Goal: Task Accomplishment & Management: Manage account settings

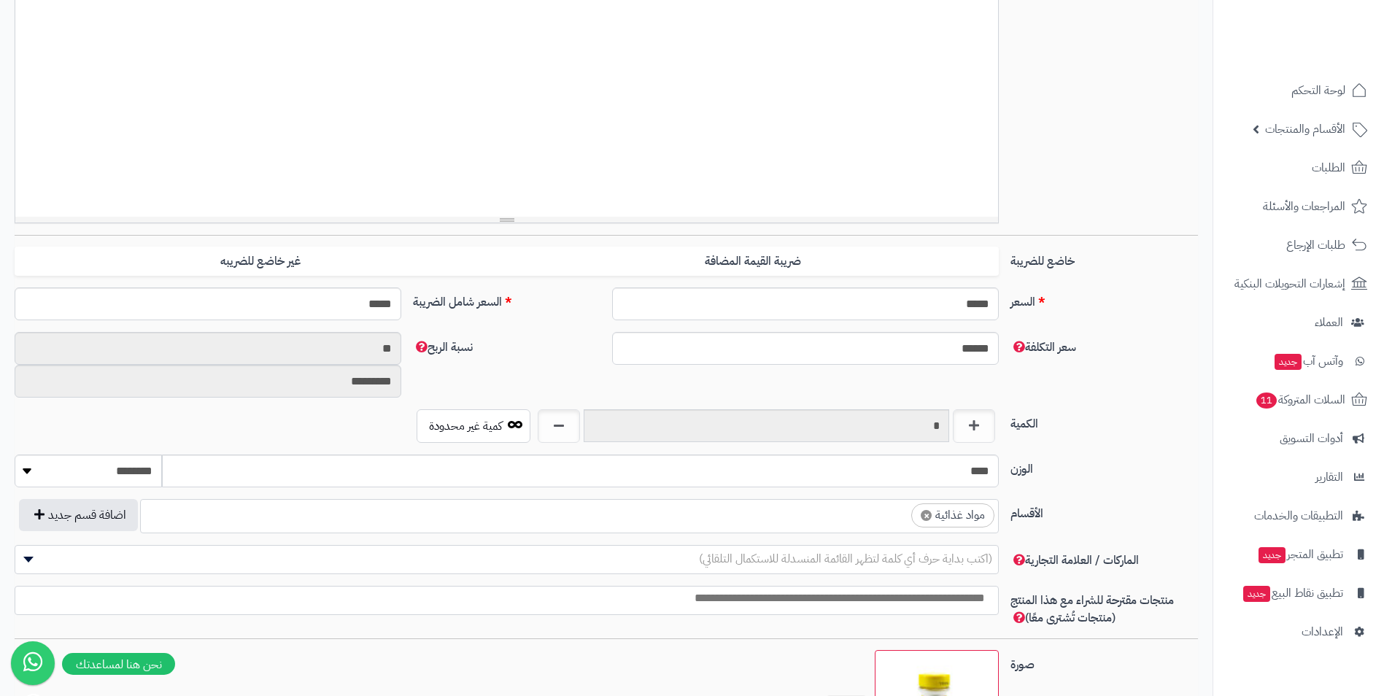
scroll to position [365, 0]
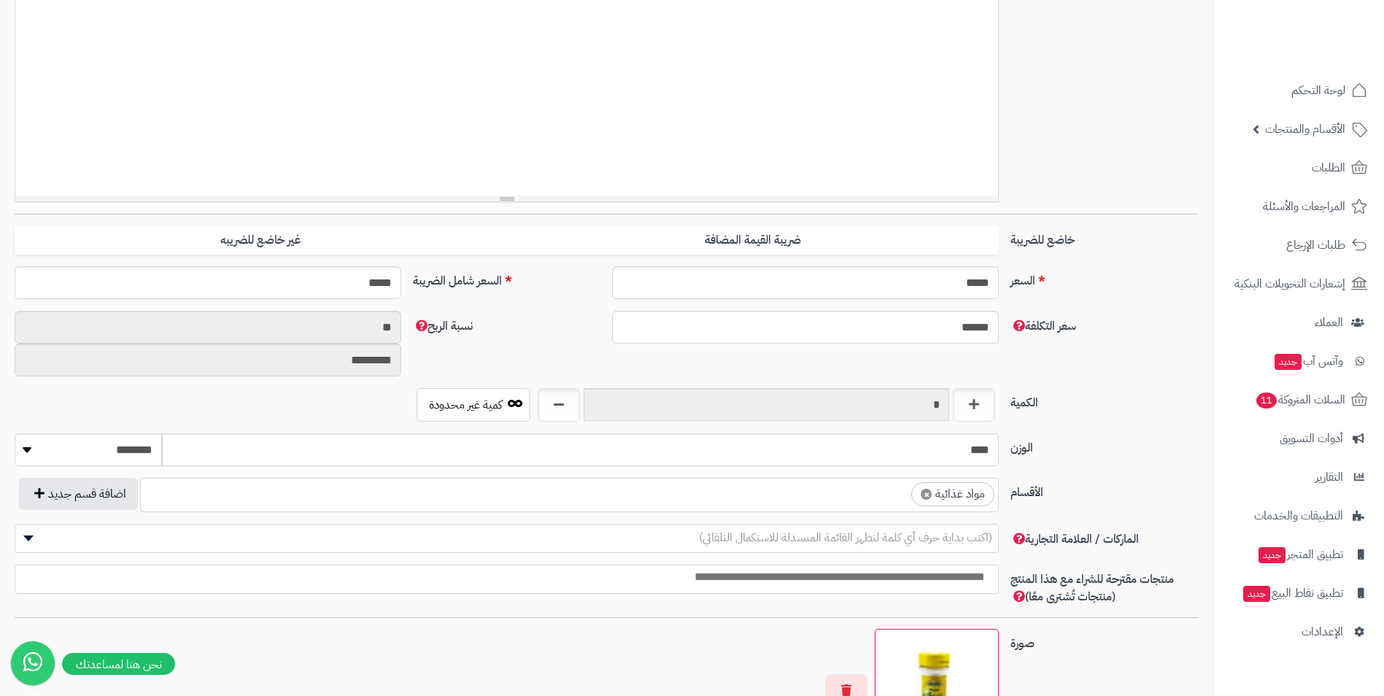
click at [871, 486] on ul "× مواد غذائية" at bounding box center [569, 493] width 857 height 28
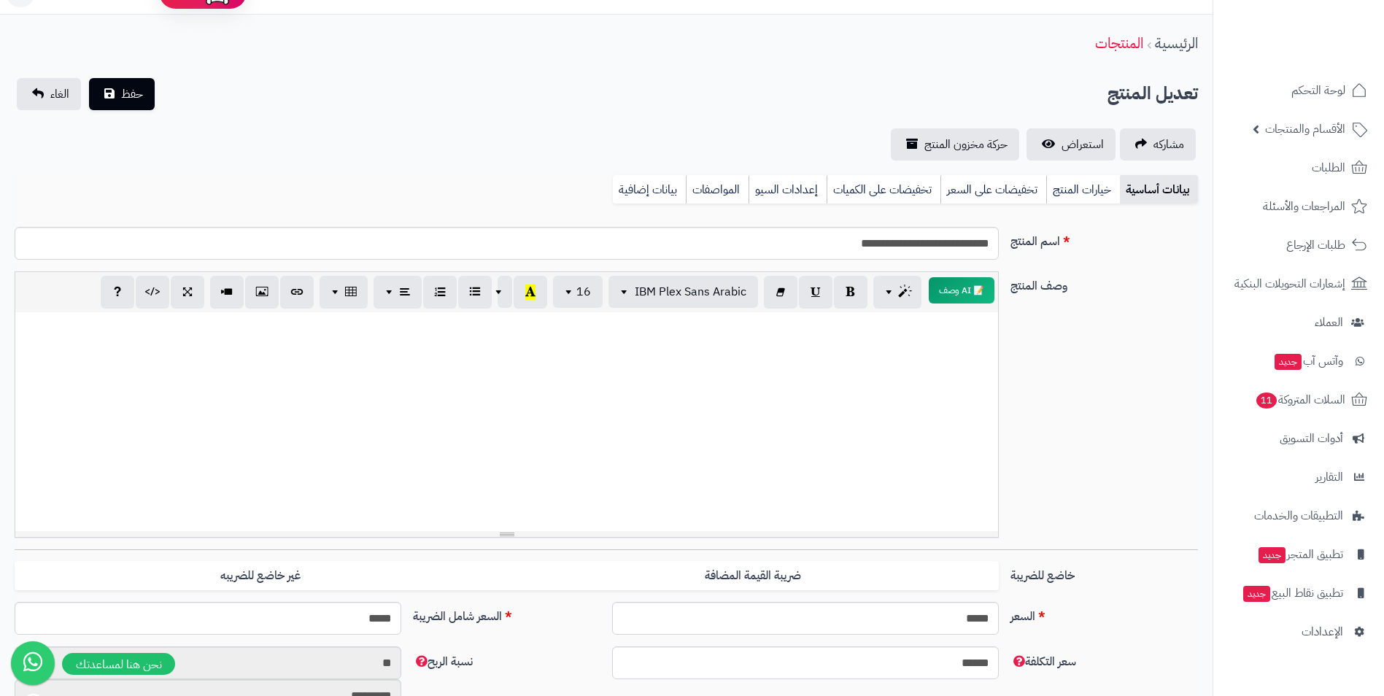
scroll to position [0, 0]
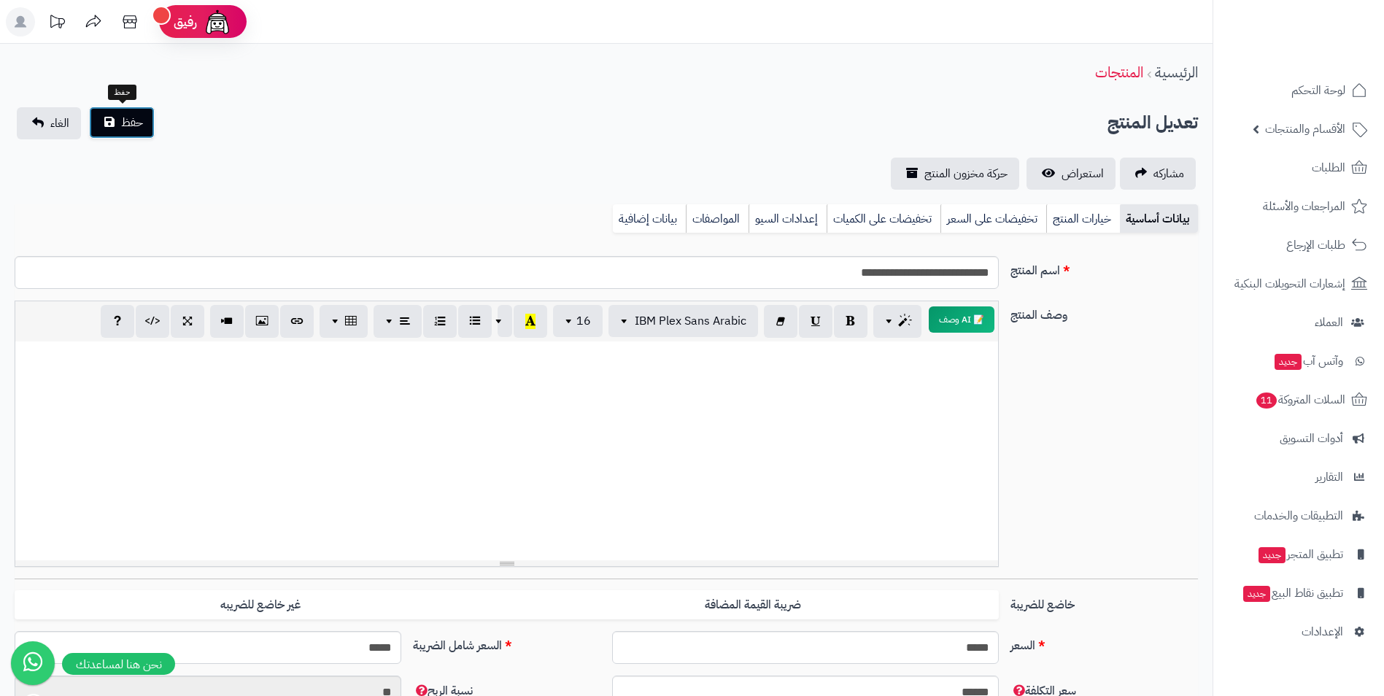
click at [142, 123] on span "حفظ" at bounding box center [132, 123] width 22 height 18
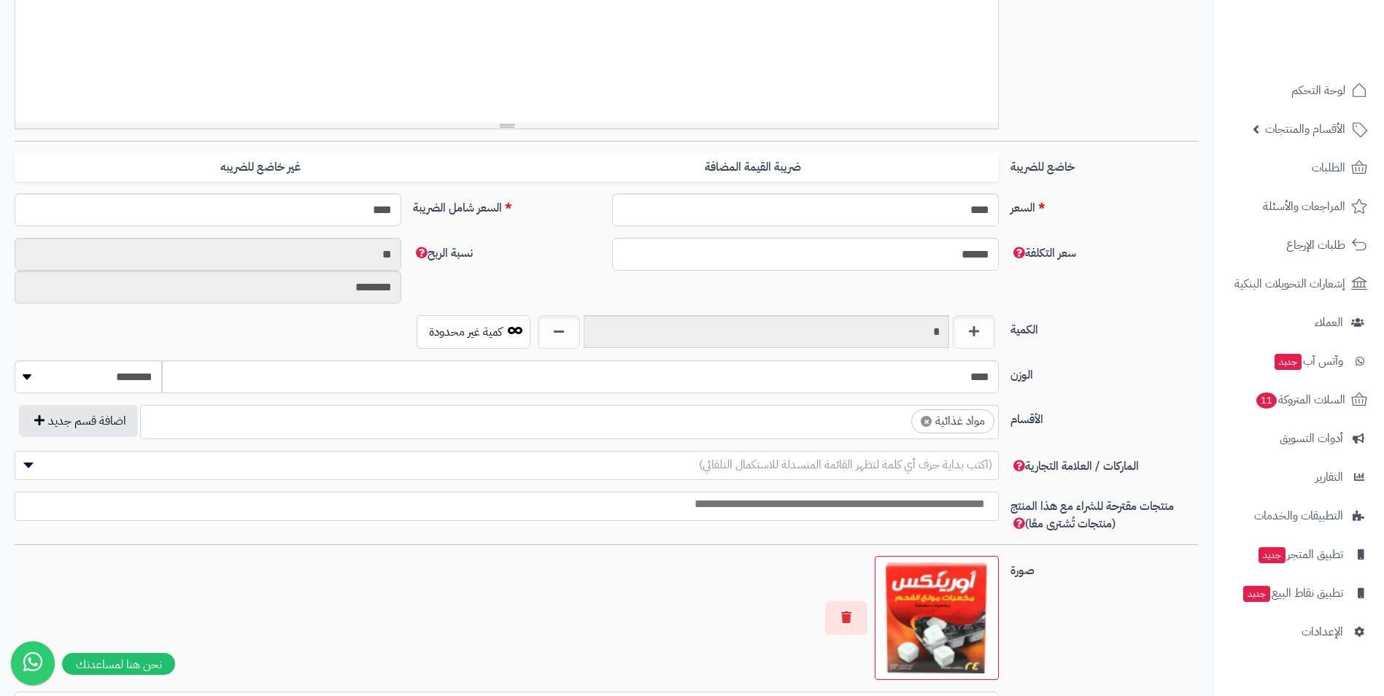
scroll to position [559, 0]
click at [925, 420] on span "×" at bounding box center [926, 421] width 11 height 11
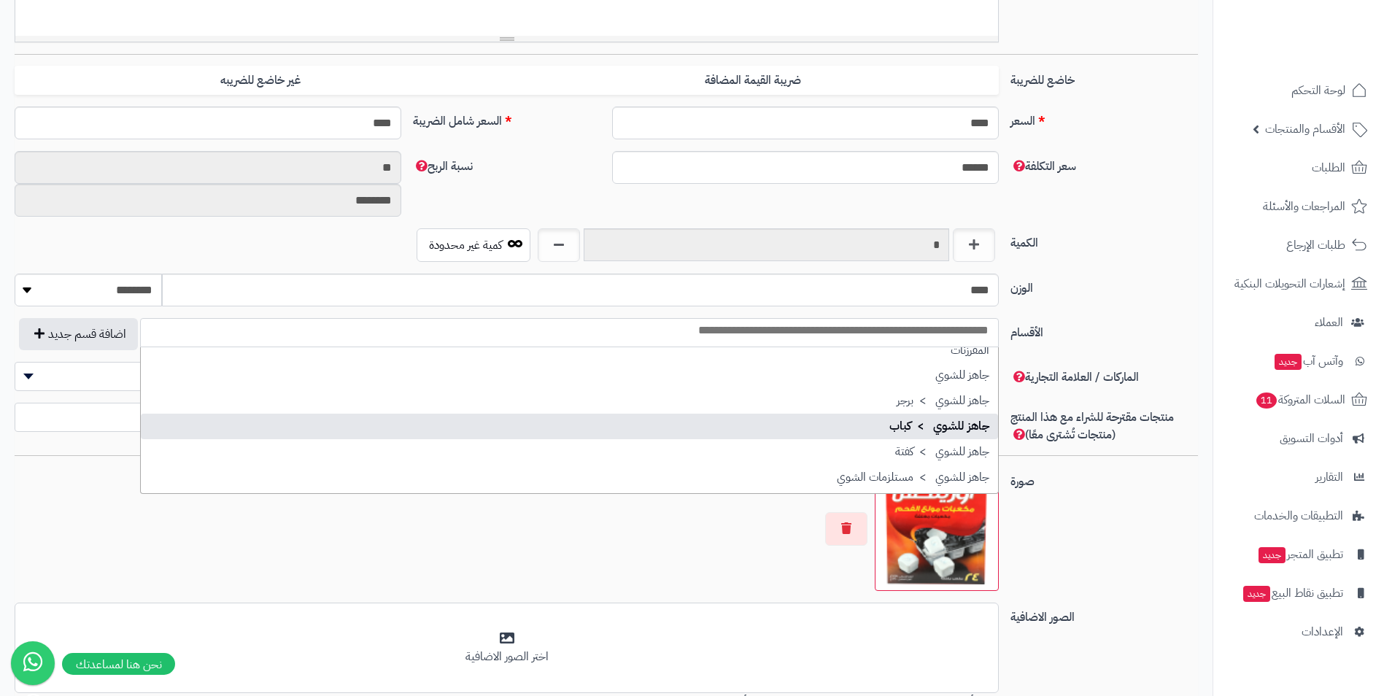
scroll to position [219, 0]
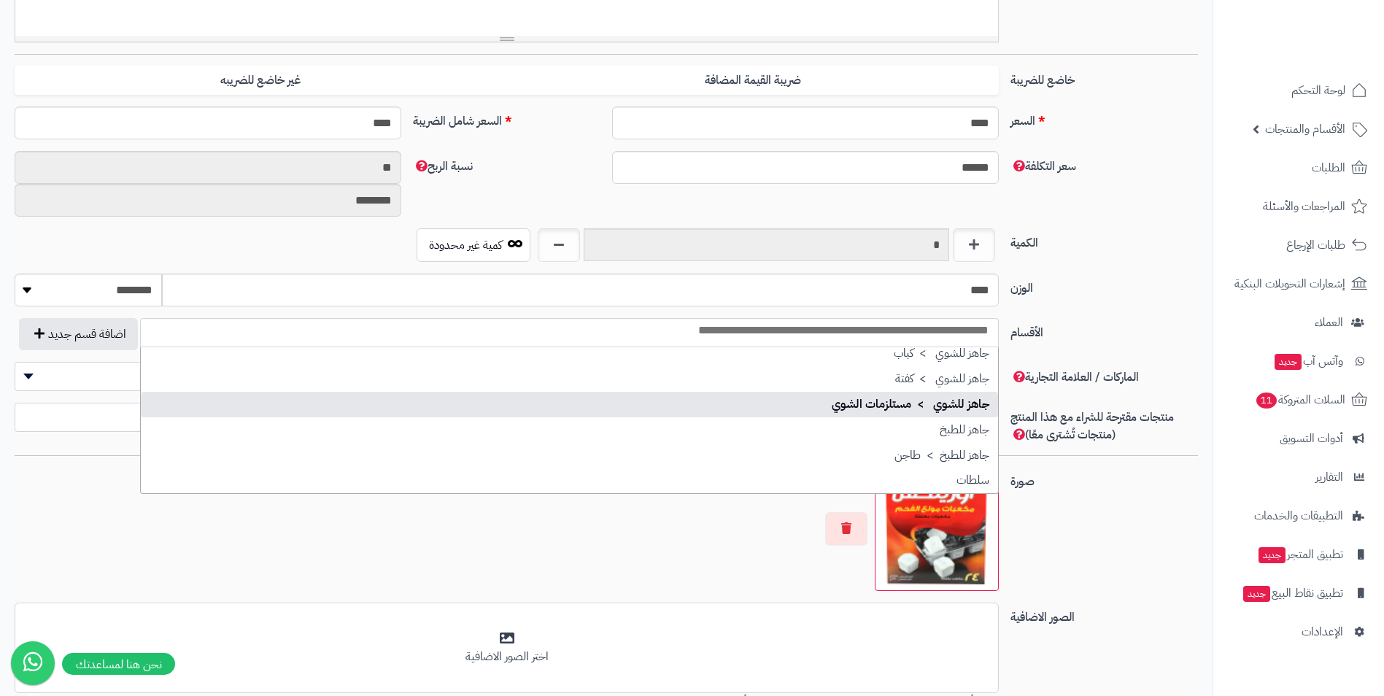
select select "***"
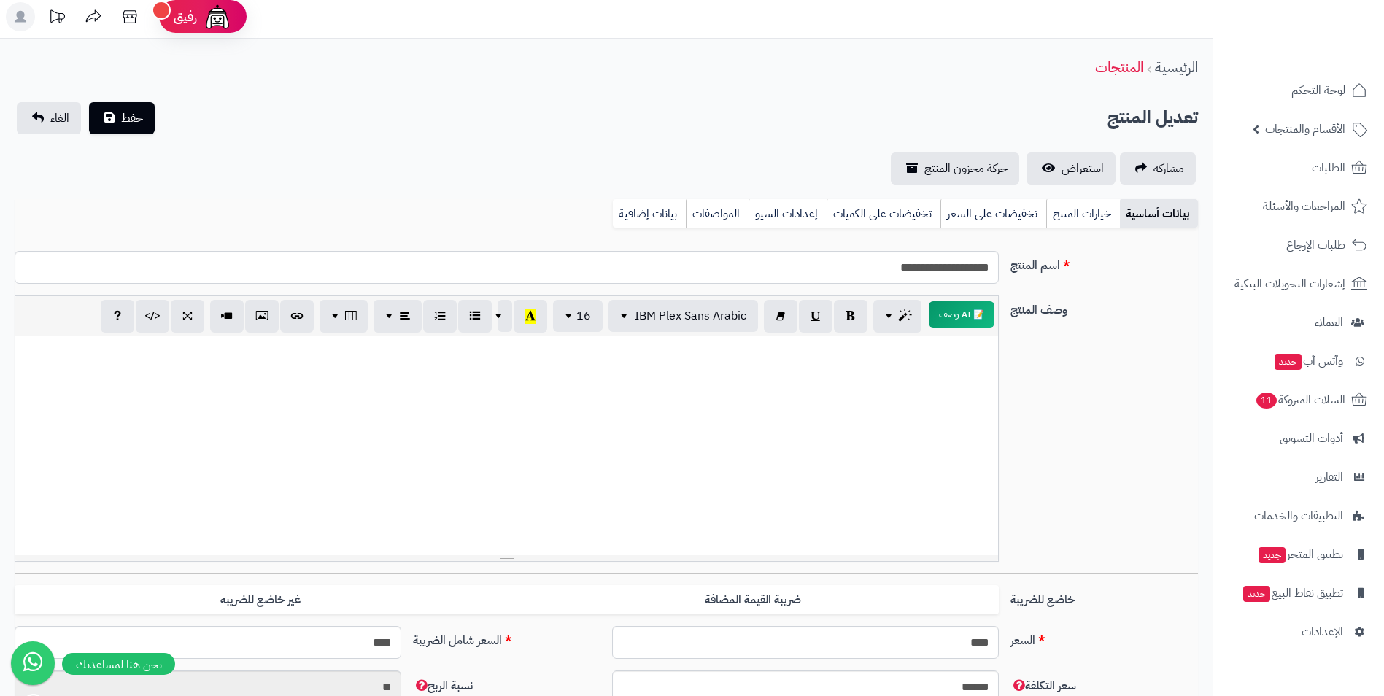
scroll to position [0, 0]
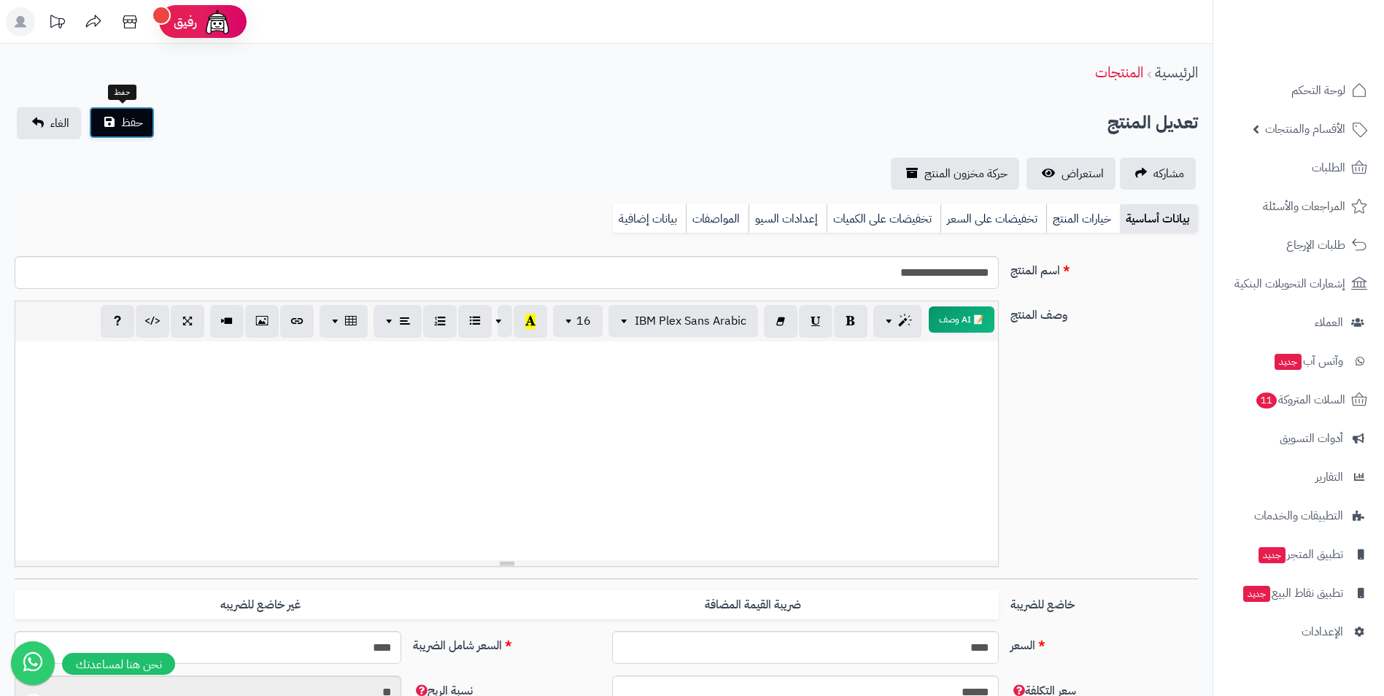
click at [121, 116] on span "حفظ" at bounding box center [132, 123] width 22 height 18
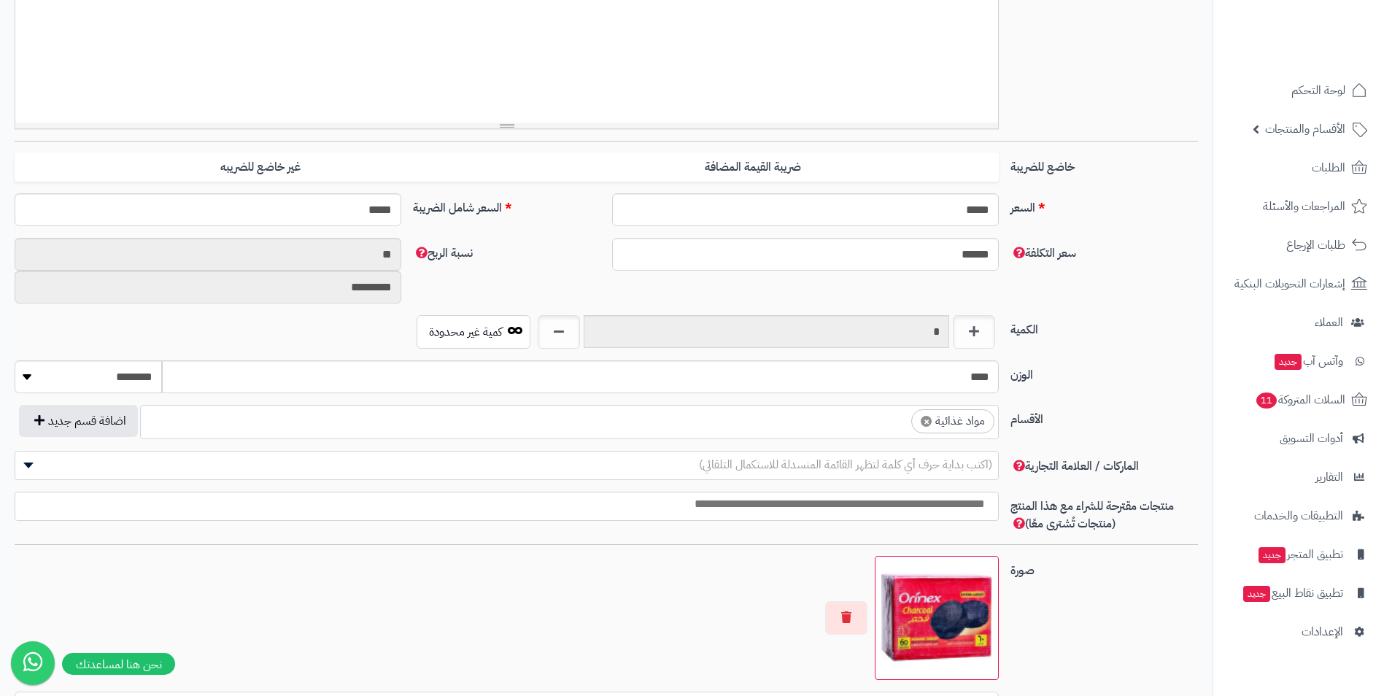
scroll to position [559, 0]
click at [926, 422] on span "×" at bounding box center [926, 421] width 11 height 11
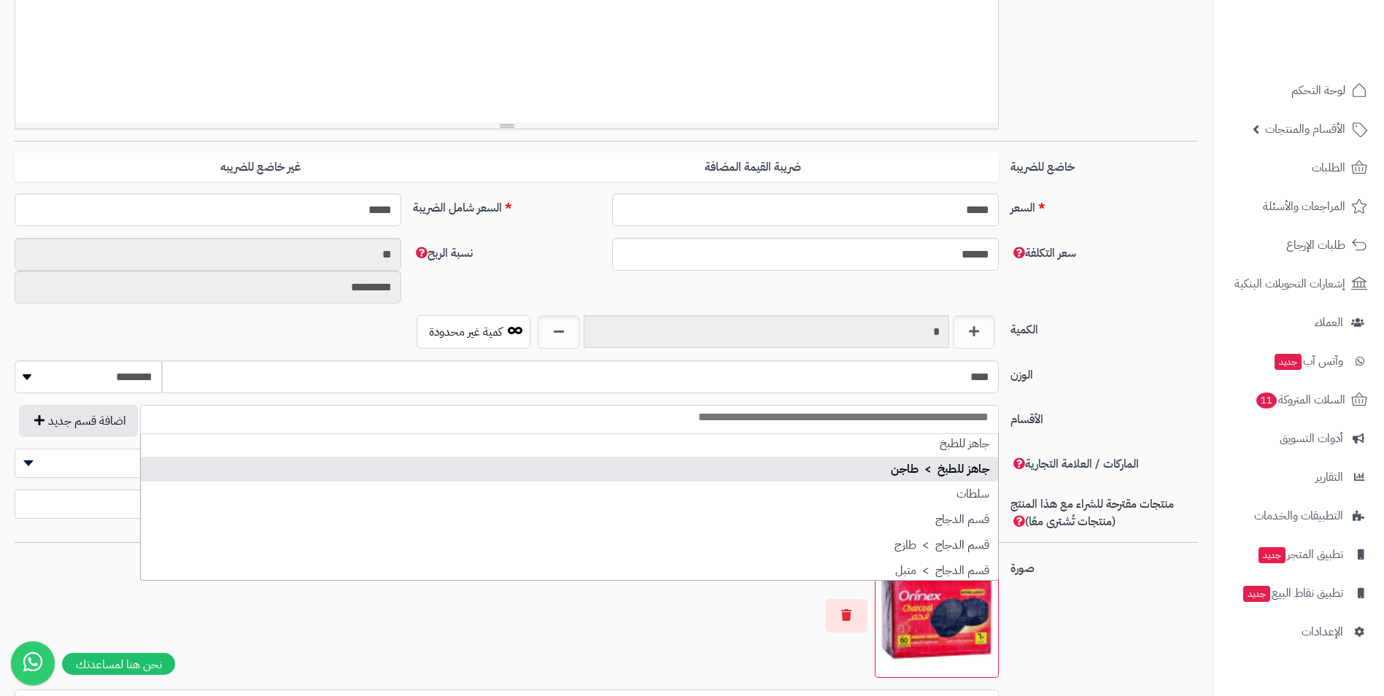
scroll to position [219, 0]
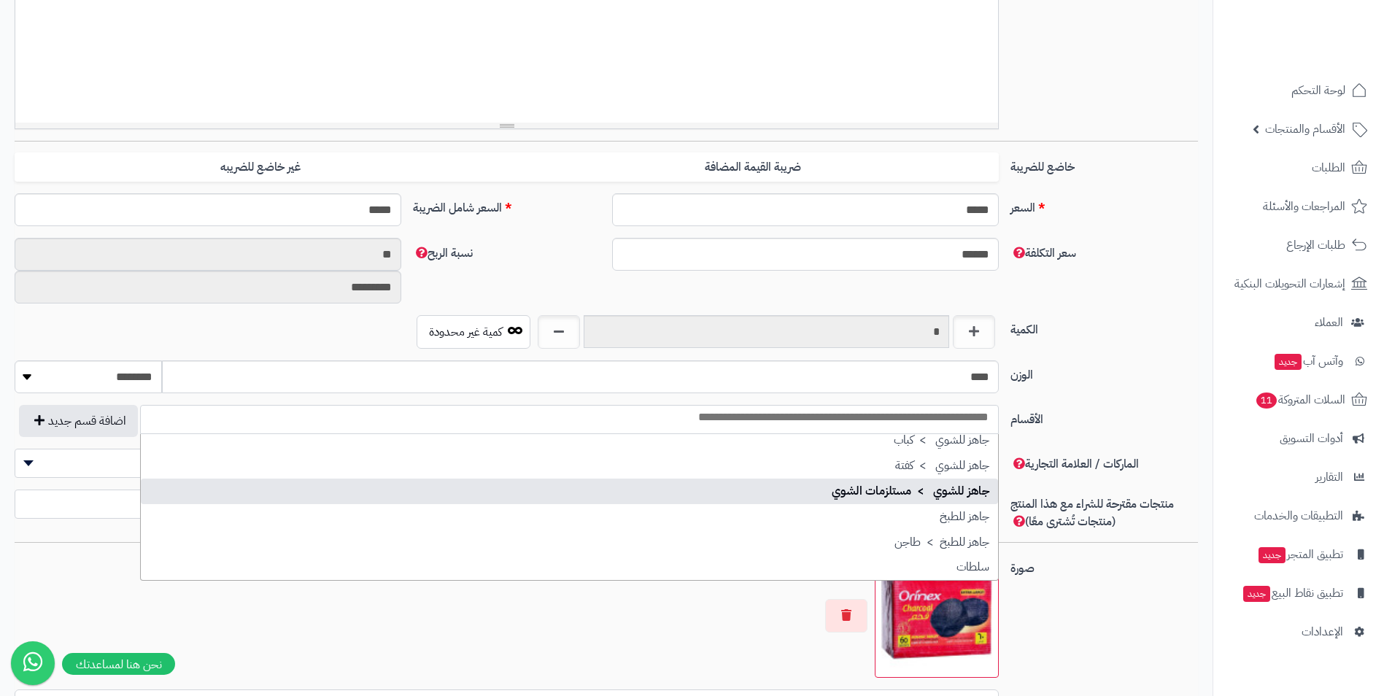
select select "***"
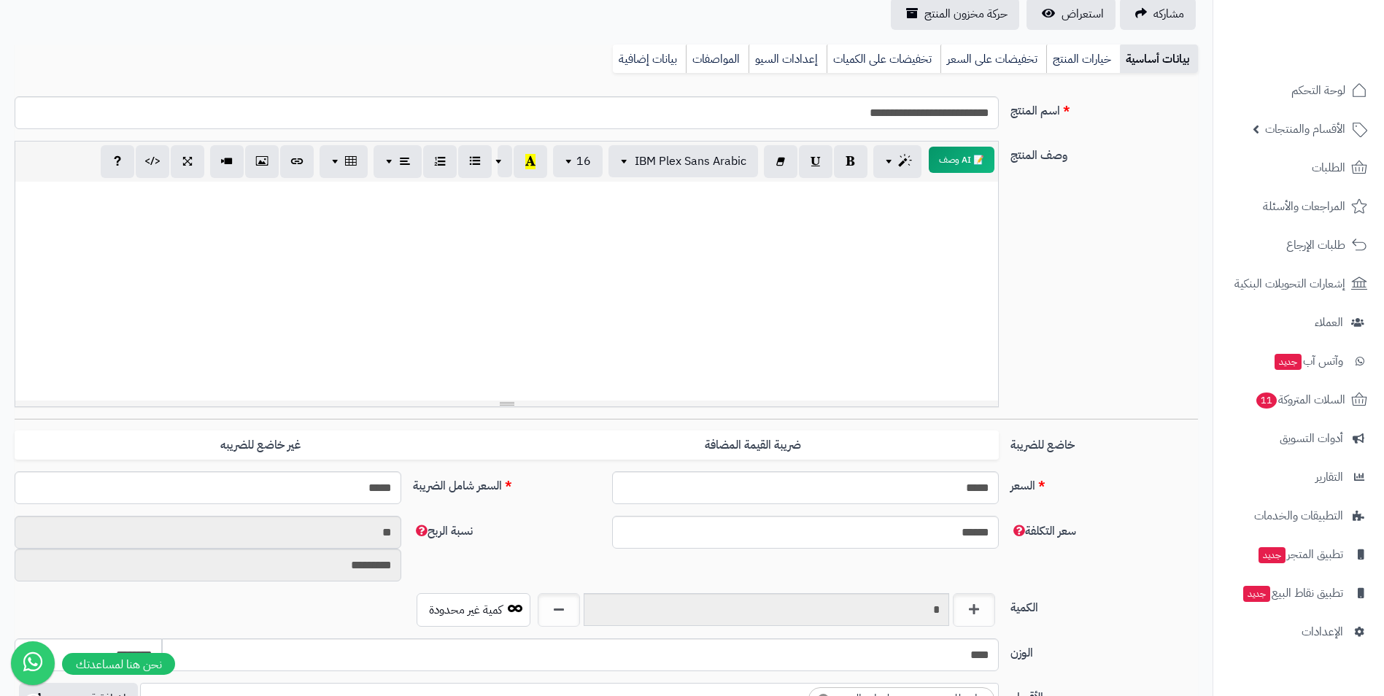
scroll to position [73, 0]
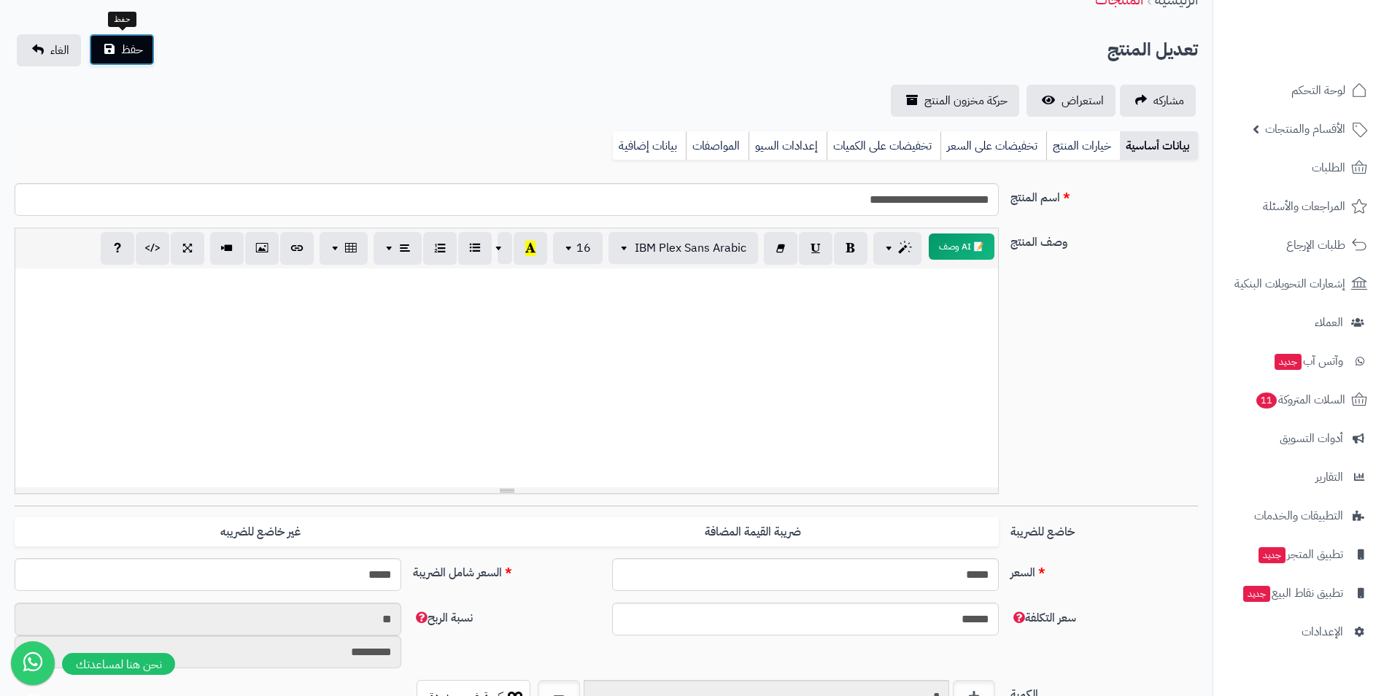
click at [140, 50] on span "حفظ" at bounding box center [132, 50] width 22 height 18
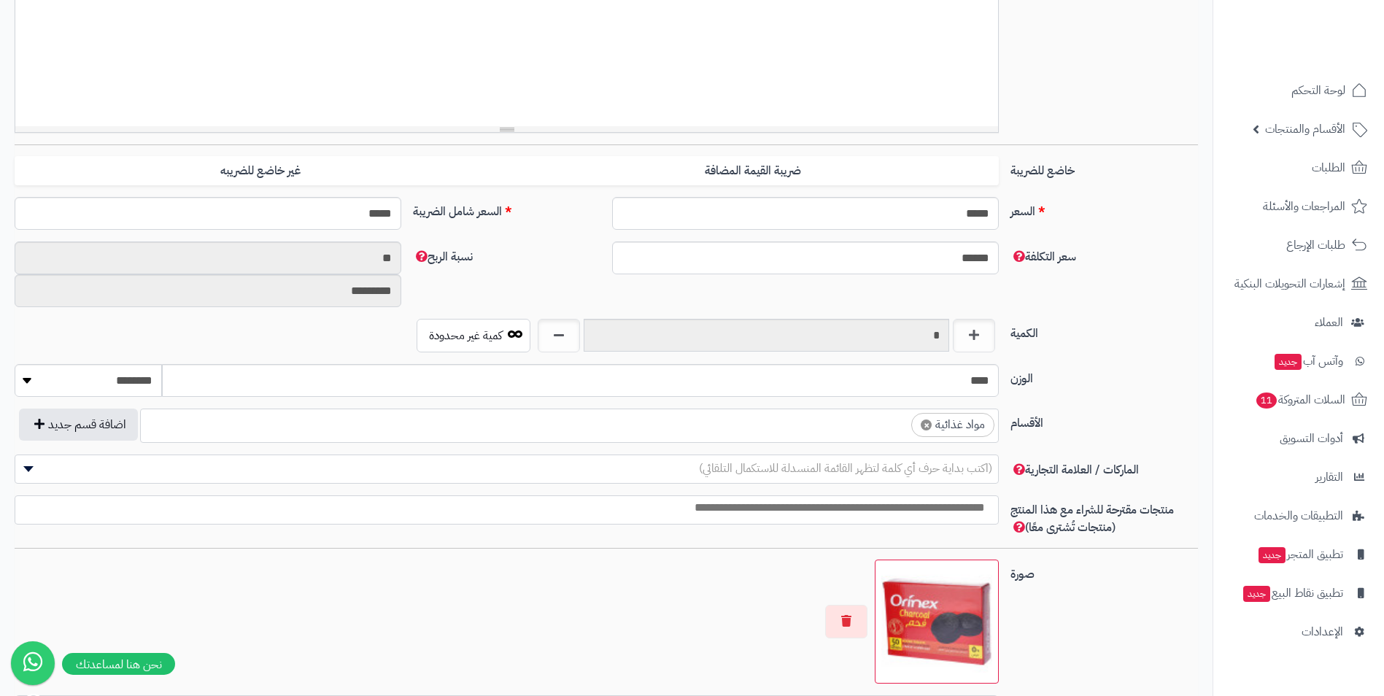
scroll to position [438, 0]
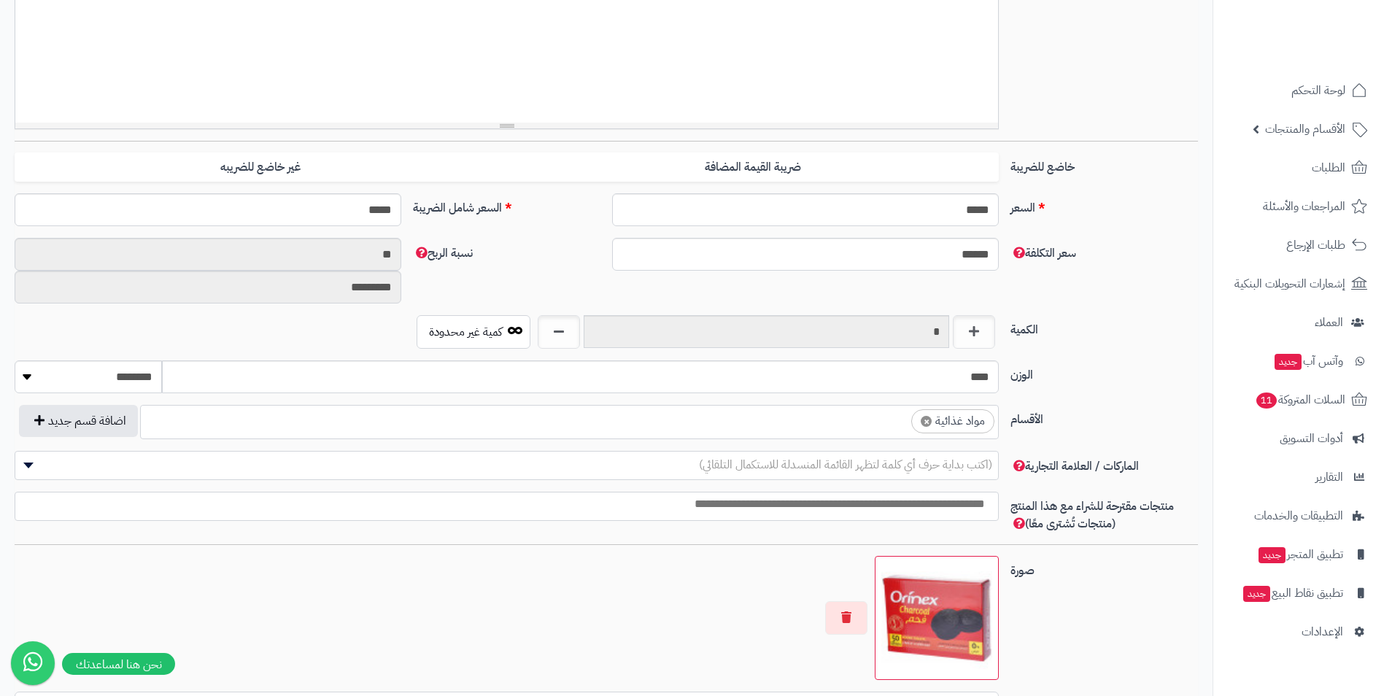
click at [930, 420] on span "×" at bounding box center [926, 421] width 11 height 11
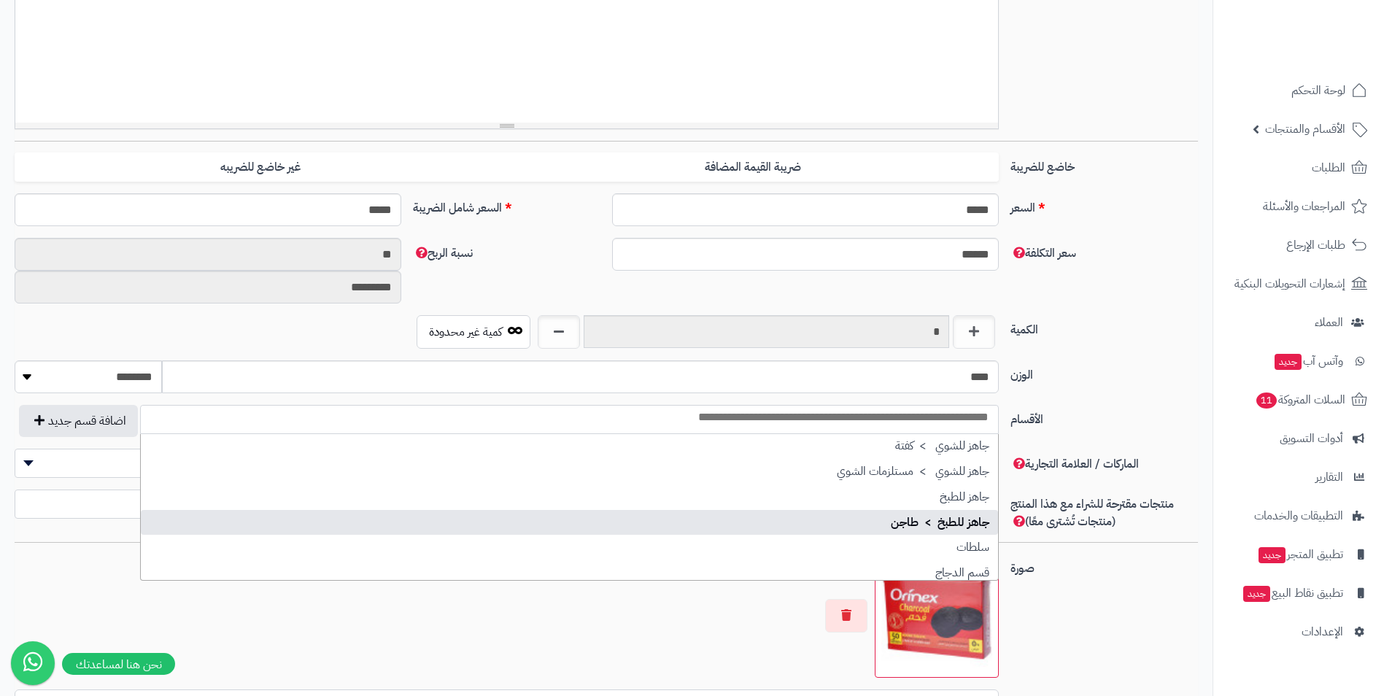
scroll to position [219, 0]
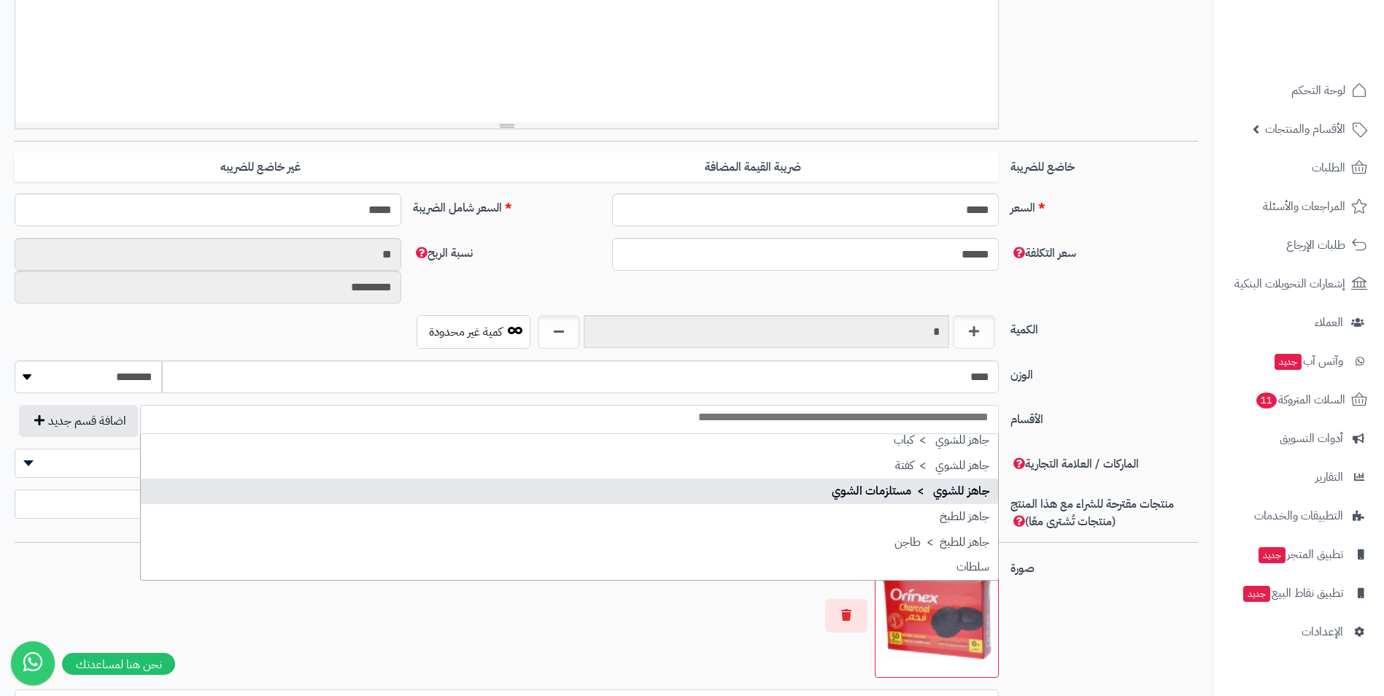
select select "***"
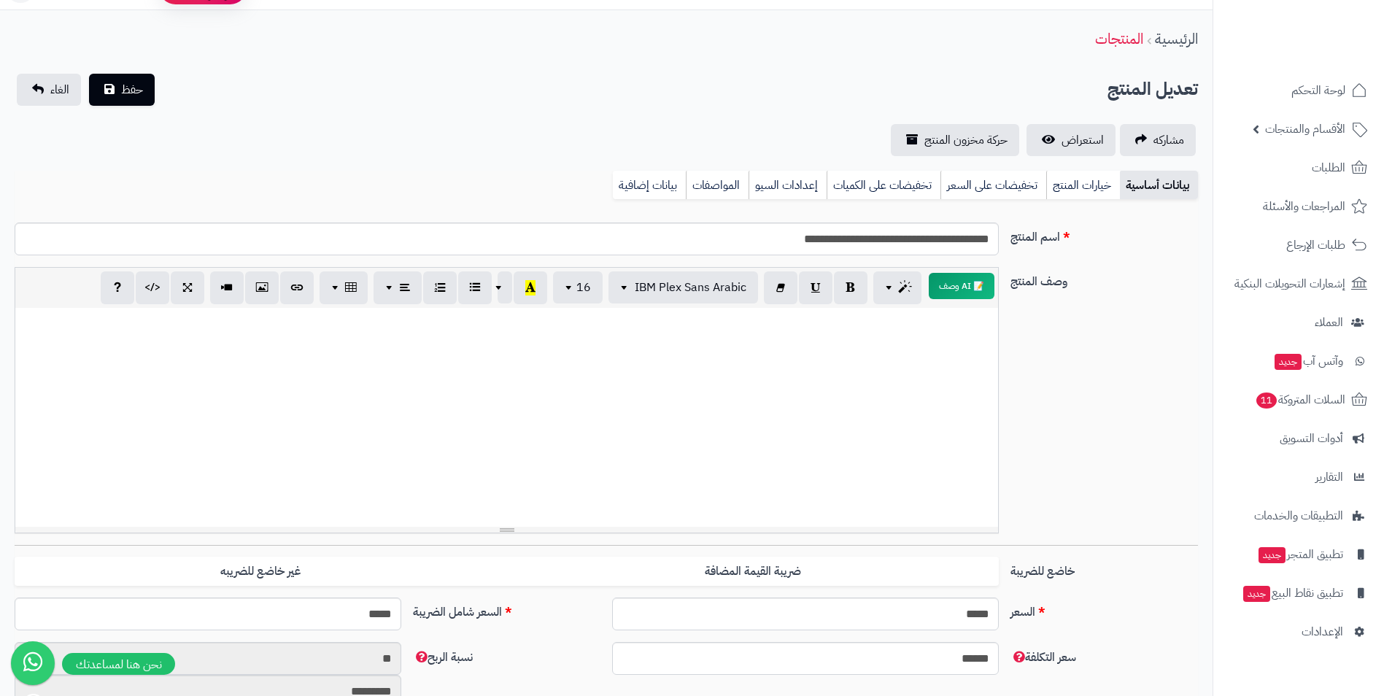
scroll to position [0, 0]
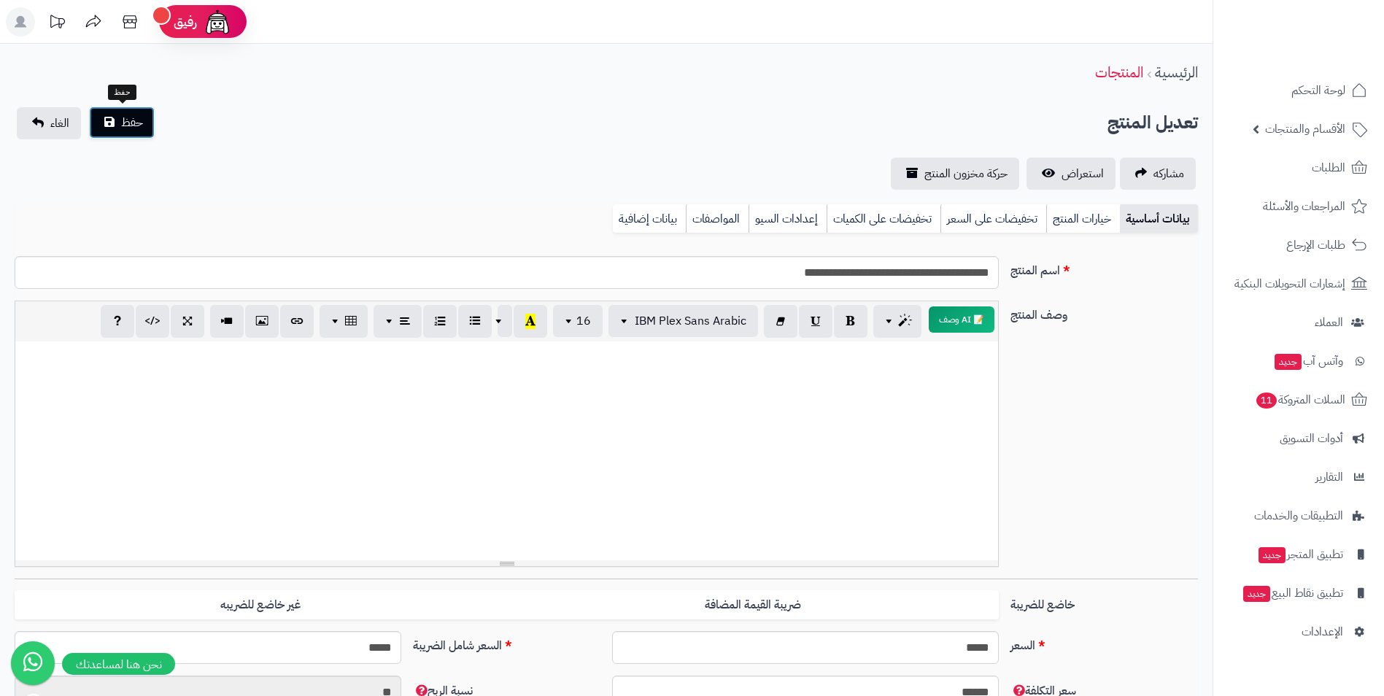
click at [153, 124] on button "حفظ" at bounding box center [122, 123] width 66 height 32
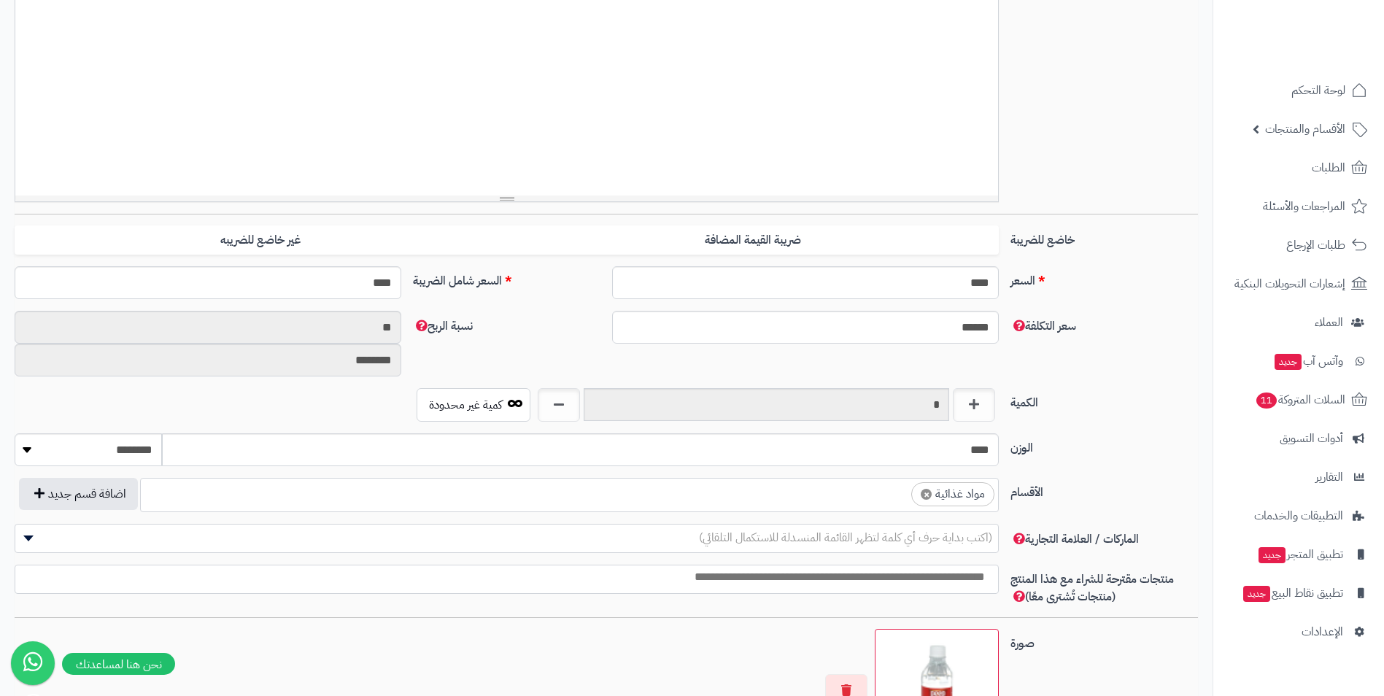
scroll to position [559, 0]
click at [892, 497] on input "search" at bounding box center [898, 490] width 19 height 17
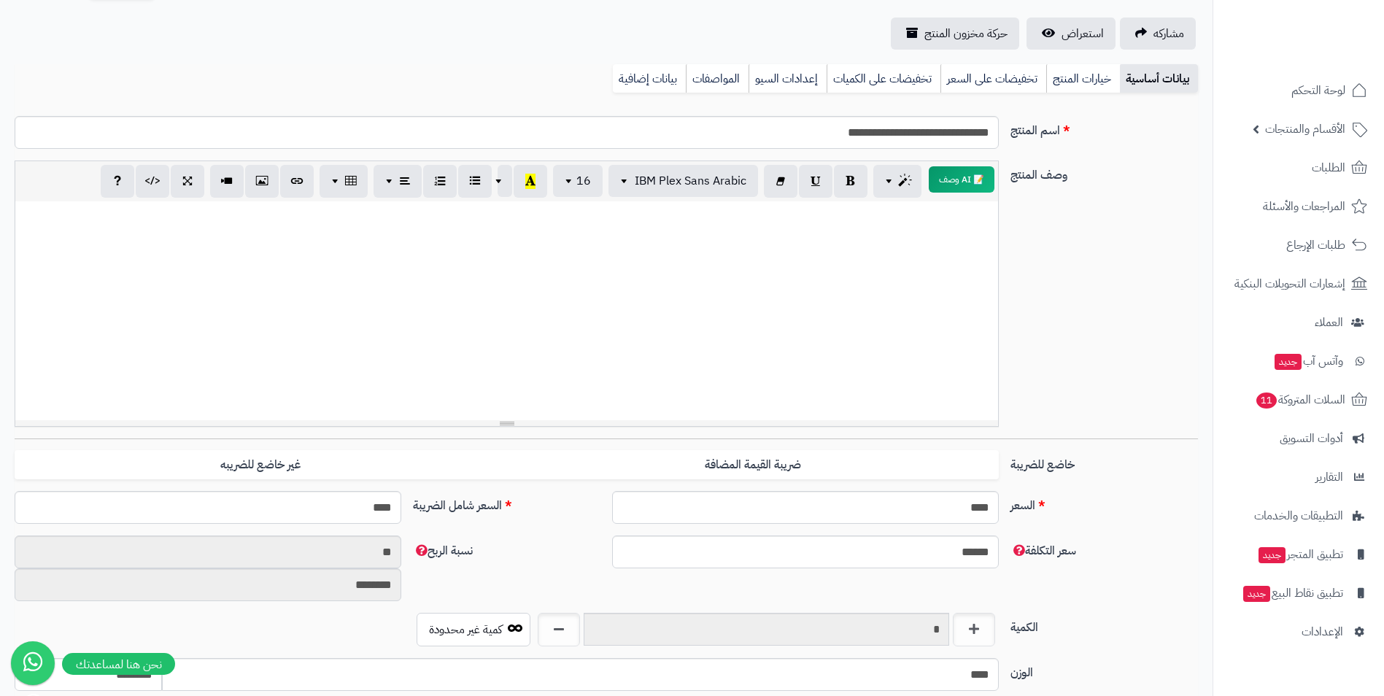
scroll to position [0, 0]
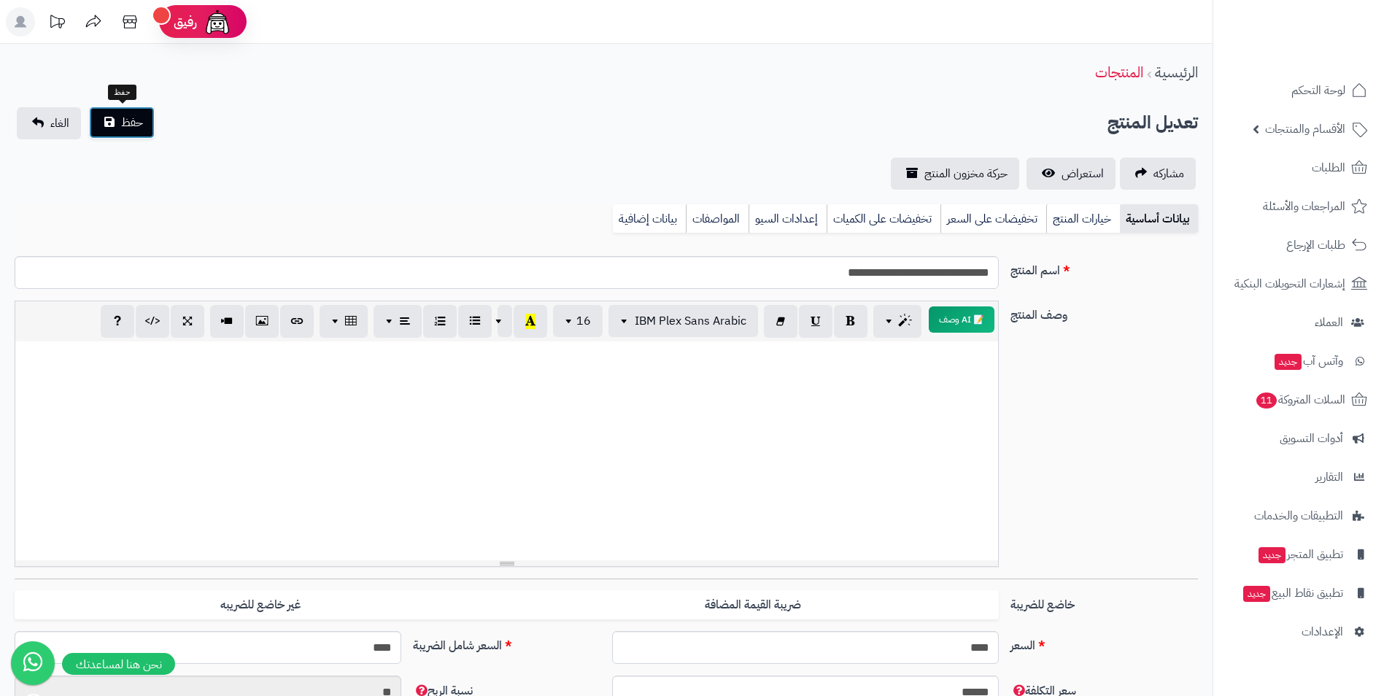
click at [131, 118] on span "حفظ" at bounding box center [132, 123] width 22 height 18
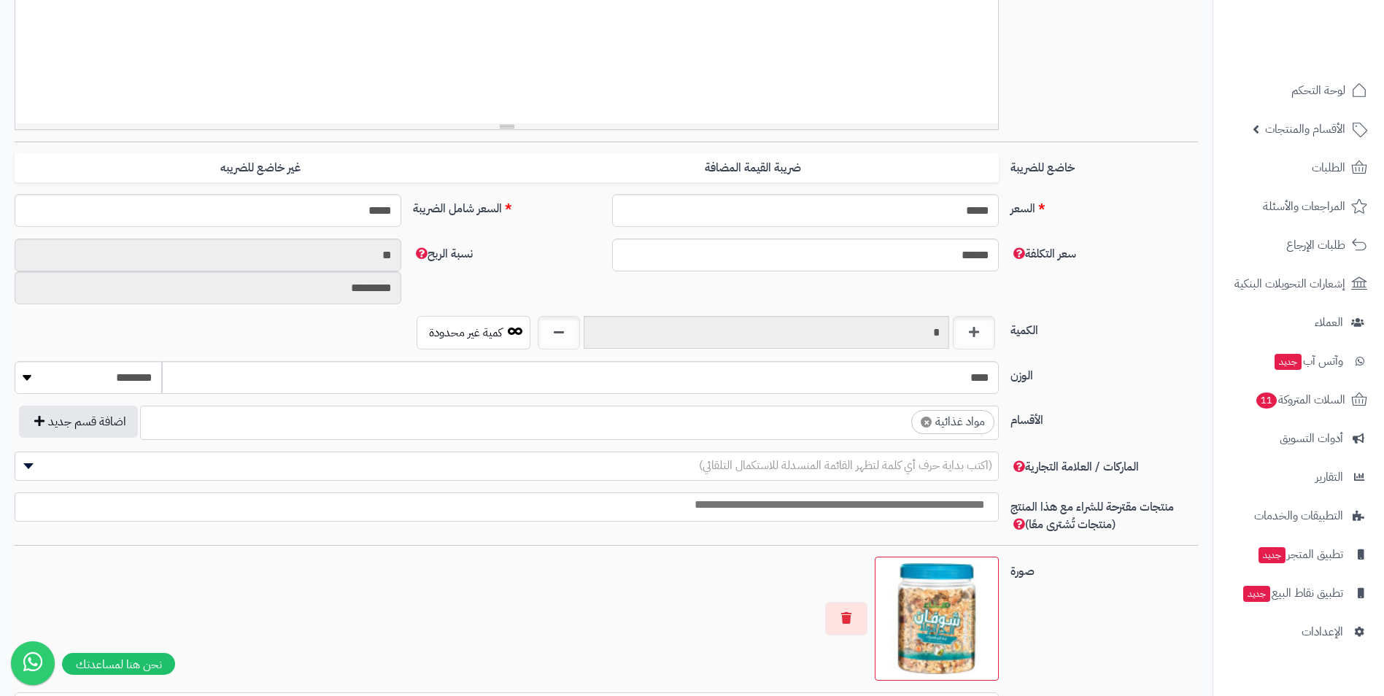
scroll to position [559, 0]
click at [846, 431] on ul "× مواد غذائية" at bounding box center [569, 420] width 857 height 28
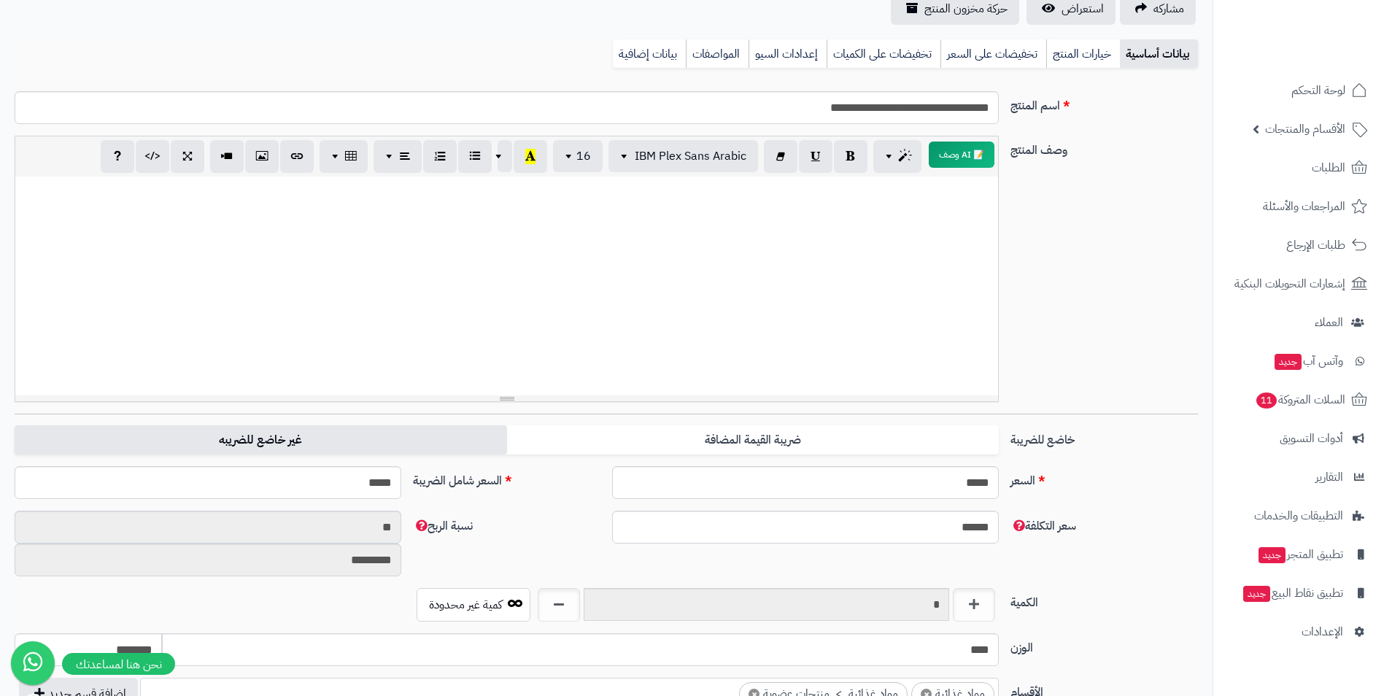
scroll to position [0, 0]
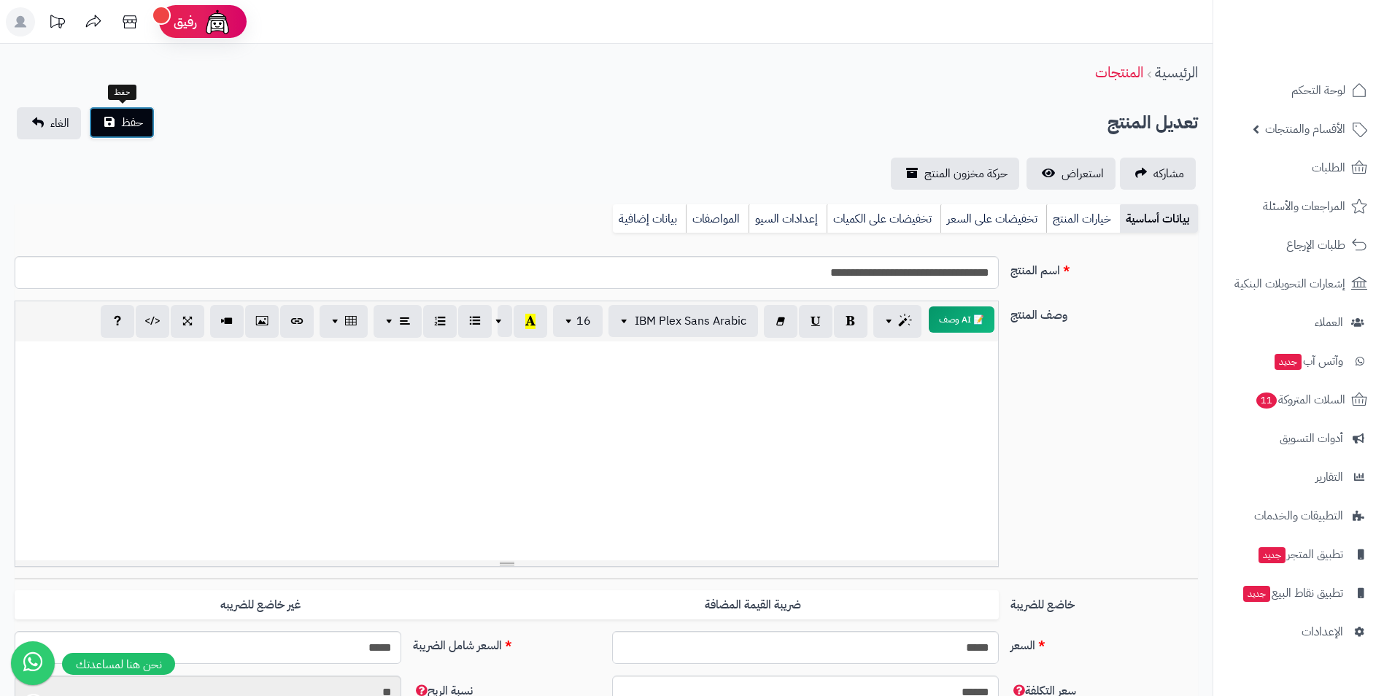
click at [128, 126] on span "حفظ" at bounding box center [132, 123] width 22 height 18
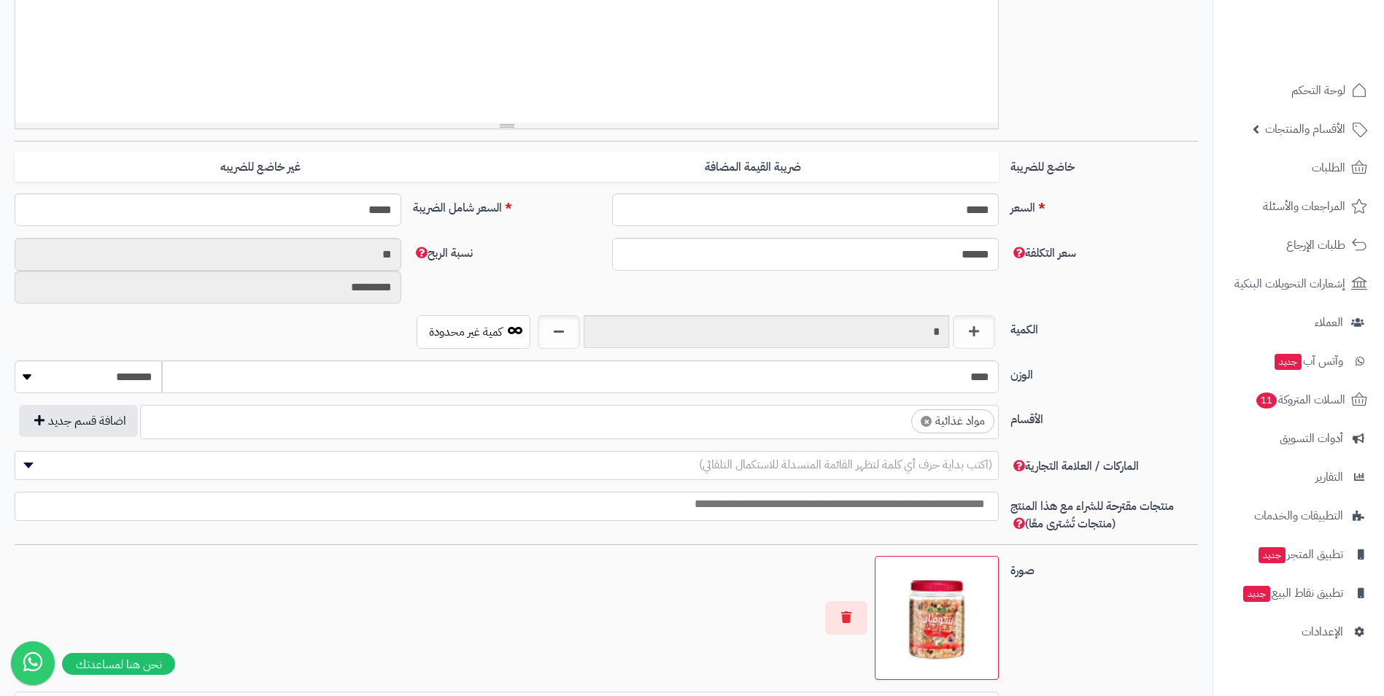
scroll to position [559, 0]
click at [879, 425] on ul "× مواد غذائية" at bounding box center [569, 420] width 857 height 28
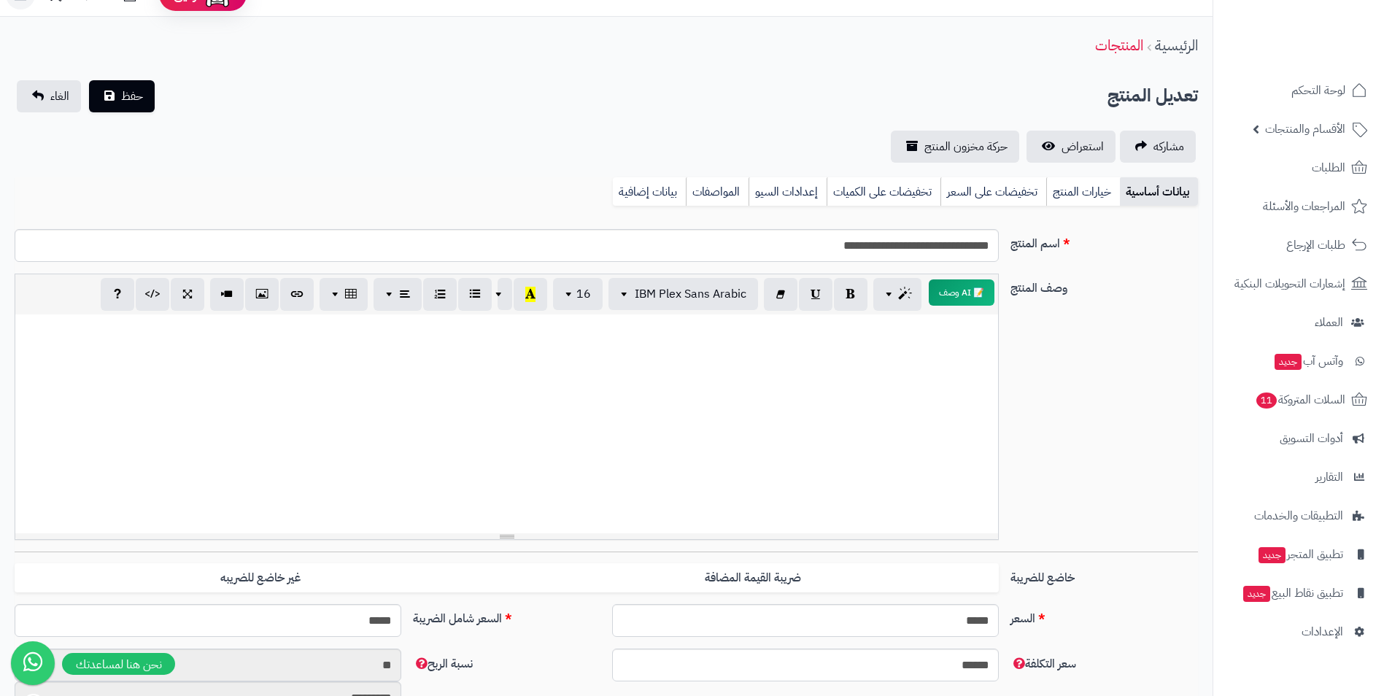
scroll to position [0, 0]
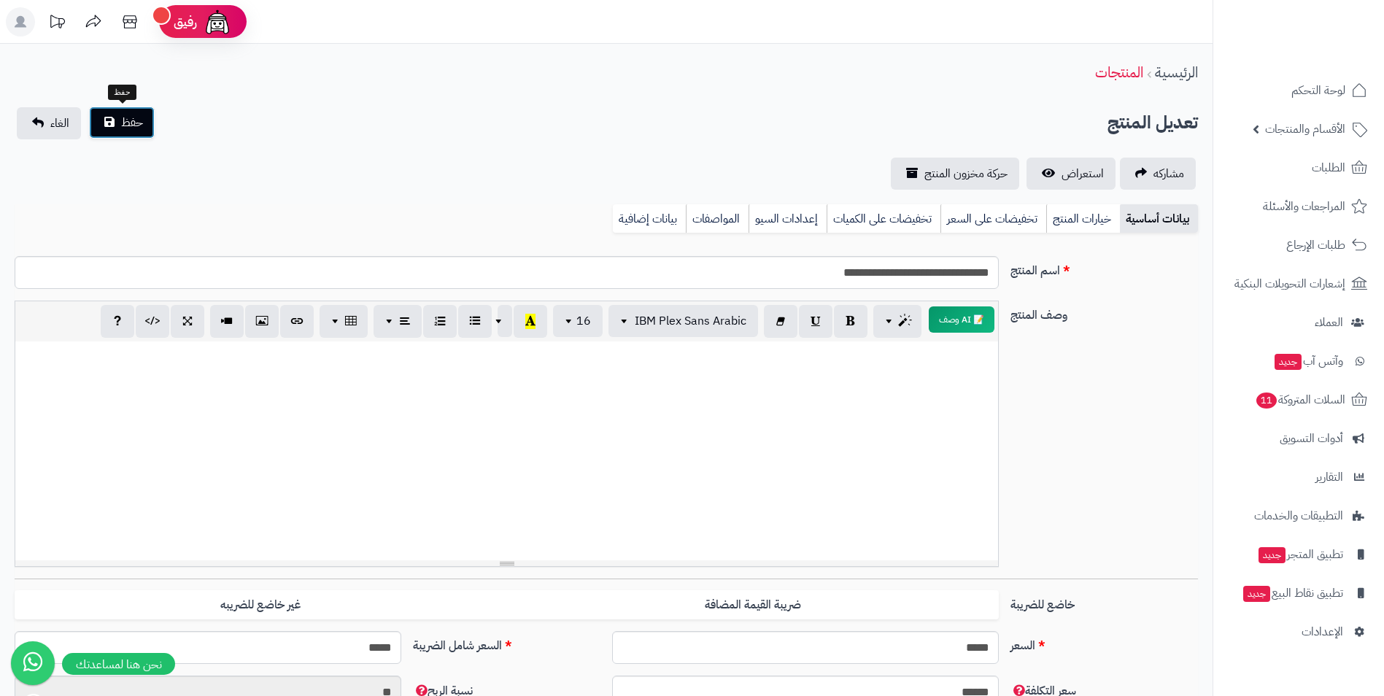
click at [153, 131] on button "حفظ" at bounding box center [122, 123] width 66 height 32
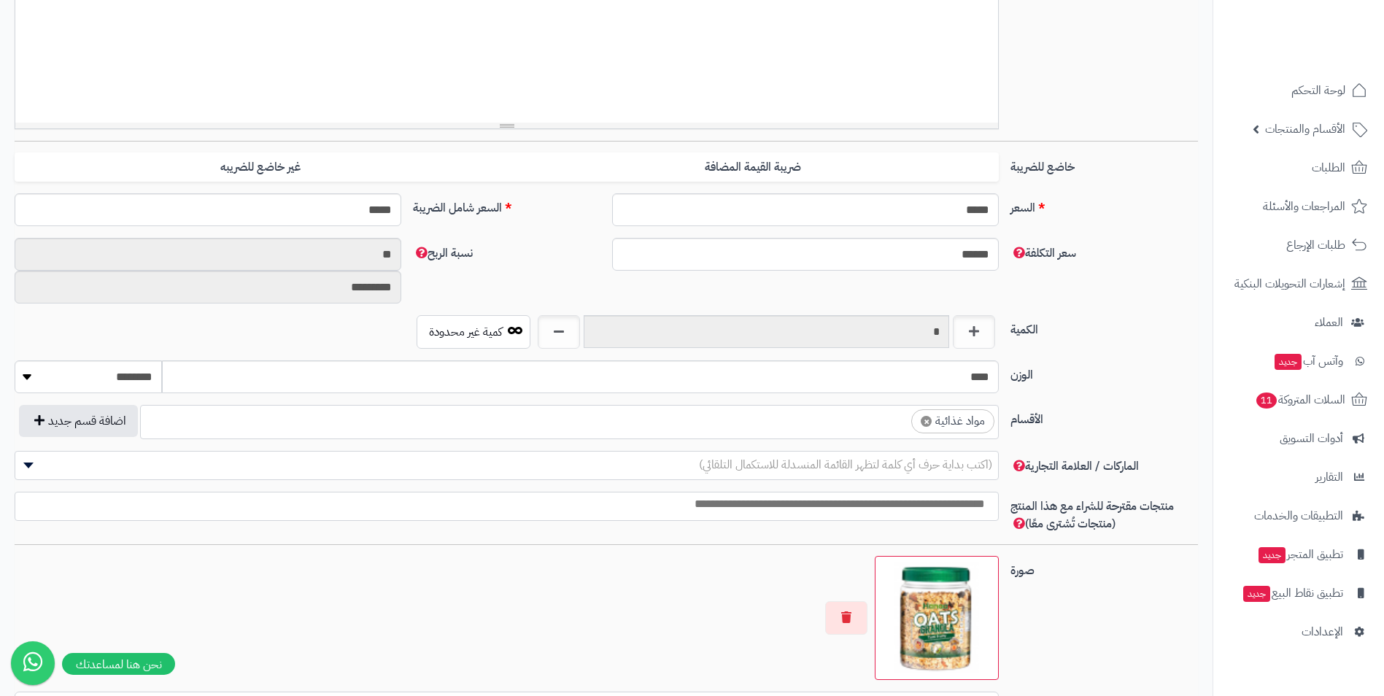
scroll to position [559, 0]
click at [822, 419] on ul "× مواد غذائية" at bounding box center [569, 420] width 857 height 28
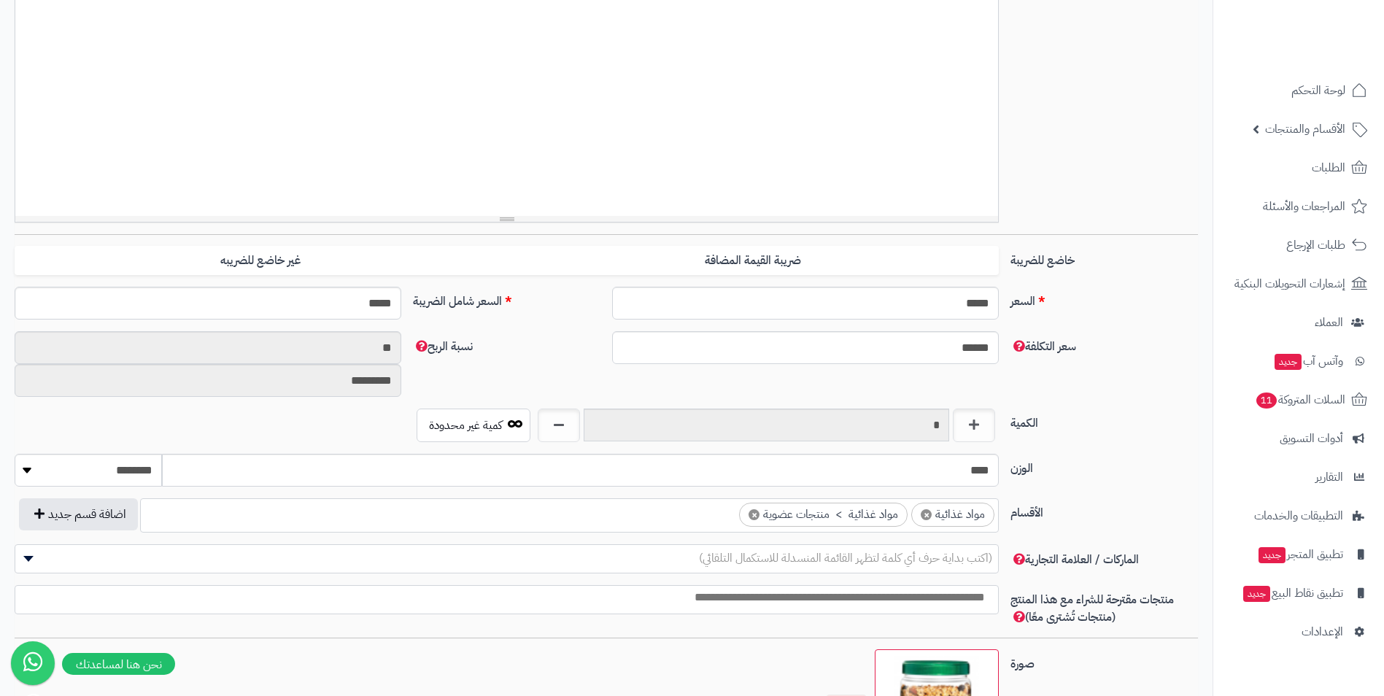
scroll to position [0, 0]
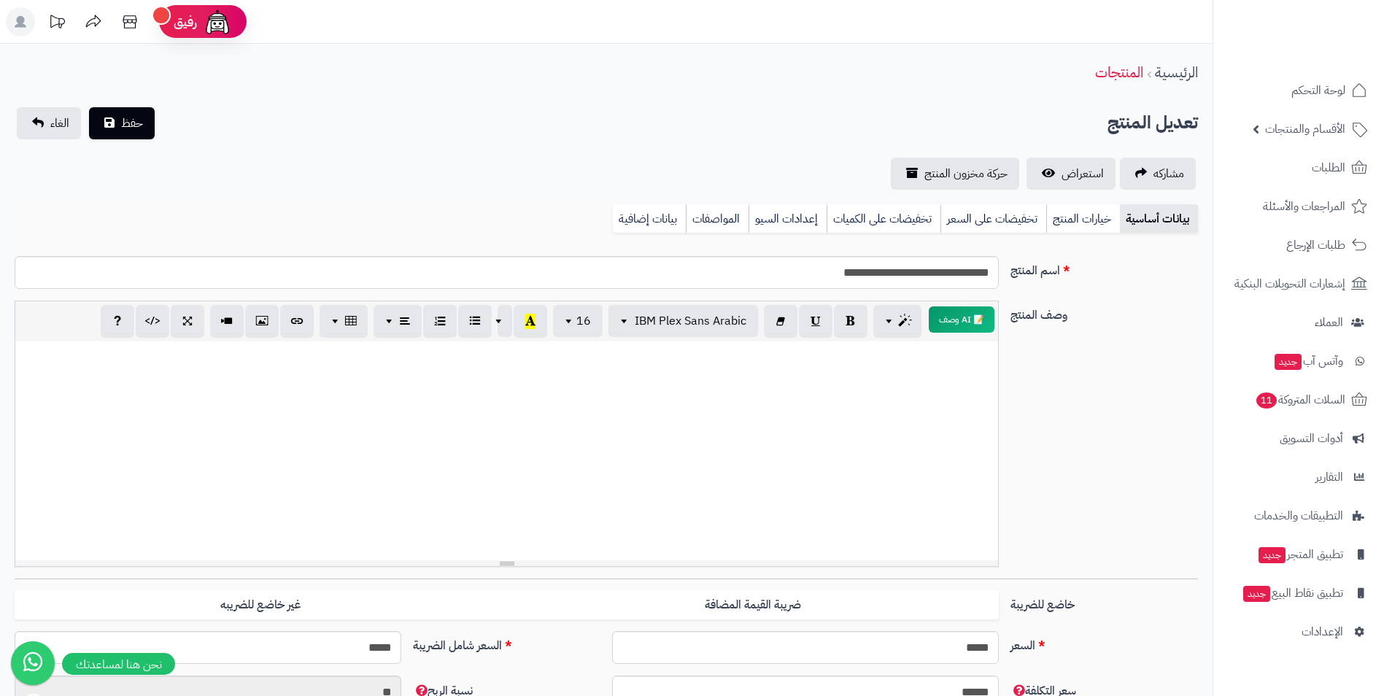
click at [155, 123] on div "حفظ الغاء" at bounding box center [86, 123] width 142 height 32
click at [146, 119] on button "حفظ" at bounding box center [122, 123] width 66 height 32
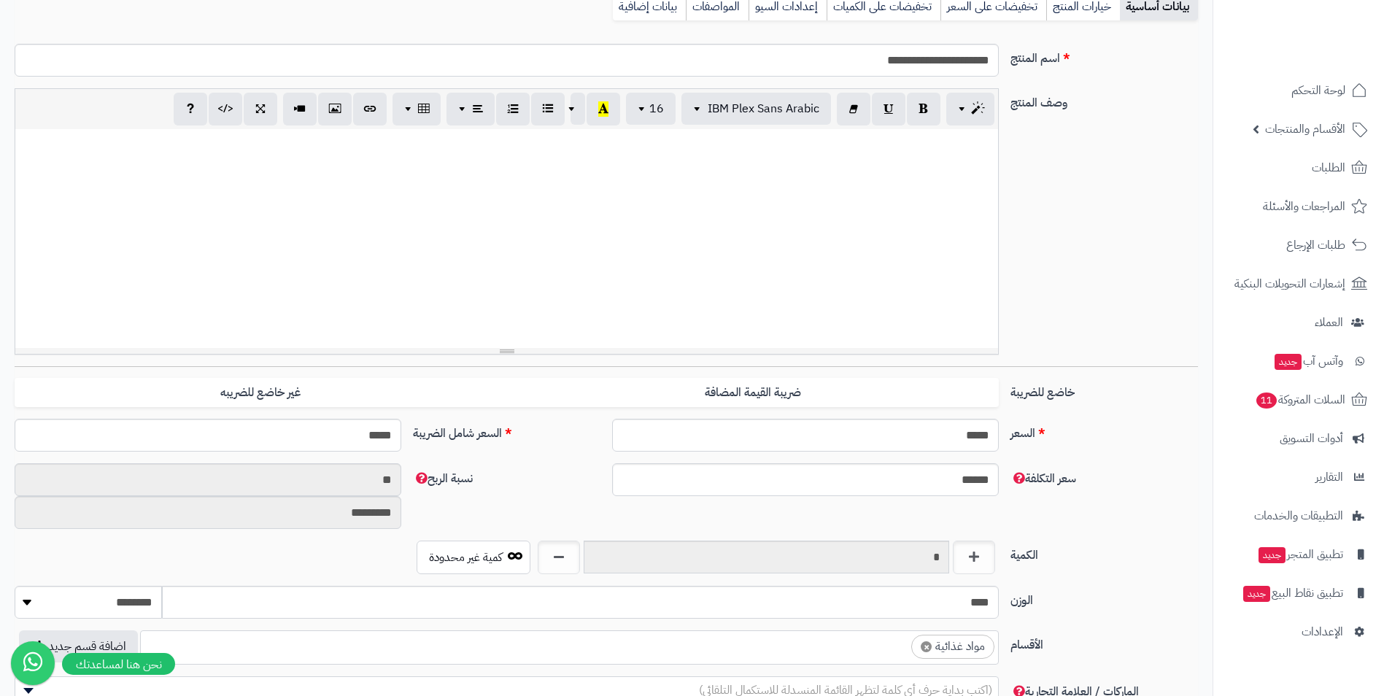
scroll to position [219, 0]
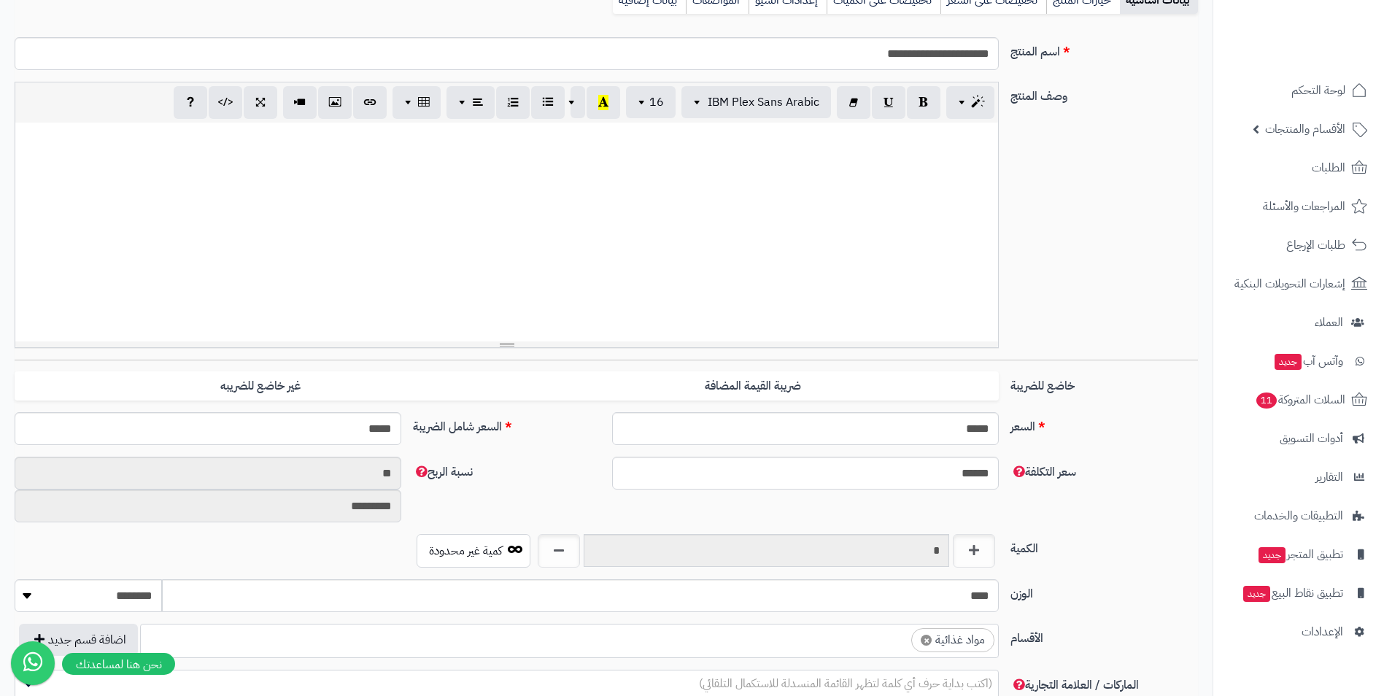
click at [850, 644] on ul "× مواد غذائية" at bounding box center [569, 639] width 857 height 28
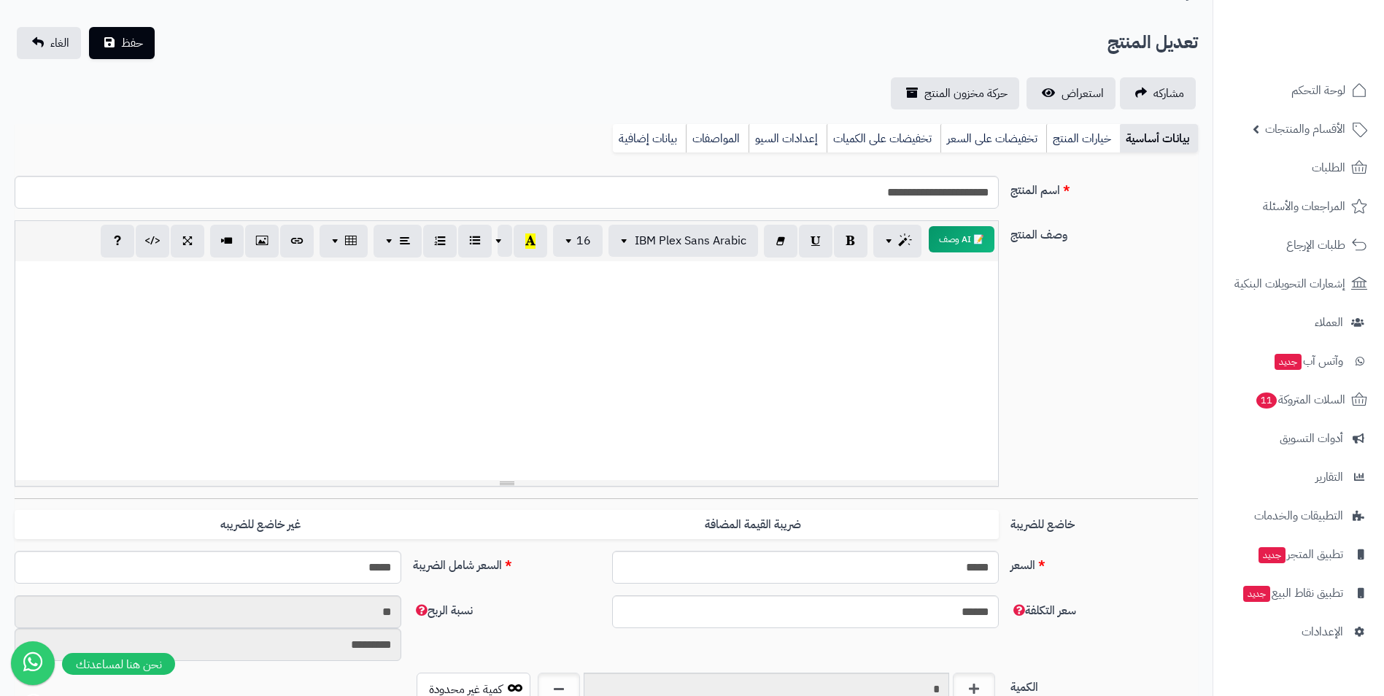
scroll to position [0, 0]
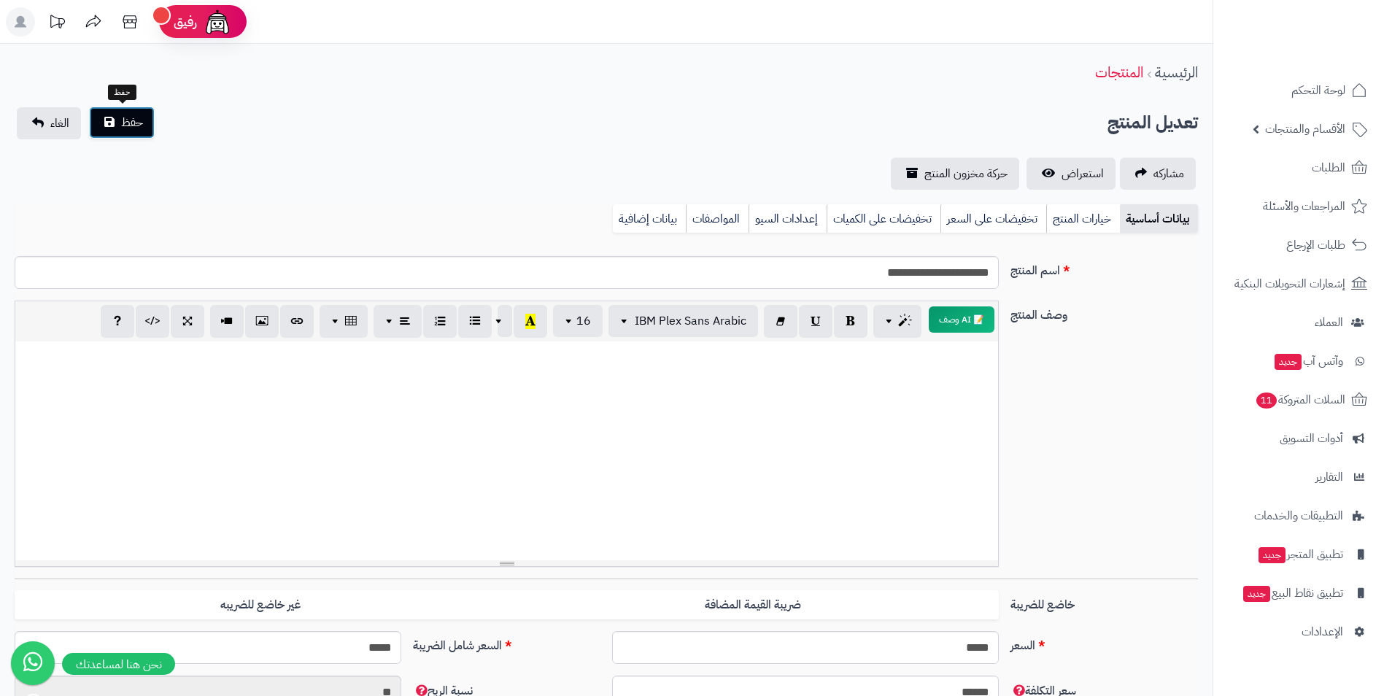
click at [114, 124] on button "حفظ" at bounding box center [122, 123] width 66 height 32
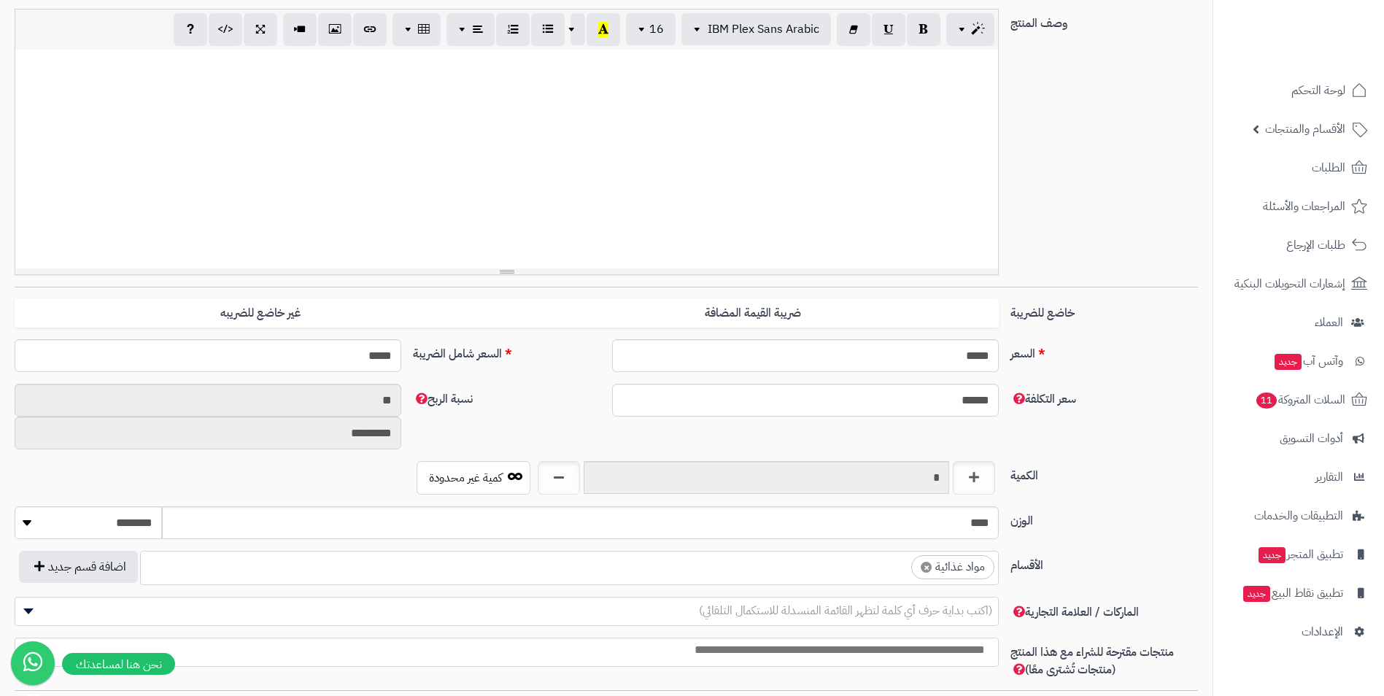
scroll to position [559, 0]
click at [827, 568] on ul "× مواد غذائية" at bounding box center [569, 566] width 857 height 28
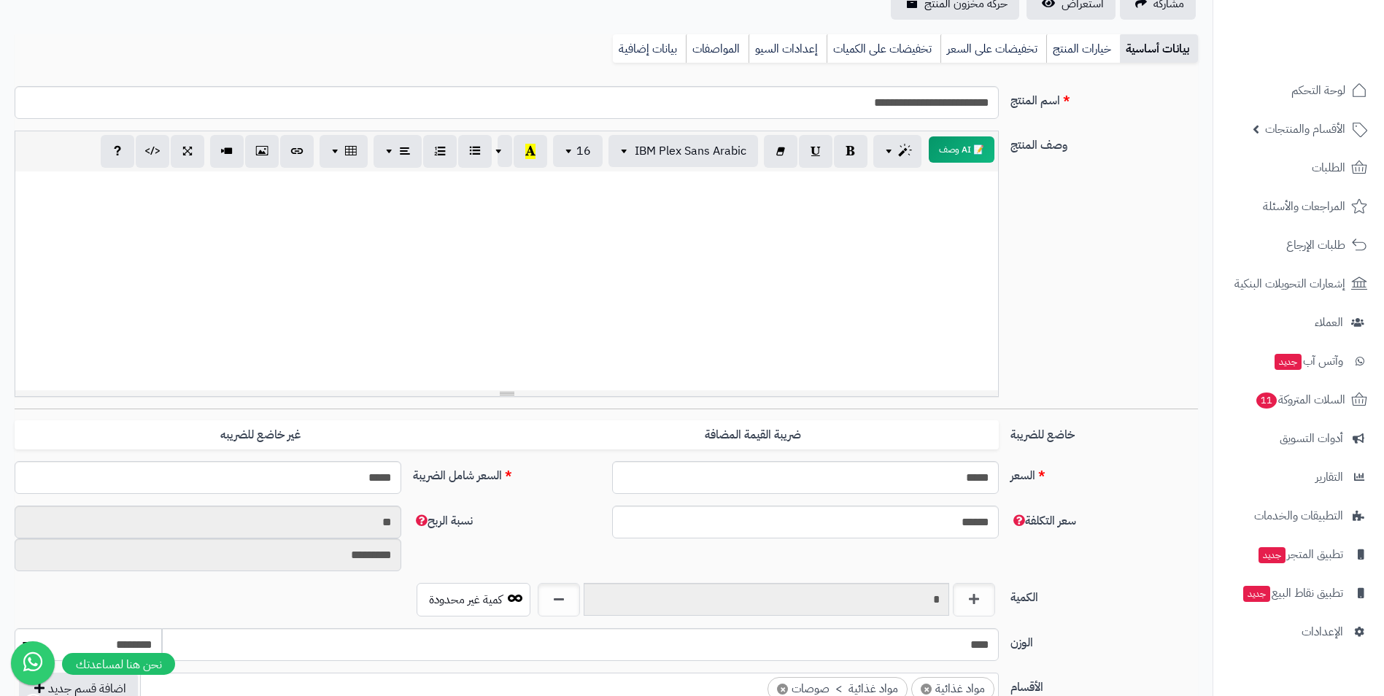
scroll to position [0, 0]
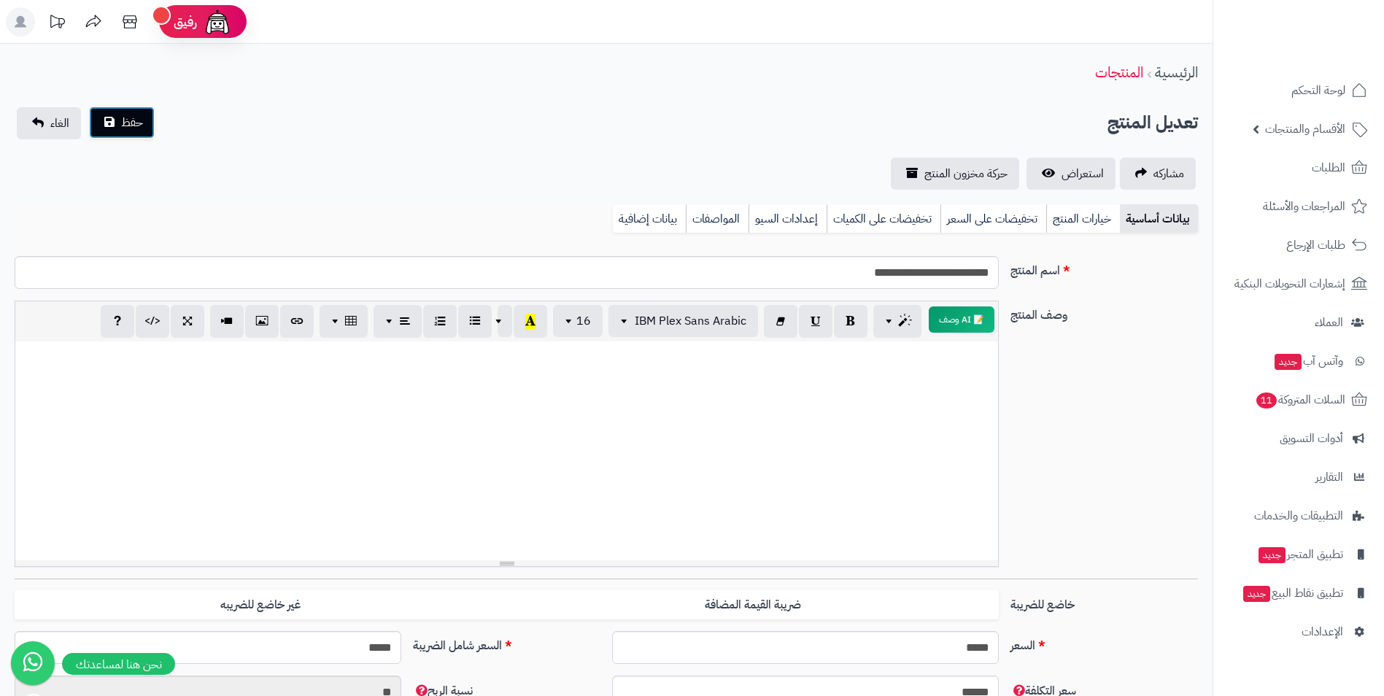
click at [124, 120] on span "حفظ" at bounding box center [132, 123] width 22 height 18
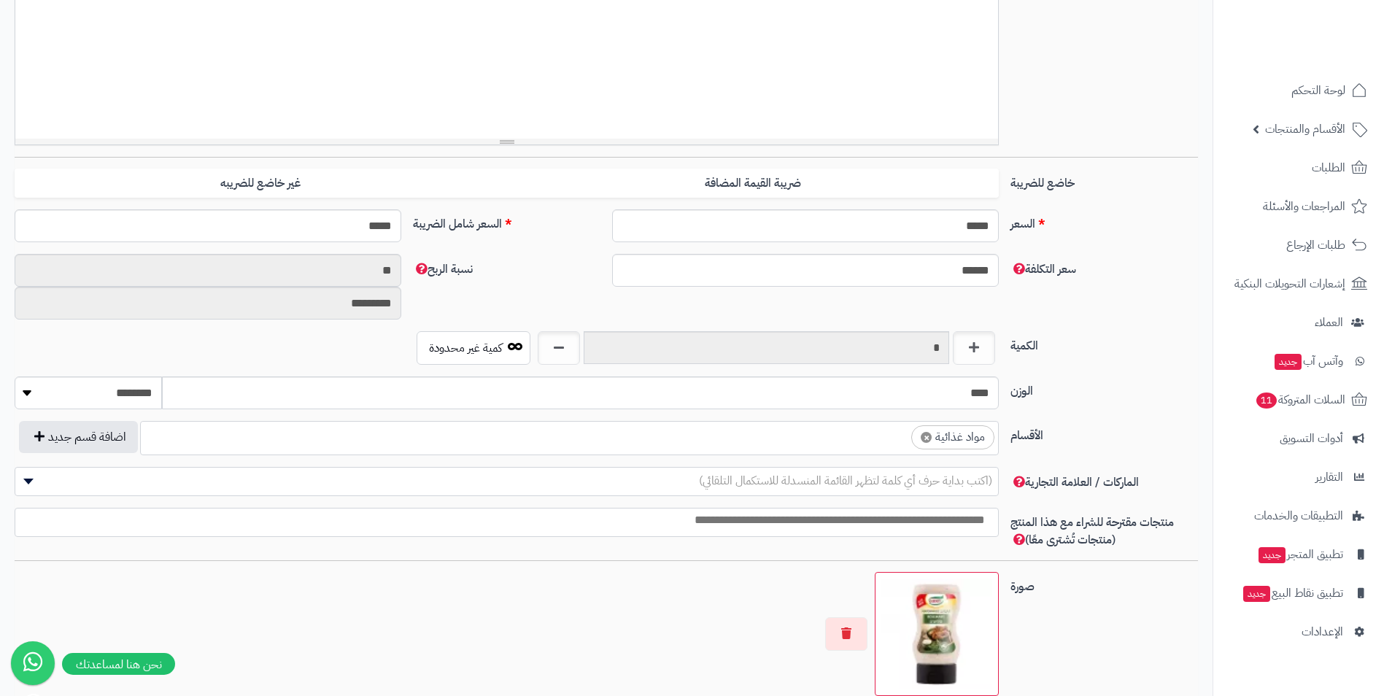
scroll to position [438, 0]
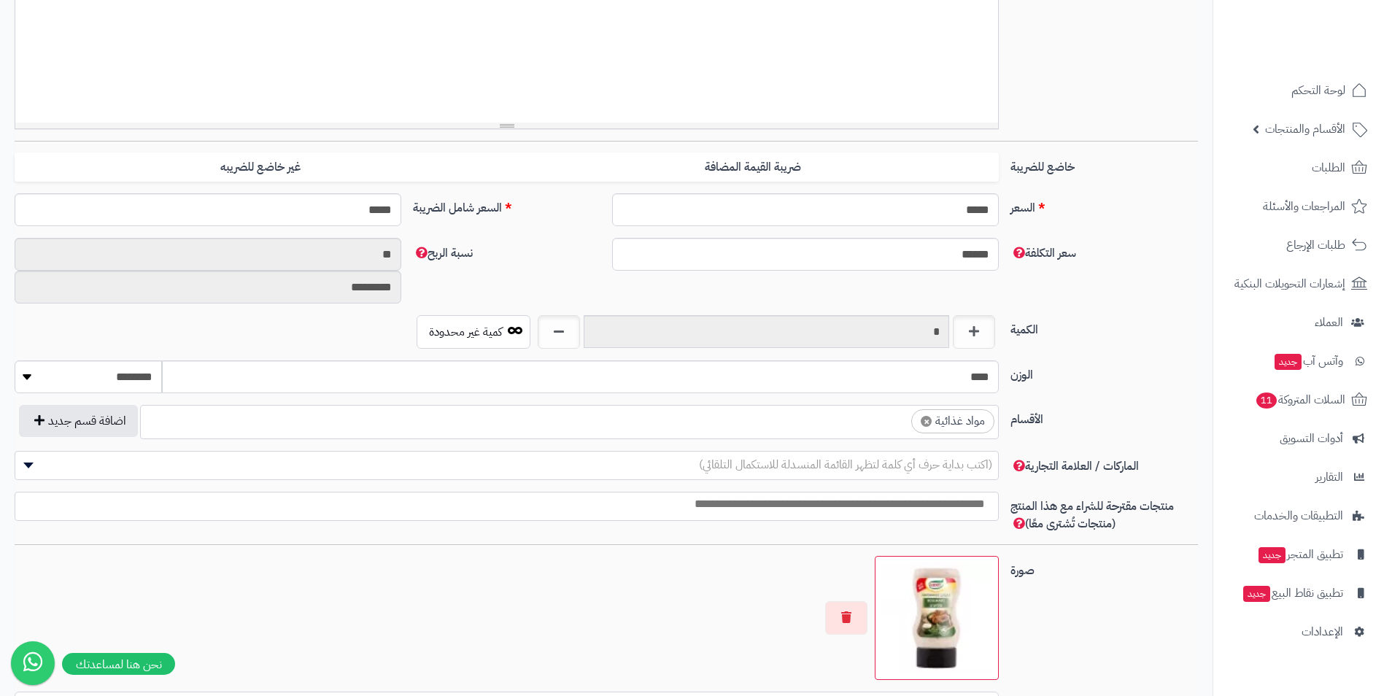
click at [858, 424] on ul "× مواد غذائية" at bounding box center [569, 420] width 857 height 28
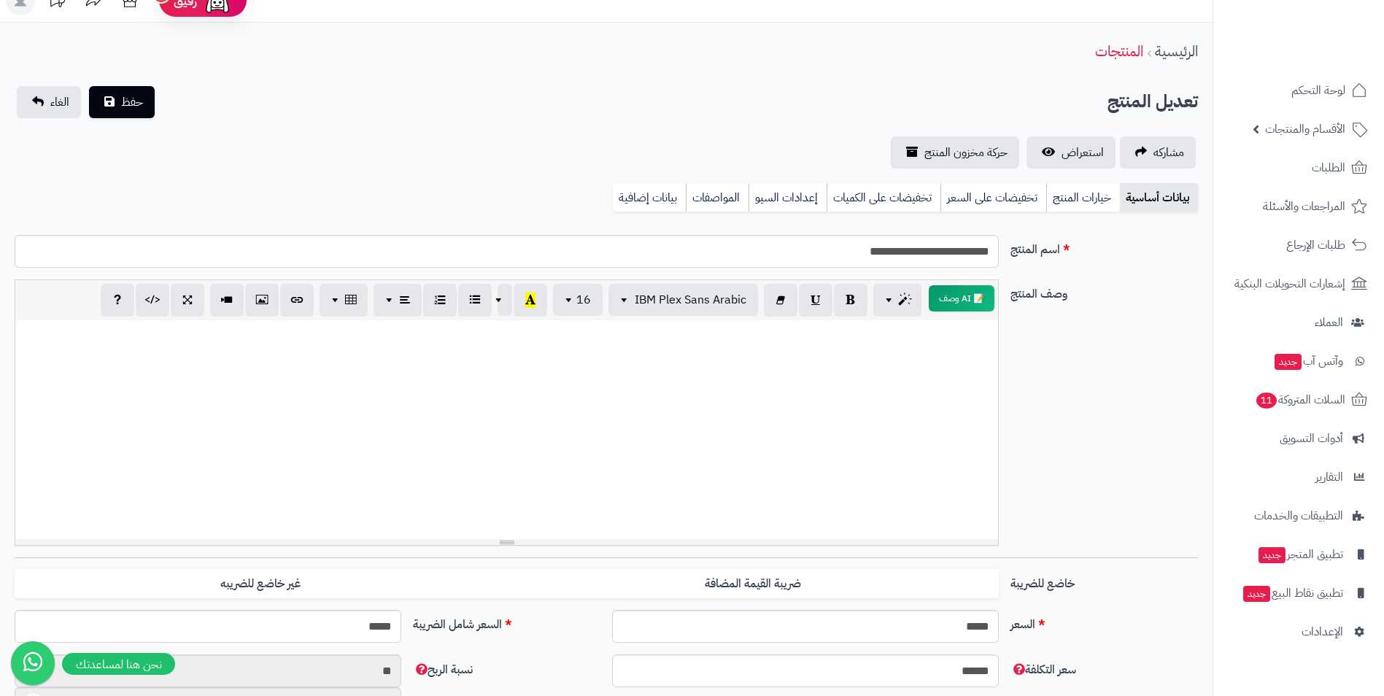
scroll to position [0, 0]
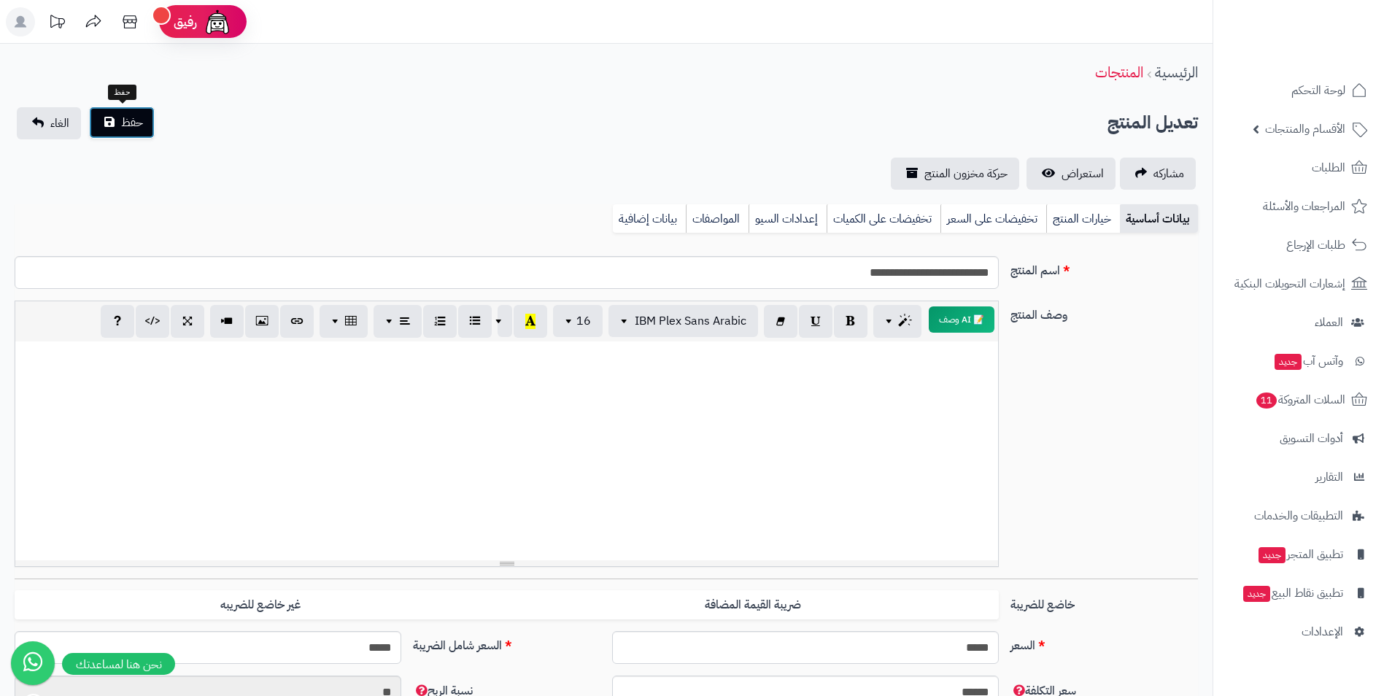
click at [115, 115] on button "حفظ" at bounding box center [122, 123] width 66 height 32
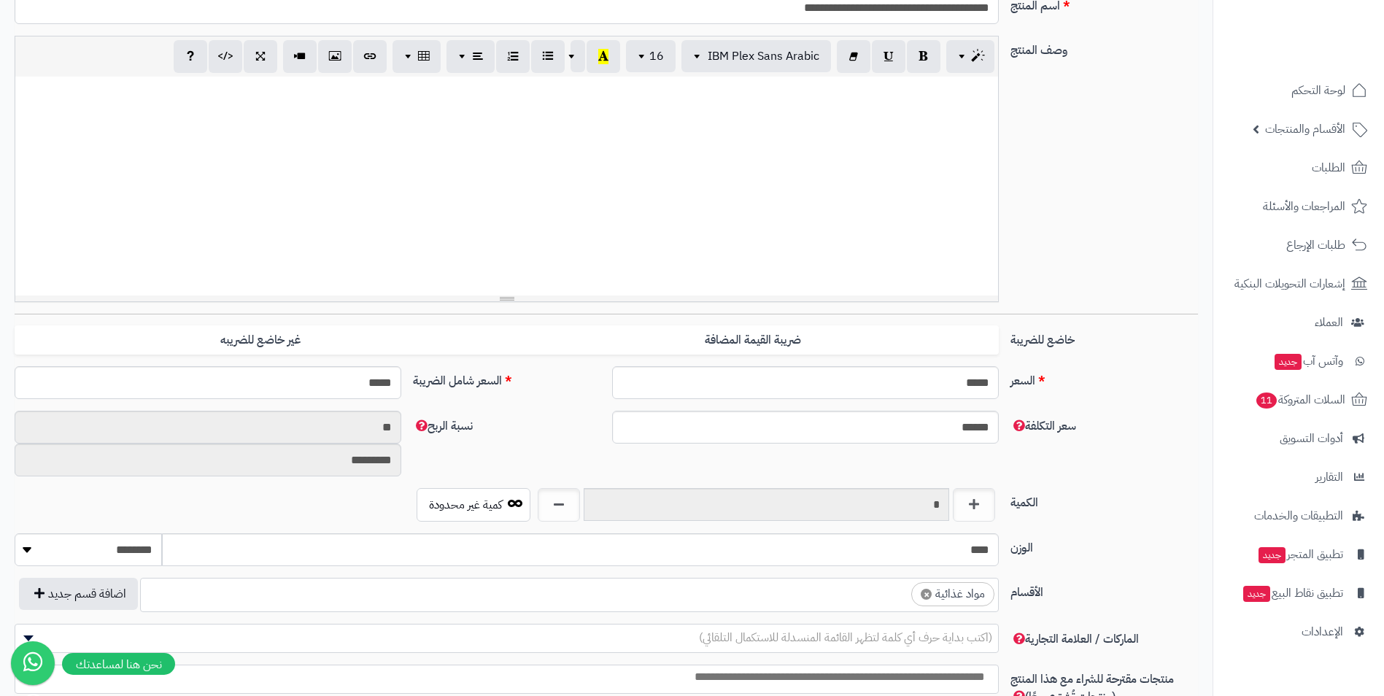
scroll to position [292, 0]
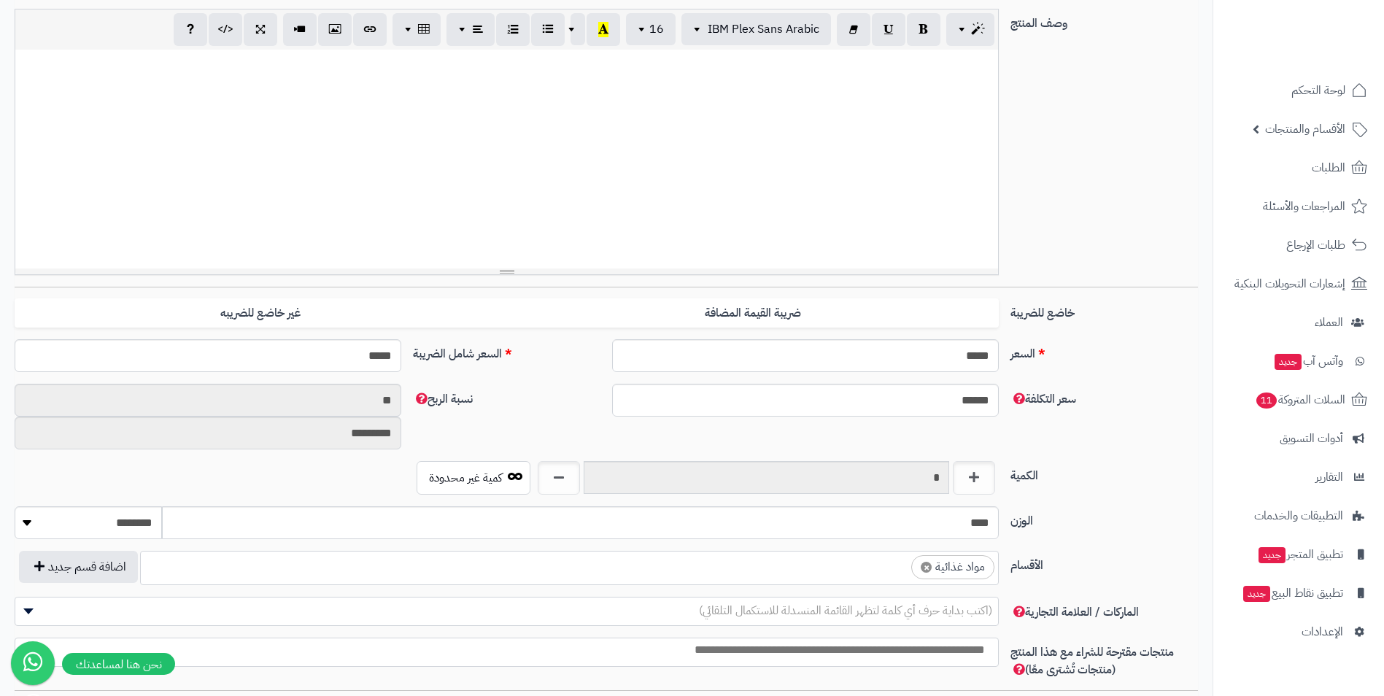
click at [843, 576] on ul "× مواد غذائية" at bounding box center [569, 566] width 857 height 28
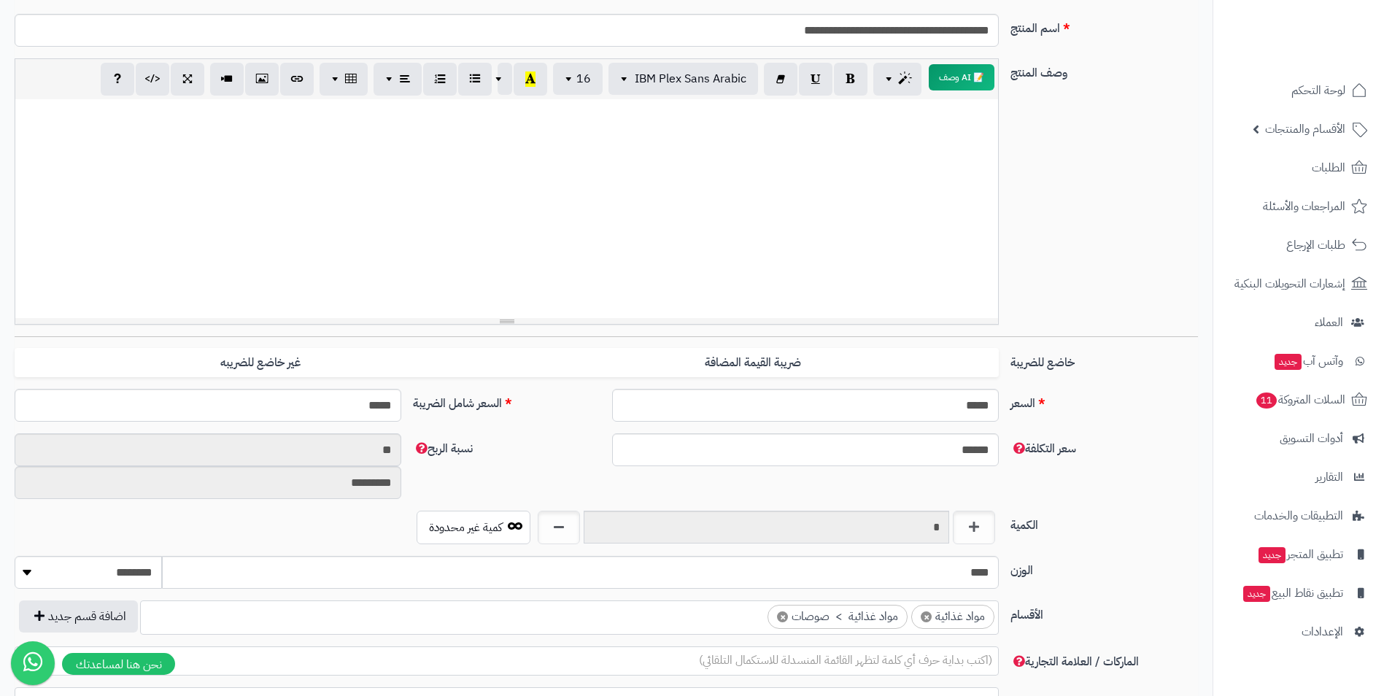
scroll to position [0, 0]
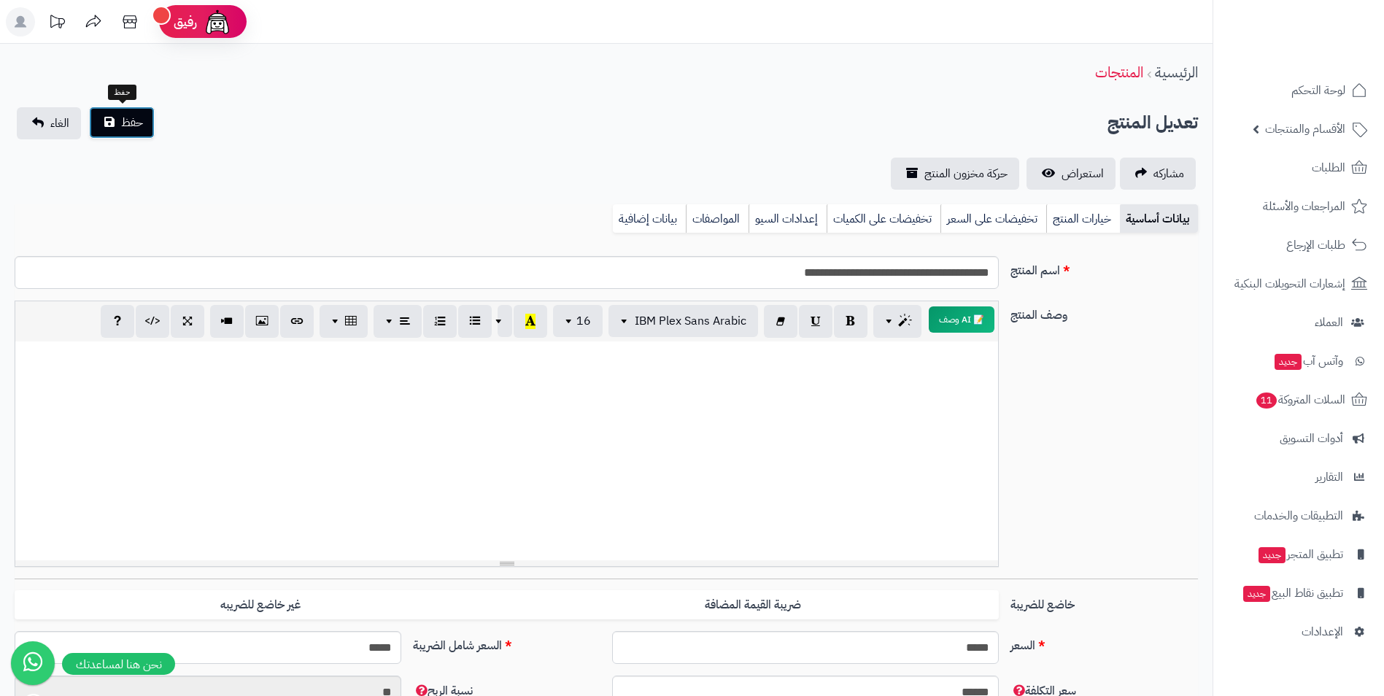
click at [139, 131] on span "حفظ" at bounding box center [132, 123] width 22 height 18
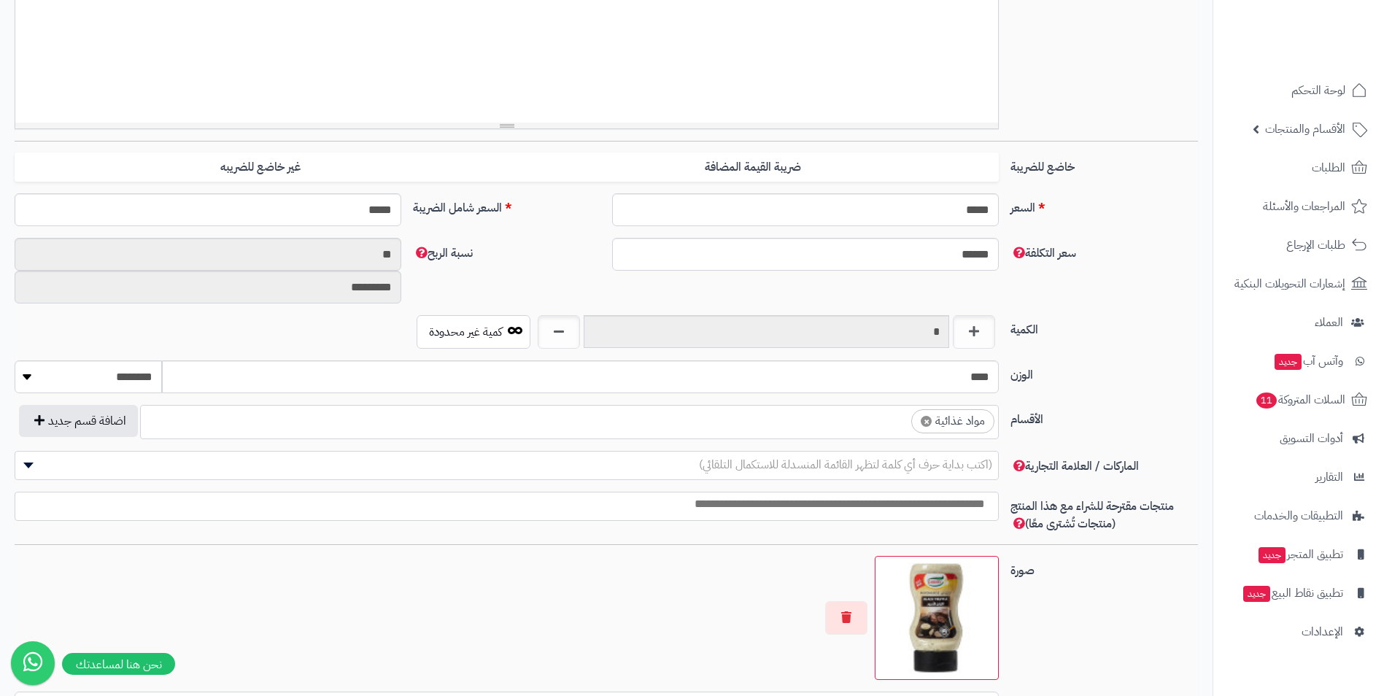
scroll to position [559, 0]
click at [890, 427] on ul "× مواد غذائية" at bounding box center [569, 420] width 857 height 28
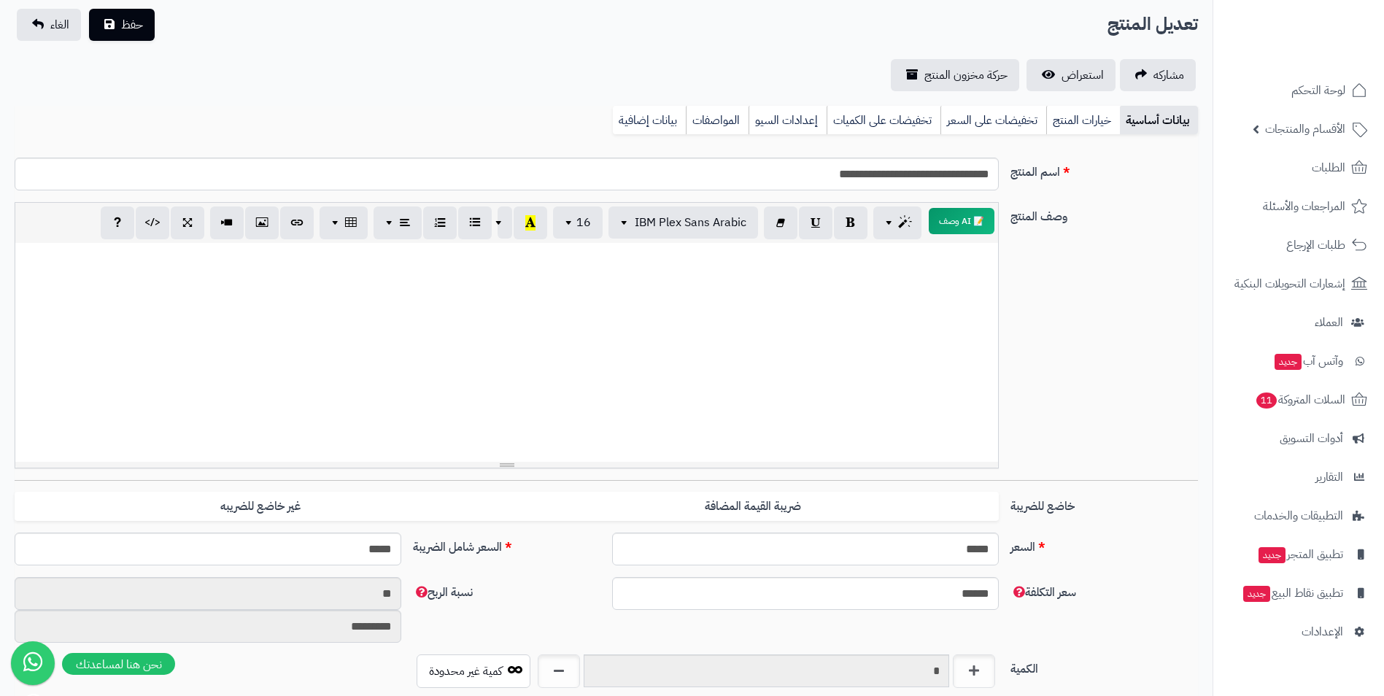
scroll to position [73, 0]
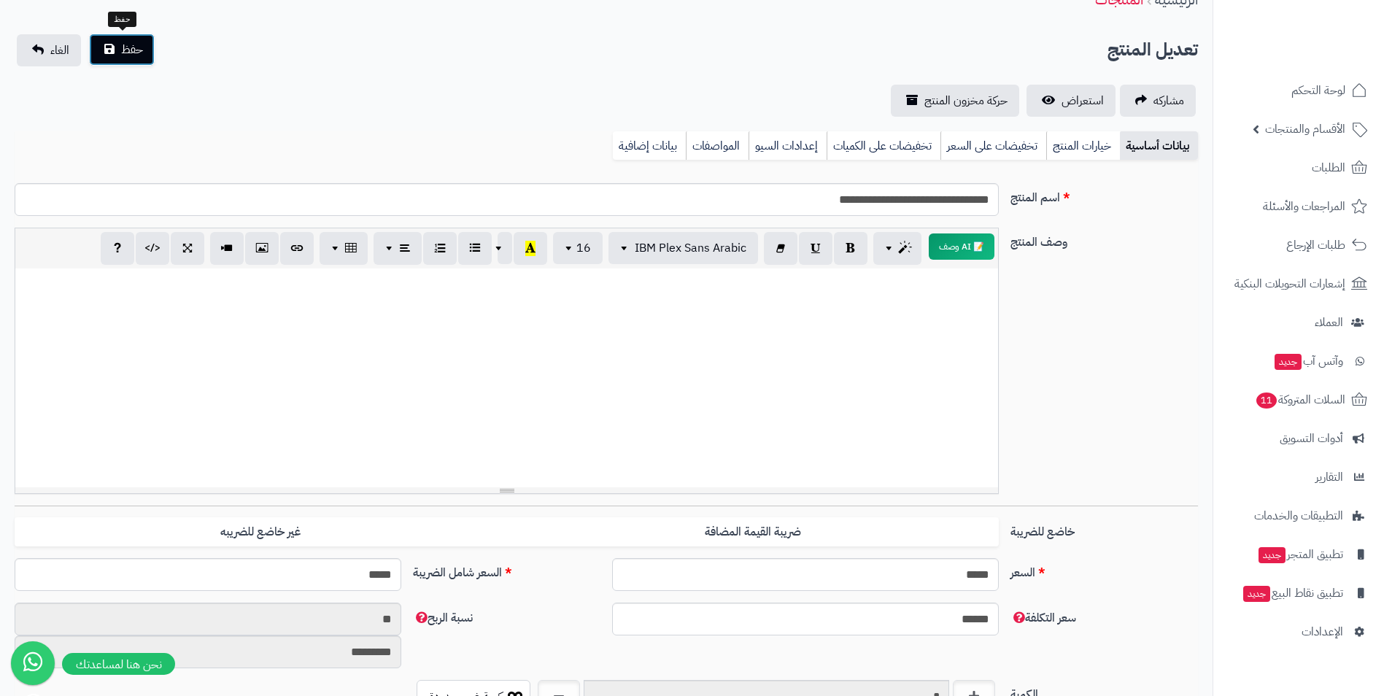
click at [147, 41] on button "حفظ" at bounding box center [122, 50] width 66 height 32
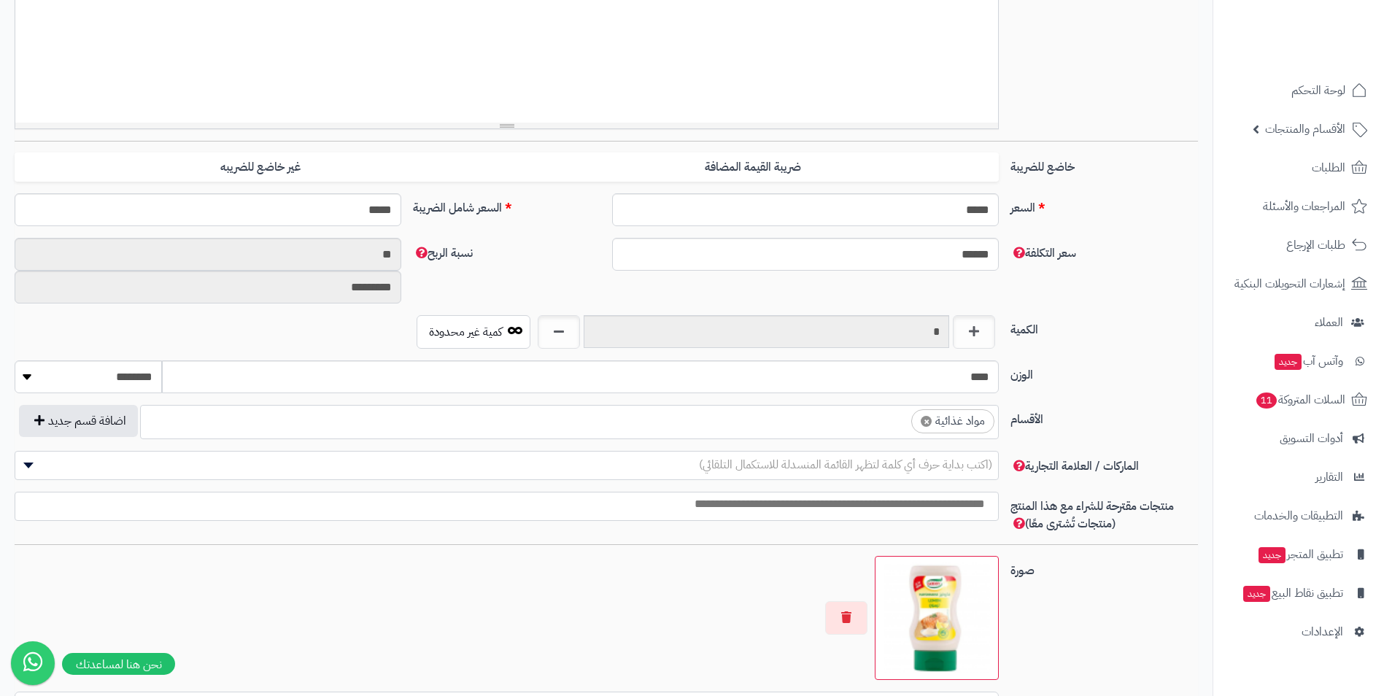
scroll to position [559, 0]
click at [802, 419] on ul "× مواد غذائية" at bounding box center [569, 420] width 857 height 28
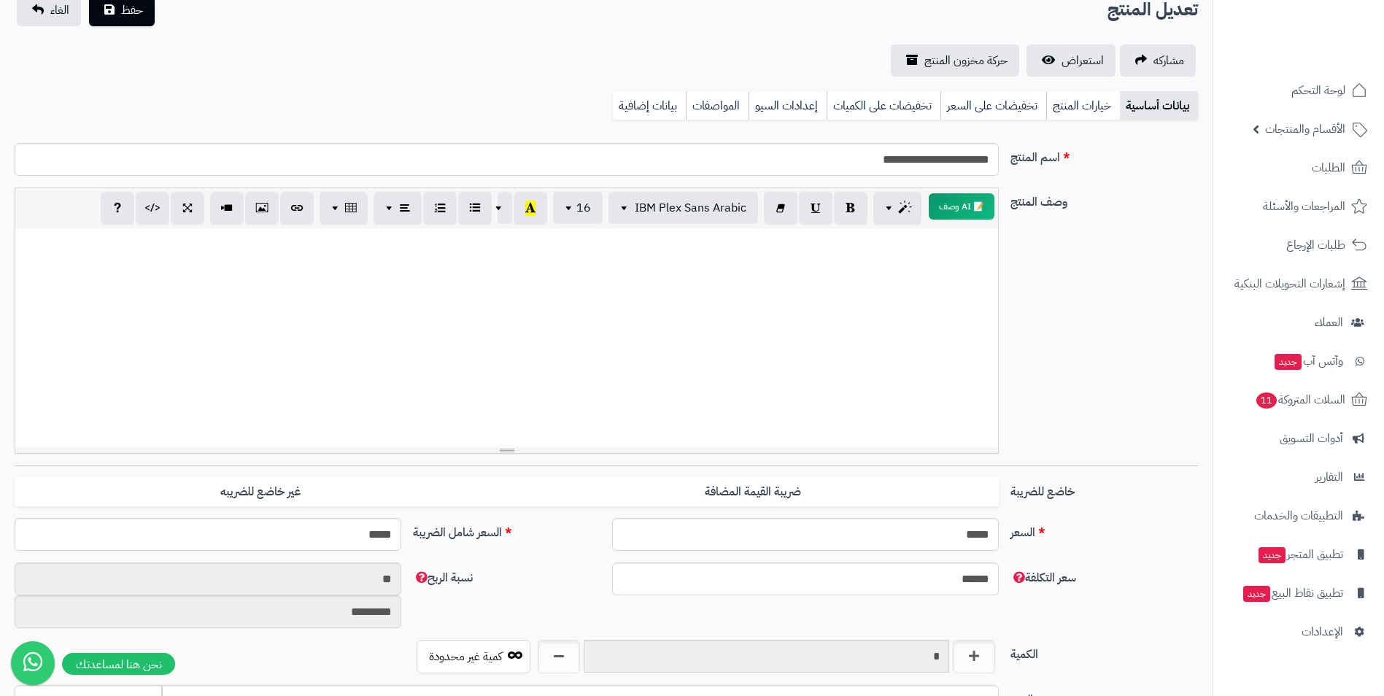
scroll to position [0, 0]
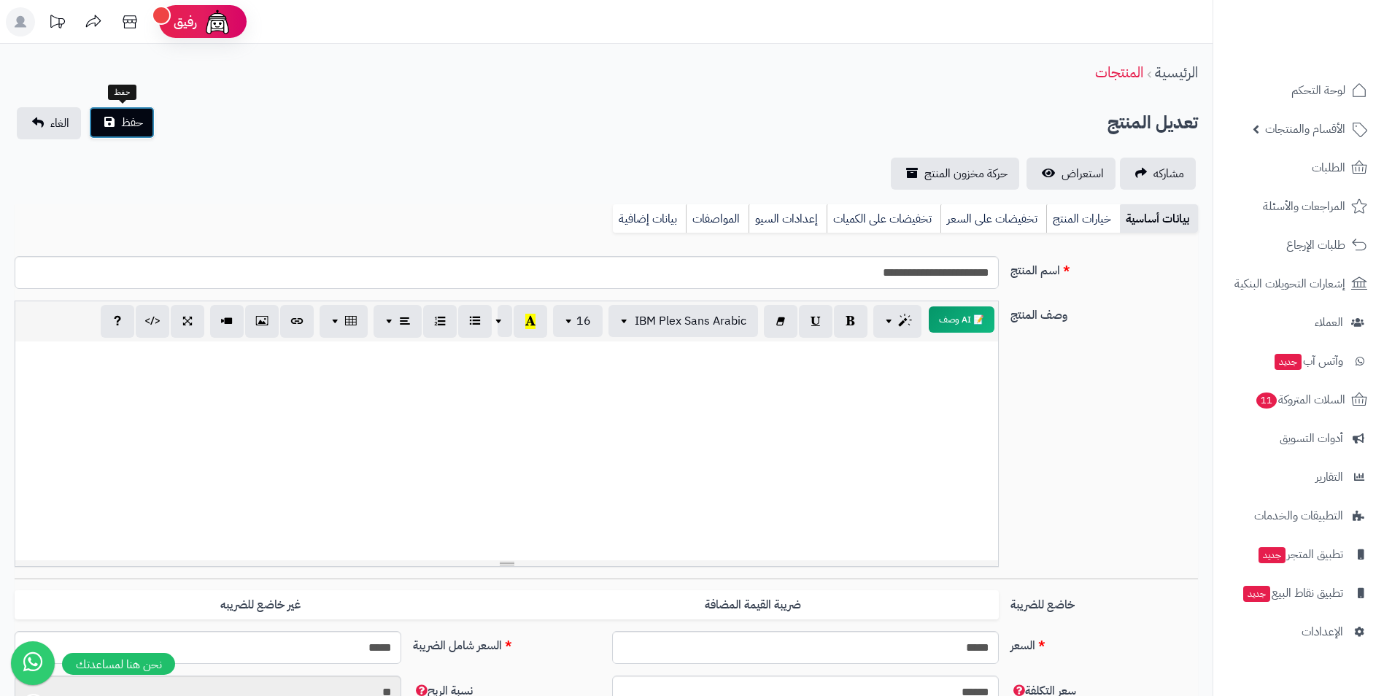
click at [140, 136] on button "حفظ" at bounding box center [122, 123] width 66 height 32
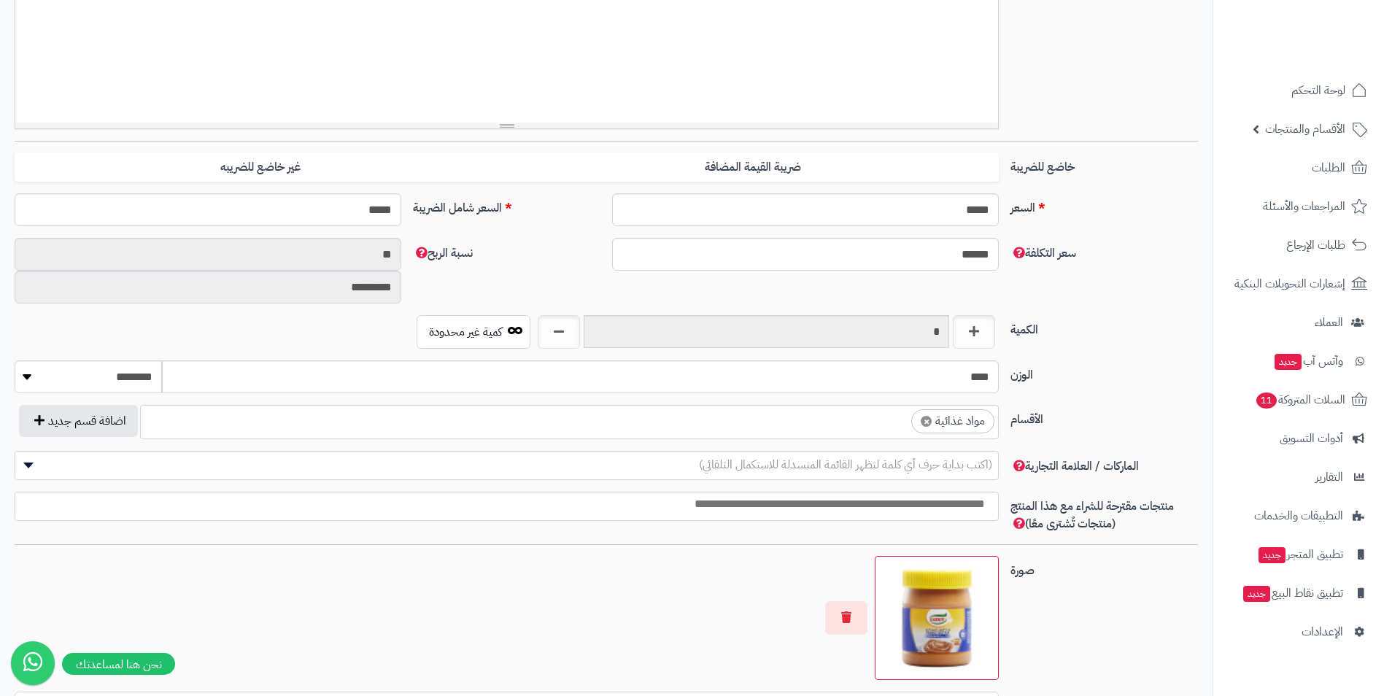
scroll to position [559, 0]
click at [844, 425] on ul "× مواد غذائية" at bounding box center [569, 420] width 857 height 28
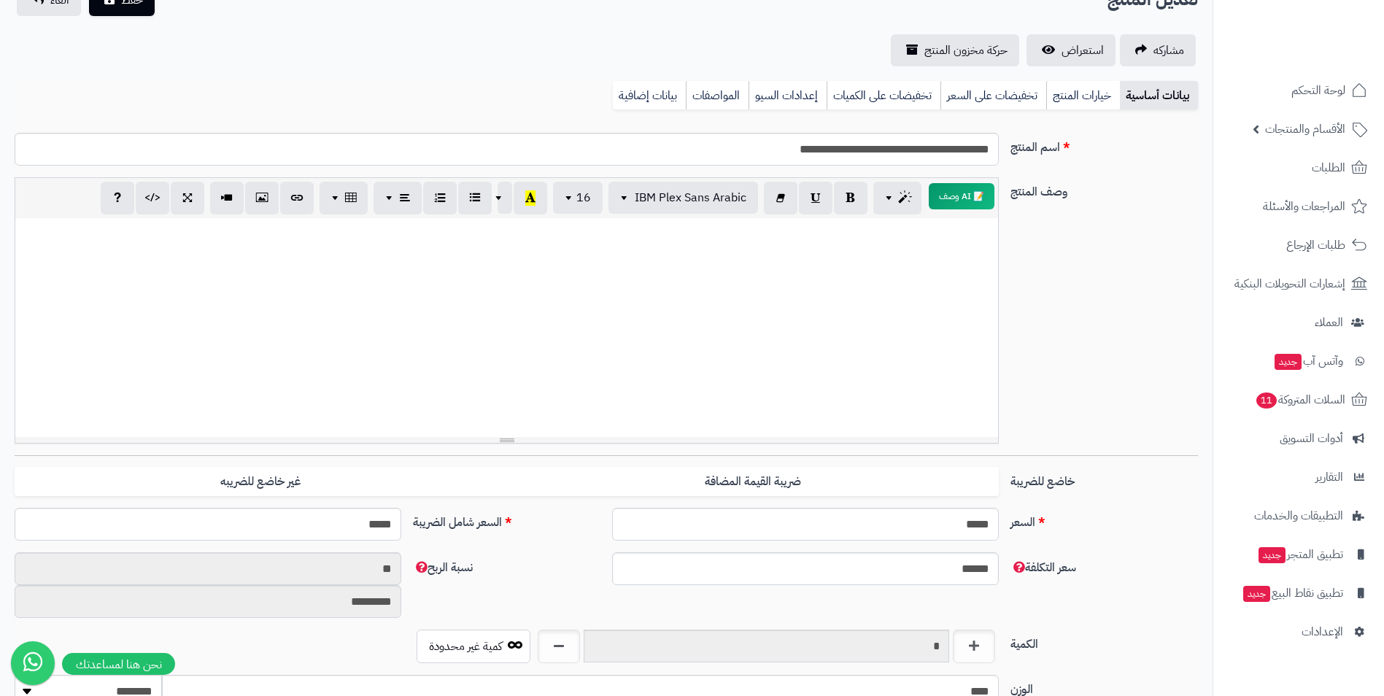
scroll to position [0, 0]
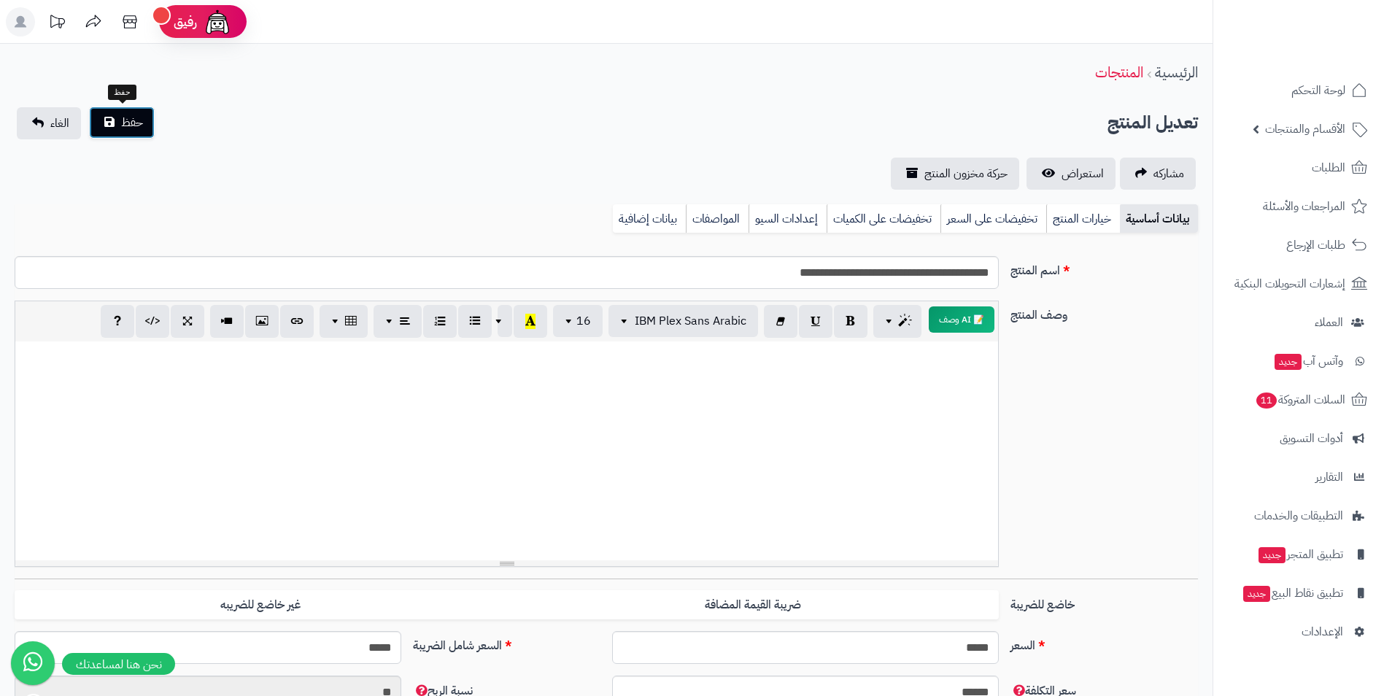
click at [117, 117] on button "حفظ" at bounding box center [122, 123] width 66 height 32
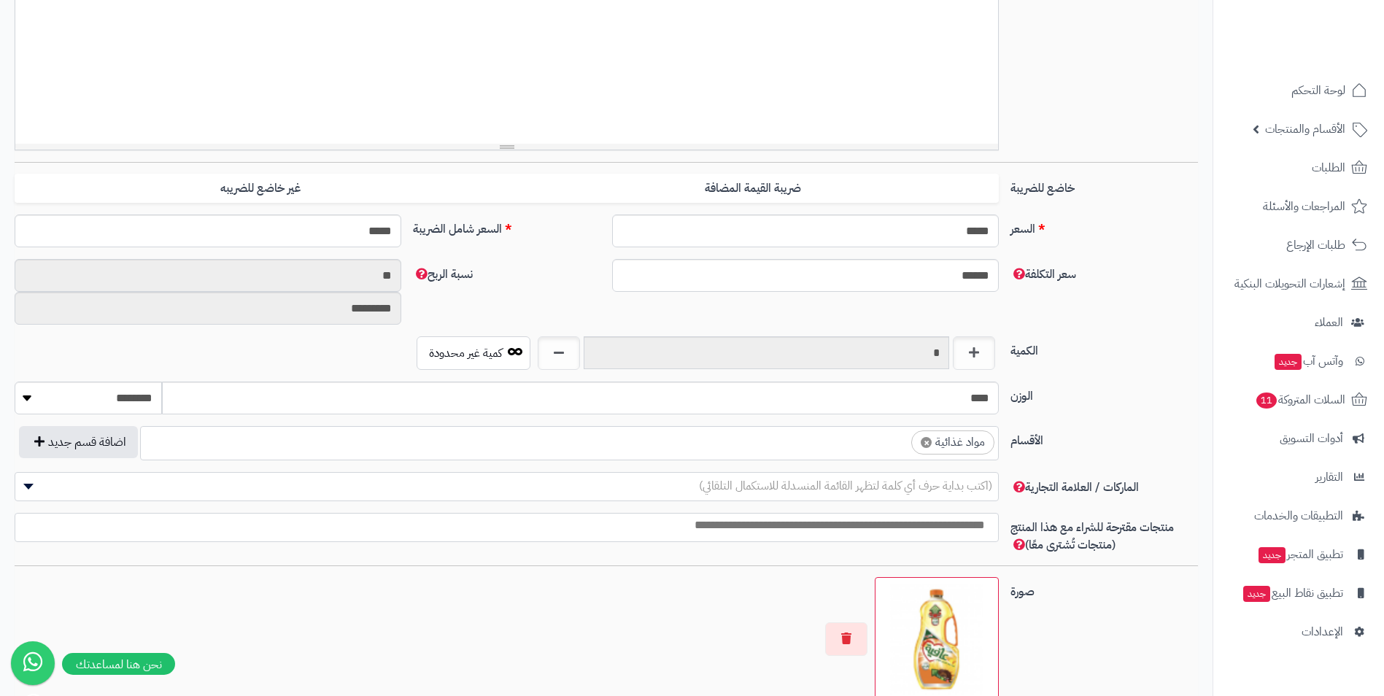
scroll to position [438, 0]
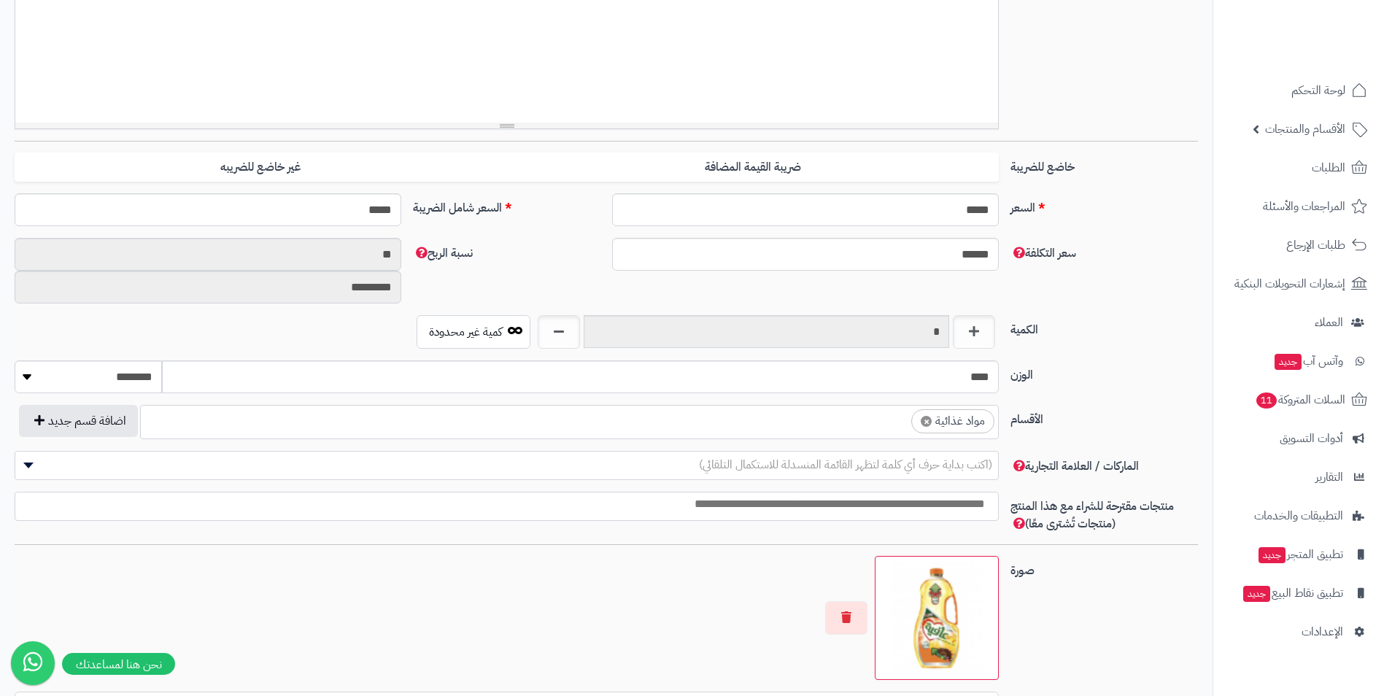
click at [861, 432] on ul "× مواد غذائية" at bounding box center [569, 420] width 857 height 28
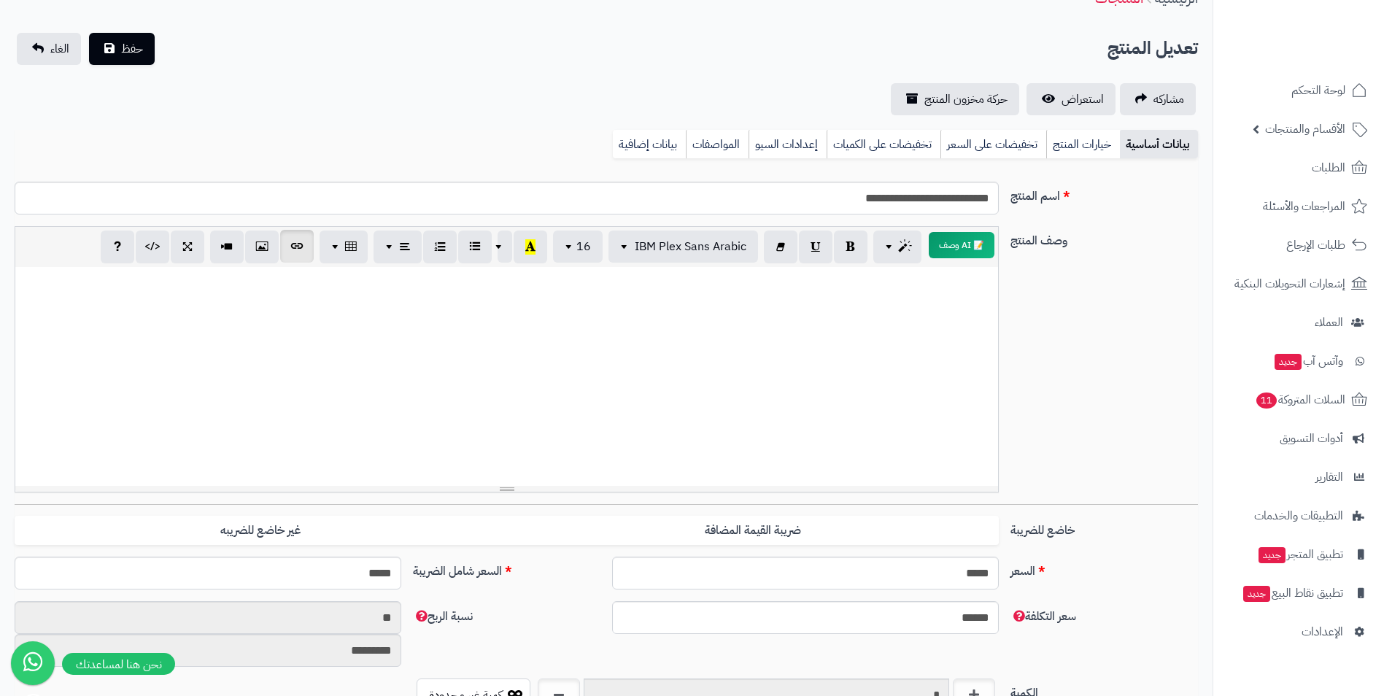
scroll to position [73, 0]
click at [143, 46] on button "حفظ" at bounding box center [122, 50] width 66 height 32
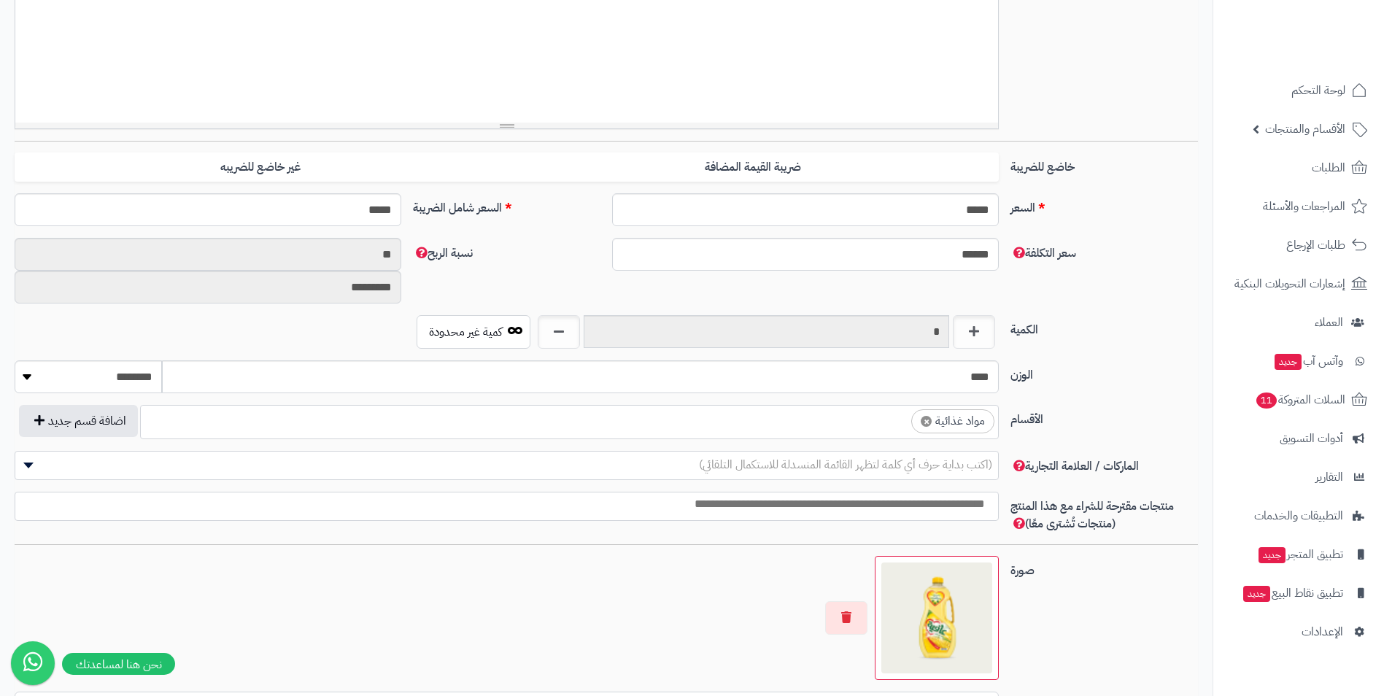
scroll to position [559, 0]
click at [860, 423] on ul "× مواد غذائية" at bounding box center [569, 420] width 857 height 28
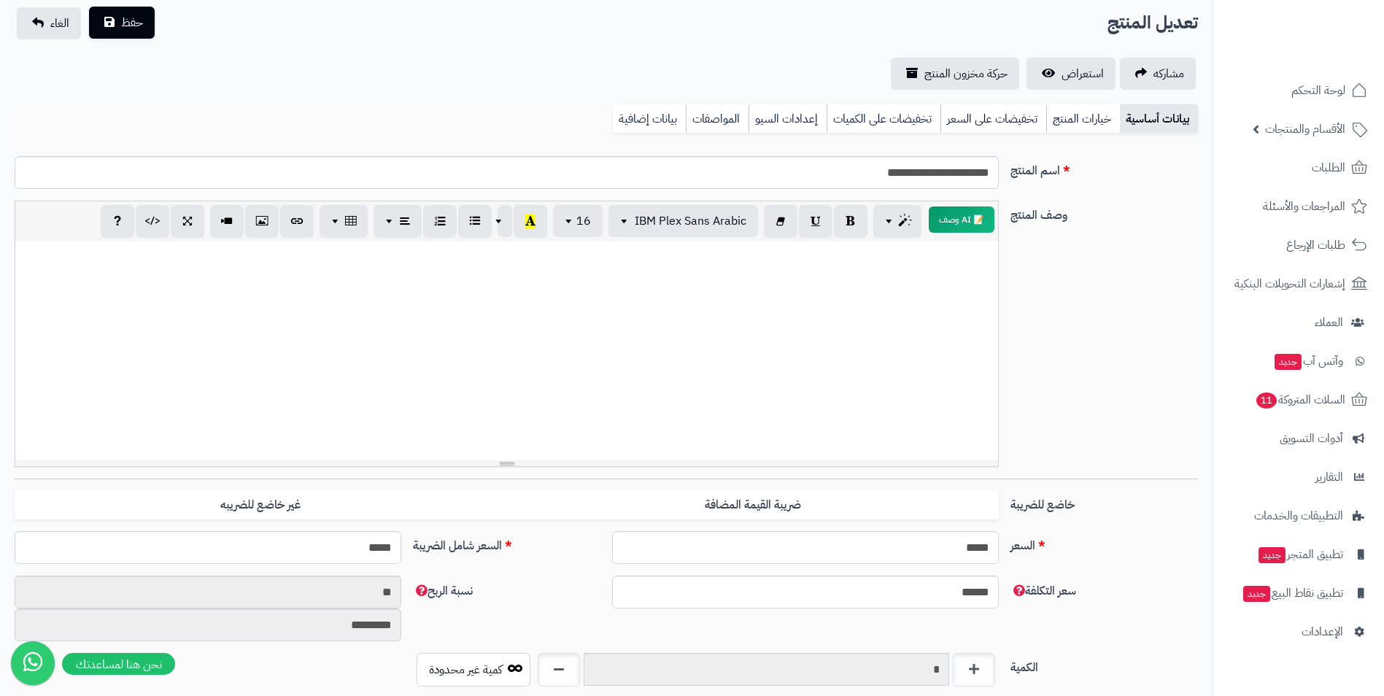
scroll to position [0, 0]
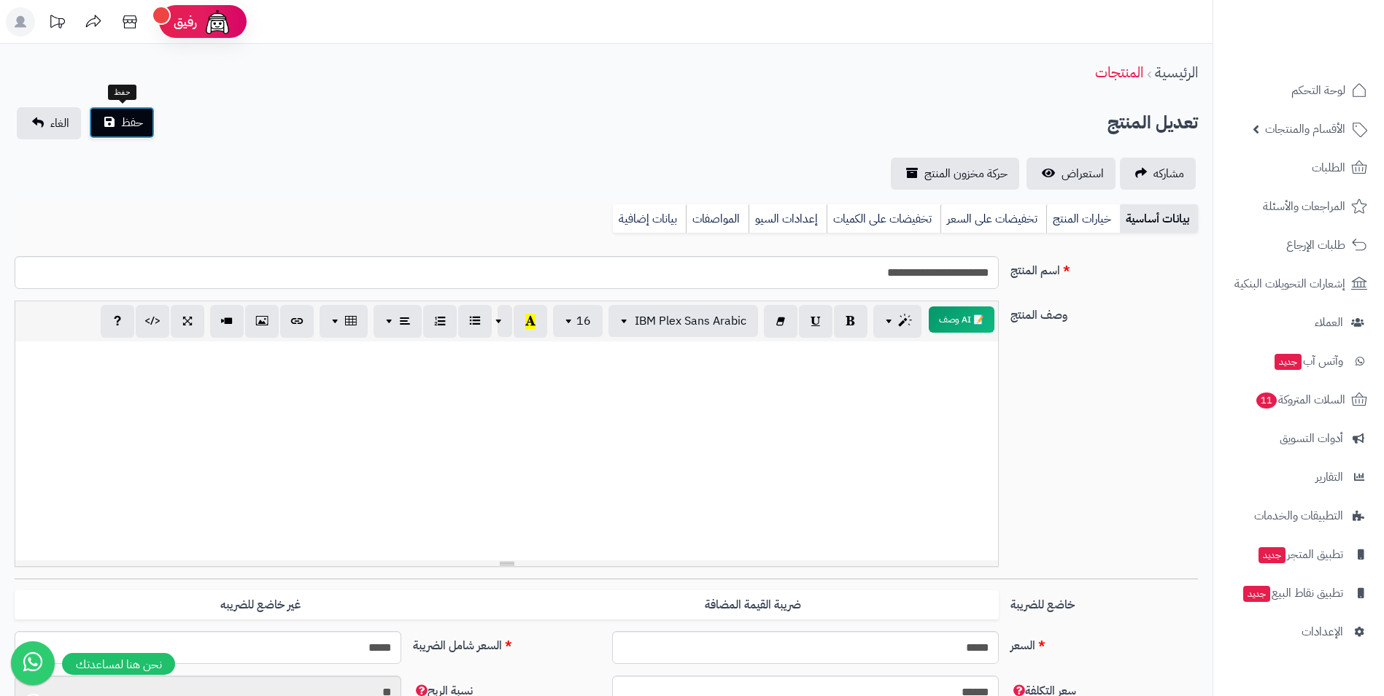
click at [107, 125] on button "حفظ" at bounding box center [122, 123] width 66 height 32
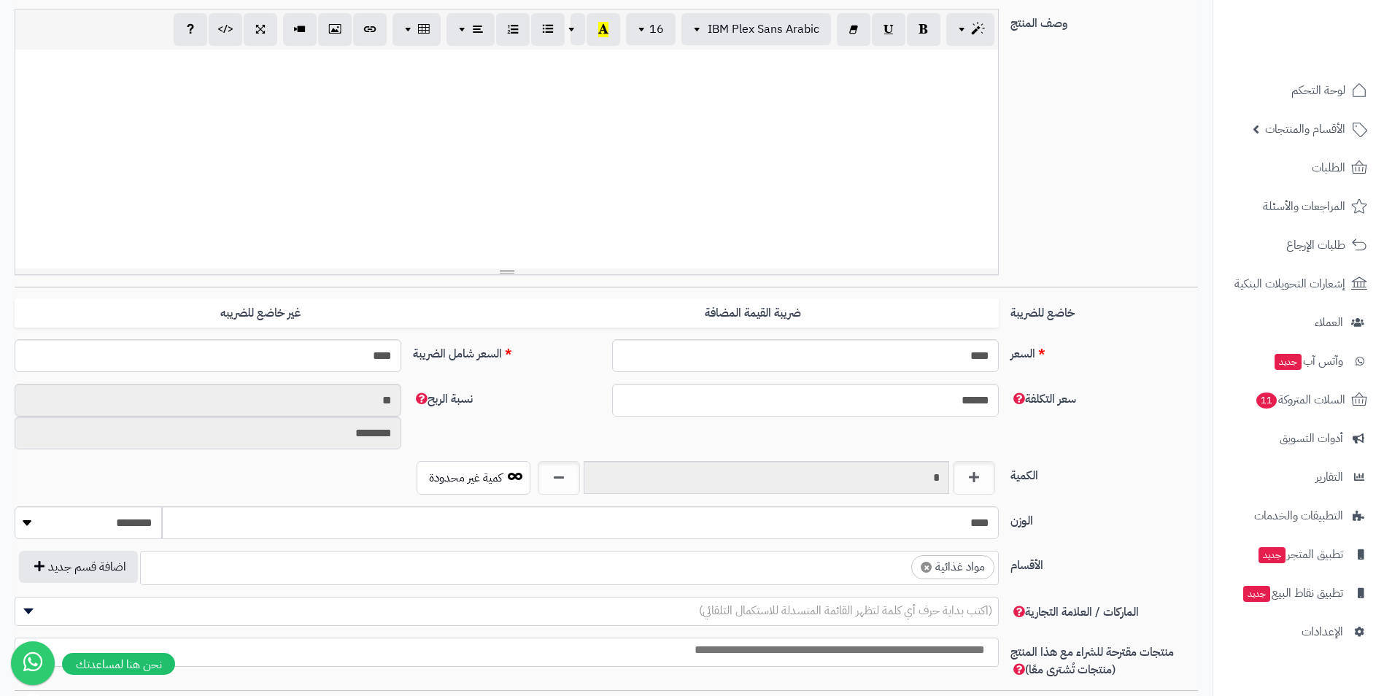
scroll to position [559, 0]
click at [786, 578] on ul "× مواد غذائية" at bounding box center [569, 566] width 857 height 28
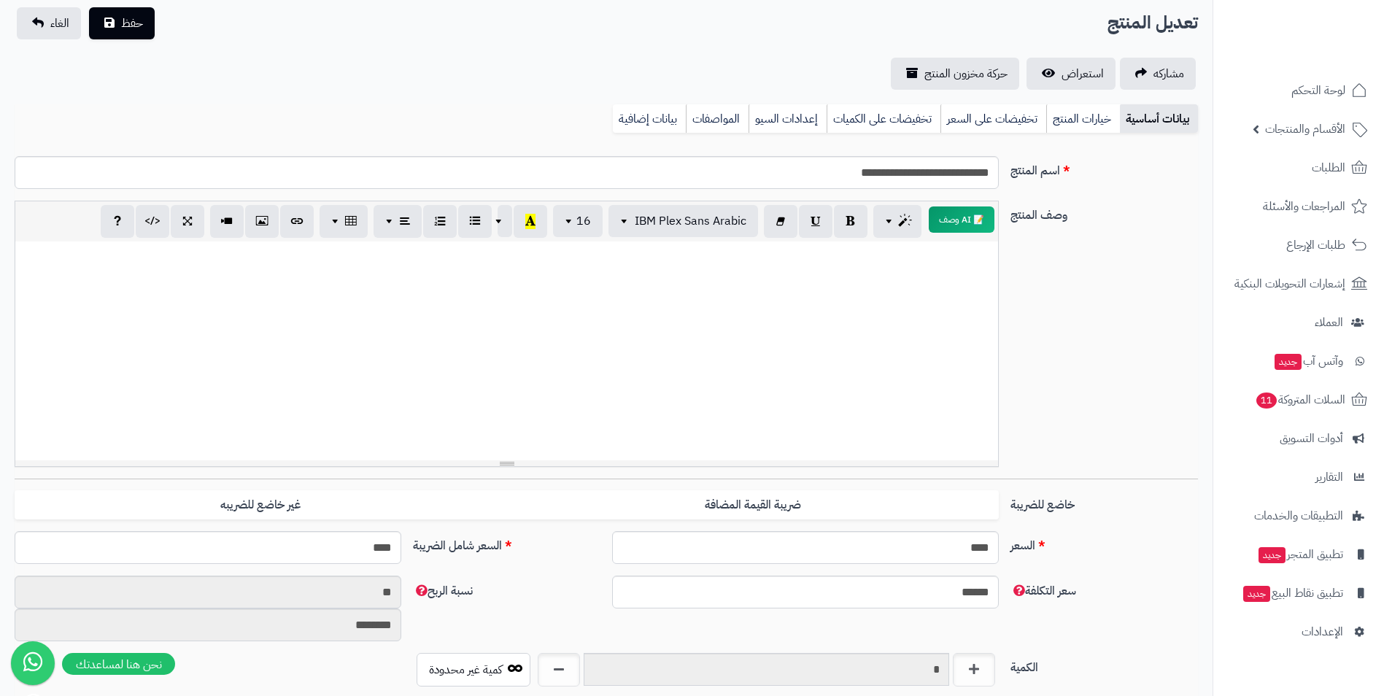
scroll to position [0, 0]
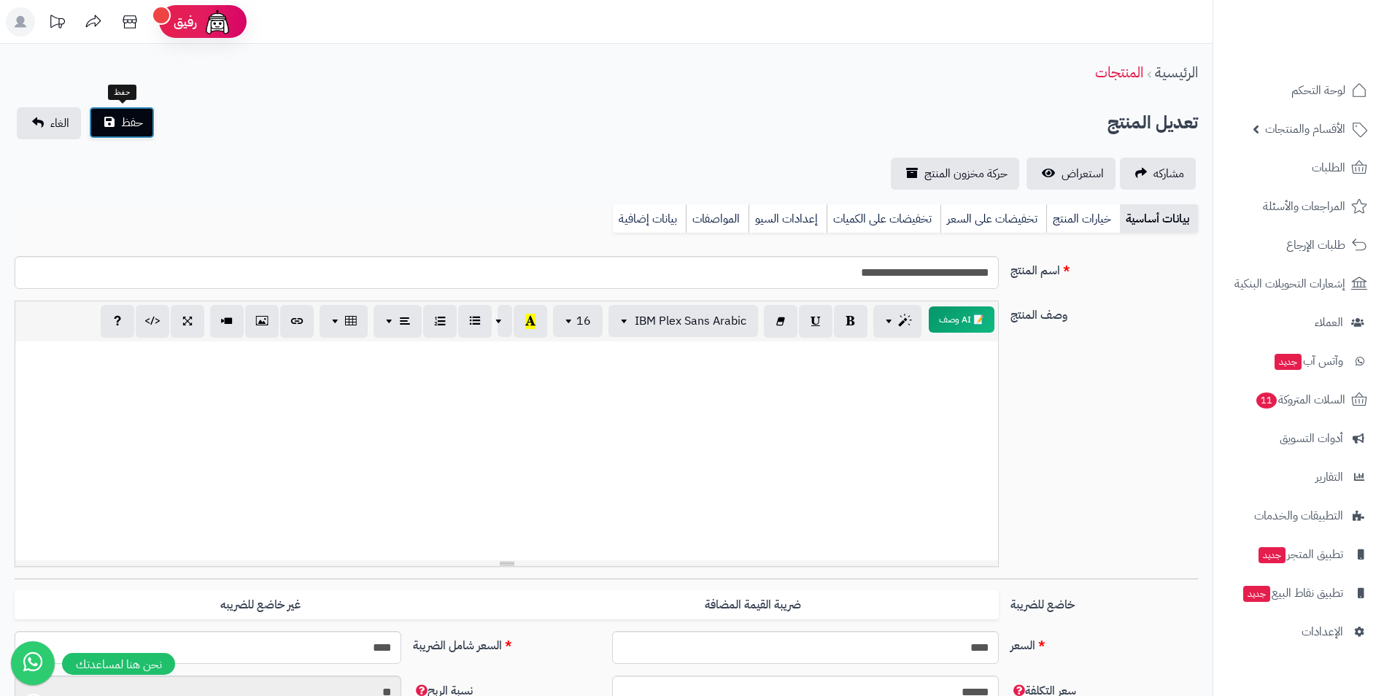
click at [108, 116] on button "حفظ" at bounding box center [122, 123] width 66 height 32
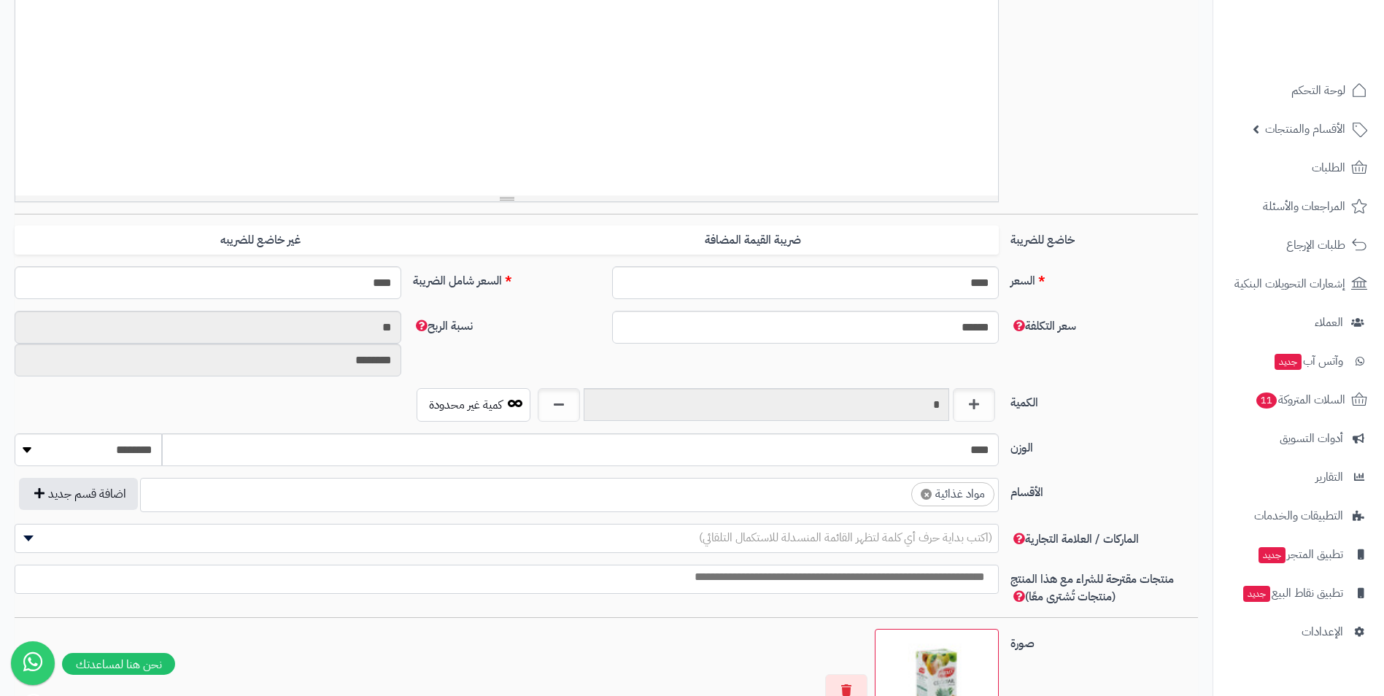
scroll to position [559, 0]
click at [831, 490] on ul "× مواد غذائية" at bounding box center [569, 493] width 857 height 28
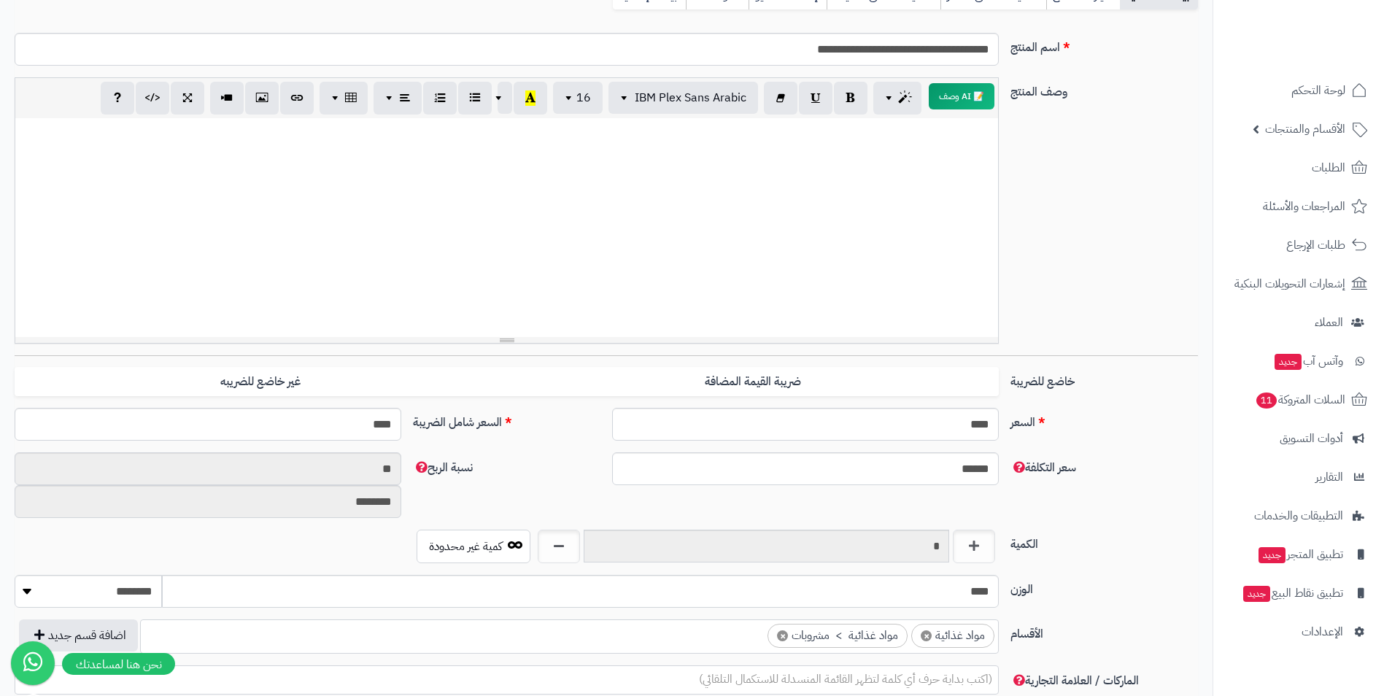
scroll to position [0, 0]
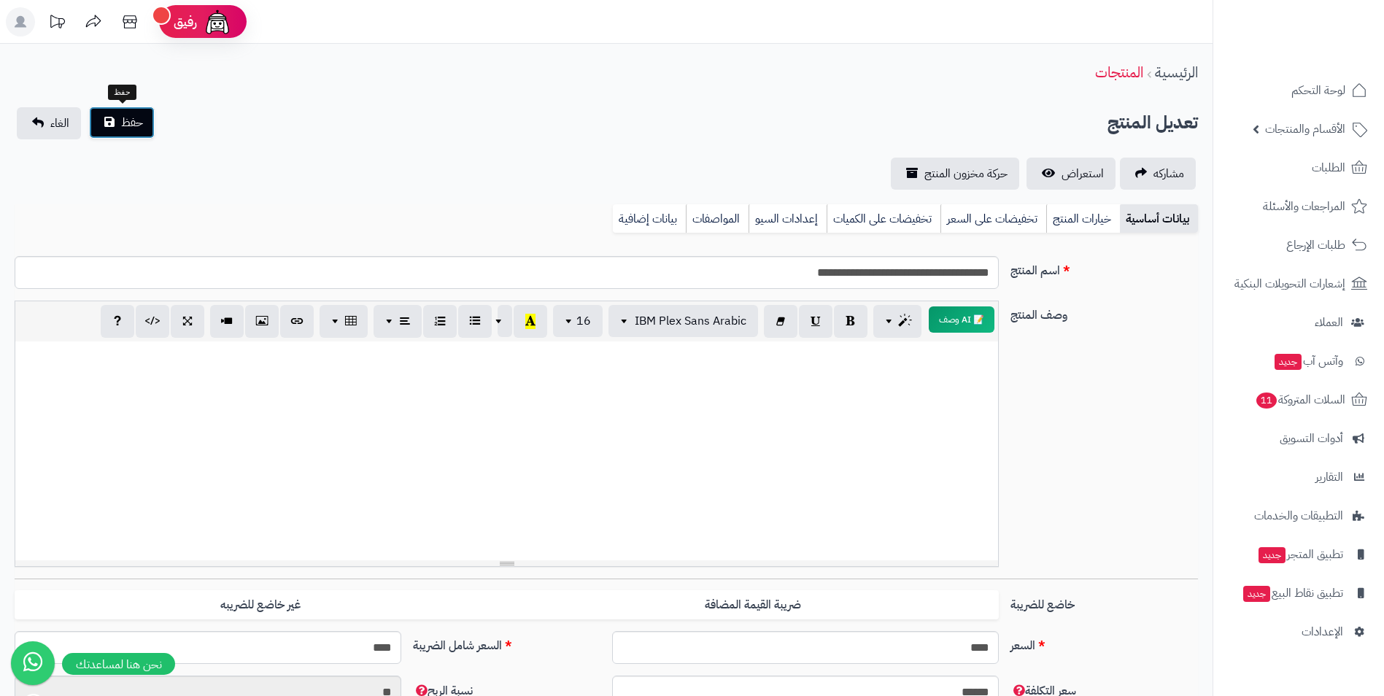
click at [127, 123] on span "حفظ" at bounding box center [132, 123] width 22 height 18
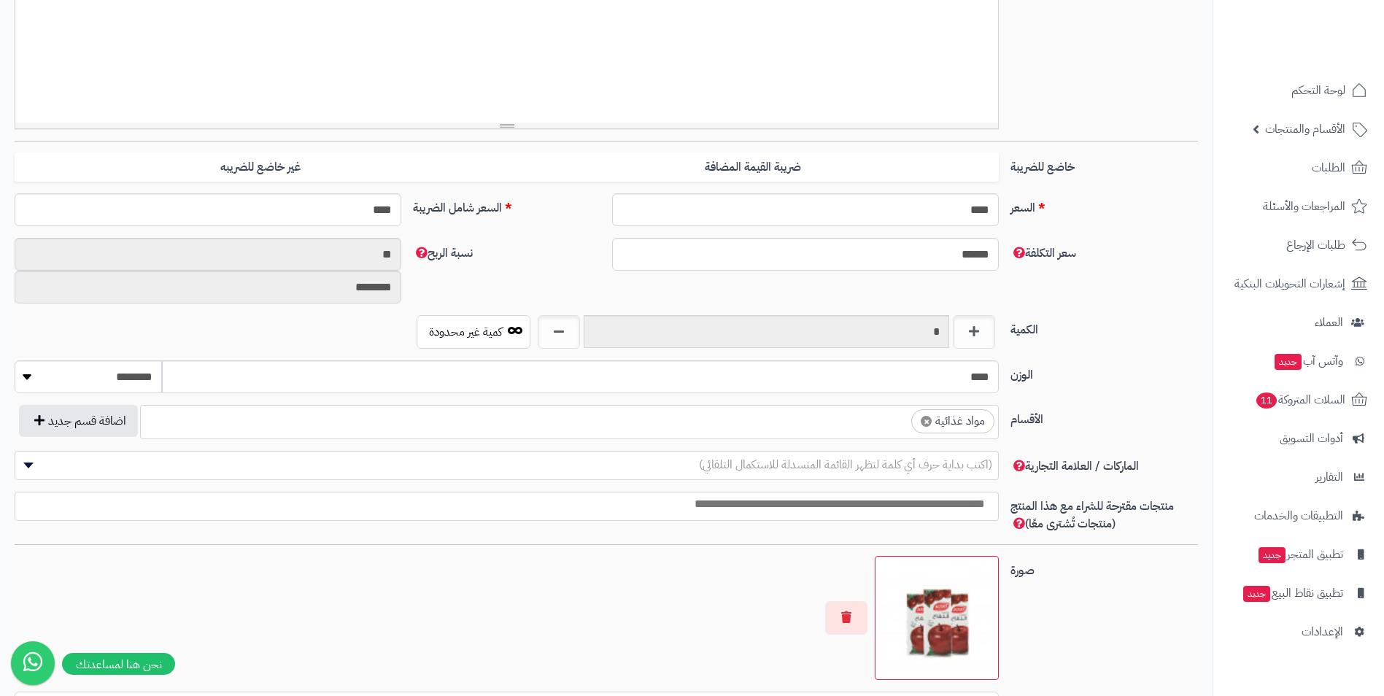
scroll to position [559, 0]
click at [755, 431] on ul "× مواد غذائية" at bounding box center [569, 420] width 857 height 28
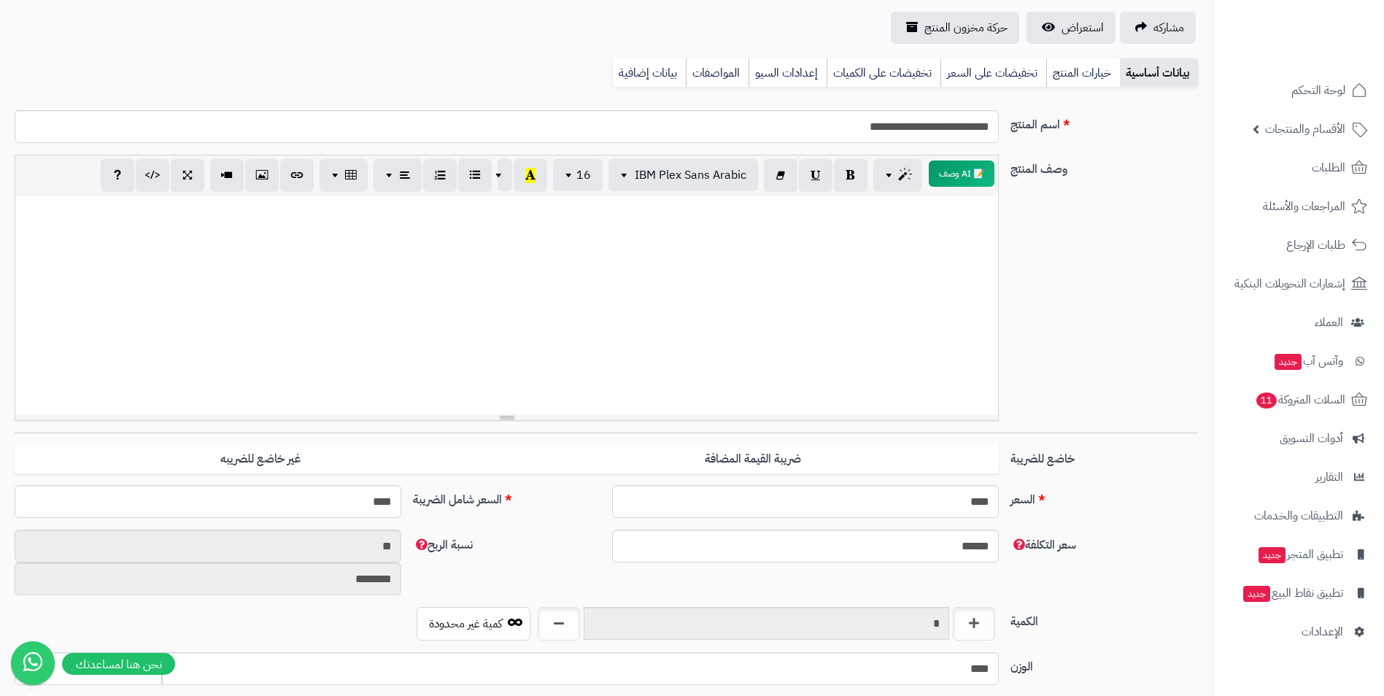
scroll to position [0, 0]
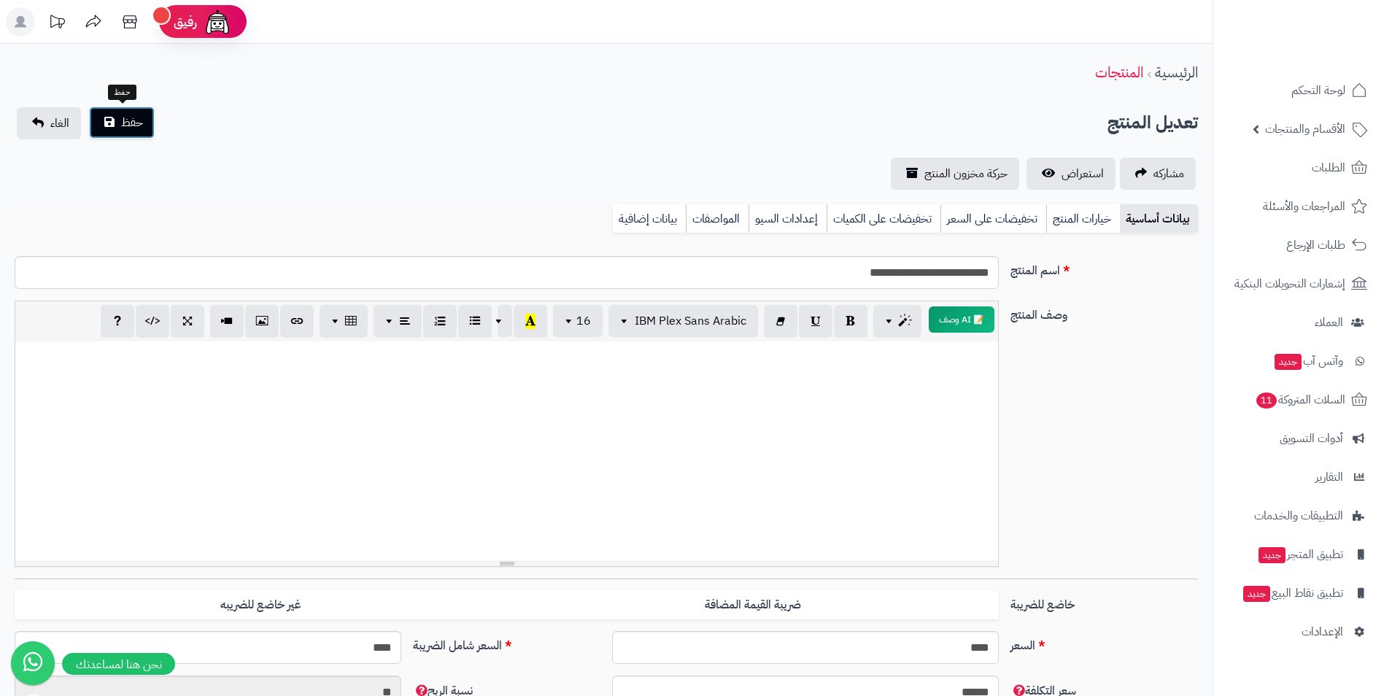
click at [138, 122] on span "حفظ" at bounding box center [132, 123] width 22 height 18
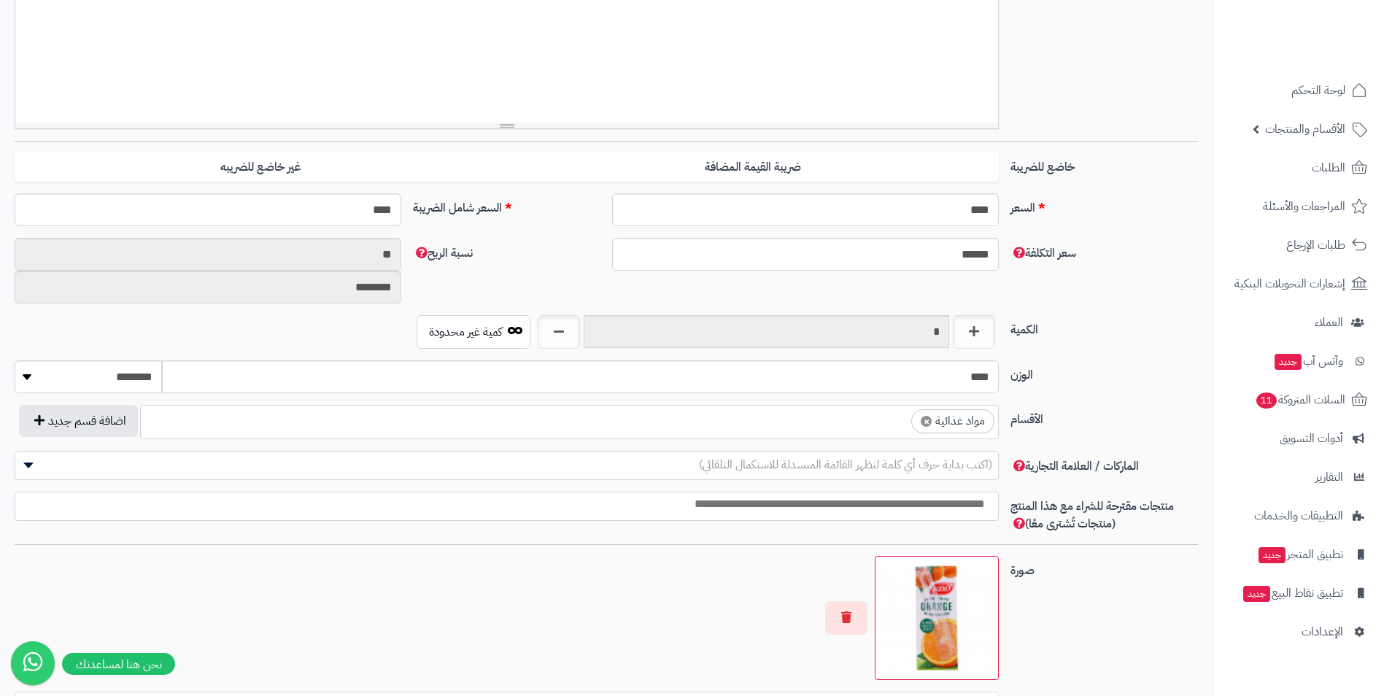
scroll to position [559, 0]
click at [833, 428] on ul "× مواد غذائية" at bounding box center [569, 420] width 857 height 28
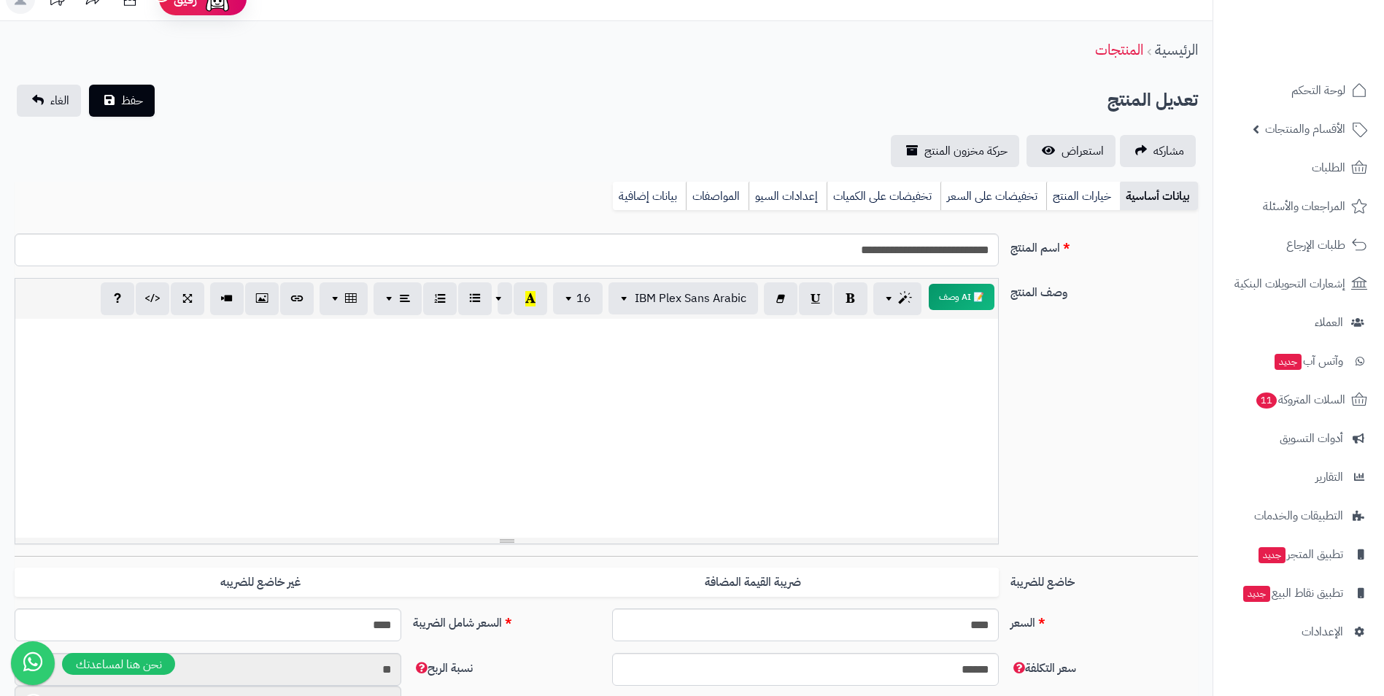
scroll to position [0, 0]
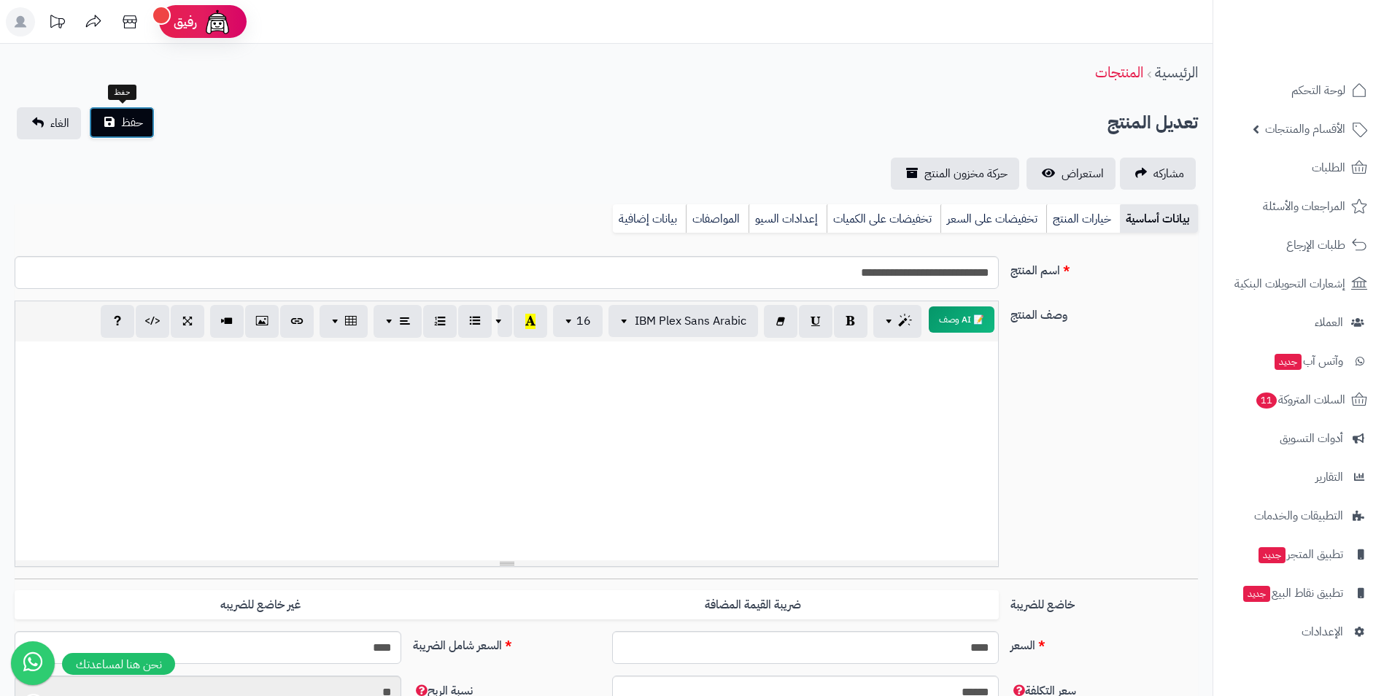
click at [113, 124] on button "حفظ" at bounding box center [122, 123] width 66 height 32
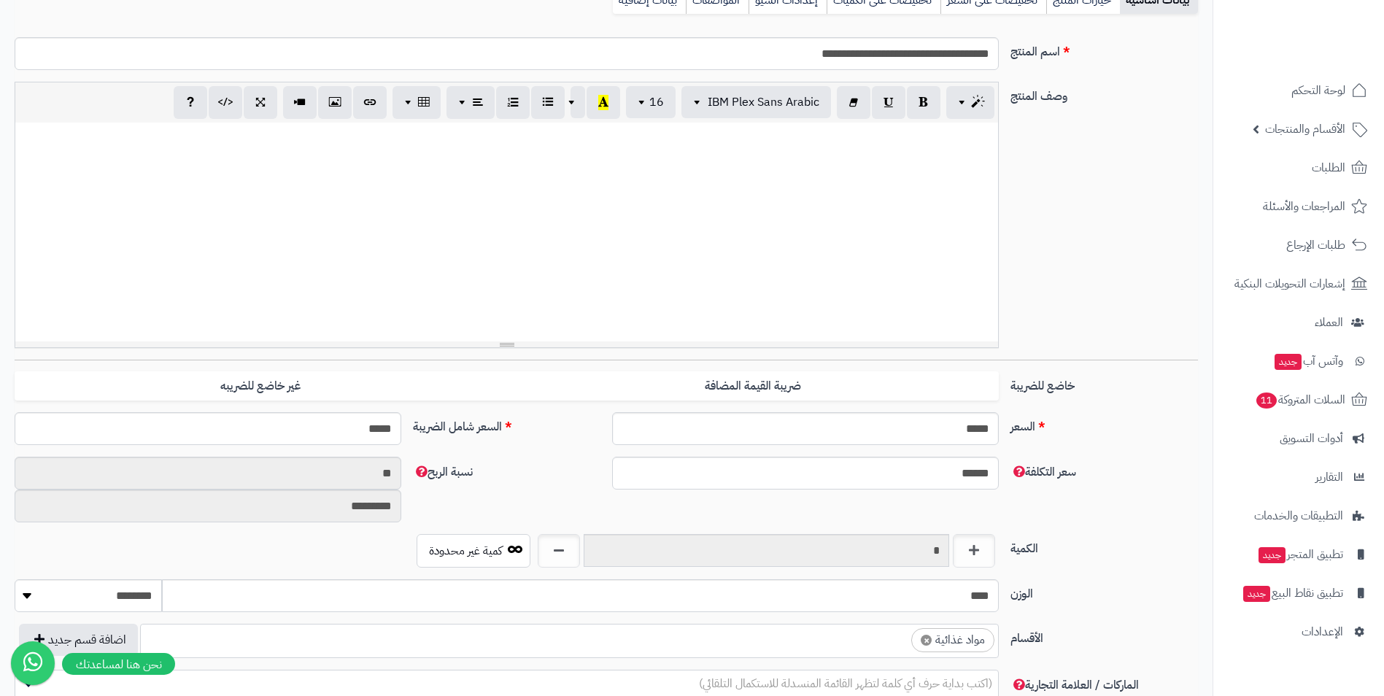
scroll to position [559, 0]
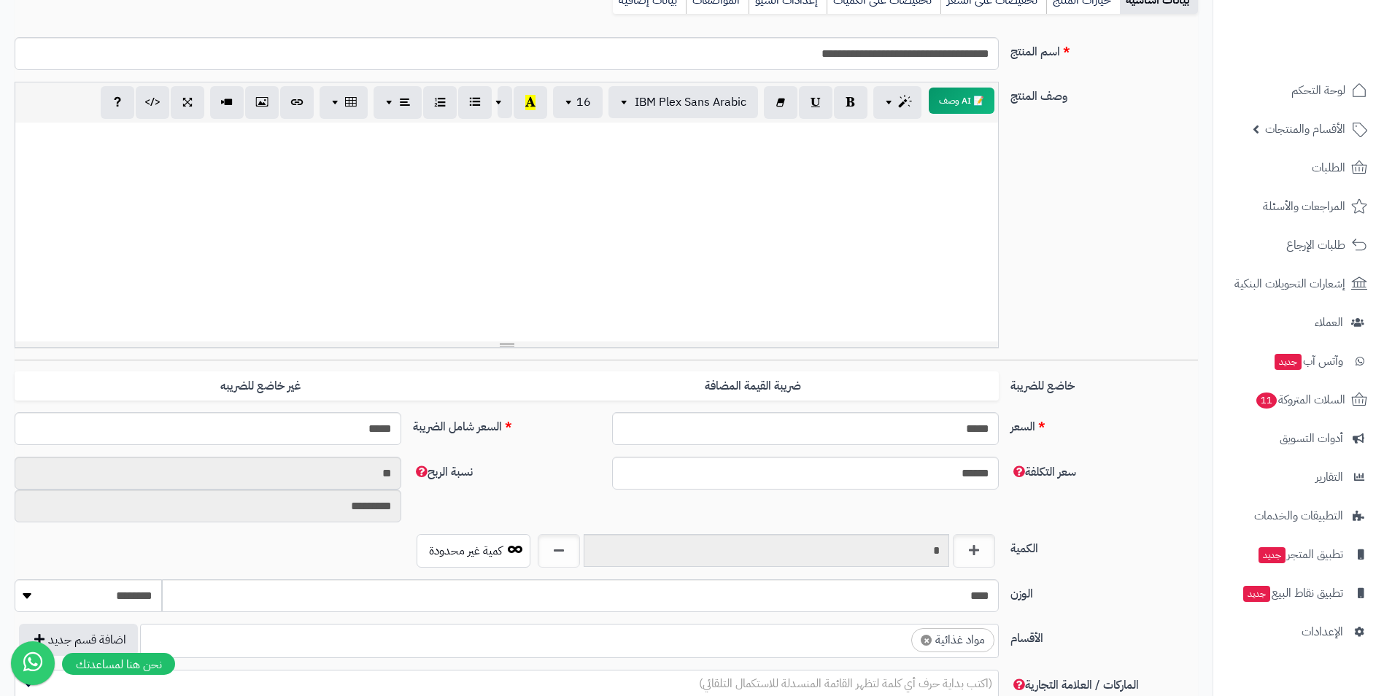
click at [811, 650] on ul "× مواد غذائية" at bounding box center [569, 639] width 857 height 28
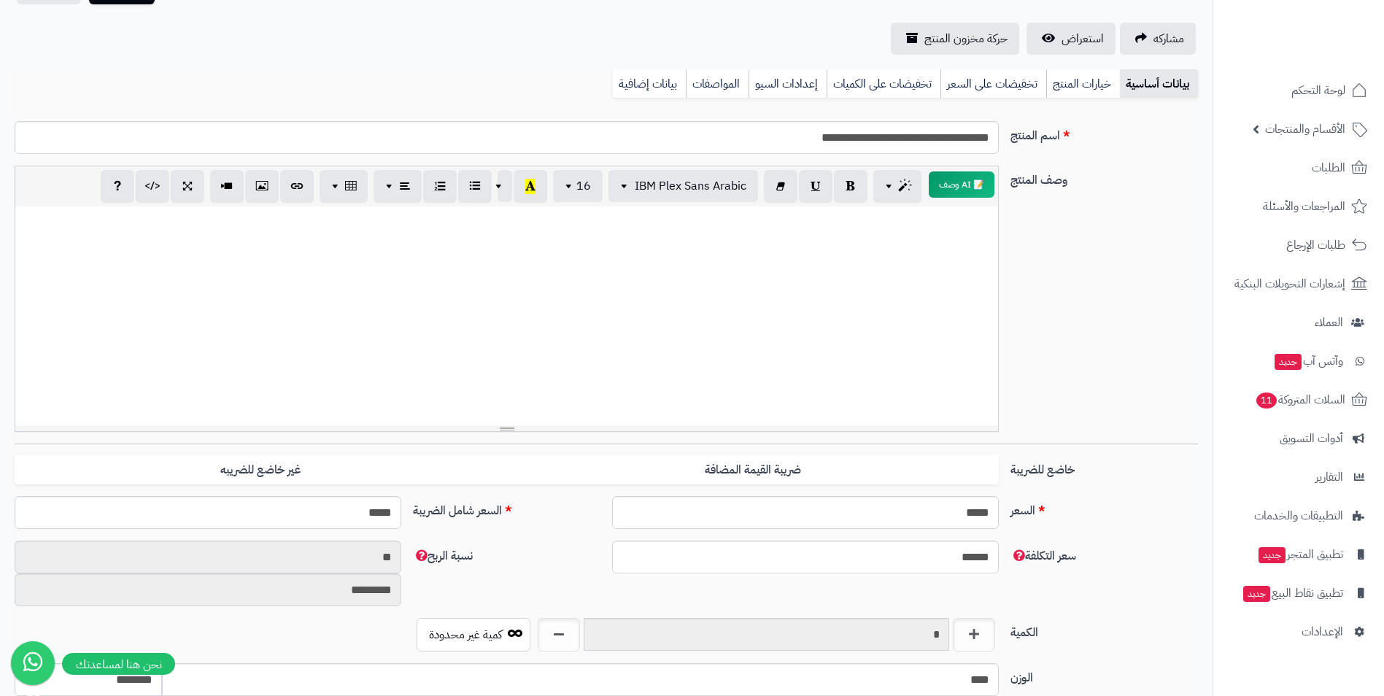
scroll to position [0, 0]
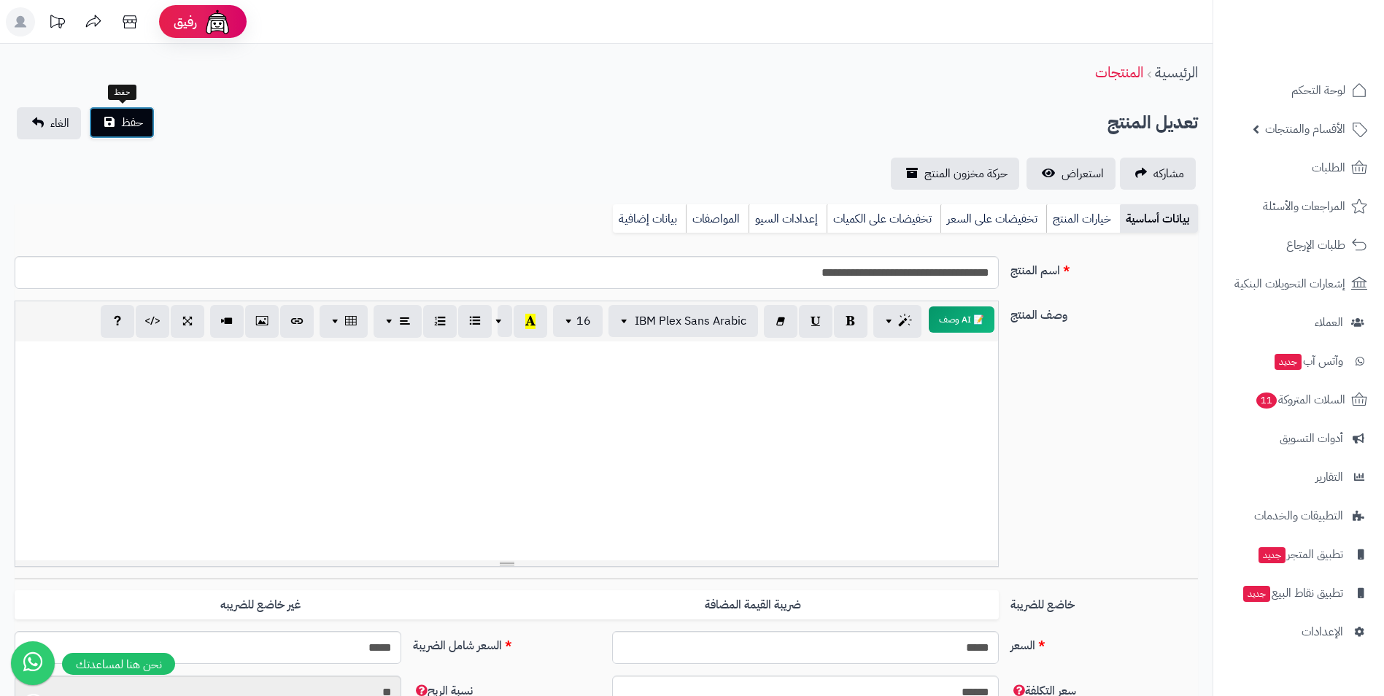
drag, startPoint x: 120, startPoint y: 122, endPoint x: 129, endPoint y: 122, distance: 8.8
click at [123, 122] on button "حفظ" at bounding box center [122, 123] width 66 height 32
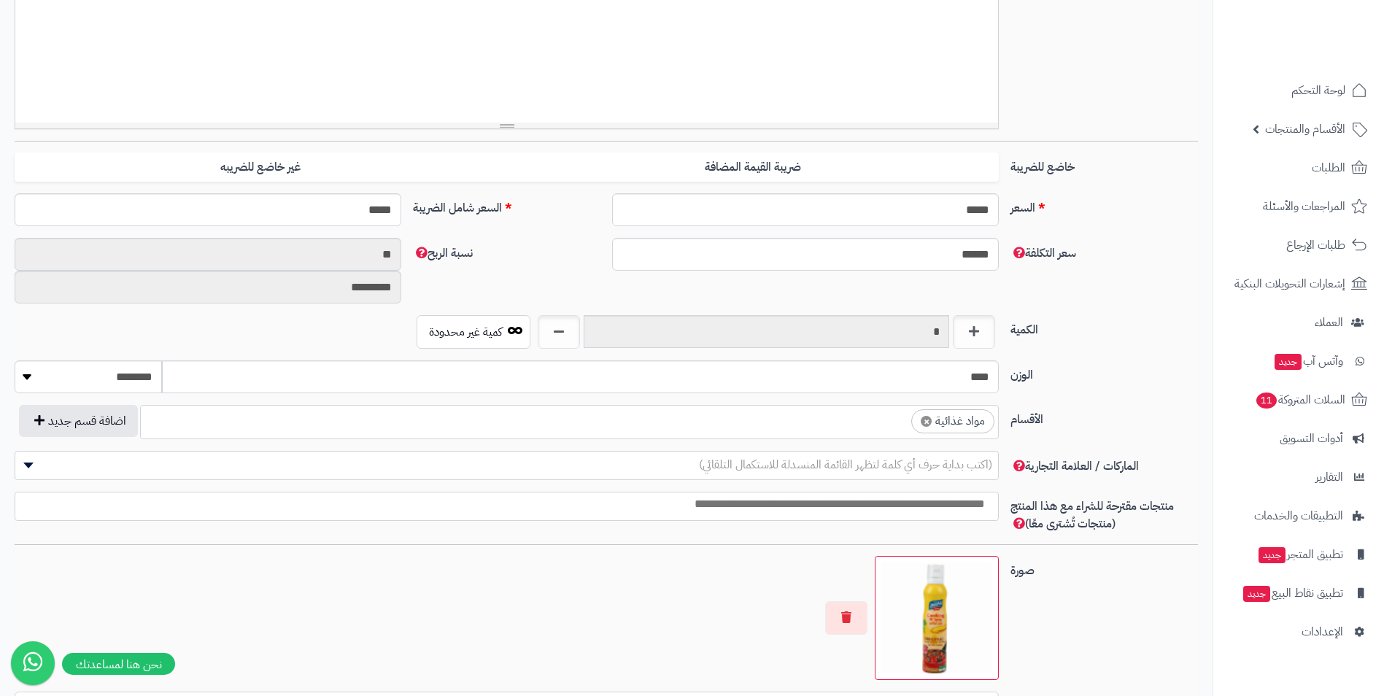
scroll to position [559, 0]
click at [843, 427] on ul "× مواد غذائية" at bounding box center [569, 420] width 857 height 28
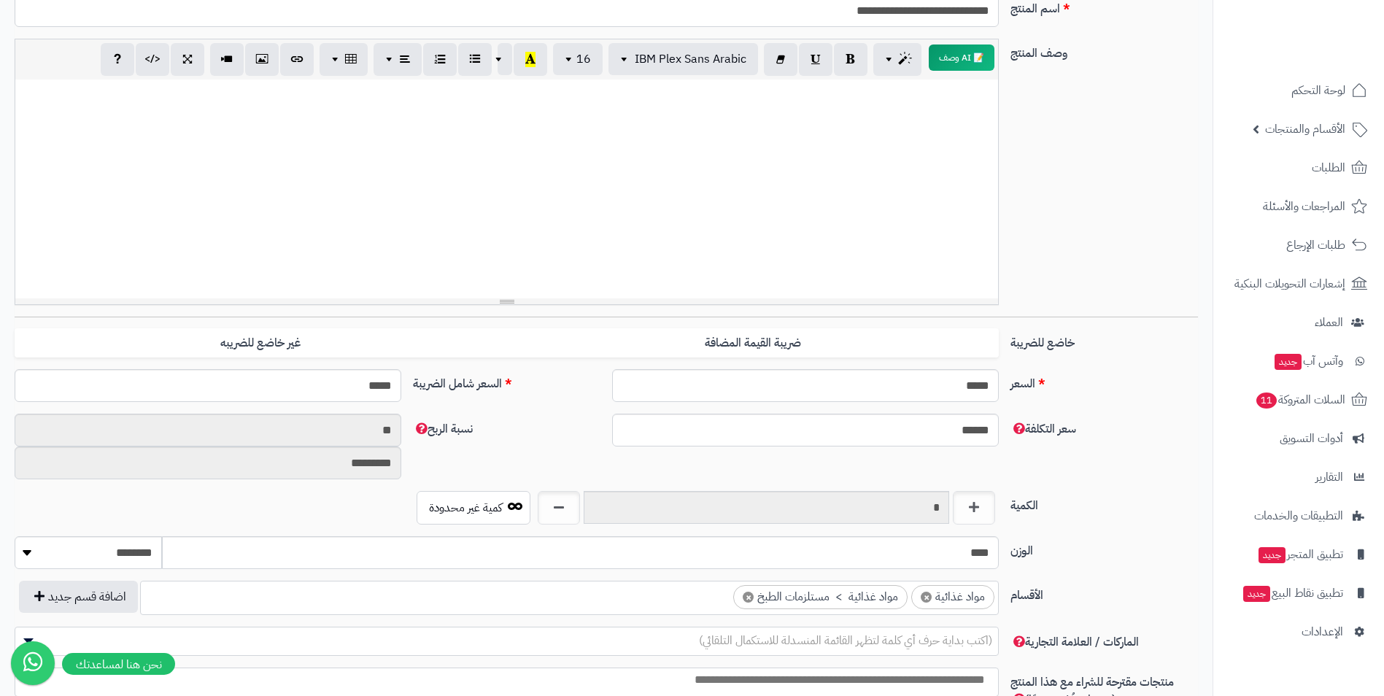
scroll to position [0, 0]
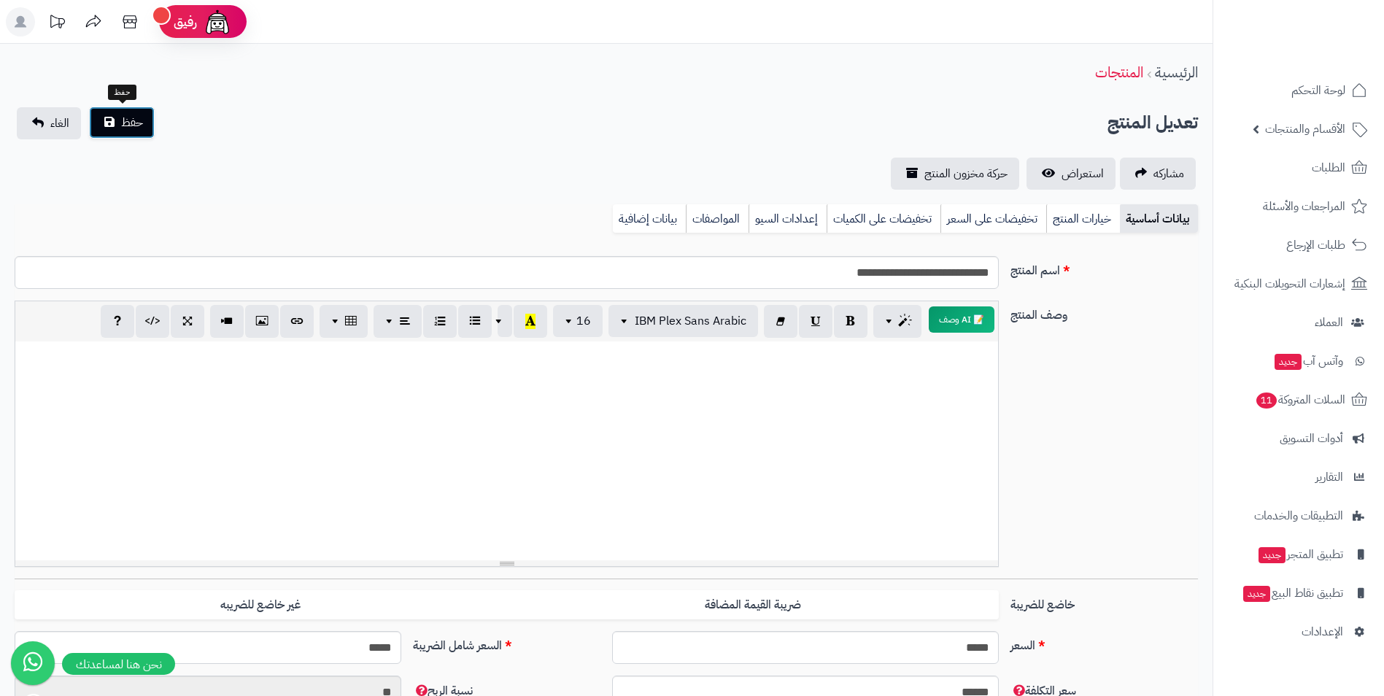
click at [120, 128] on button "حفظ" at bounding box center [122, 123] width 66 height 32
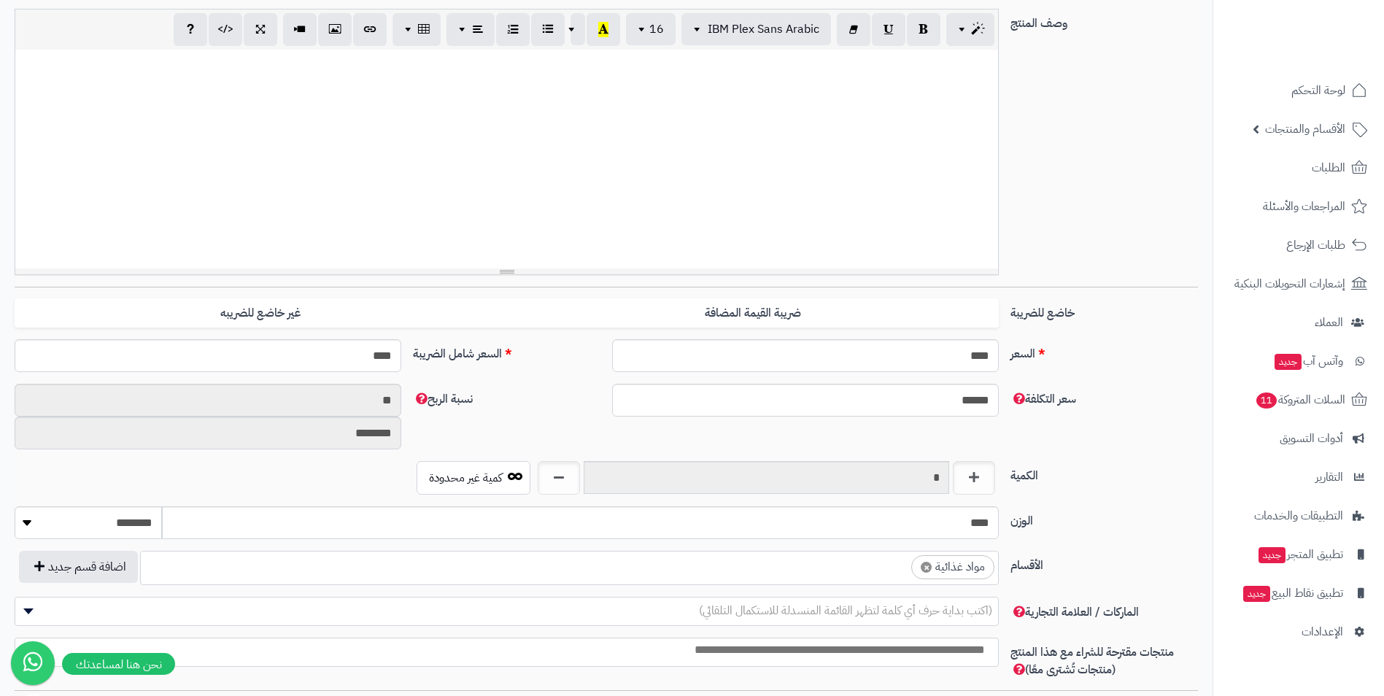
scroll to position [559, 0]
click at [866, 565] on ul "× مواد غذائية" at bounding box center [569, 566] width 857 height 28
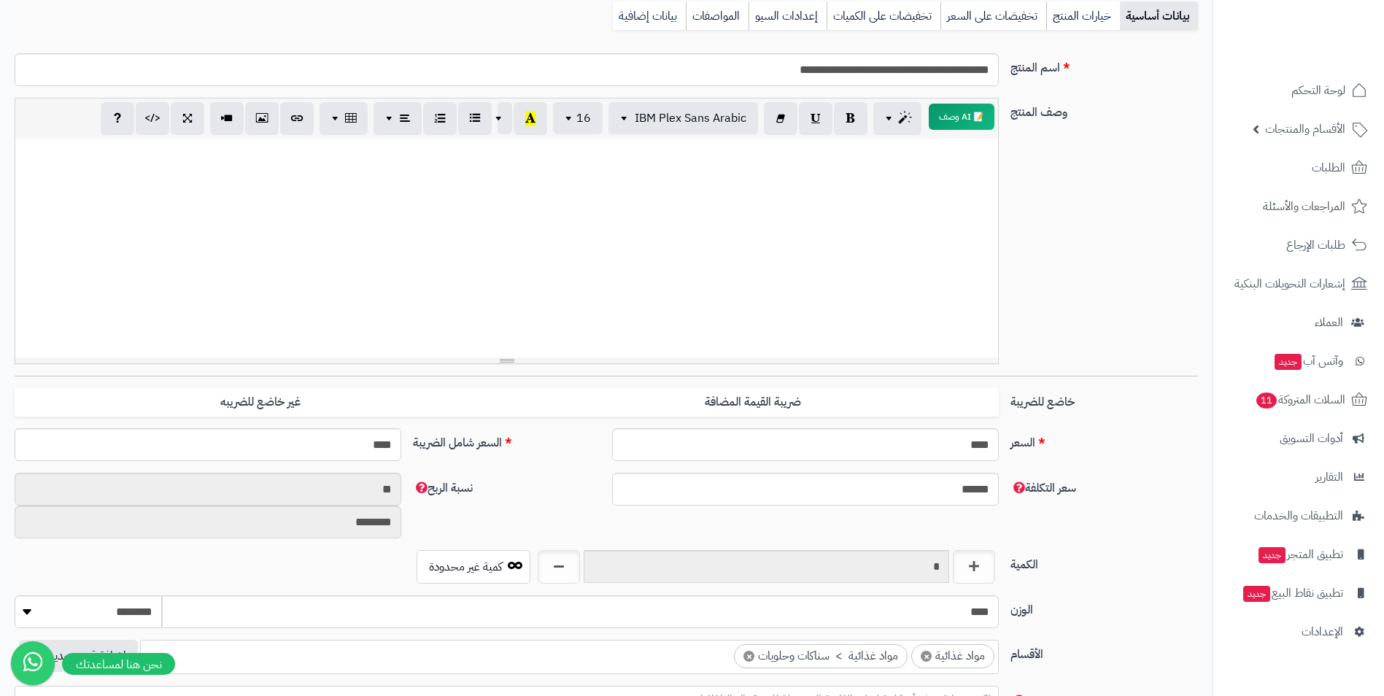
scroll to position [0, 0]
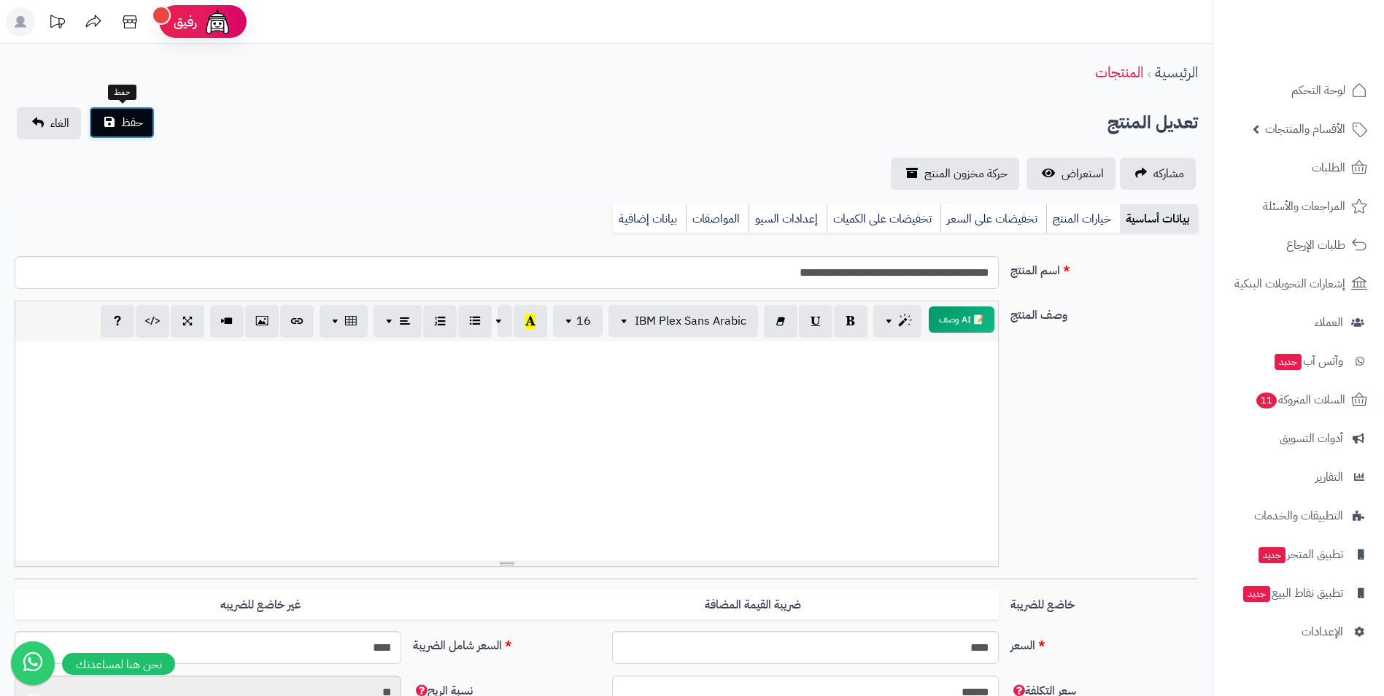
click at [149, 121] on button "حفظ" at bounding box center [122, 123] width 66 height 32
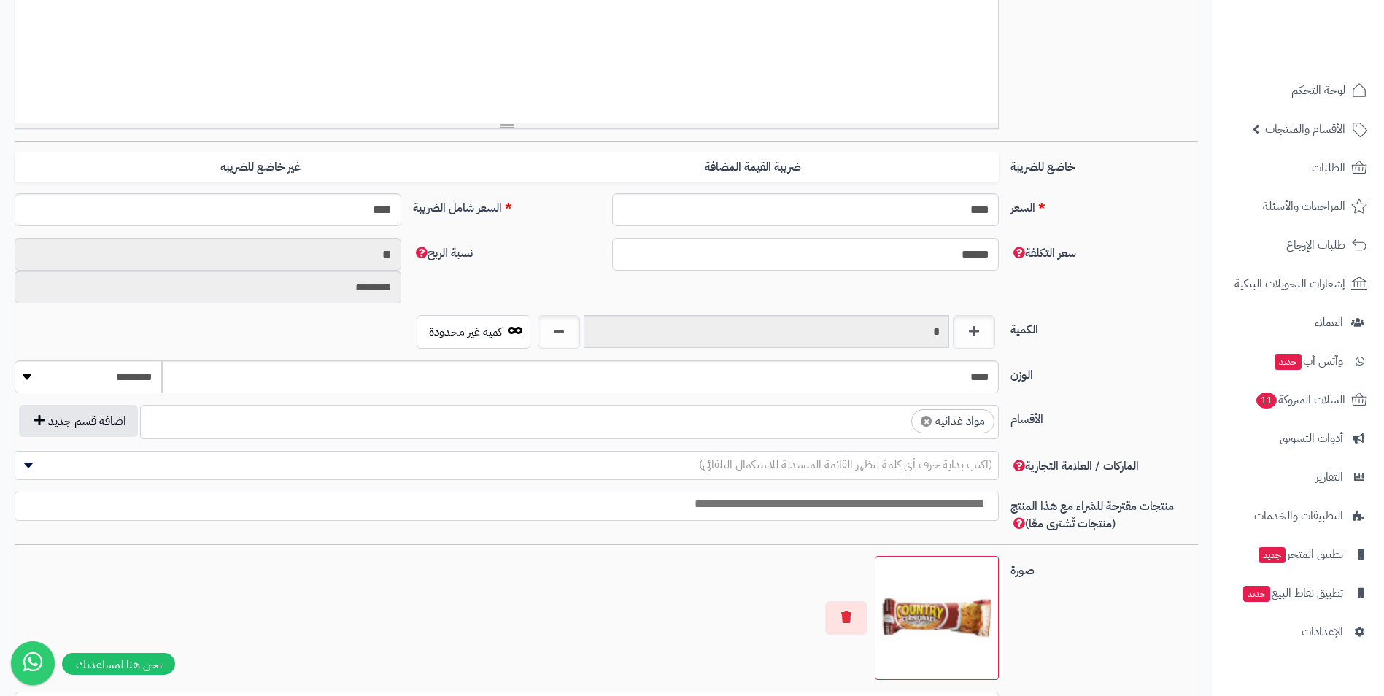
scroll to position [559, 0]
click at [851, 386] on input "****" at bounding box center [580, 376] width 837 height 33
click at [843, 423] on ul "× مواد غذائية" at bounding box center [569, 420] width 857 height 28
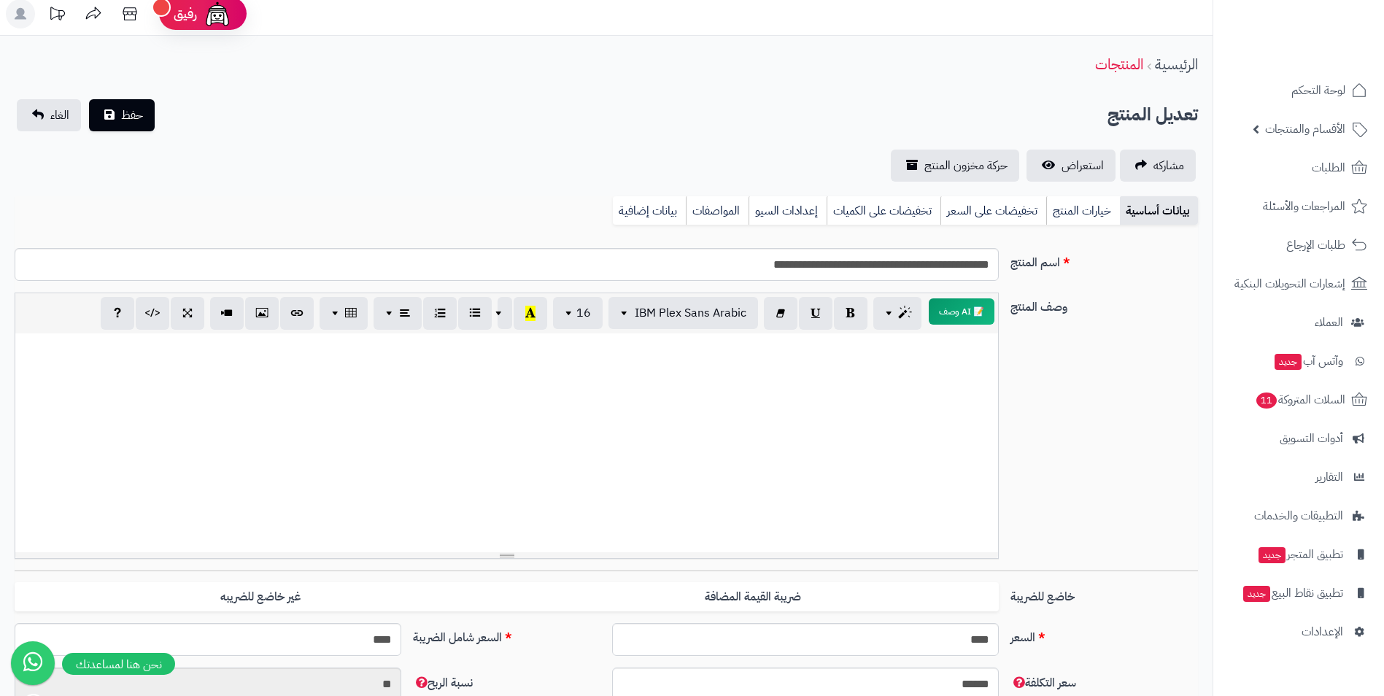
scroll to position [0, 0]
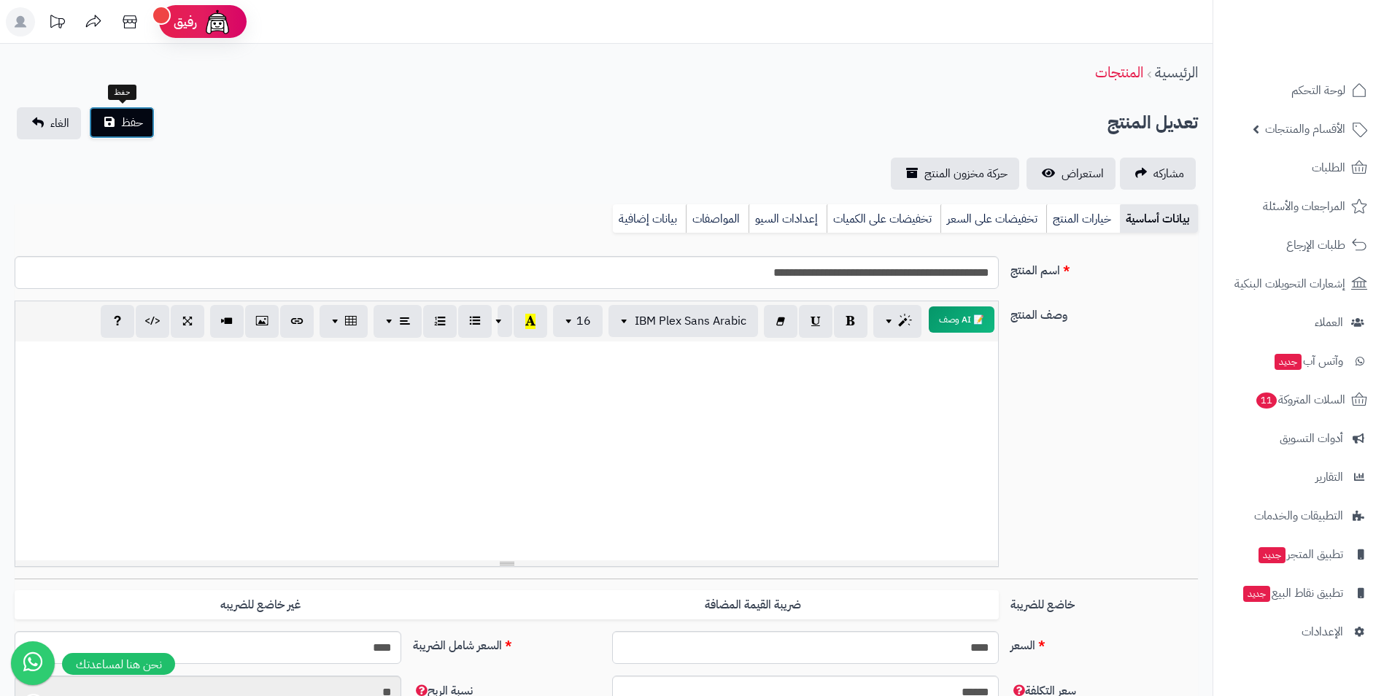
click at [114, 115] on button "حفظ" at bounding box center [122, 123] width 66 height 32
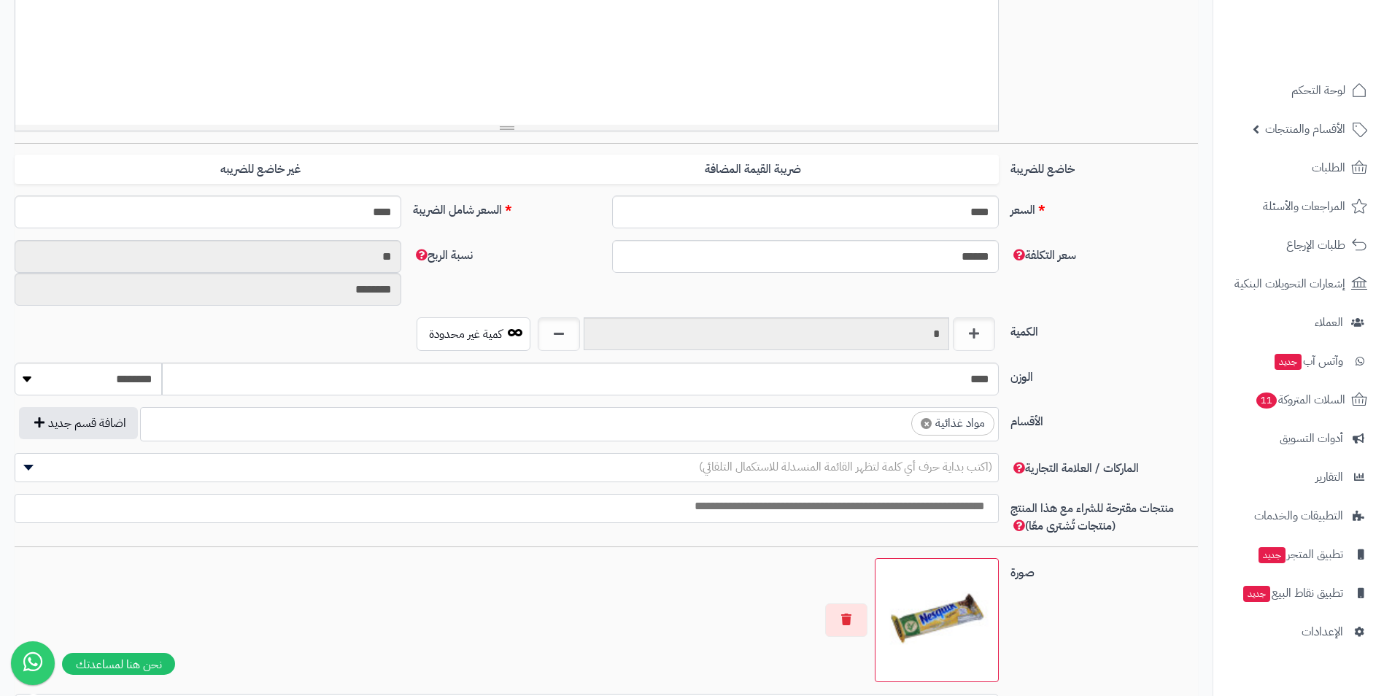
scroll to position [438, 0]
click at [788, 431] on ul "× مواد غذائية" at bounding box center [569, 420] width 857 height 28
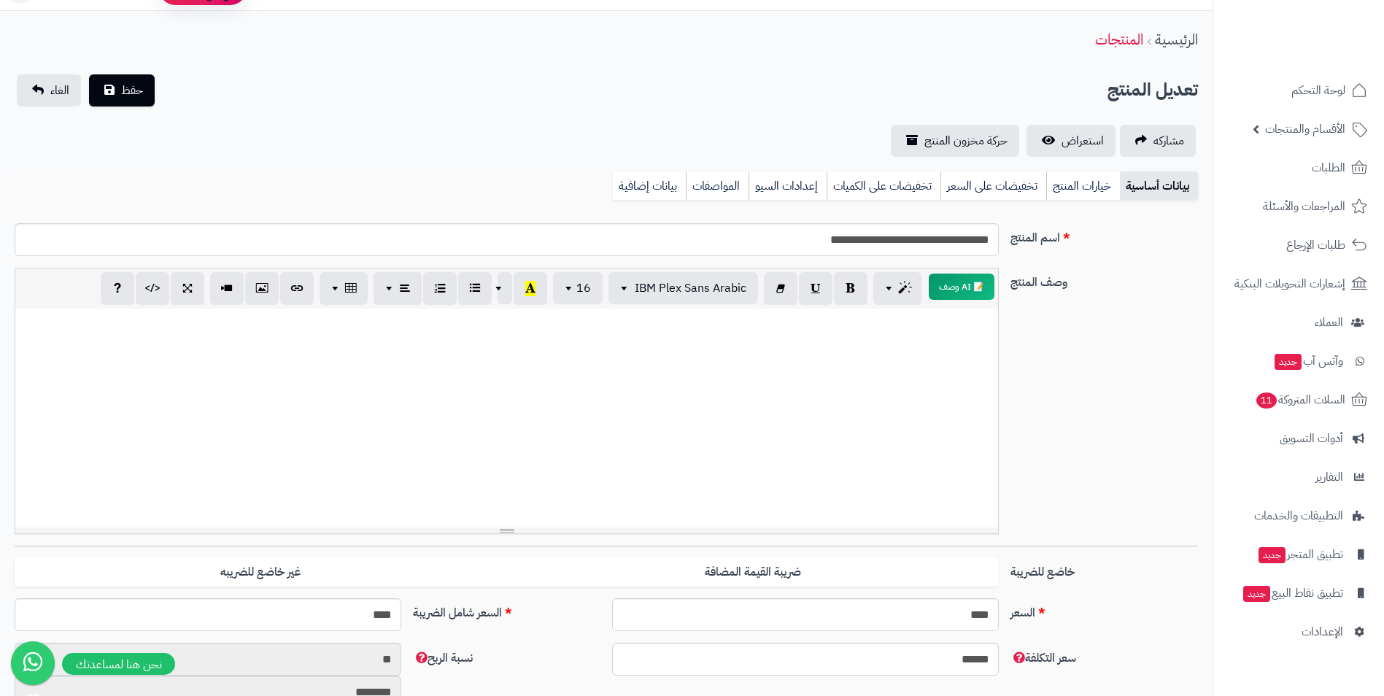
scroll to position [0, 0]
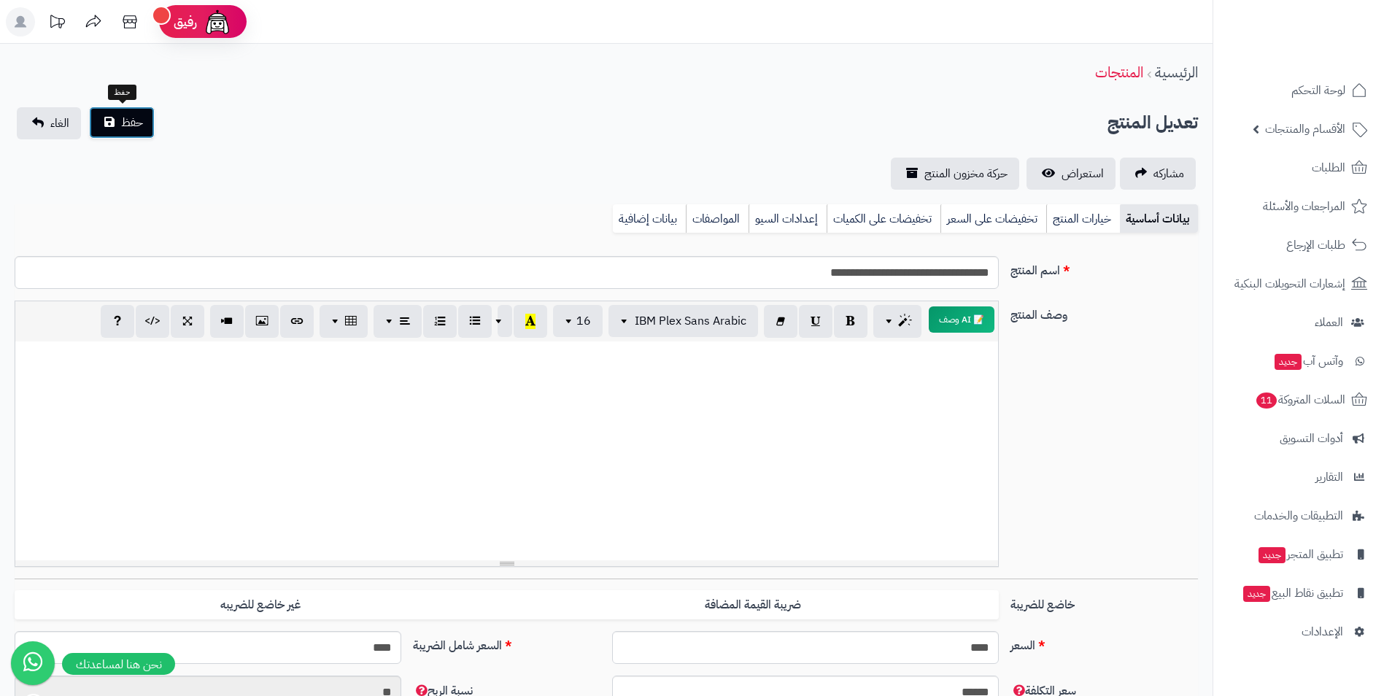
click at [104, 107] on button "حفظ" at bounding box center [122, 123] width 66 height 32
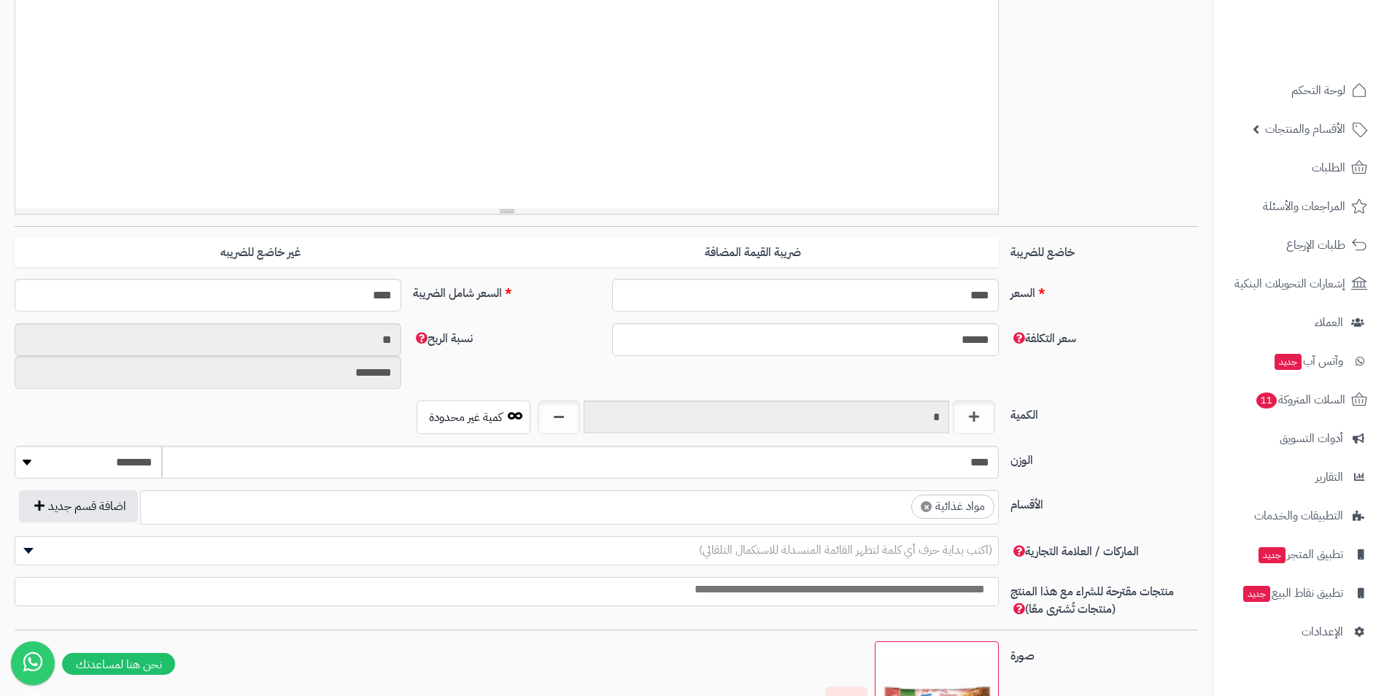
scroll to position [365, 0]
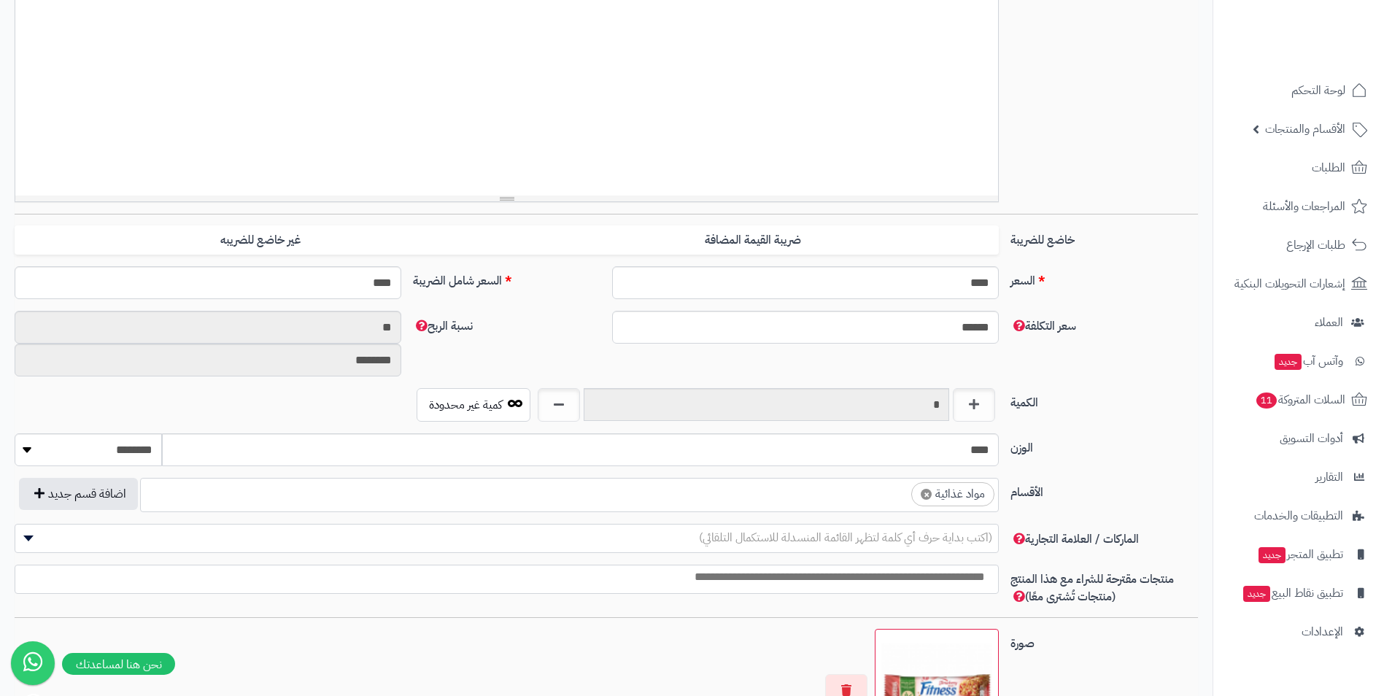
click at [838, 494] on ul "× مواد غذائية" at bounding box center [569, 493] width 857 height 28
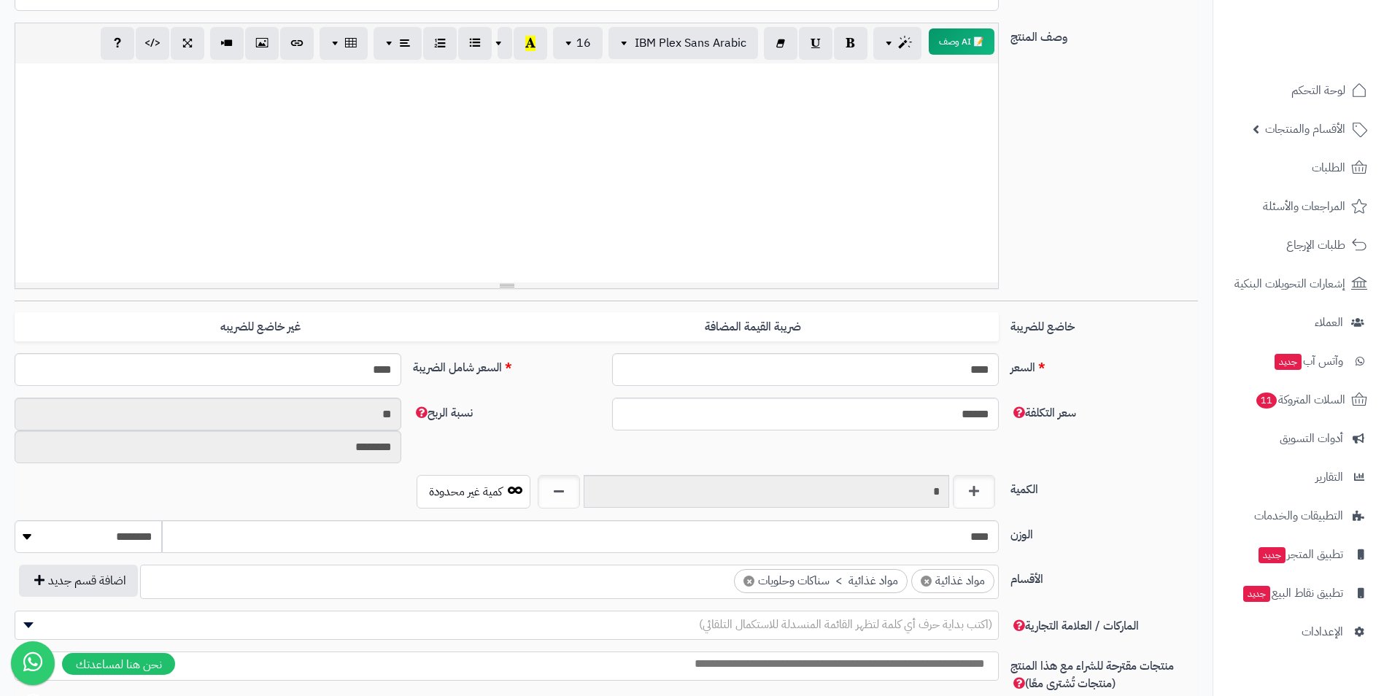
scroll to position [0, 0]
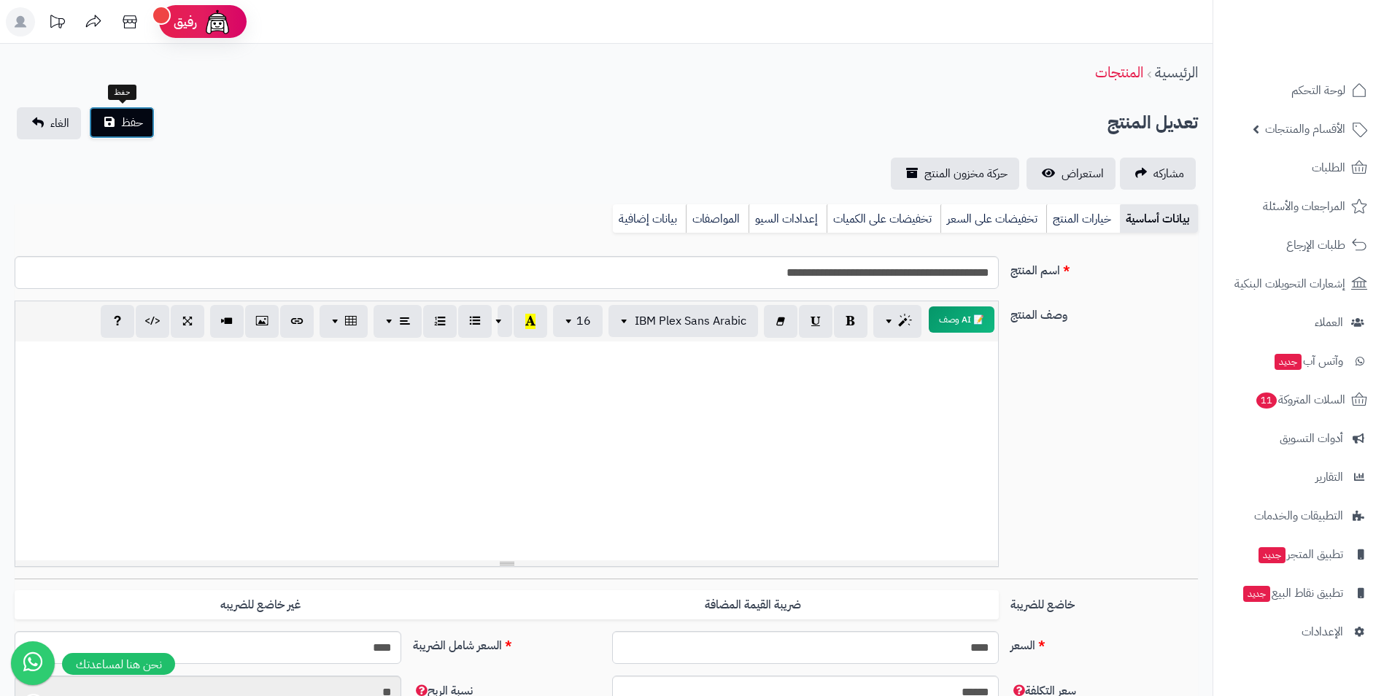
click at [138, 130] on span "حفظ" at bounding box center [132, 123] width 22 height 18
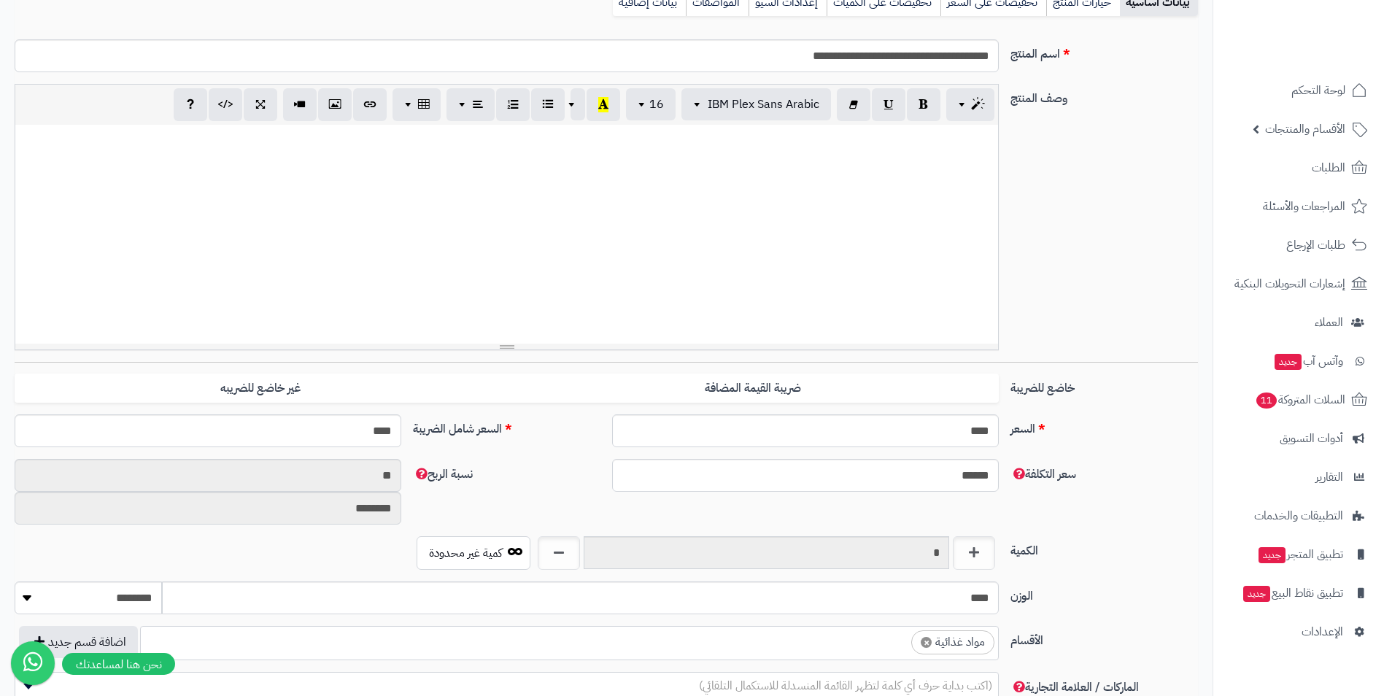
scroll to position [292, 0]
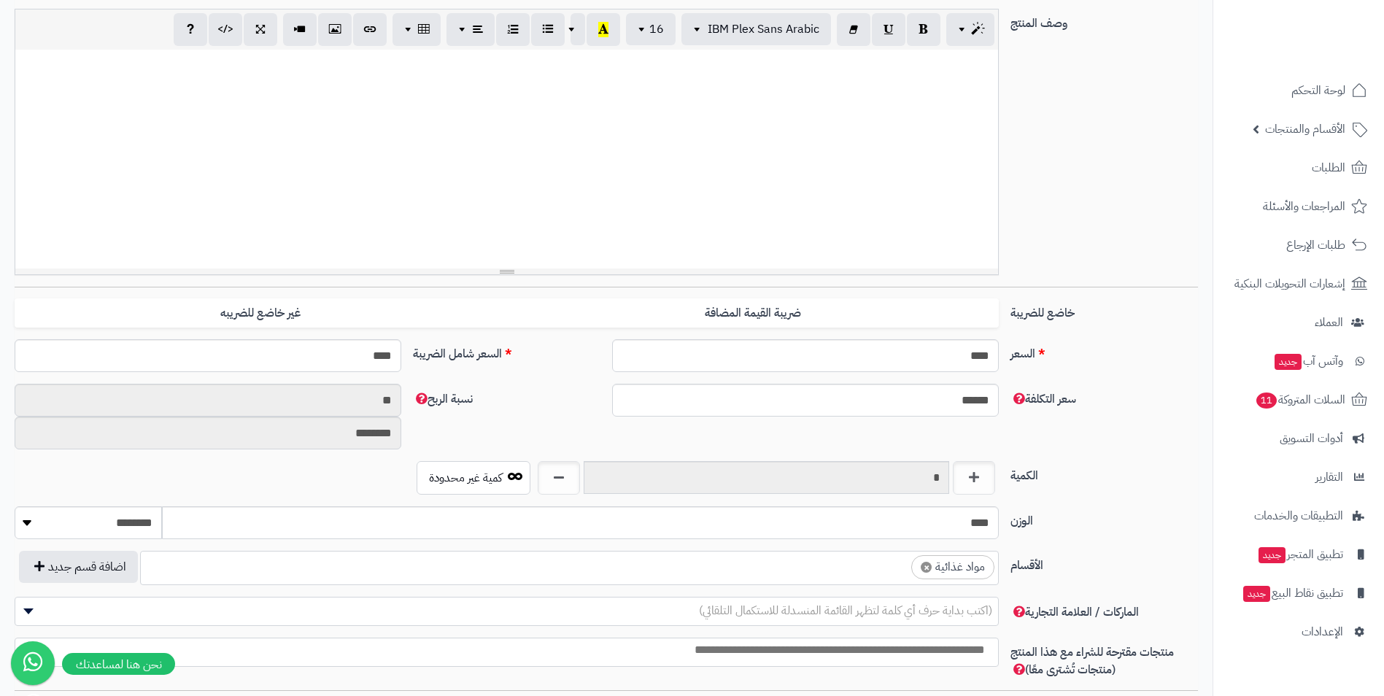
click at [881, 560] on ul "× مواد غذائية" at bounding box center [569, 566] width 857 height 28
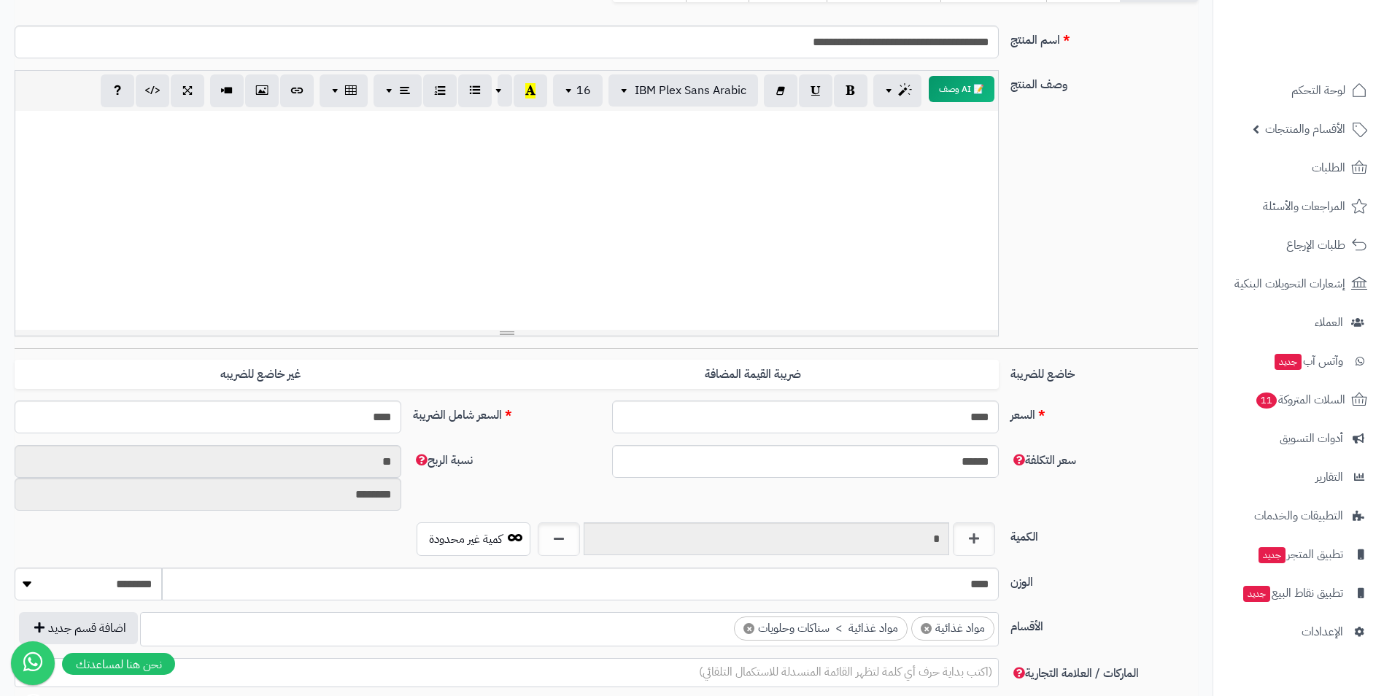
scroll to position [0, 0]
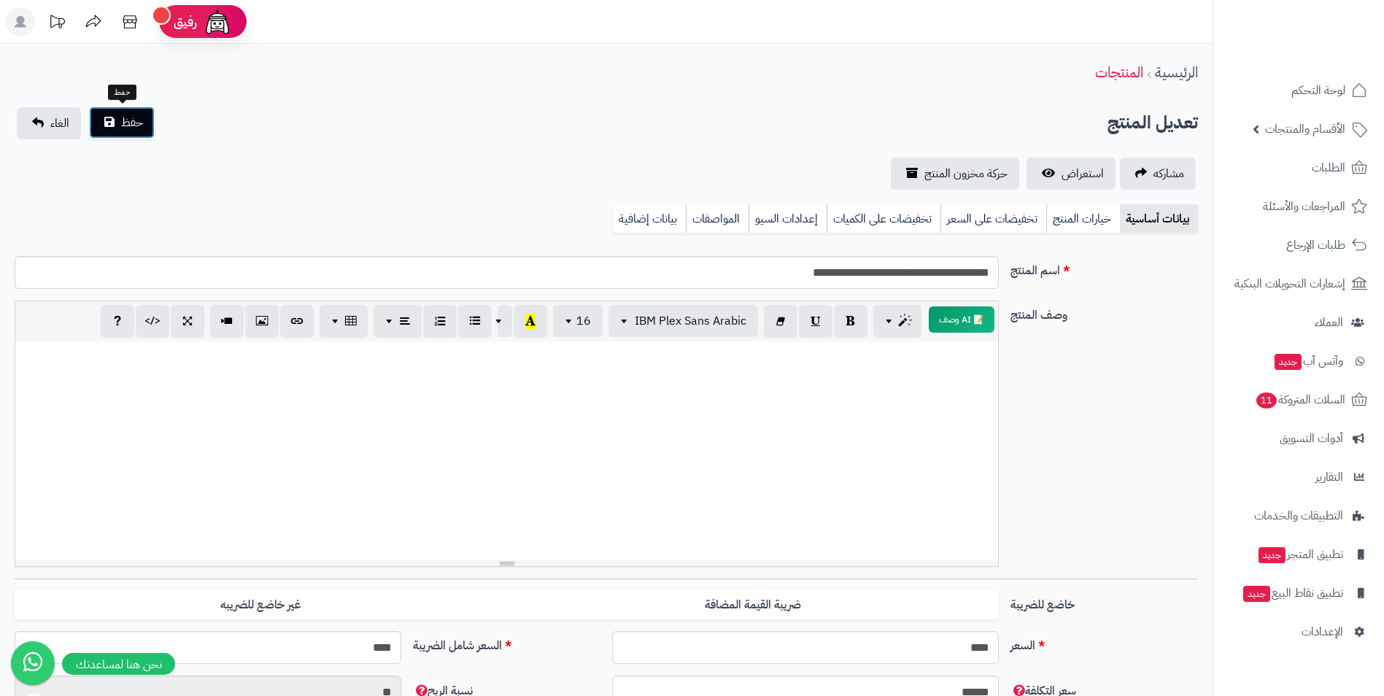
click at [139, 123] on span "حفظ" at bounding box center [132, 123] width 22 height 18
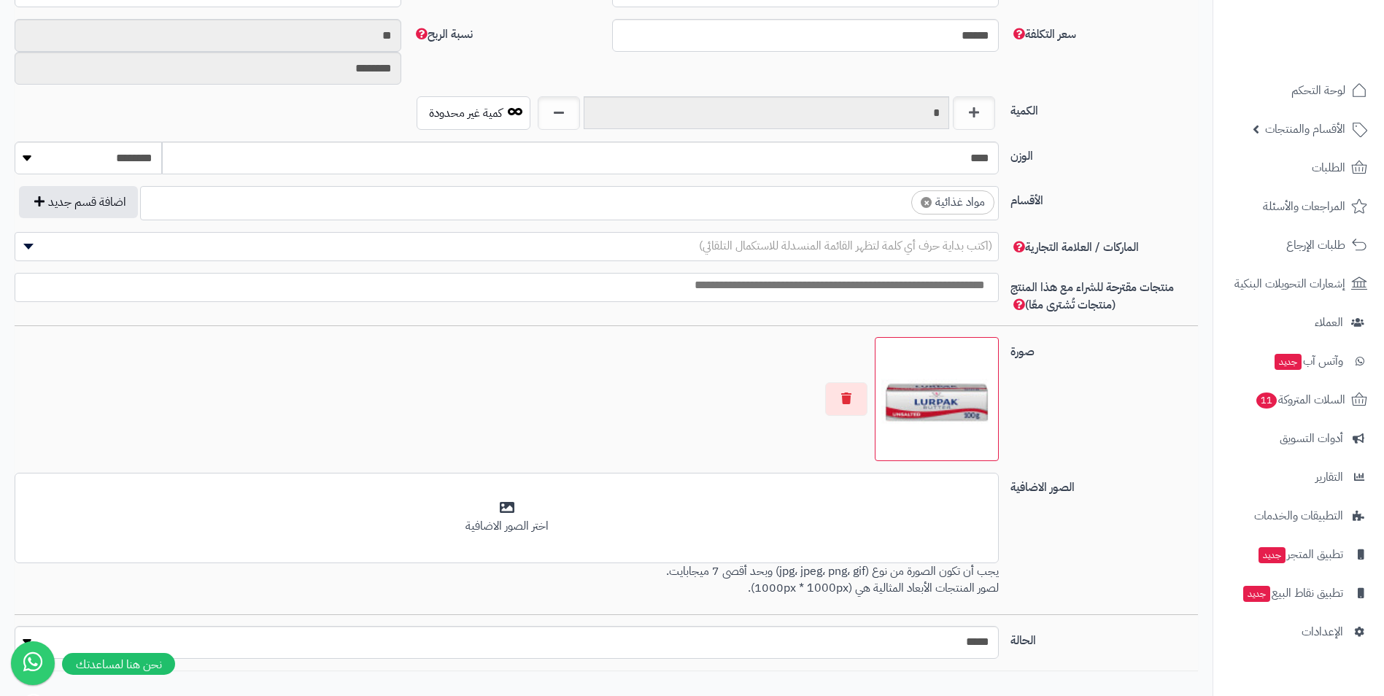
scroll to position [584, 0]
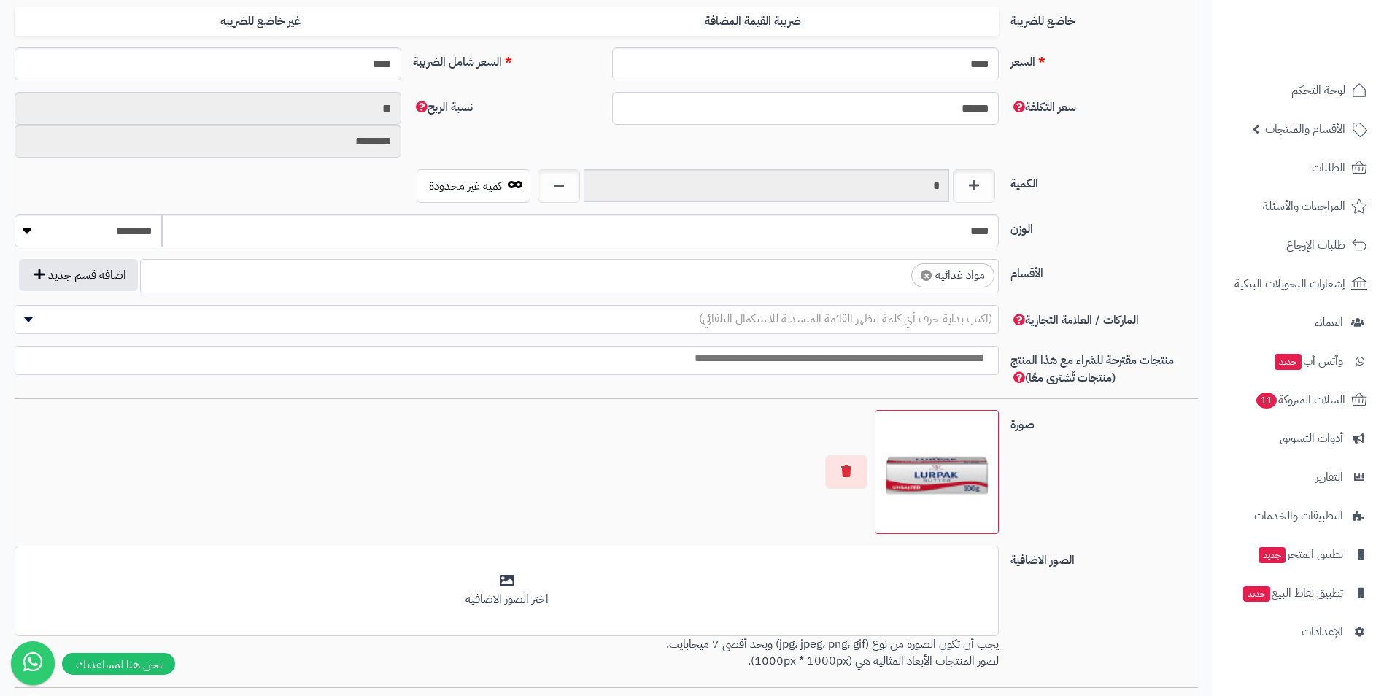
click at [875, 288] on span "× مواد غذائية" at bounding box center [569, 276] width 859 height 34
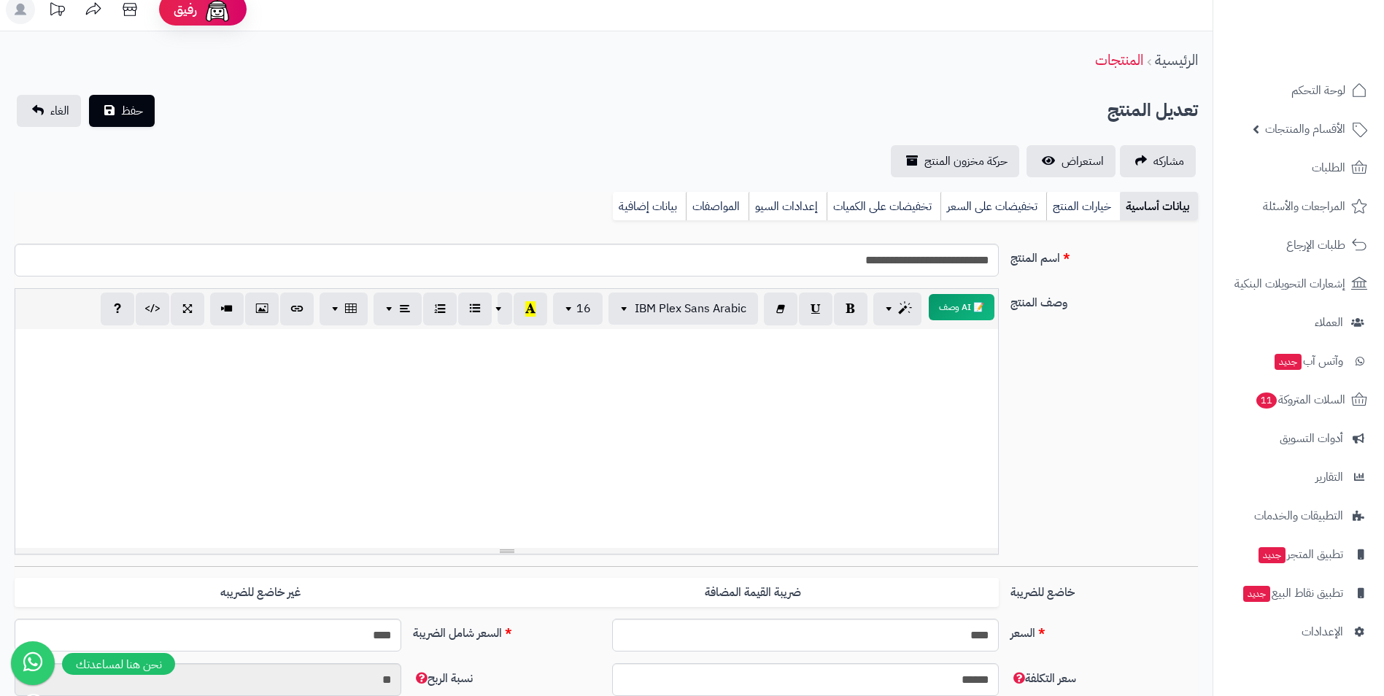
scroll to position [0, 0]
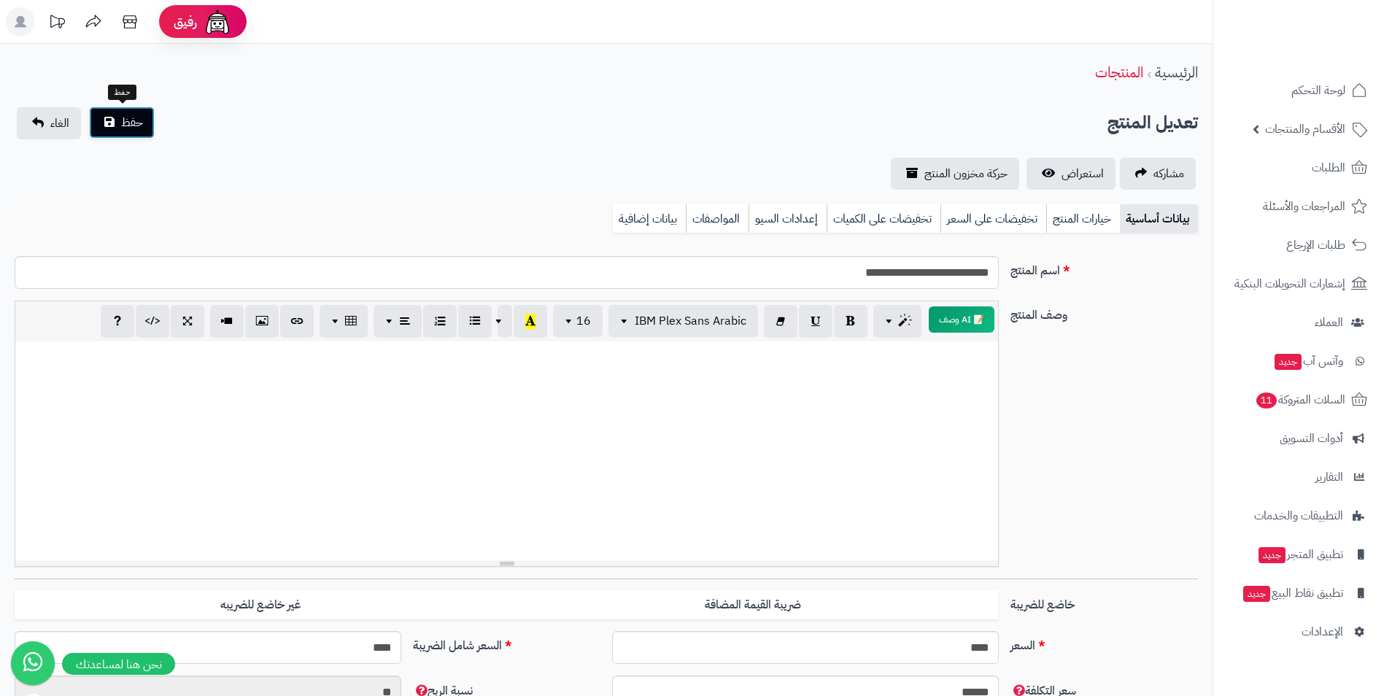
click at [113, 109] on button "حفظ" at bounding box center [122, 123] width 66 height 32
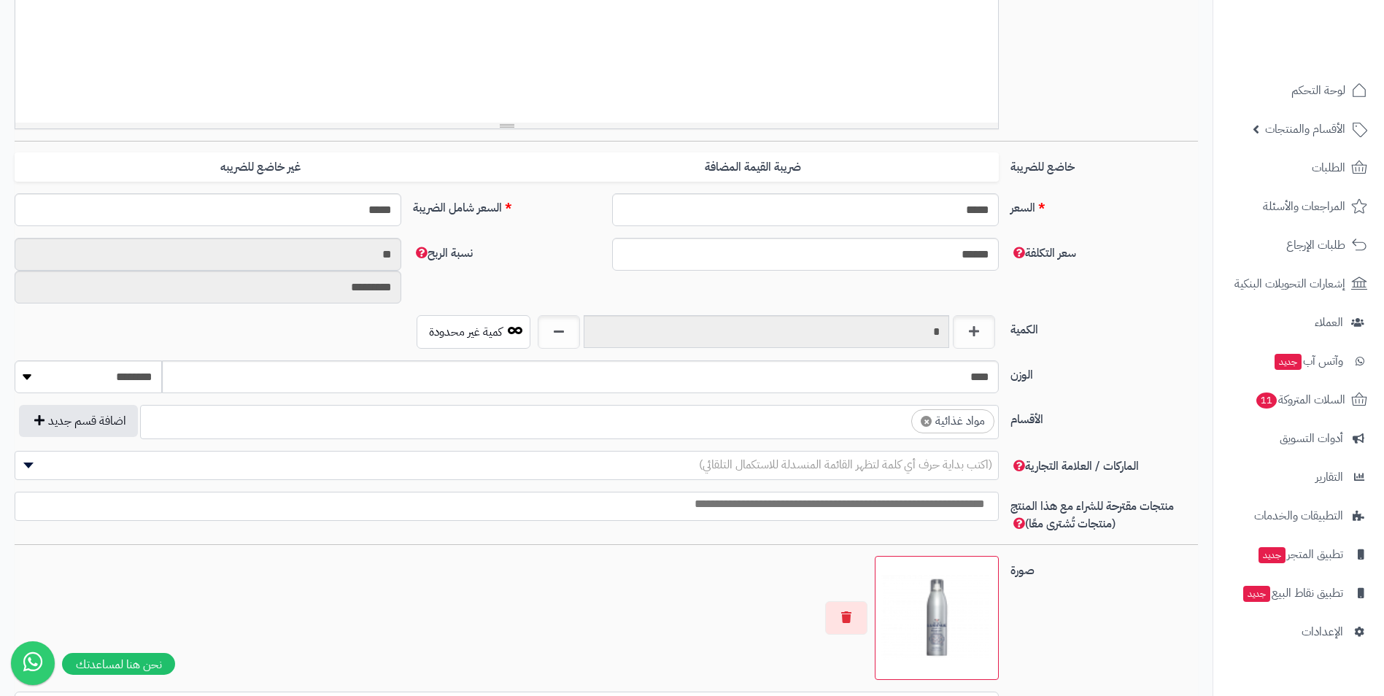
scroll to position [559, 0]
click at [842, 424] on ul "× مواد غذائية" at bounding box center [569, 420] width 857 height 28
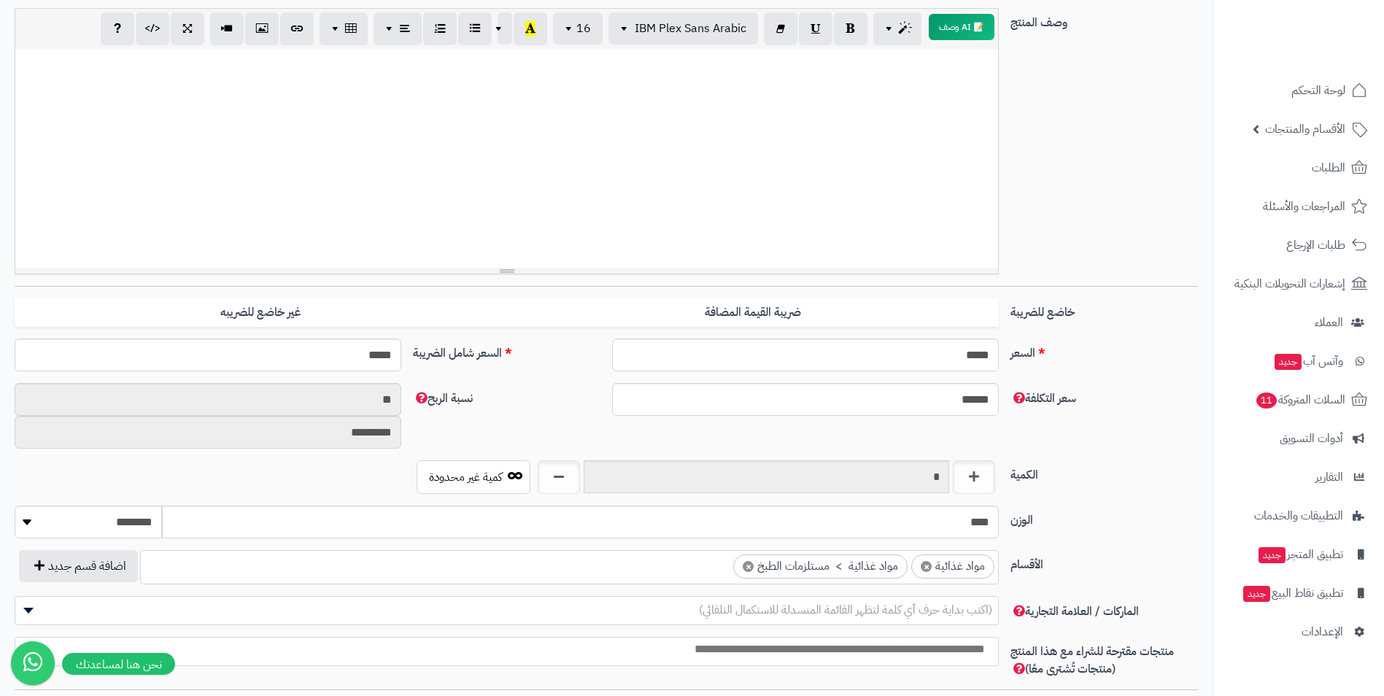
scroll to position [0, 0]
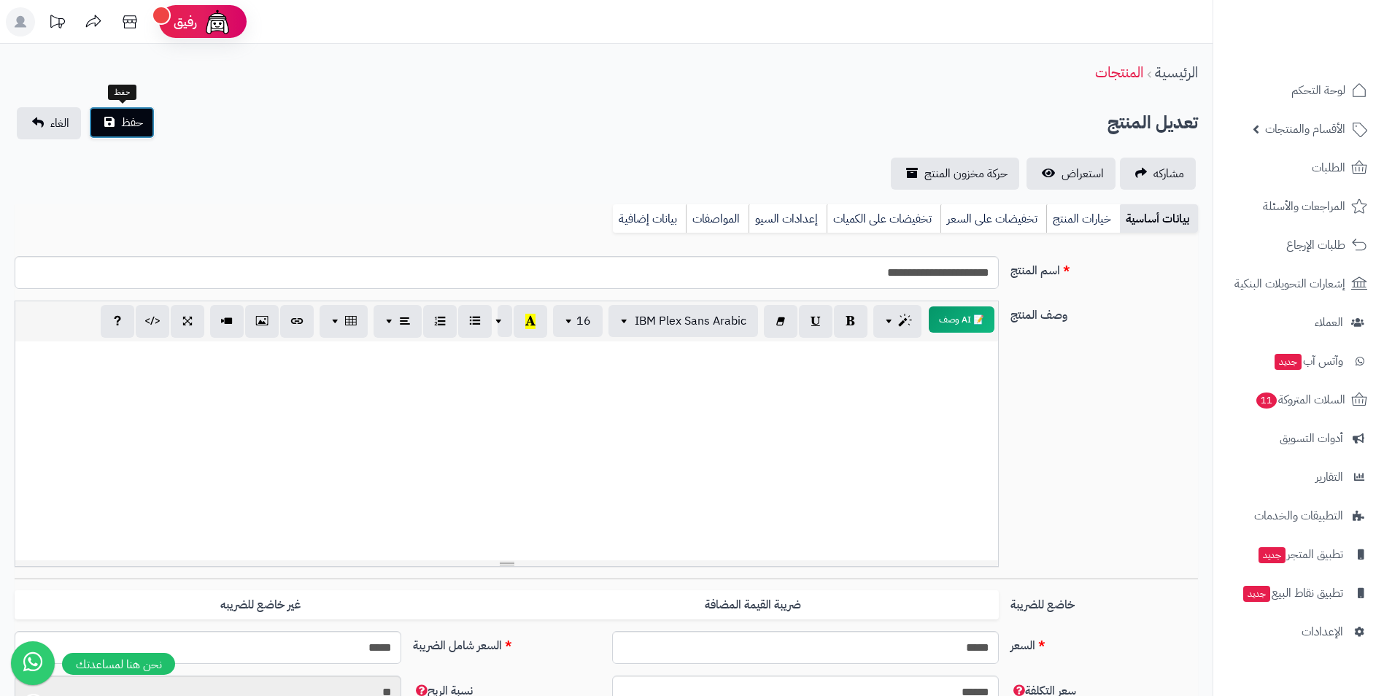
click at [114, 114] on button "حفظ" at bounding box center [122, 123] width 66 height 32
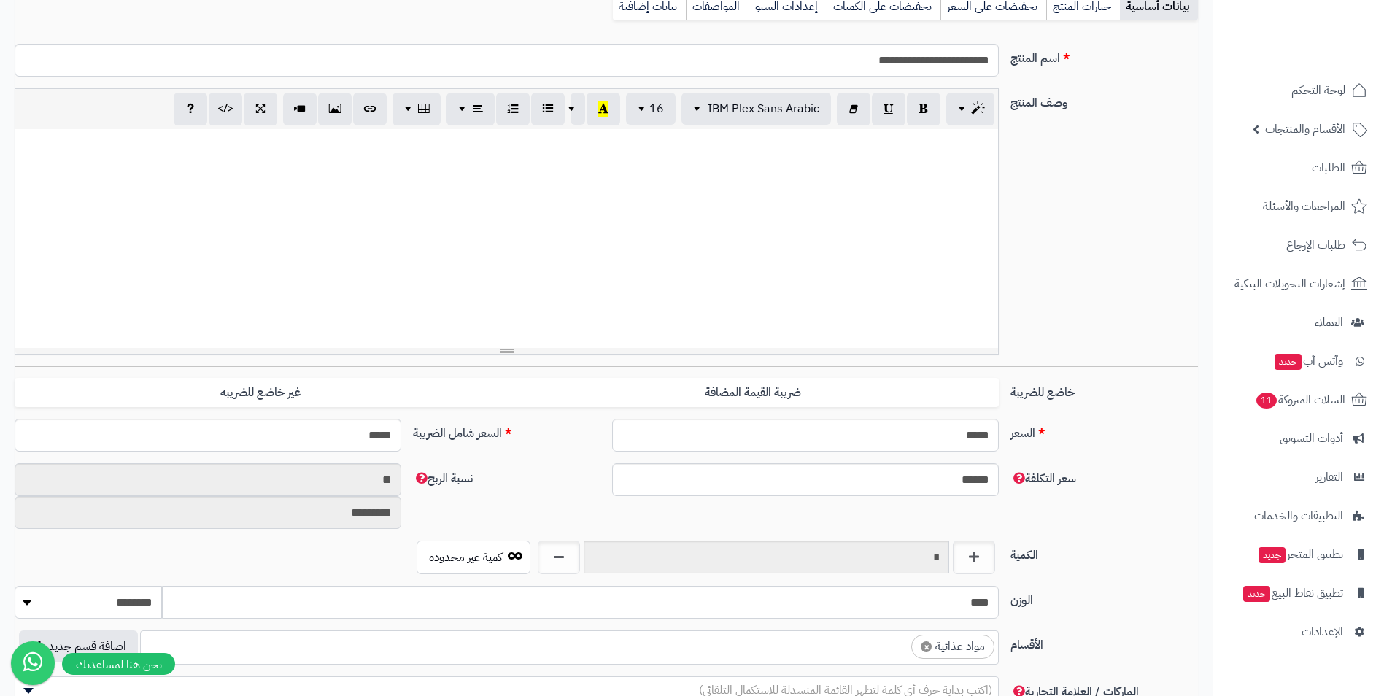
scroll to position [365, 0]
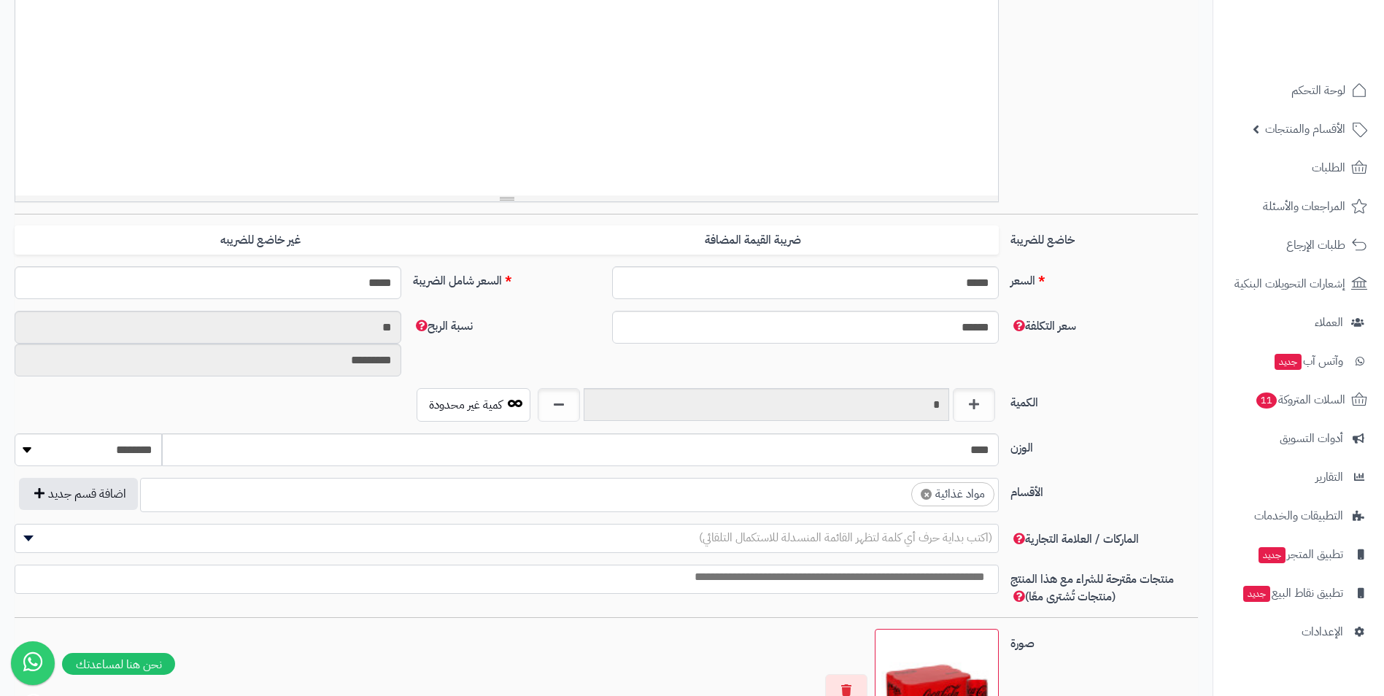
click at [873, 497] on ul "× مواد غذائية" at bounding box center [569, 493] width 857 height 28
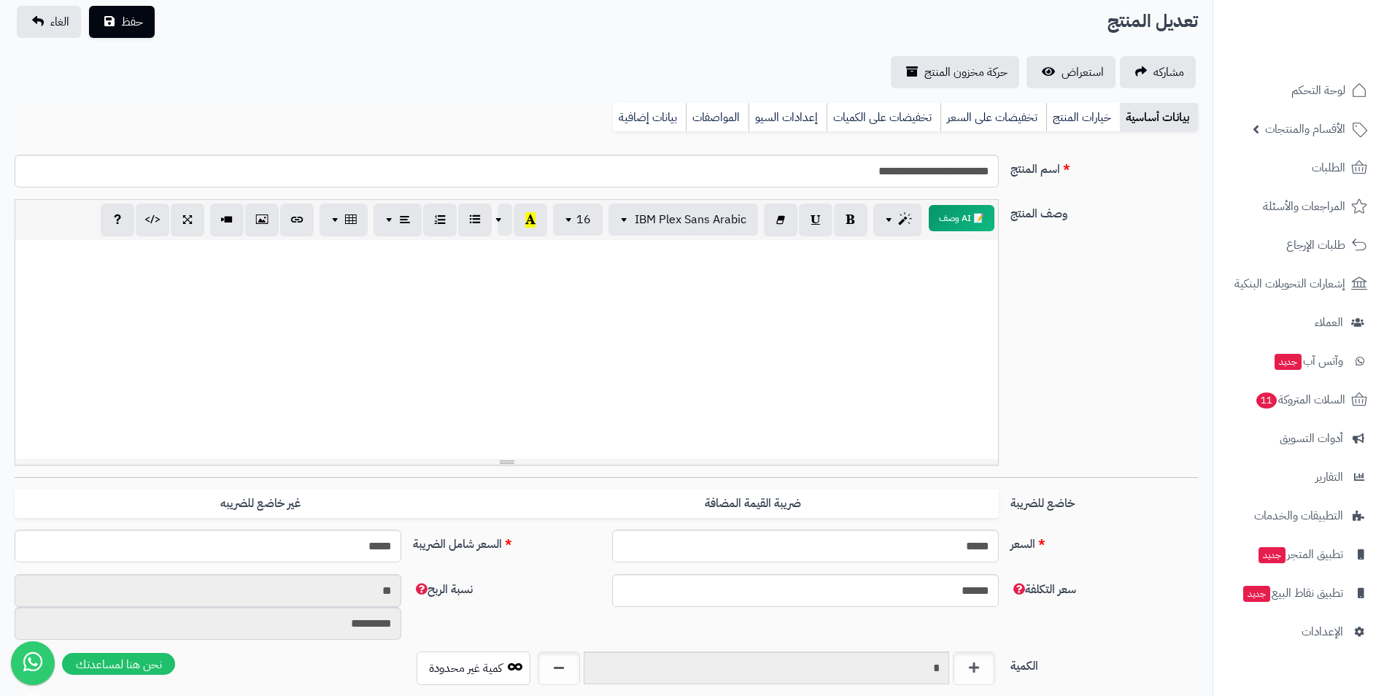
scroll to position [0, 0]
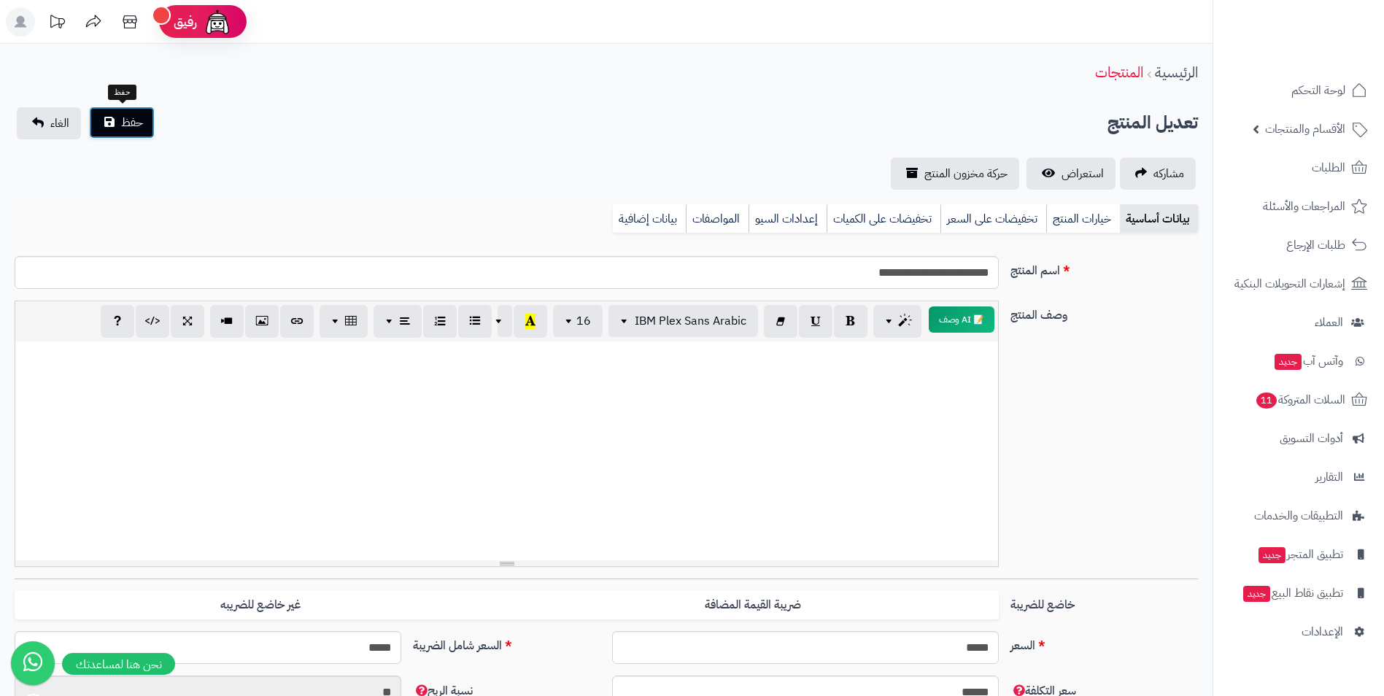
click at [111, 119] on button "حفظ" at bounding box center [122, 123] width 66 height 32
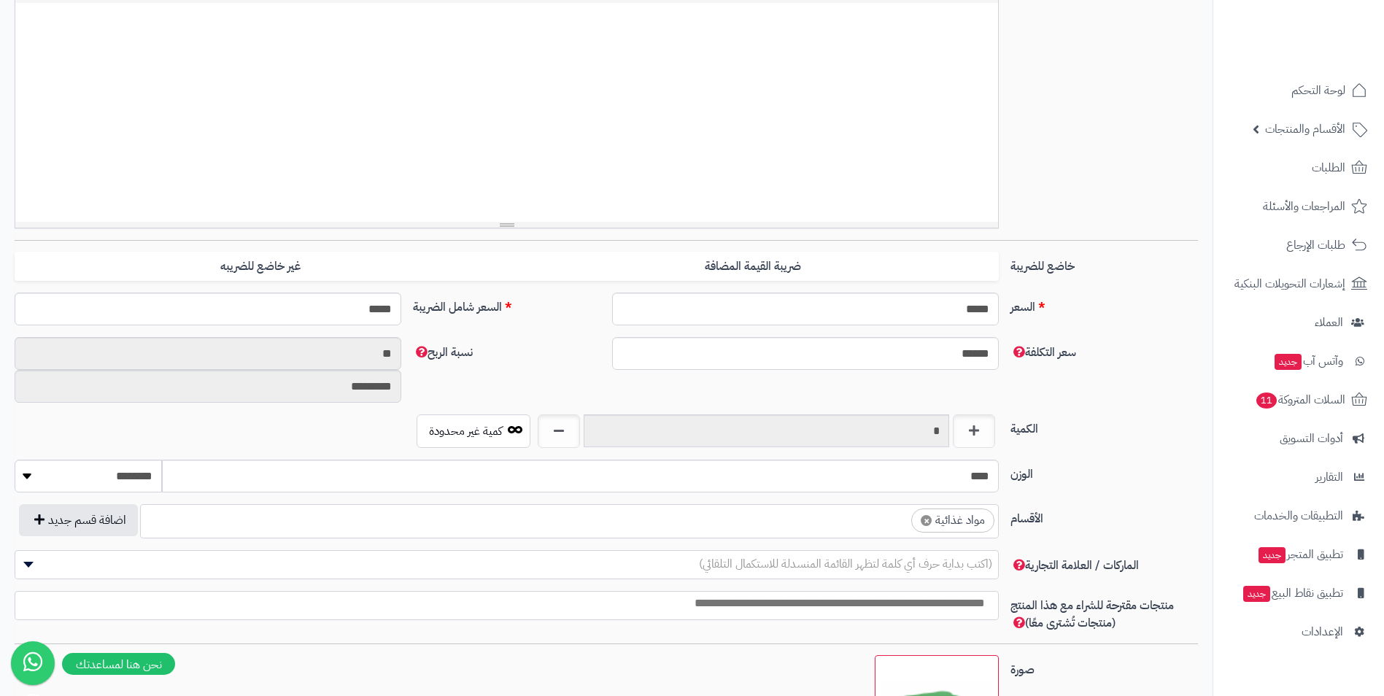
scroll to position [365, 0]
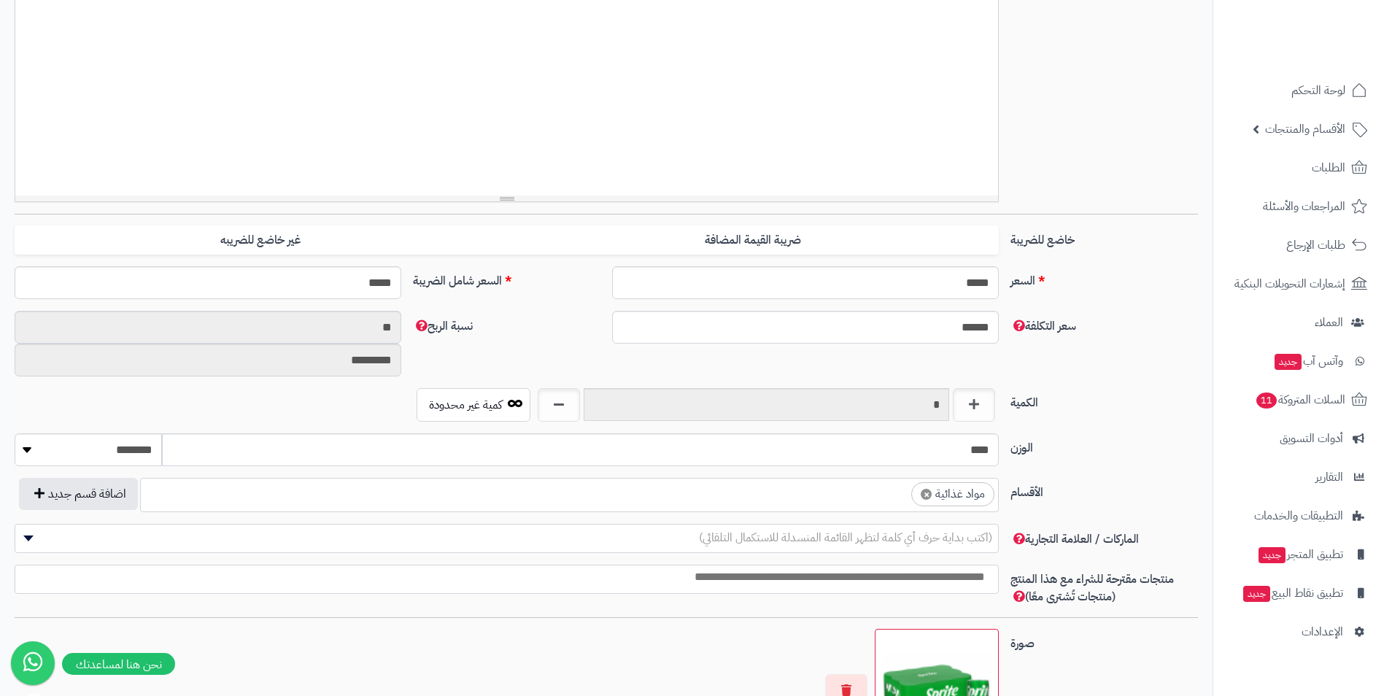
click at [834, 503] on ul "× مواد غذائية" at bounding box center [569, 493] width 857 height 28
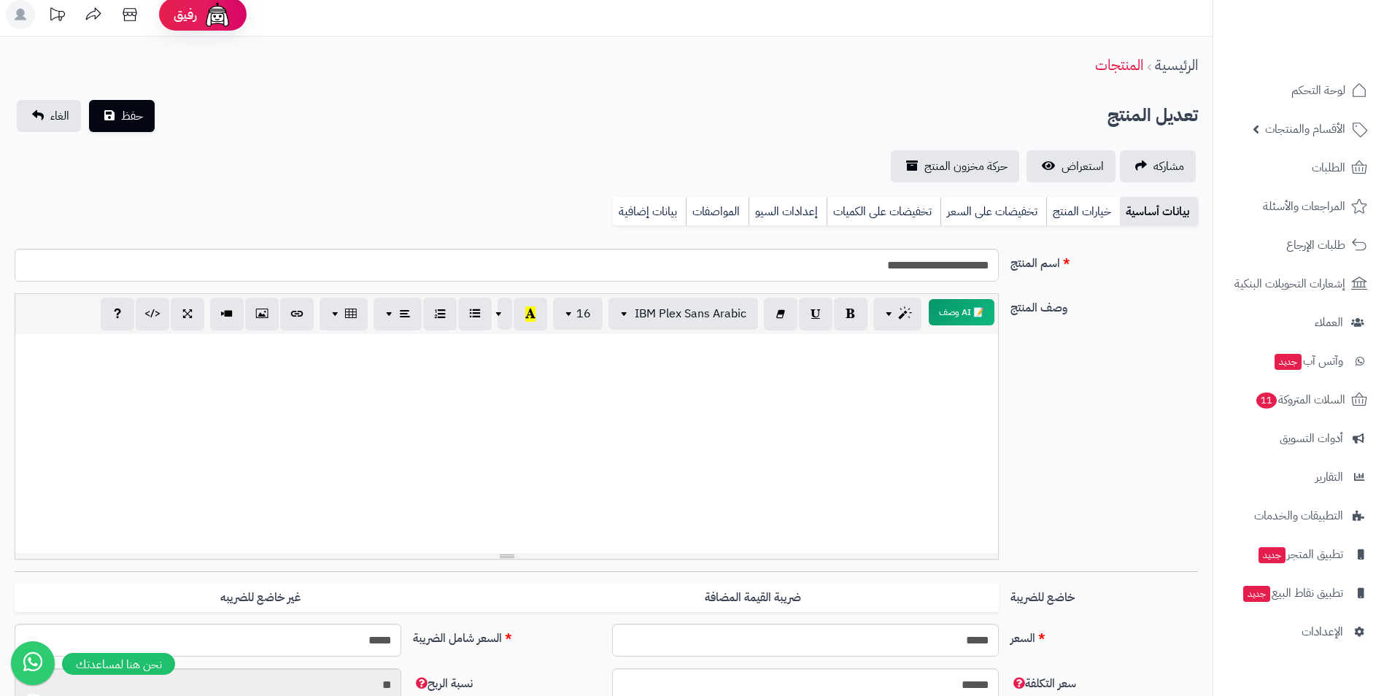
scroll to position [0, 0]
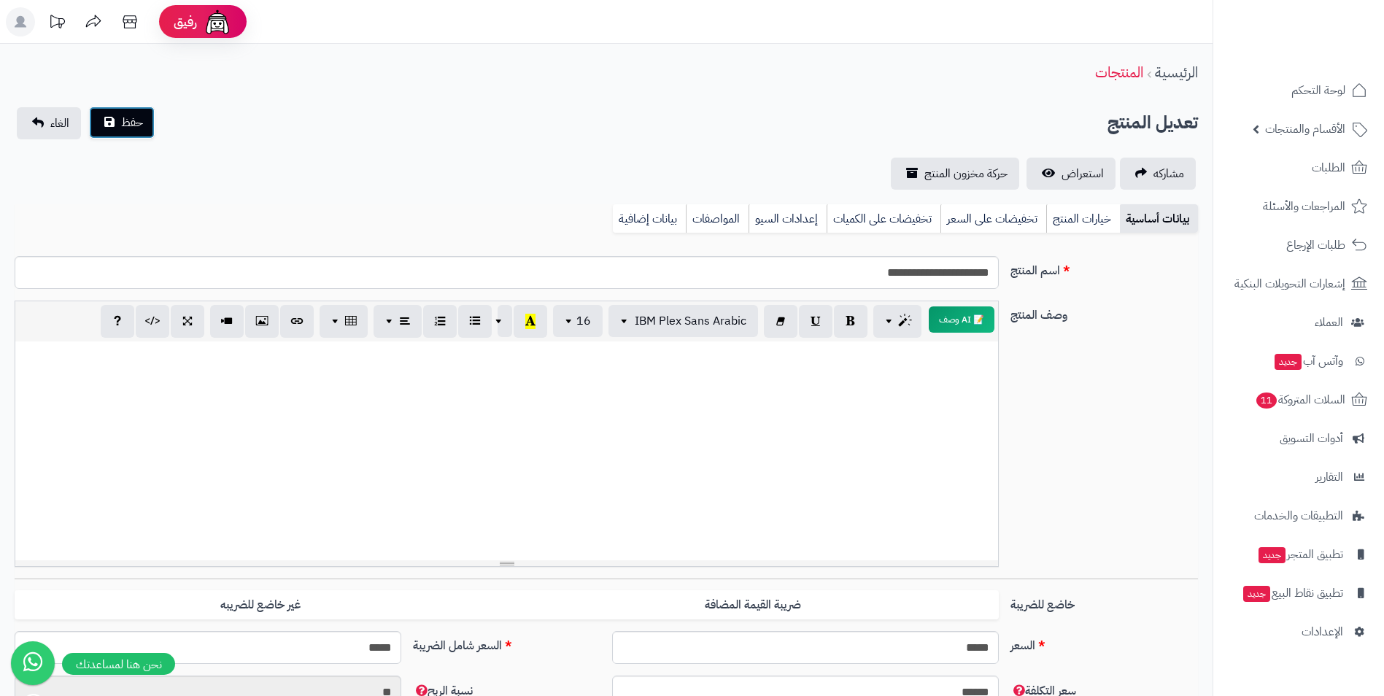
click at [115, 129] on button "حفظ" at bounding box center [122, 123] width 66 height 32
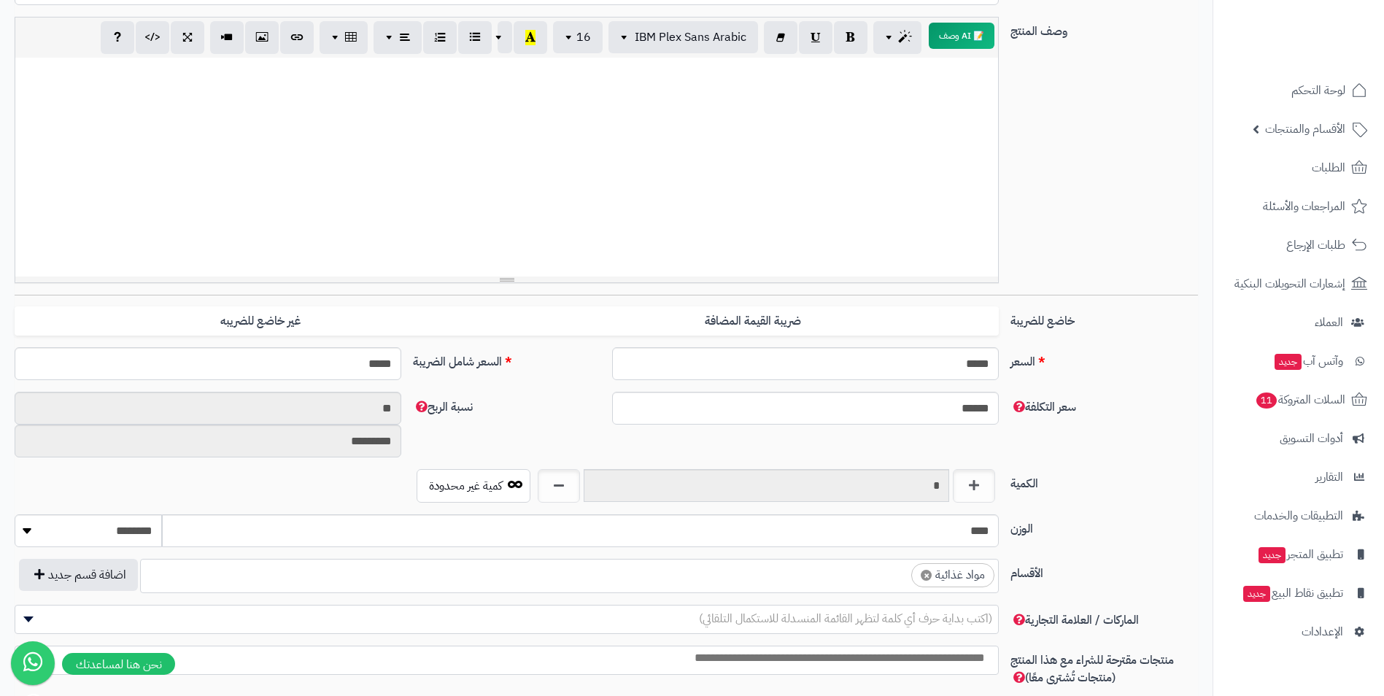
scroll to position [292, 0]
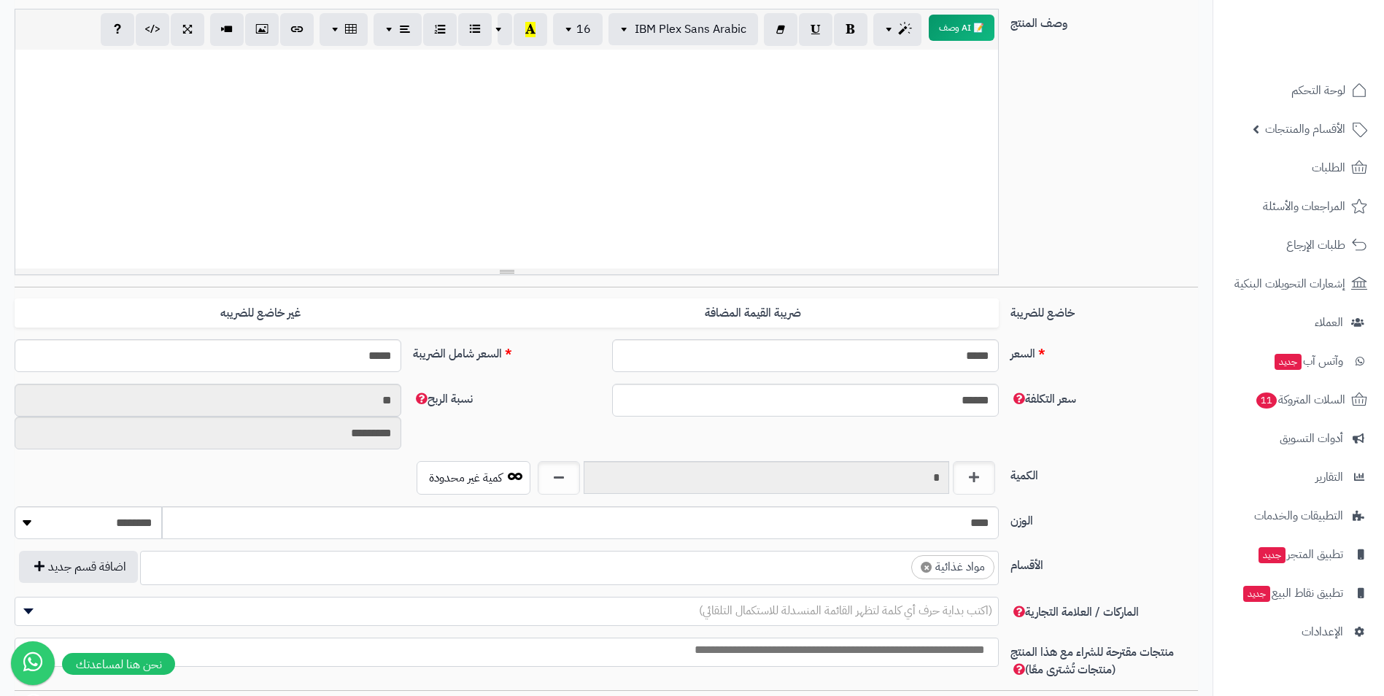
click at [847, 566] on ul "× مواد غذائية" at bounding box center [569, 566] width 857 height 28
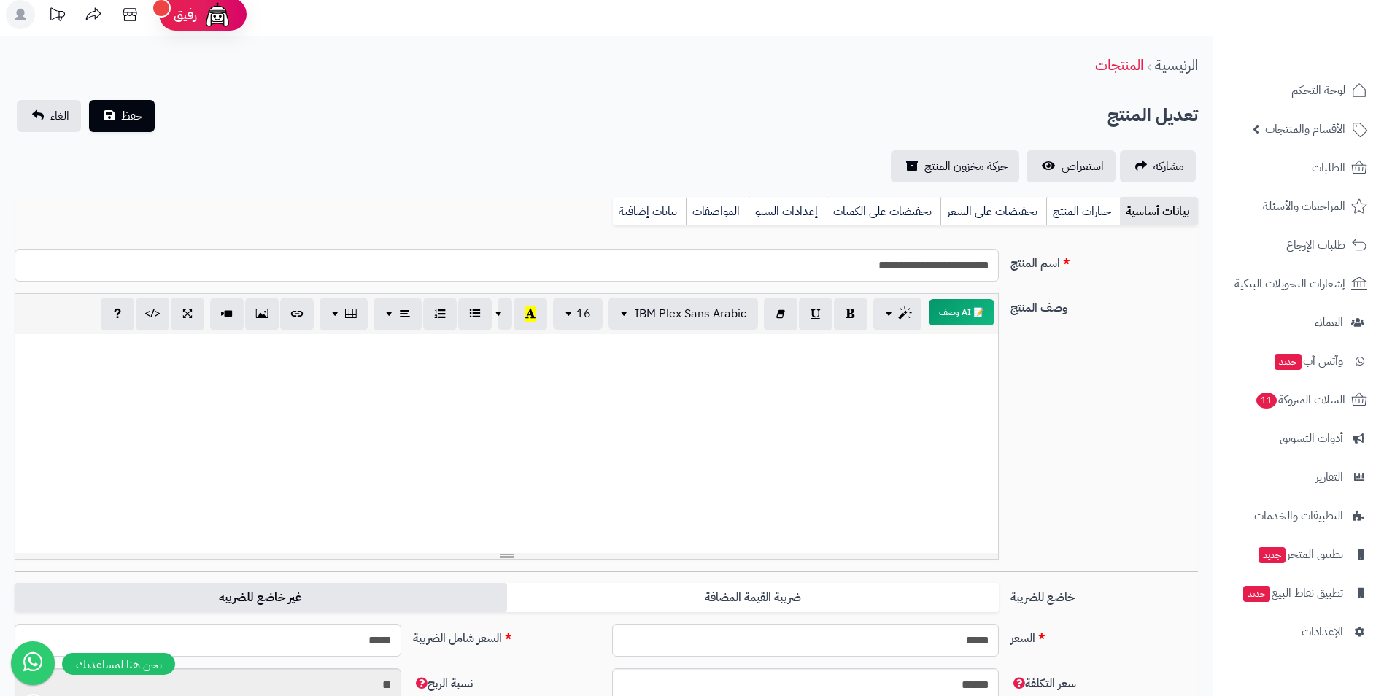
scroll to position [0, 0]
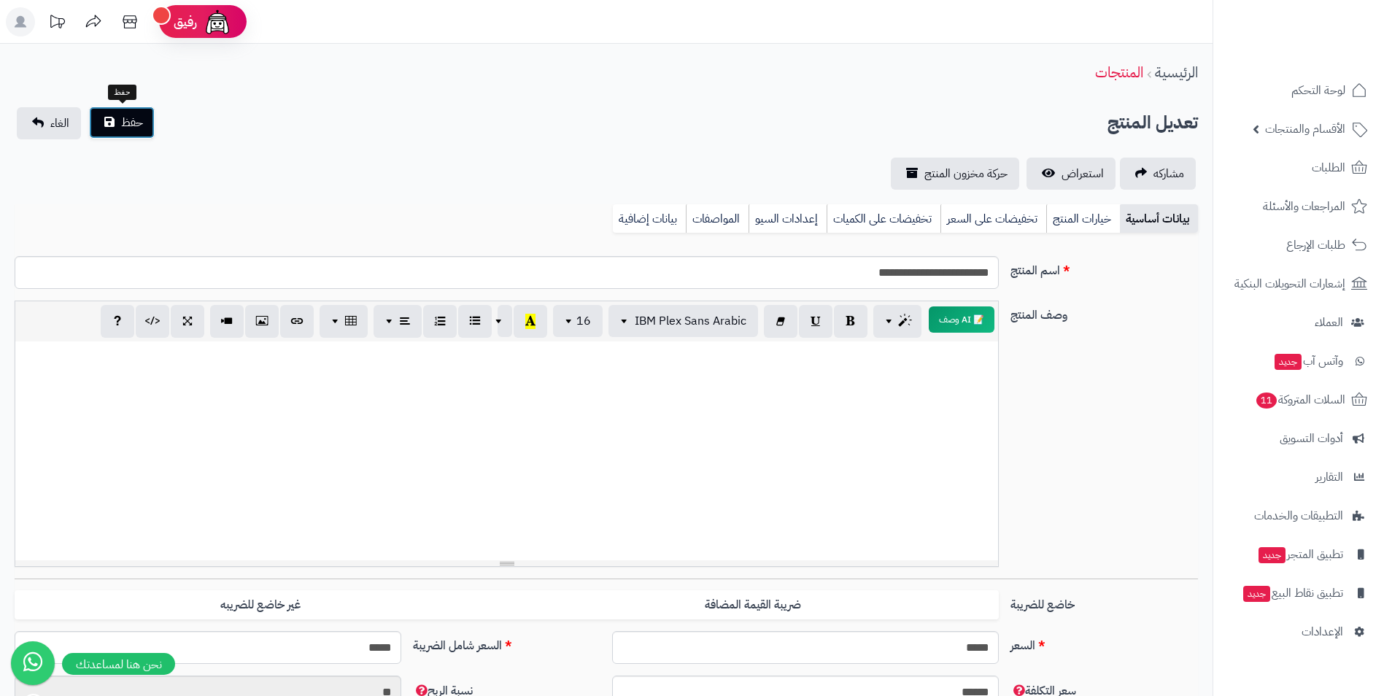
click at [144, 124] on button "حفظ" at bounding box center [122, 123] width 66 height 32
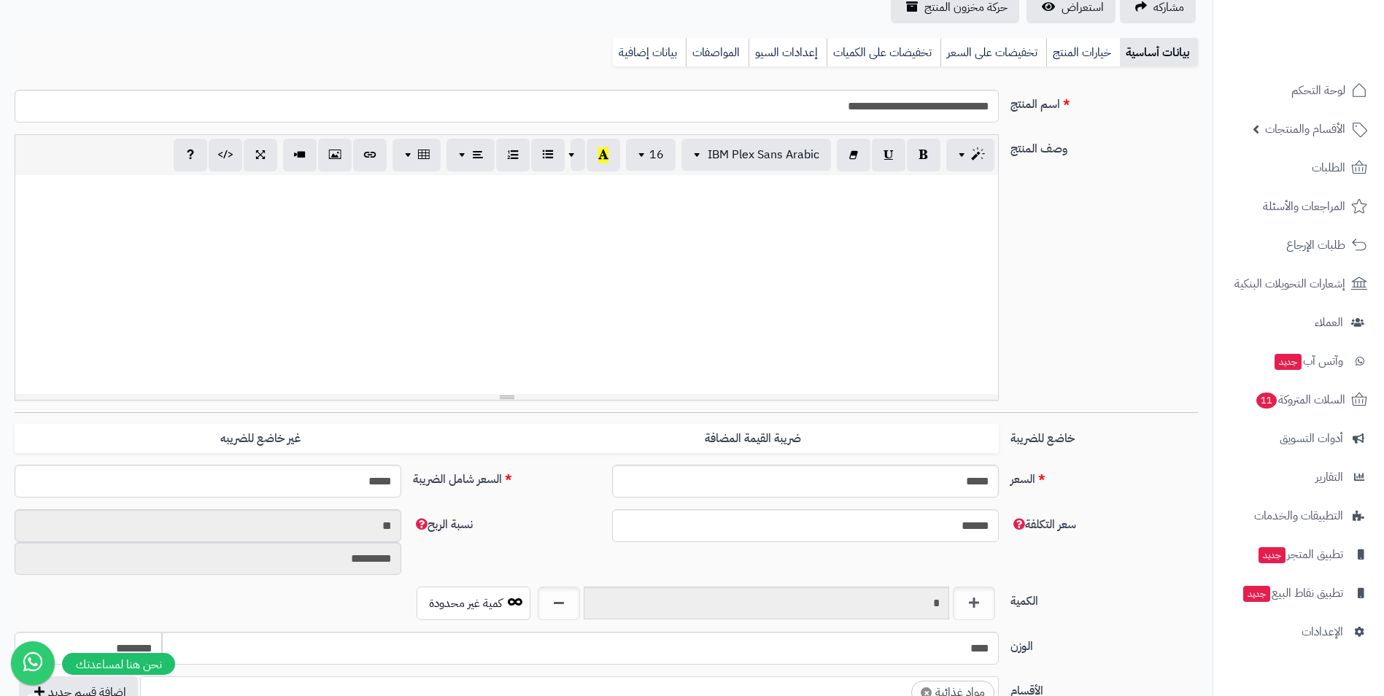
scroll to position [219, 0]
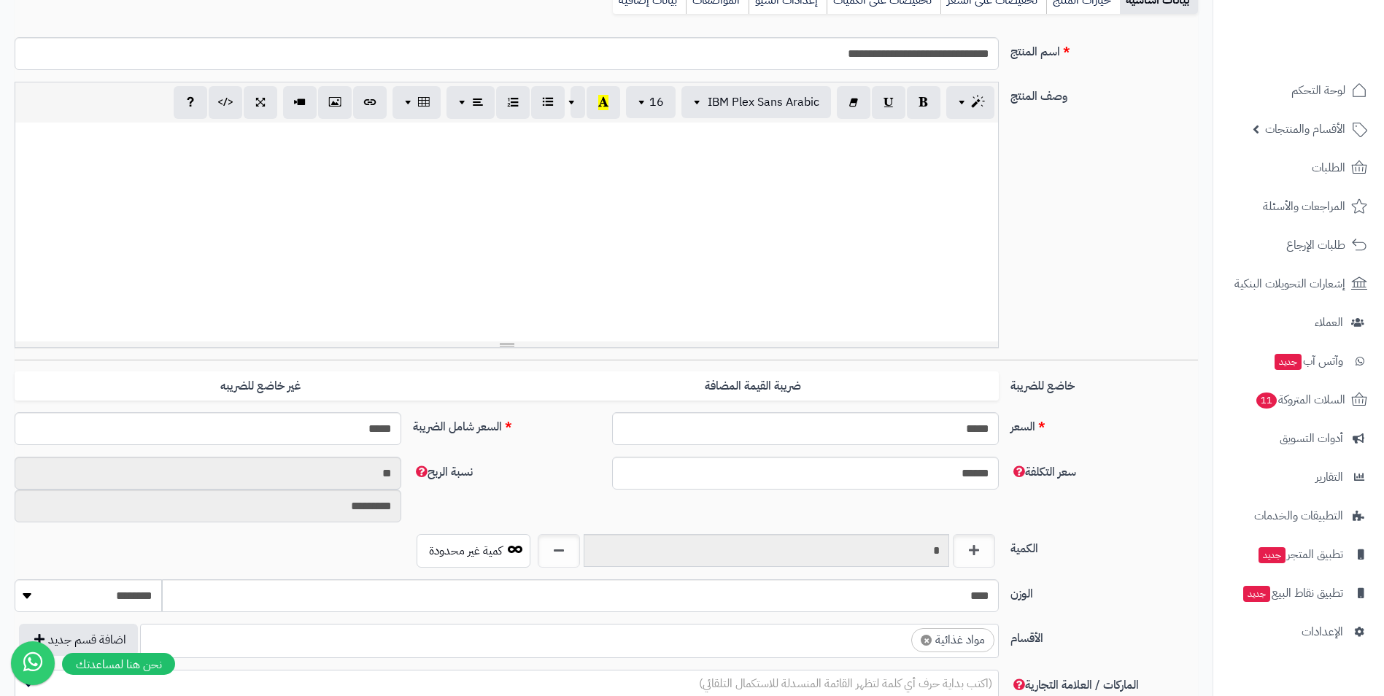
click at [834, 651] on ul "× مواد غذائية" at bounding box center [569, 639] width 857 height 28
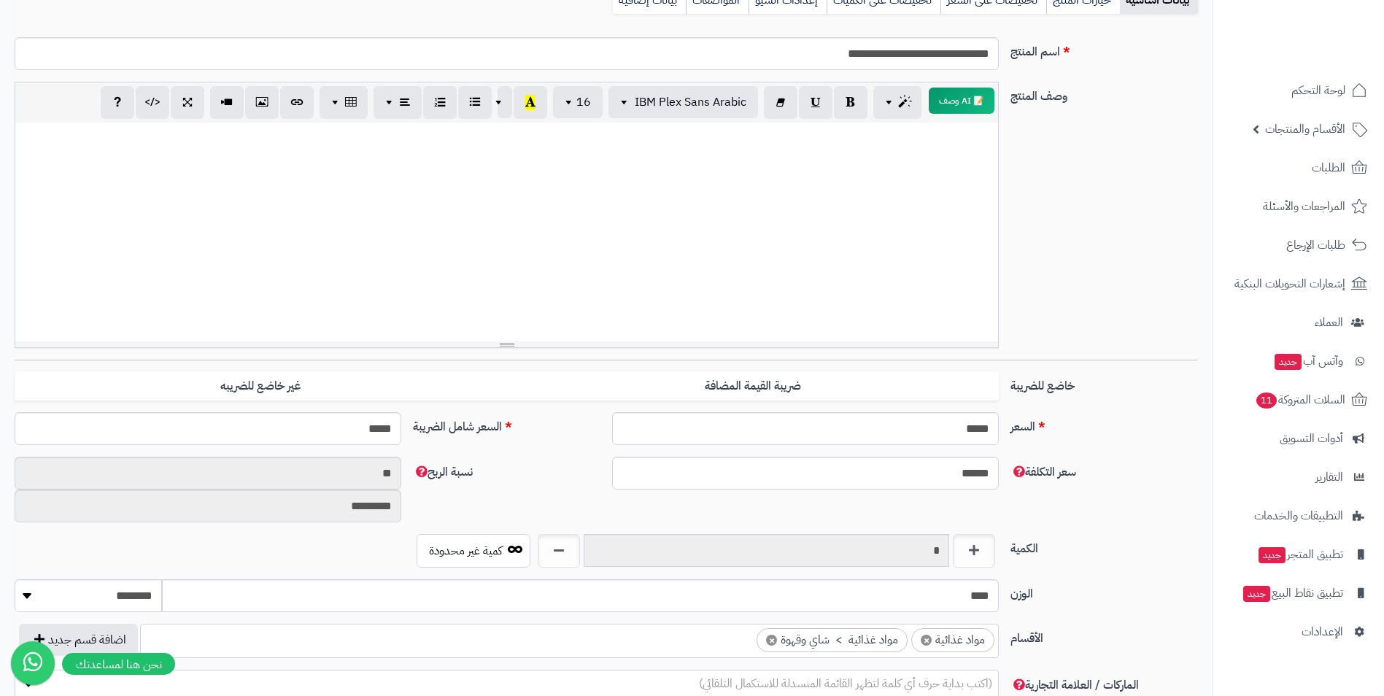
scroll to position [0, 0]
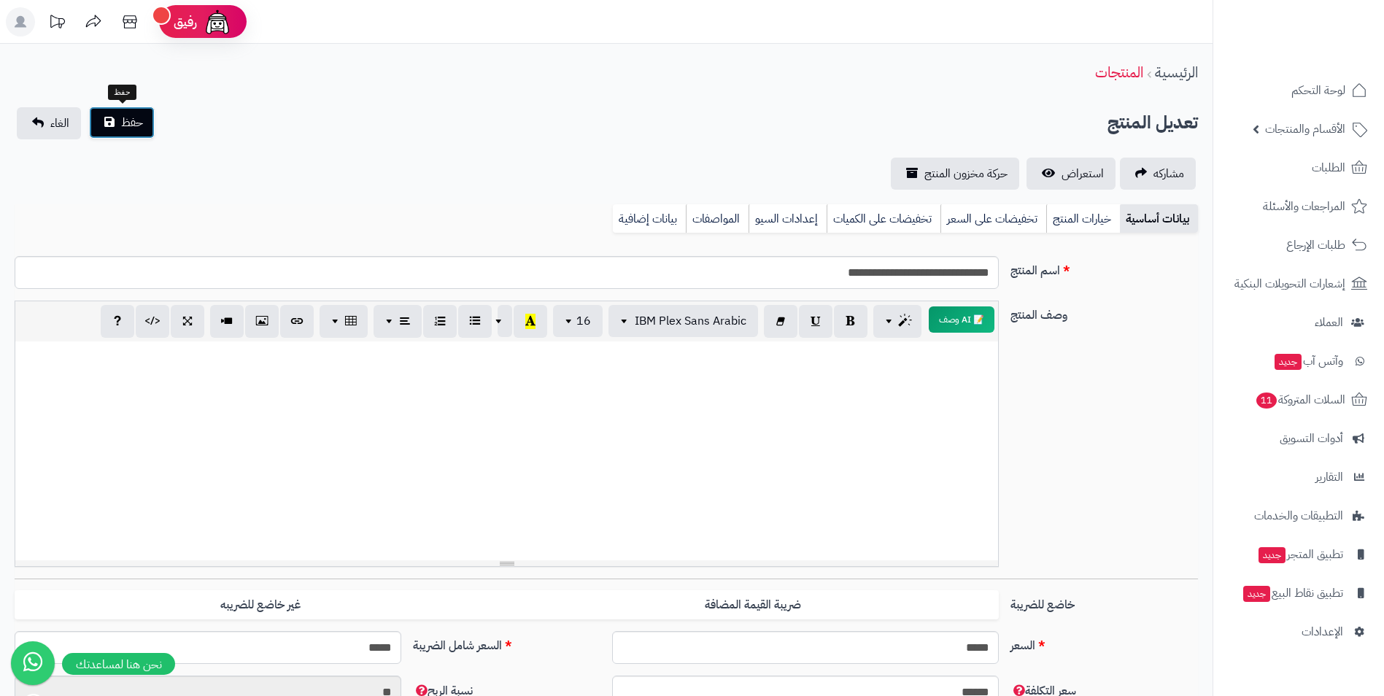
click at [145, 128] on button "حفظ" at bounding box center [122, 123] width 66 height 32
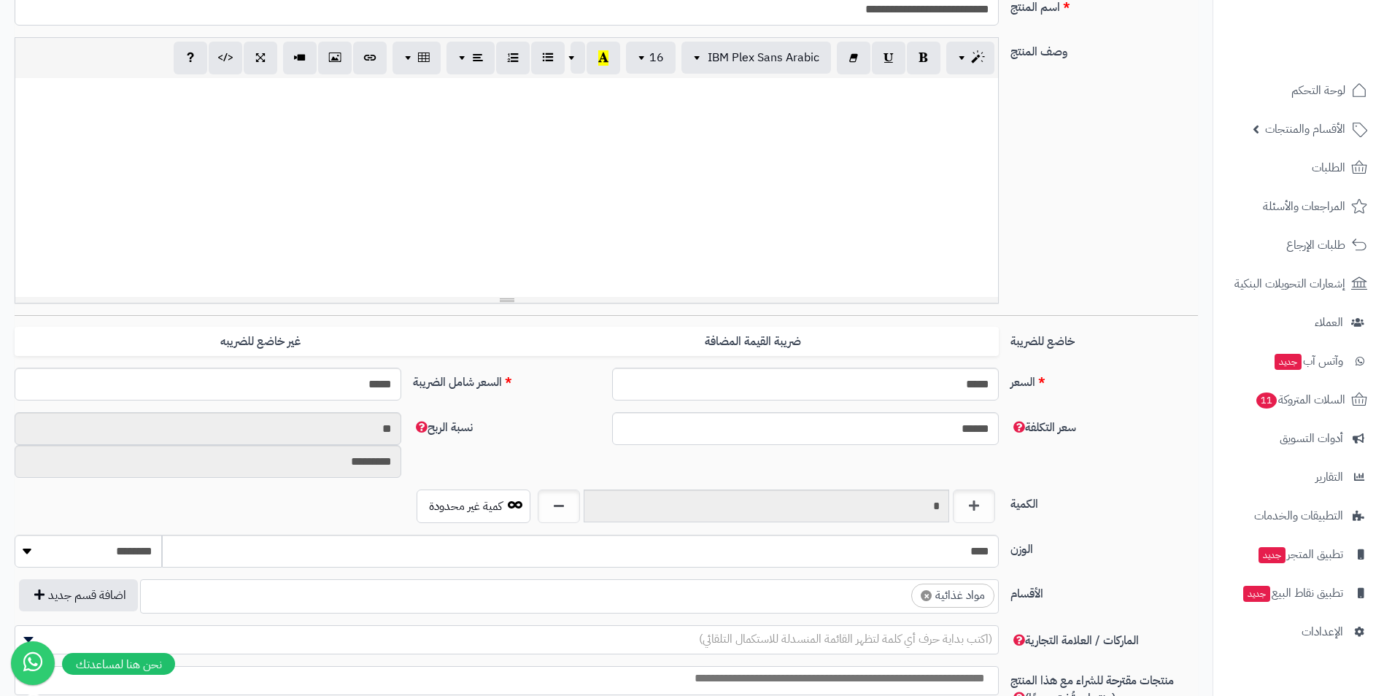
scroll to position [365, 0]
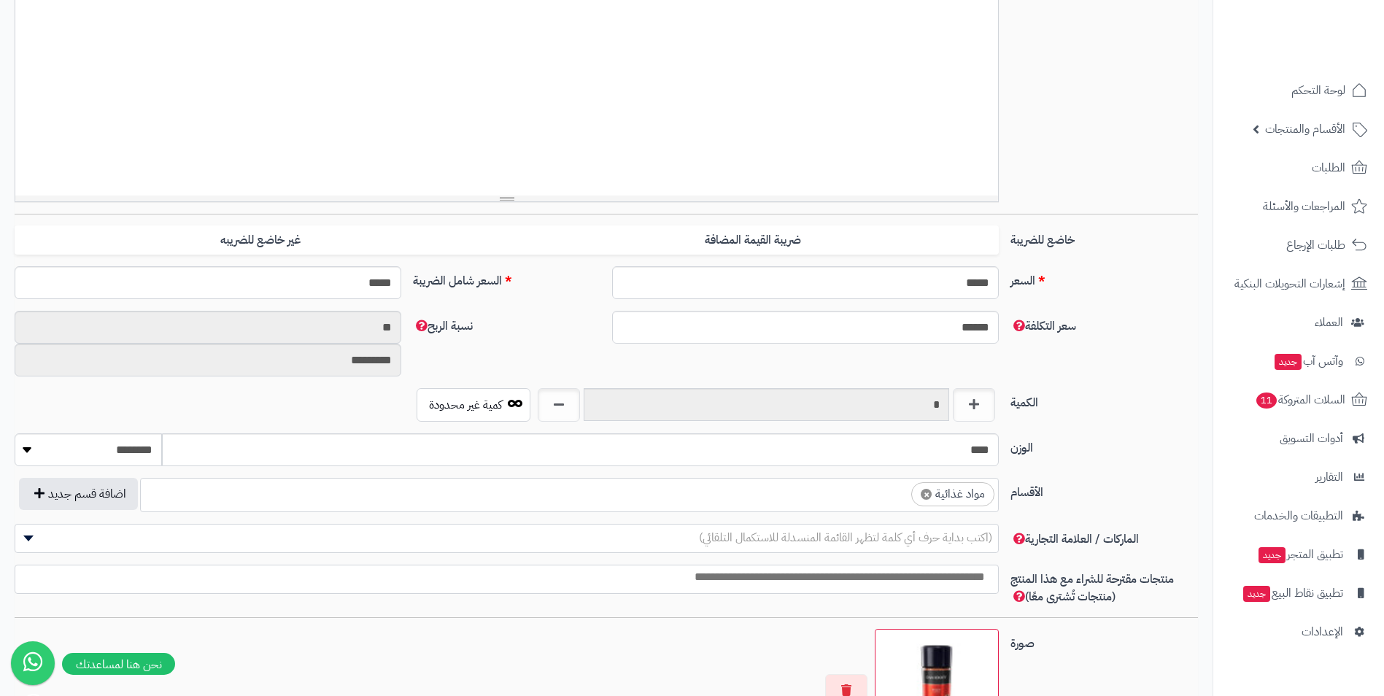
click at [833, 507] on span "× مواد غذائية" at bounding box center [569, 495] width 859 height 34
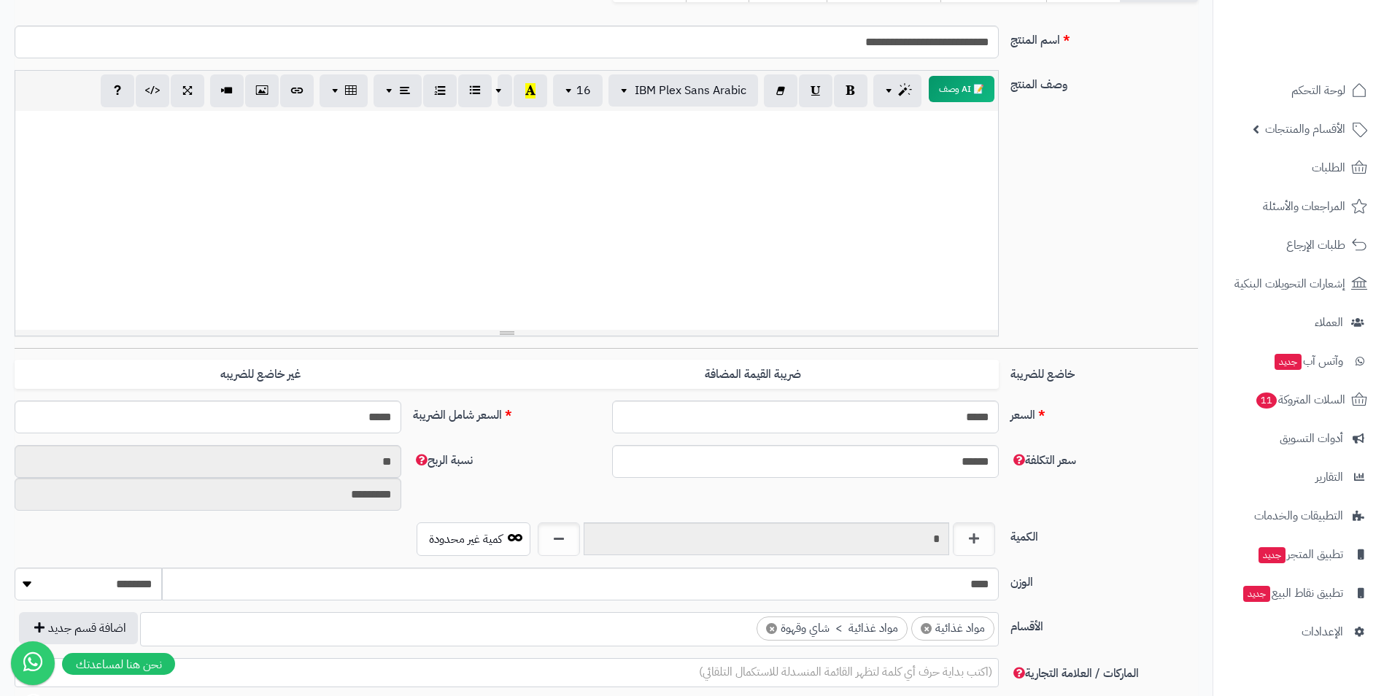
scroll to position [0, 0]
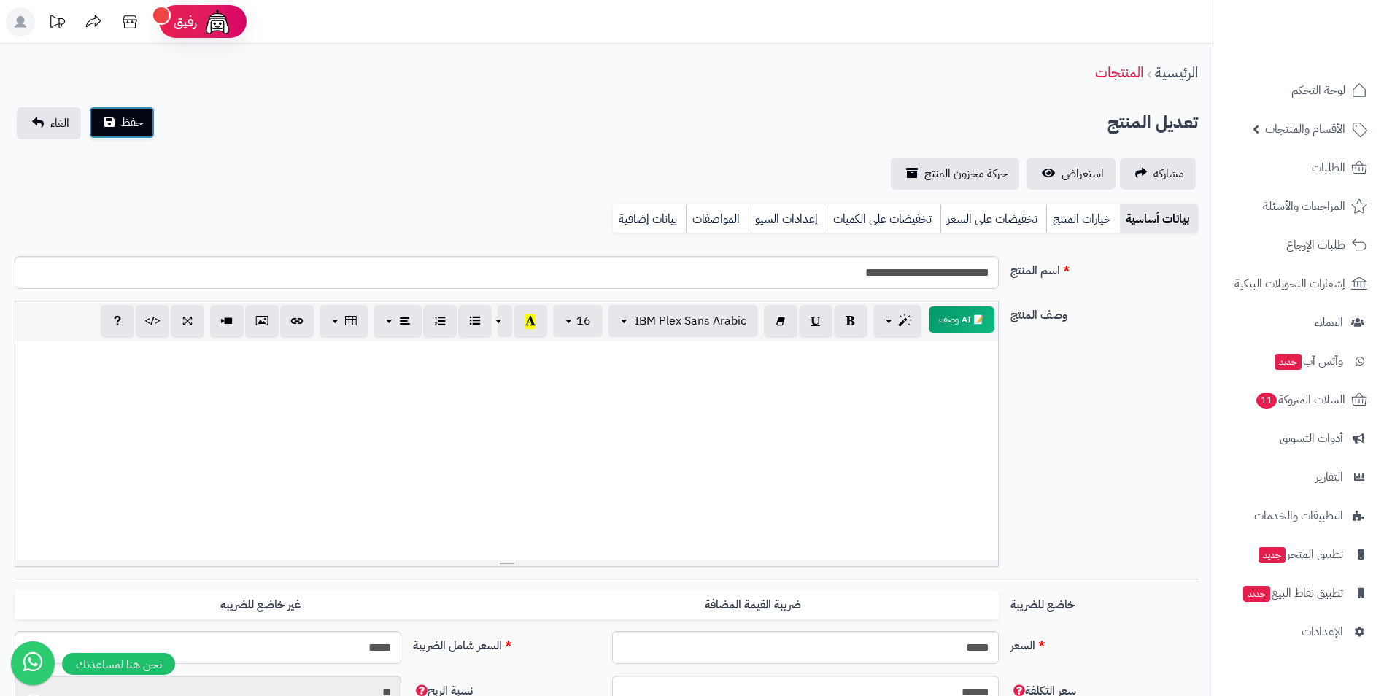
click at [134, 125] on span "حفظ" at bounding box center [132, 123] width 22 height 18
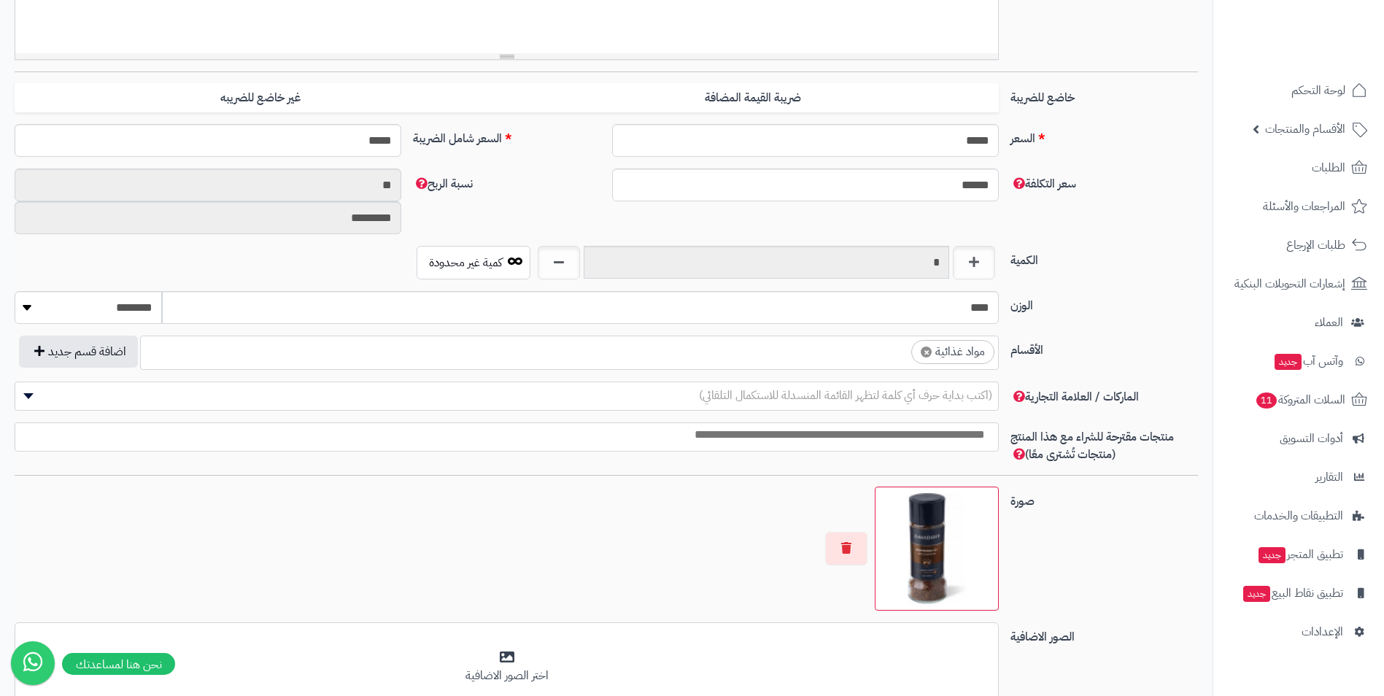
scroll to position [511, 0]
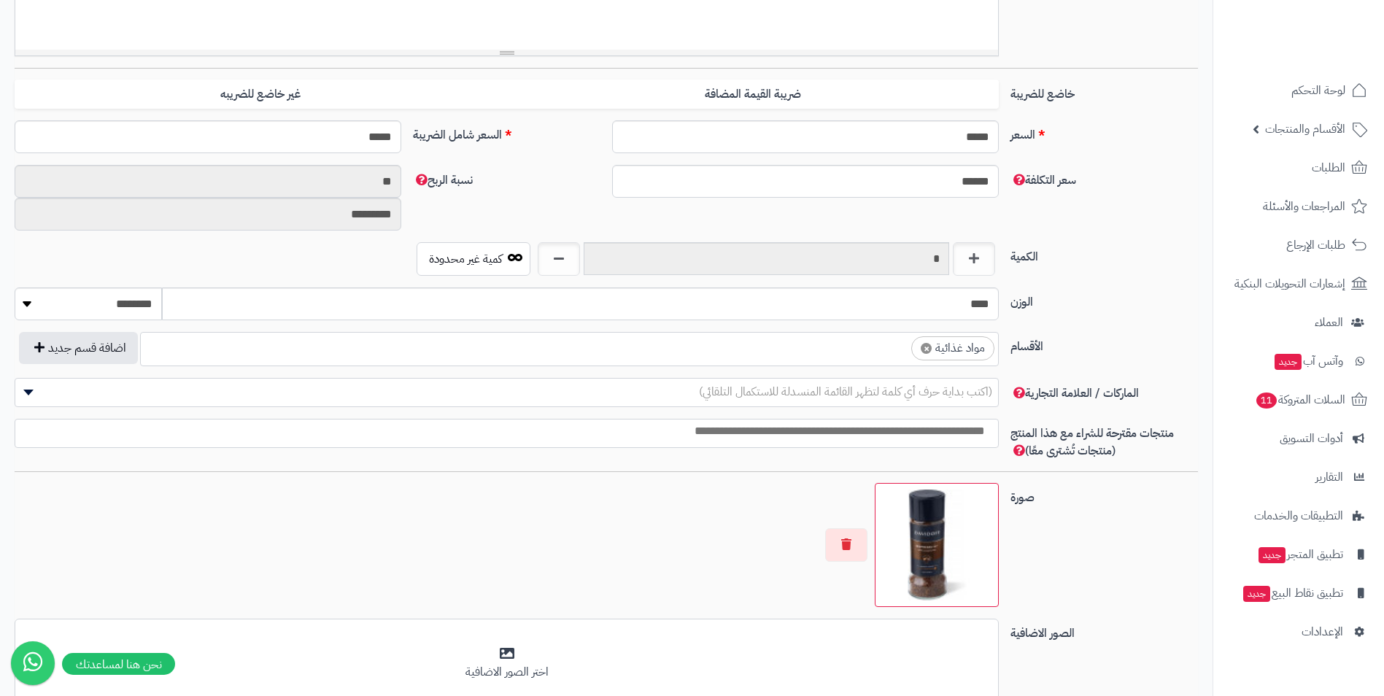
click at [852, 350] on ul "× مواد غذائية" at bounding box center [569, 347] width 857 height 28
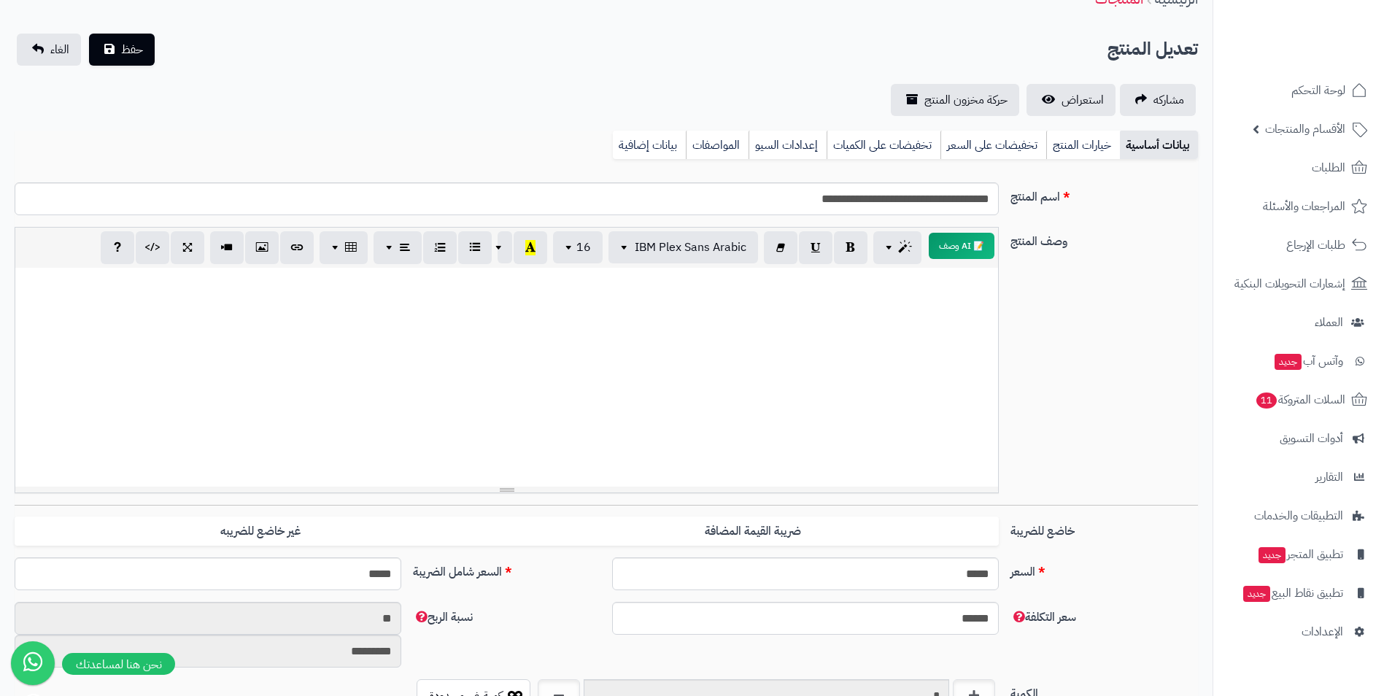
scroll to position [73, 0]
click at [125, 38] on button "حفظ" at bounding box center [122, 50] width 66 height 32
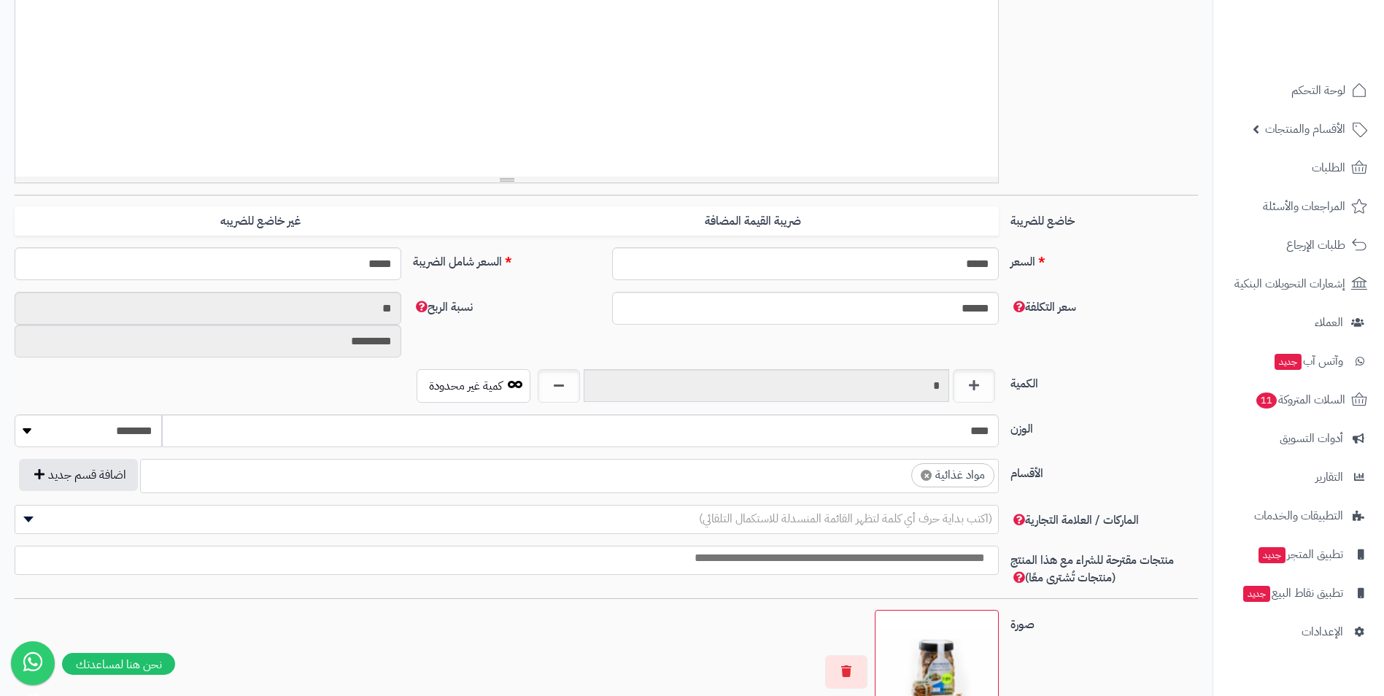
scroll to position [559, 0]
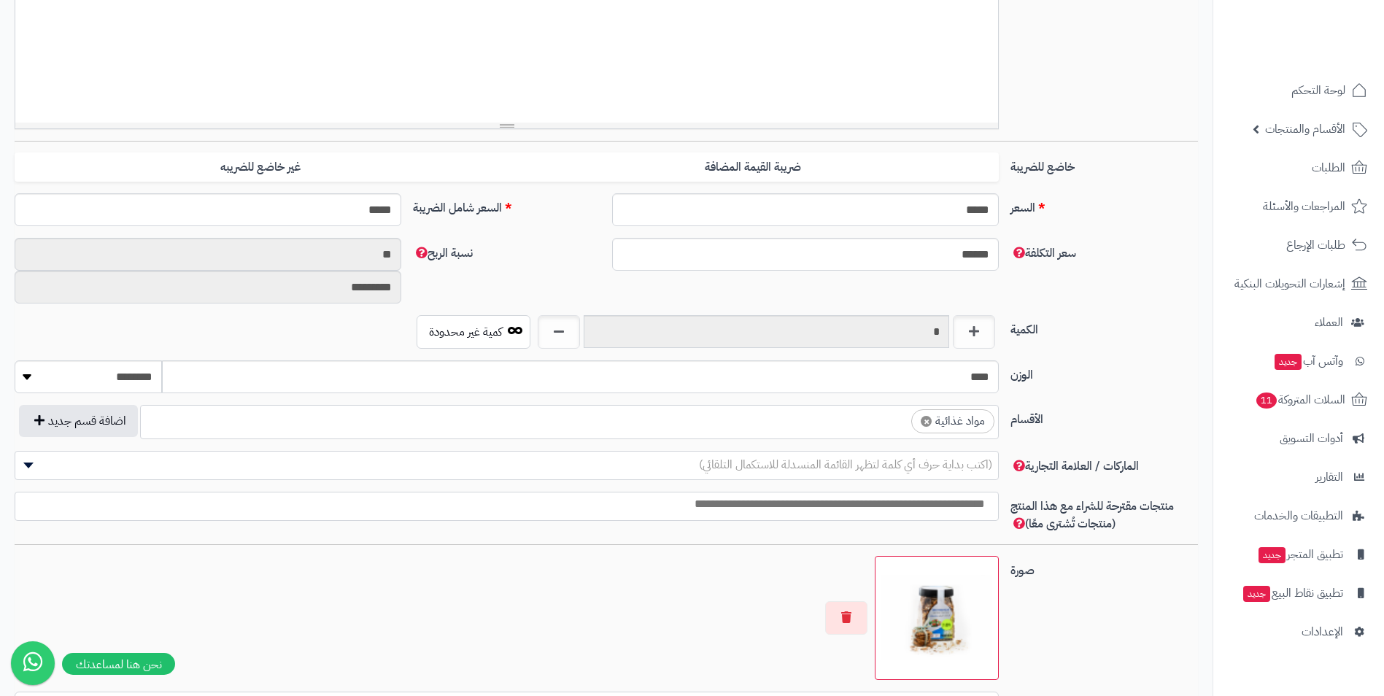
click at [849, 415] on ul "× مواد غذائية" at bounding box center [569, 420] width 857 height 28
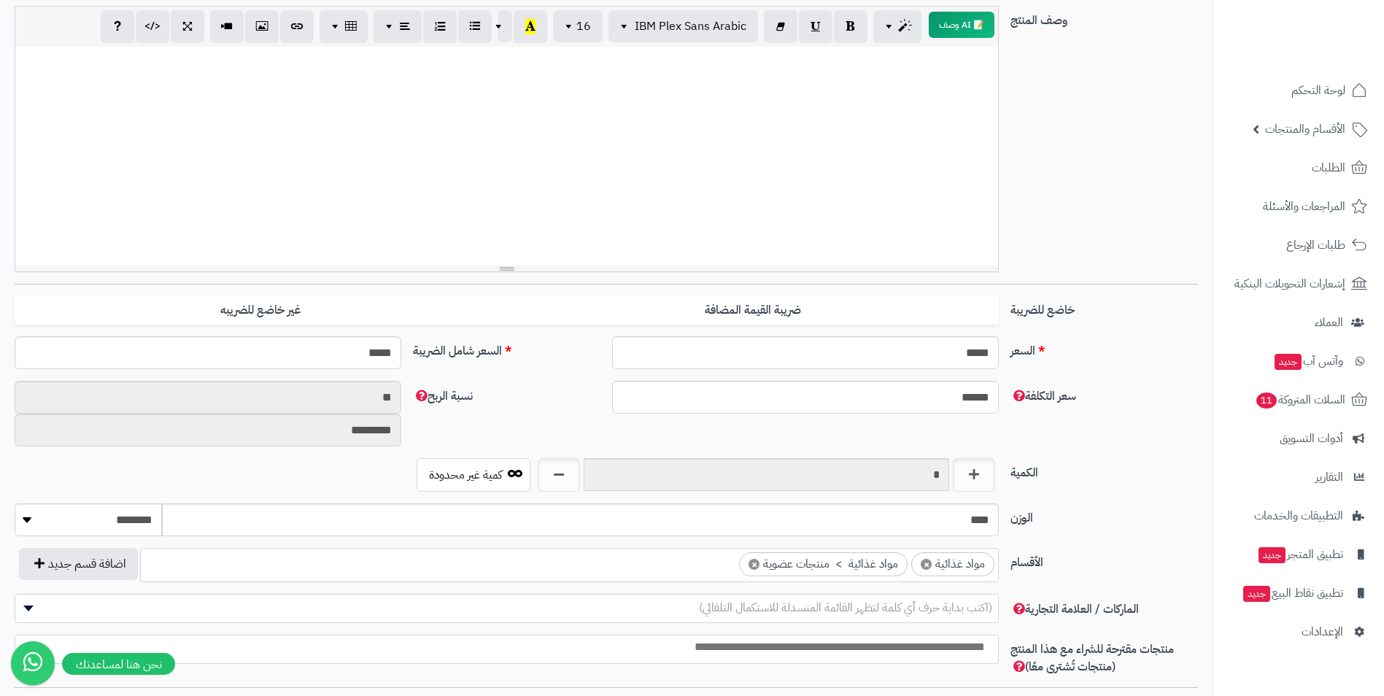
scroll to position [0, 0]
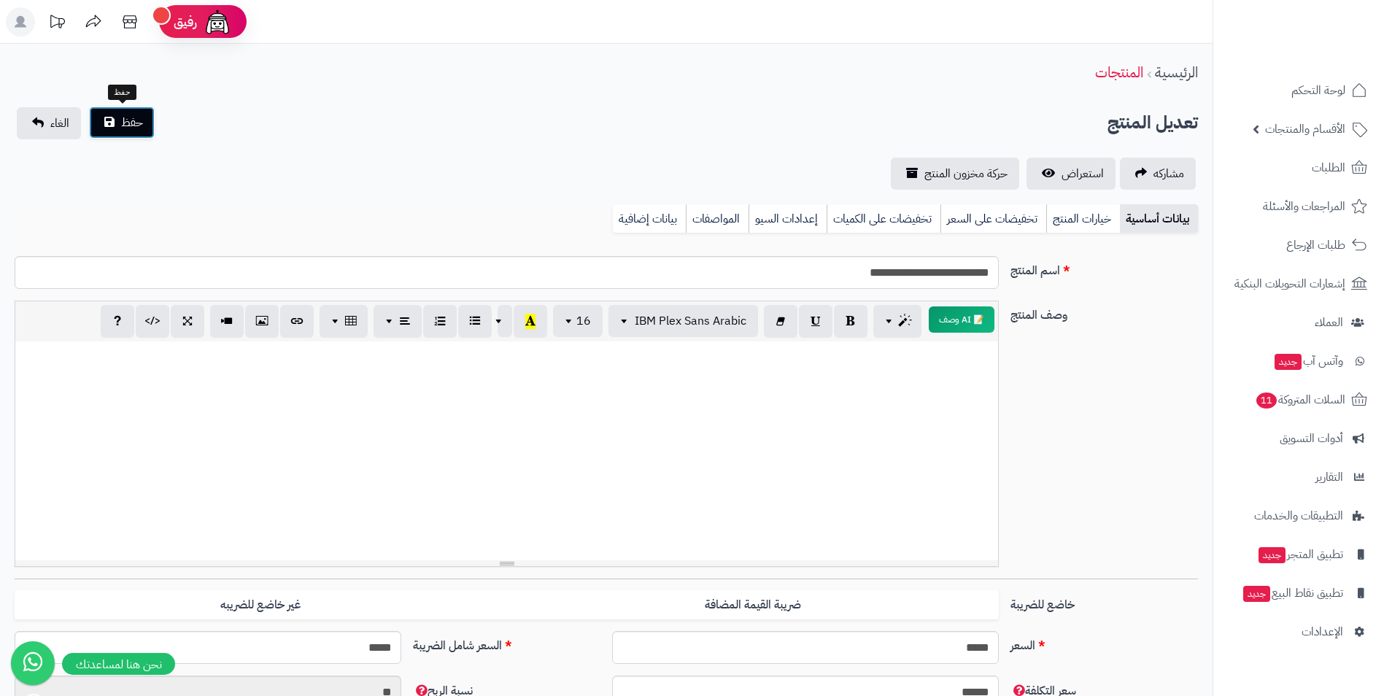
click at [141, 114] on button "حفظ" at bounding box center [122, 123] width 66 height 32
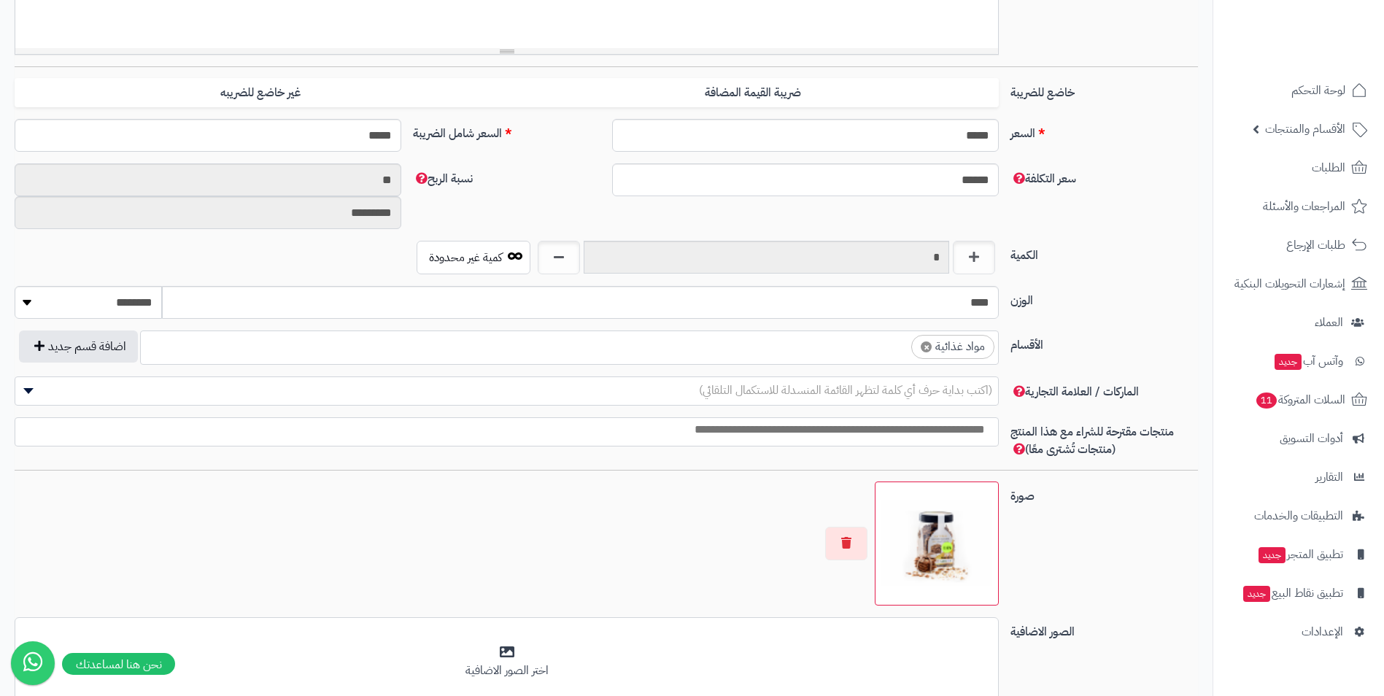
scroll to position [584, 0]
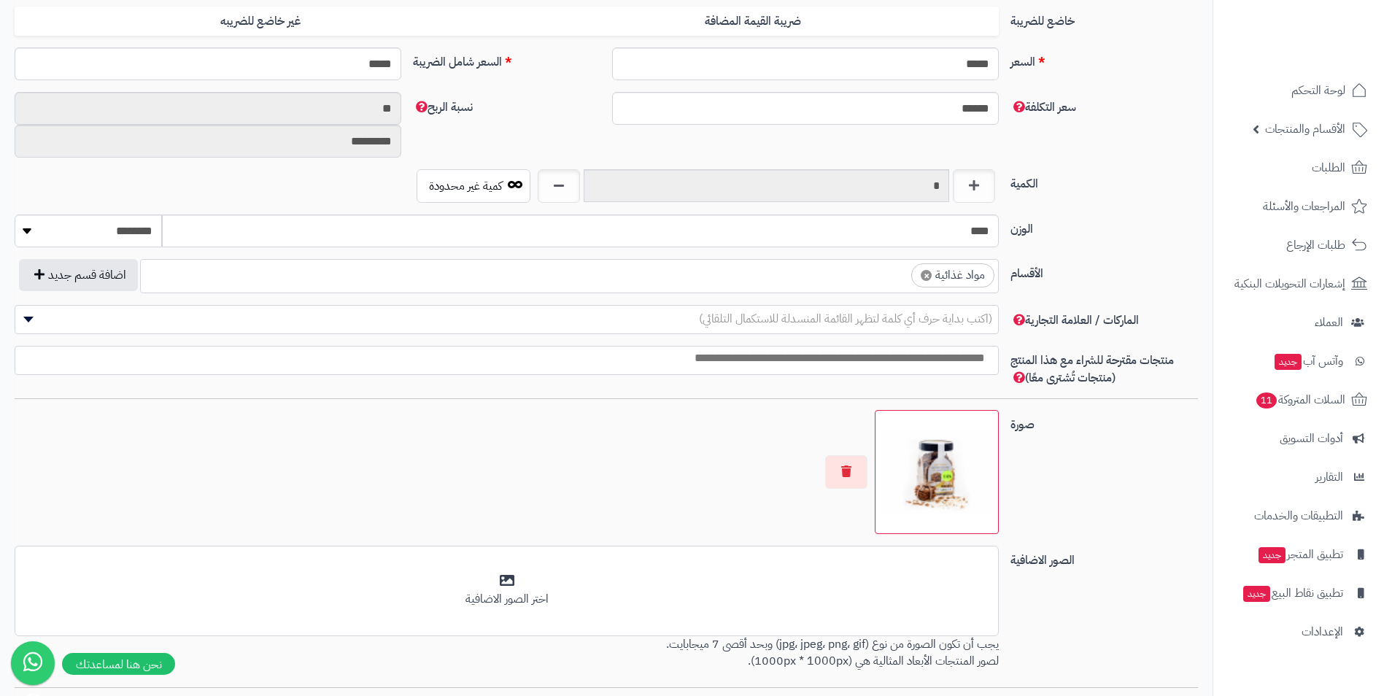
click at [843, 279] on ul "× مواد غذائية" at bounding box center [569, 274] width 857 height 28
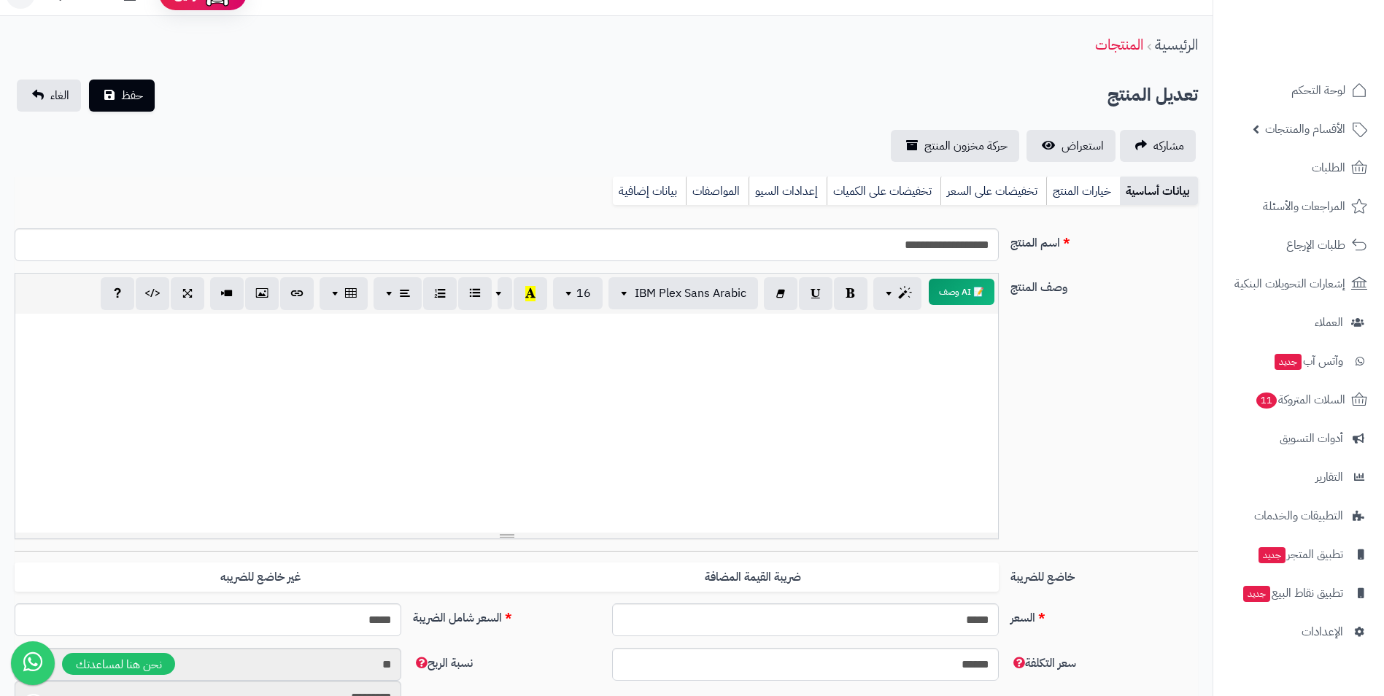
scroll to position [16, 0]
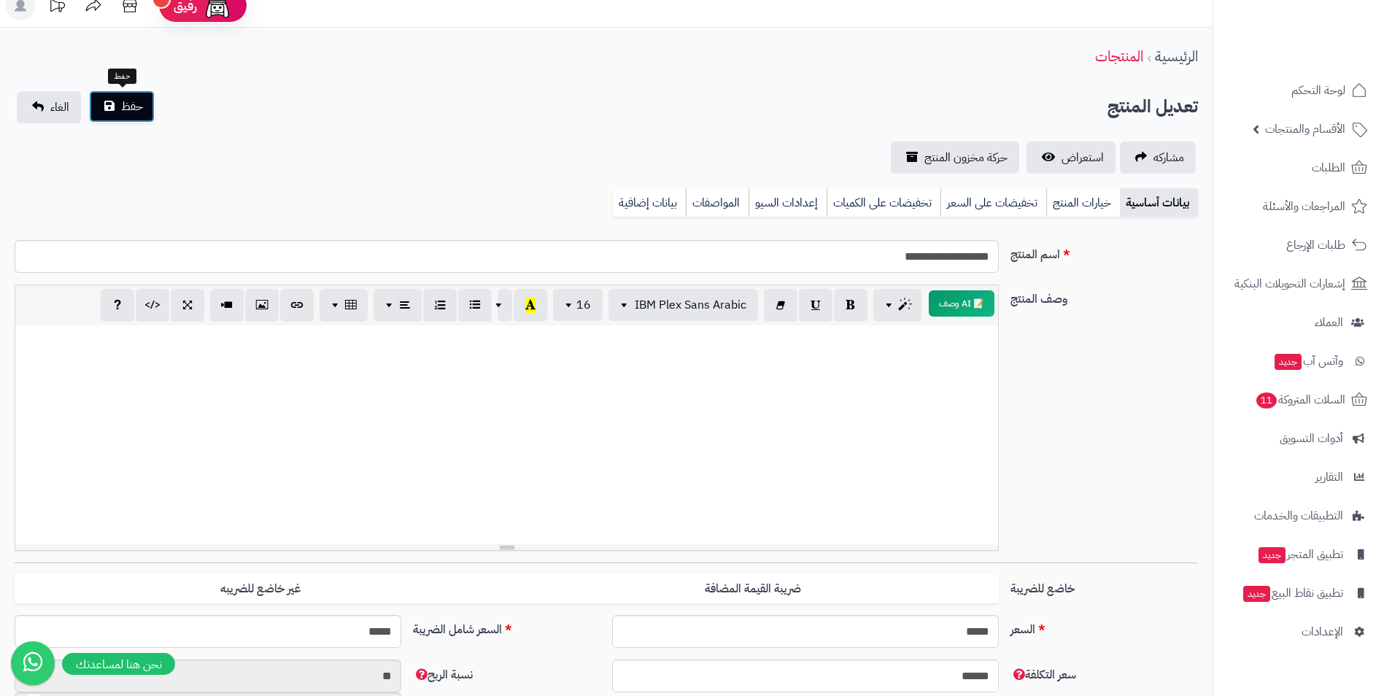
click at [137, 105] on span "حفظ" at bounding box center [132, 107] width 22 height 18
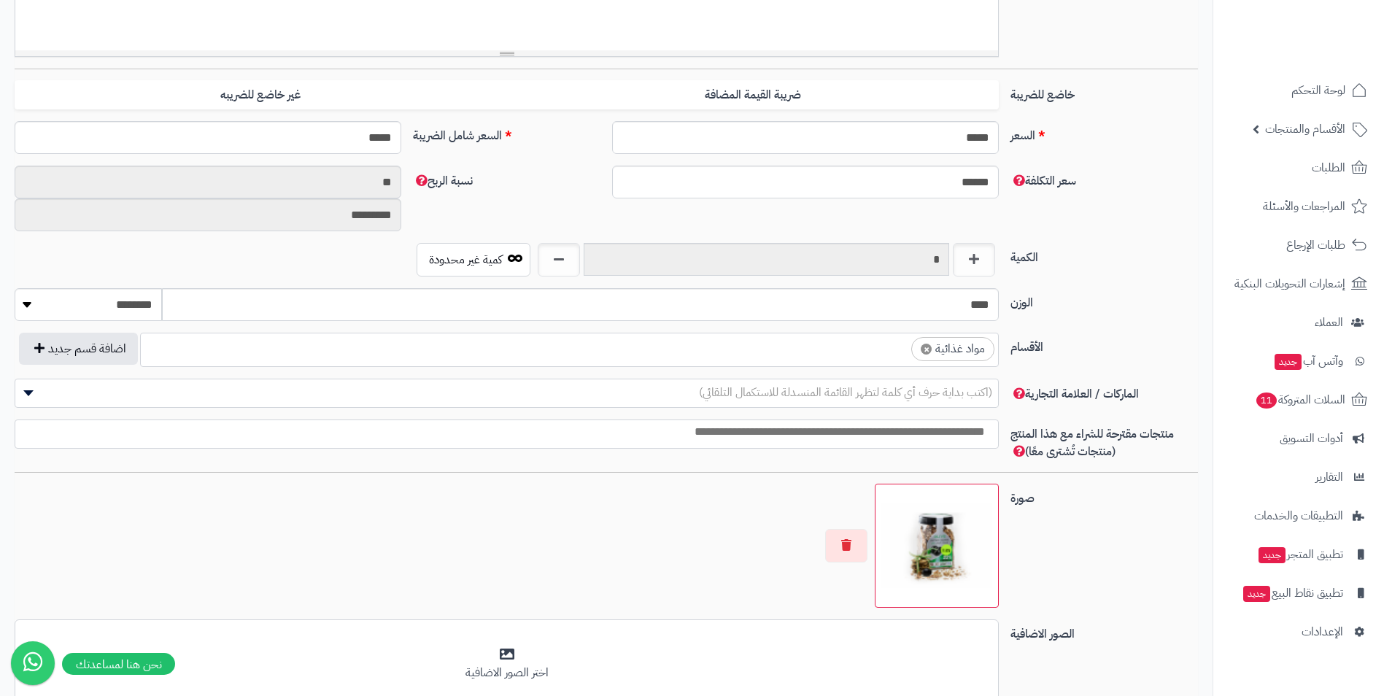
scroll to position [559, 0]
click at [851, 349] on ul "× مواد غذائية" at bounding box center [569, 347] width 857 height 28
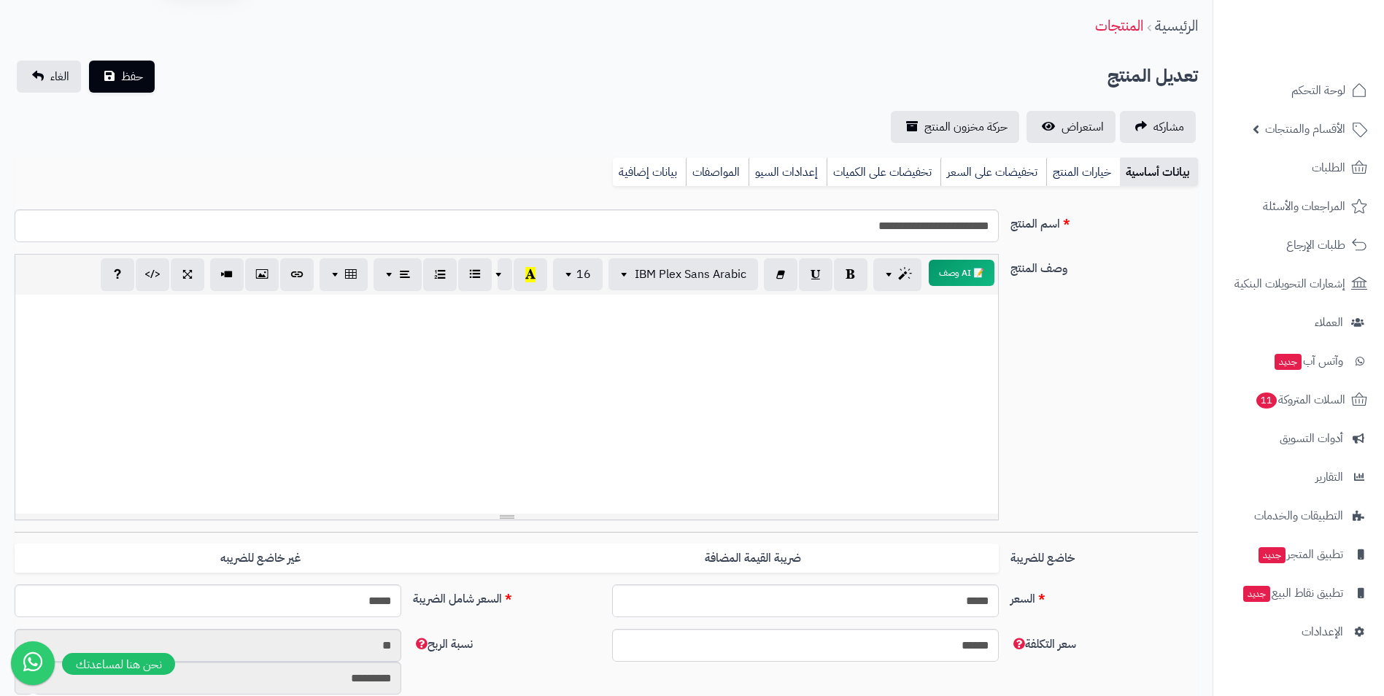
scroll to position [0, 0]
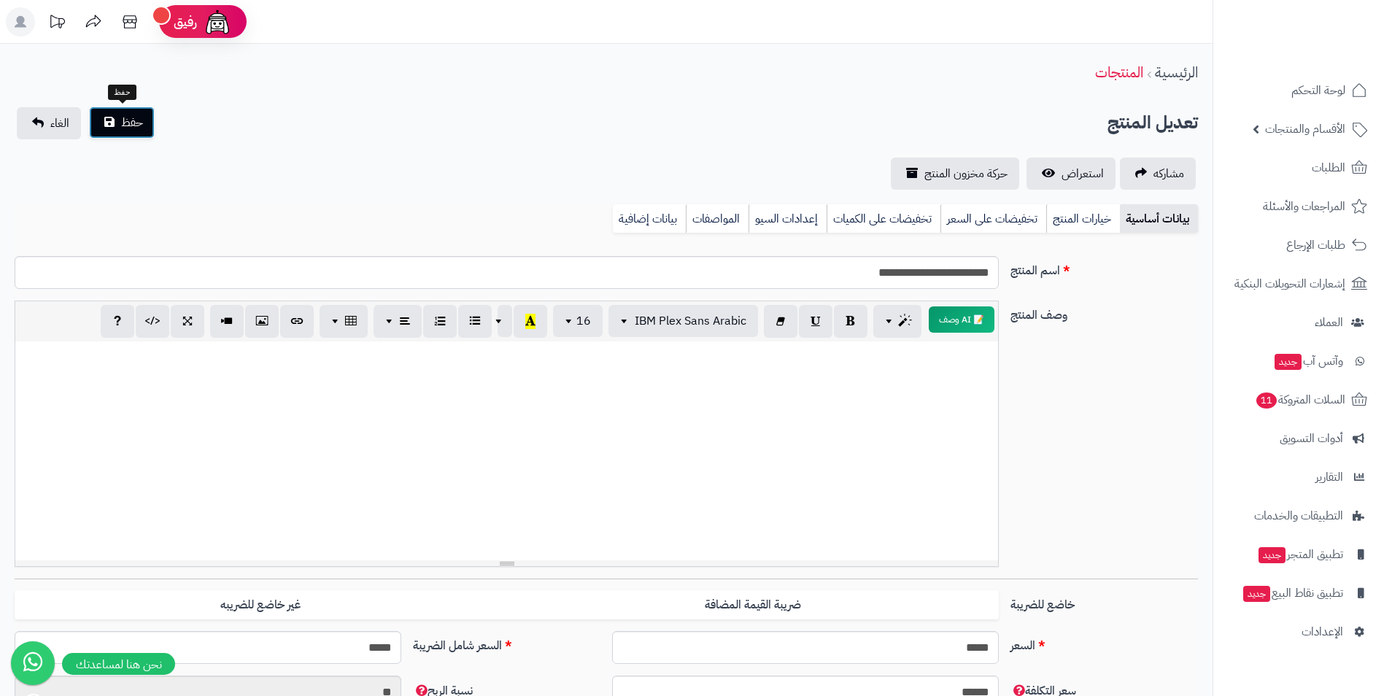
click at [119, 122] on button "حفظ" at bounding box center [122, 123] width 66 height 32
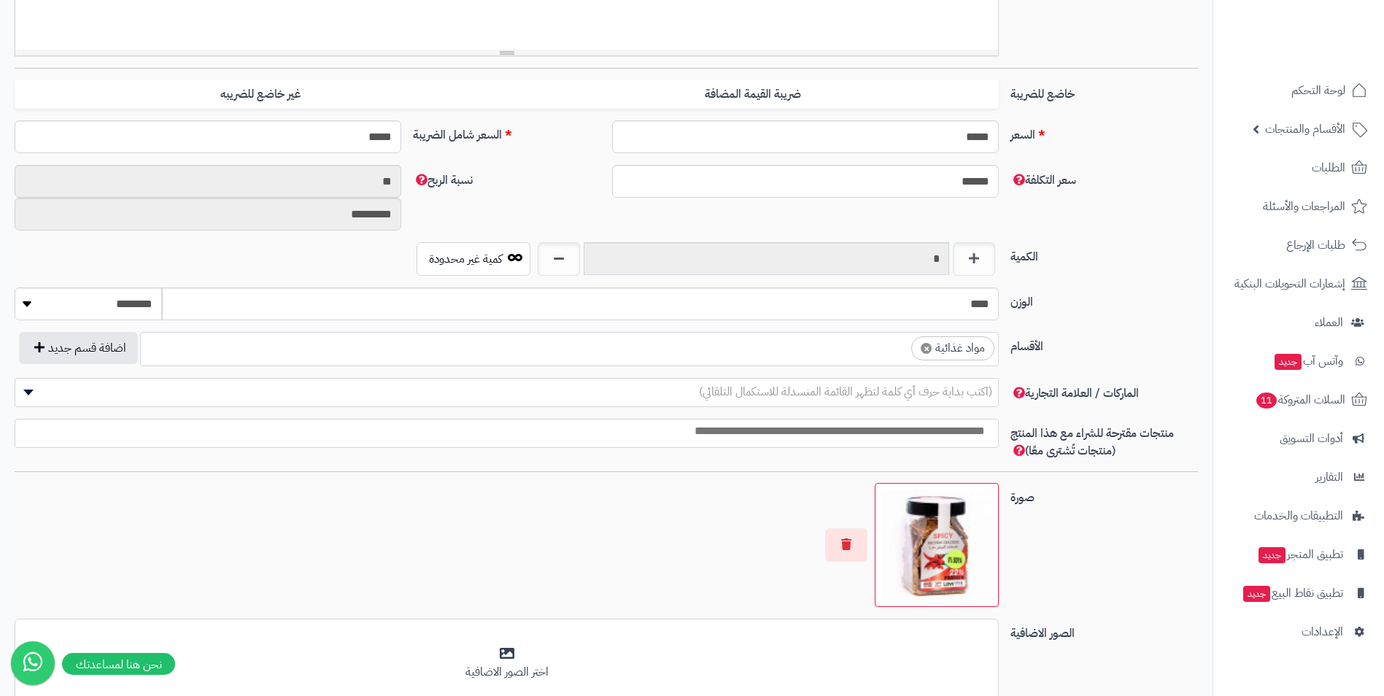
scroll to position [559, 0]
click at [868, 339] on ul "× مواد غذائية" at bounding box center [569, 347] width 857 height 28
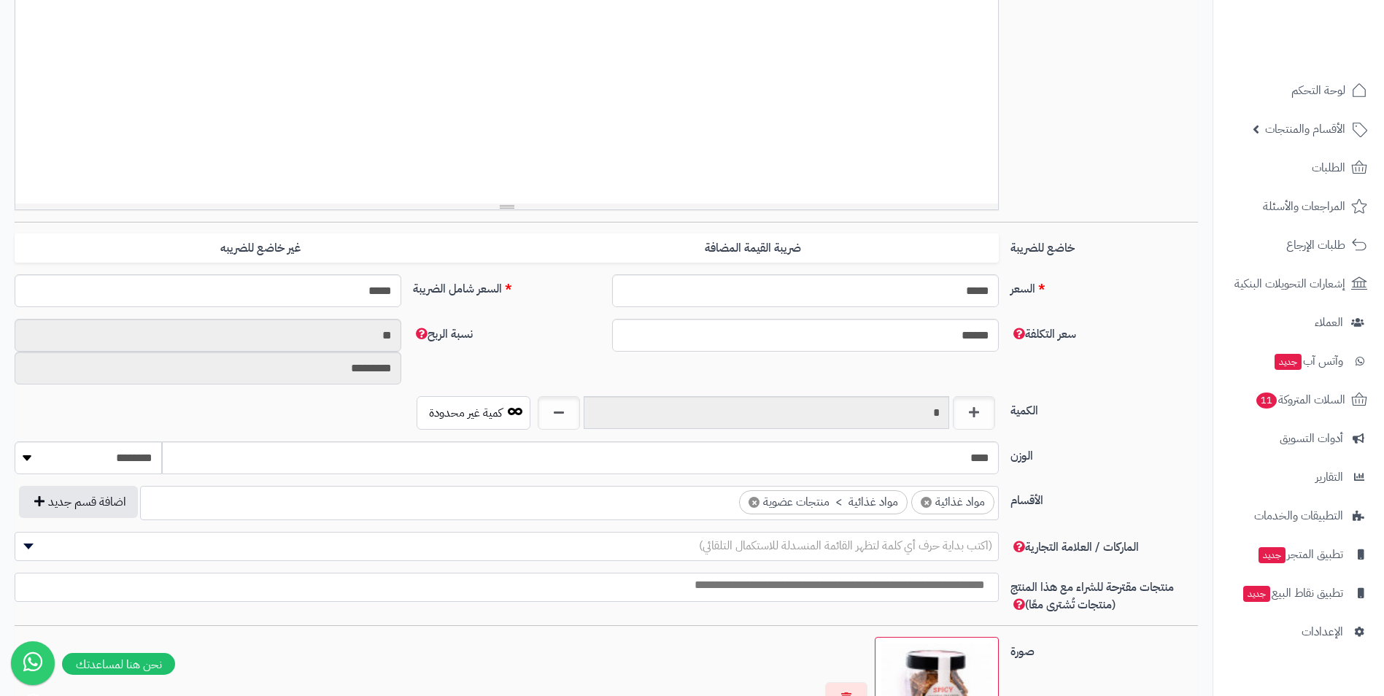
scroll to position [0, 0]
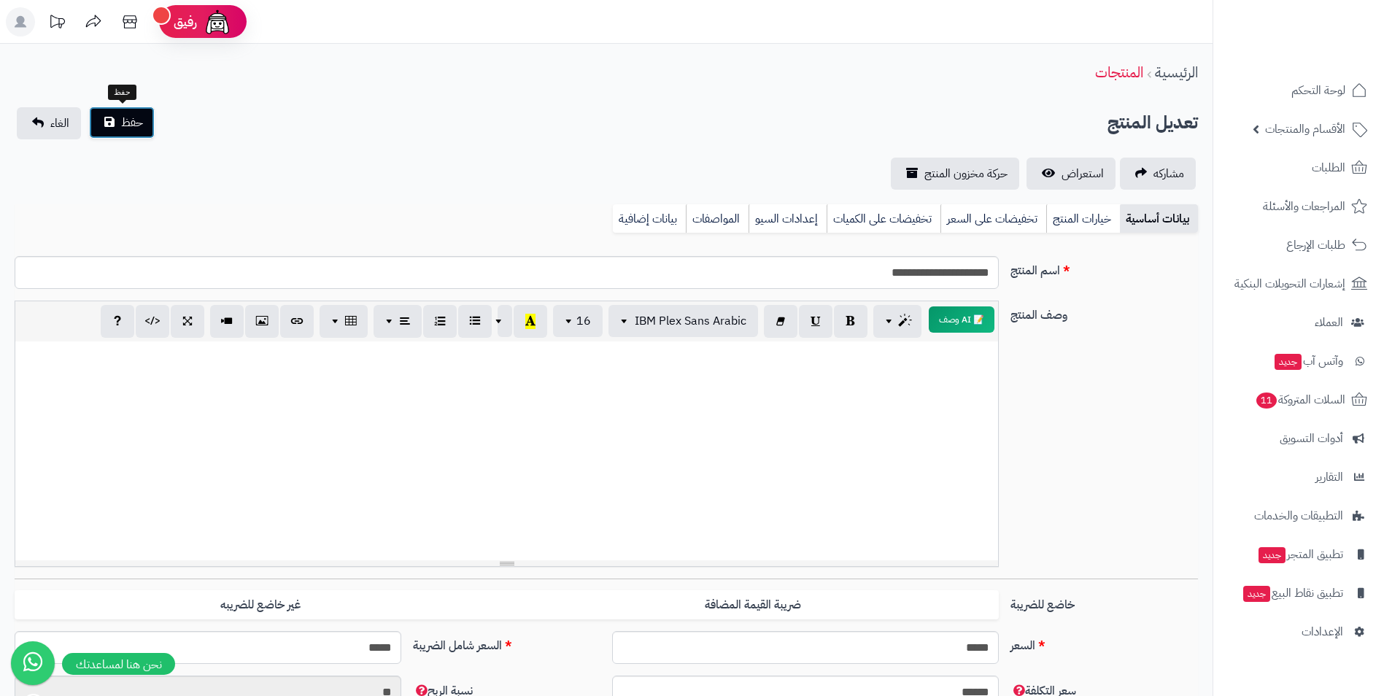
click at [126, 130] on span "حفظ" at bounding box center [132, 123] width 22 height 18
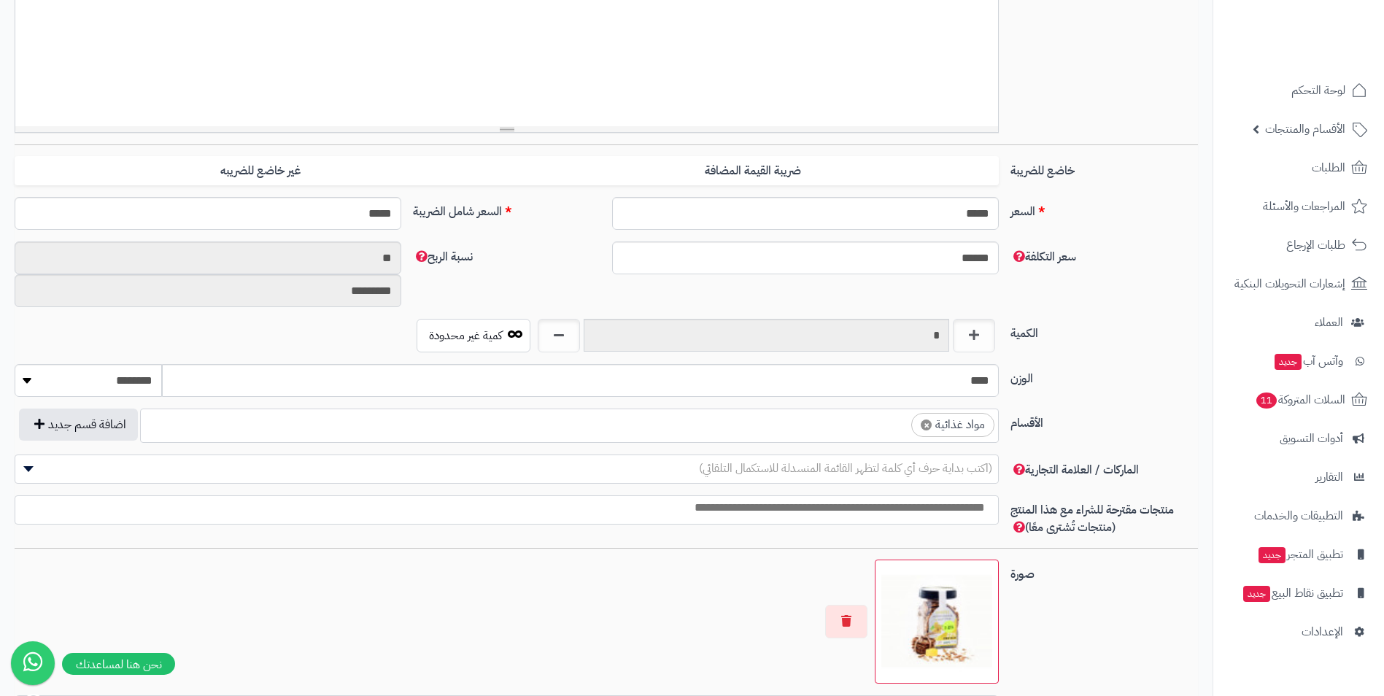
scroll to position [559, 0]
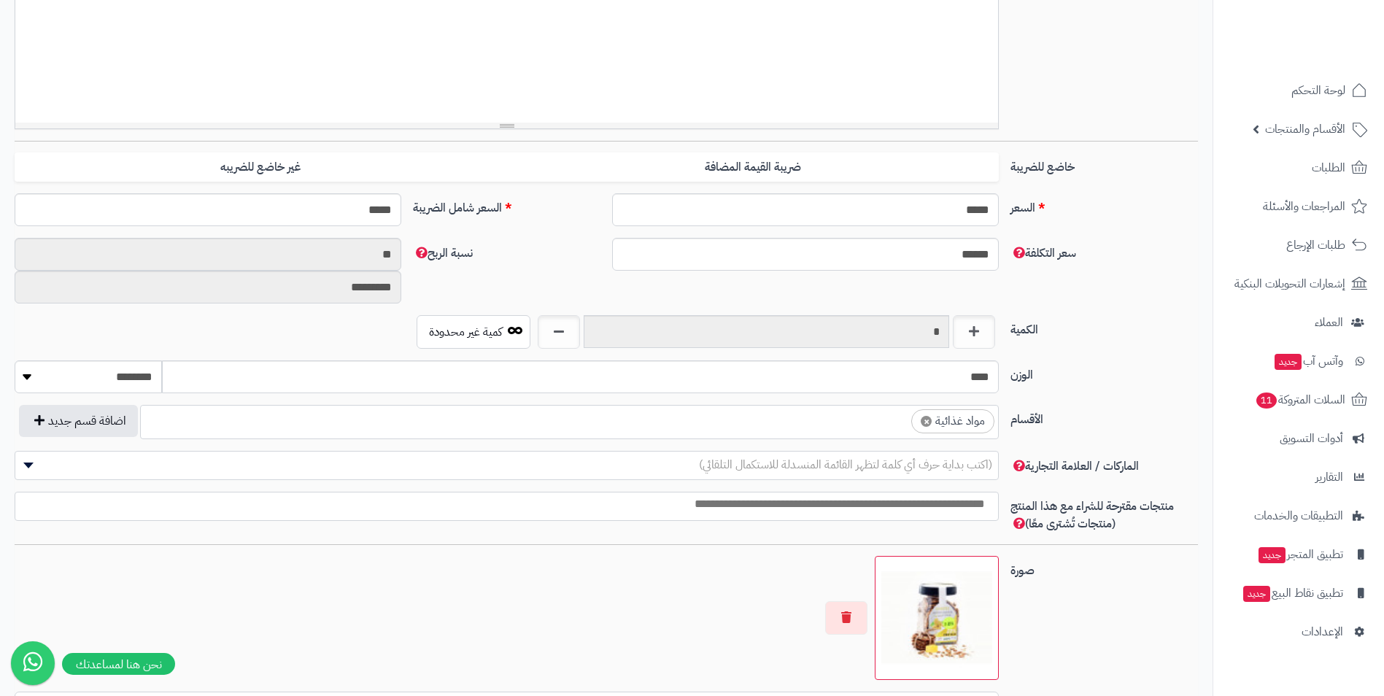
click at [838, 417] on ul "× مواد غذائية" at bounding box center [569, 420] width 857 height 28
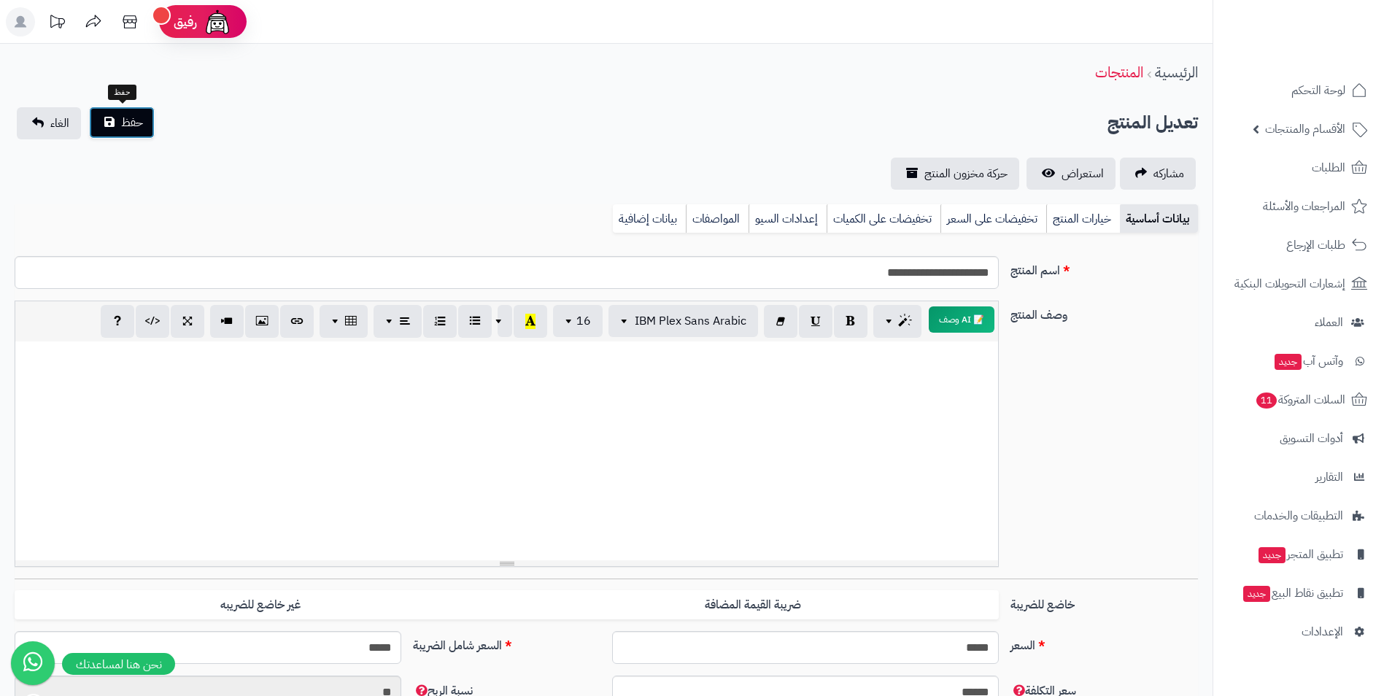
click at [123, 127] on span "حفظ" at bounding box center [132, 123] width 22 height 18
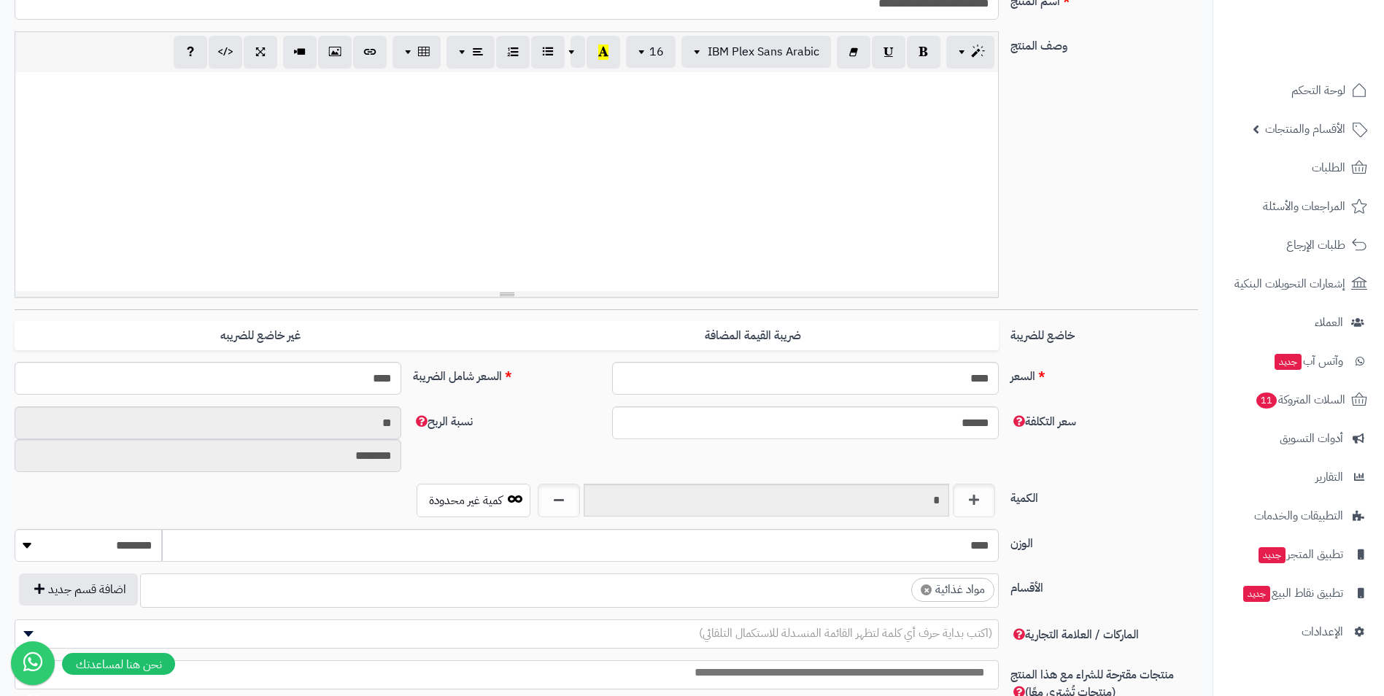
scroll to position [438, 0]
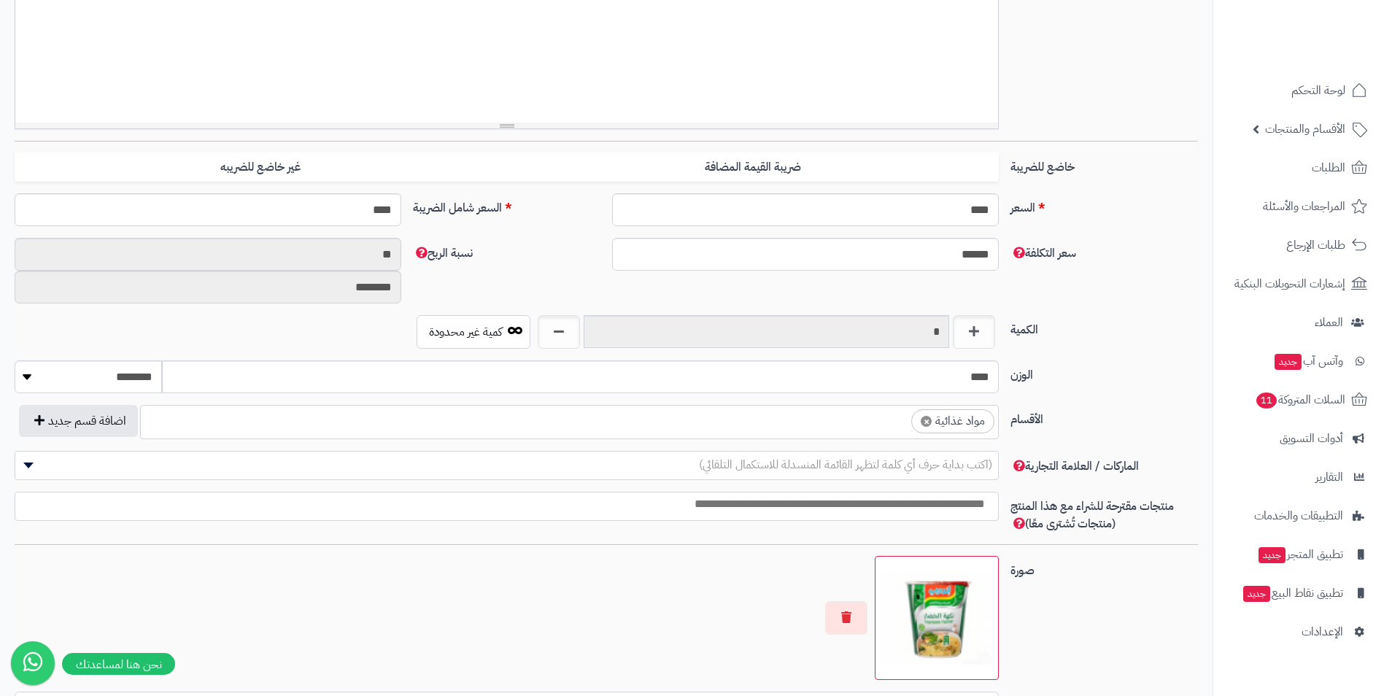
click at [855, 420] on ul "× مواد غذائية" at bounding box center [569, 420] width 857 height 28
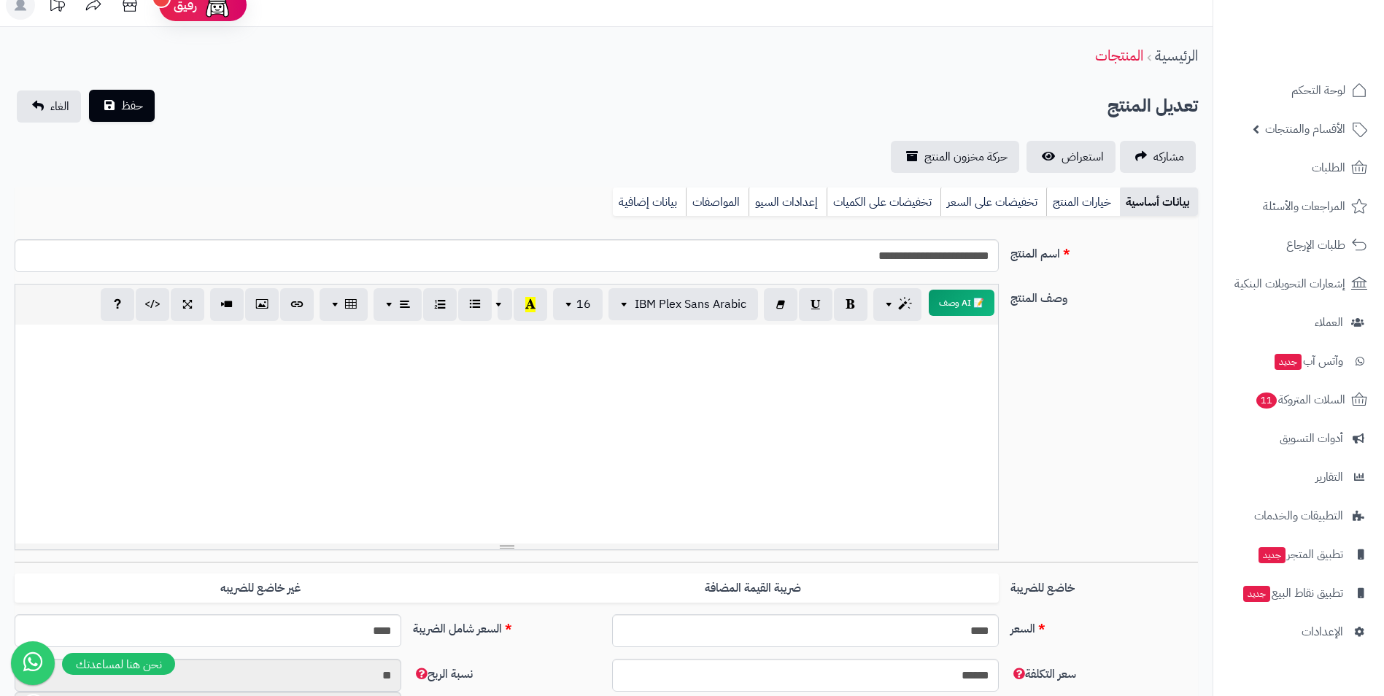
scroll to position [0, 0]
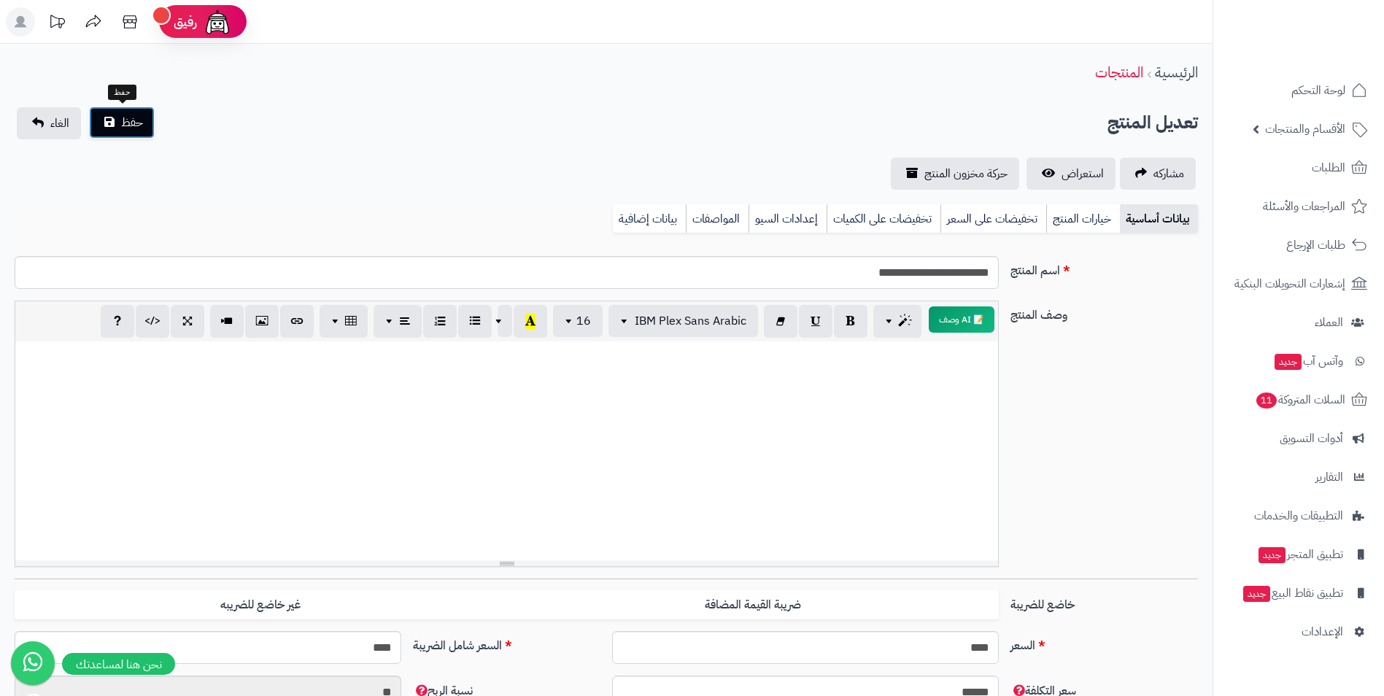
click at [144, 134] on button "حفظ" at bounding box center [122, 123] width 66 height 32
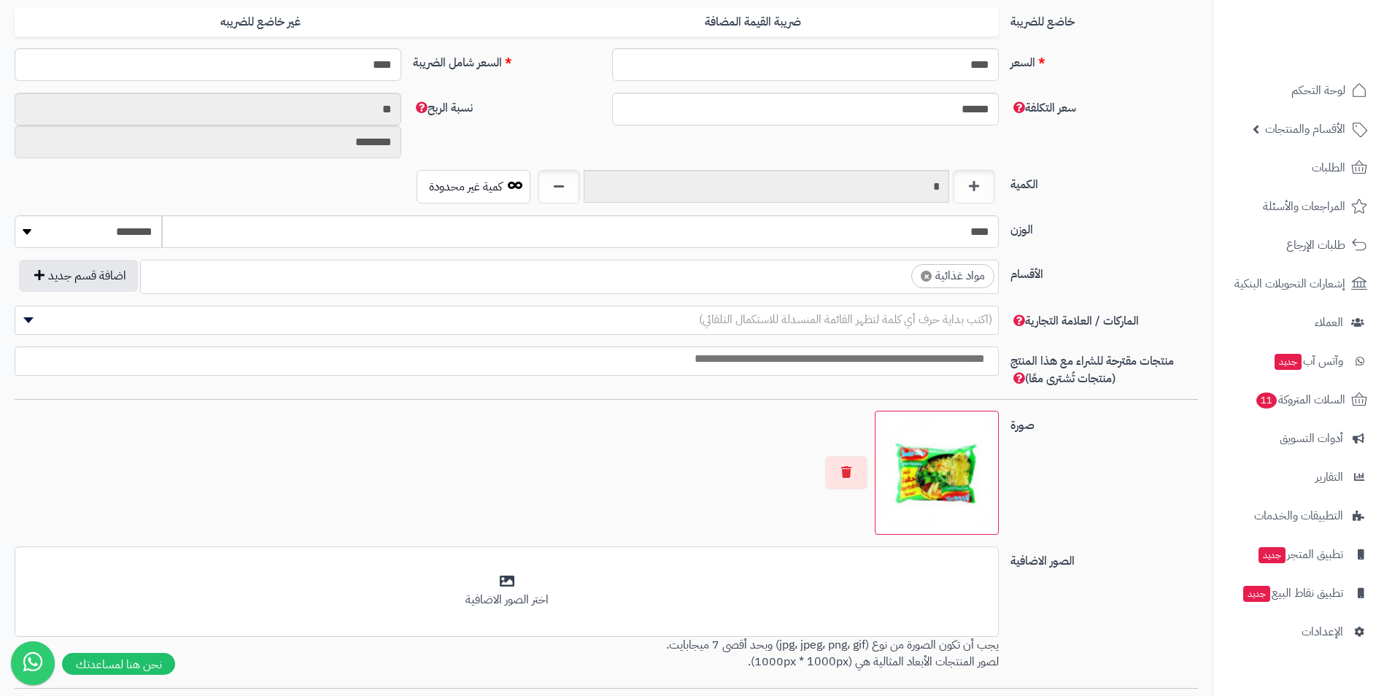
scroll to position [584, 0]
click at [806, 279] on ul "× مواد غذائية" at bounding box center [569, 274] width 857 height 28
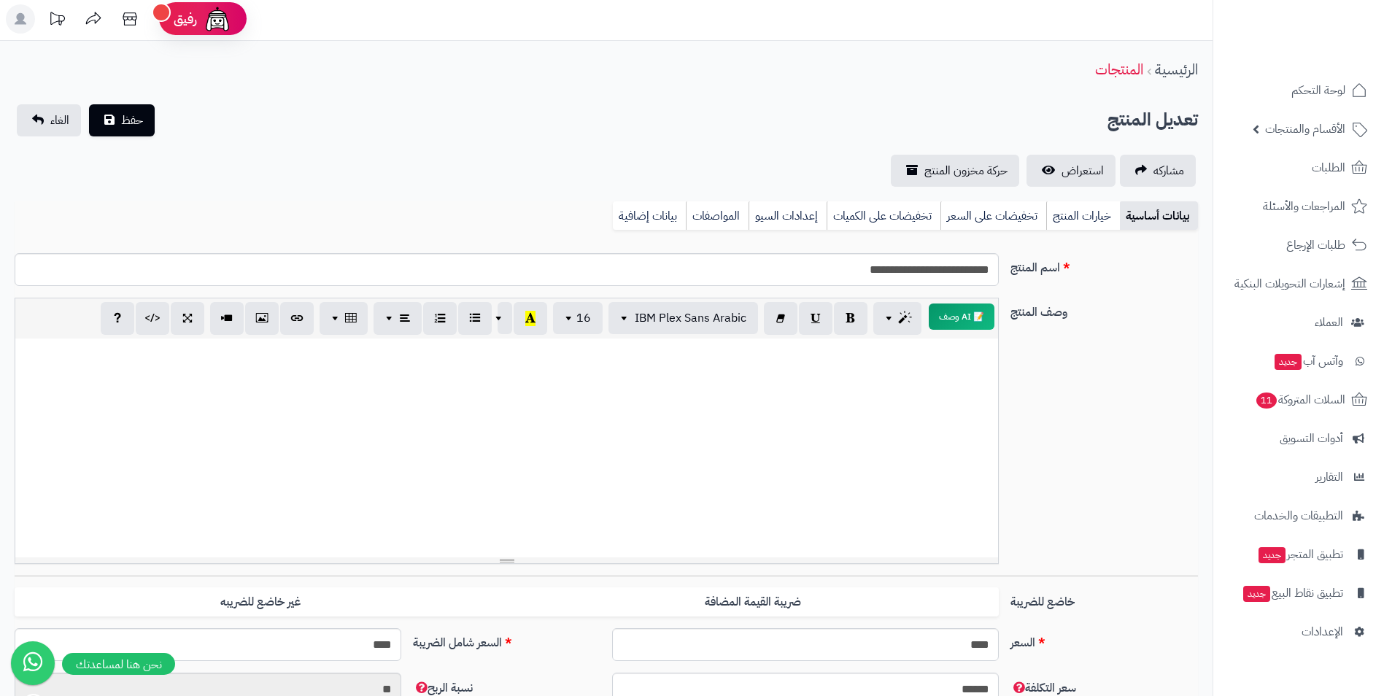
scroll to position [0, 0]
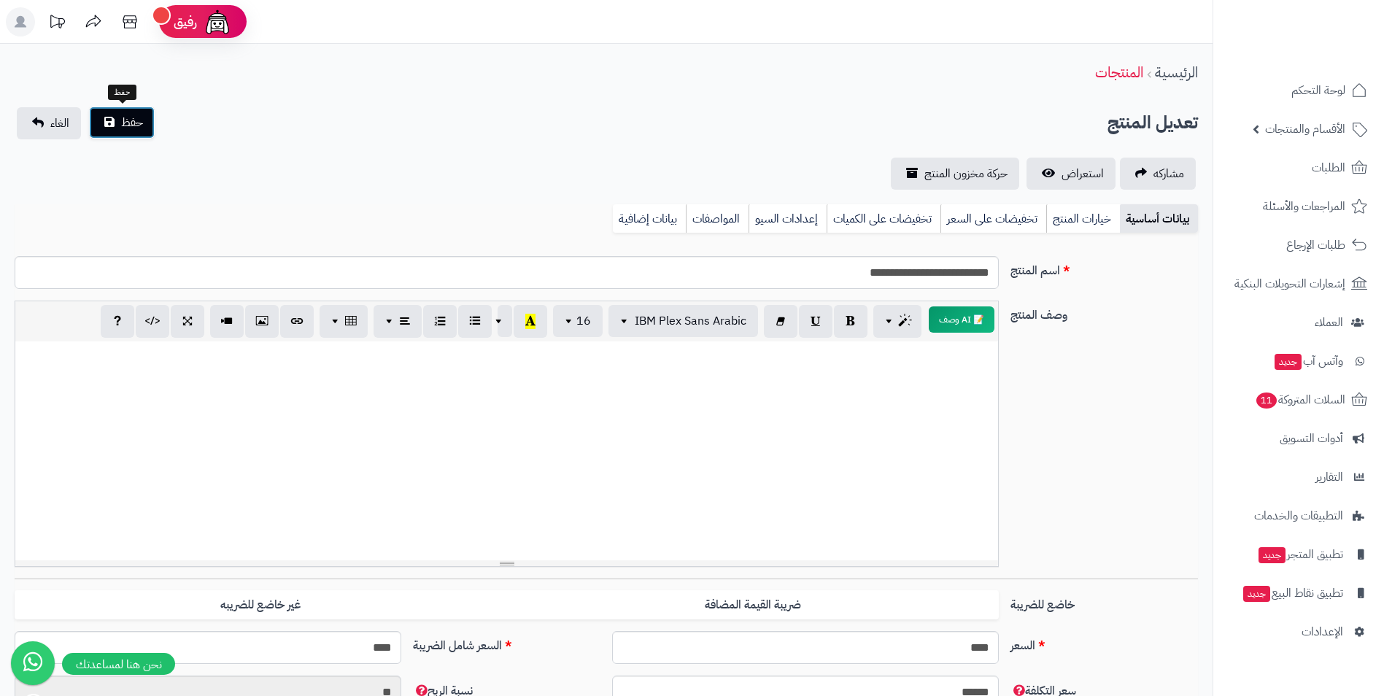
click at [142, 126] on span "حفظ" at bounding box center [132, 123] width 22 height 18
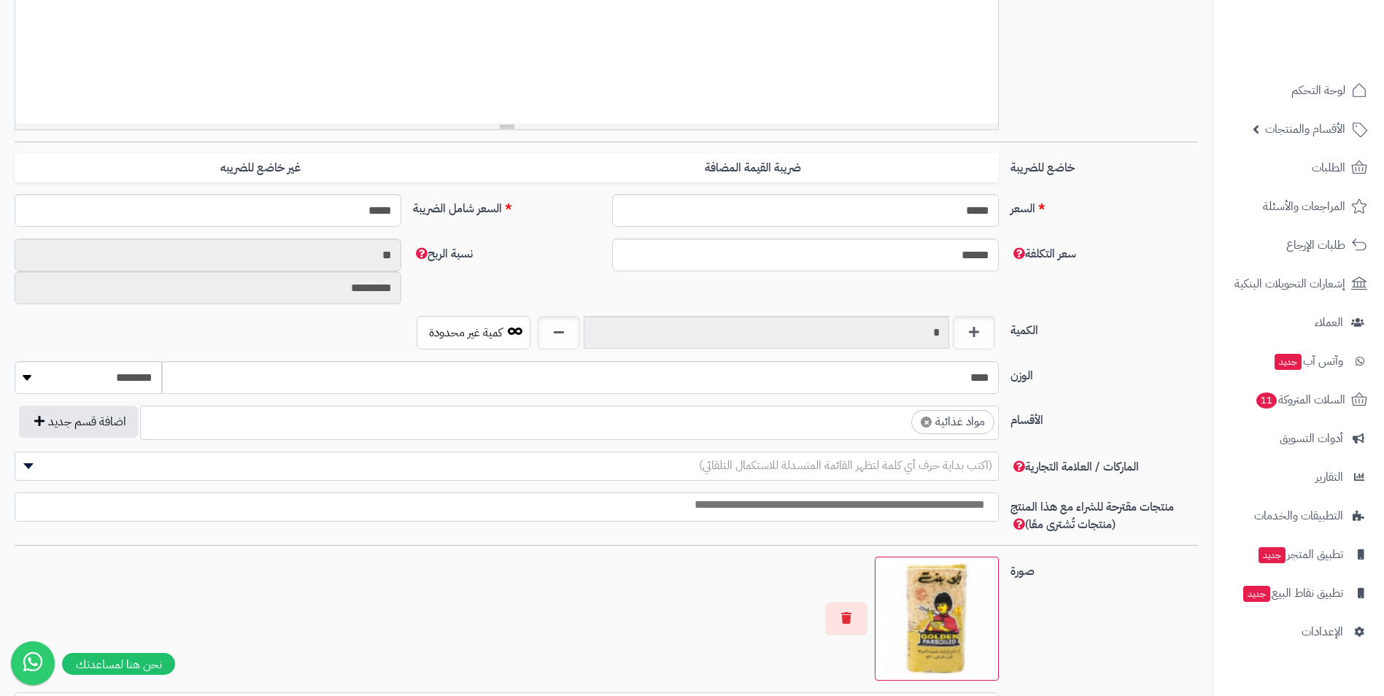
scroll to position [438, 0]
click at [736, 423] on ul "× مواد غذائية" at bounding box center [569, 420] width 857 height 28
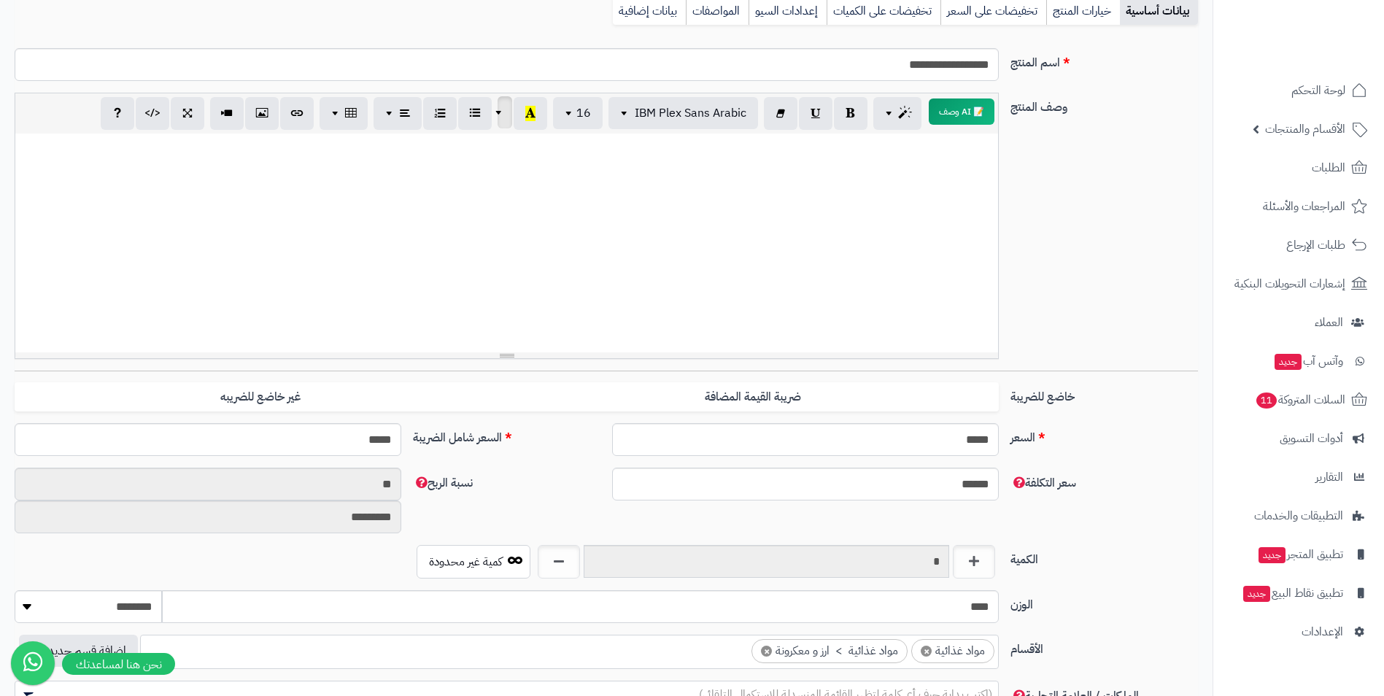
scroll to position [0, 0]
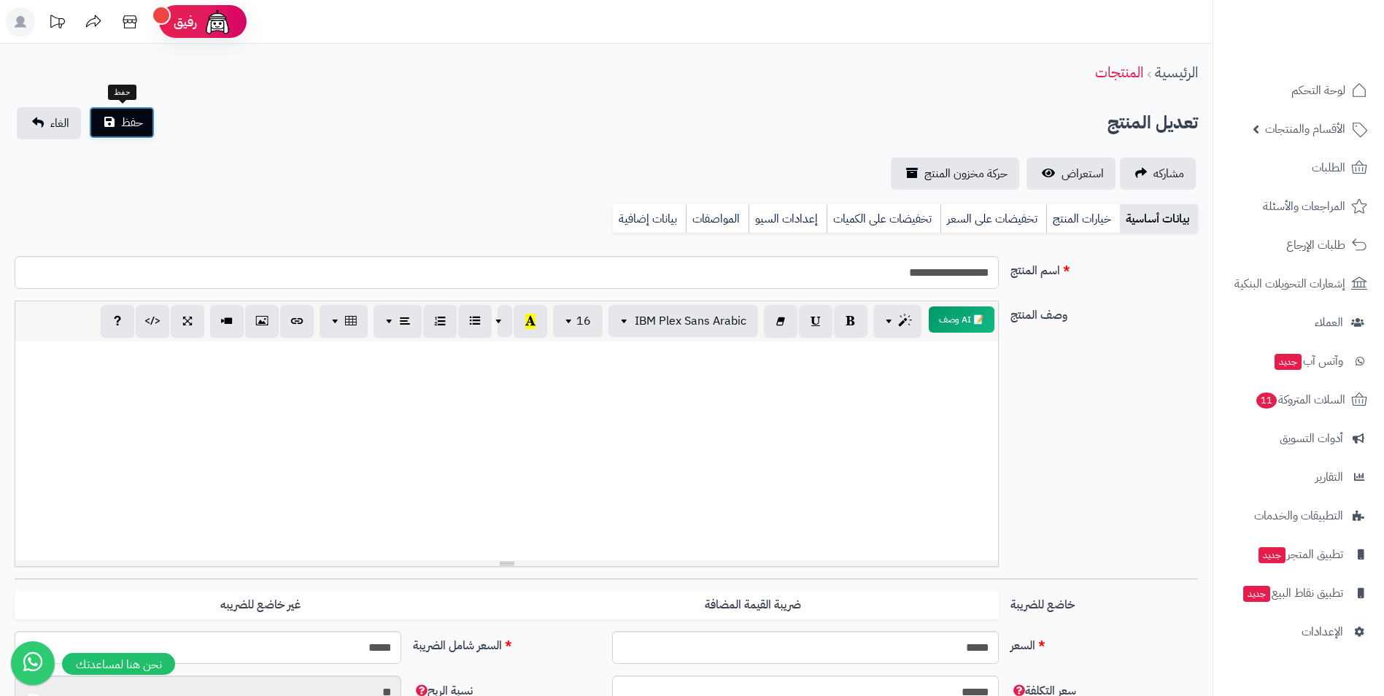
click at [124, 120] on span "حفظ" at bounding box center [132, 123] width 22 height 18
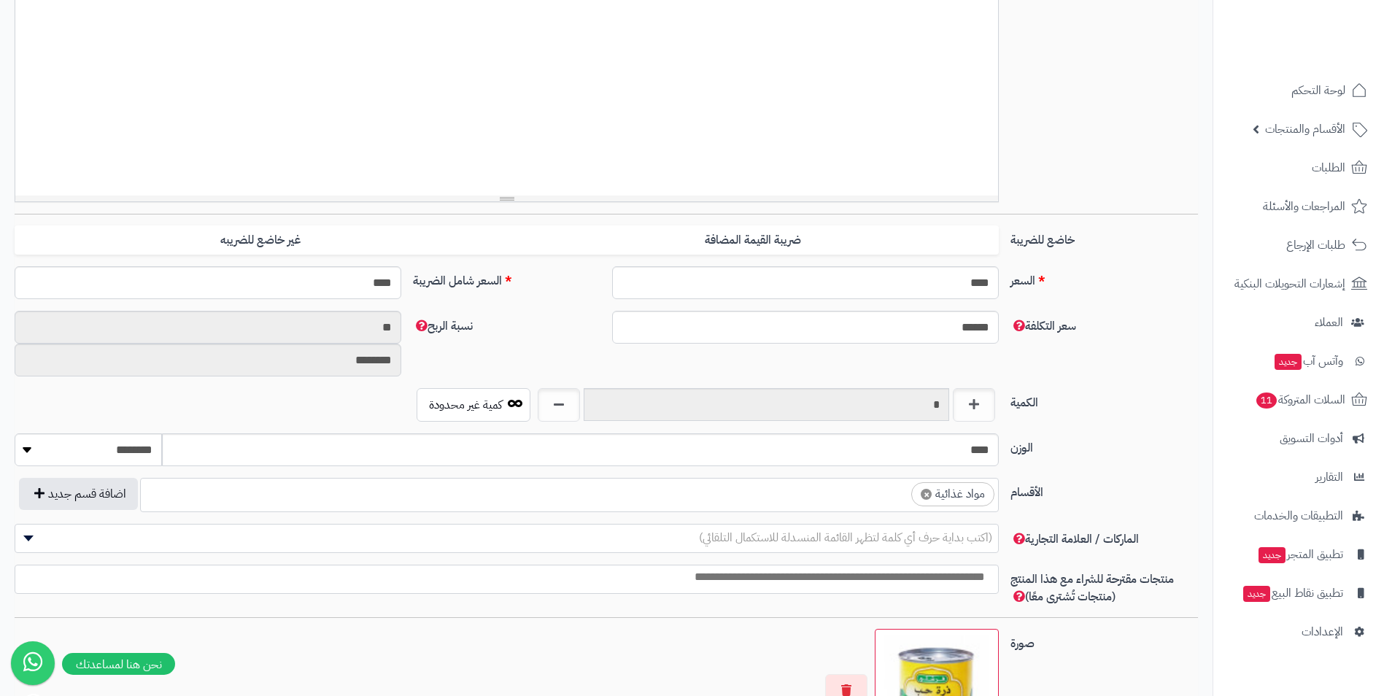
scroll to position [559, 0]
click at [855, 488] on ul "× مواد غذائية" at bounding box center [569, 493] width 857 height 28
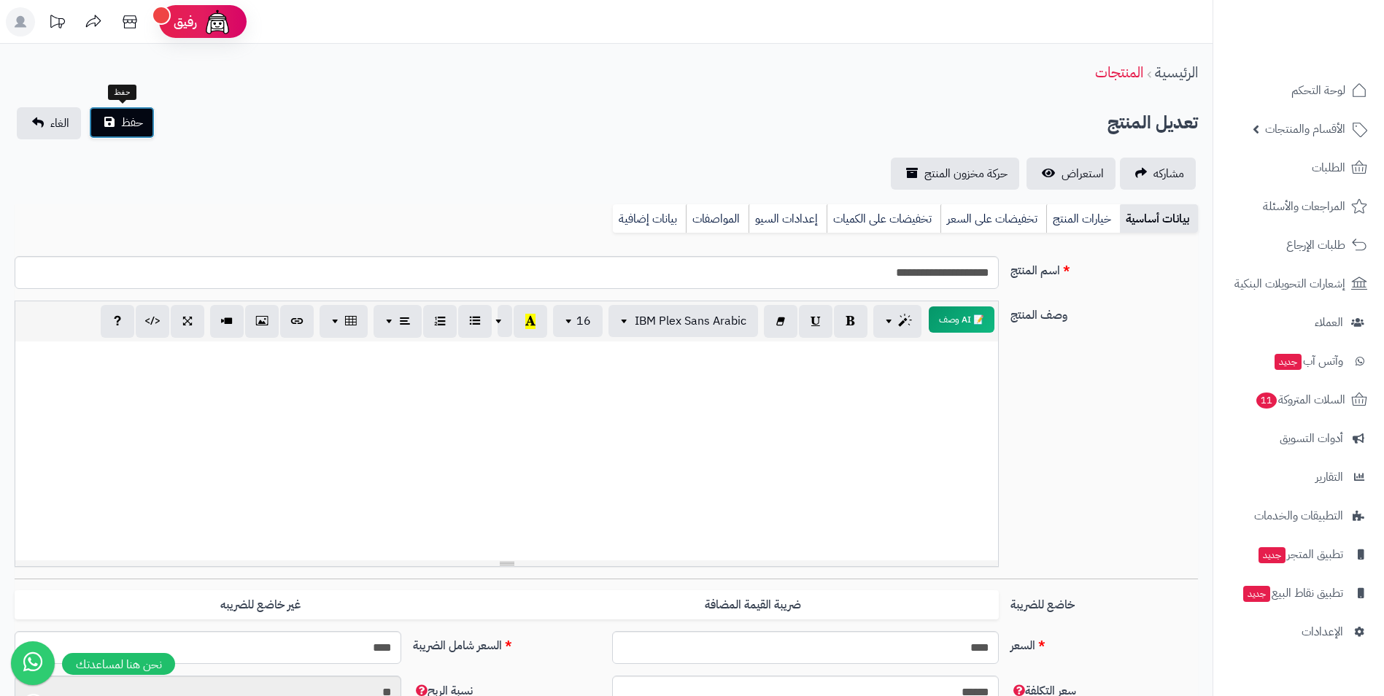
click at [120, 131] on button "حفظ" at bounding box center [122, 123] width 66 height 32
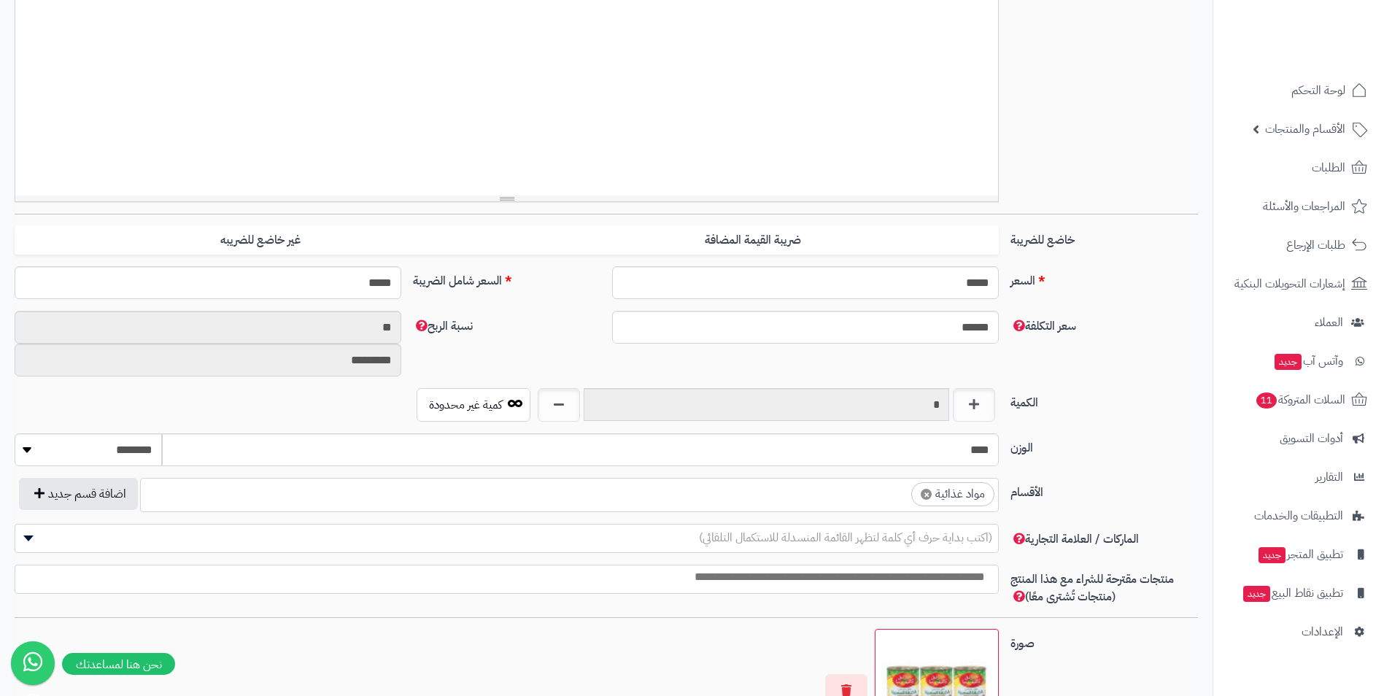
scroll to position [559, 0]
click at [886, 492] on ul "× مواد غذائية" at bounding box center [569, 493] width 857 height 28
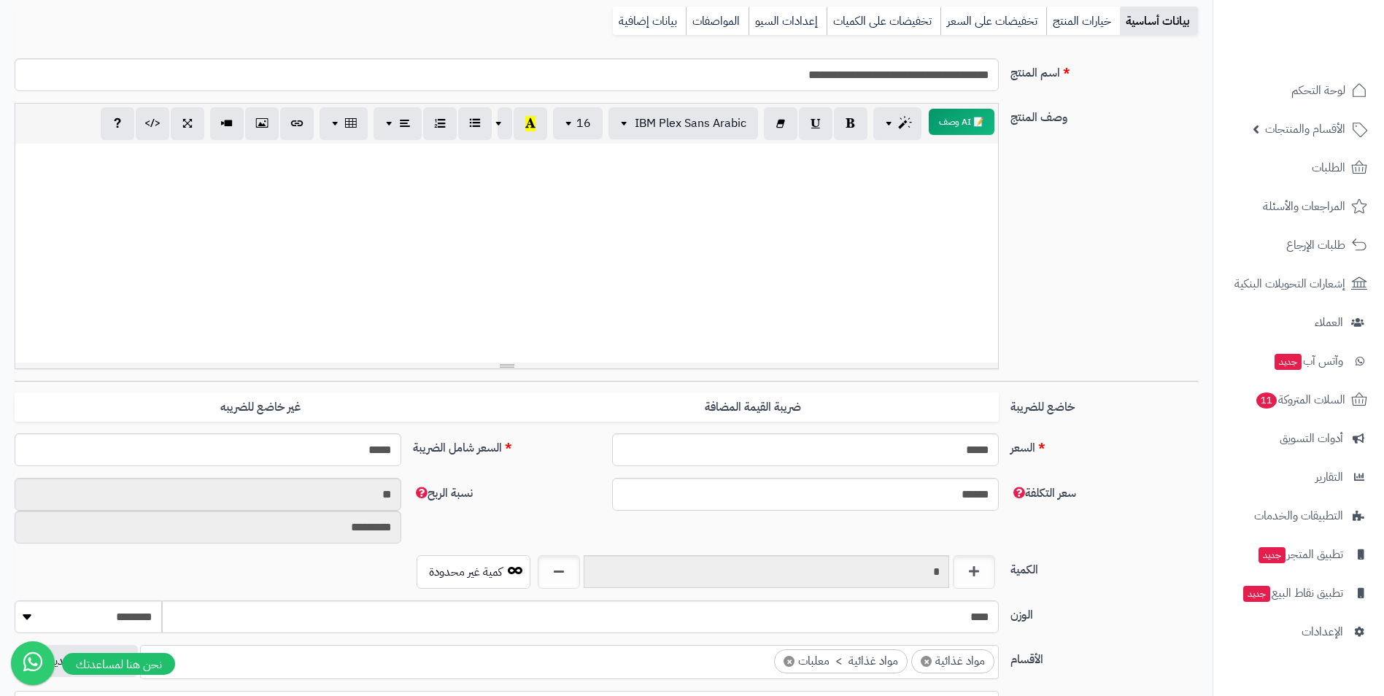
scroll to position [0, 0]
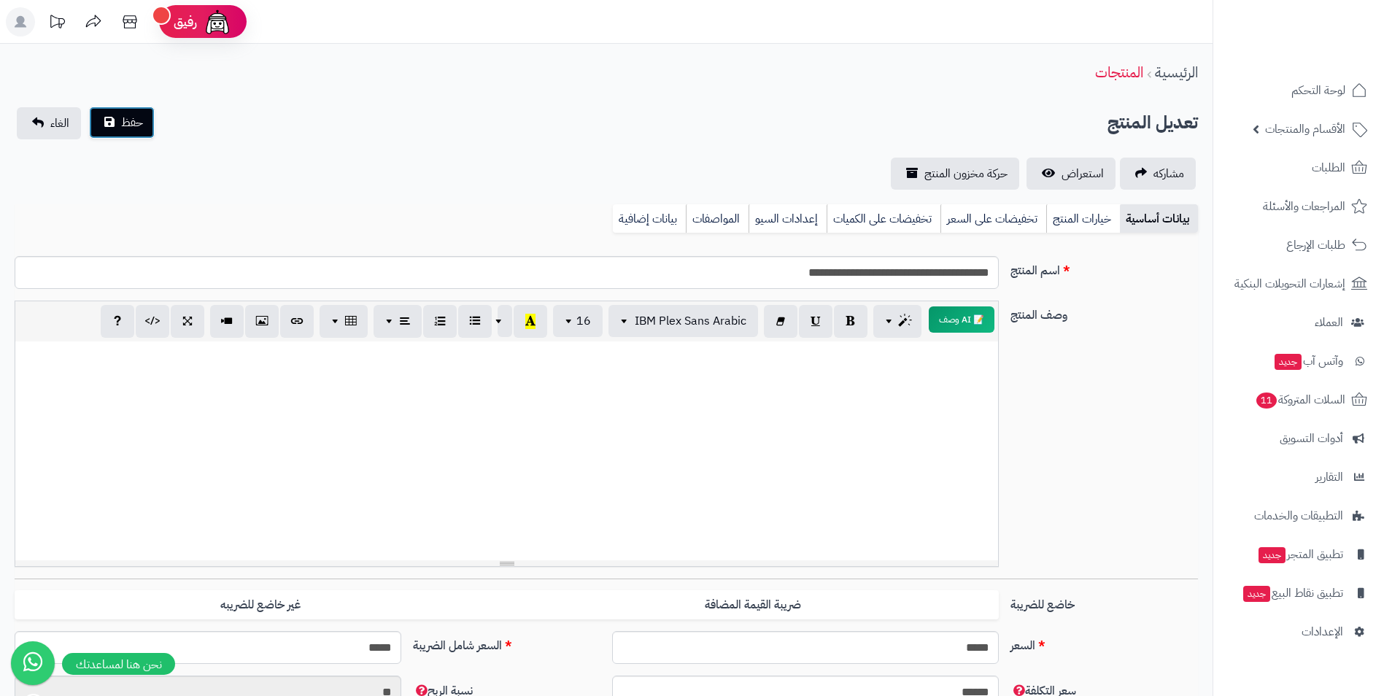
click at [117, 133] on button "حفظ" at bounding box center [122, 123] width 66 height 32
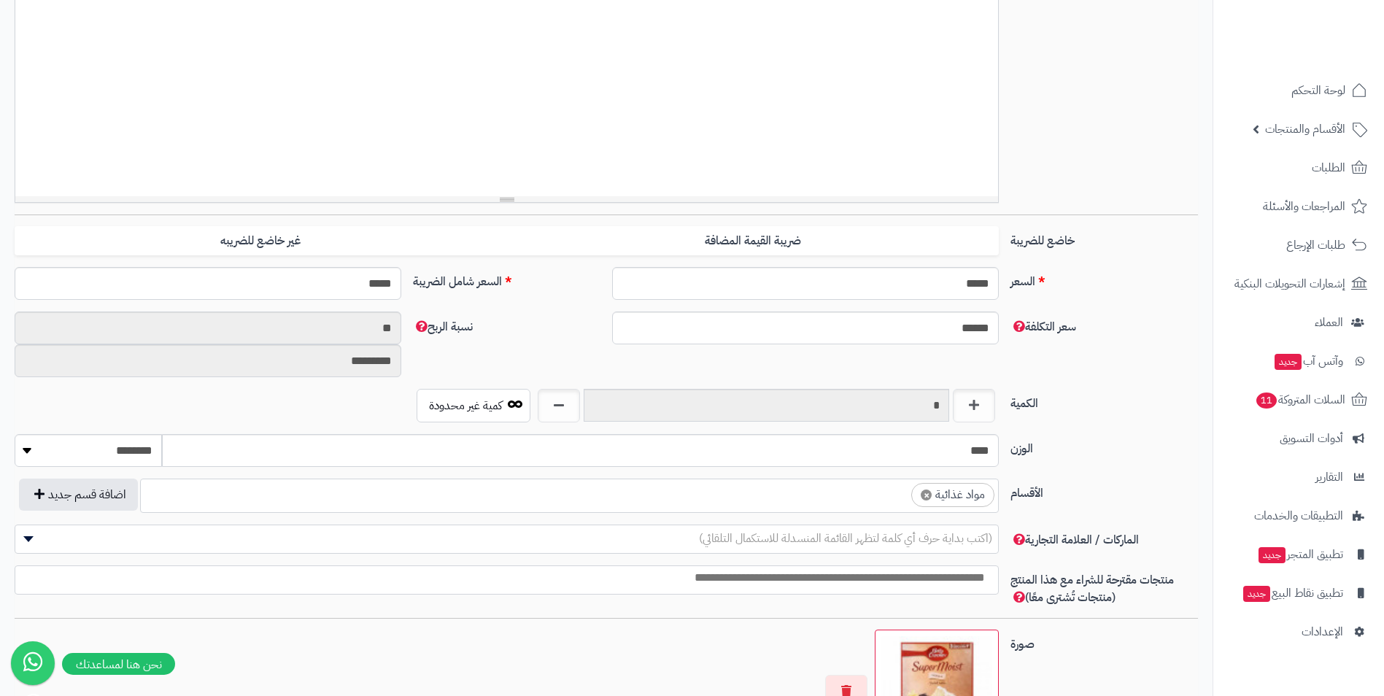
scroll to position [365, 0]
click at [872, 497] on ul "× مواد غذائية" at bounding box center [569, 493] width 857 height 28
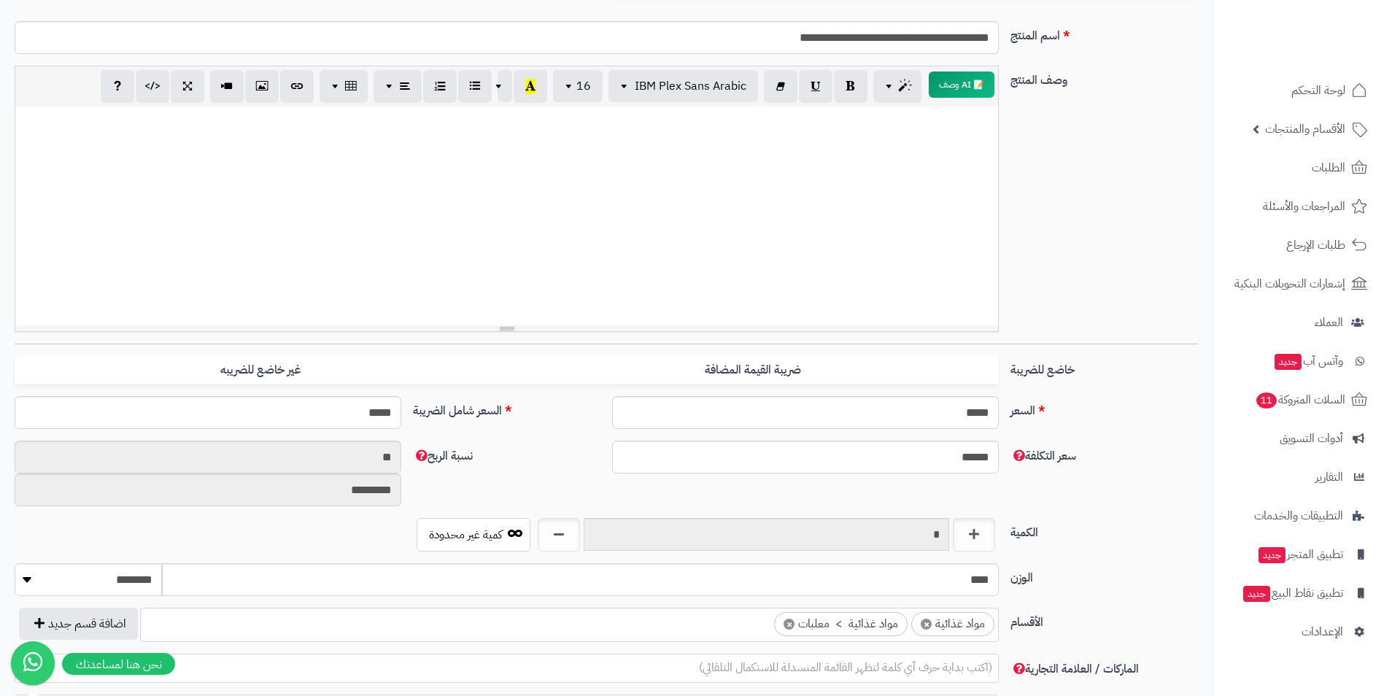
scroll to position [0, 0]
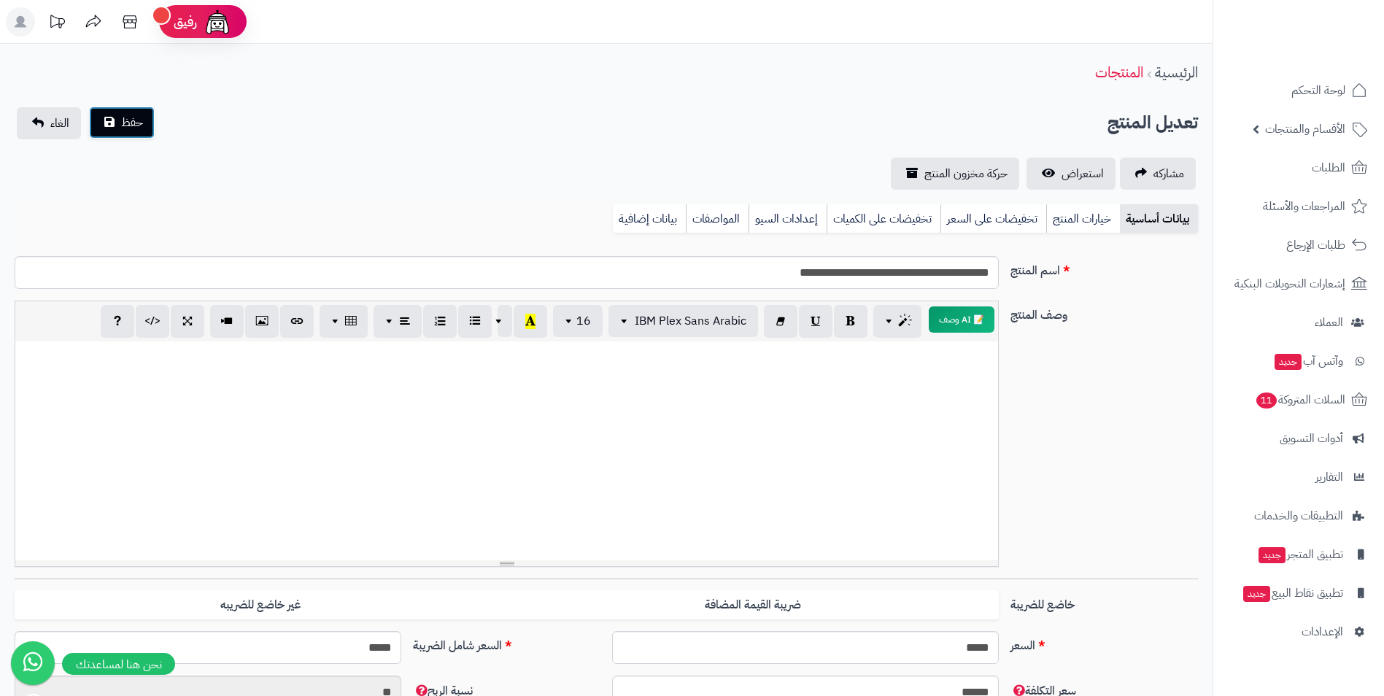
click at [146, 134] on button "حفظ" at bounding box center [122, 123] width 66 height 32
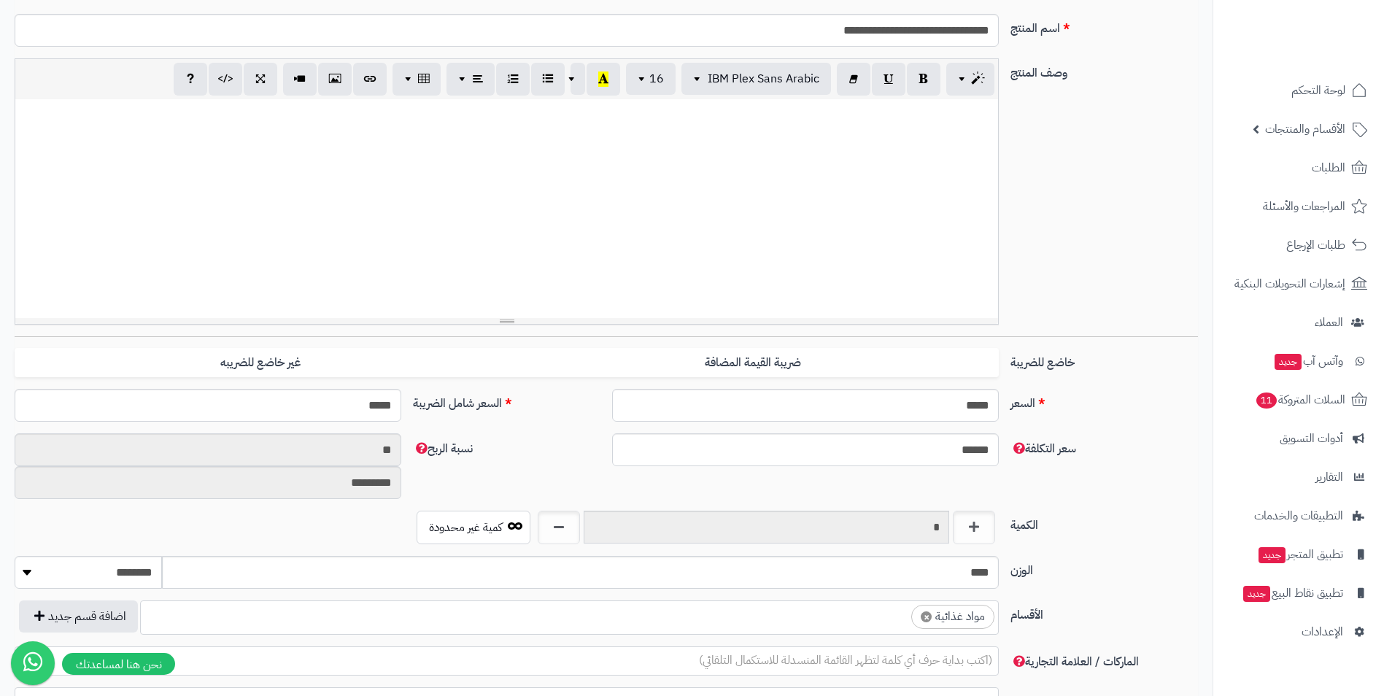
scroll to position [292, 0]
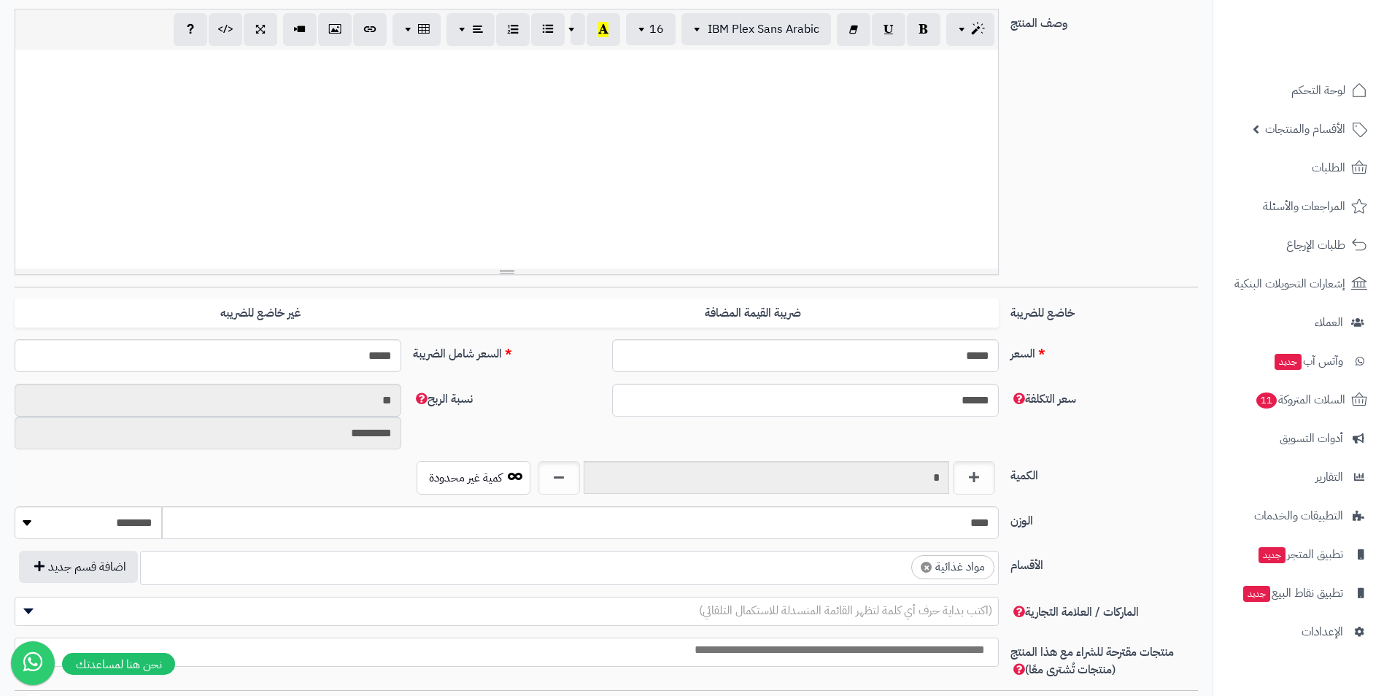
click at [837, 565] on ul "× مواد غذائية" at bounding box center [569, 566] width 857 height 28
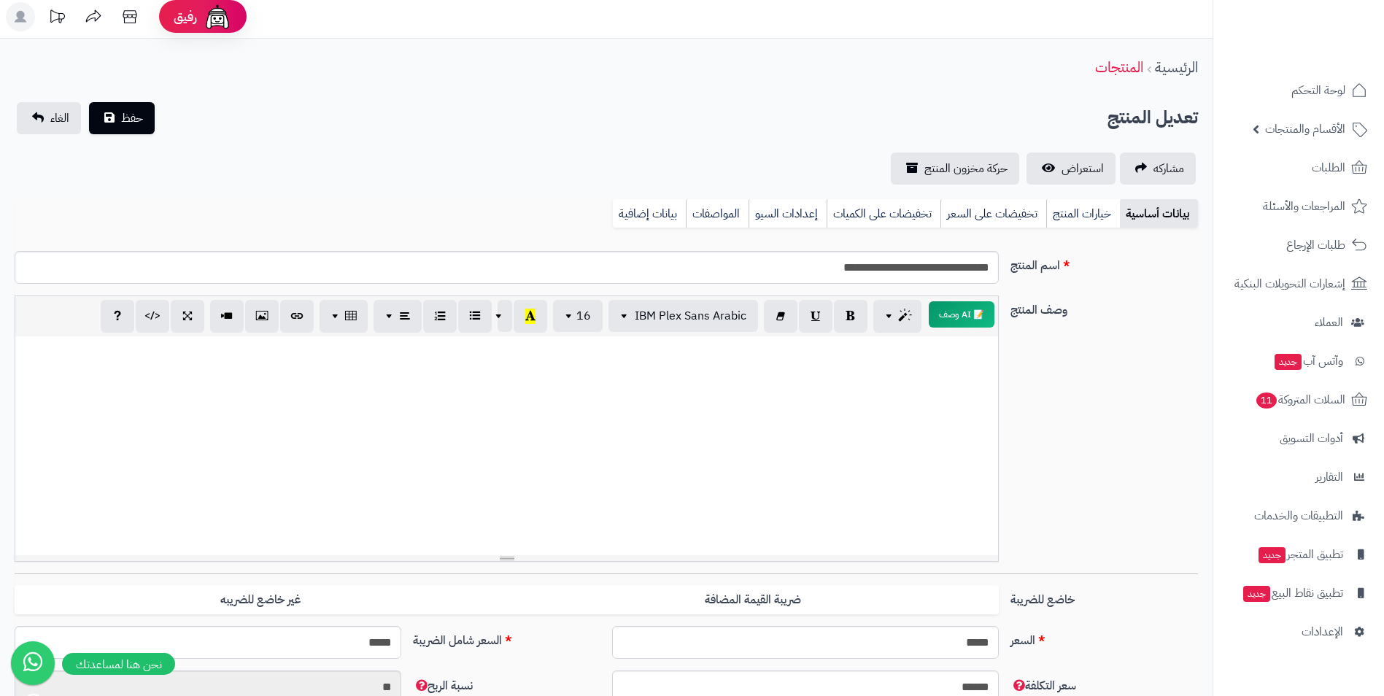
scroll to position [0, 0]
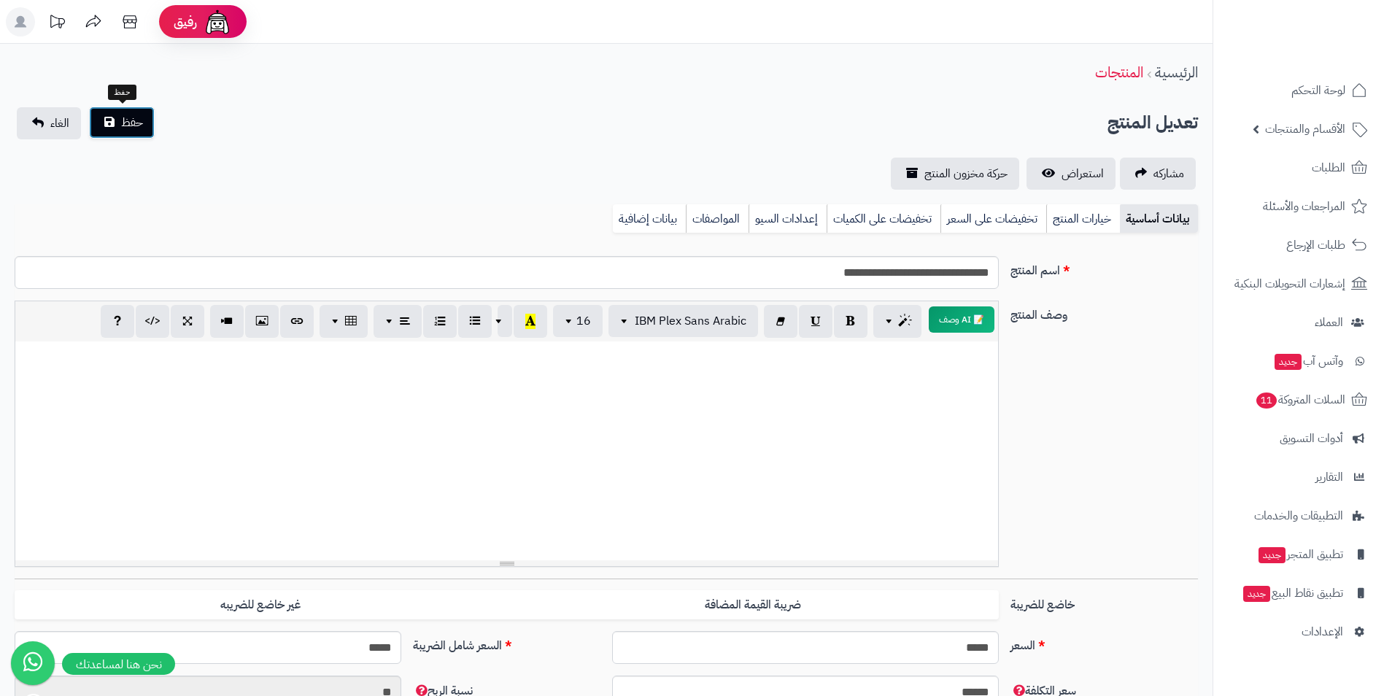
click at [142, 132] on button "حفظ" at bounding box center [122, 123] width 66 height 32
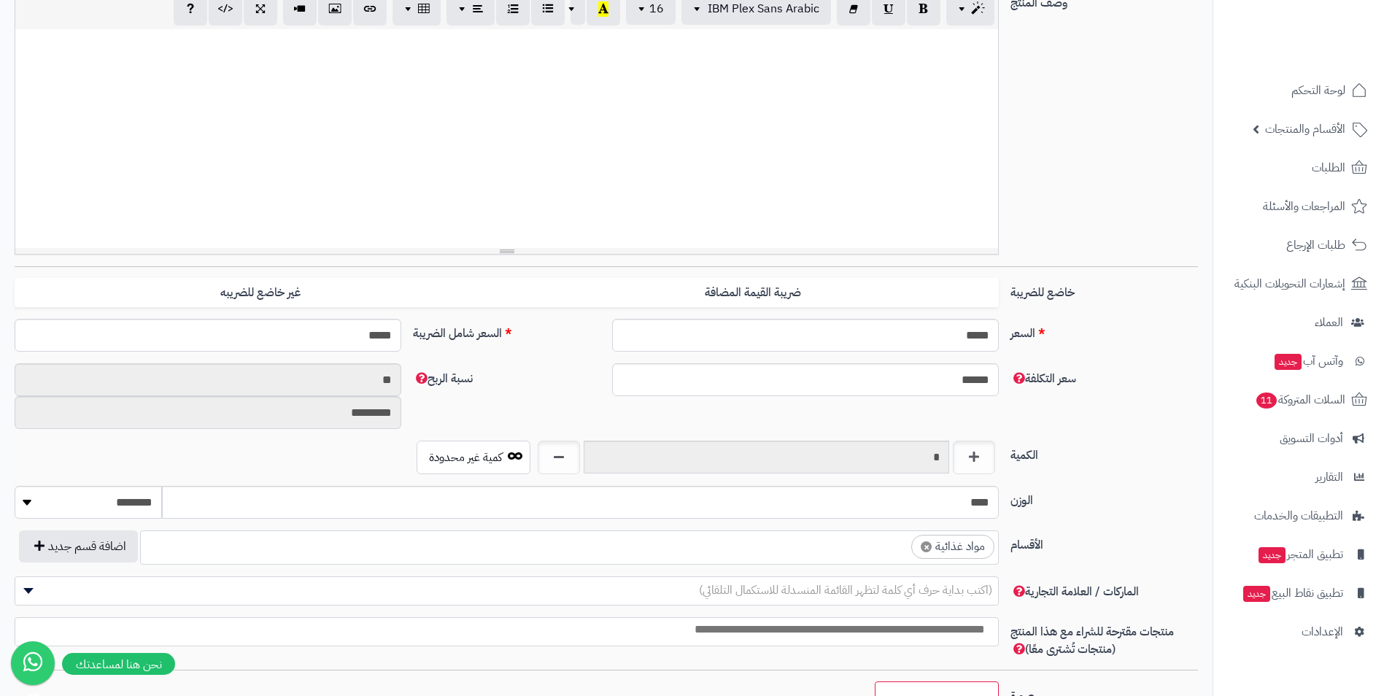
scroll to position [365, 0]
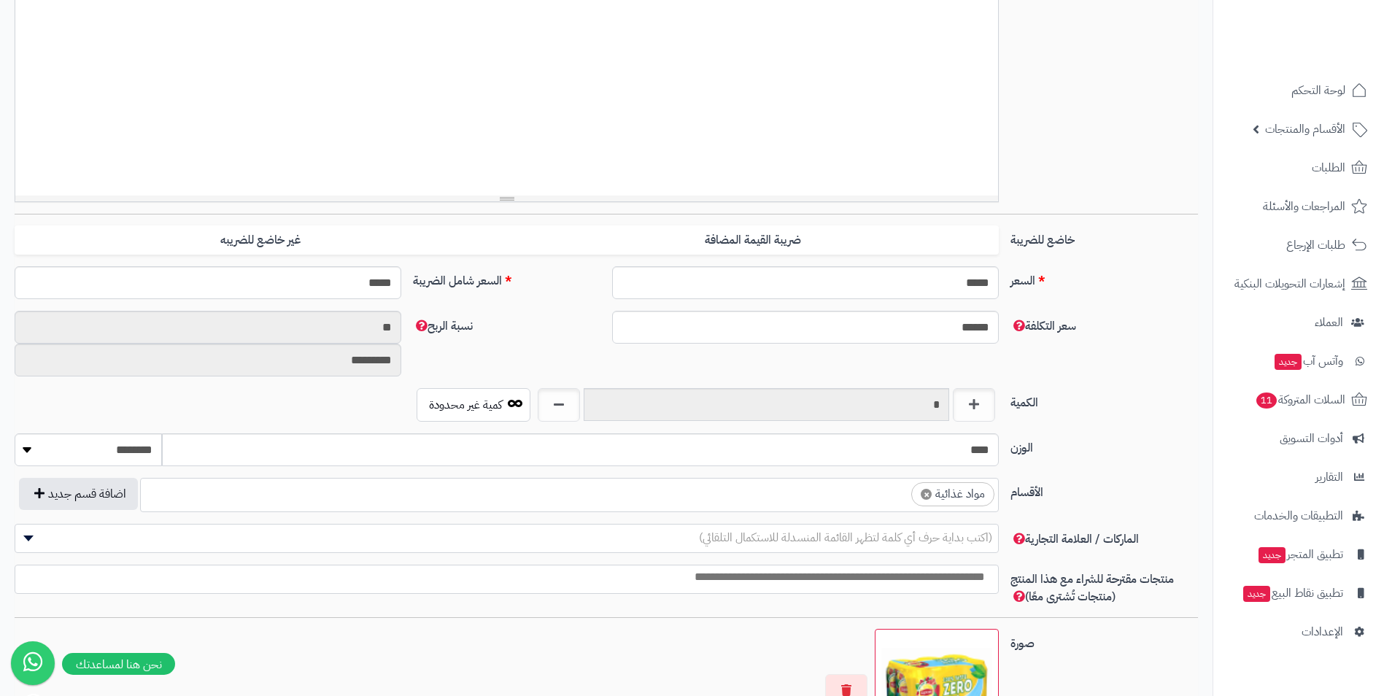
click at [868, 492] on ul "× مواد غذائية" at bounding box center [569, 493] width 857 height 28
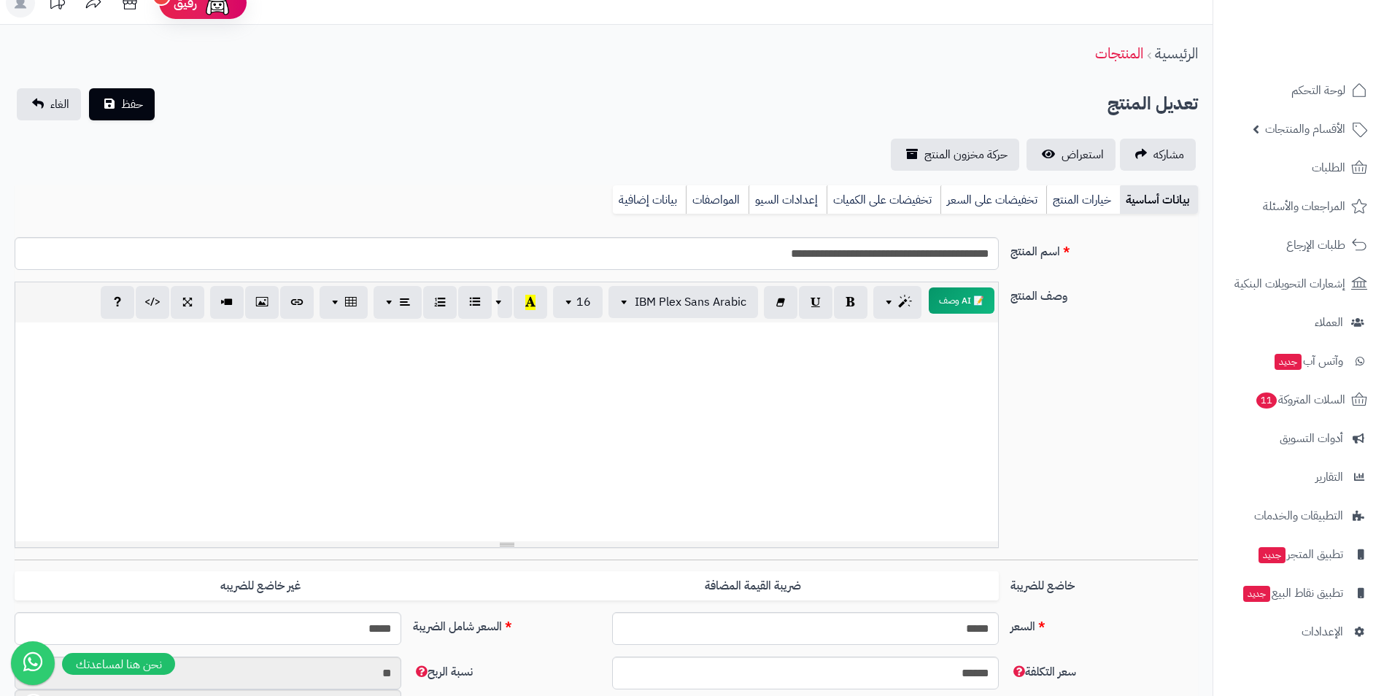
scroll to position [0, 0]
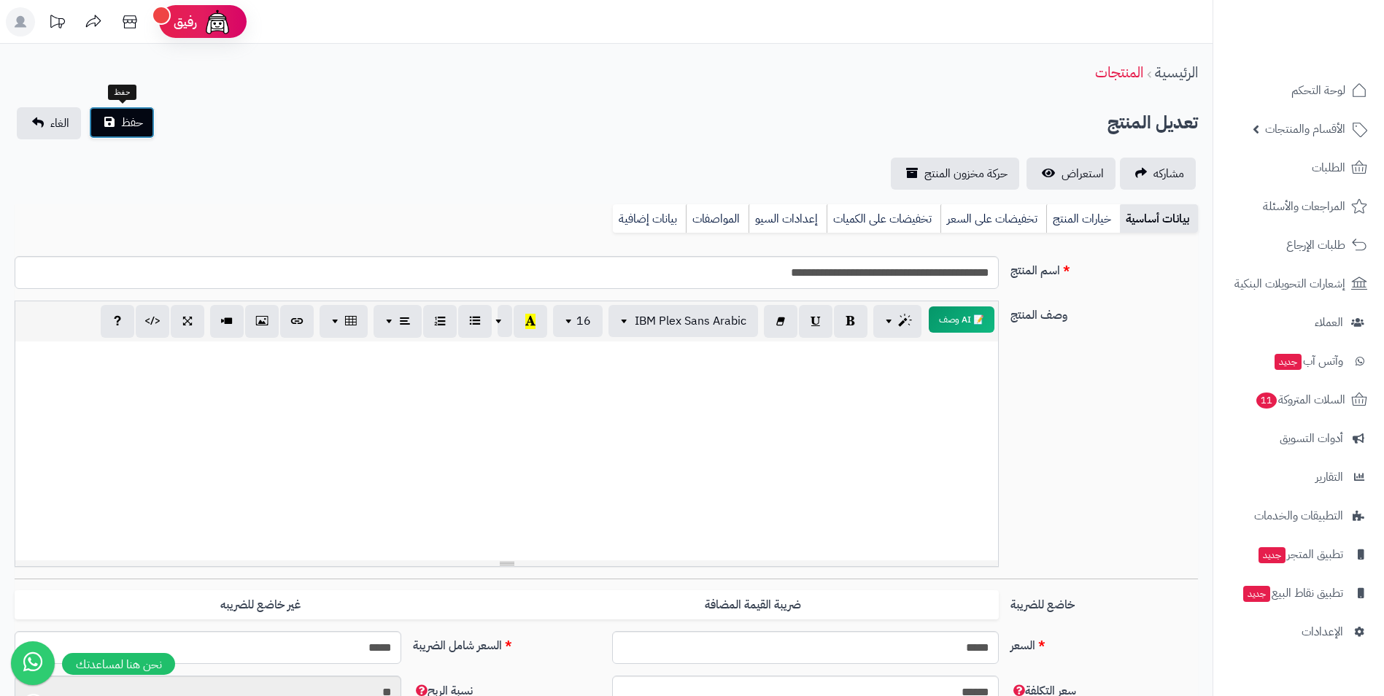
click at [150, 124] on button "حفظ" at bounding box center [122, 123] width 66 height 32
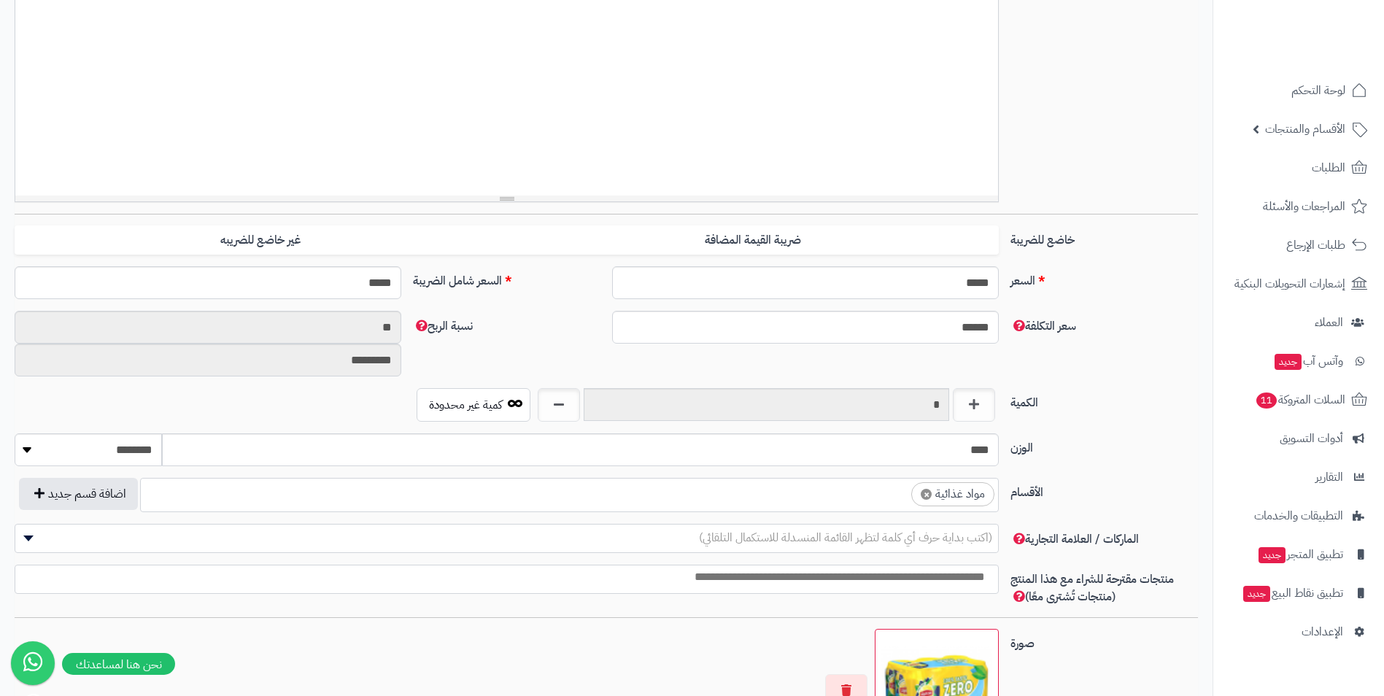
scroll to position [559, 0]
click at [865, 503] on ul "× مواد غذائية" at bounding box center [569, 493] width 857 height 28
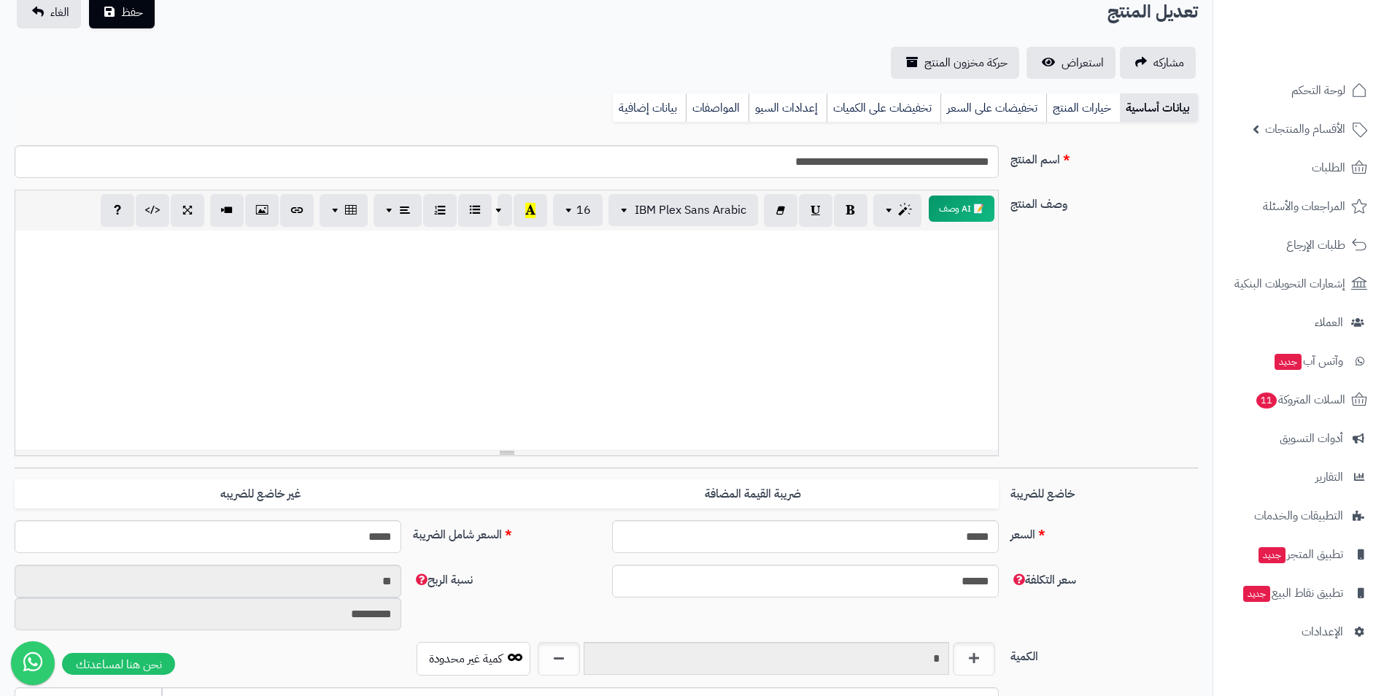
scroll to position [73, 0]
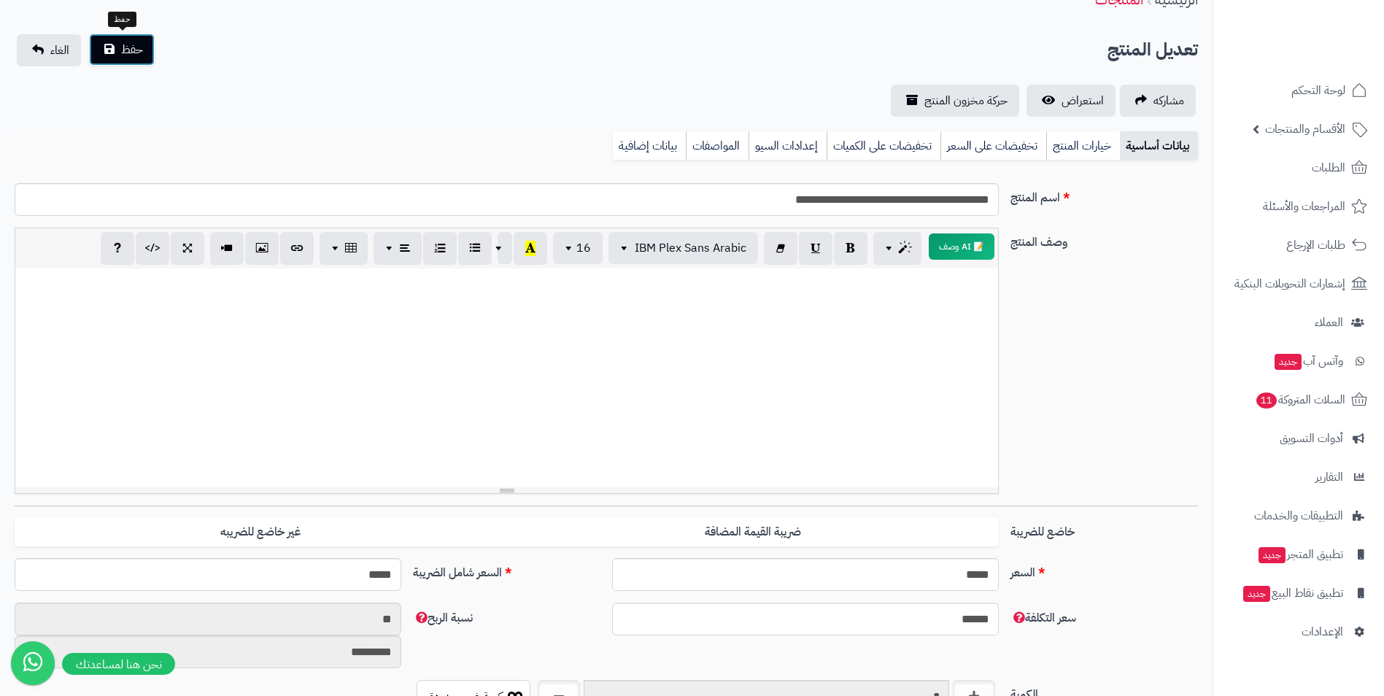
click at [141, 61] on button "حفظ" at bounding box center [122, 50] width 66 height 32
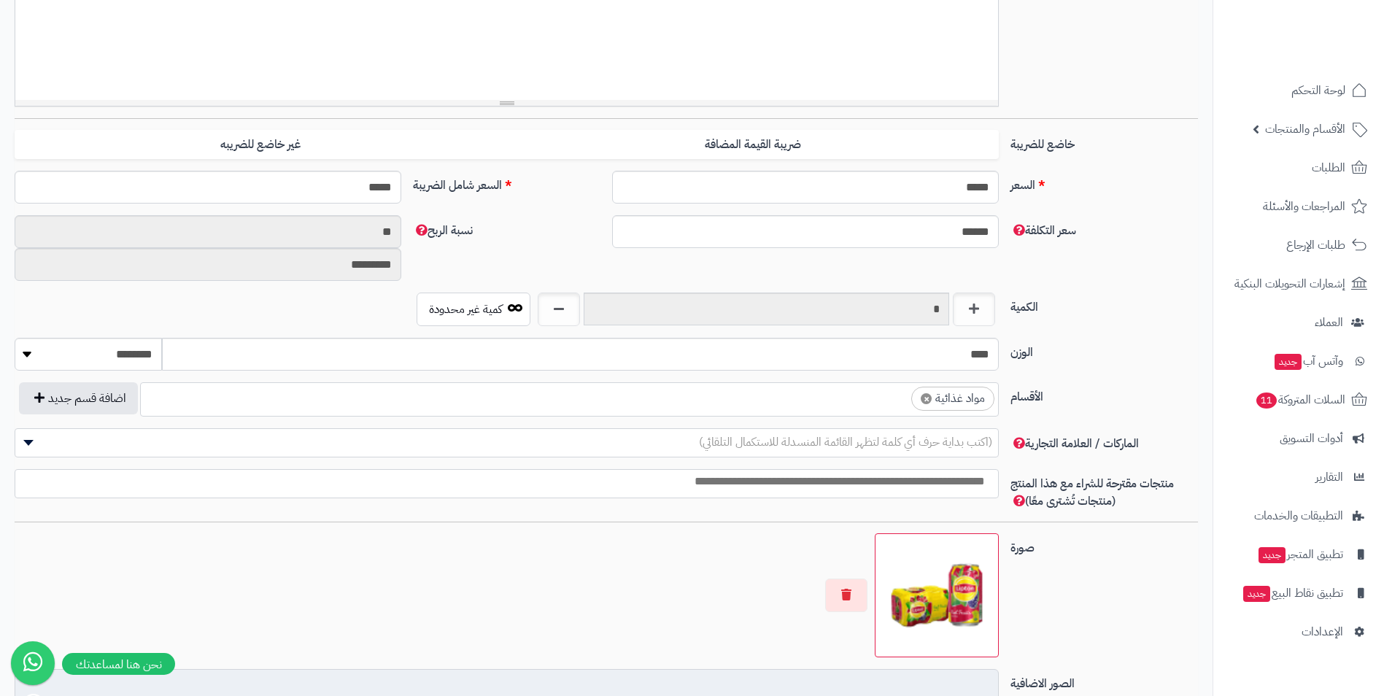
scroll to position [438, 0]
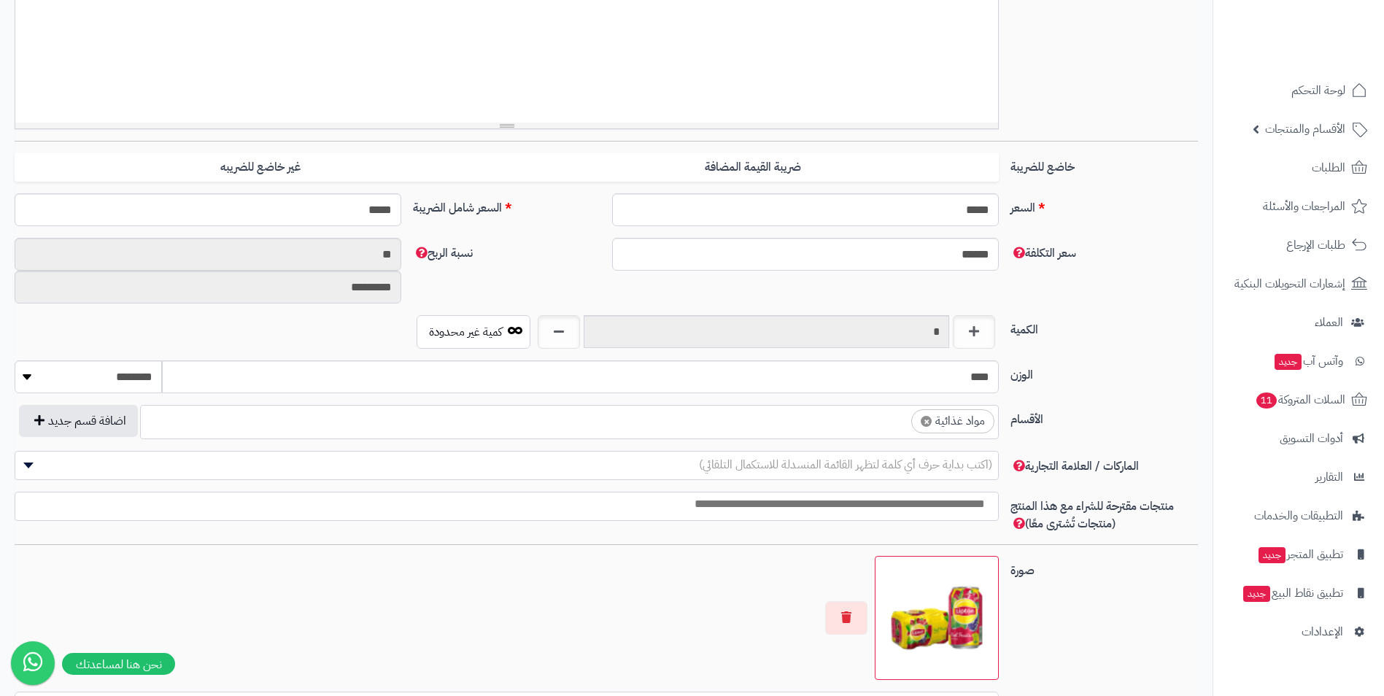
click at [782, 428] on ul "× مواد غذائية" at bounding box center [569, 420] width 857 height 28
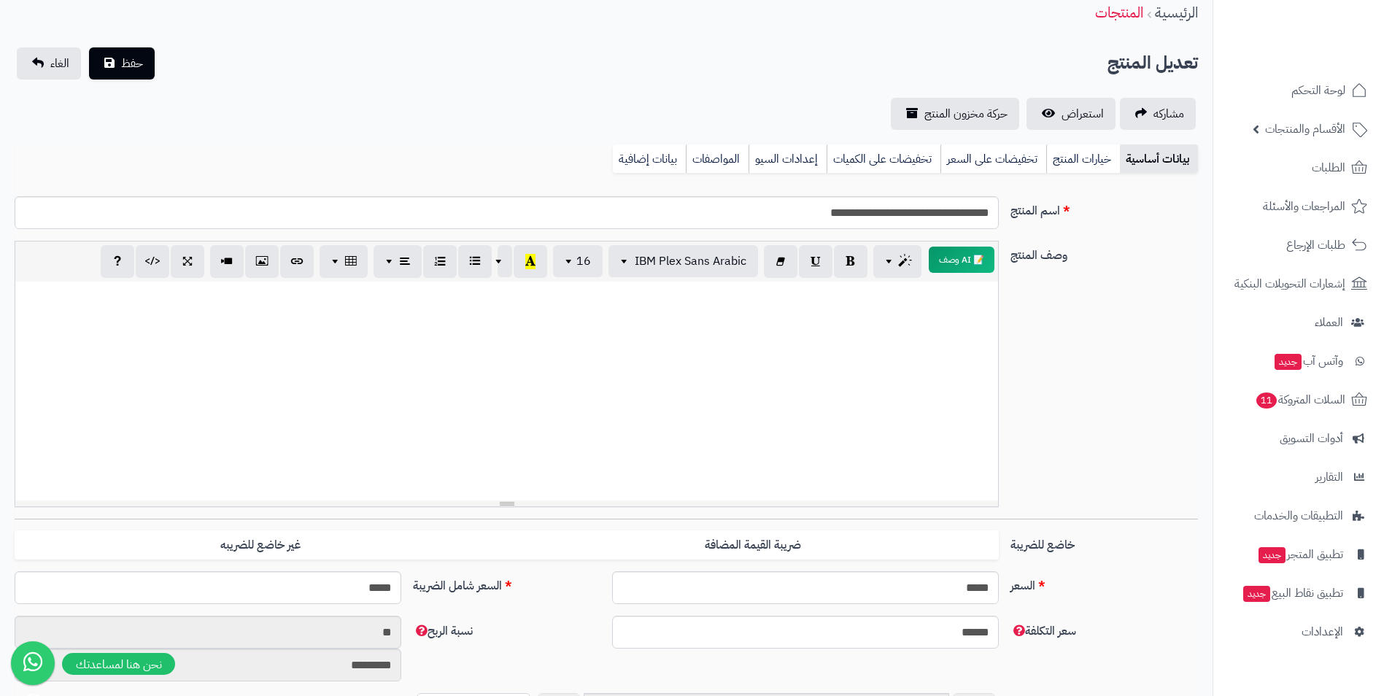
scroll to position [0, 0]
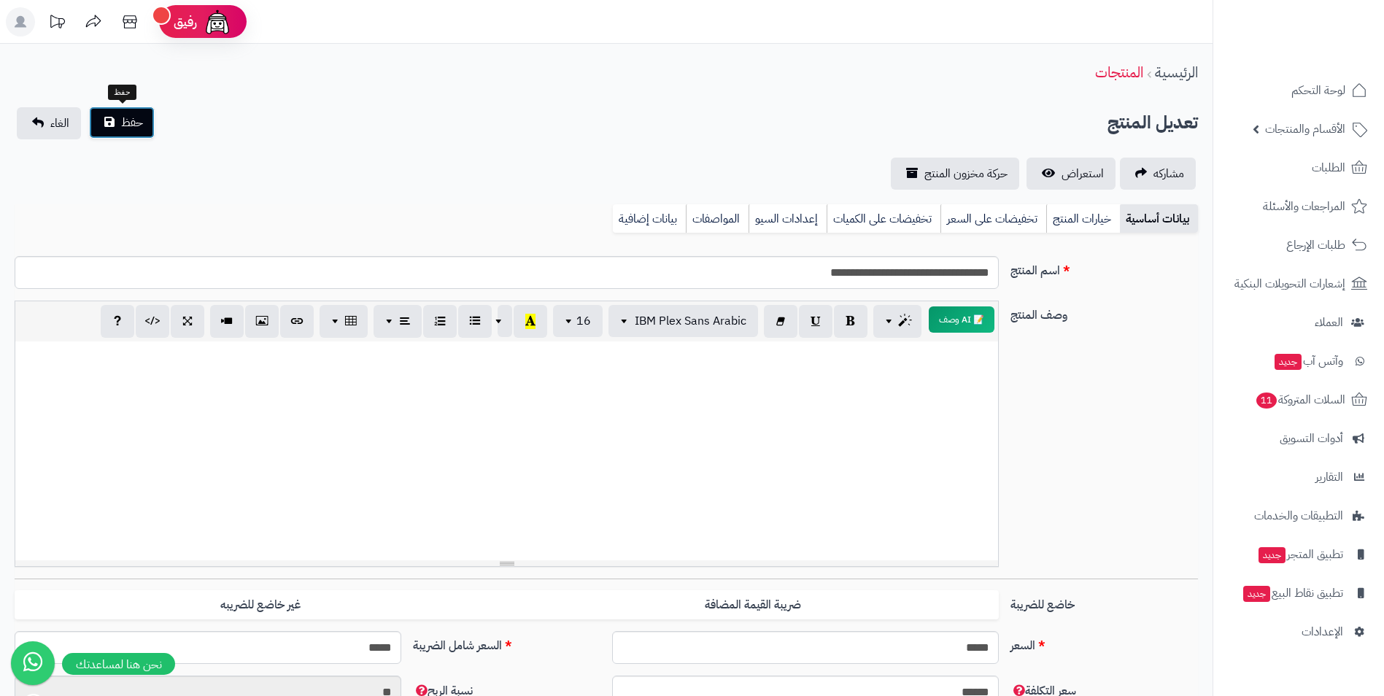
click at [123, 130] on span "حفظ" at bounding box center [132, 123] width 22 height 18
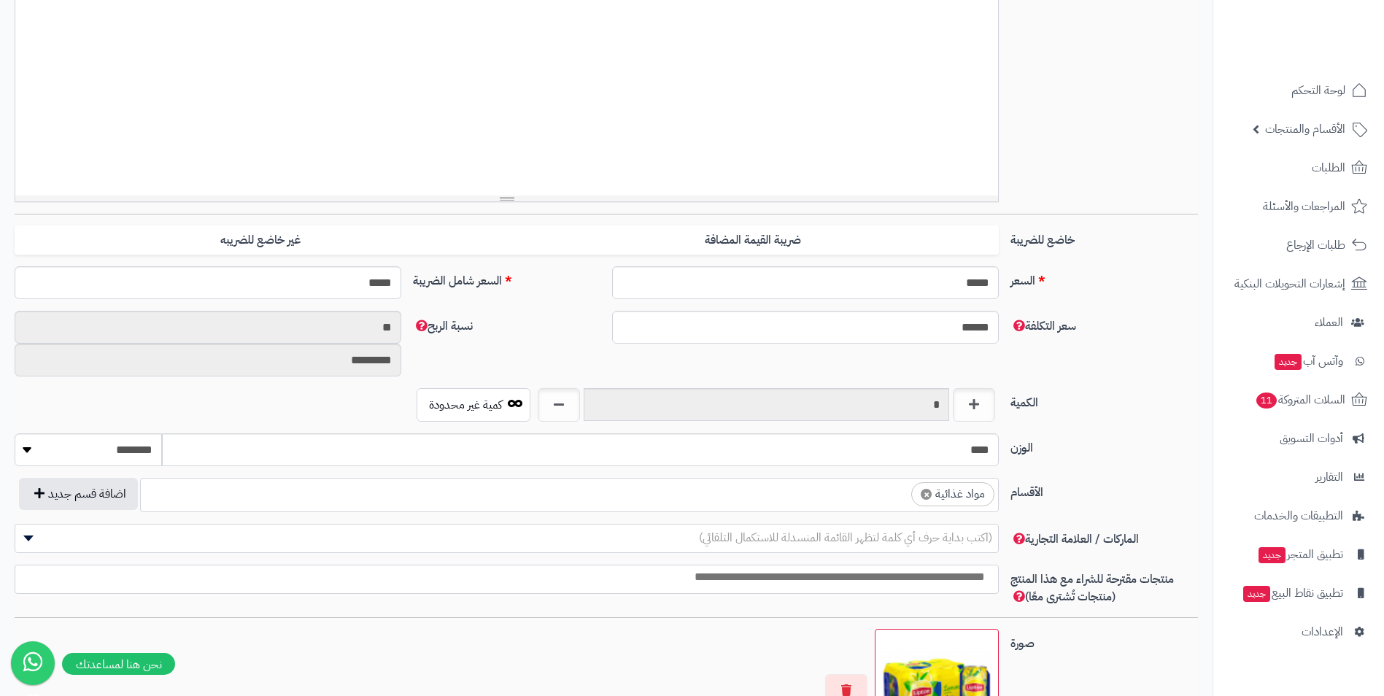
scroll to position [559, 0]
click at [731, 487] on ul "× مواد غذائية" at bounding box center [569, 493] width 857 height 28
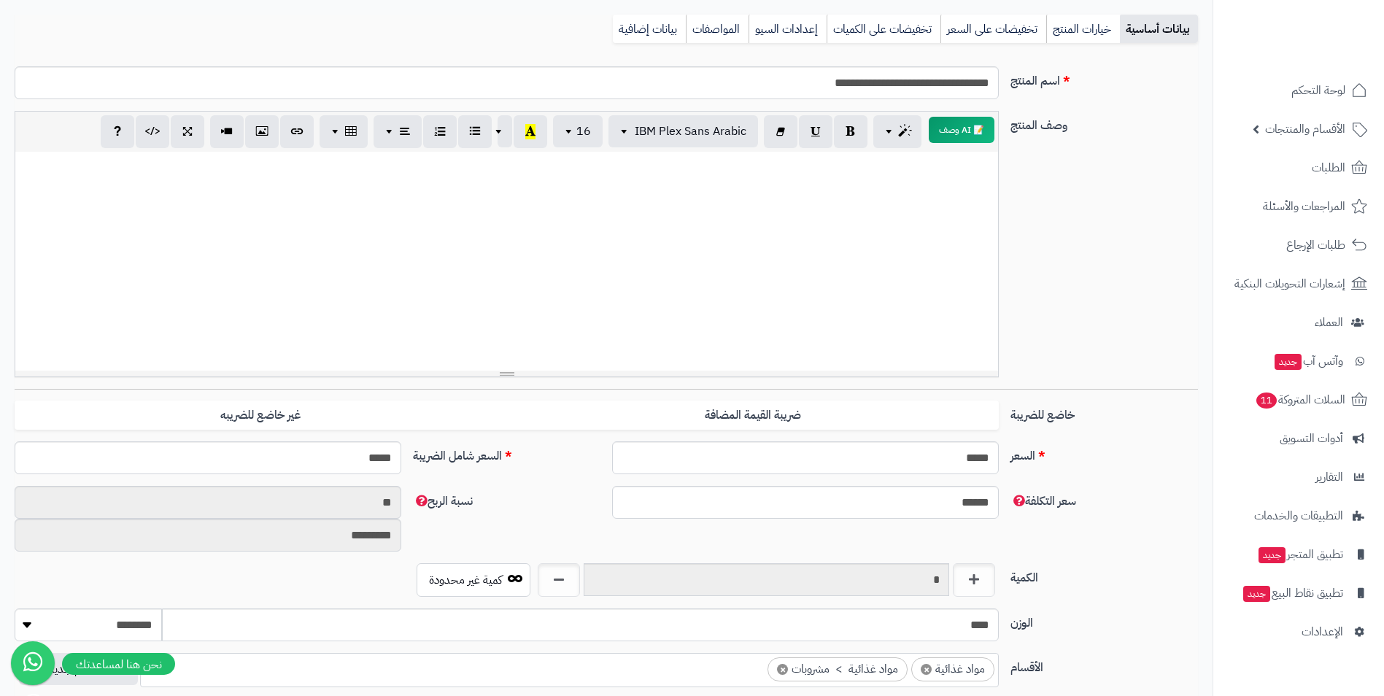
scroll to position [0, 0]
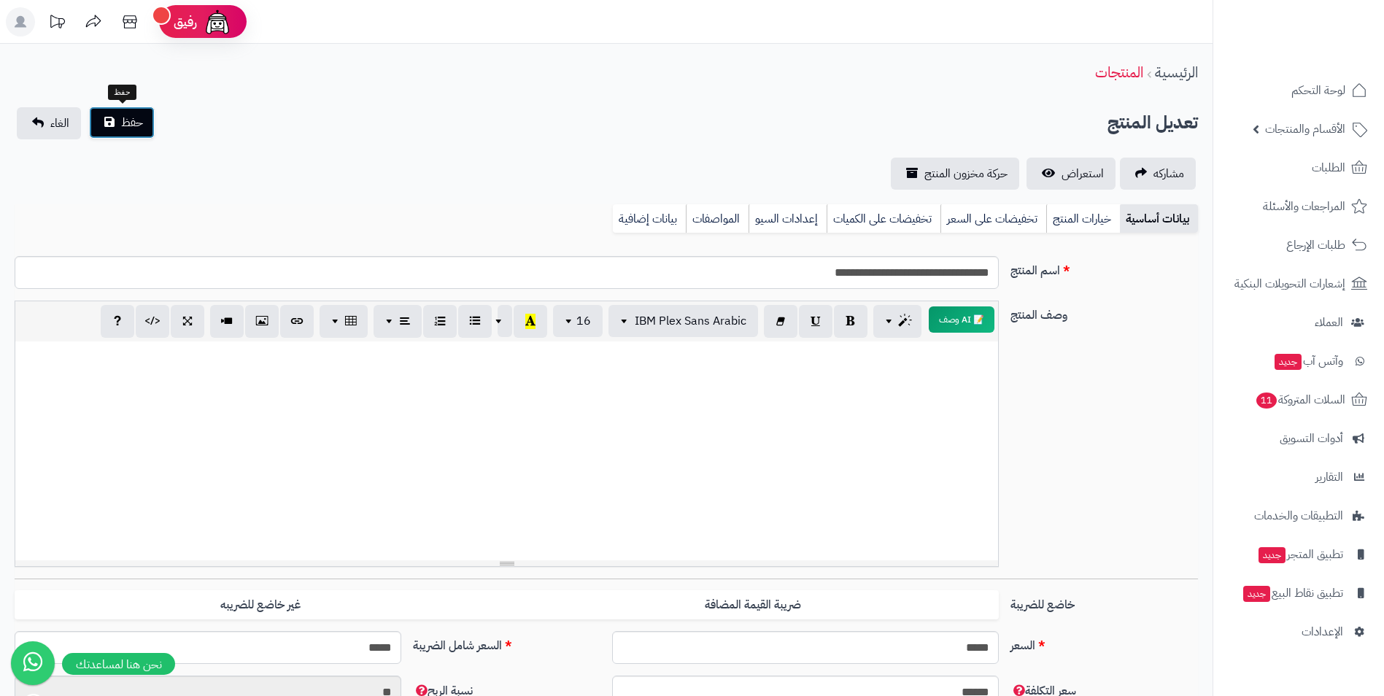
drag, startPoint x: 139, startPoint y: 118, endPoint x: 143, endPoint y: 126, distance: 9.1
click at [139, 120] on span "حفظ" at bounding box center [132, 123] width 22 height 18
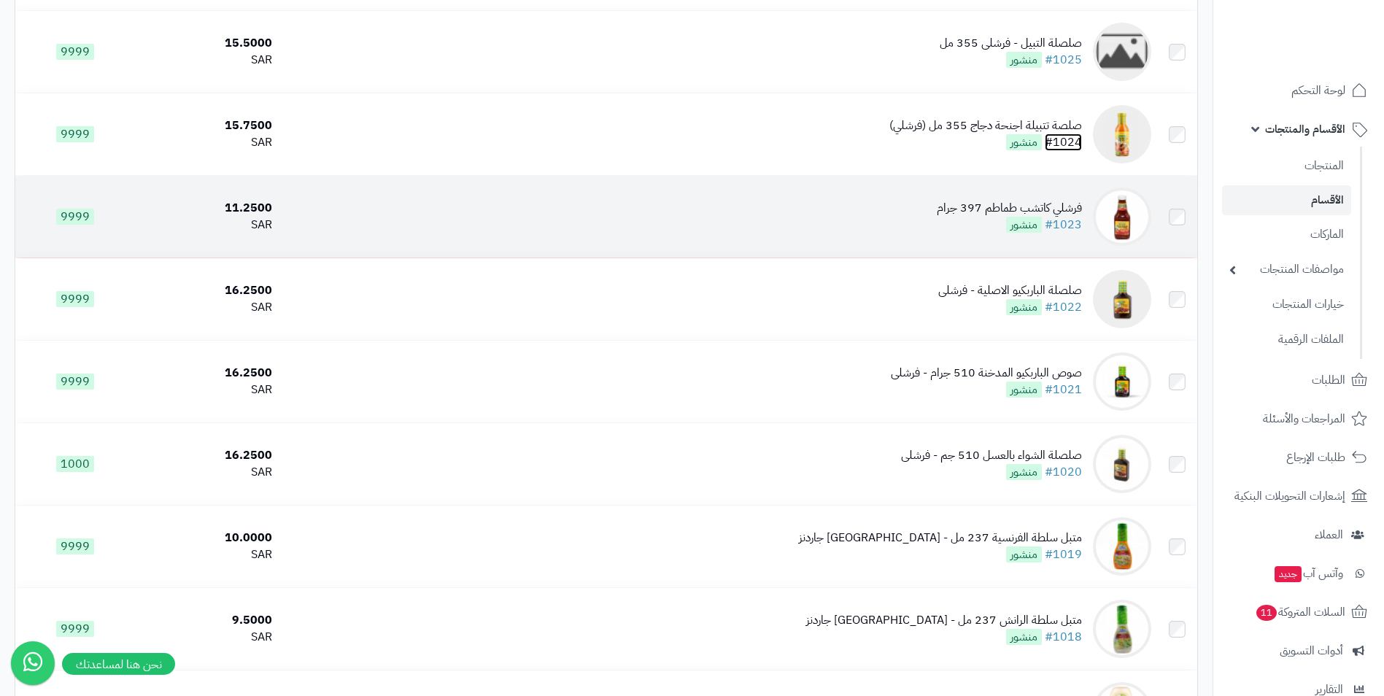
scroll to position [657, 0]
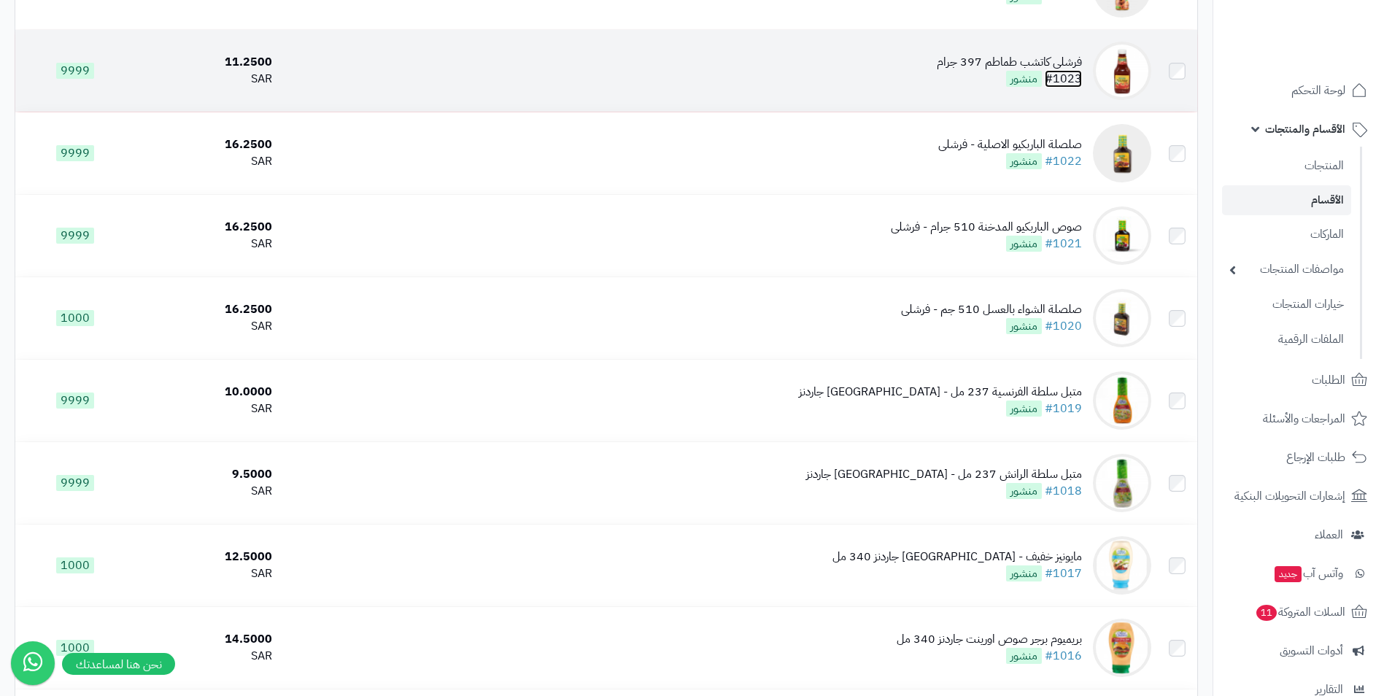
drag, startPoint x: 1087, startPoint y: 82, endPoint x: 1061, endPoint y: 76, distance: 26.2
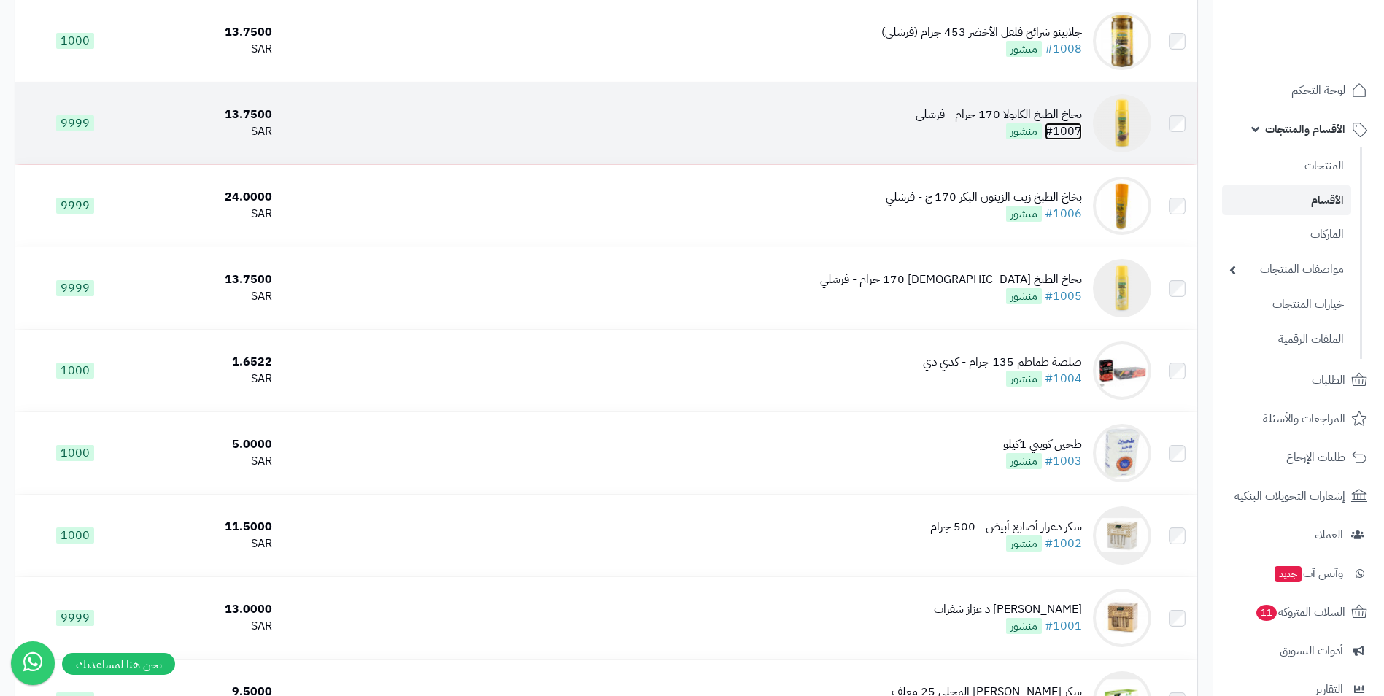
scroll to position [1970, 0]
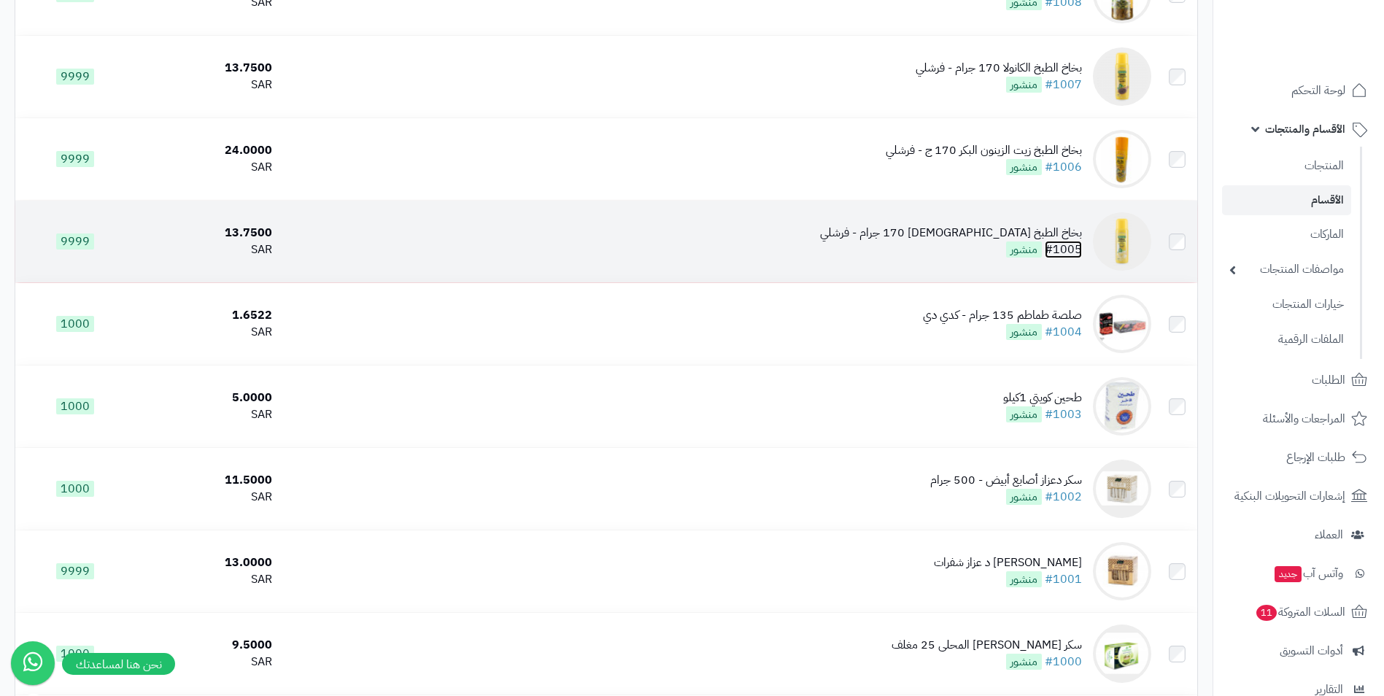
drag, startPoint x: 1065, startPoint y: 232, endPoint x: 1075, endPoint y: 239, distance: 12.1
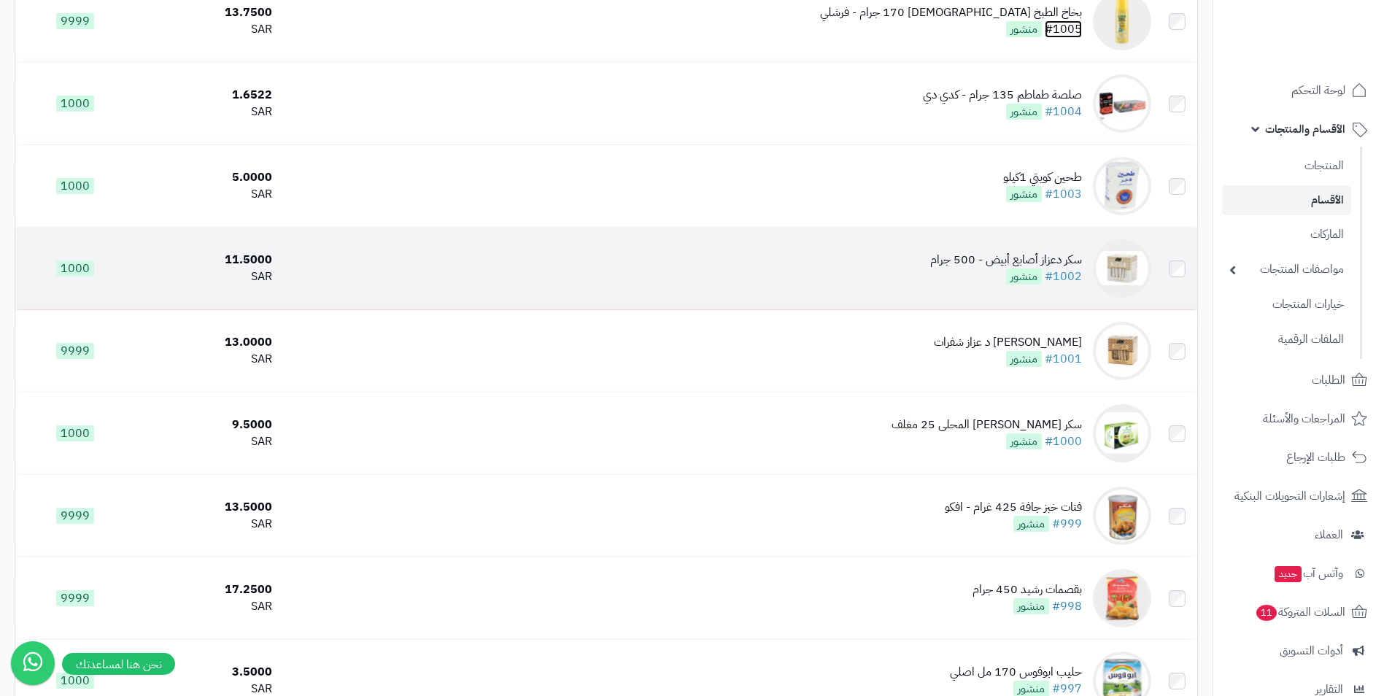
scroll to position [2262, 0]
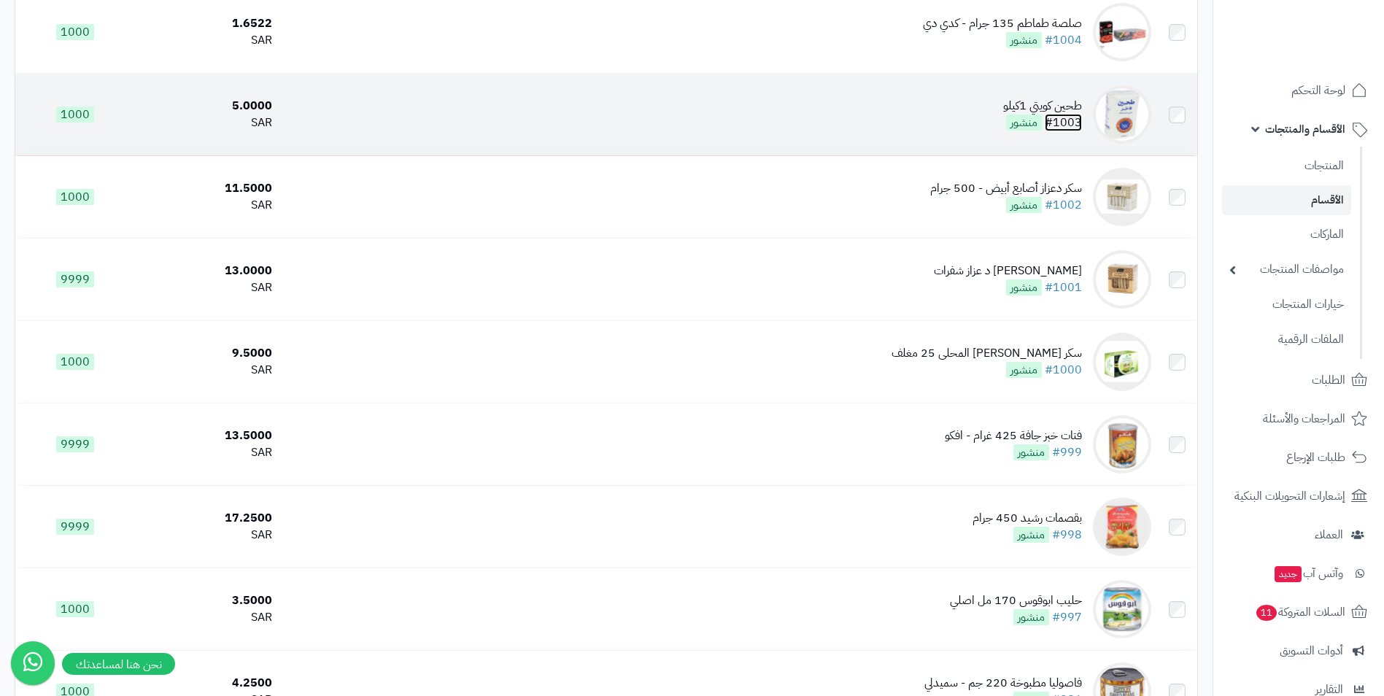
click at [1062, 115] on link "#1003" at bounding box center [1063, 123] width 37 height 18
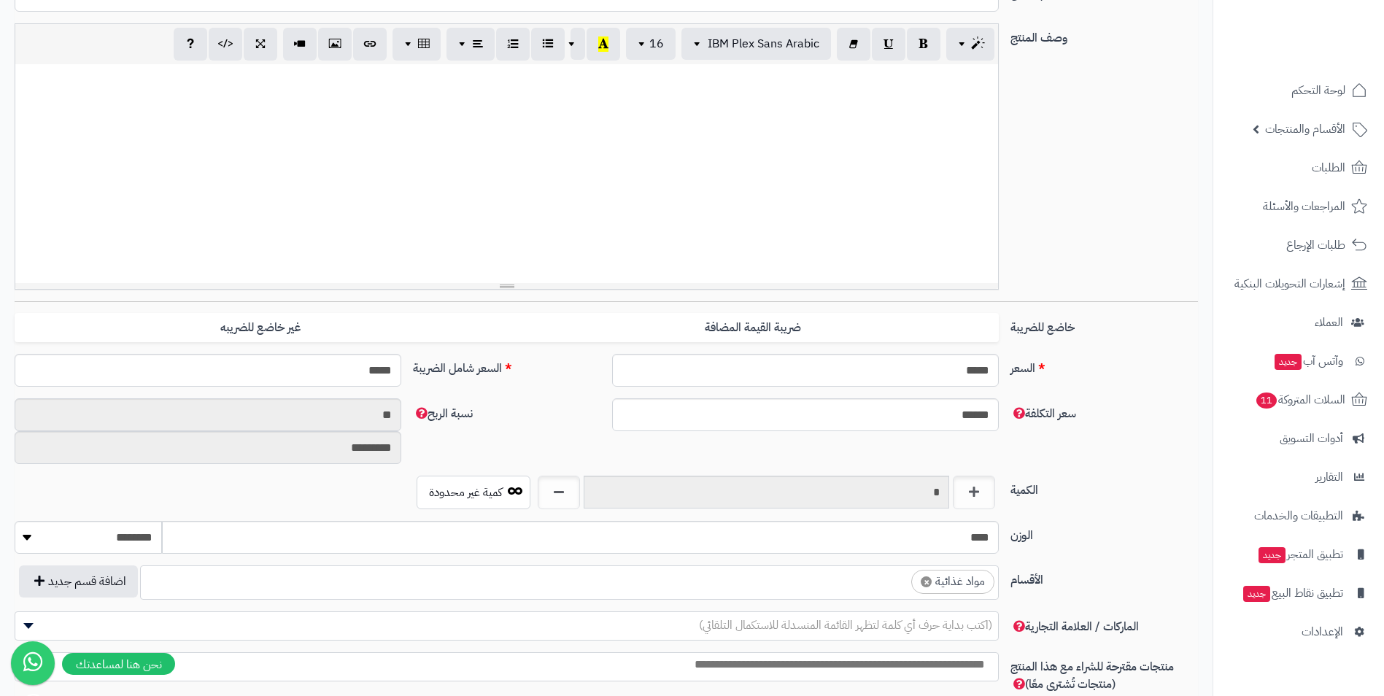
scroll to position [292, 0]
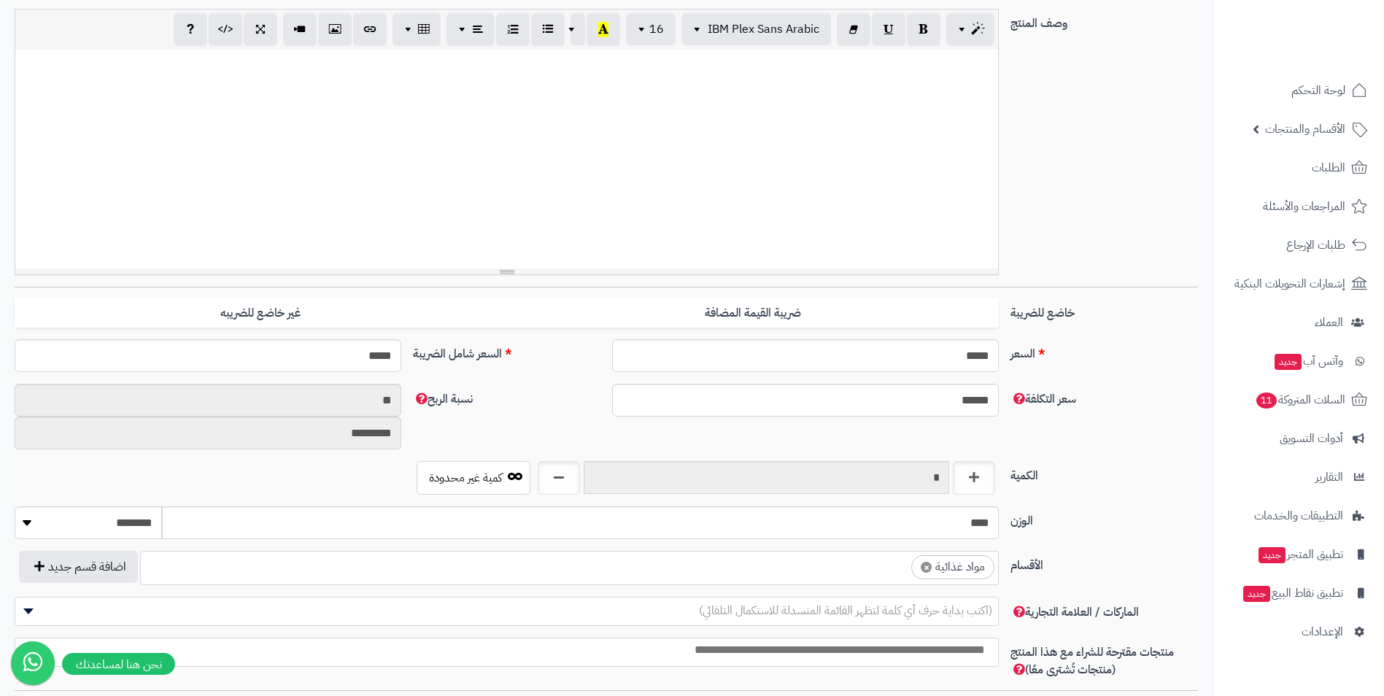
click at [762, 566] on ul "× مواد غذائية" at bounding box center [569, 566] width 857 height 28
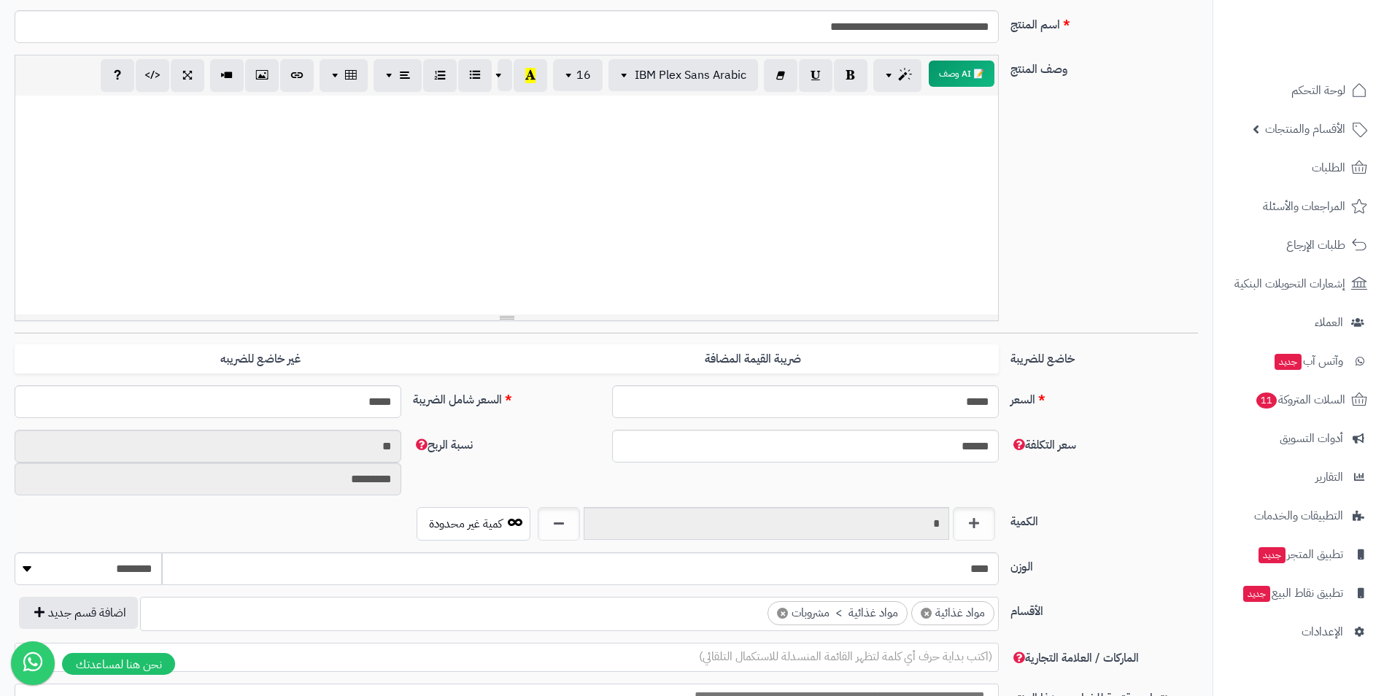
scroll to position [0, 0]
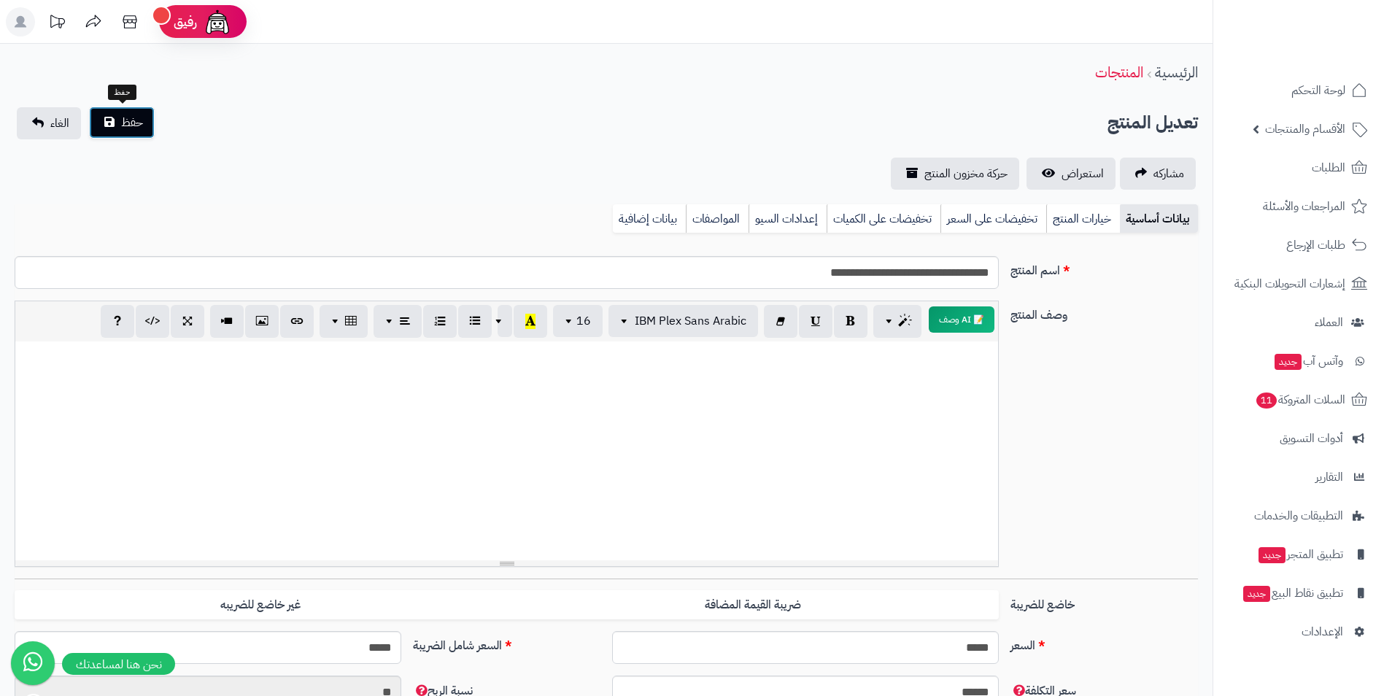
click at [130, 128] on span "حفظ" at bounding box center [132, 123] width 22 height 18
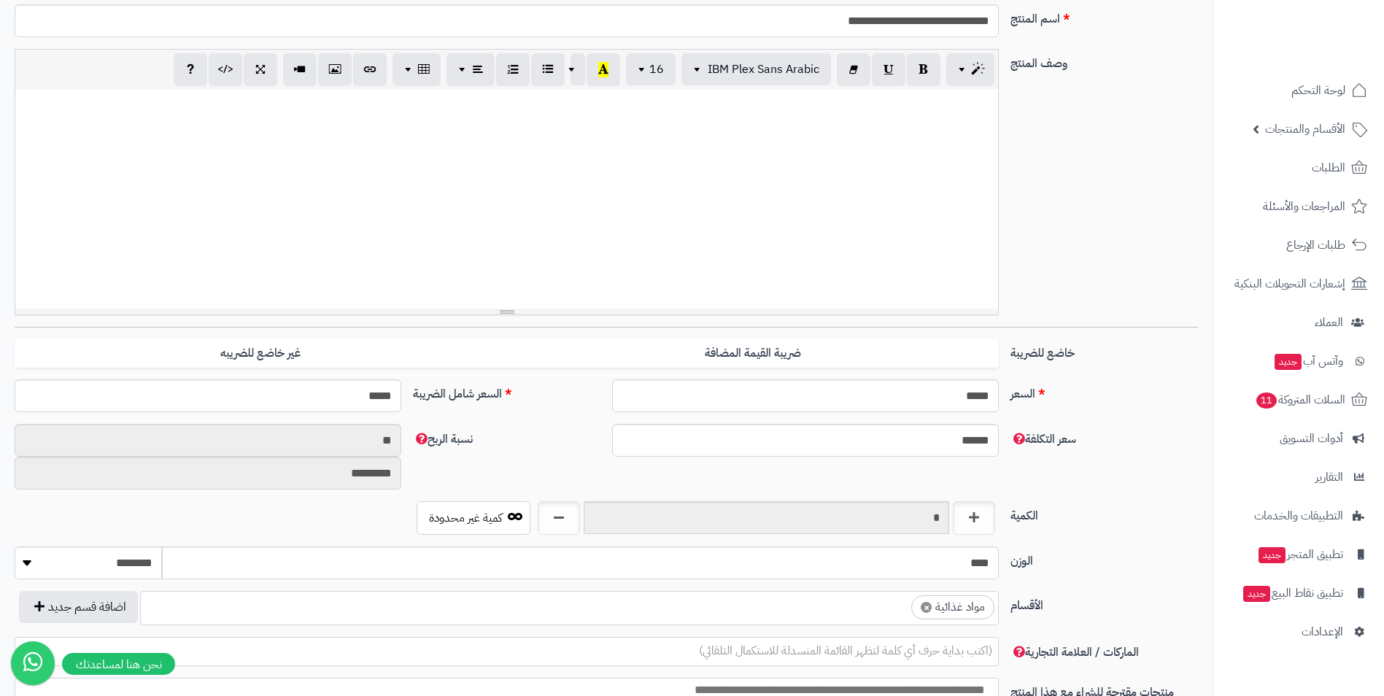
scroll to position [292, 0]
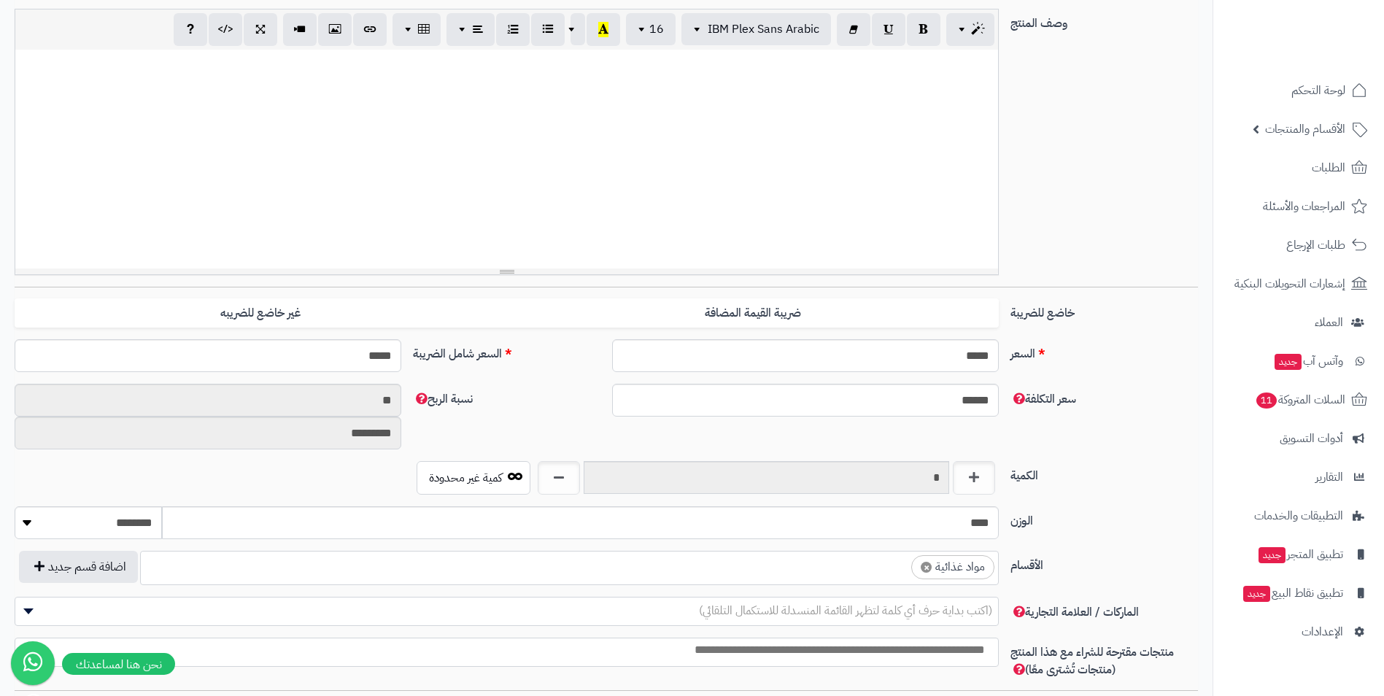
click at [836, 568] on ul "× مواد غذائية" at bounding box center [569, 566] width 857 height 28
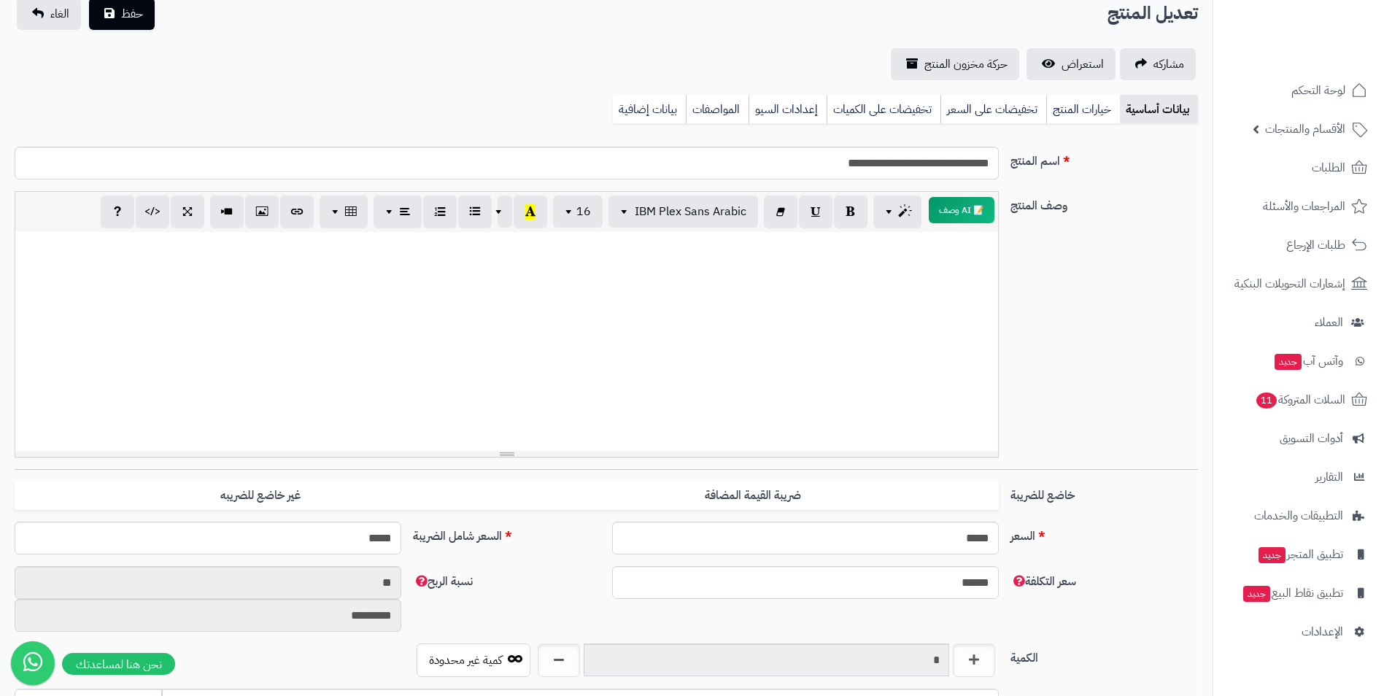
scroll to position [0, 0]
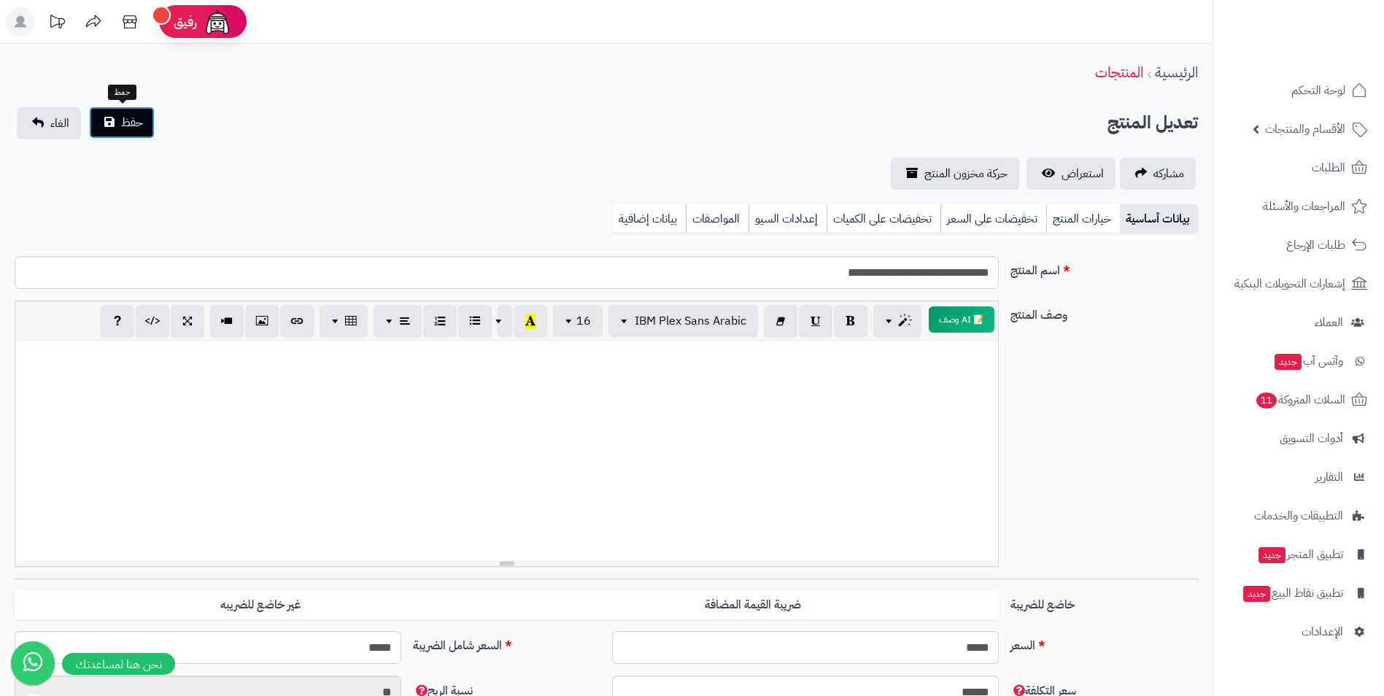
click at [111, 124] on button "حفظ" at bounding box center [122, 123] width 66 height 32
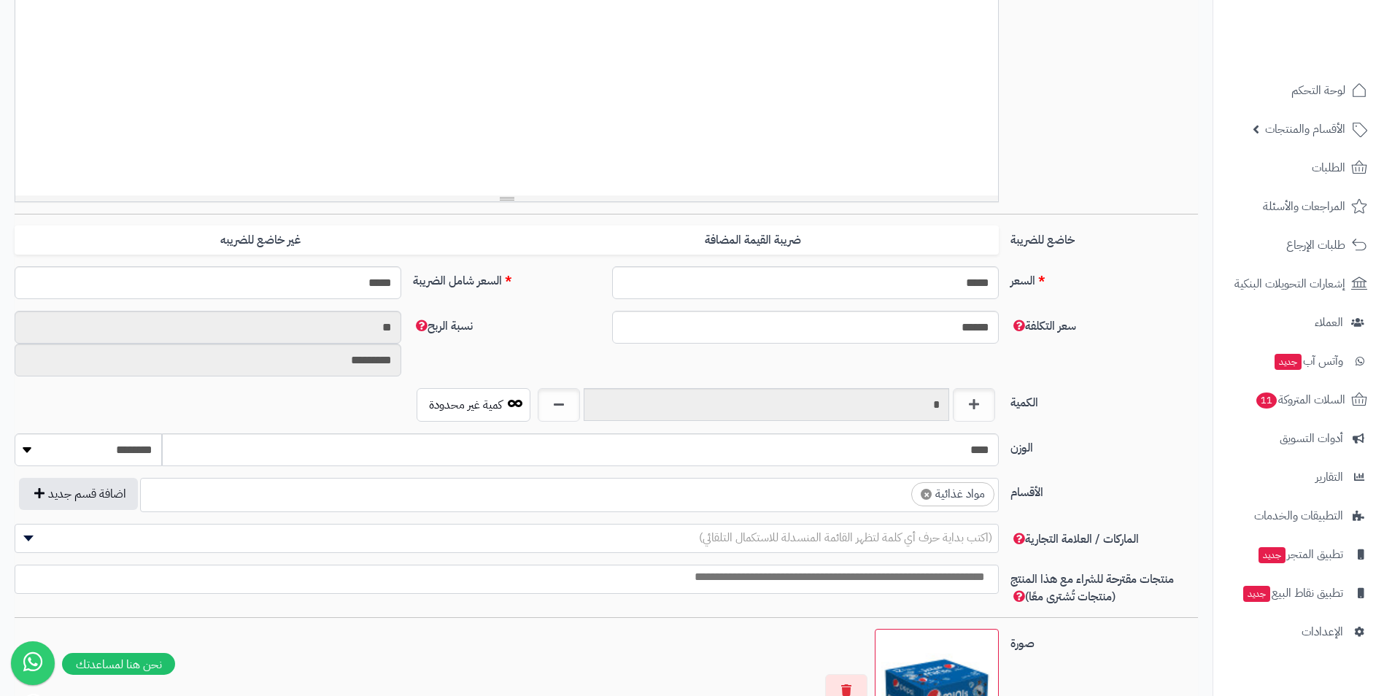
scroll to position [559, 0]
click at [847, 495] on ul "× مواد غذائية" at bounding box center [569, 493] width 857 height 28
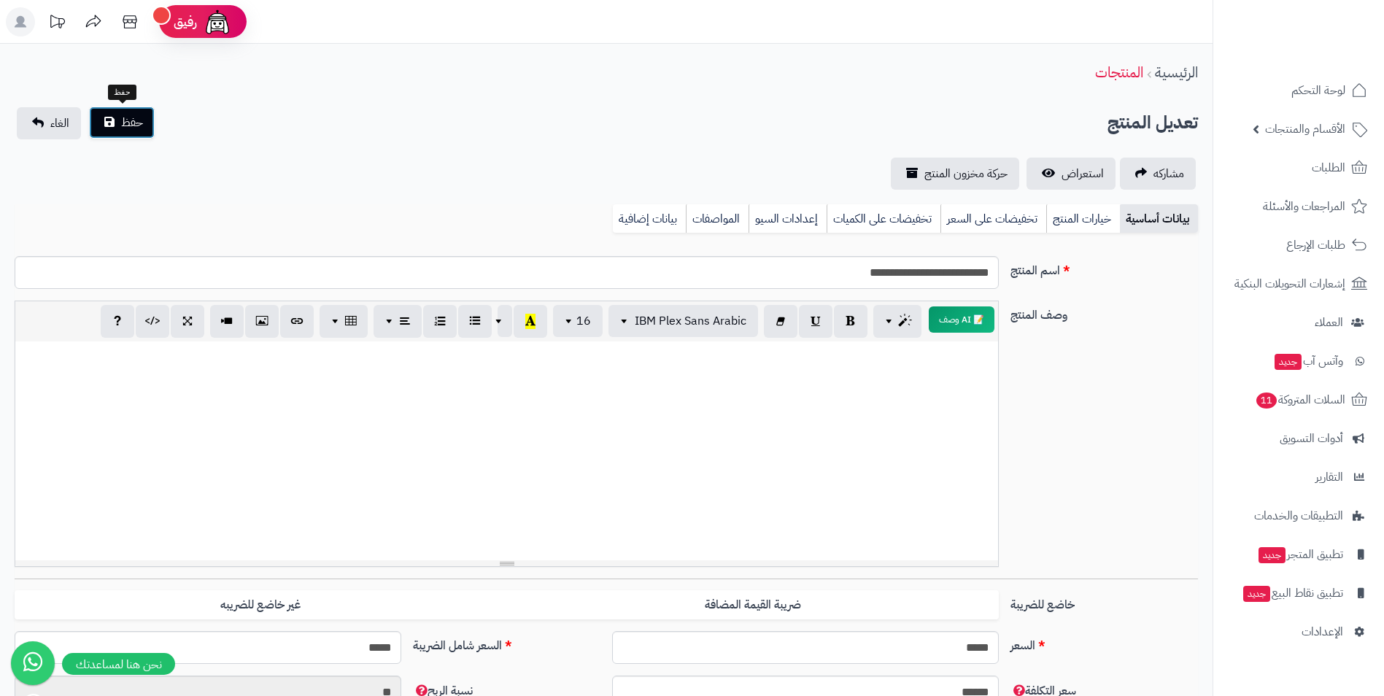
click at [136, 132] on button "حفظ" at bounding box center [122, 123] width 66 height 32
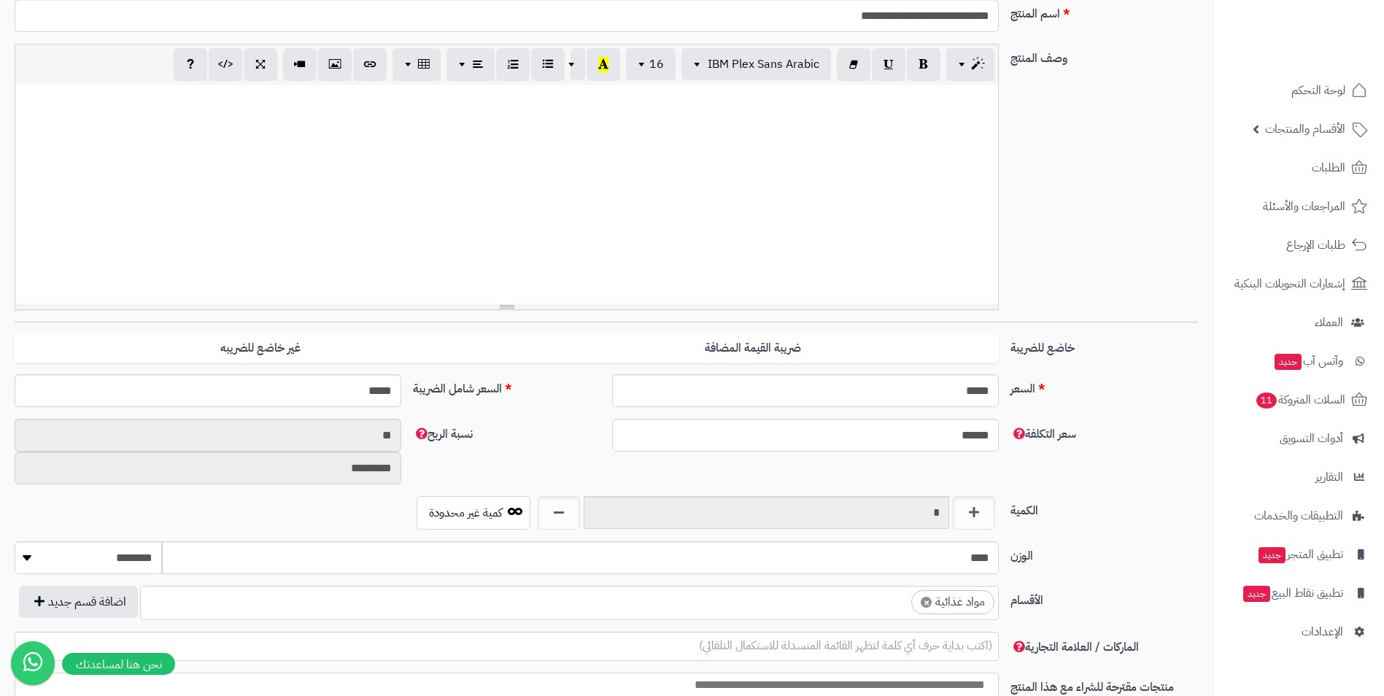
scroll to position [292, 0]
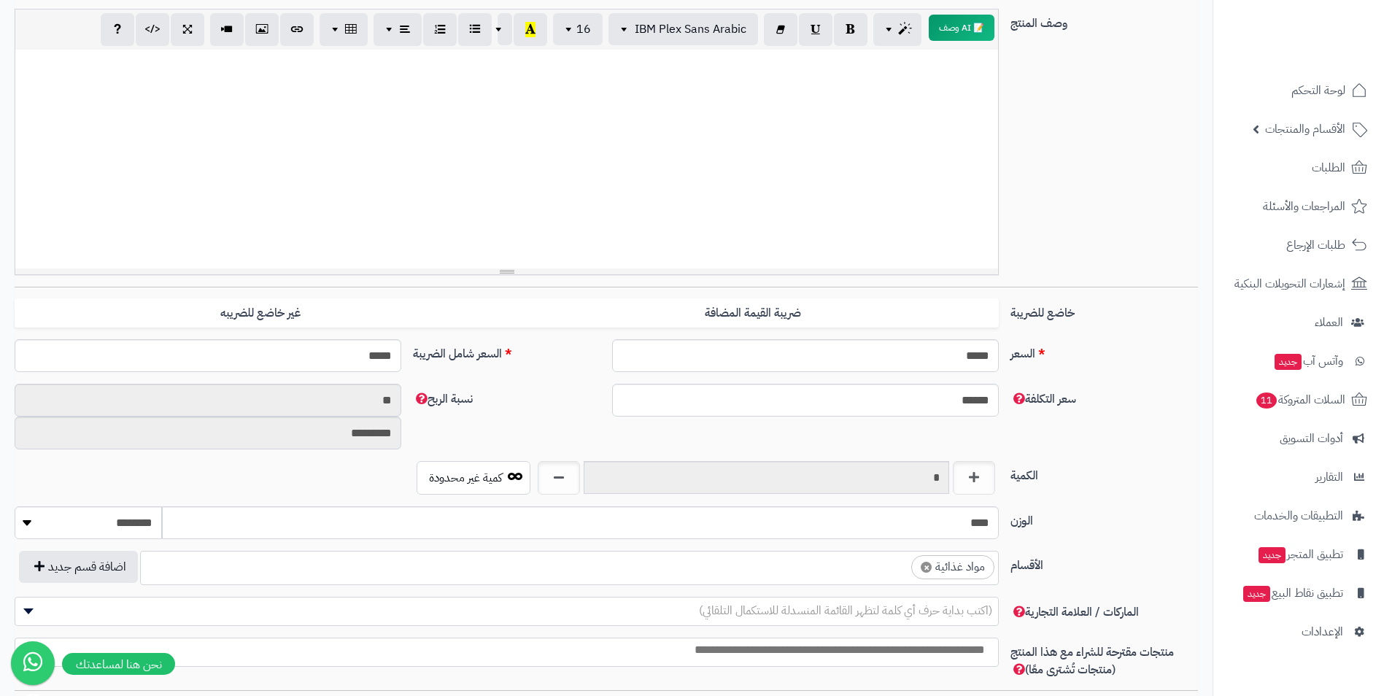
click at [811, 568] on ul "× مواد غذائية" at bounding box center [569, 566] width 857 height 28
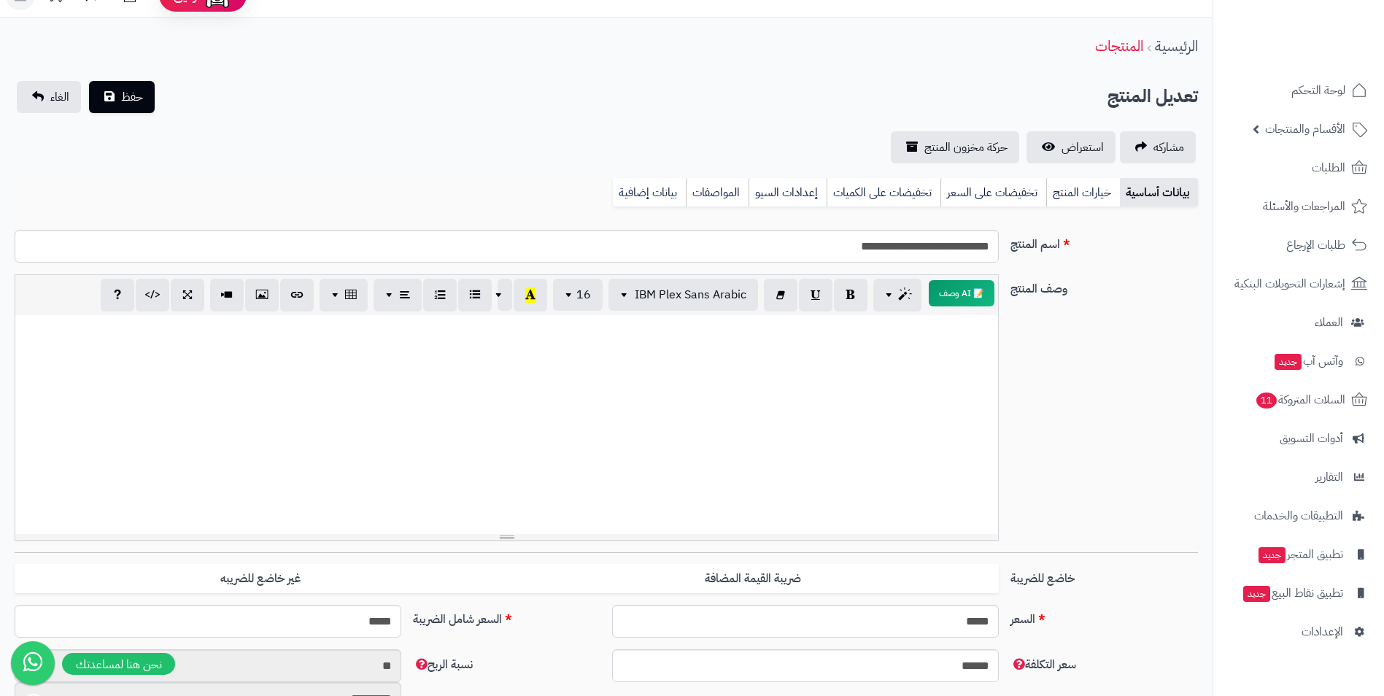
scroll to position [0, 0]
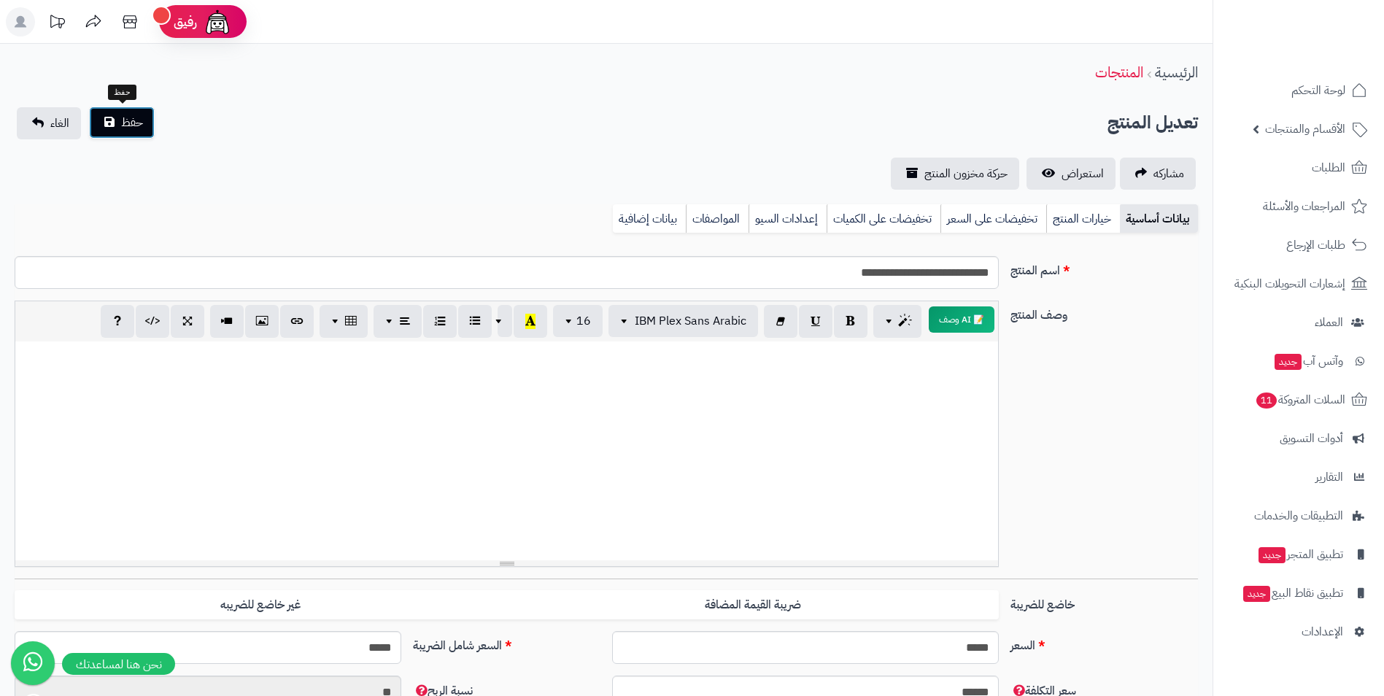
click at [108, 110] on button "حفظ" at bounding box center [122, 123] width 66 height 32
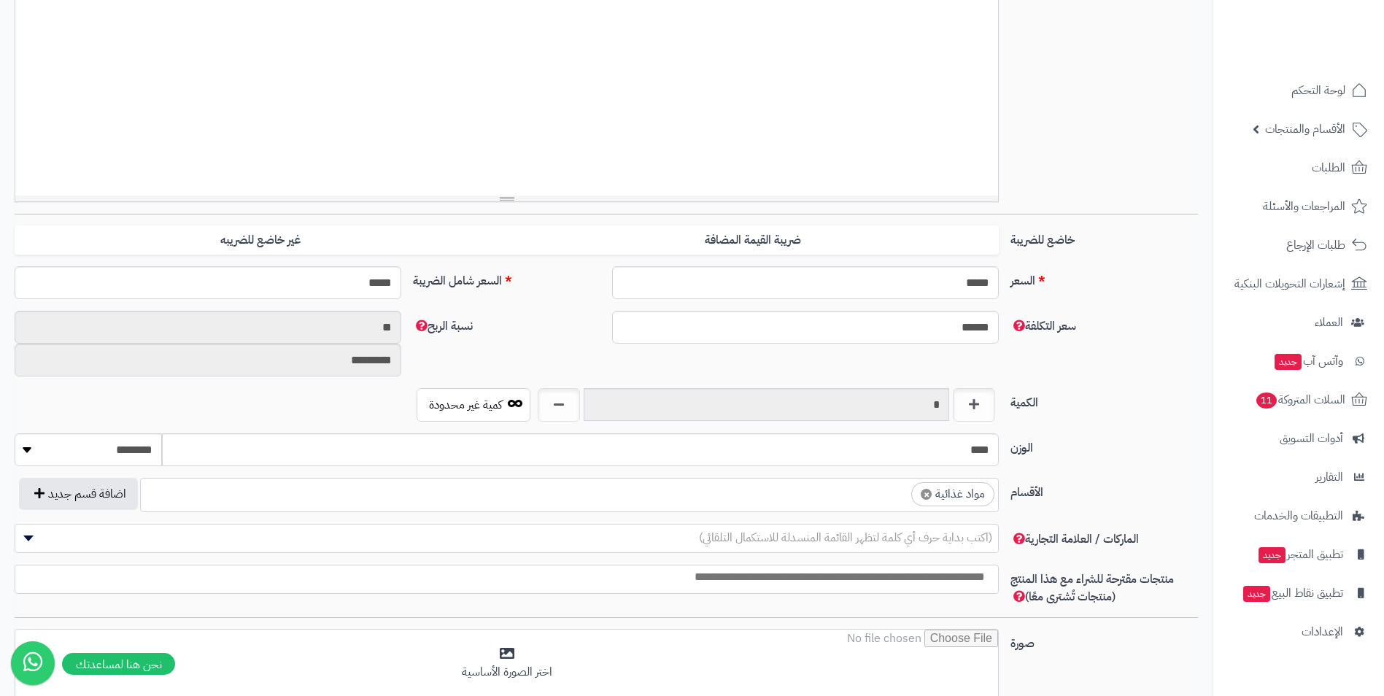
scroll to position [559, 0]
click at [838, 498] on ul "× مواد غذائية" at bounding box center [569, 493] width 857 height 28
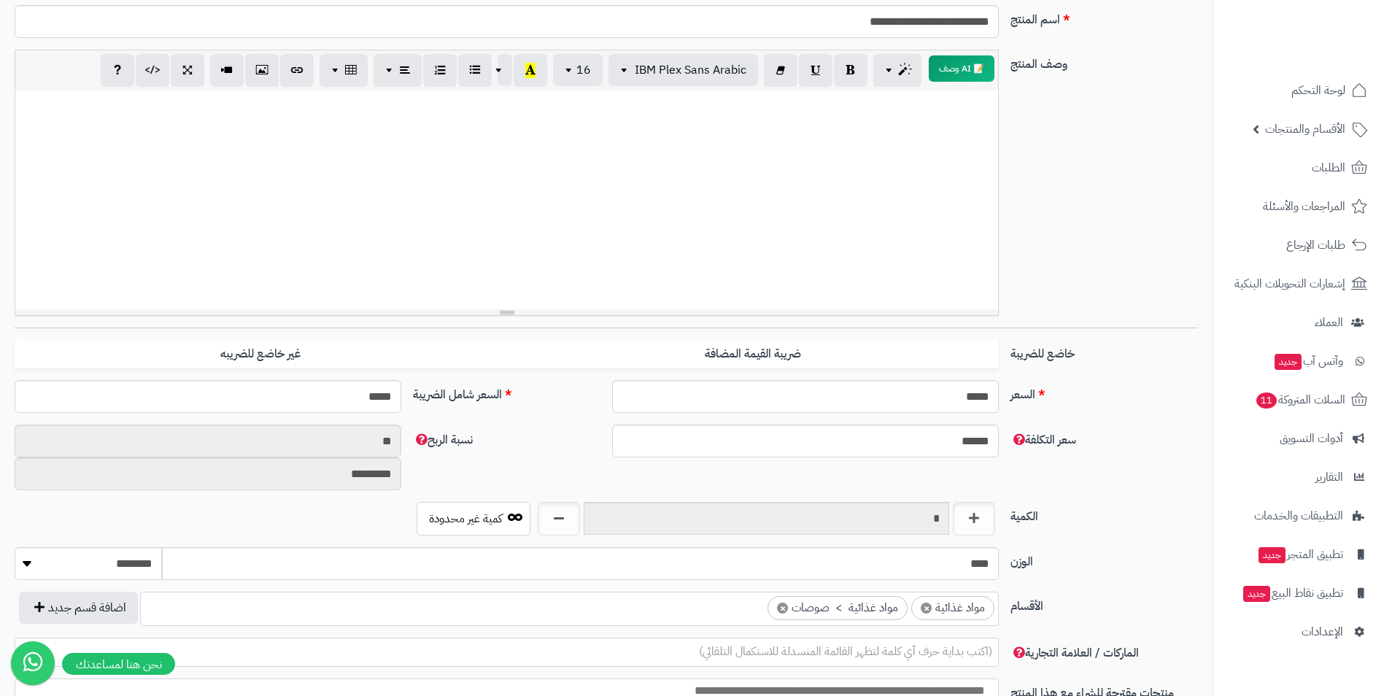
scroll to position [0, 0]
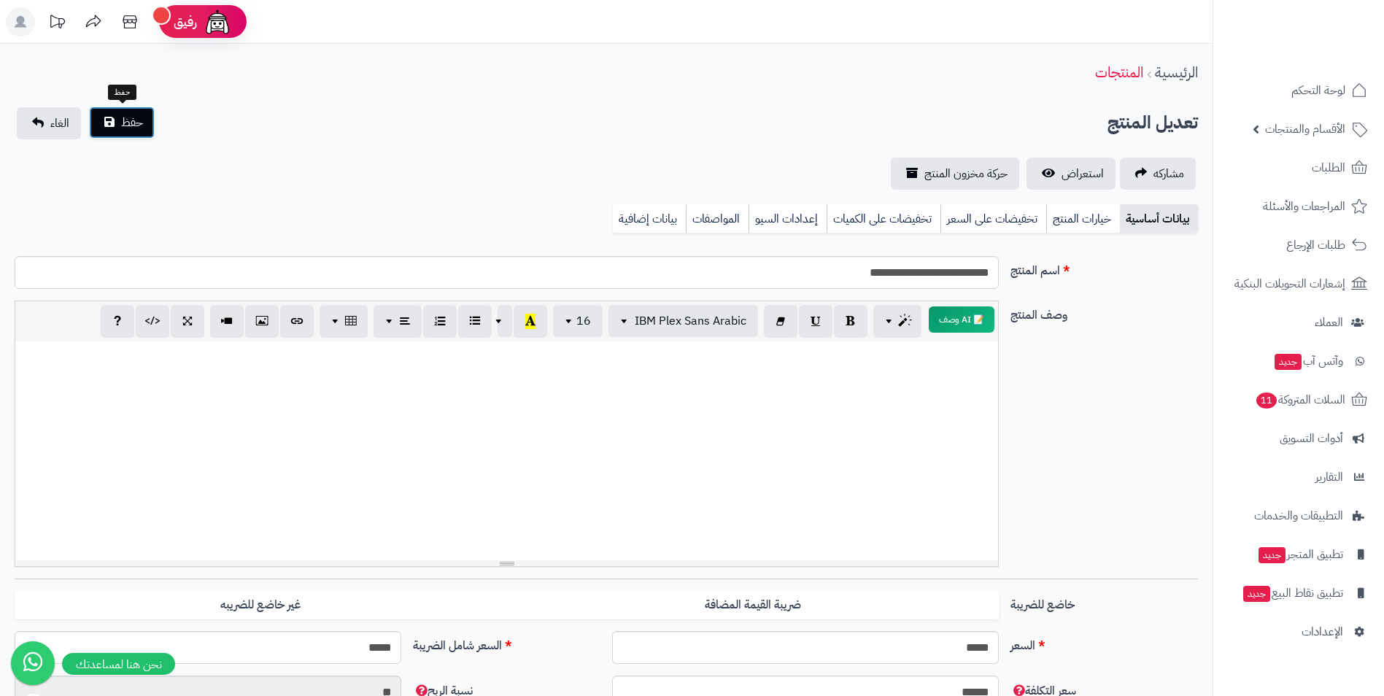
click at [112, 113] on button "حفظ" at bounding box center [122, 123] width 66 height 32
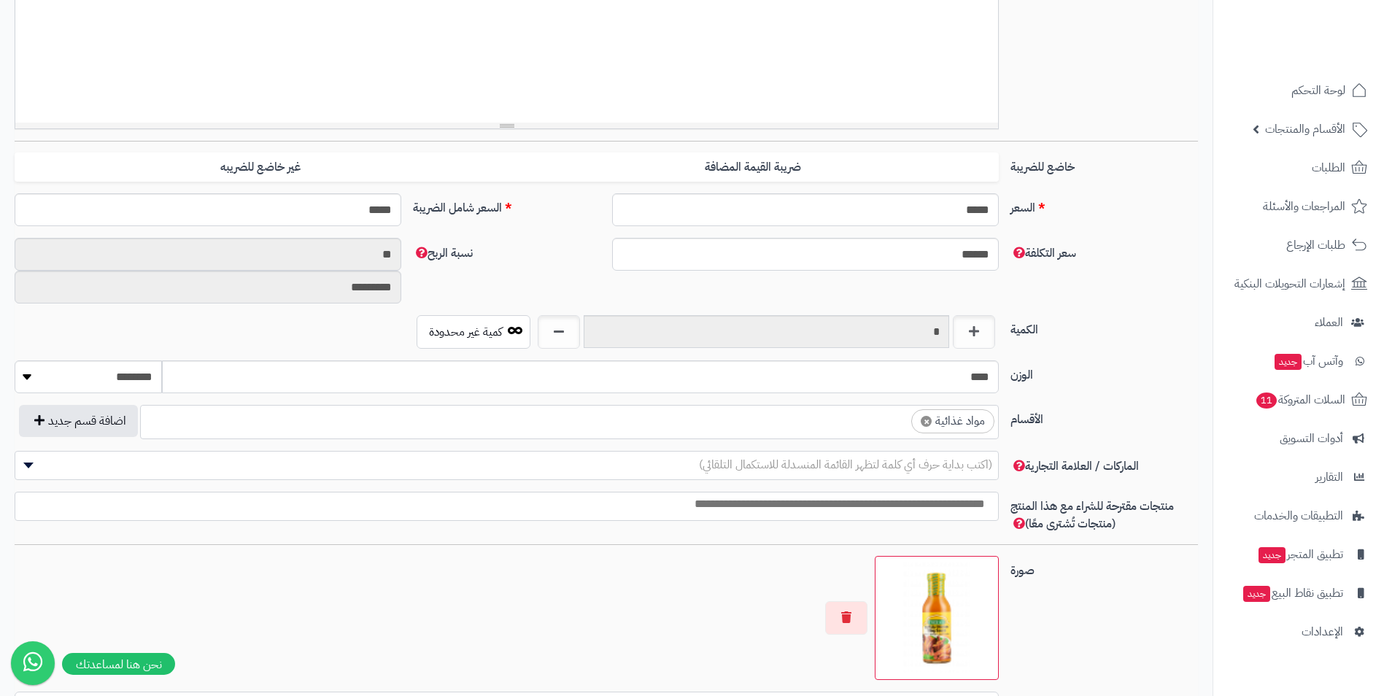
scroll to position [559, 0]
click at [830, 431] on ul "× مواد غذائية" at bounding box center [569, 420] width 857 height 28
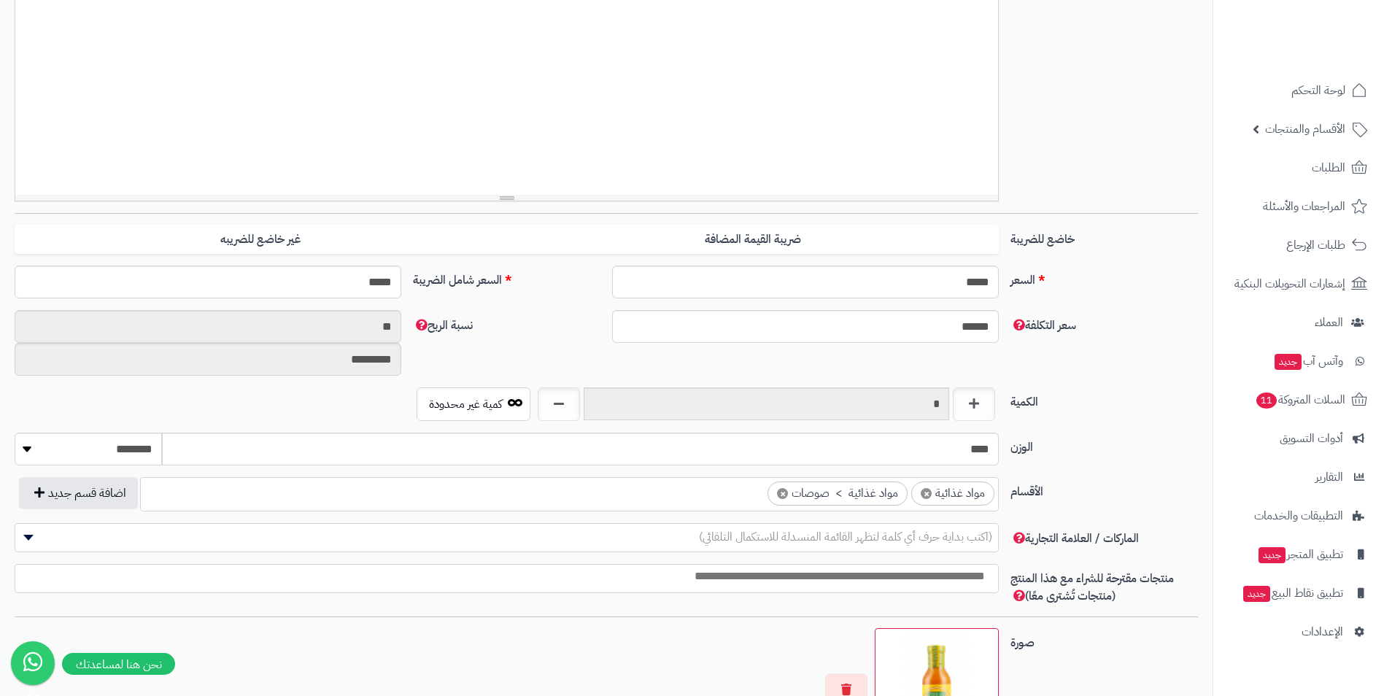
scroll to position [0, 0]
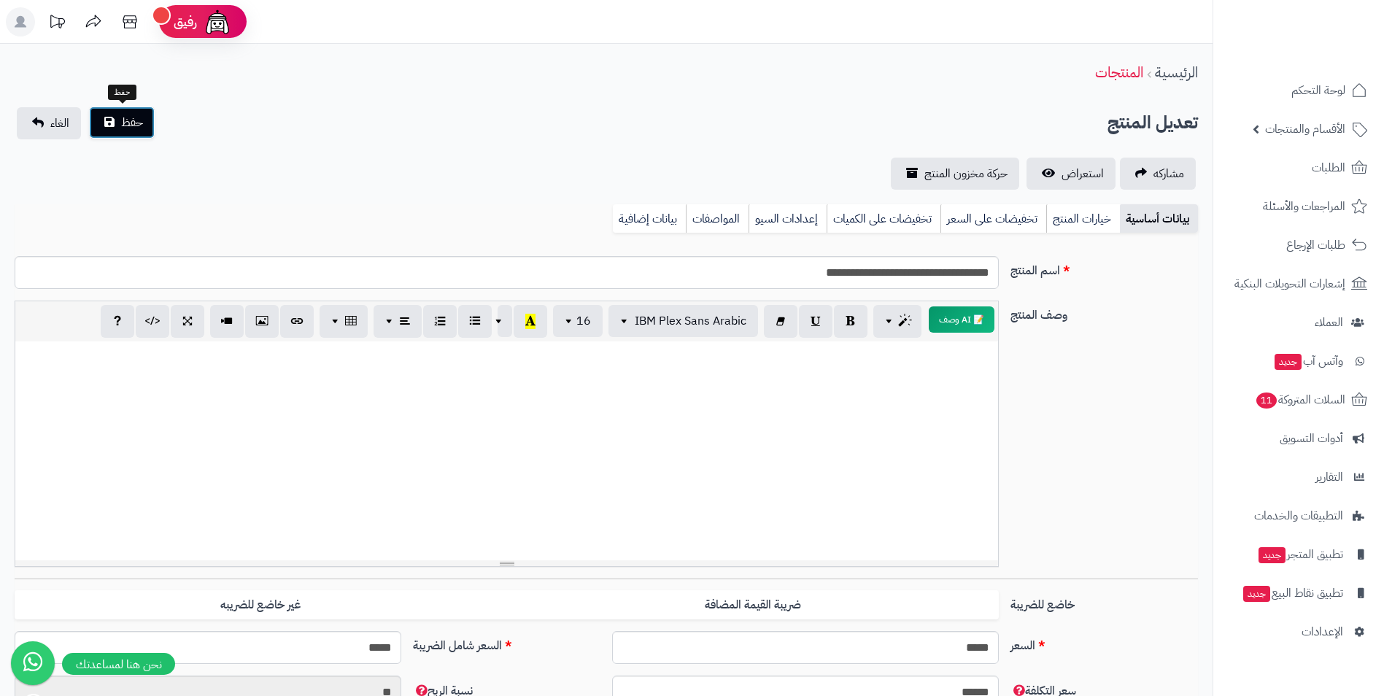
click at [144, 128] on button "حفظ" at bounding box center [122, 123] width 66 height 32
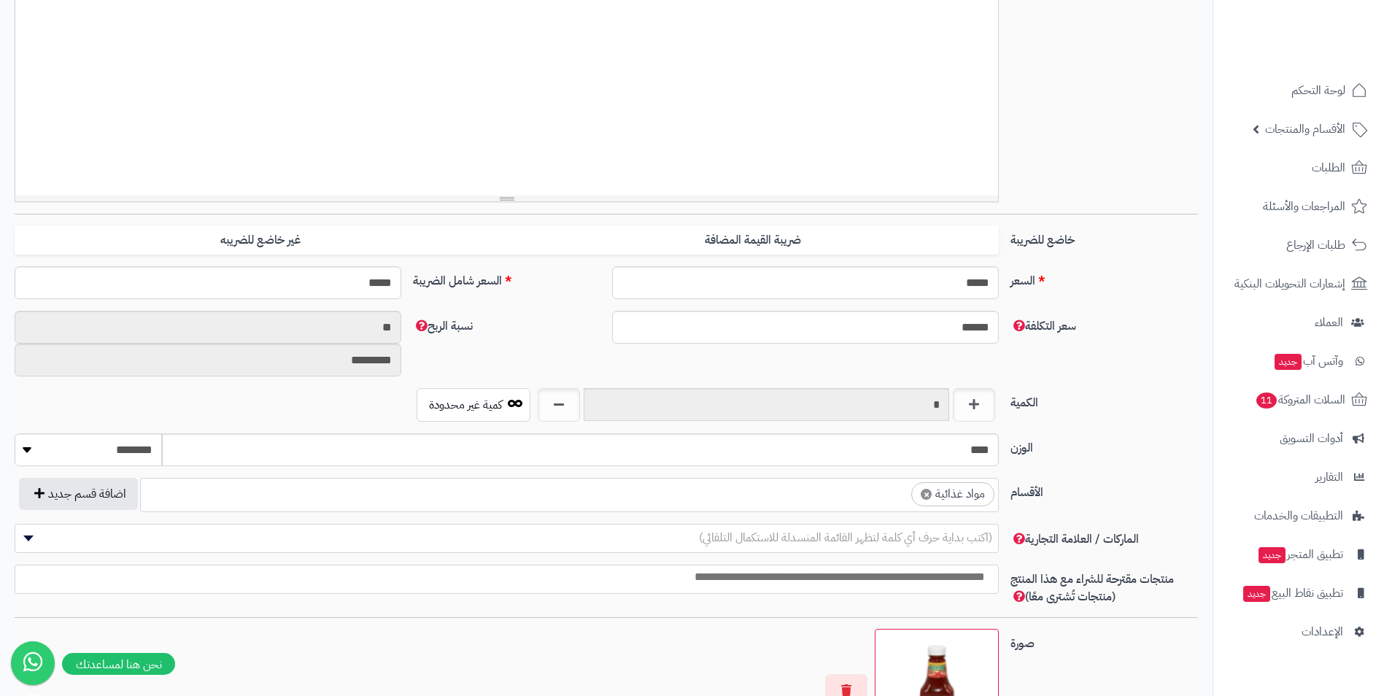
scroll to position [559, 0]
click at [775, 450] on input "****" at bounding box center [580, 449] width 837 height 33
click at [768, 495] on ul "× مواد غذائية" at bounding box center [569, 493] width 857 height 28
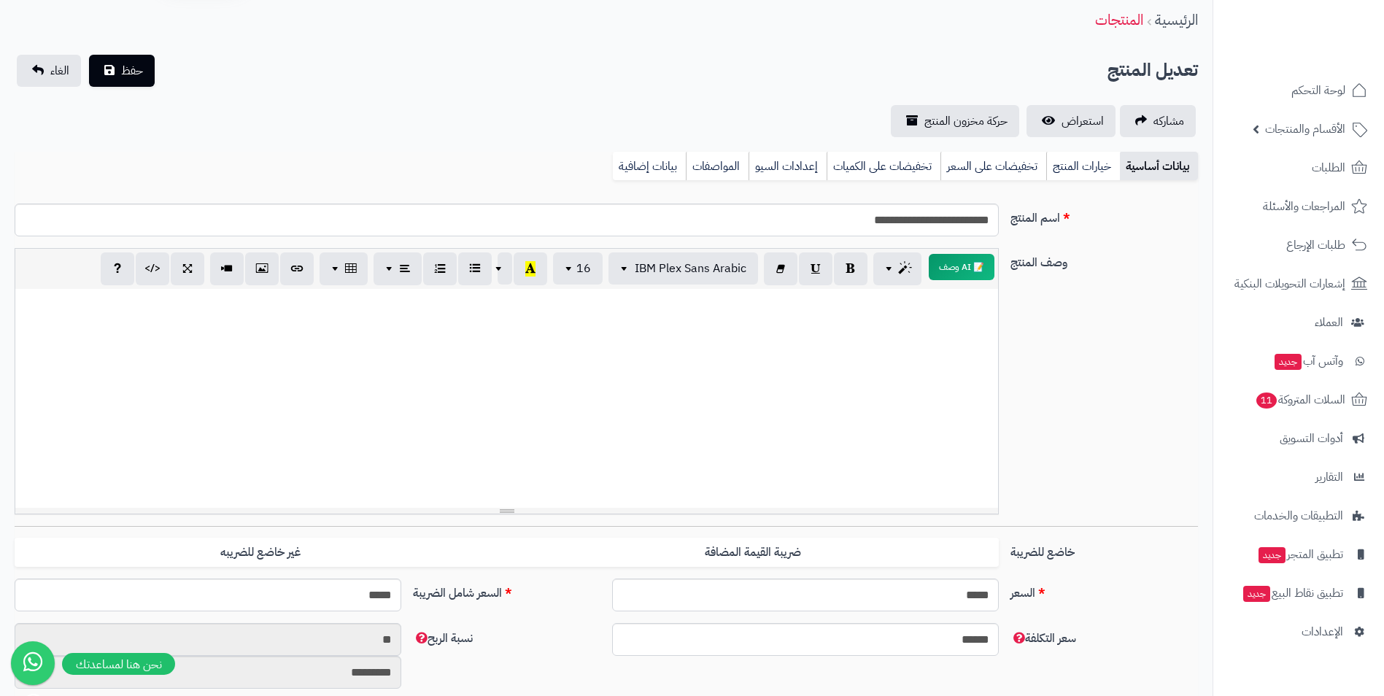
scroll to position [0, 0]
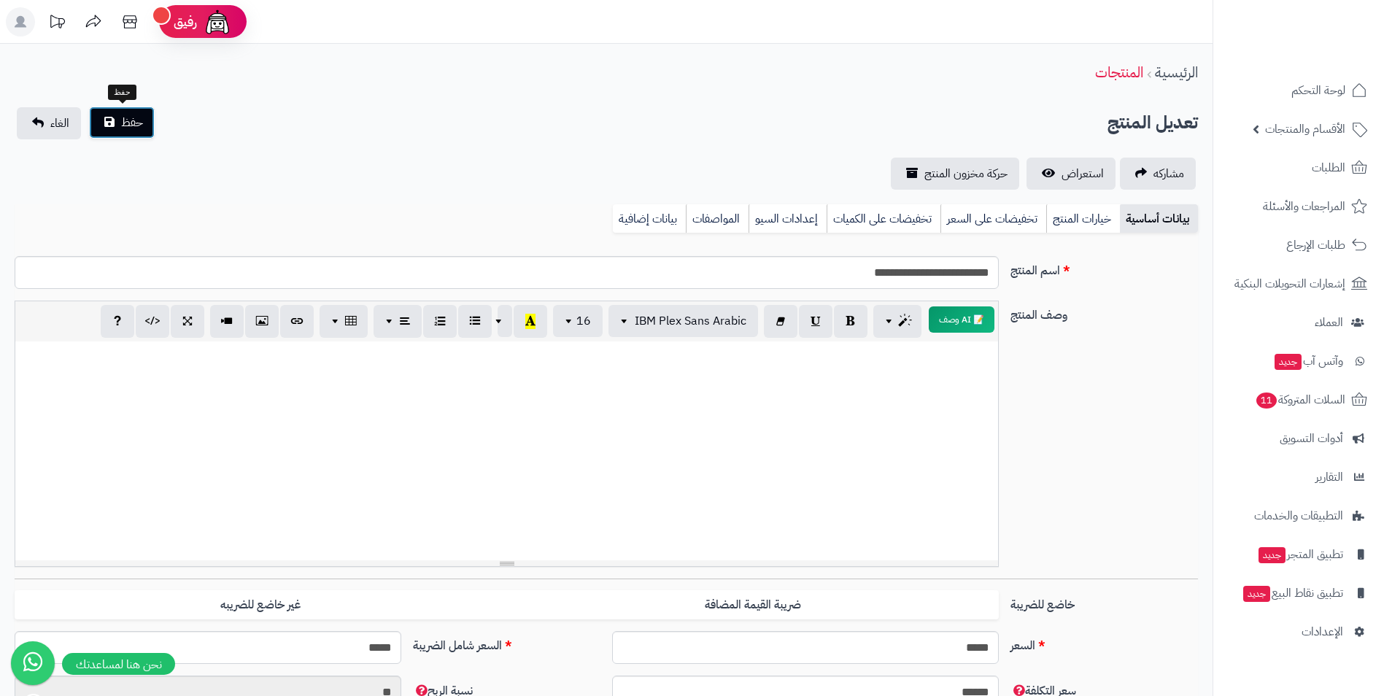
click at [123, 134] on button "حفظ" at bounding box center [122, 123] width 66 height 32
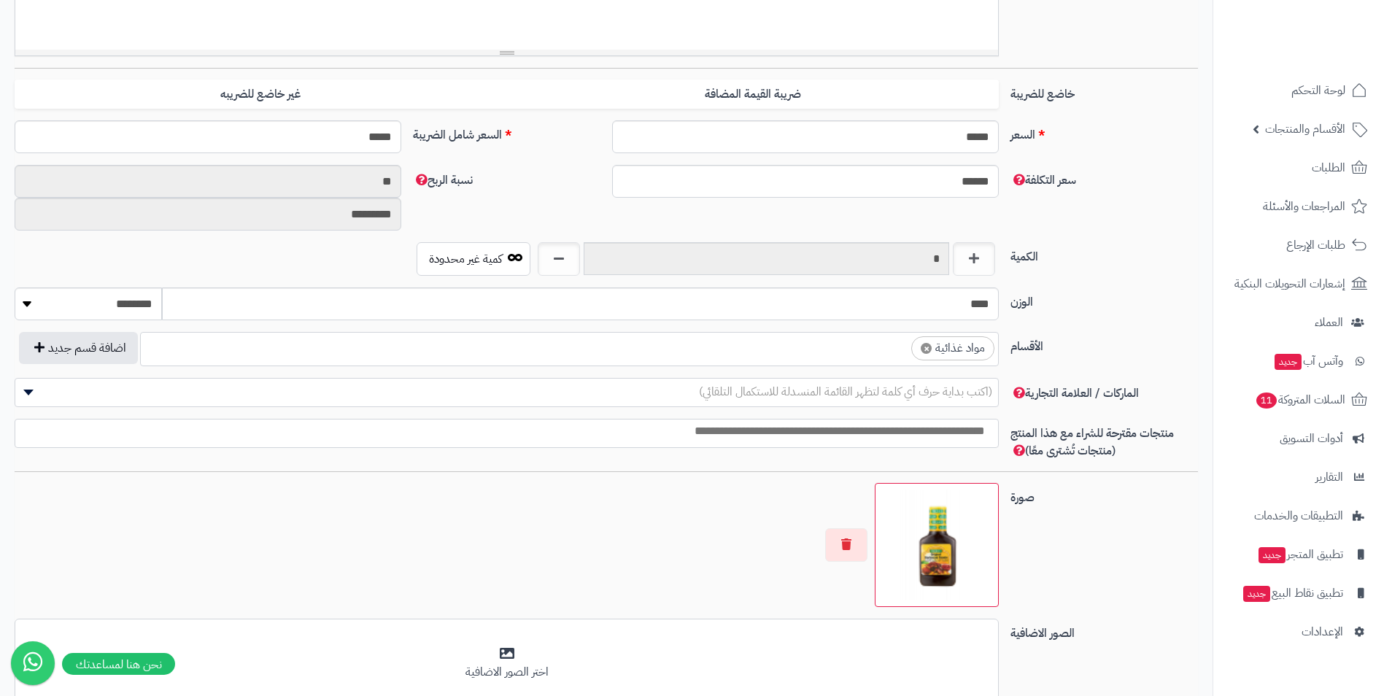
scroll to position [559, 0]
click at [818, 340] on ul "× مواد غذائية" at bounding box center [569, 347] width 857 height 28
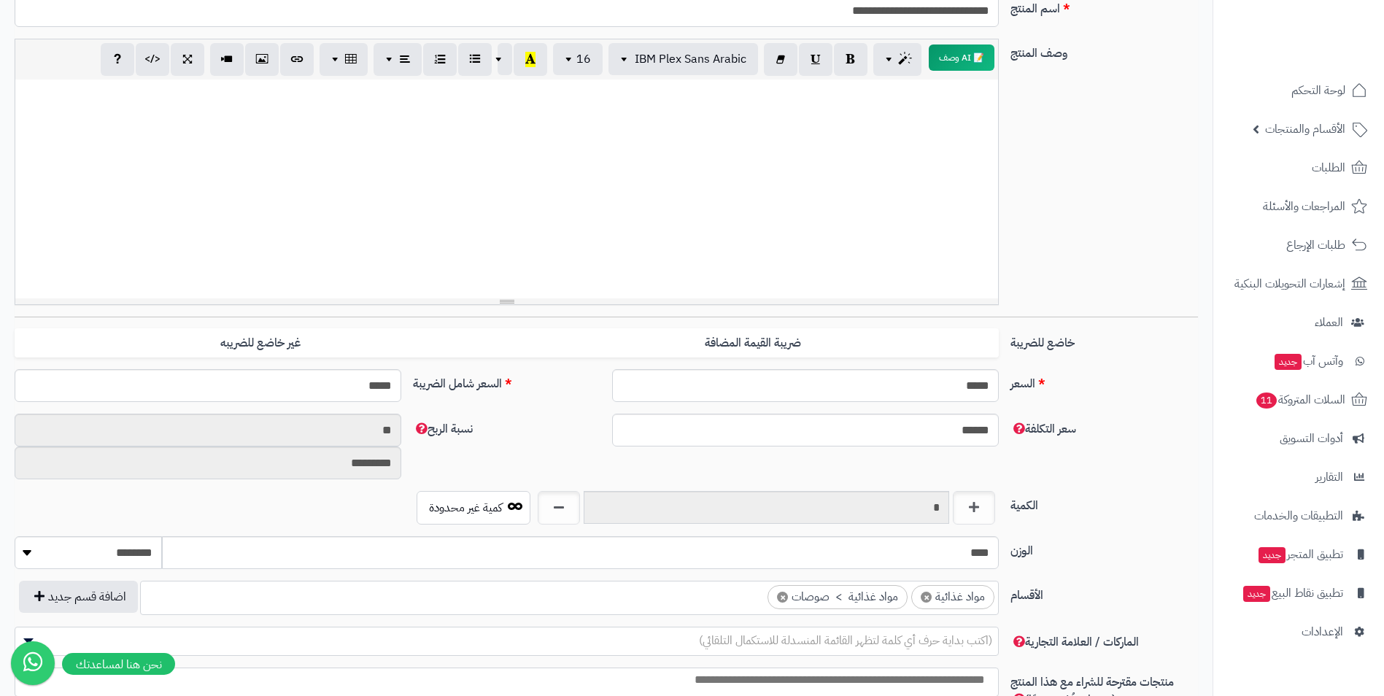
scroll to position [0, 0]
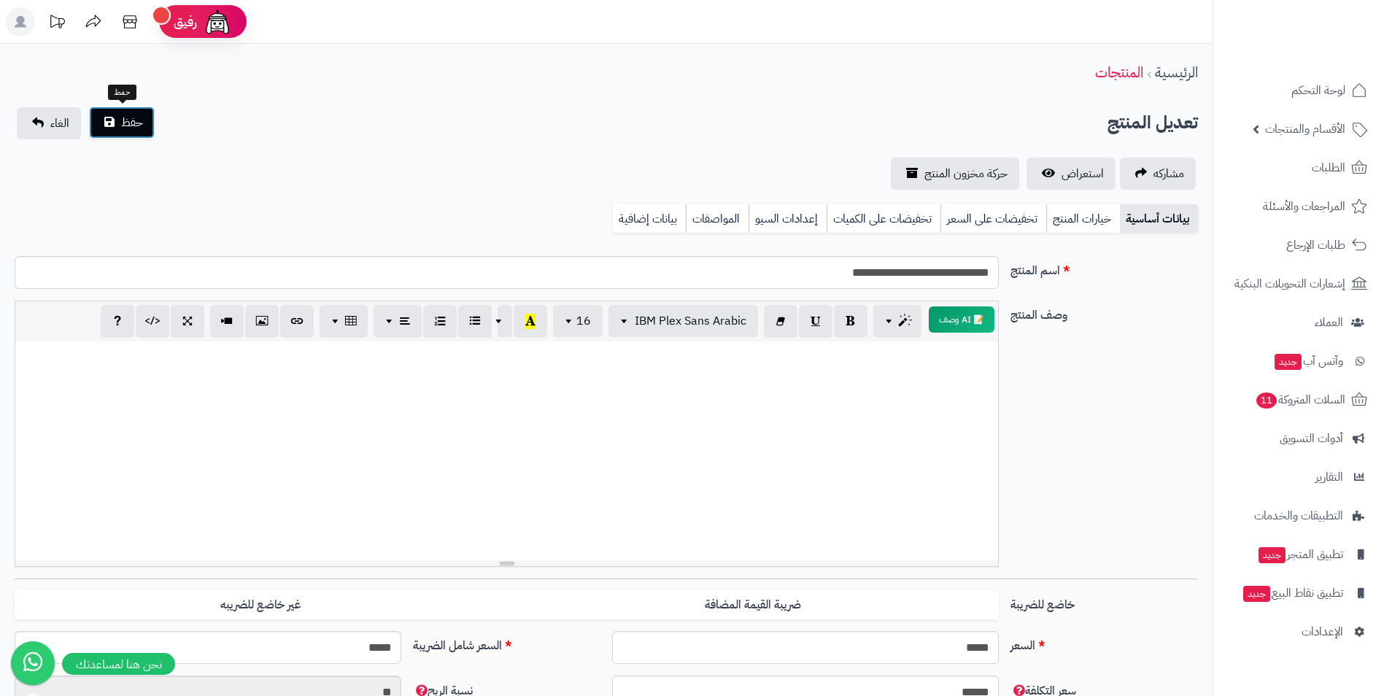
click at [123, 124] on span "حفظ" at bounding box center [132, 123] width 22 height 18
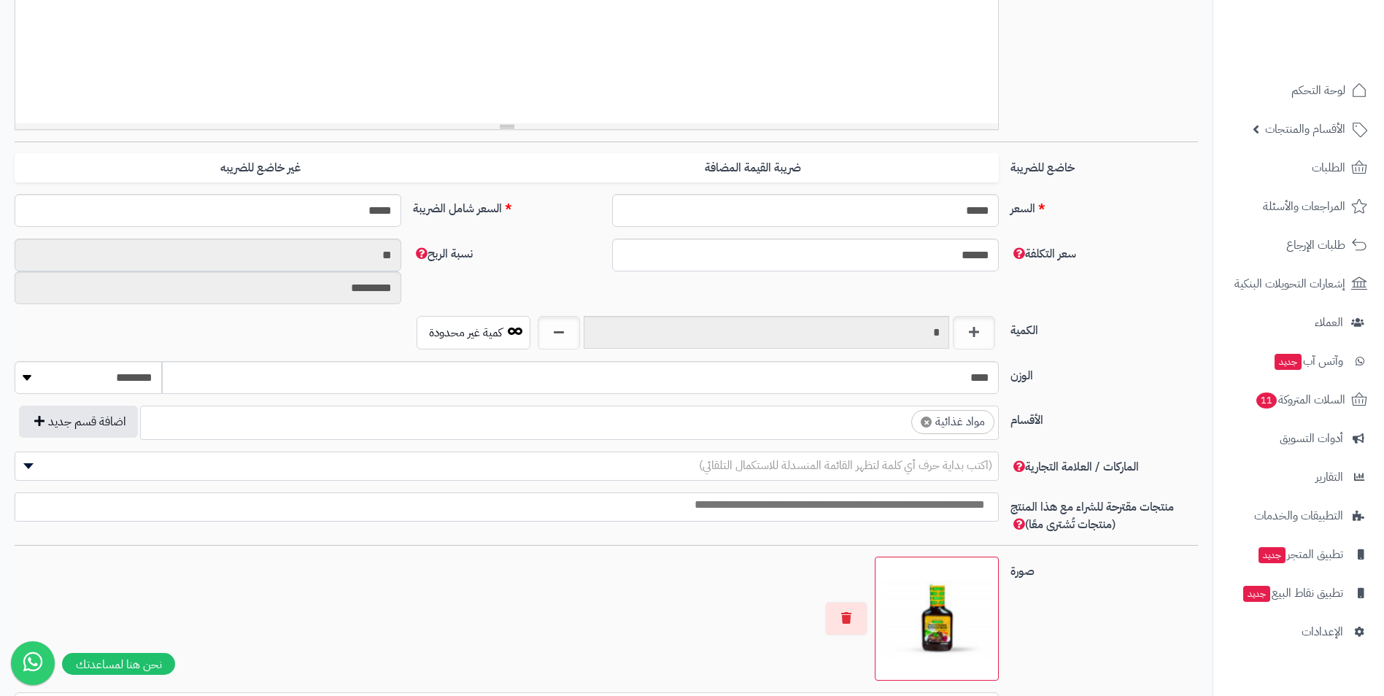
scroll to position [559, 0]
click at [838, 387] on input "****" at bounding box center [580, 376] width 837 height 33
click at [823, 414] on ul "× مواد غذائية" at bounding box center [569, 420] width 857 height 28
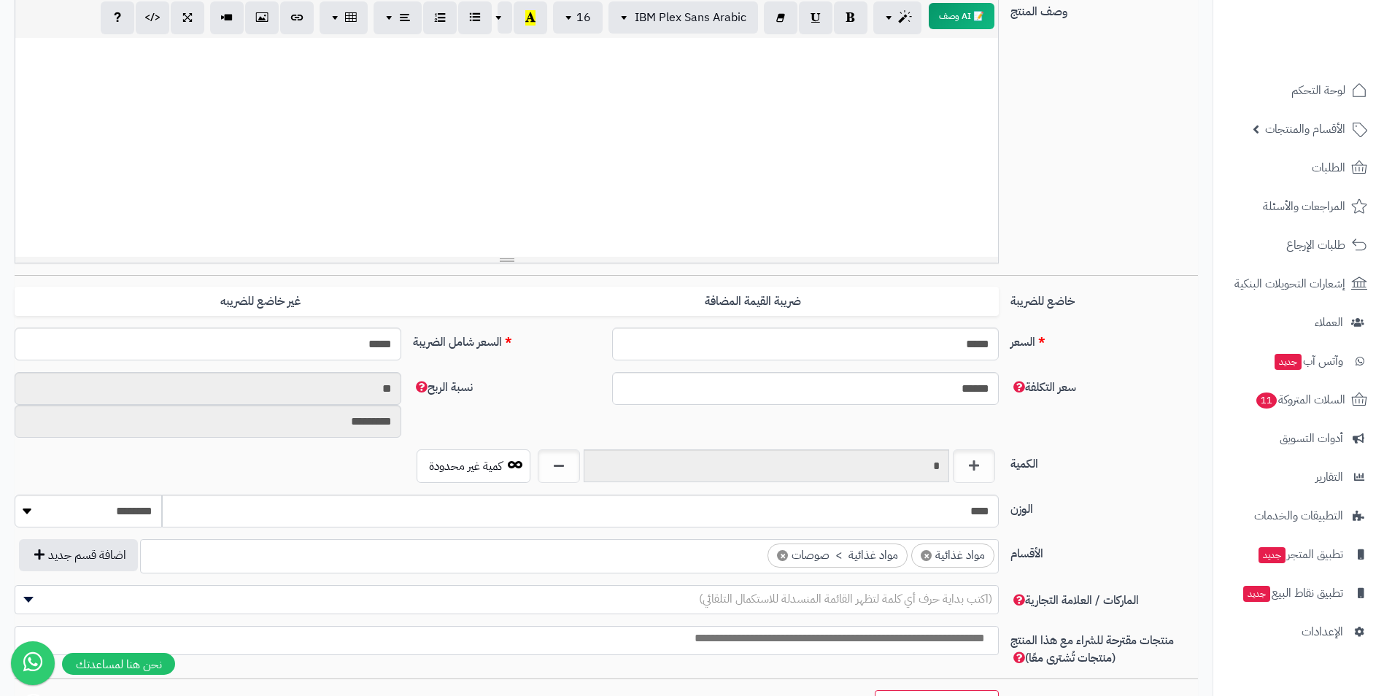
scroll to position [0, 0]
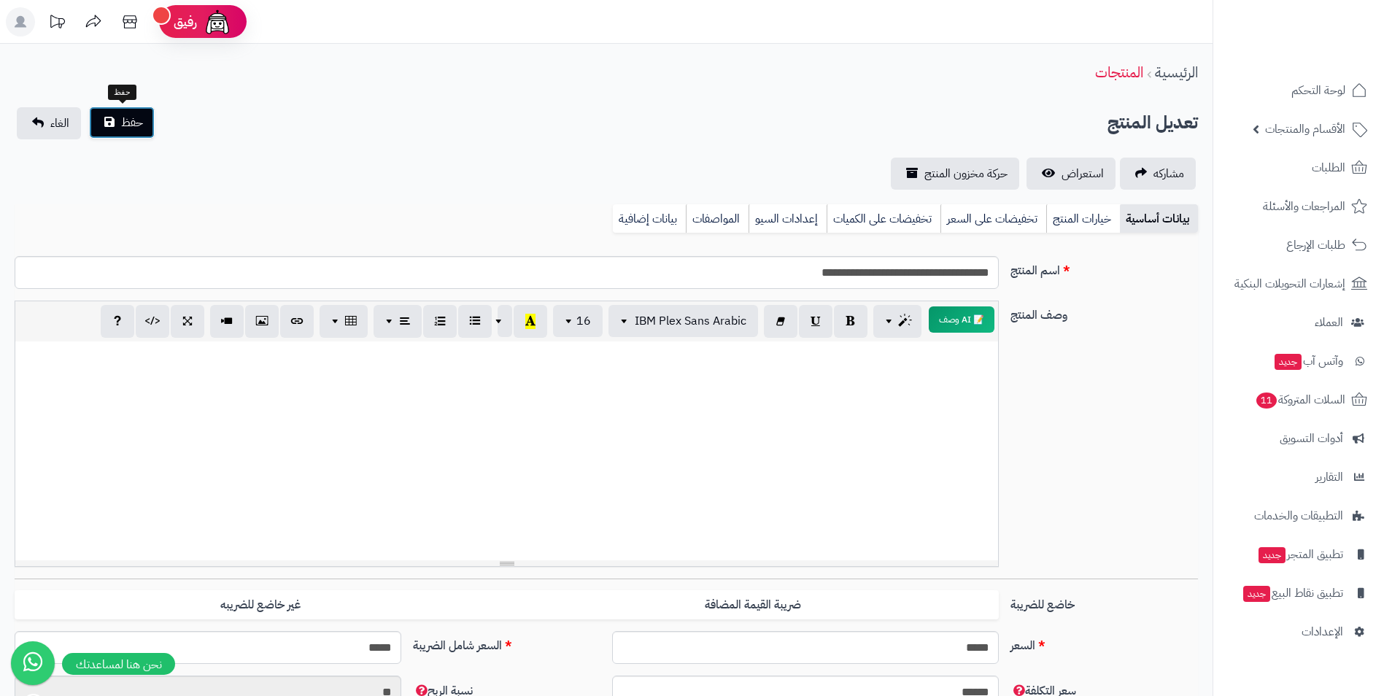
click at [107, 124] on button "حفظ" at bounding box center [122, 123] width 66 height 32
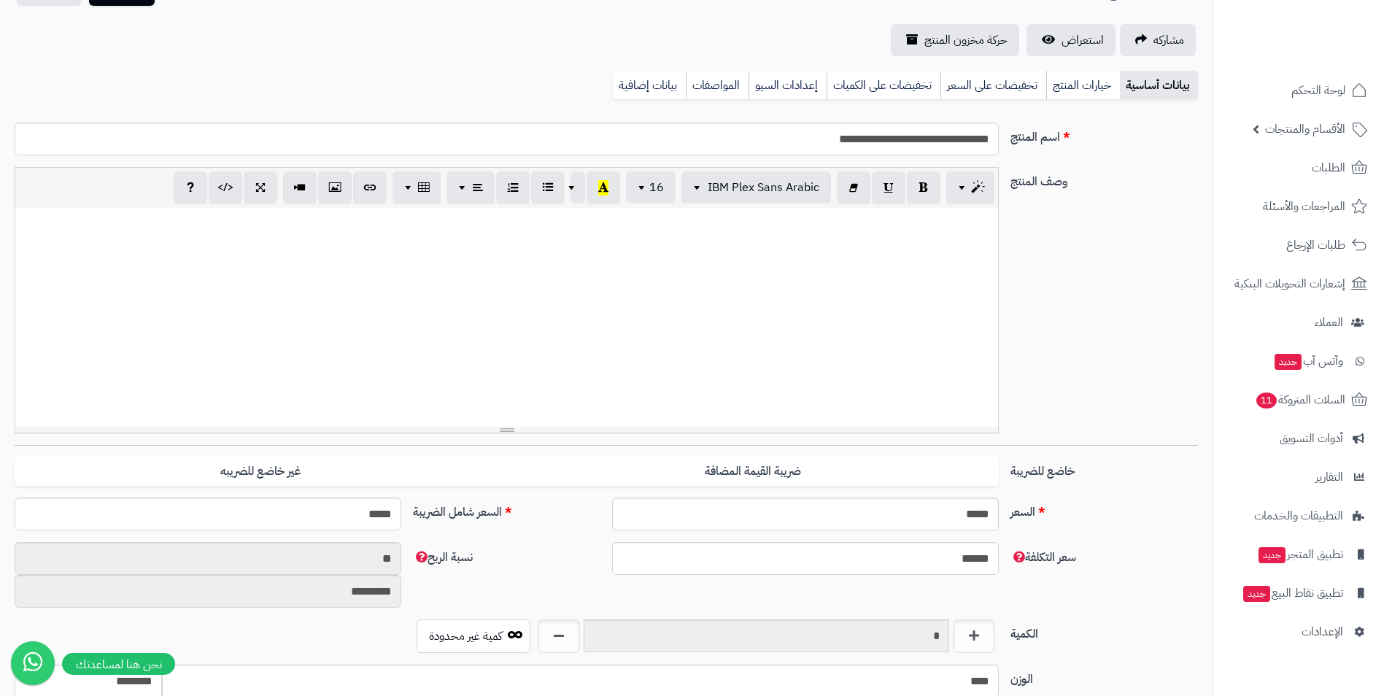
scroll to position [438, 0]
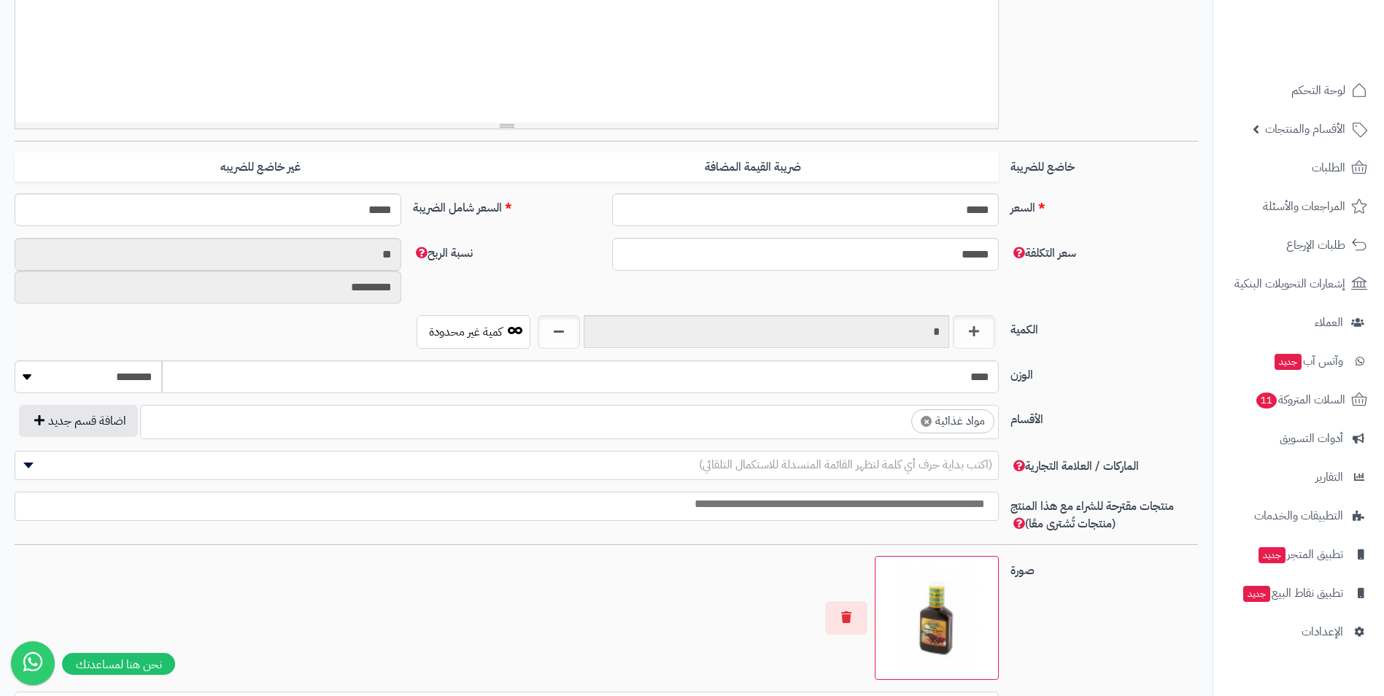
click at [836, 434] on span "× مواد غذائية" at bounding box center [569, 422] width 859 height 34
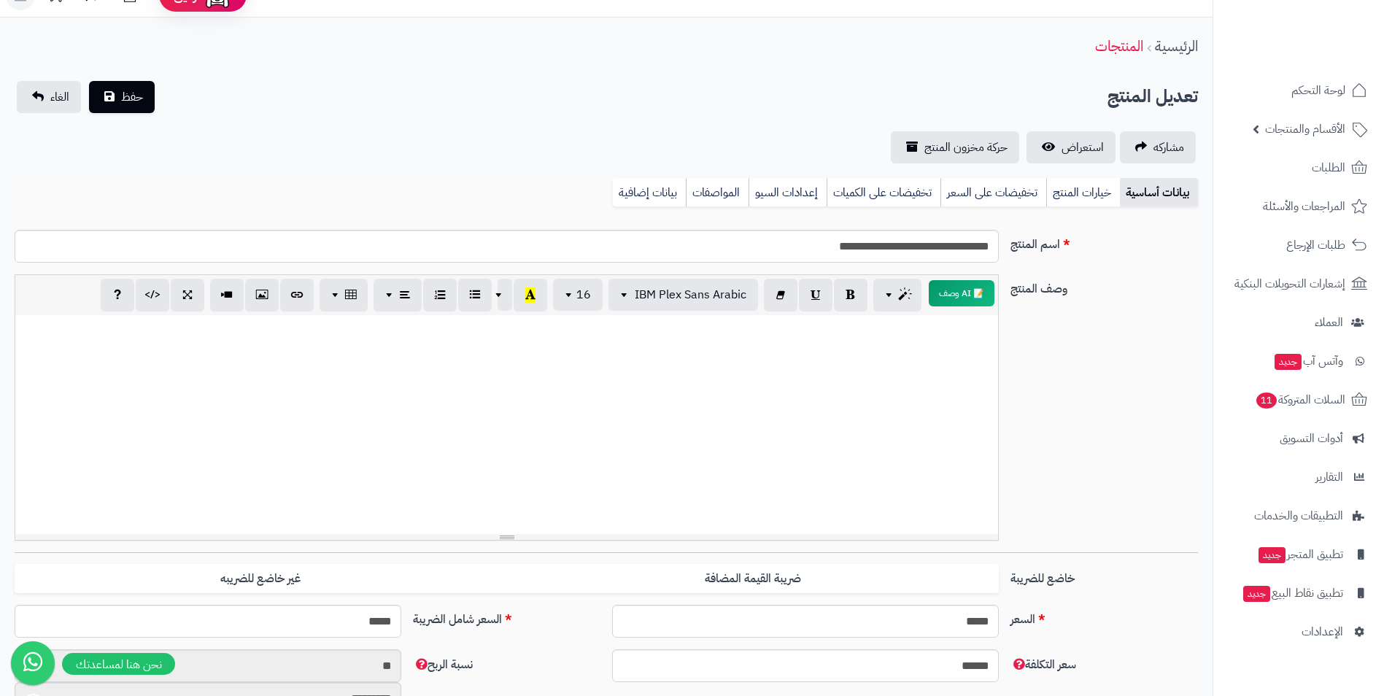
scroll to position [0, 0]
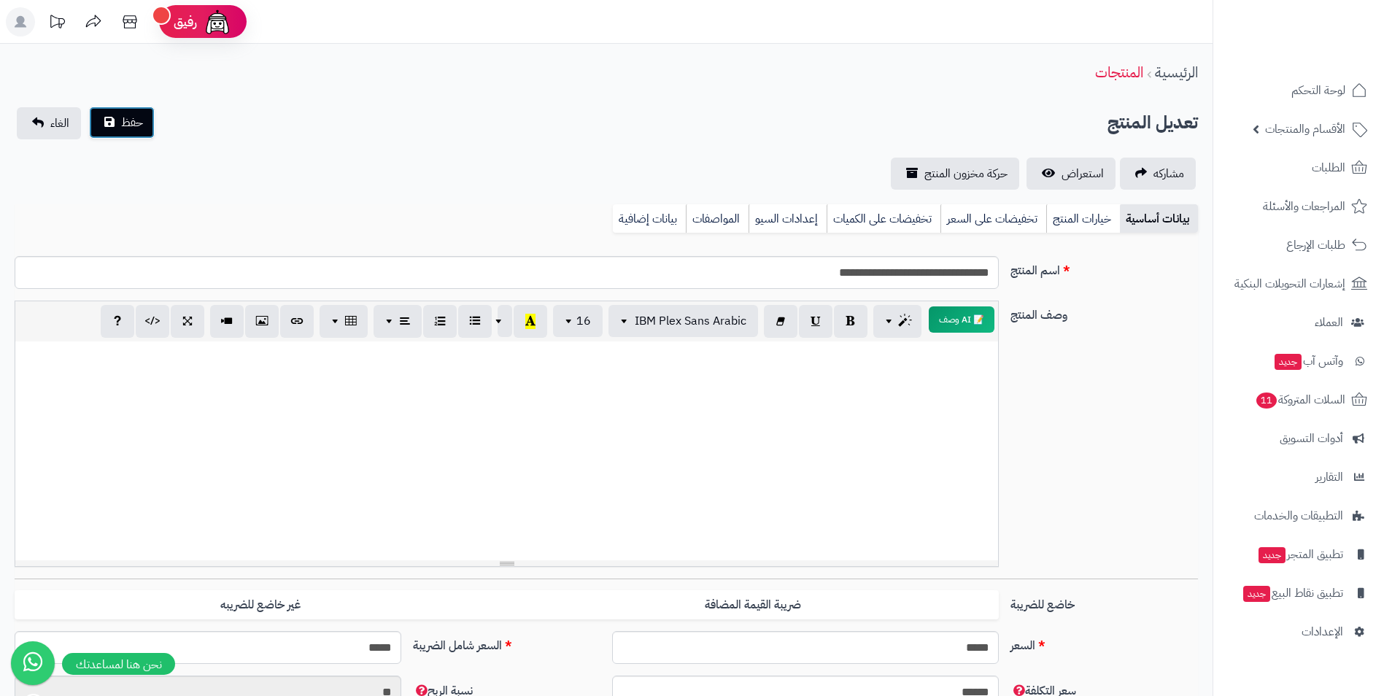
click at [142, 133] on button "حفظ" at bounding box center [122, 123] width 66 height 32
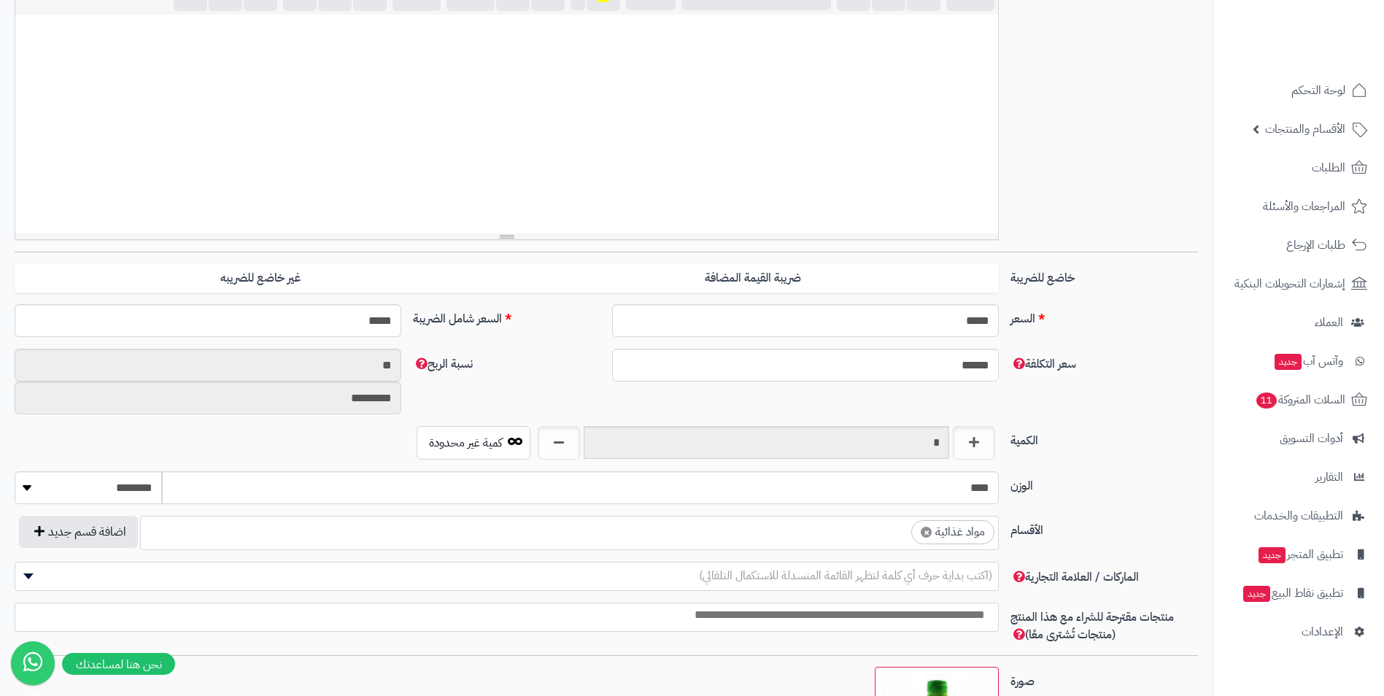
scroll to position [365, 0]
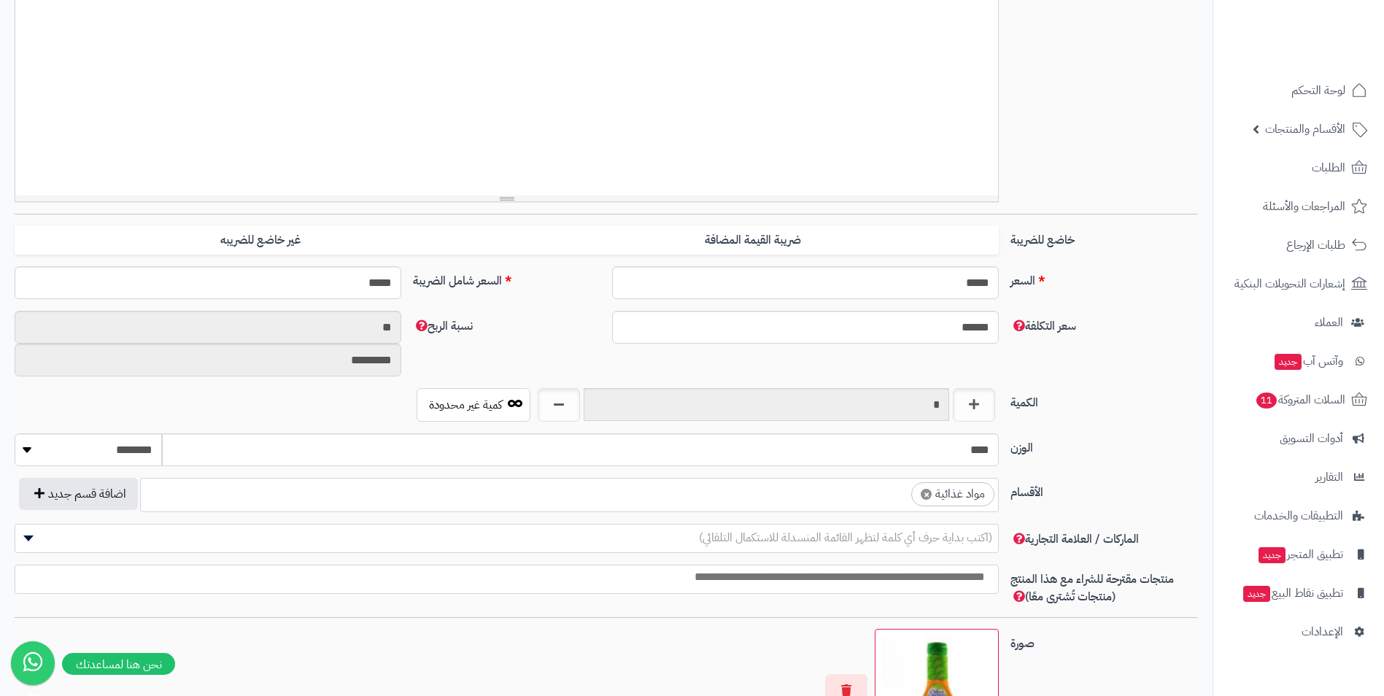
click at [872, 499] on ul "× مواد غذائية" at bounding box center [569, 493] width 857 height 28
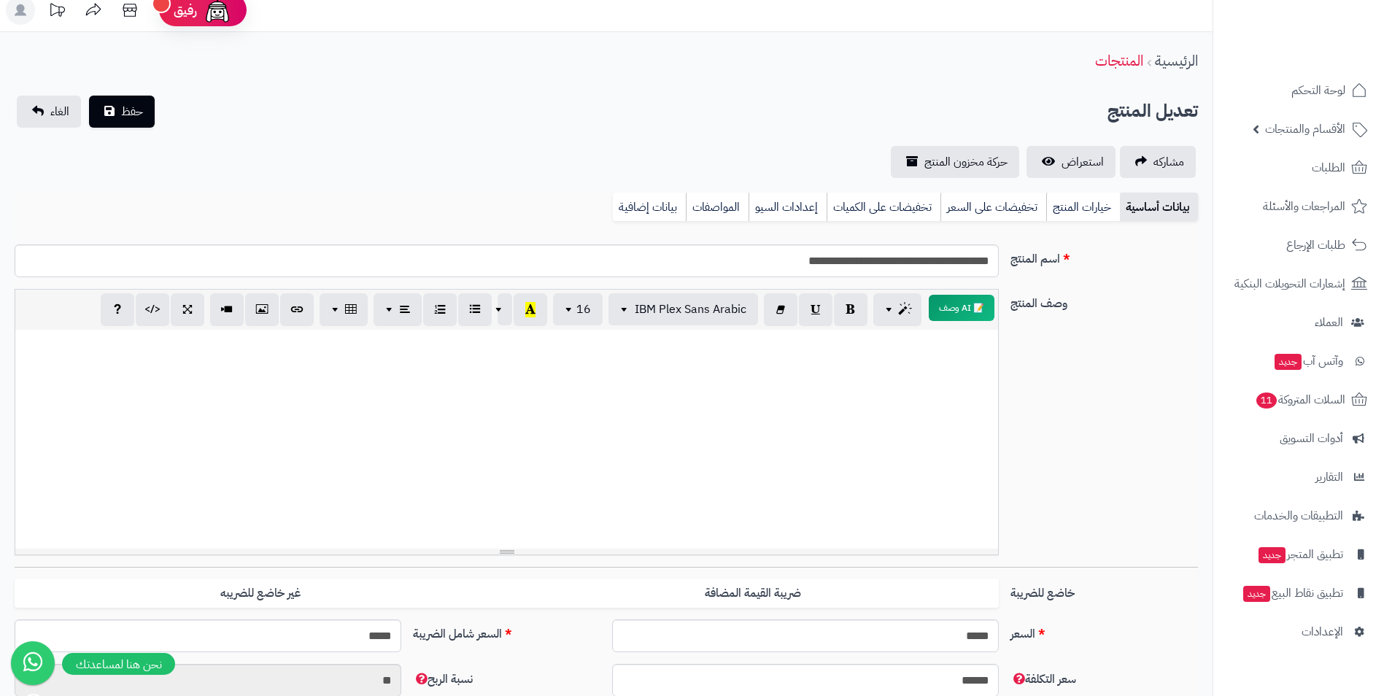
scroll to position [0, 0]
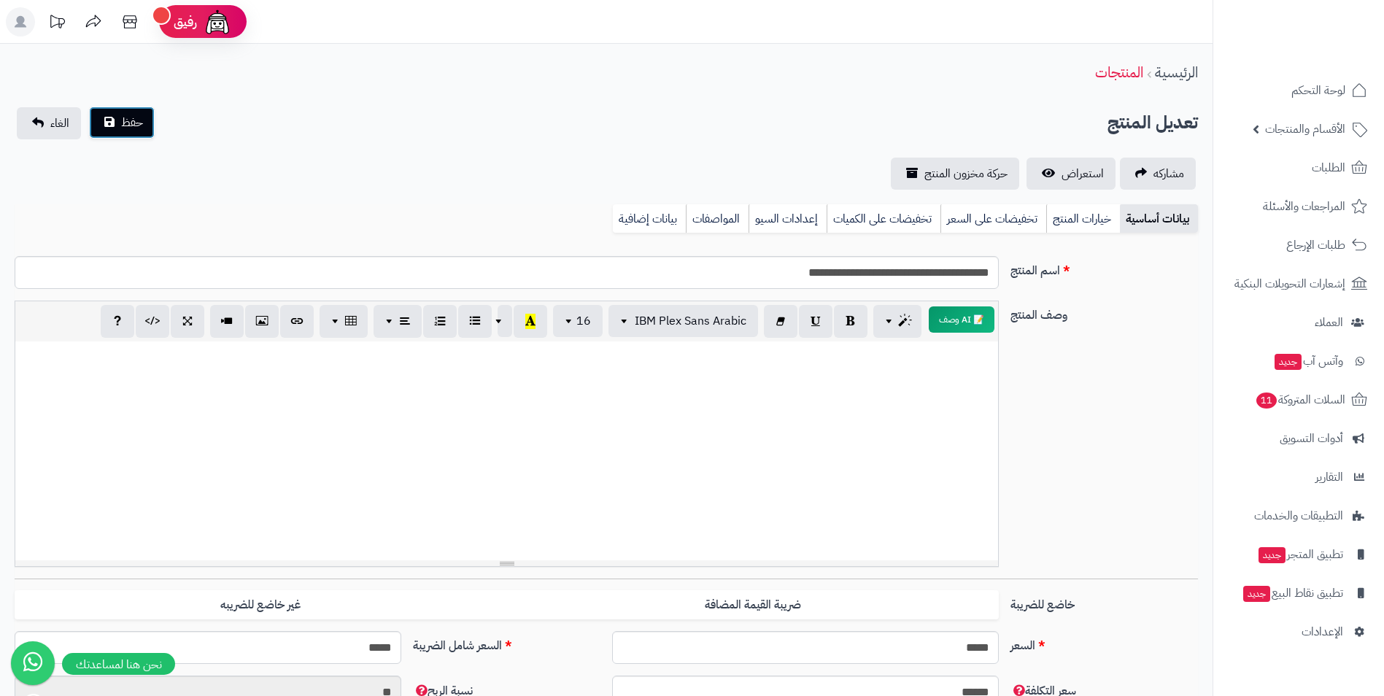
click at [131, 110] on button "حفظ" at bounding box center [122, 123] width 66 height 32
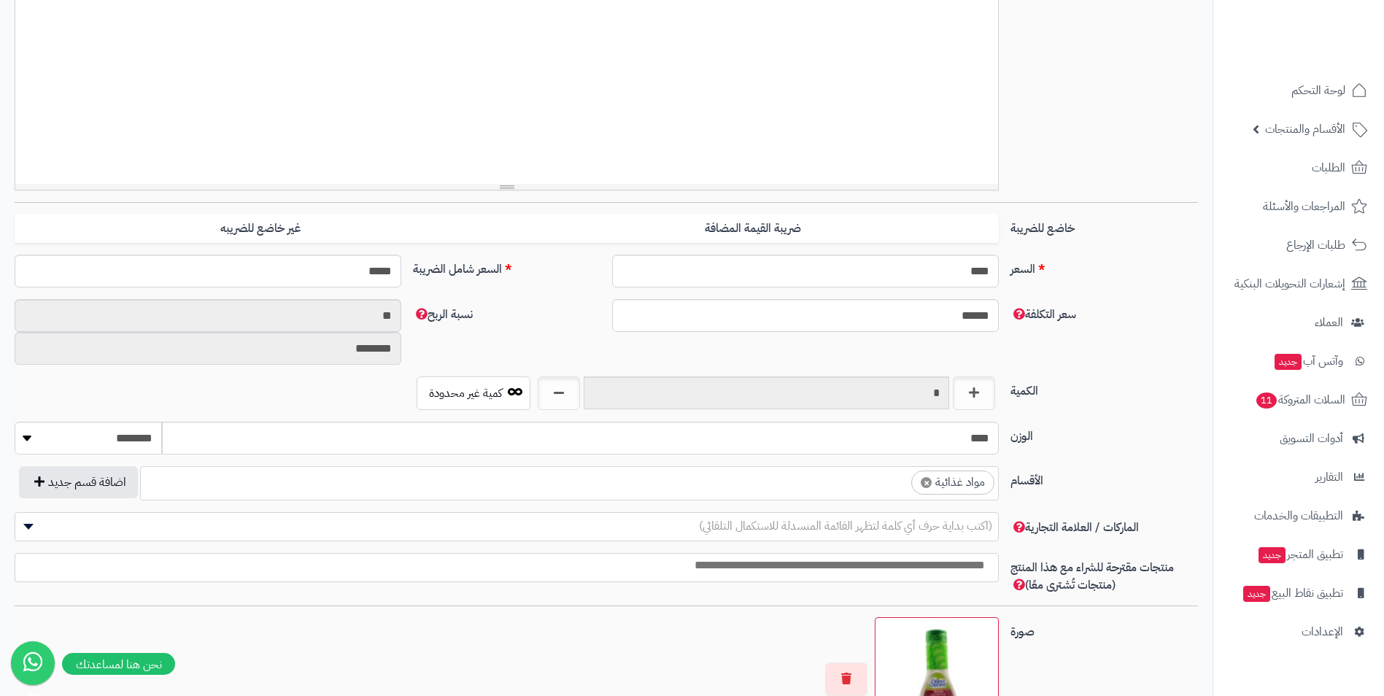
scroll to position [438, 0]
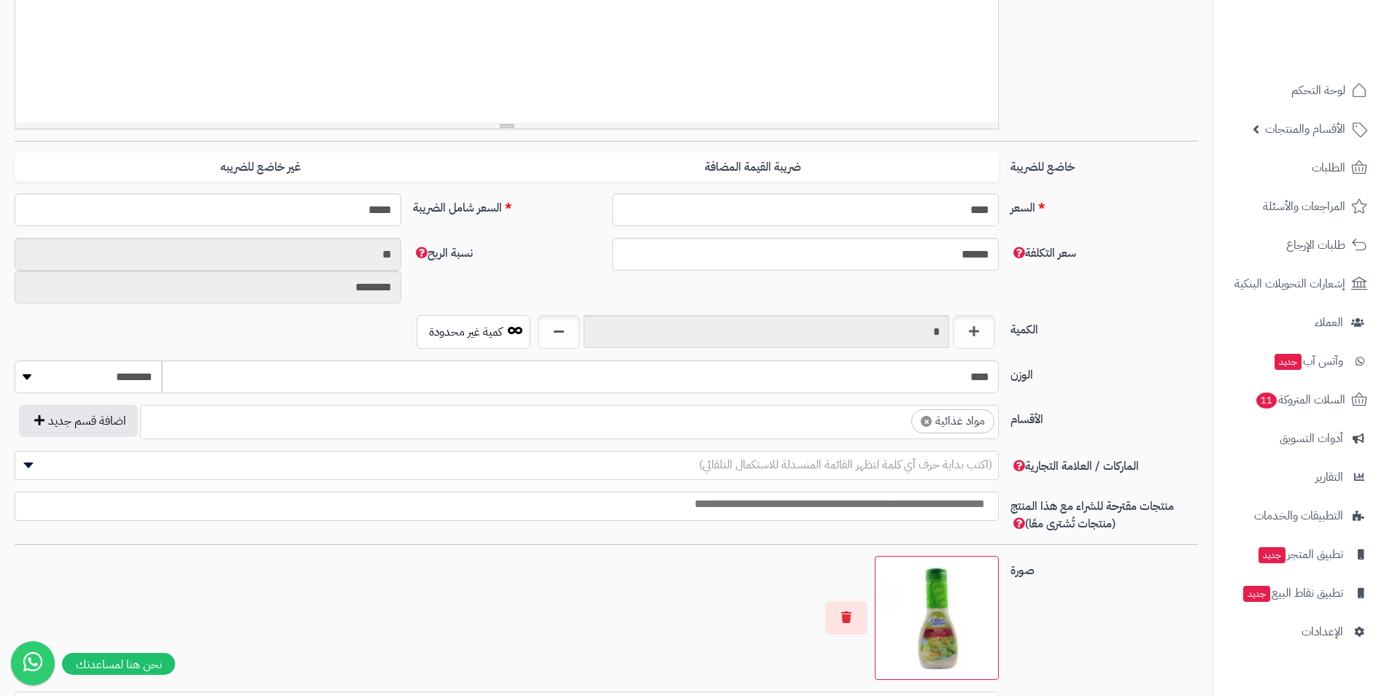
click at [835, 427] on ul "× مواد غذائية" at bounding box center [569, 420] width 857 height 28
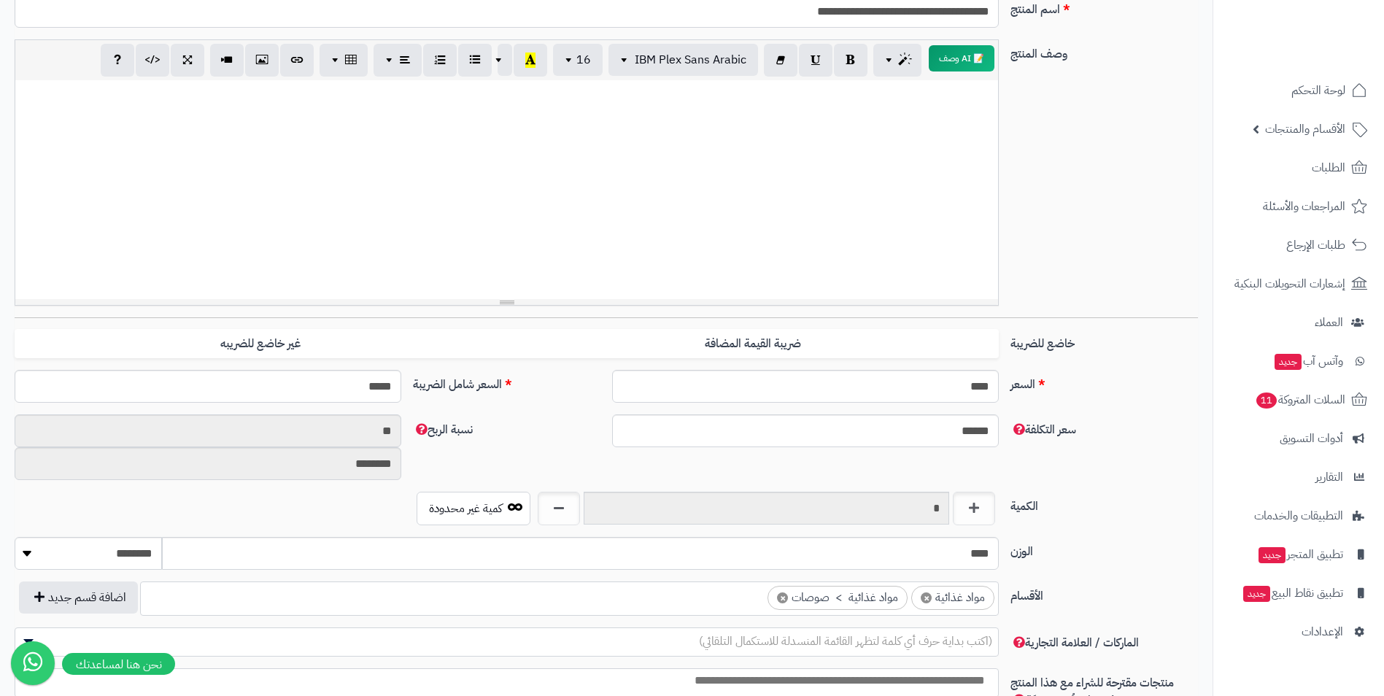
scroll to position [0, 0]
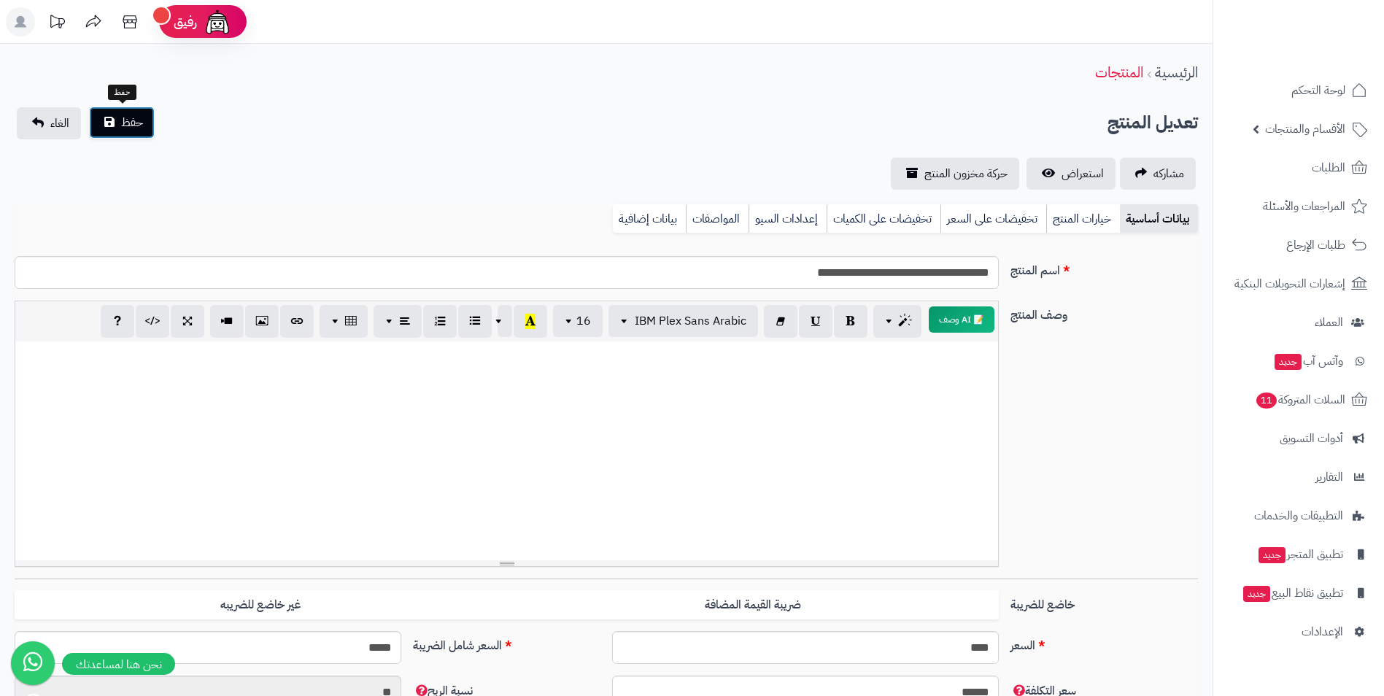
click at [112, 119] on button "حفظ" at bounding box center [122, 123] width 66 height 32
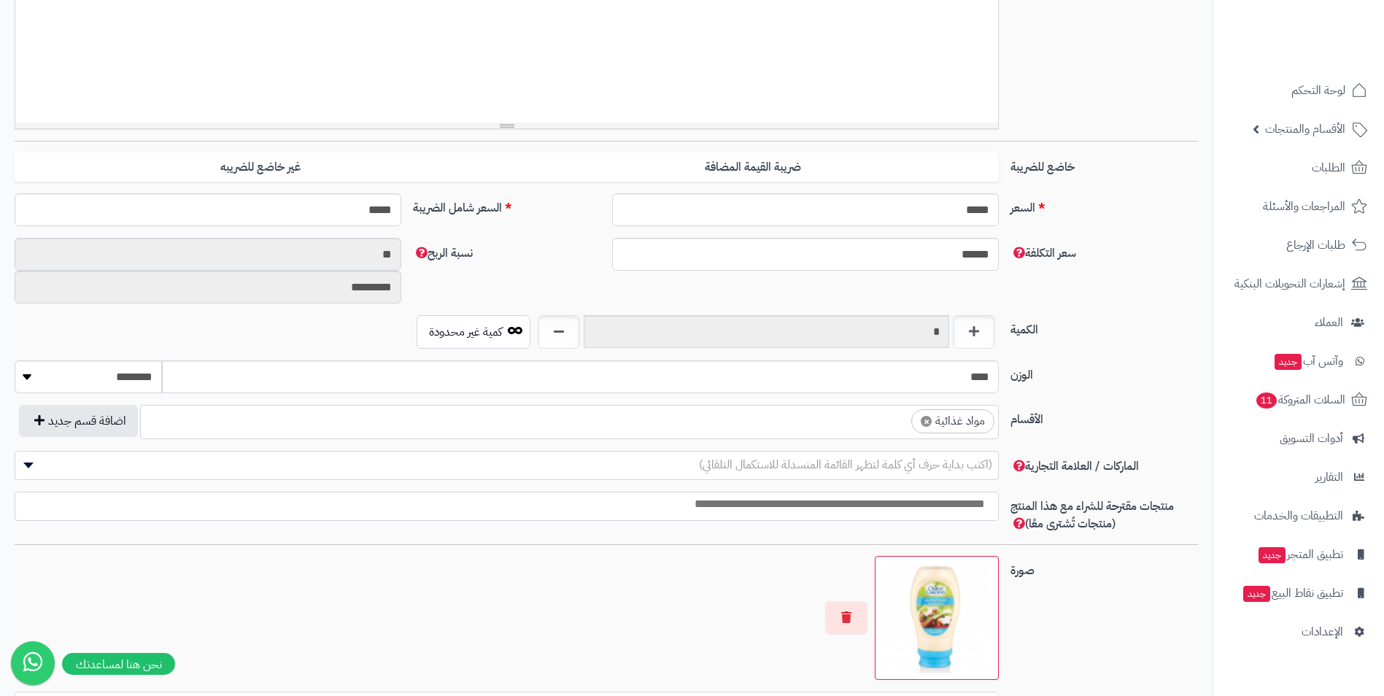
scroll to position [559, 0]
click at [744, 431] on ul "× مواد غذائية" at bounding box center [569, 420] width 857 height 28
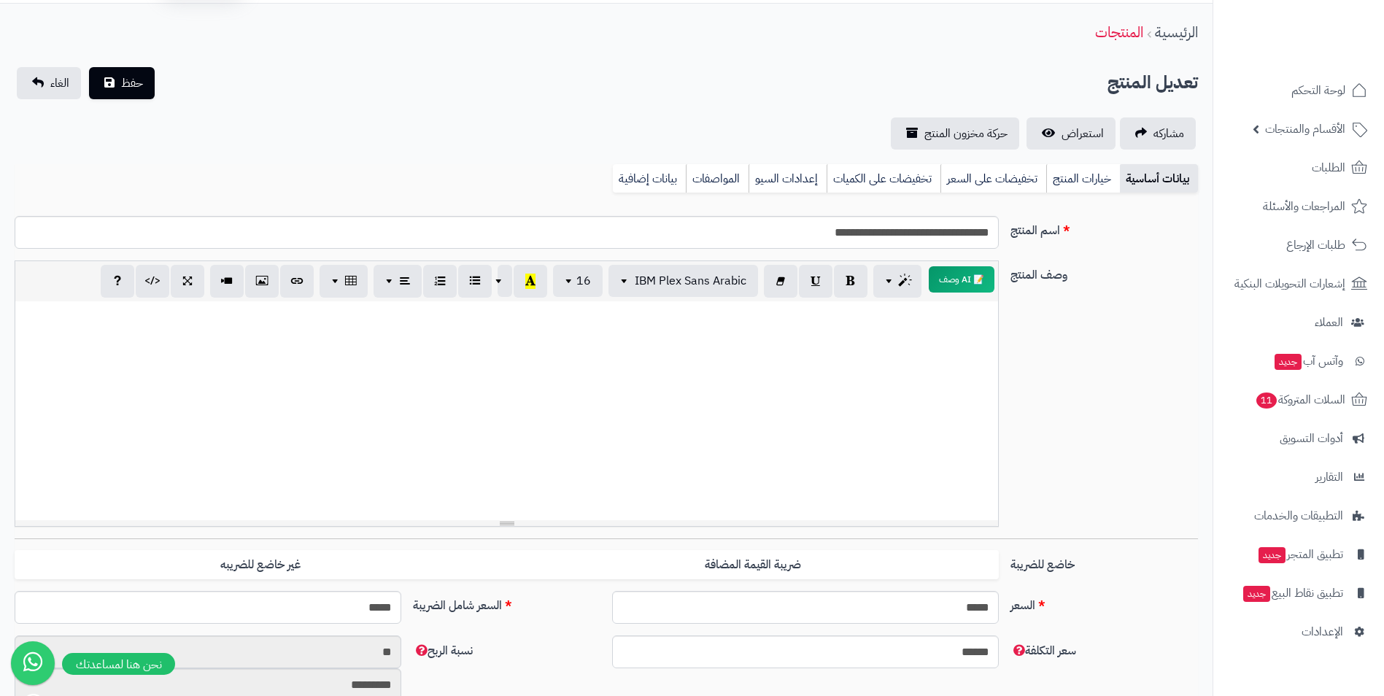
scroll to position [0, 0]
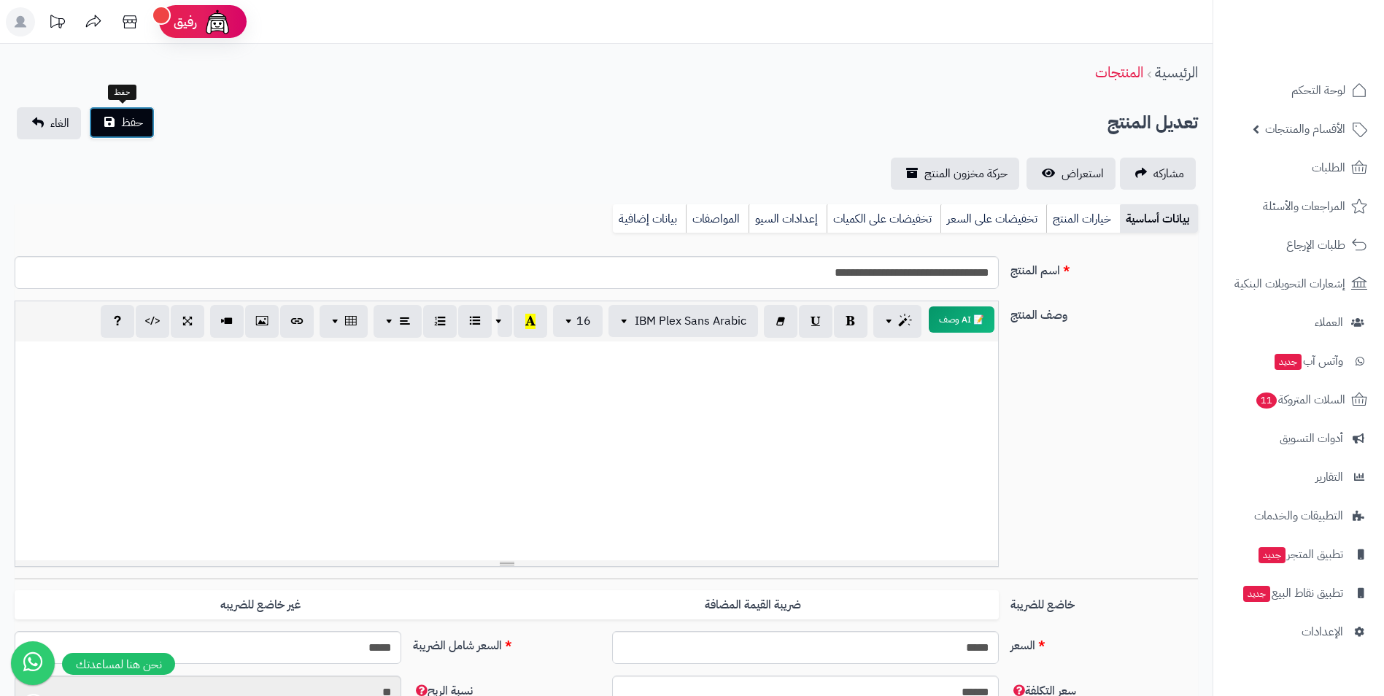
click at [124, 134] on button "حفظ" at bounding box center [122, 123] width 66 height 32
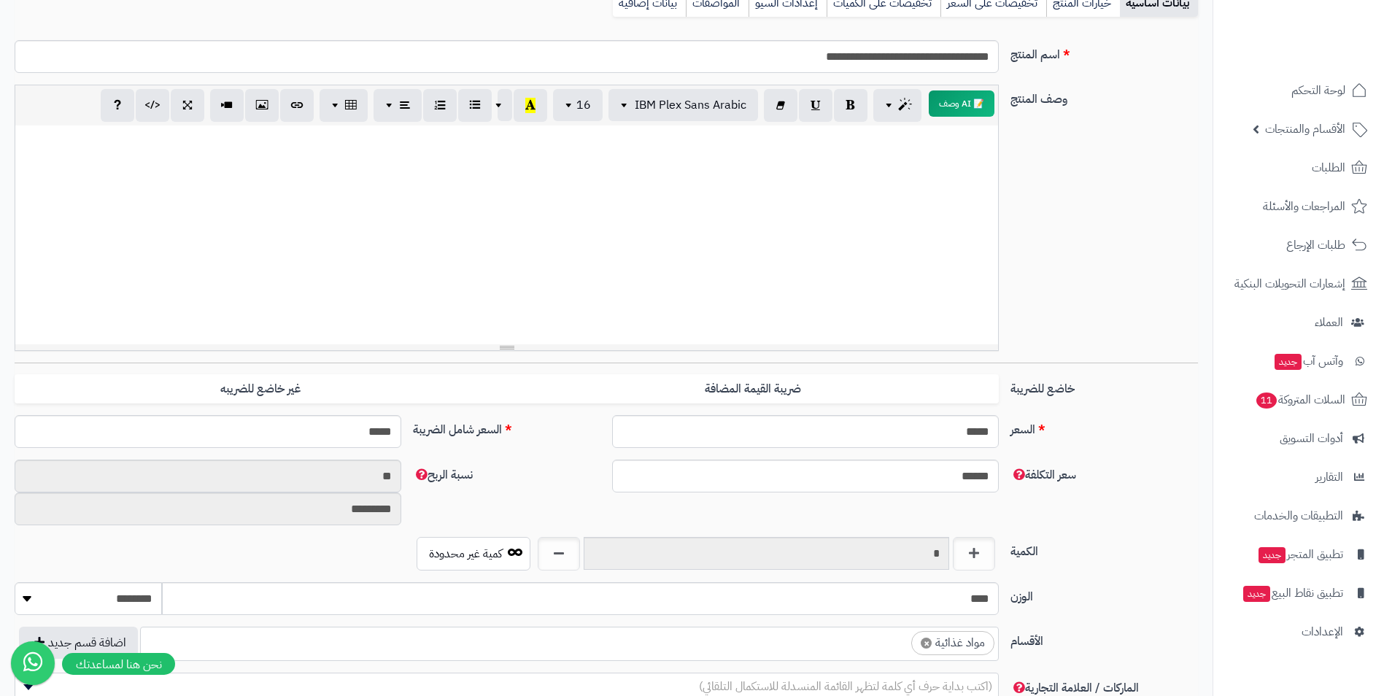
scroll to position [219, 0]
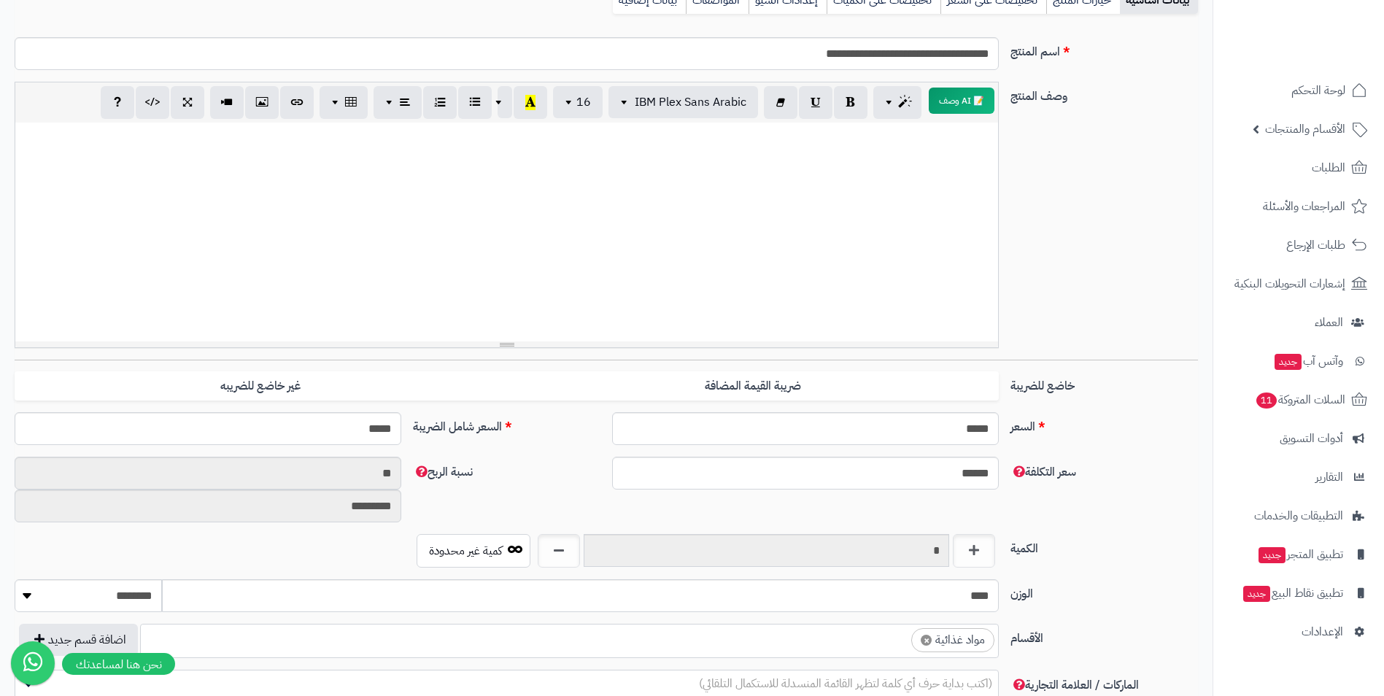
click at [771, 640] on ul "× مواد غذائية" at bounding box center [569, 639] width 857 height 28
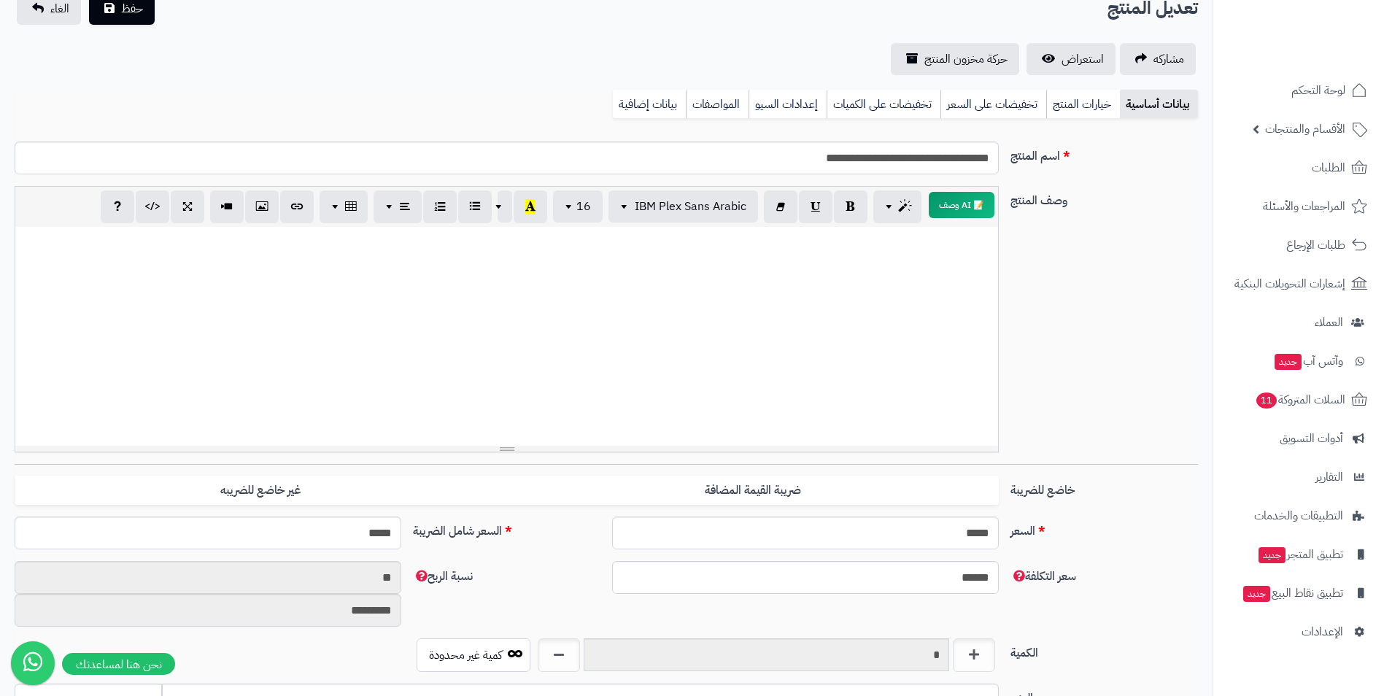
scroll to position [0, 0]
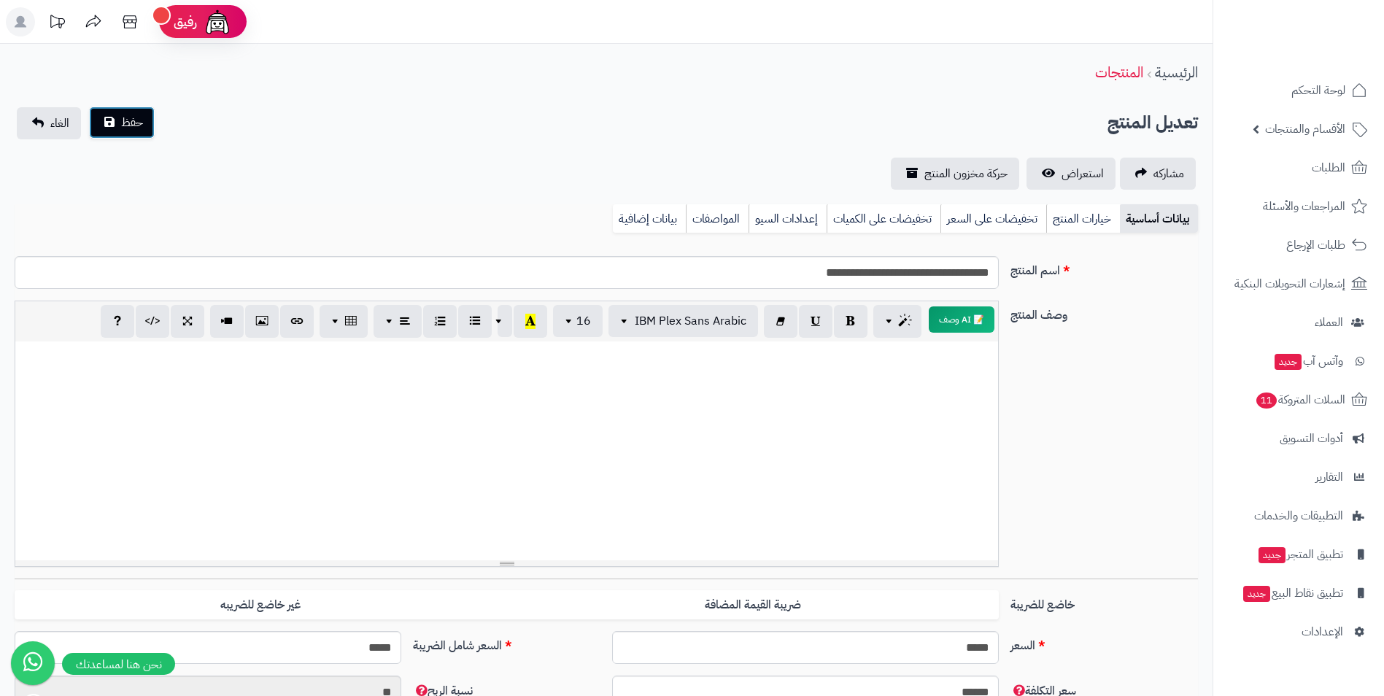
click at [147, 139] on div "حفظ الغاء" at bounding box center [86, 123] width 142 height 32
click at [110, 128] on button "حفظ" at bounding box center [122, 123] width 66 height 32
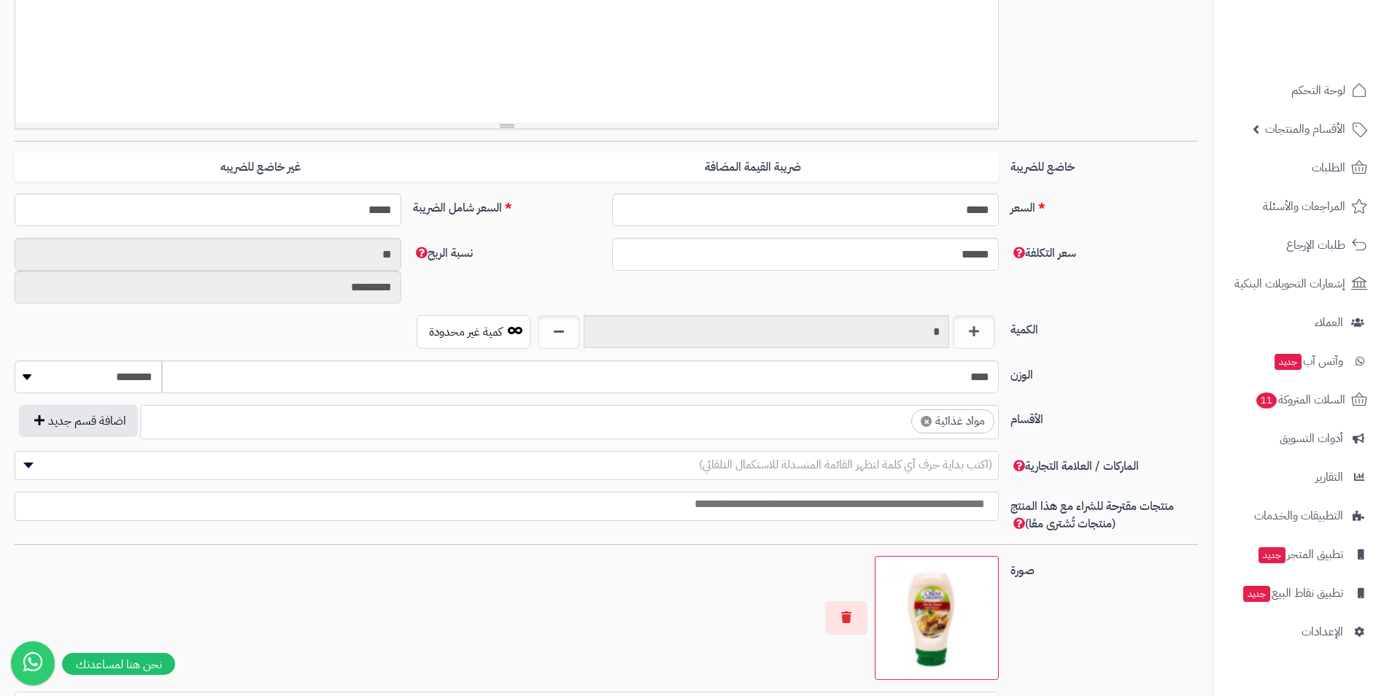
scroll to position [559, 0]
click at [873, 422] on ul "× مواد غذائية" at bounding box center [569, 420] width 857 height 28
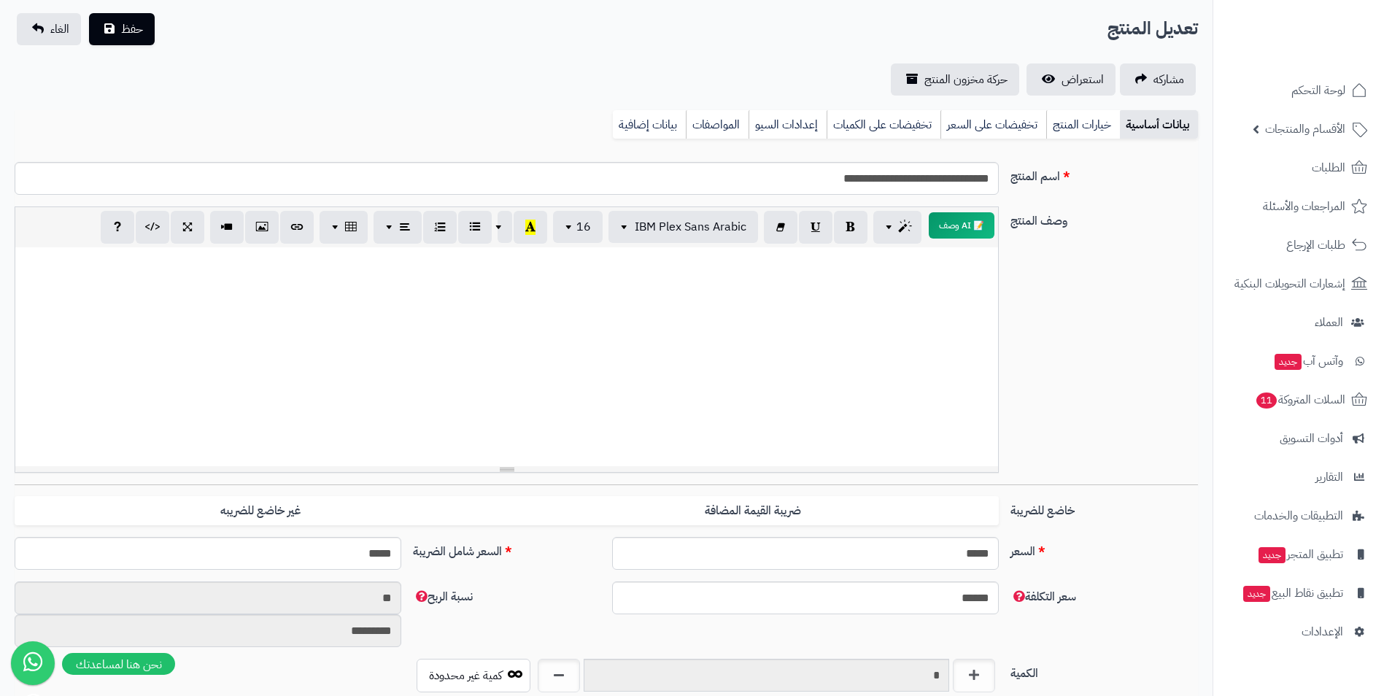
scroll to position [0, 0]
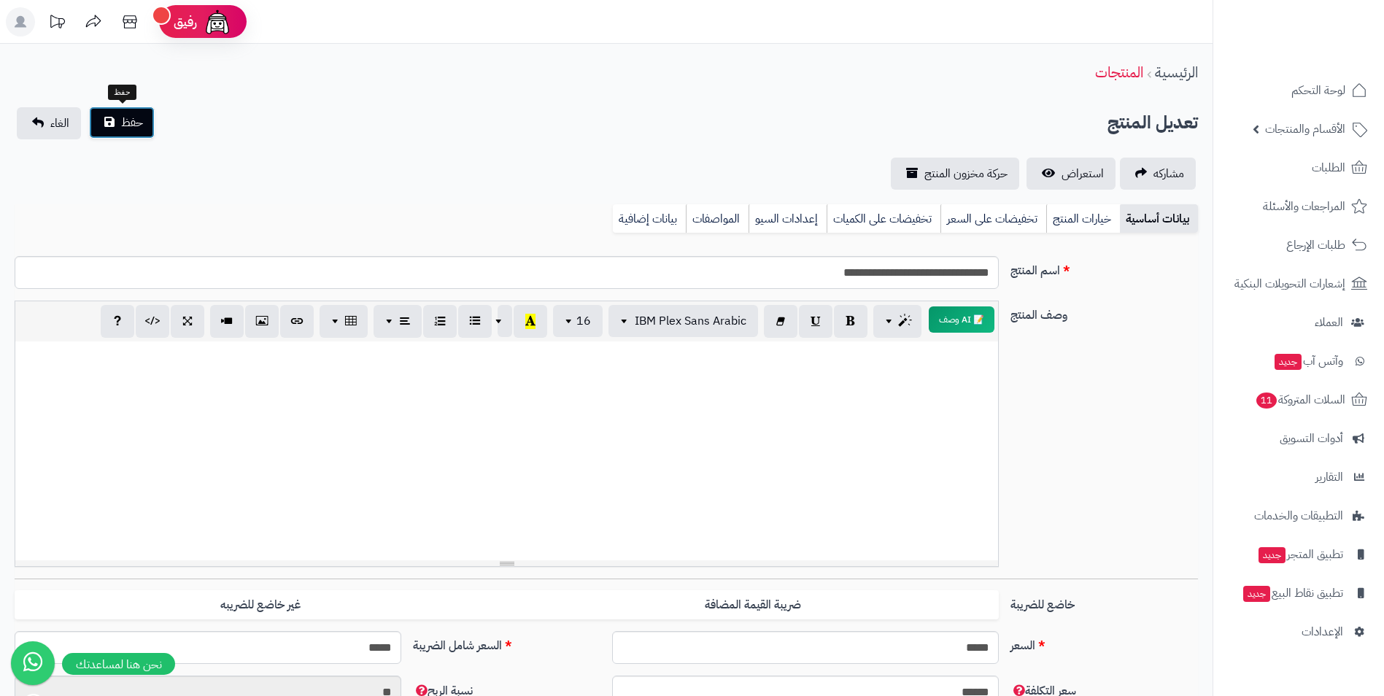
click at [112, 112] on button "حفظ" at bounding box center [122, 123] width 66 height 32
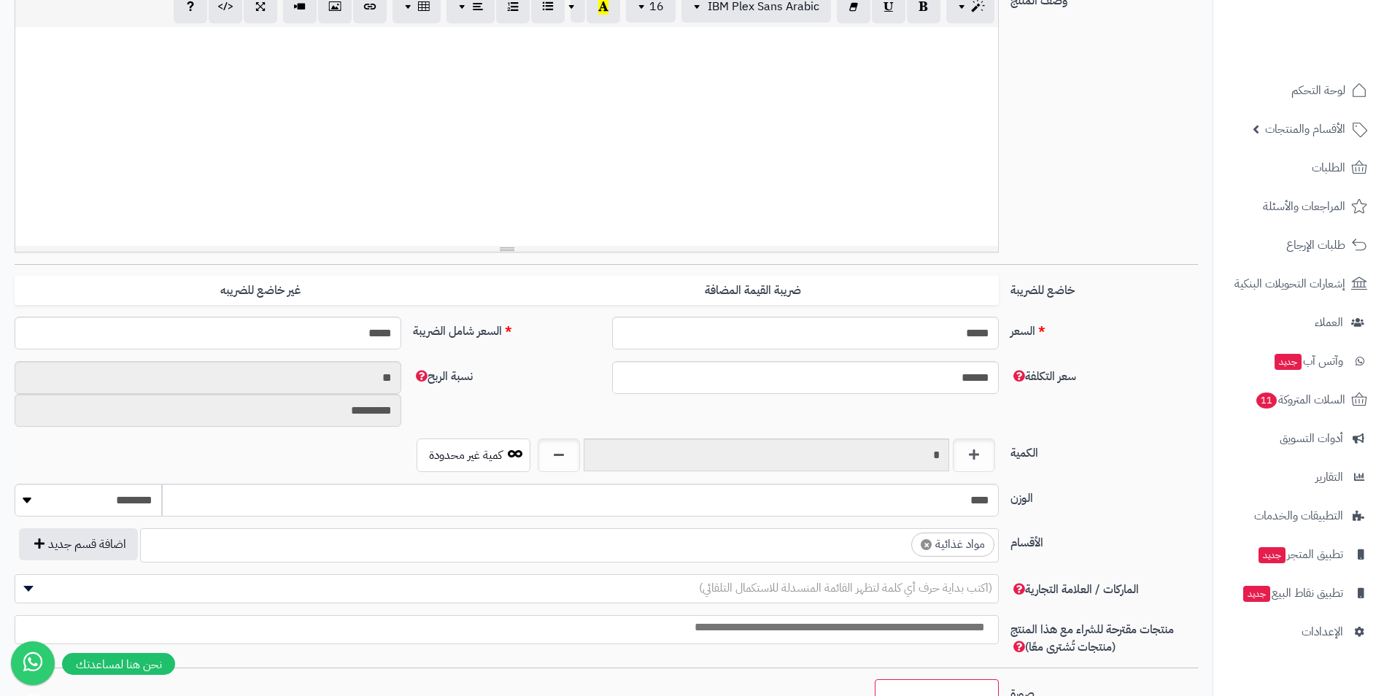
scroll to position [365, 0]
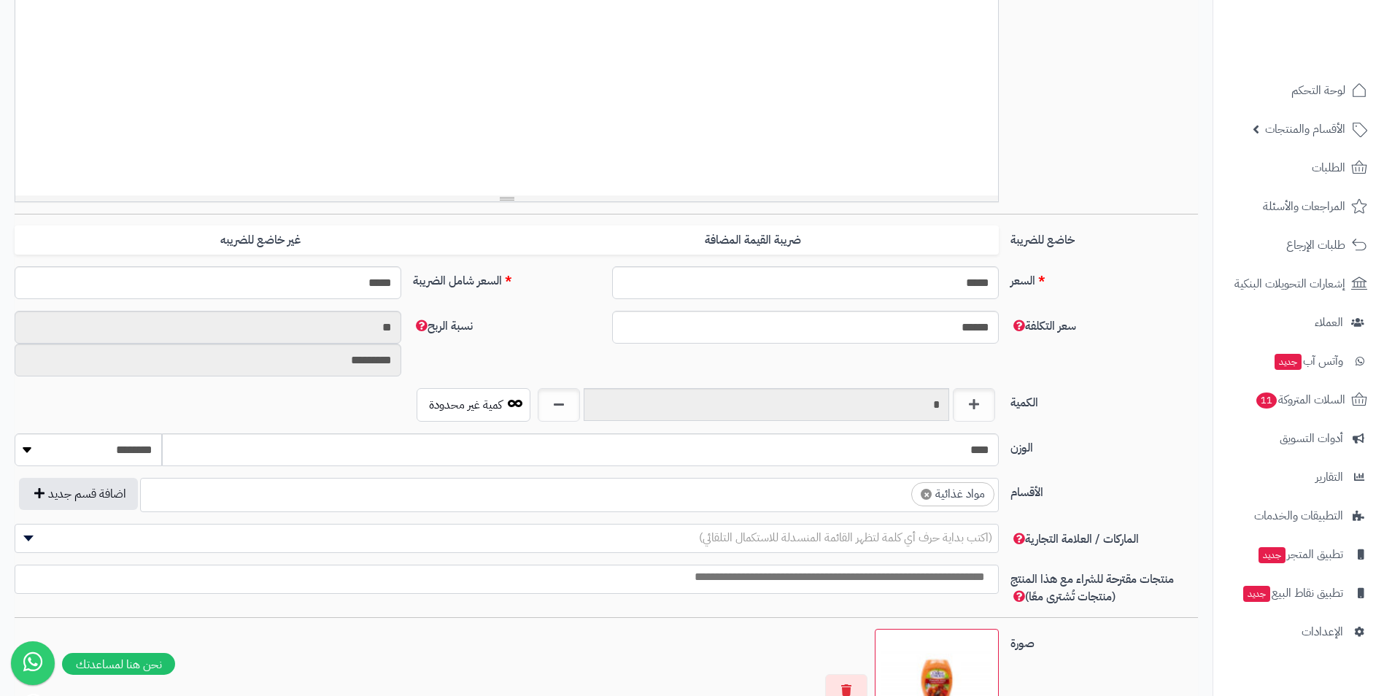
click at [822, 492] on ul "× مواد غذائية" at bounding box center [569, 493] width 857 height 28
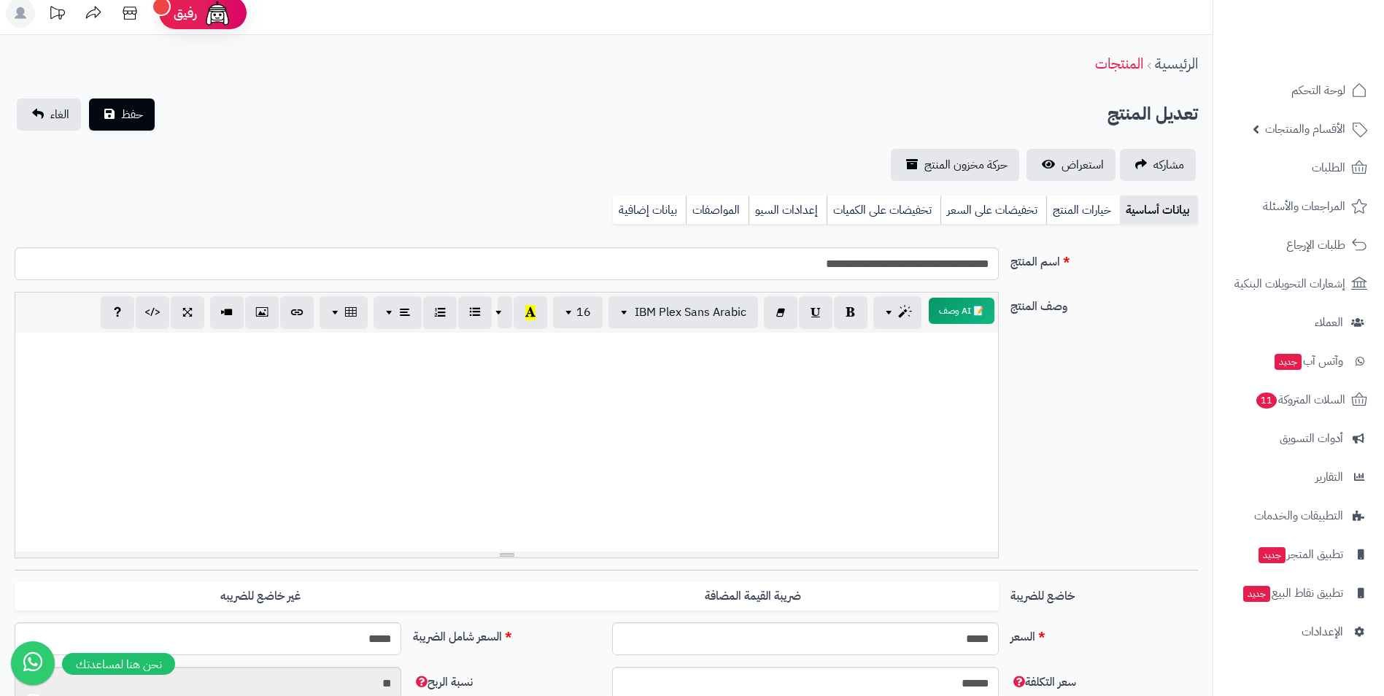
scroll to position [0, 0]
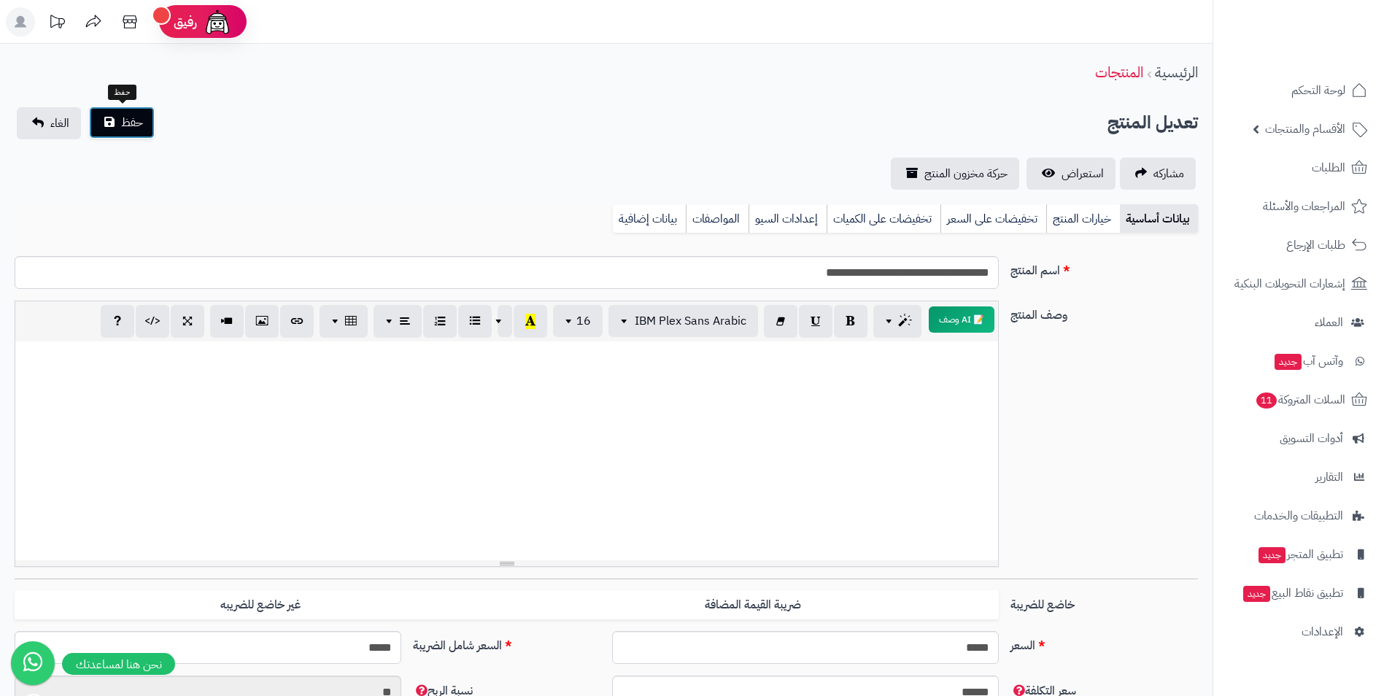
click at [140, 128] on span "حفظ" at bounding box center [132, 123] width 22 height 18
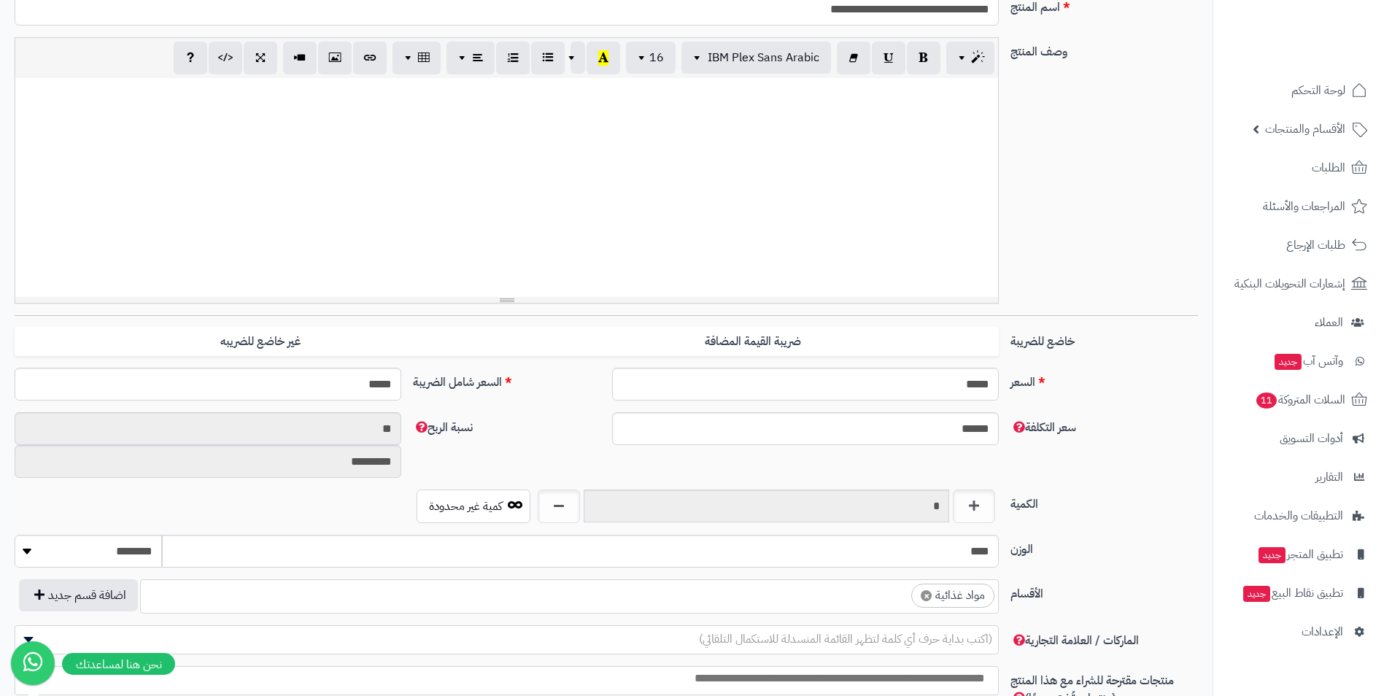
scroll to position [292, 0]
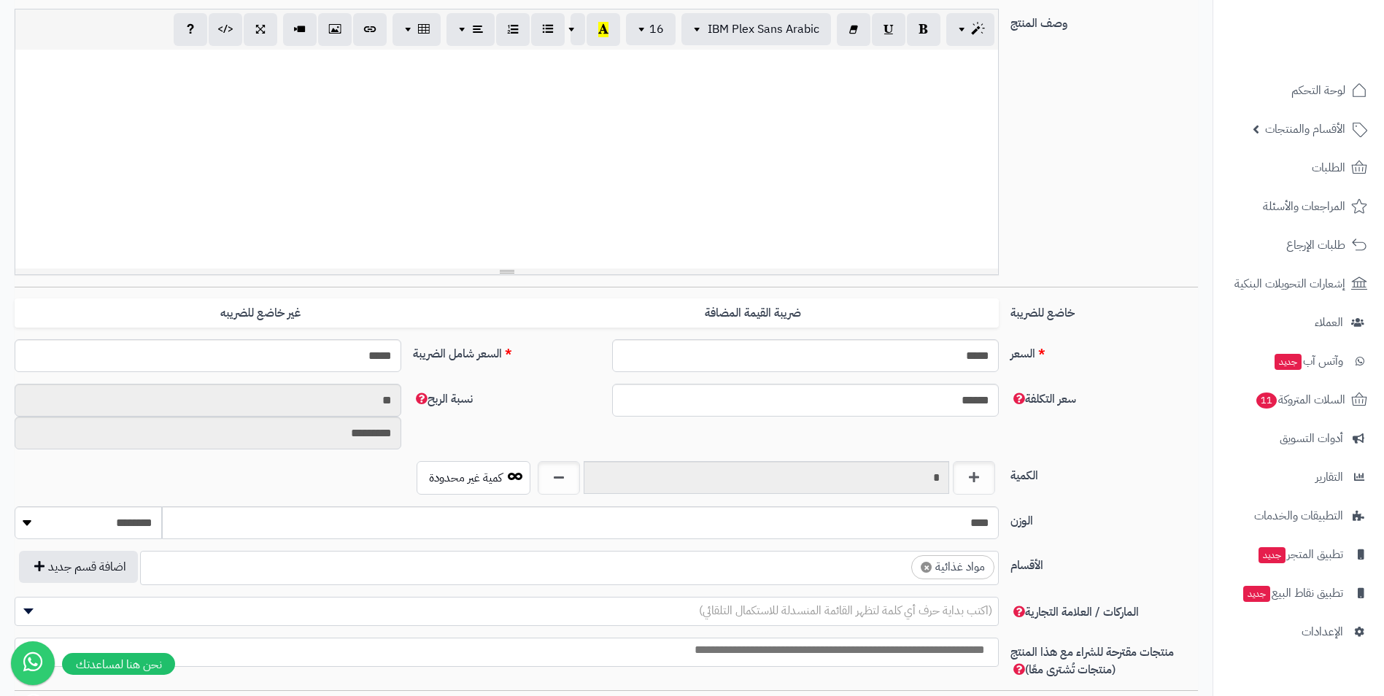
click at [825, 579] on ul "× مواد غذائية" at bounding box center [569, 566] width 857 height 28
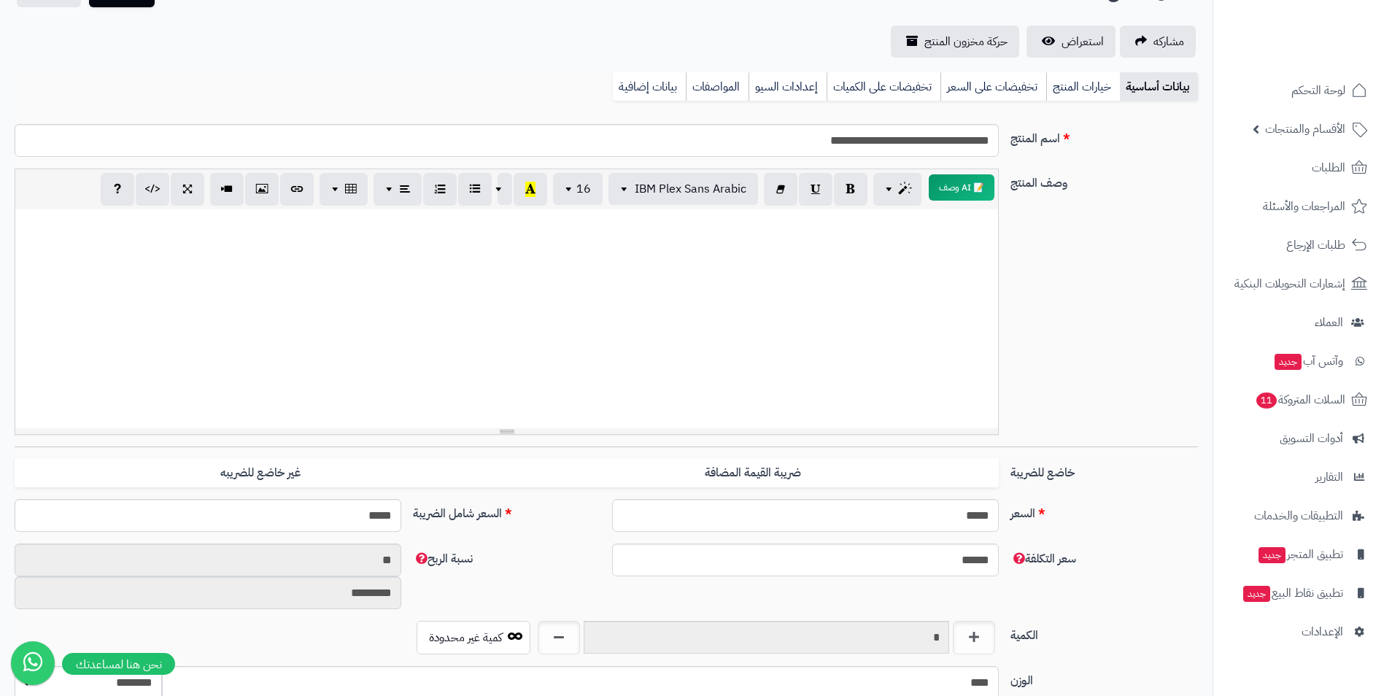
scroll to position [0, 0]
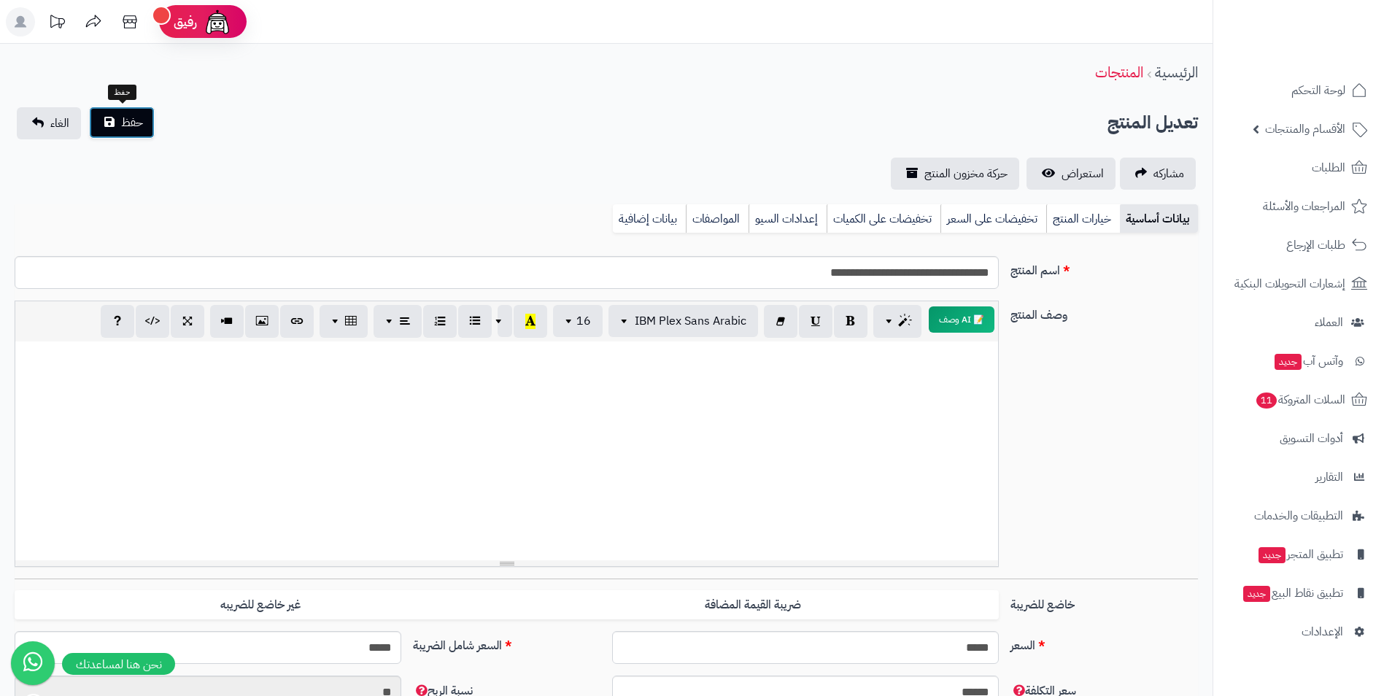
click at [127, 116] on span "حفظ" at bounding box center [132, 123] width 22 height 18
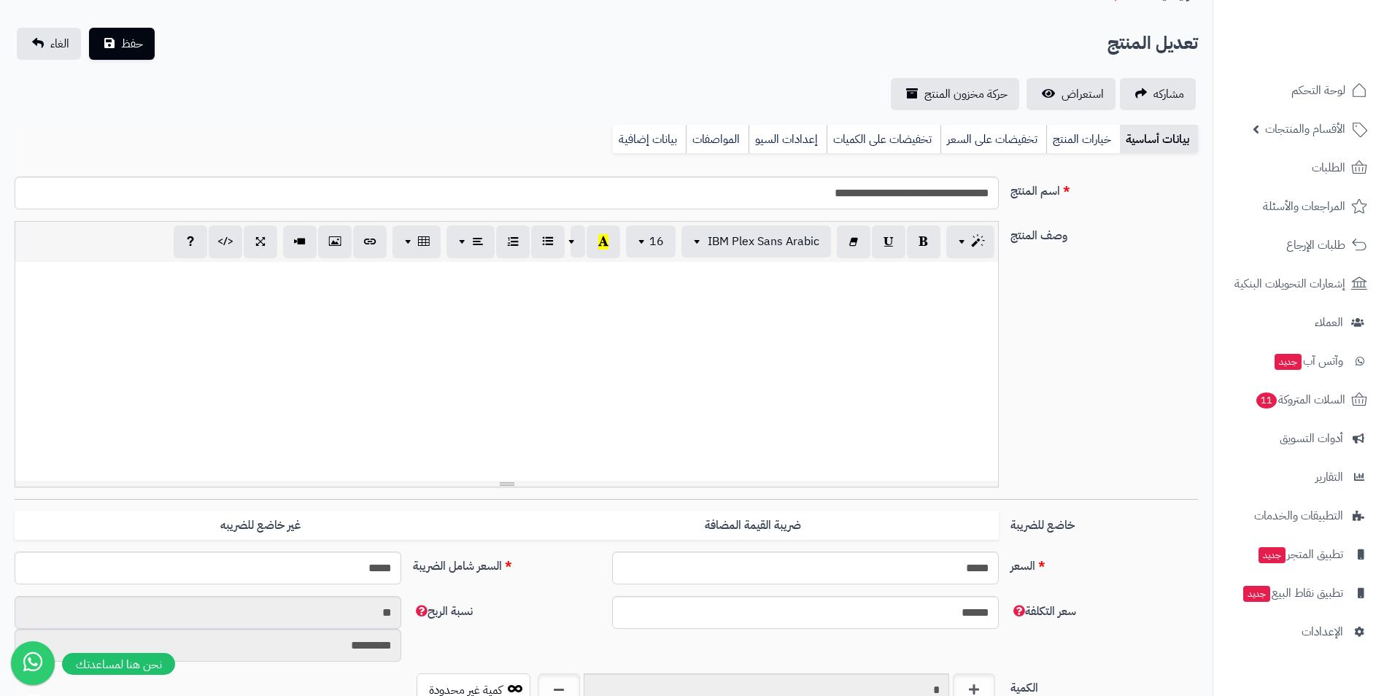
scroll to position [438, 0]
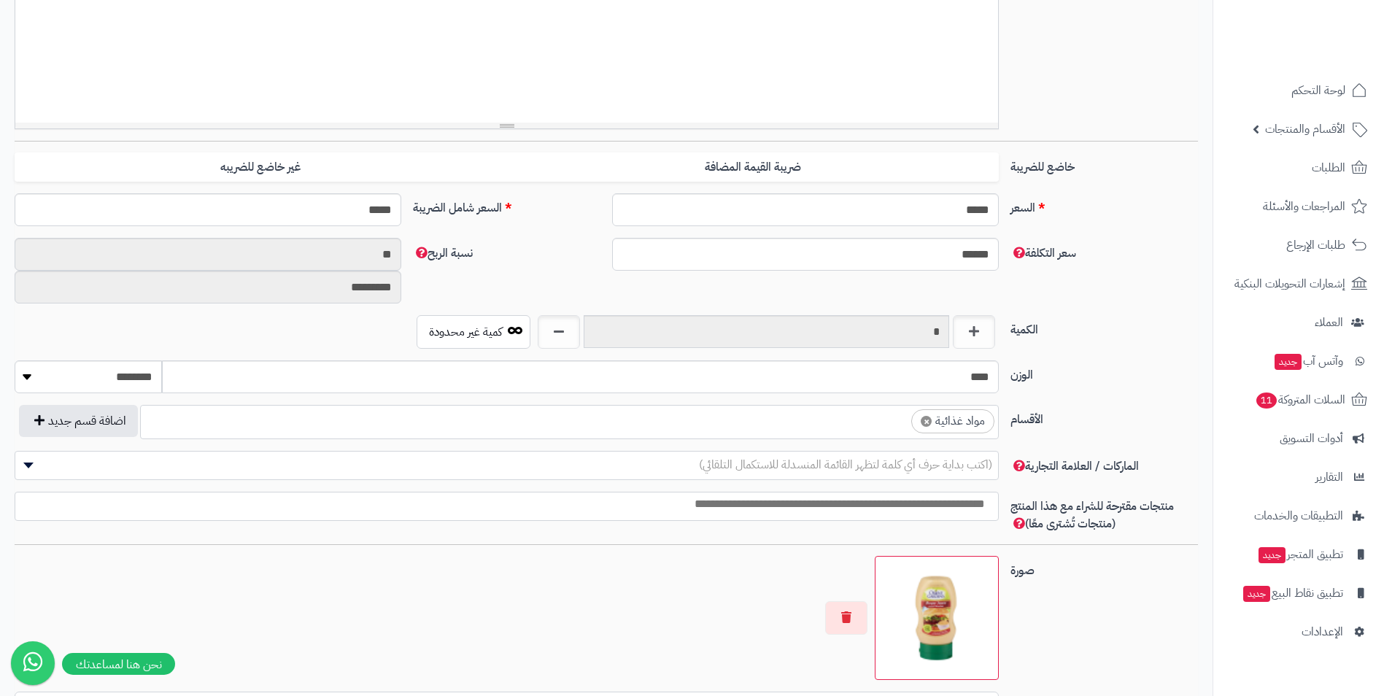
click at [836, 429] on ul "× مواد غذائية" at bounding box center [569, 420] width 857 height 28
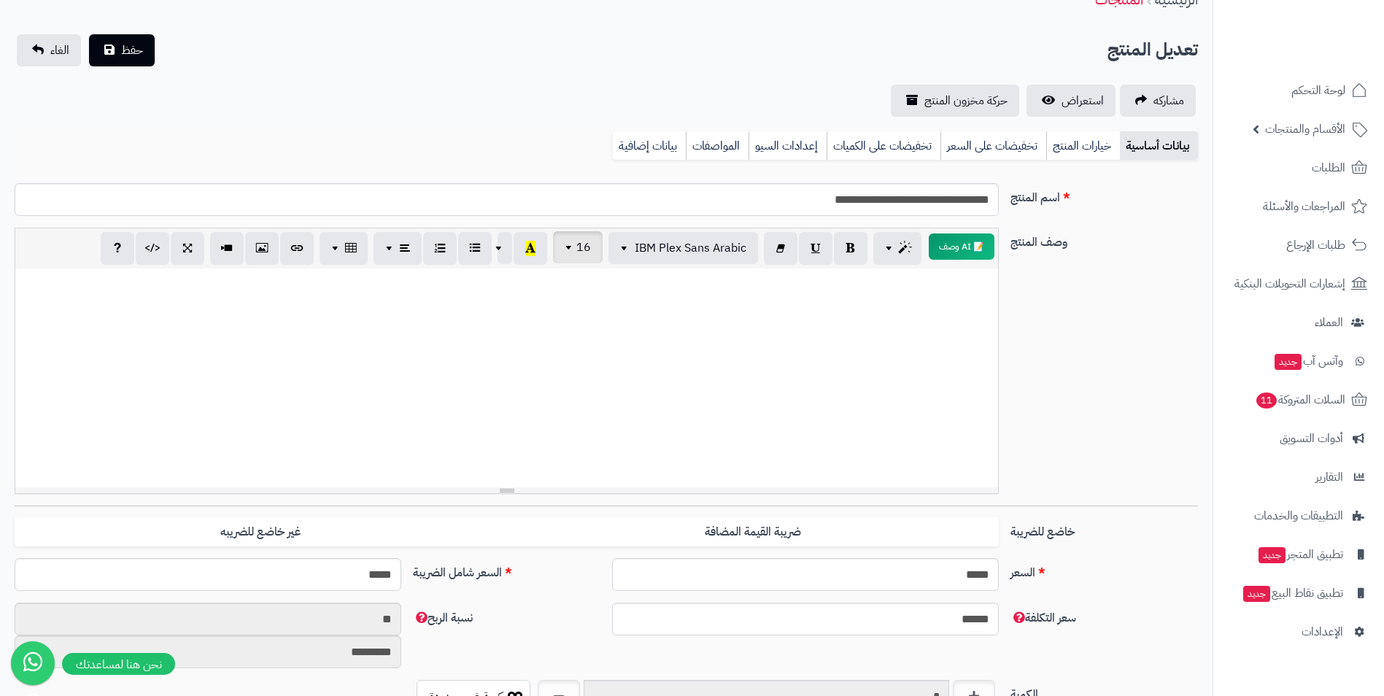
scroll to position [0, 0]
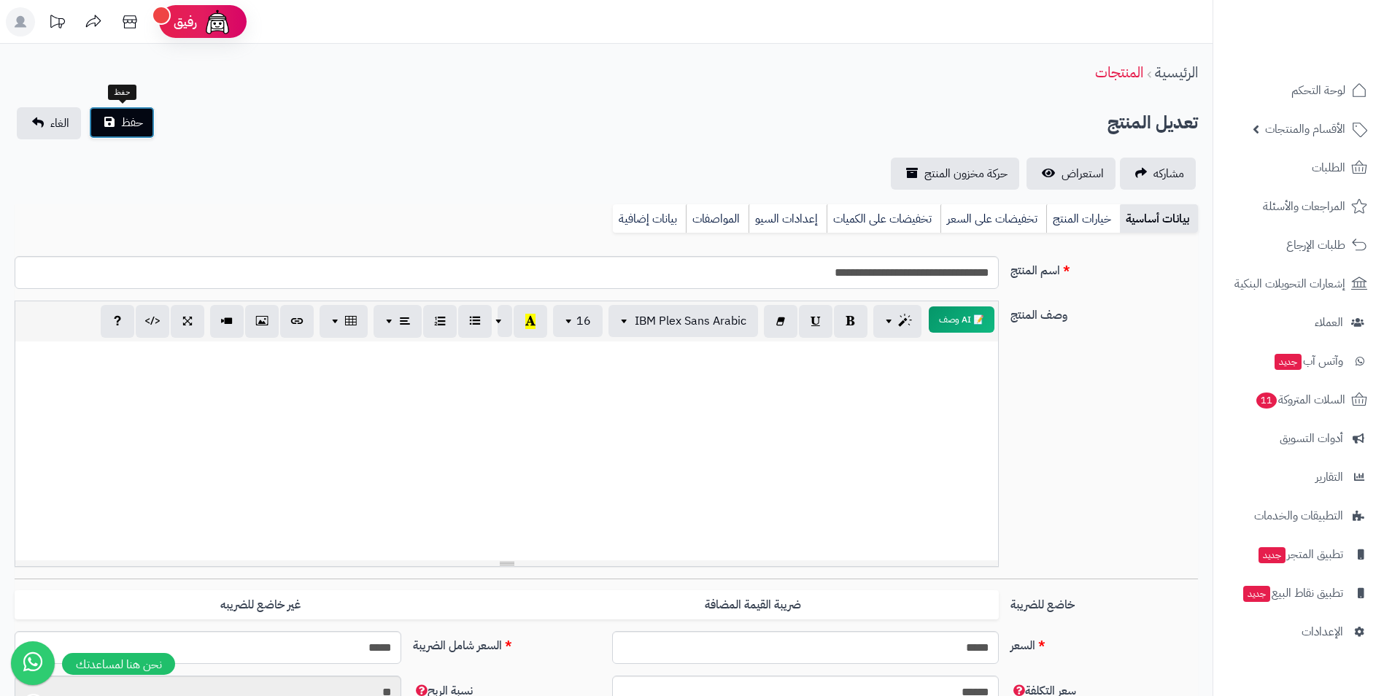
click at [115, 115] on button "حفظ" at bounding box center [122, 123] width 66 height 32
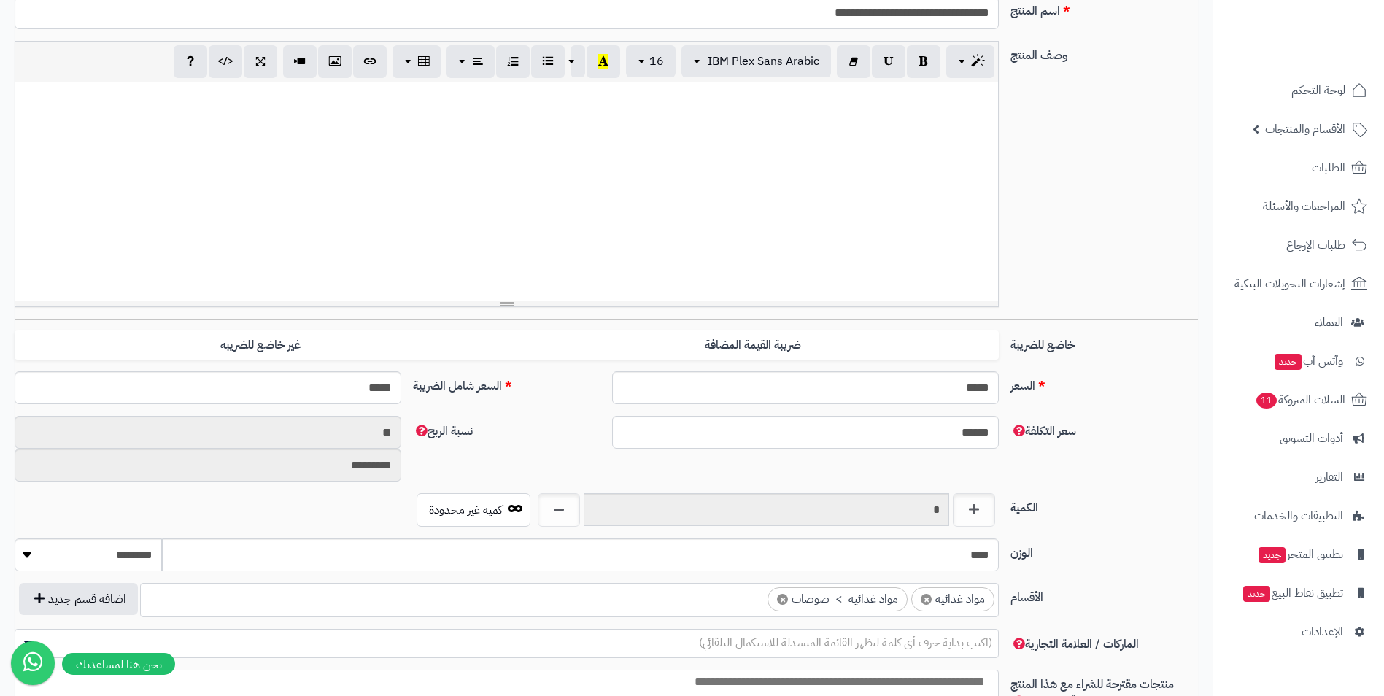
scroll to position [73, 0]
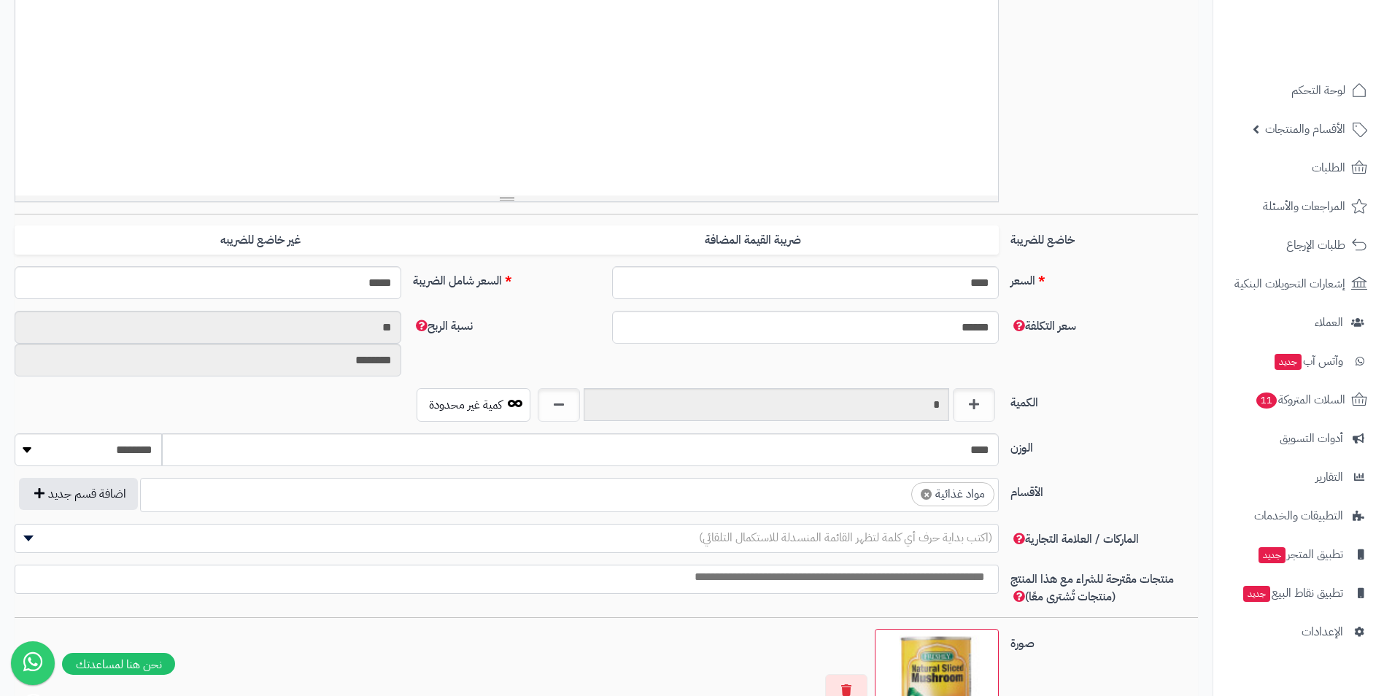
scroll to position [559, 0]
click at [833, 486] on ul "× مواد غذائية" at bounding box center [569, 493] width 857 height 28
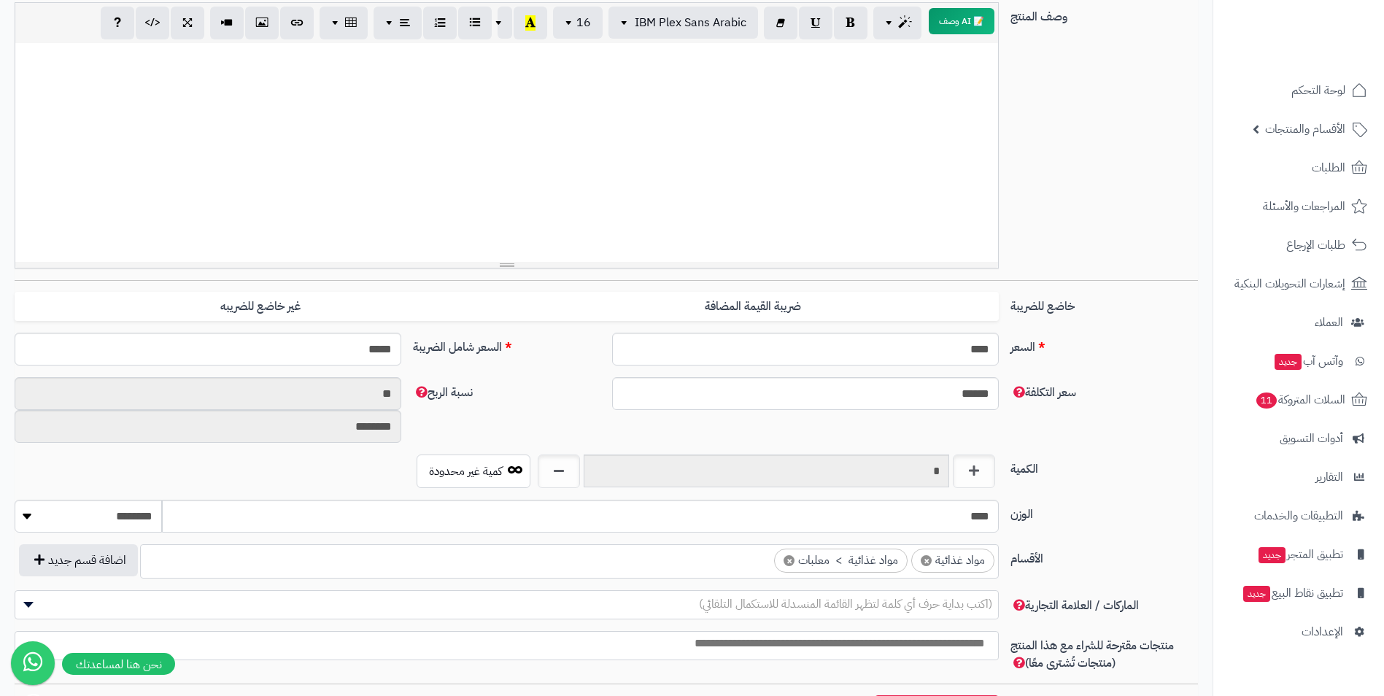
scroll to position [0, 0]
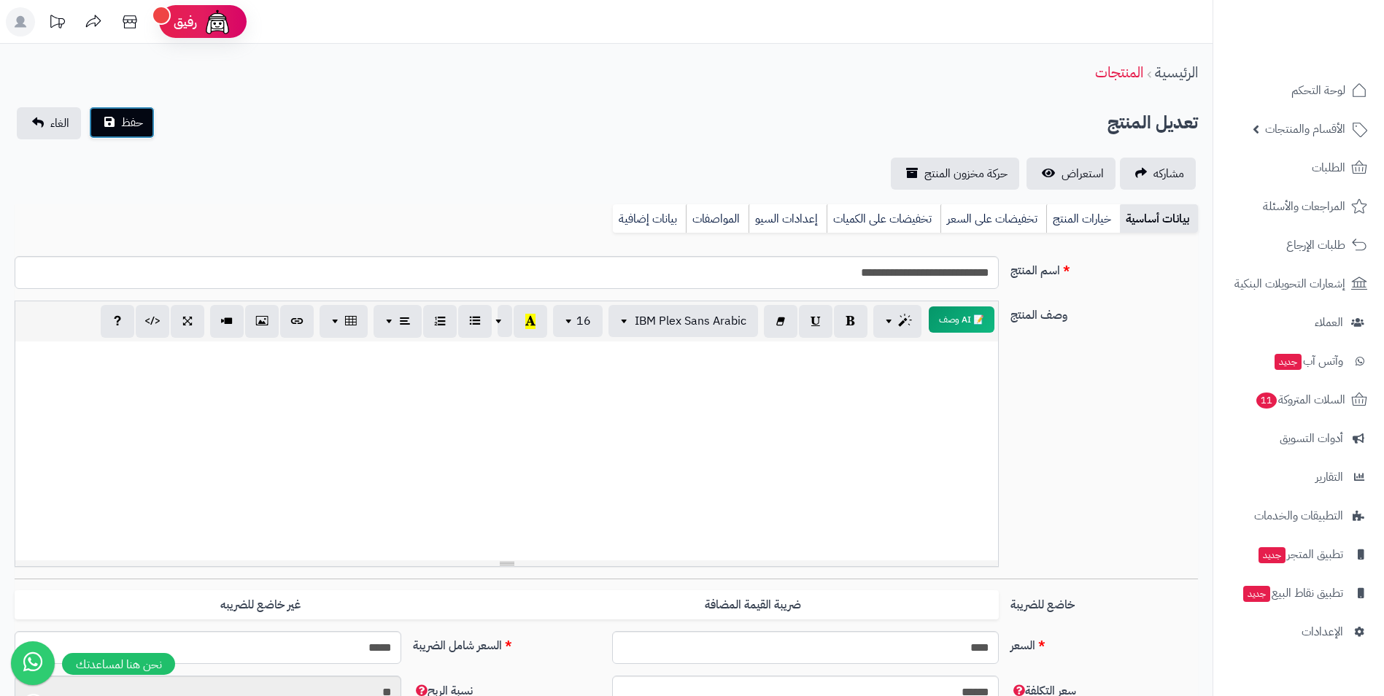
click at [150, 111] on button "حفظ" at bounding box center [122, 123] width 66 height 32
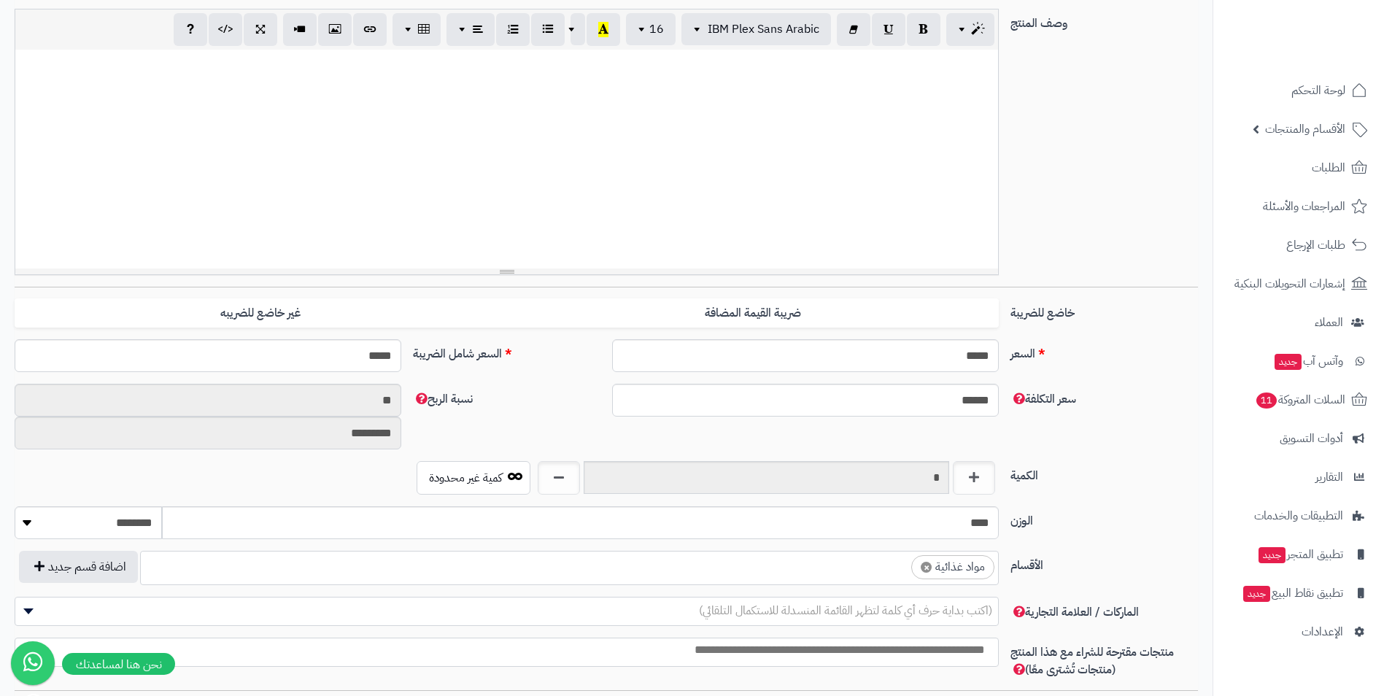
scroll to position [559, 0]
click at [741, 562] on ul "× مواد غذائية" at bounding box center [569, 566] width 857 height 28
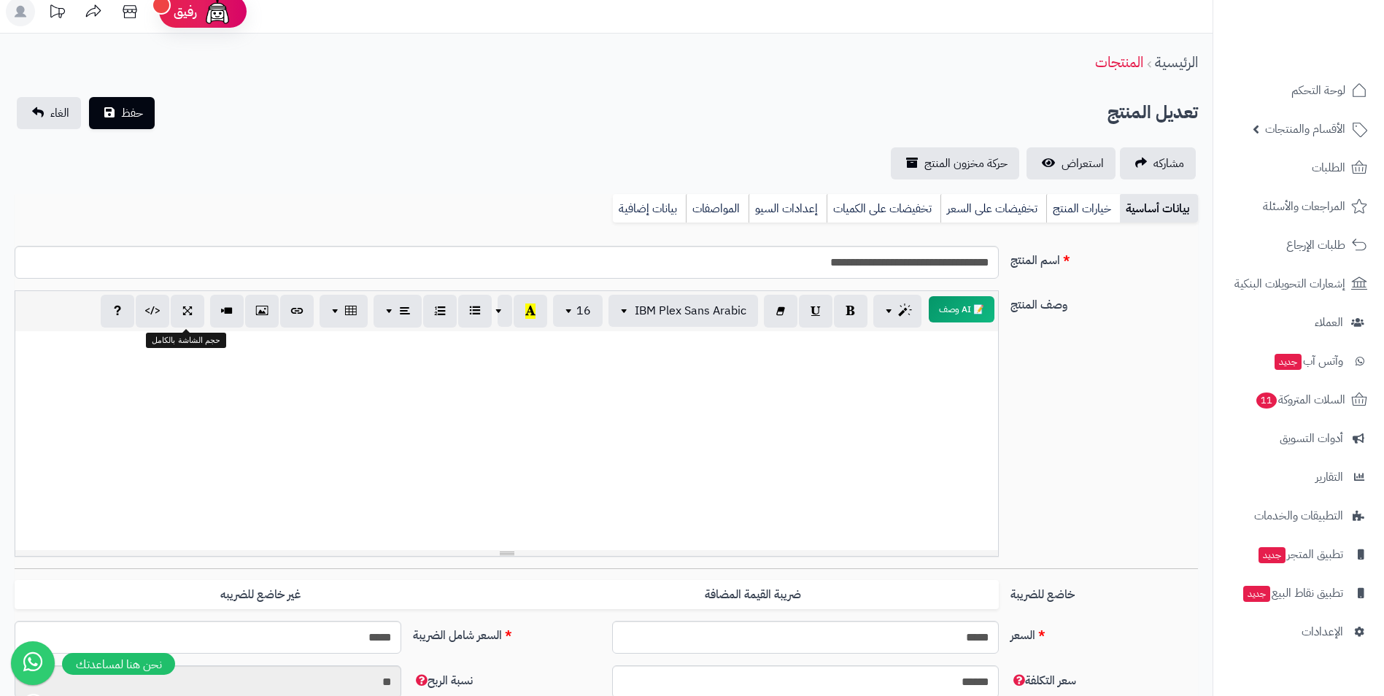
scroll to position [0, 0]
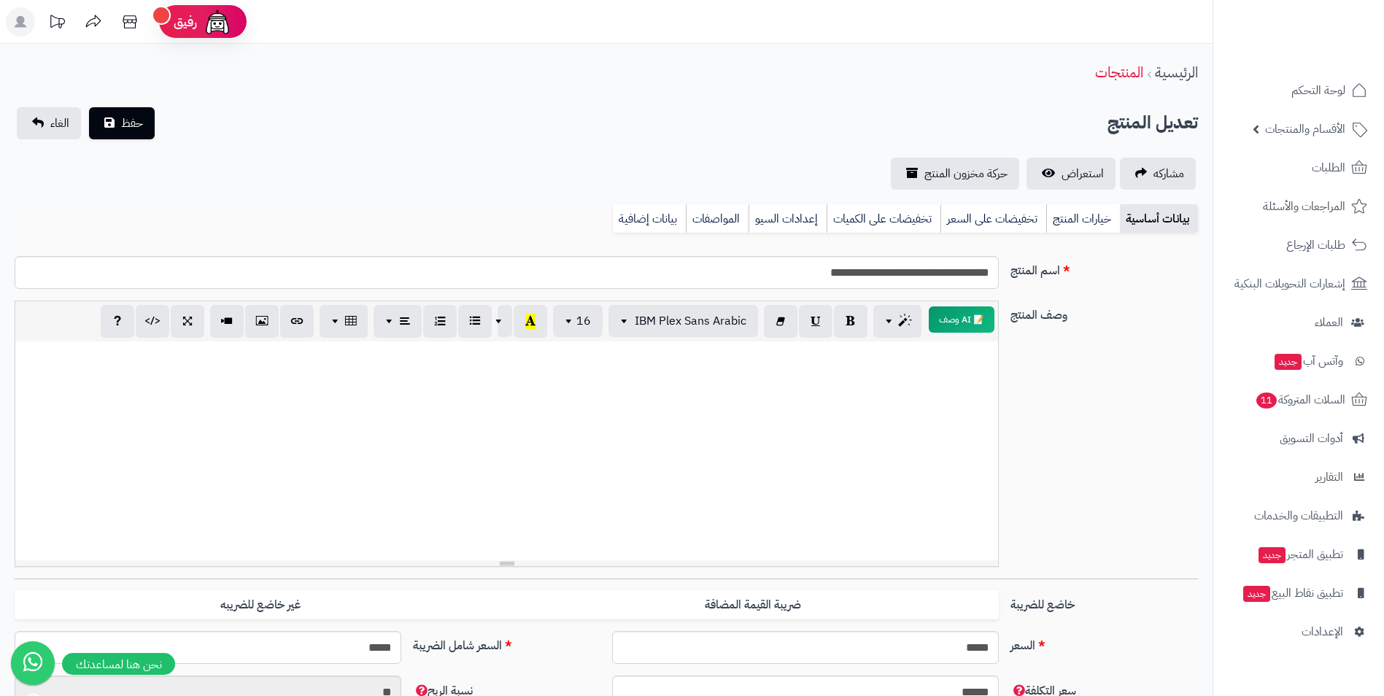
click at [145, 142] on div "**********" at bounding box center [606, 148] width 1213 height 82
click at [132, 126] on span "حفظ" at bounding box center [132, 123] width 22 height 18
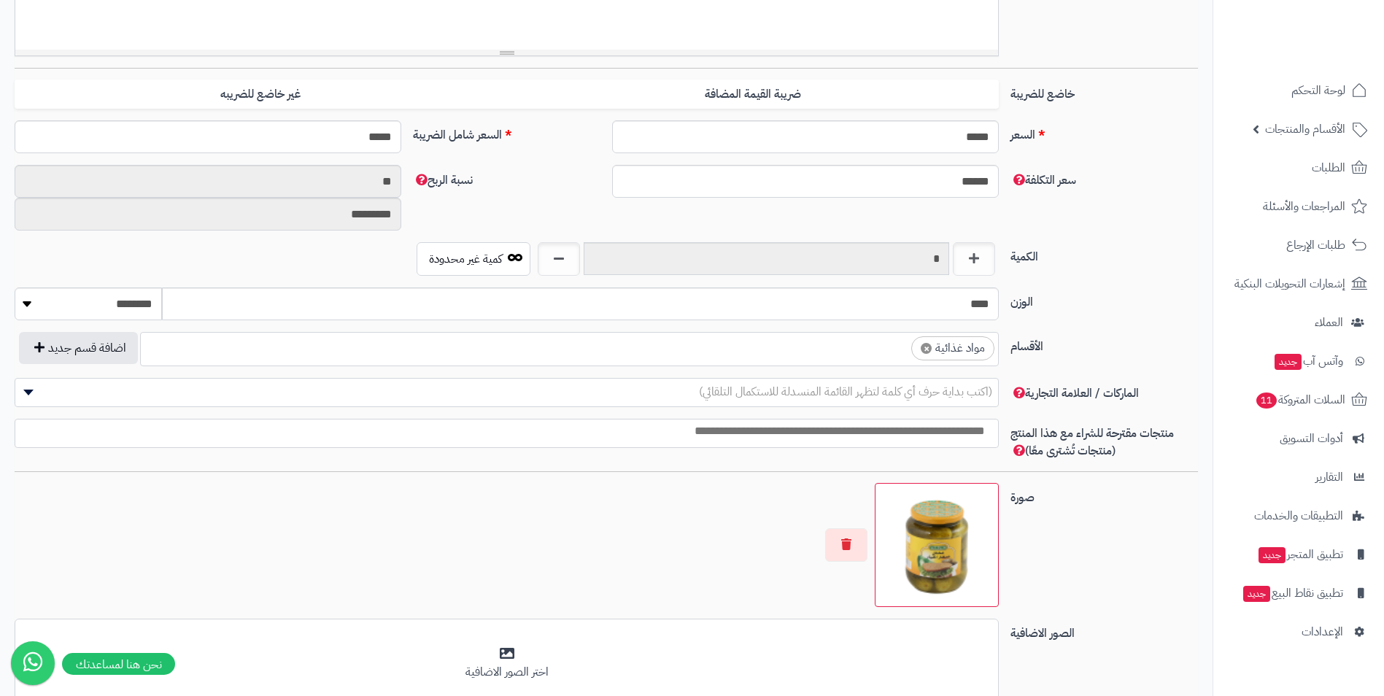
scroll to position [559, 0]
click at [891, 355] on ul "× مواد غذائية" at bounding box center [569, 347] width 857 height 28
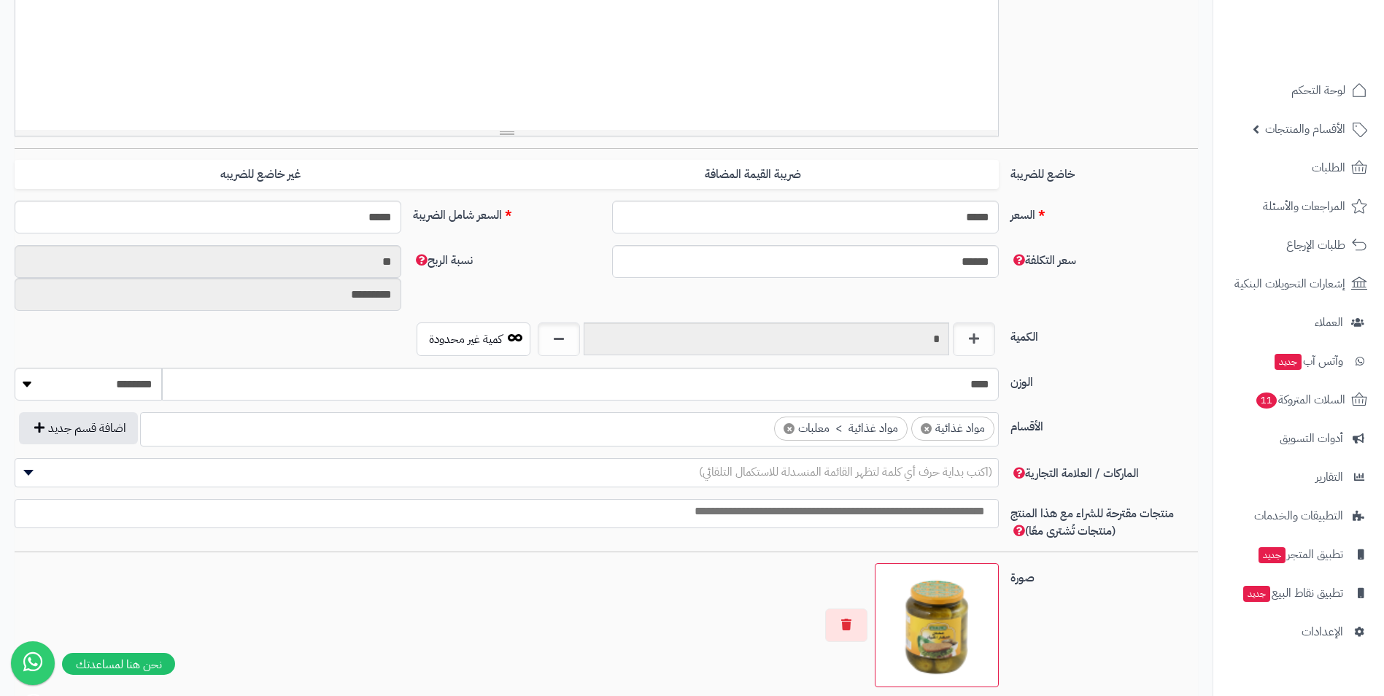
scroll to position [73, 0]
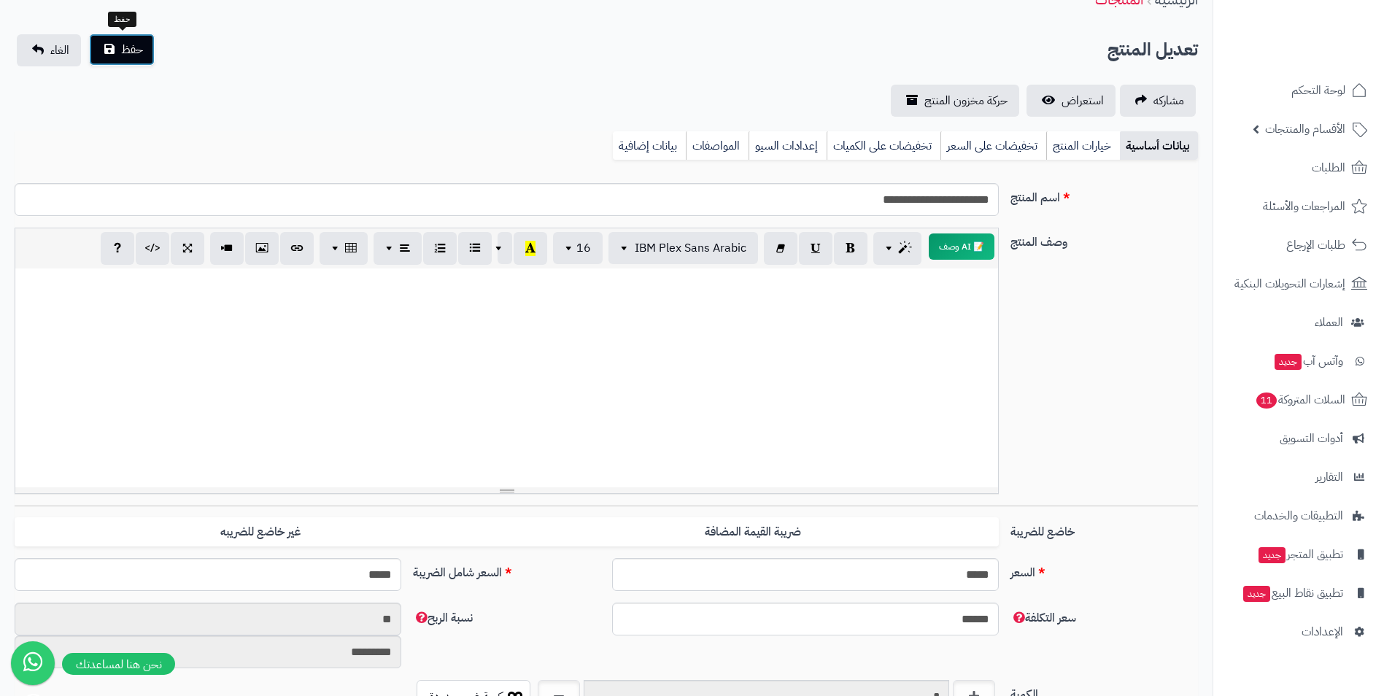
click at [145, 47] on button "حفظ" at bounding box center [122, 50] width 66 height 32
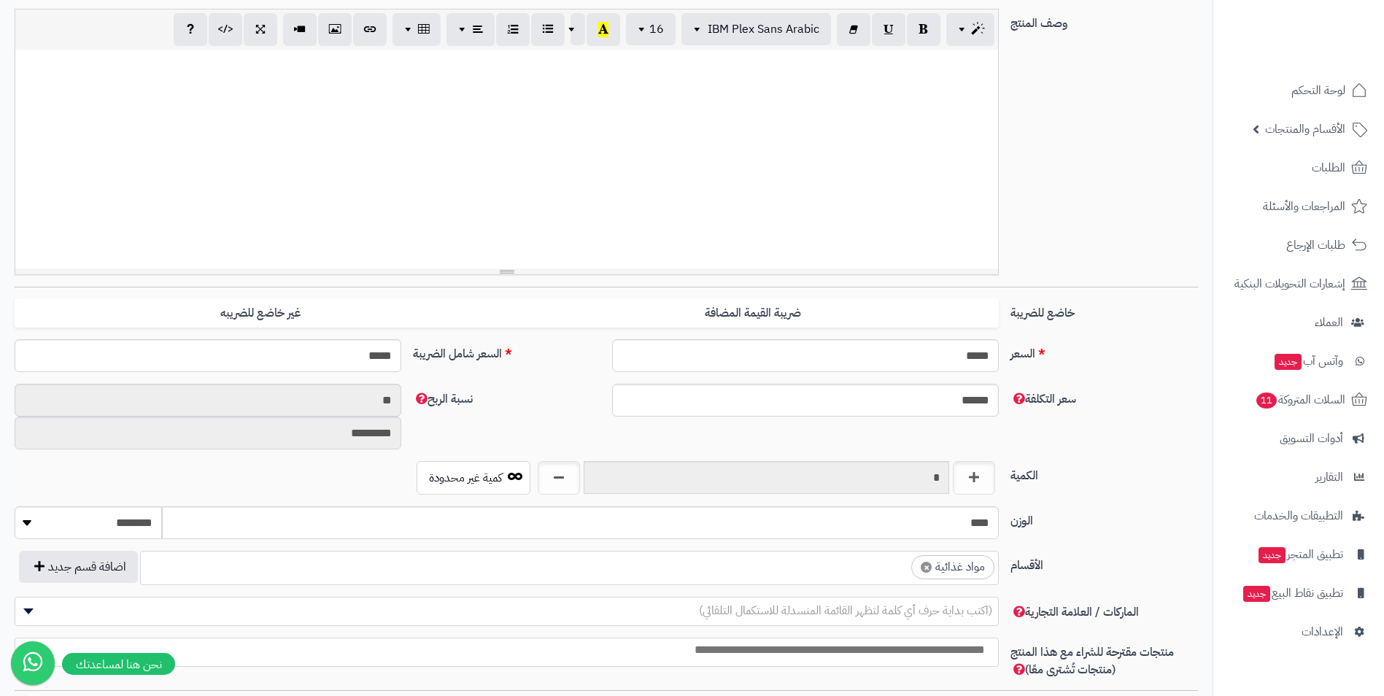
scroll to position [559, 0]
click at [836, 559] on ul "× مواد غذائية" at bounding box center [569, 566] width 857 height 28
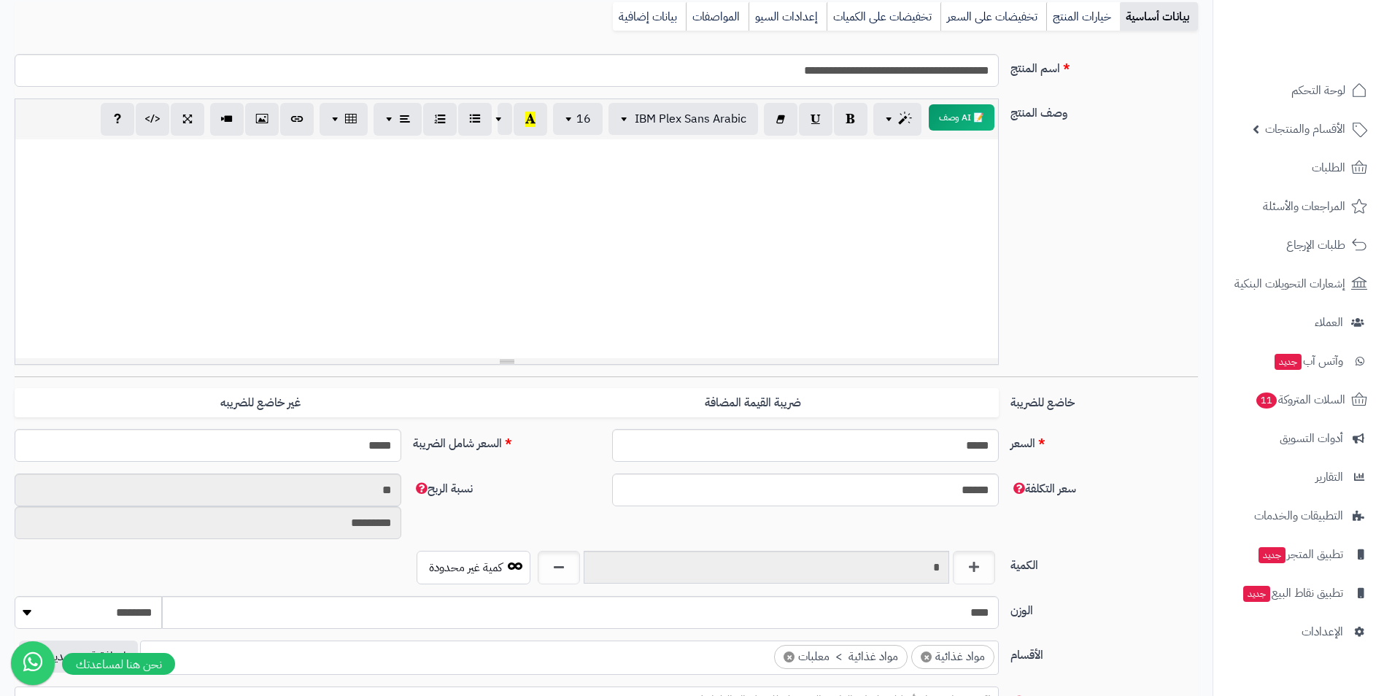
scroll to position [0, 0]
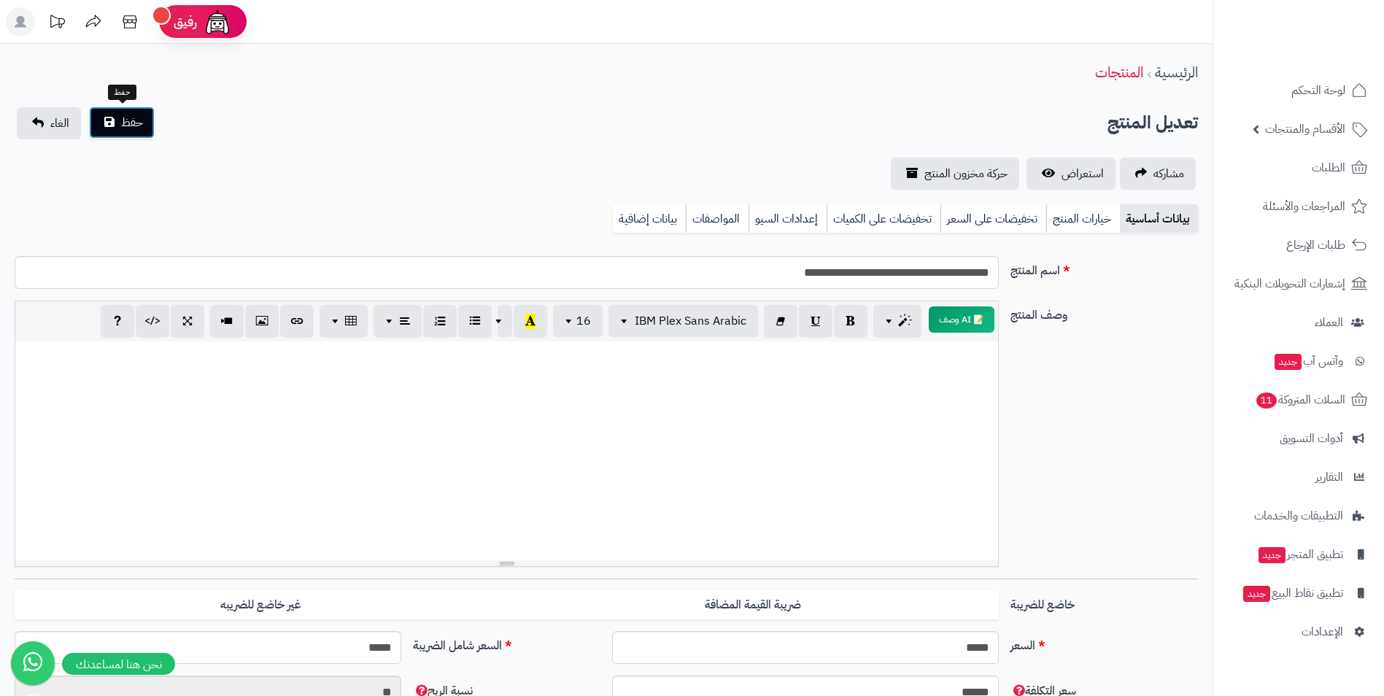
click at [135, 119] on span "حفظ" at bounding box center [132, 123] width 22 height 18
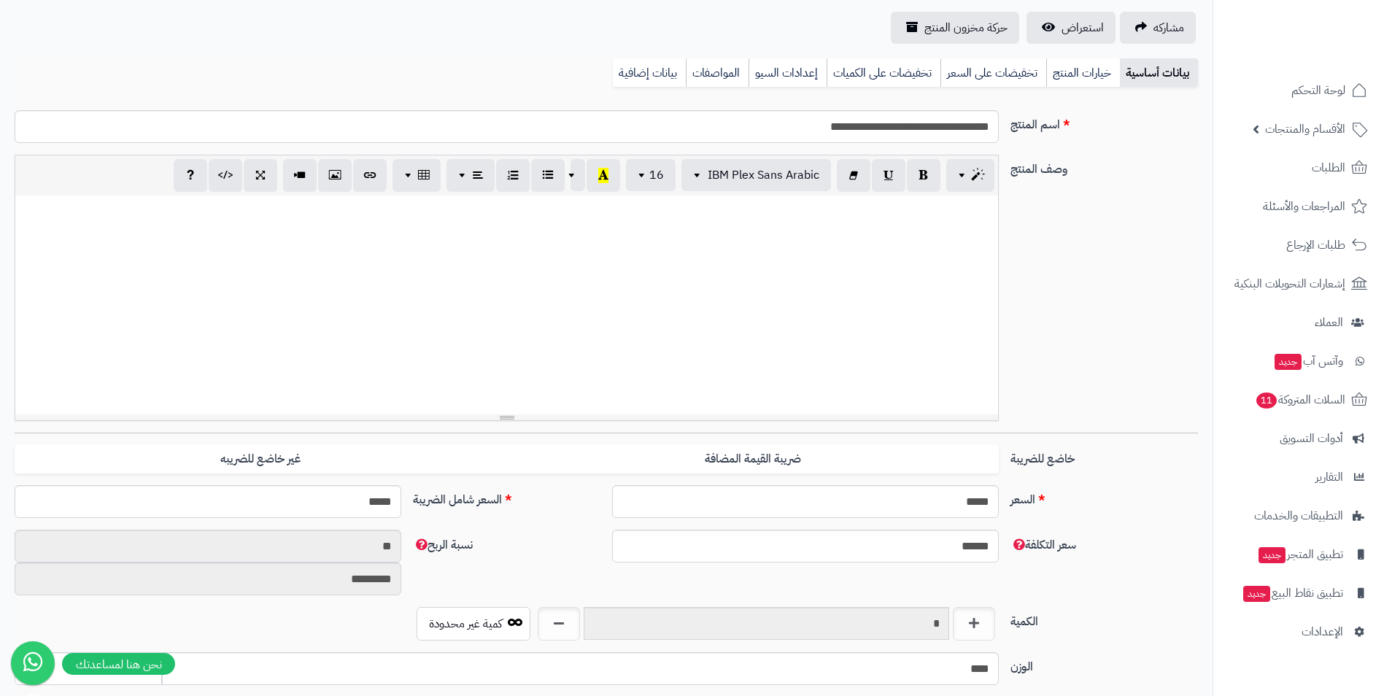
scroll to position [511, 0]
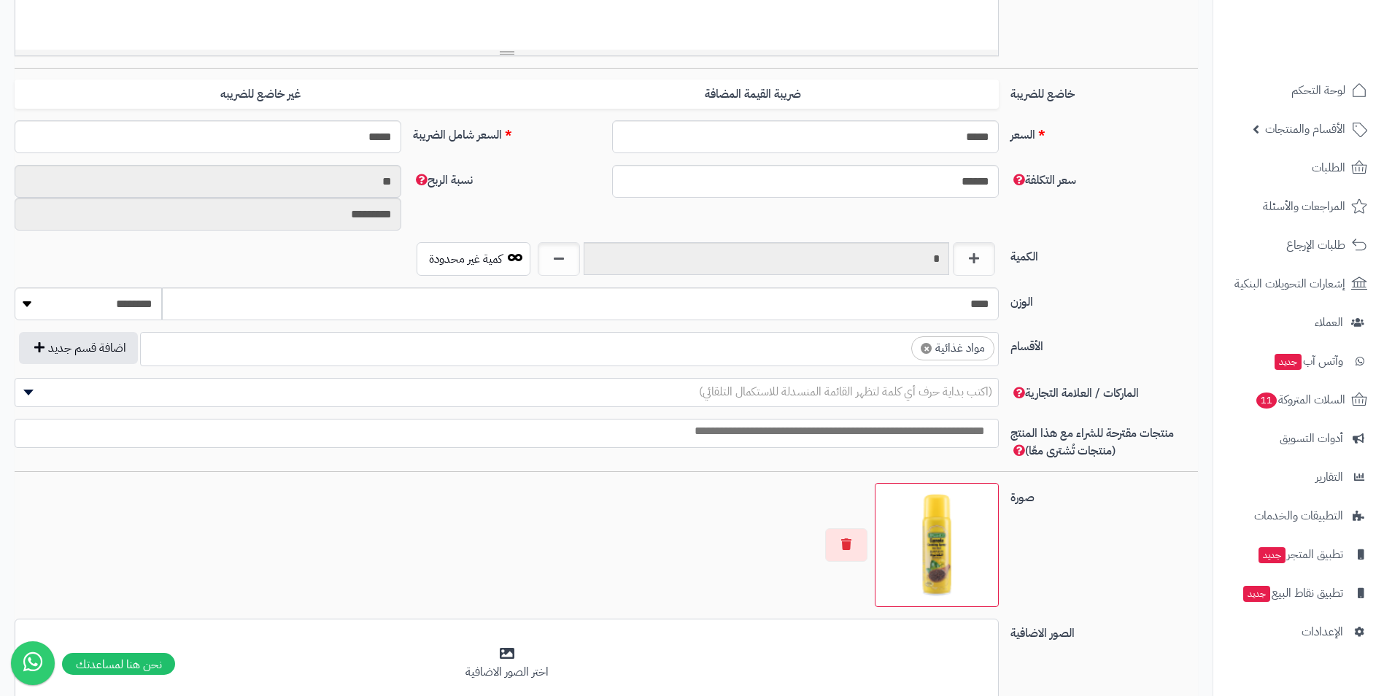
click at [881, 353] on ul "× مواد غذائية" at bounding box center [569, 347] width 857 height 28
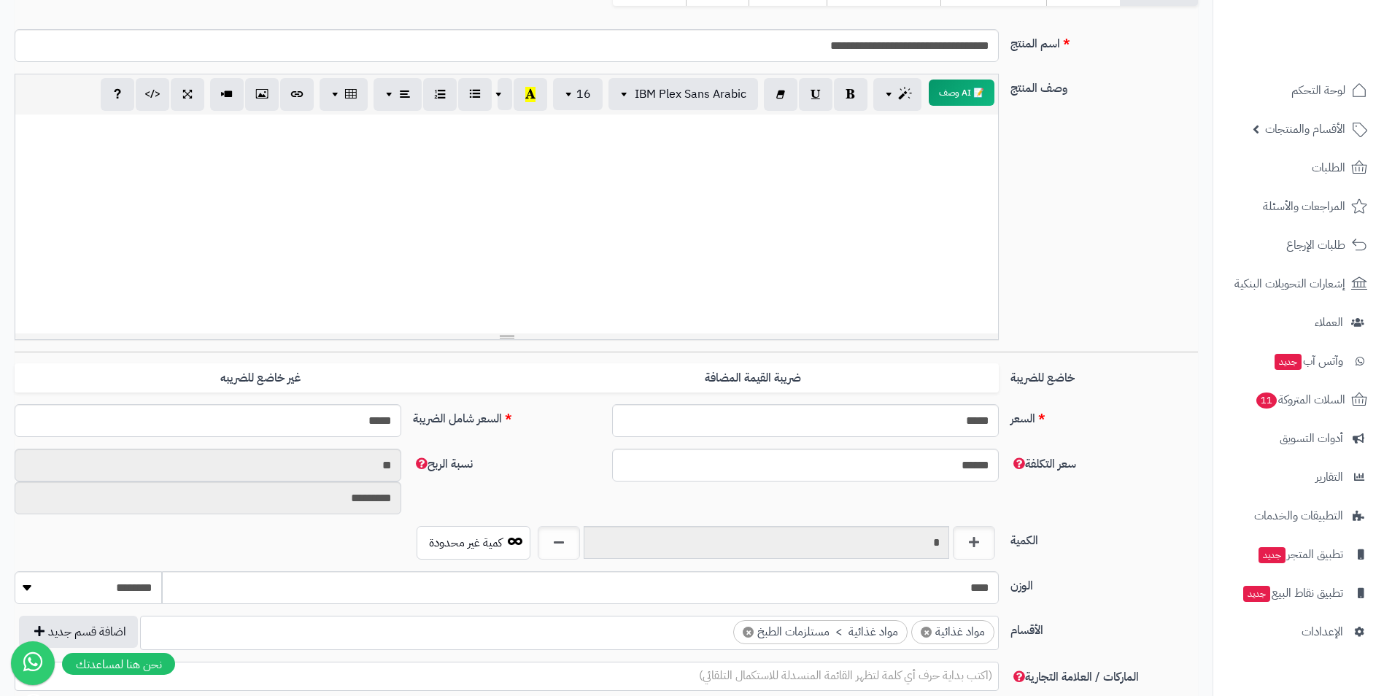
scroll to position [0, 0]
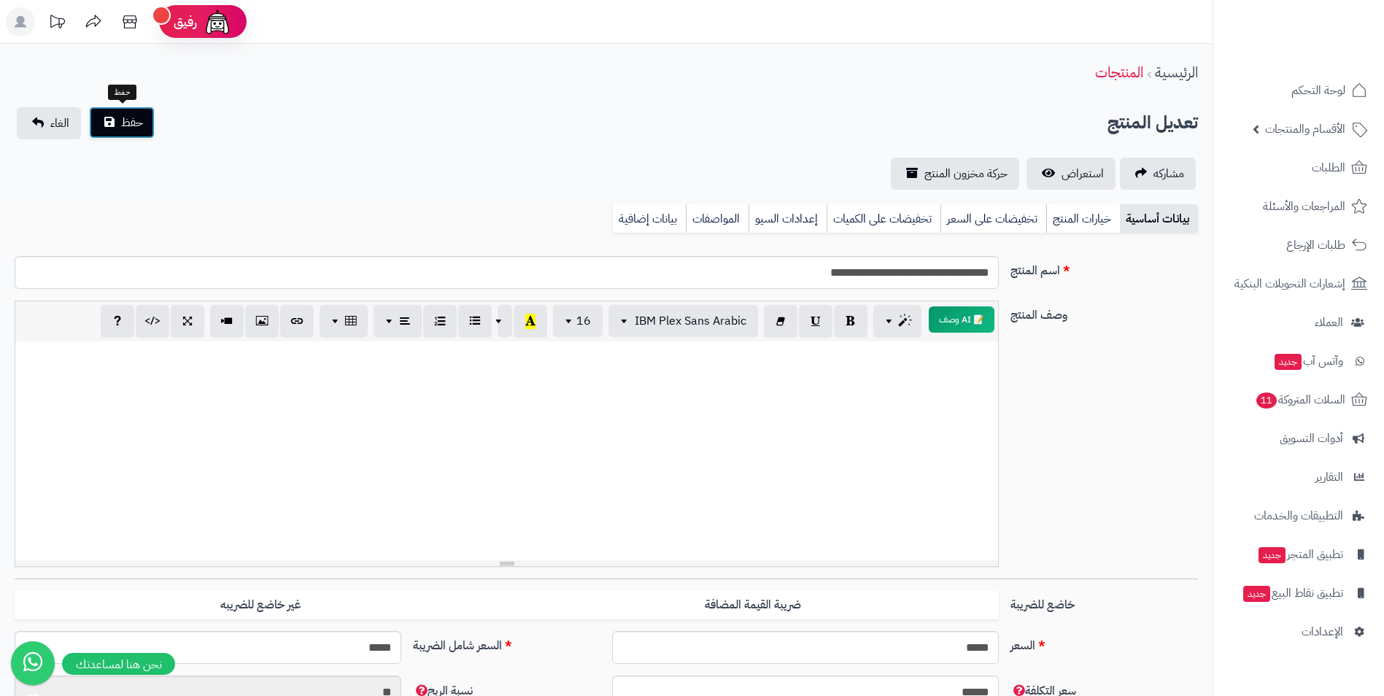
click at [139, 123] on span "حفظ" at bounding box center [132, 123] width 22 height 18
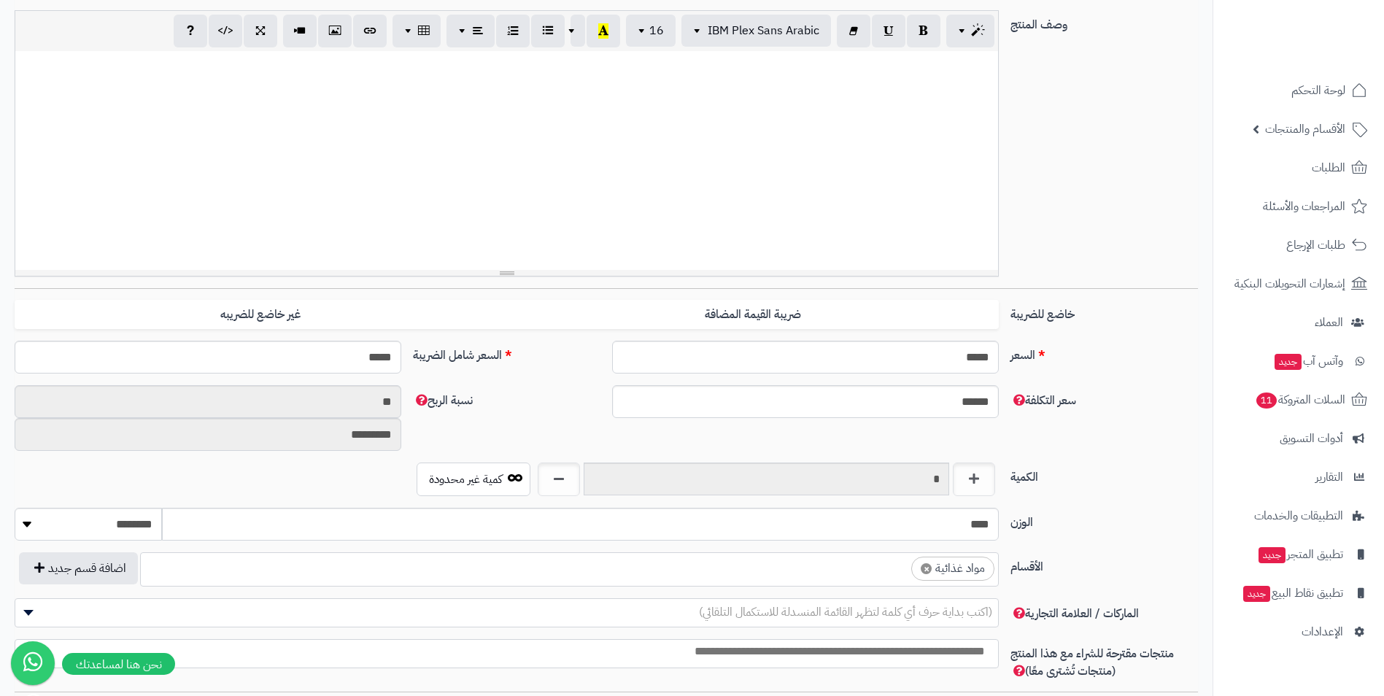
scroll to position [292, 0]
click at [844, 560] on ul "× مواد غذائية" at bounding box center [569, 566] width 857 height 28
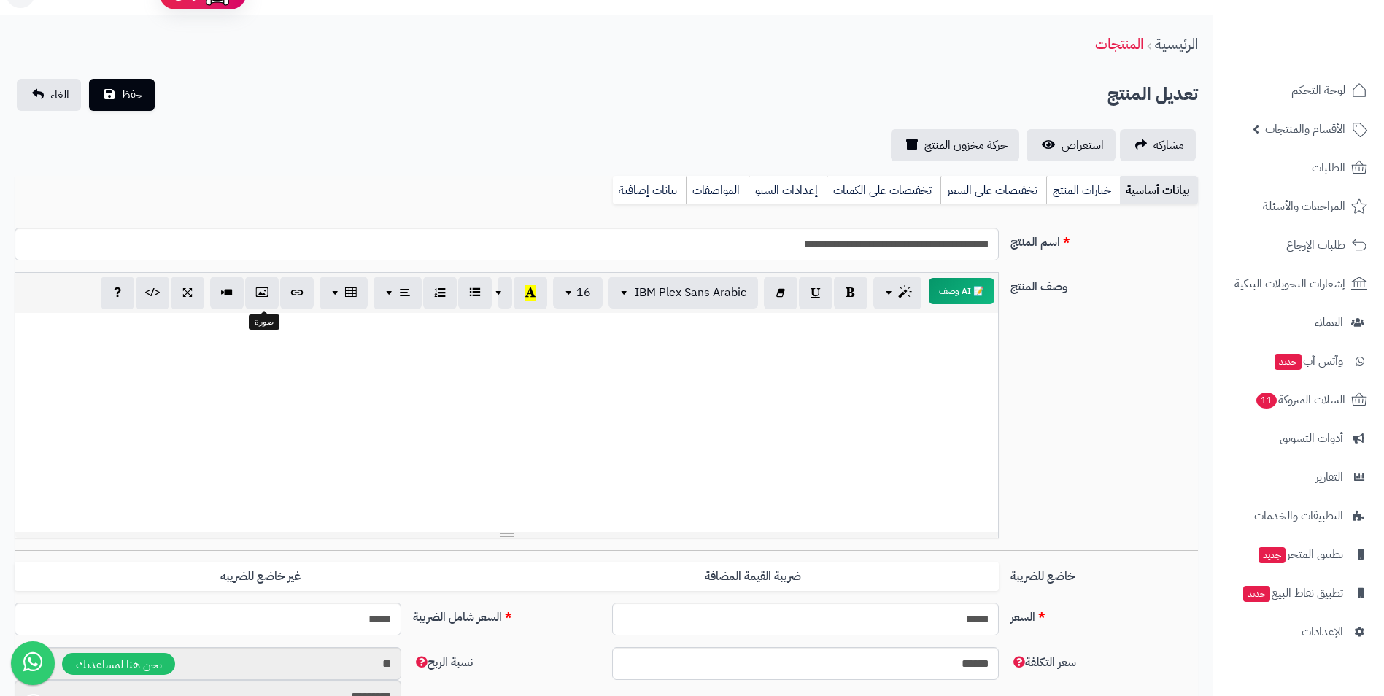
scroll to position [0, 0]
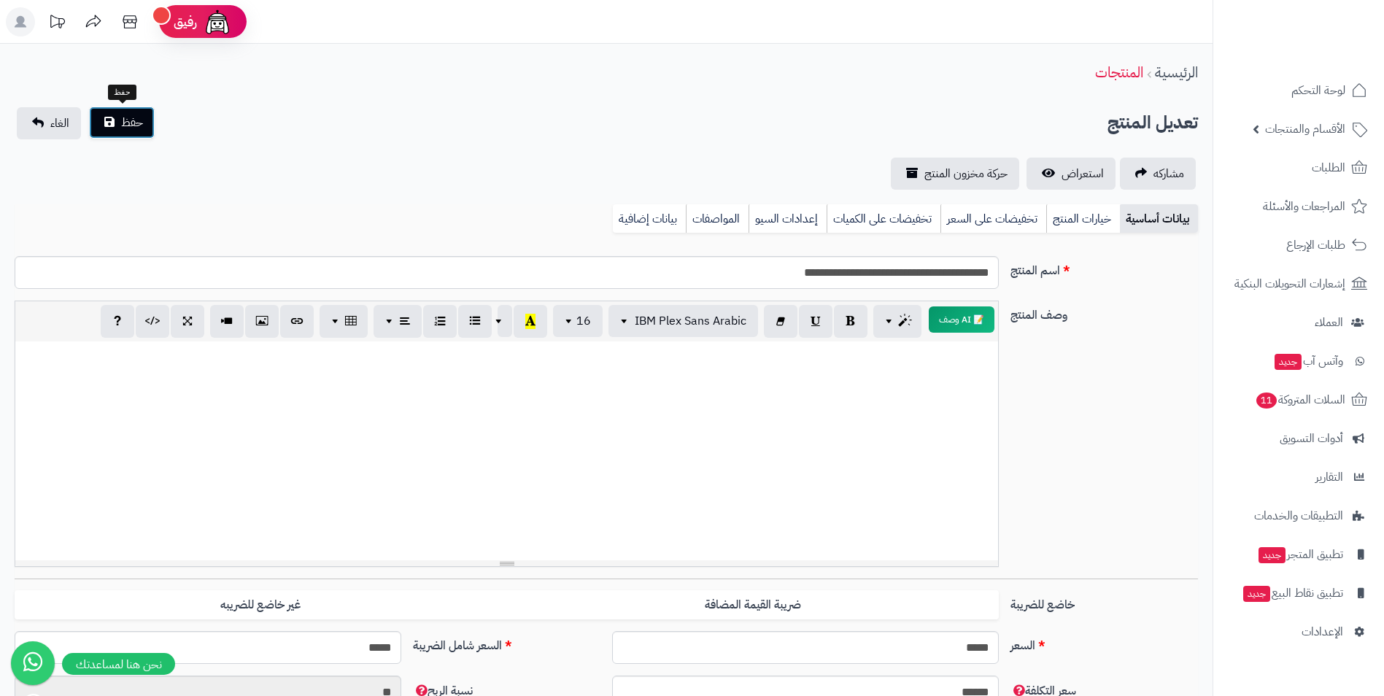
click at [119, 109] on button "حفظ" at bounding box center [122, 123] width 66 height 32
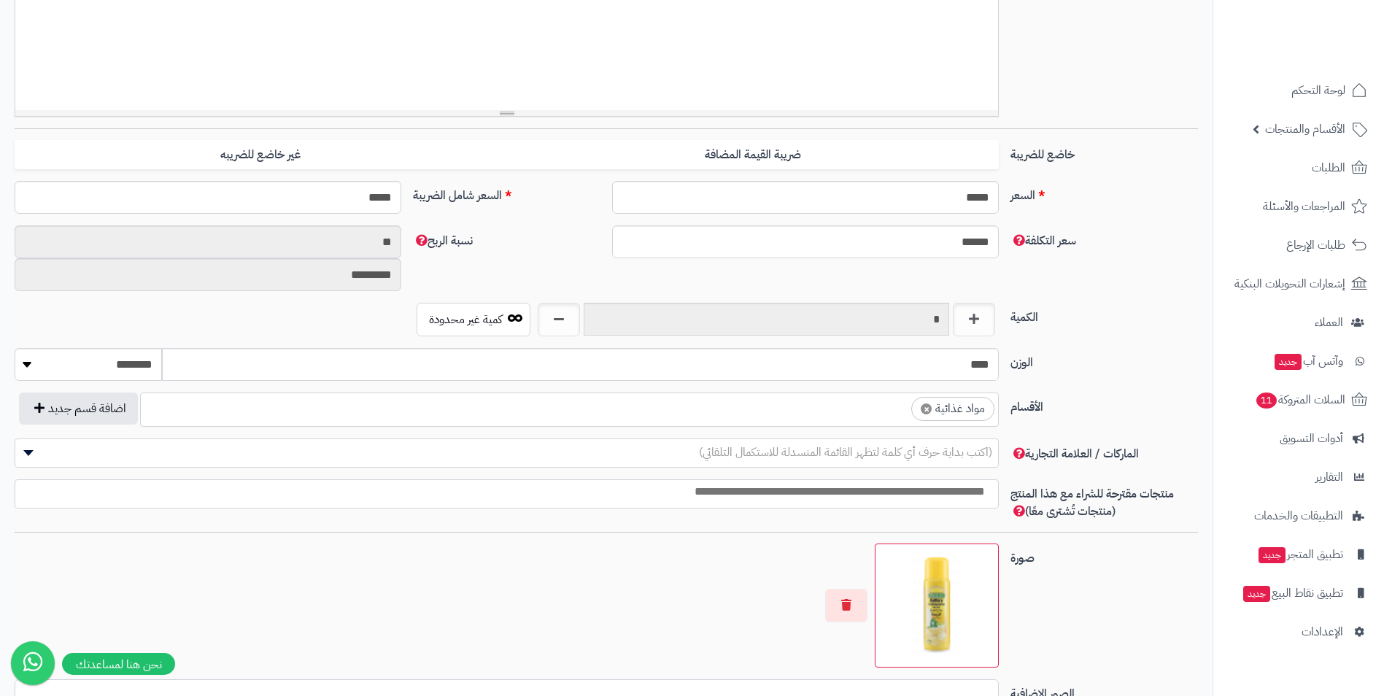
scroll to position [511, 0]
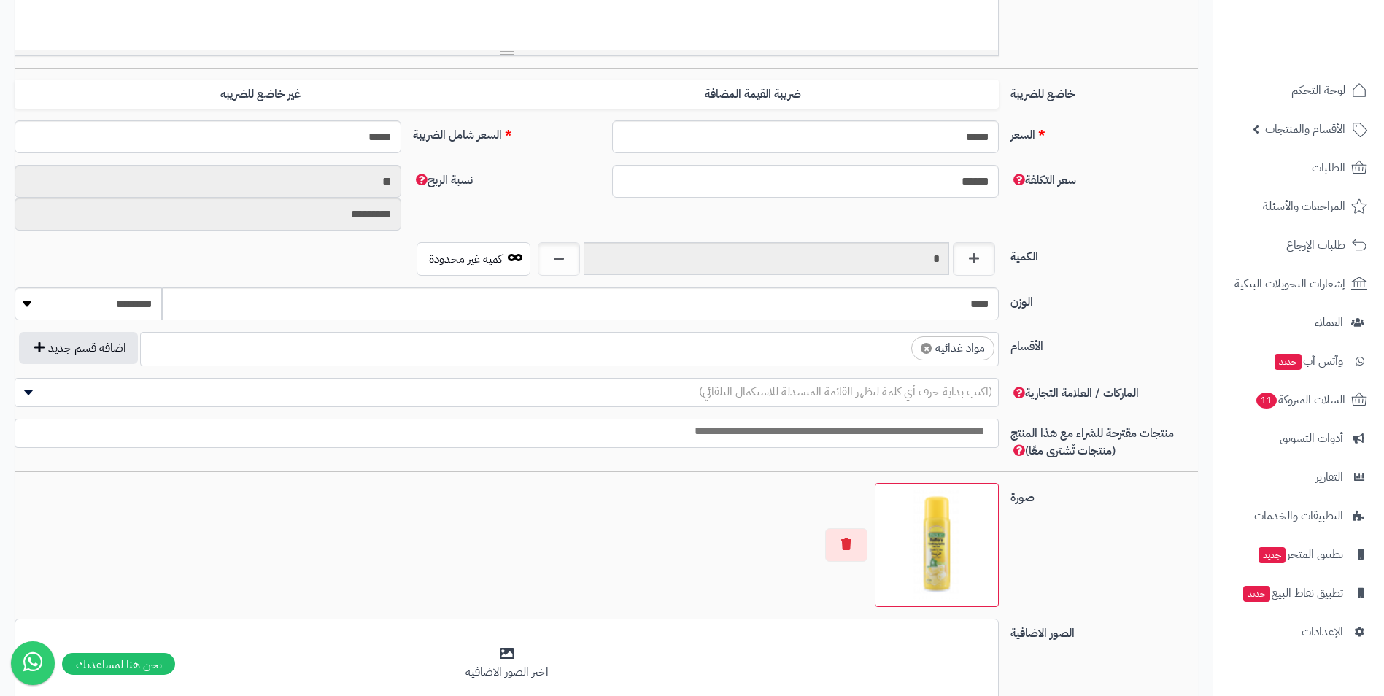
click at [838, 345] on ul "× مواد غذائية" at bounding box center [569, 347] width 857 height 28
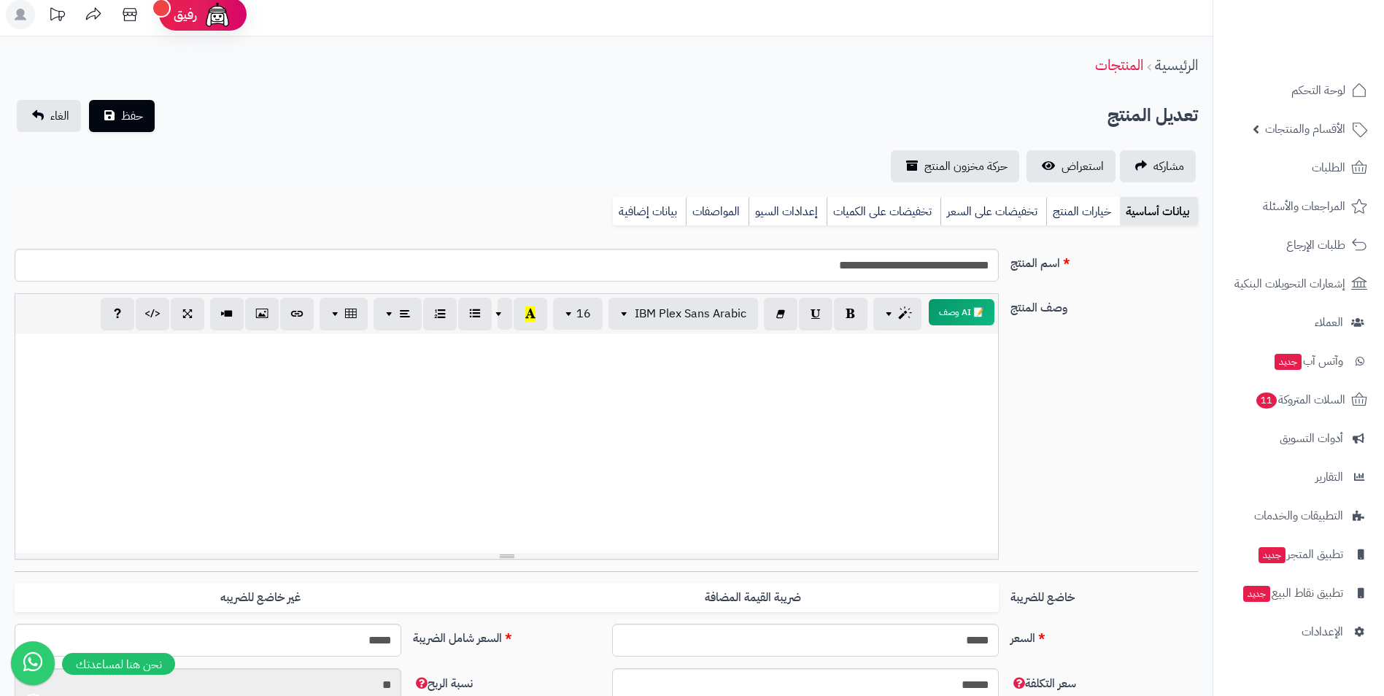
scroll to position [0, 0]
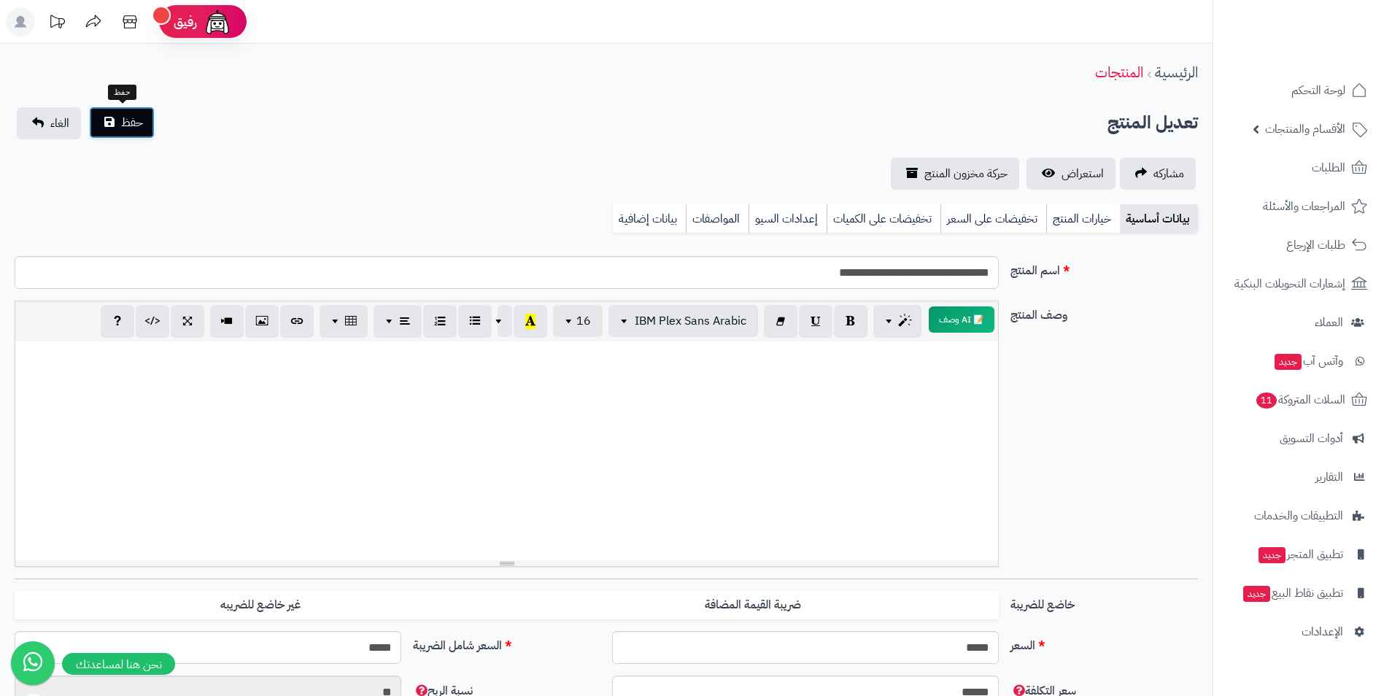
click at [139, 126] on span "حفظ" at bounding box center [132, 123] width 22 height 18
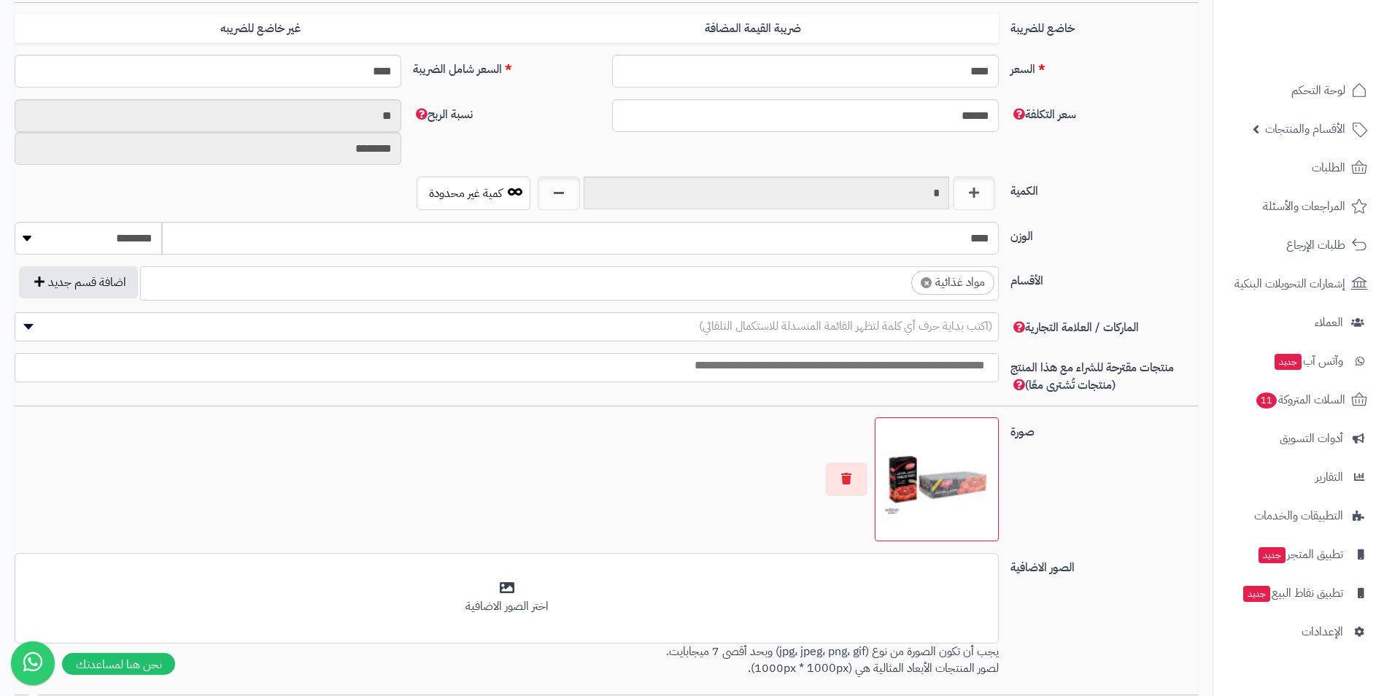
scroll to position [657, 0]
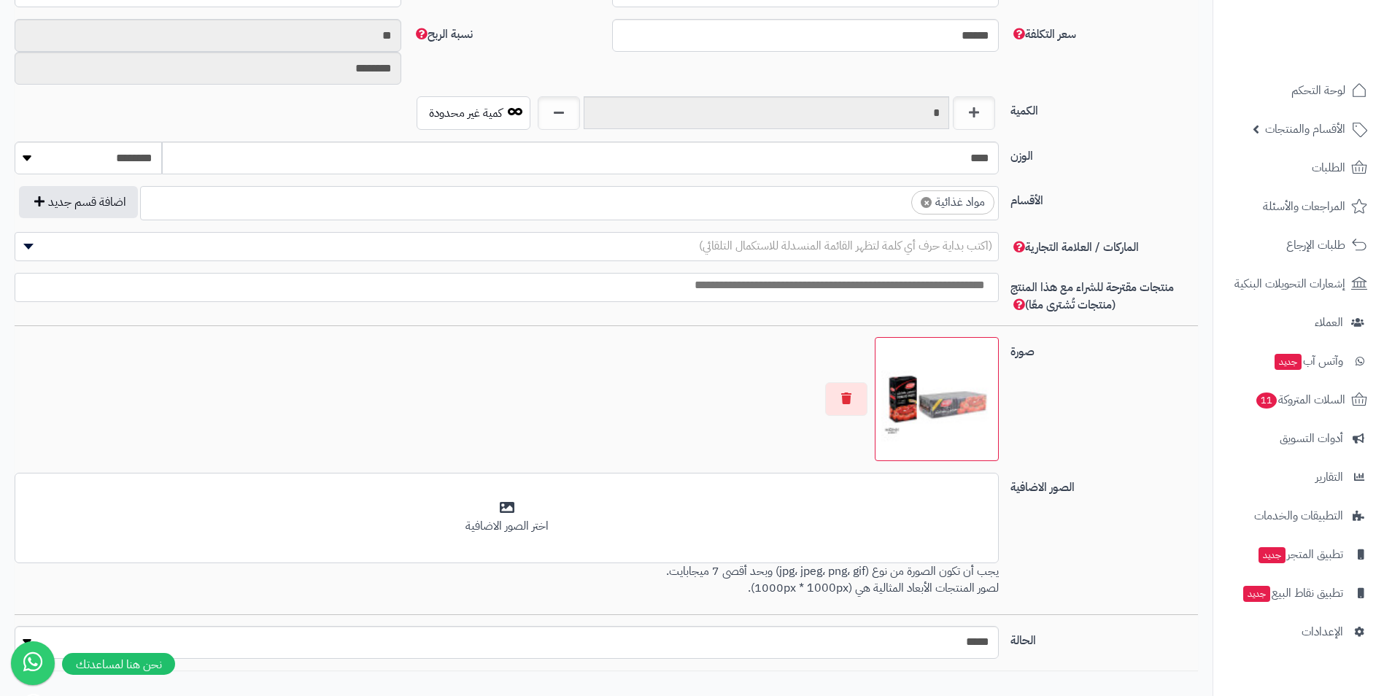
click at [795, 184] on div "الوزن **** ******** **** ***** *****" at bounding box center [606, 164] width 1195 height 45
click at [802, 208] on ul "× مواد غذائية" at bounding box center [569, 201] width 857 height 28
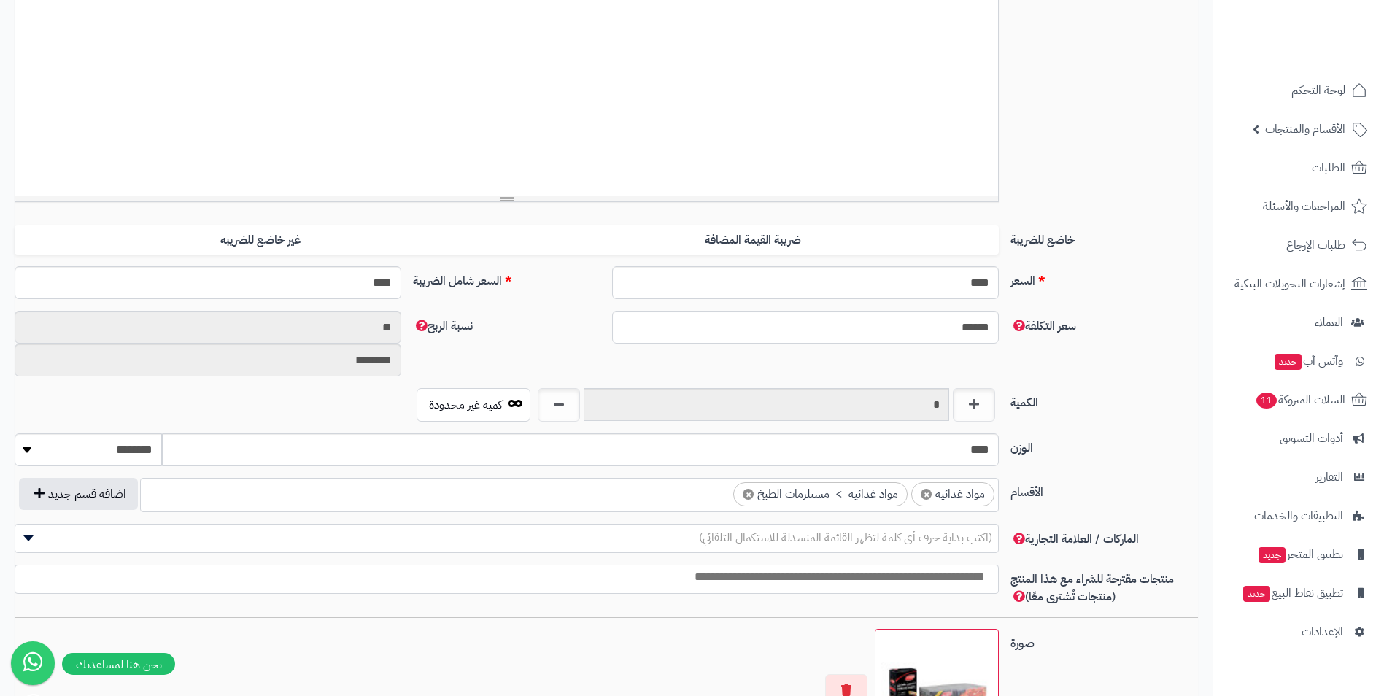
scroll to position [0, 0]
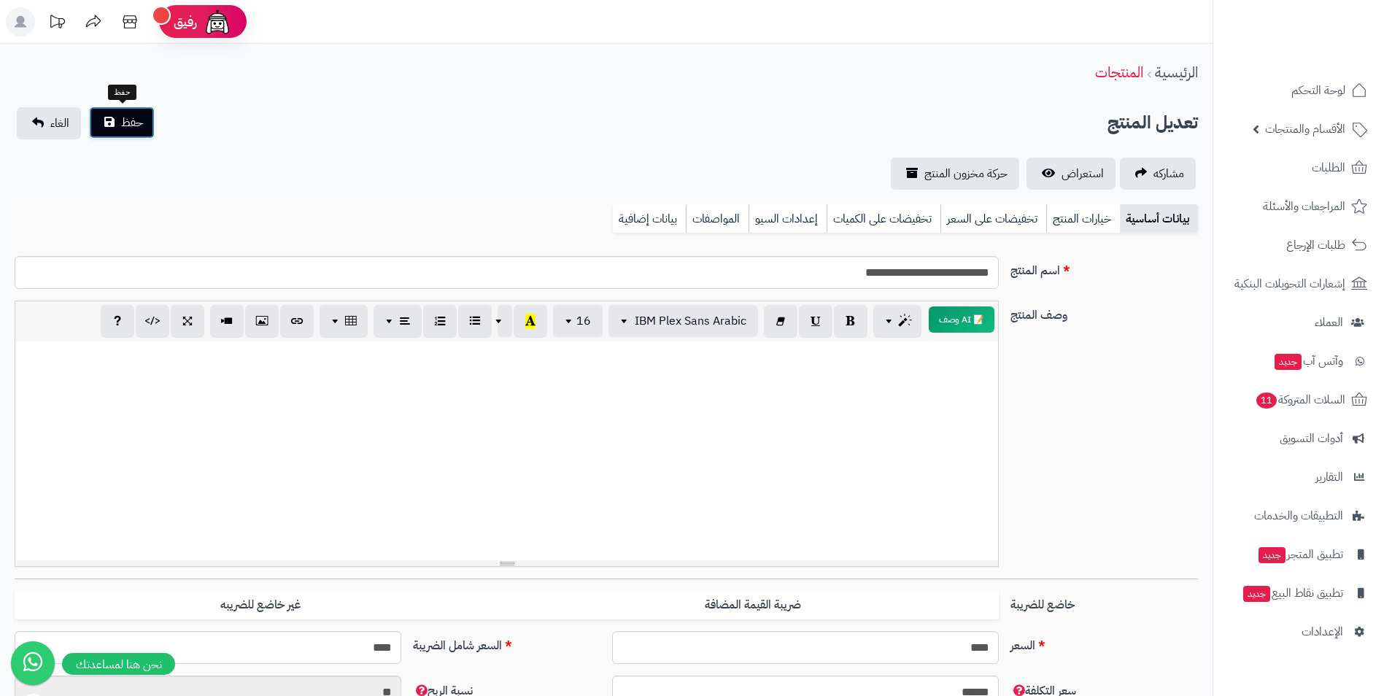
click at [149, 133] on button "حفظ" at bounding box center [122, 123] width 66 height 32
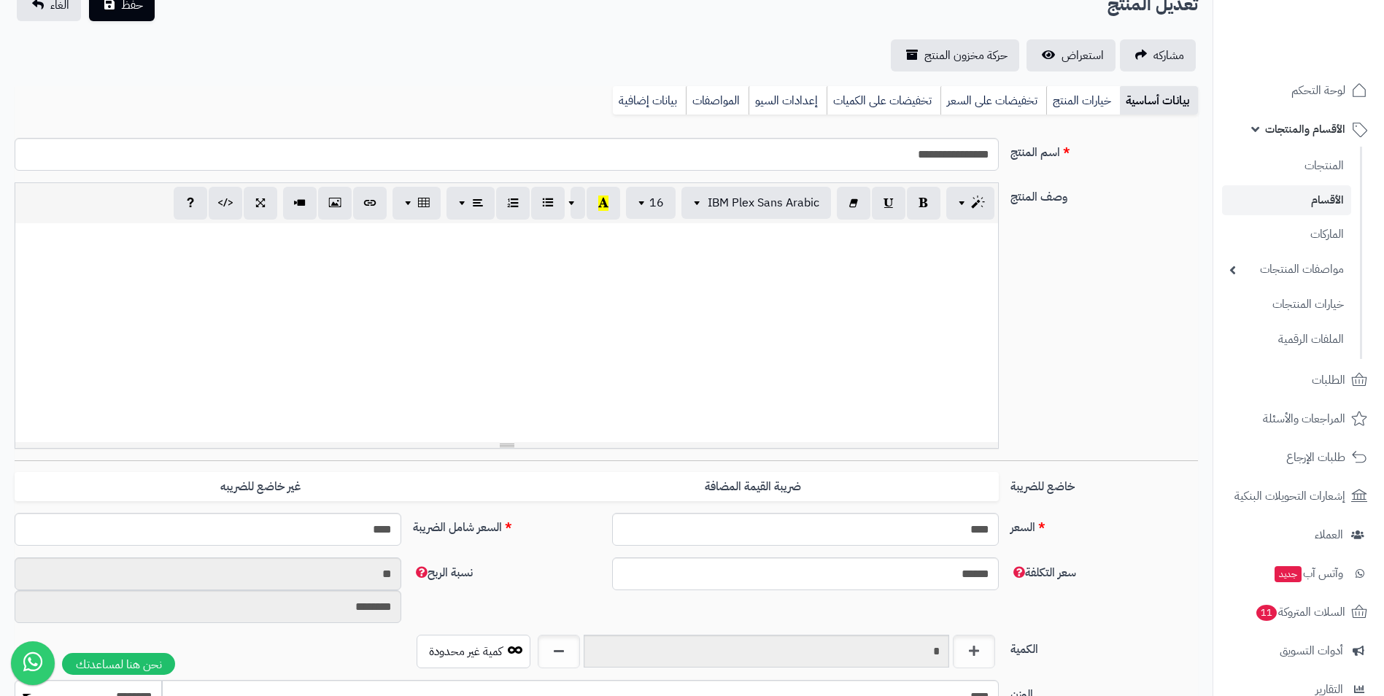
scroll to position [438, 0]
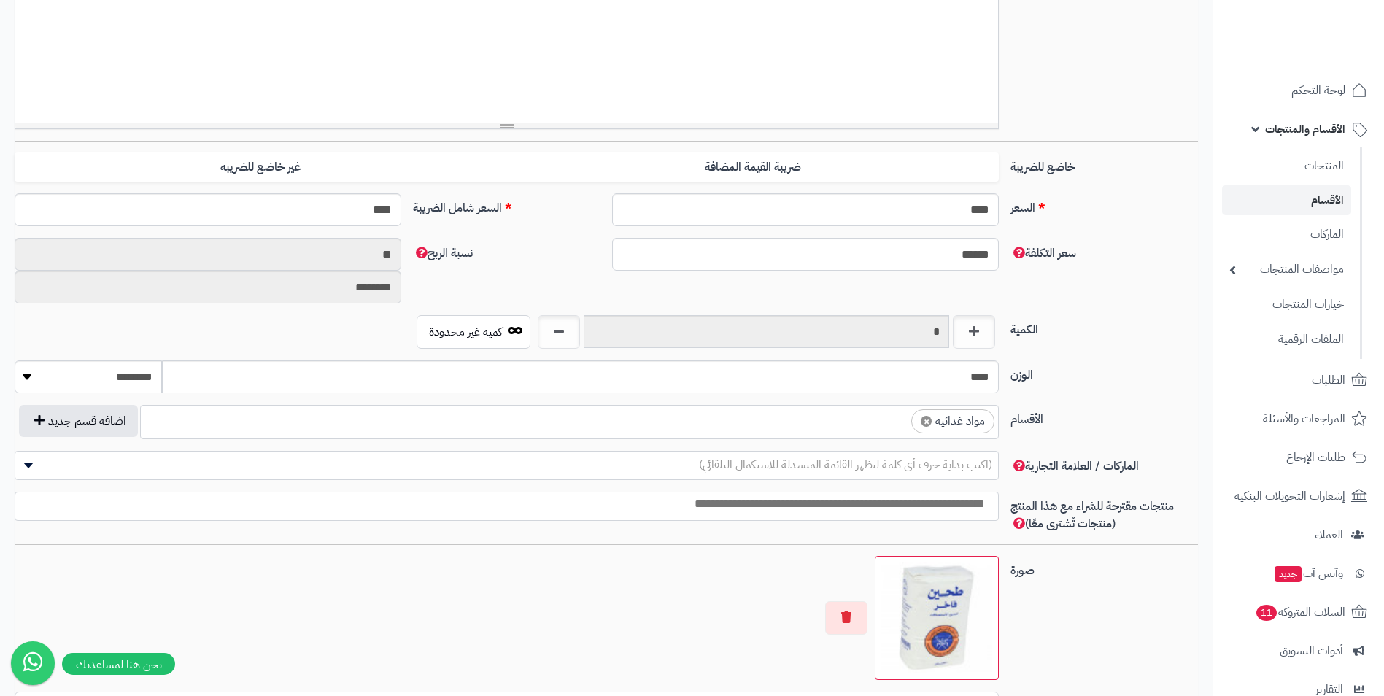
click at [853, 417] on ul "× مواد غذائية" at bounding box center [569, 420] width 857 height 28
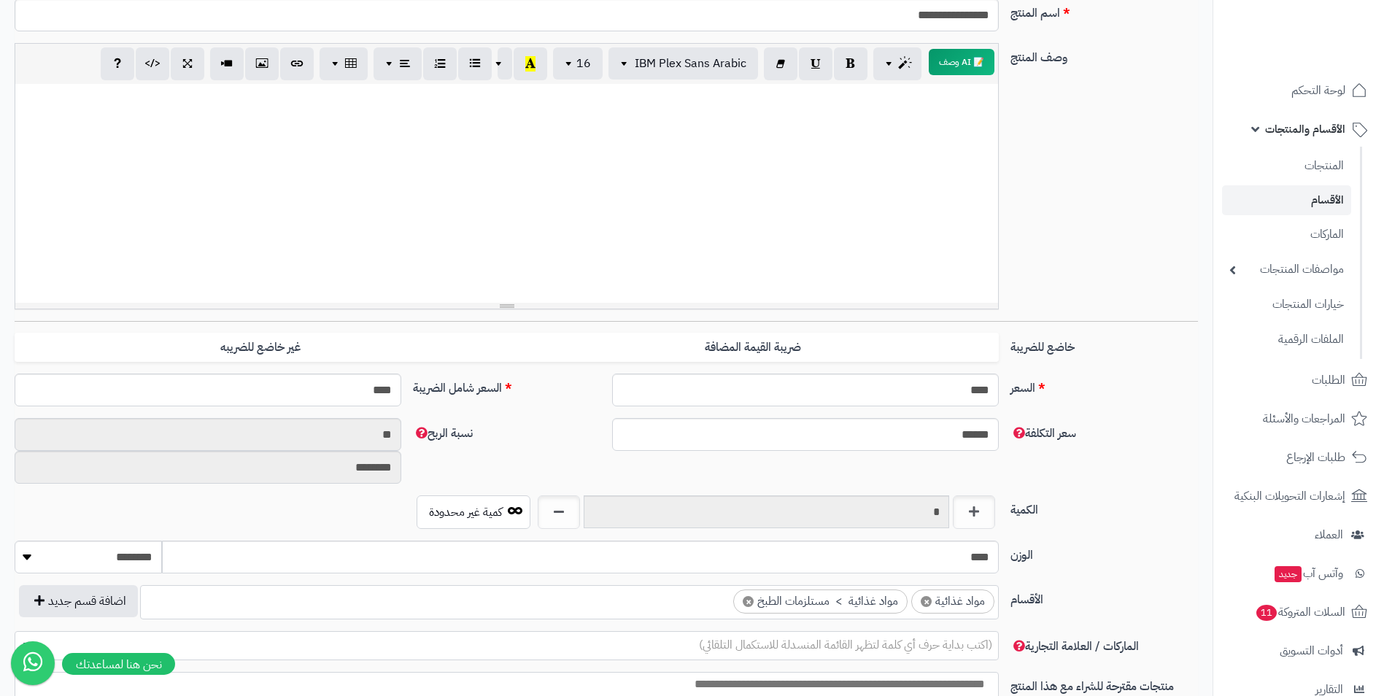
scroll to position [0, 0]
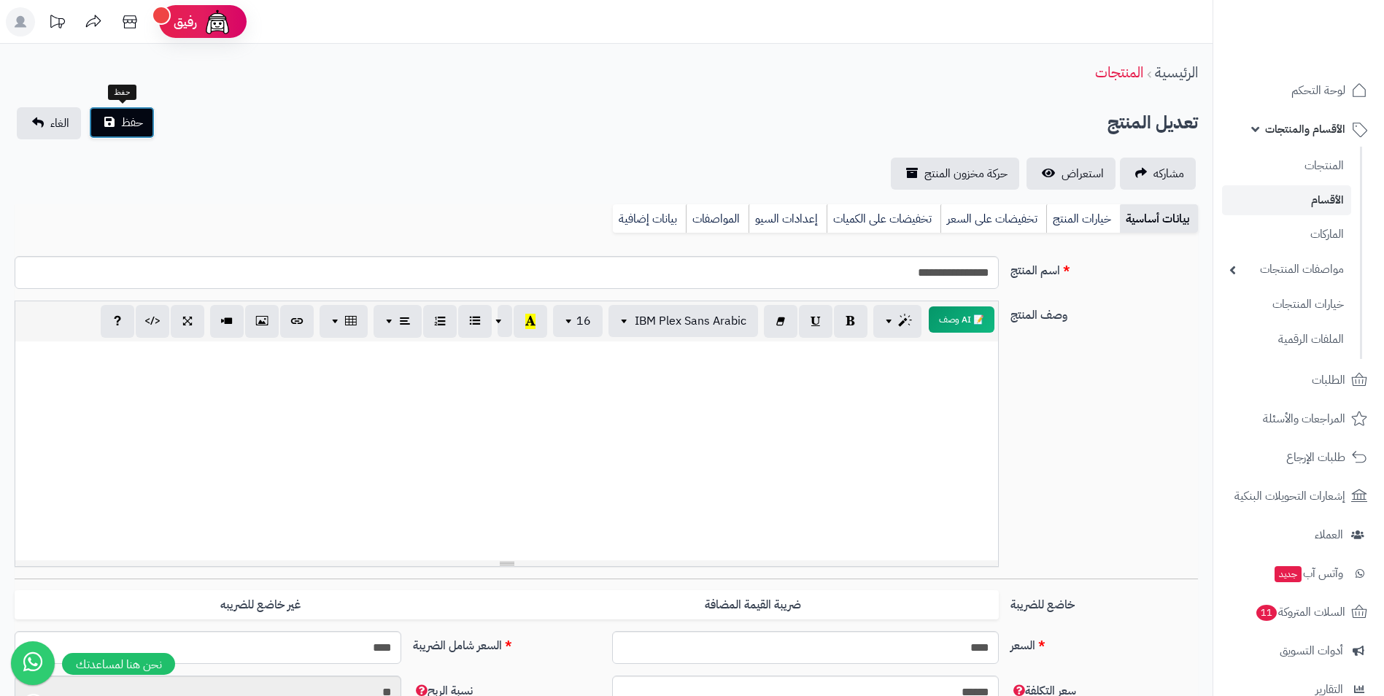
click at [124, 114] on span "حفظ" at bounding box center [132, 123] width 22 height 18
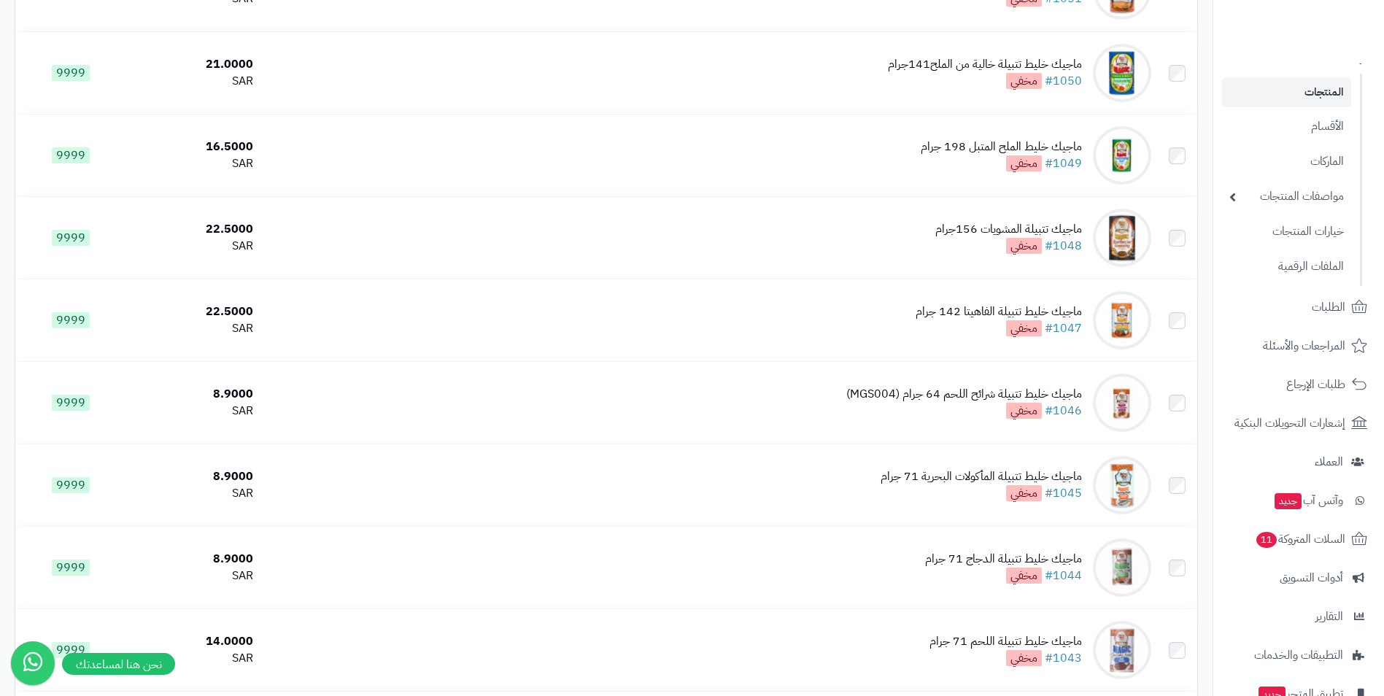
scroll to position [7899, 0]
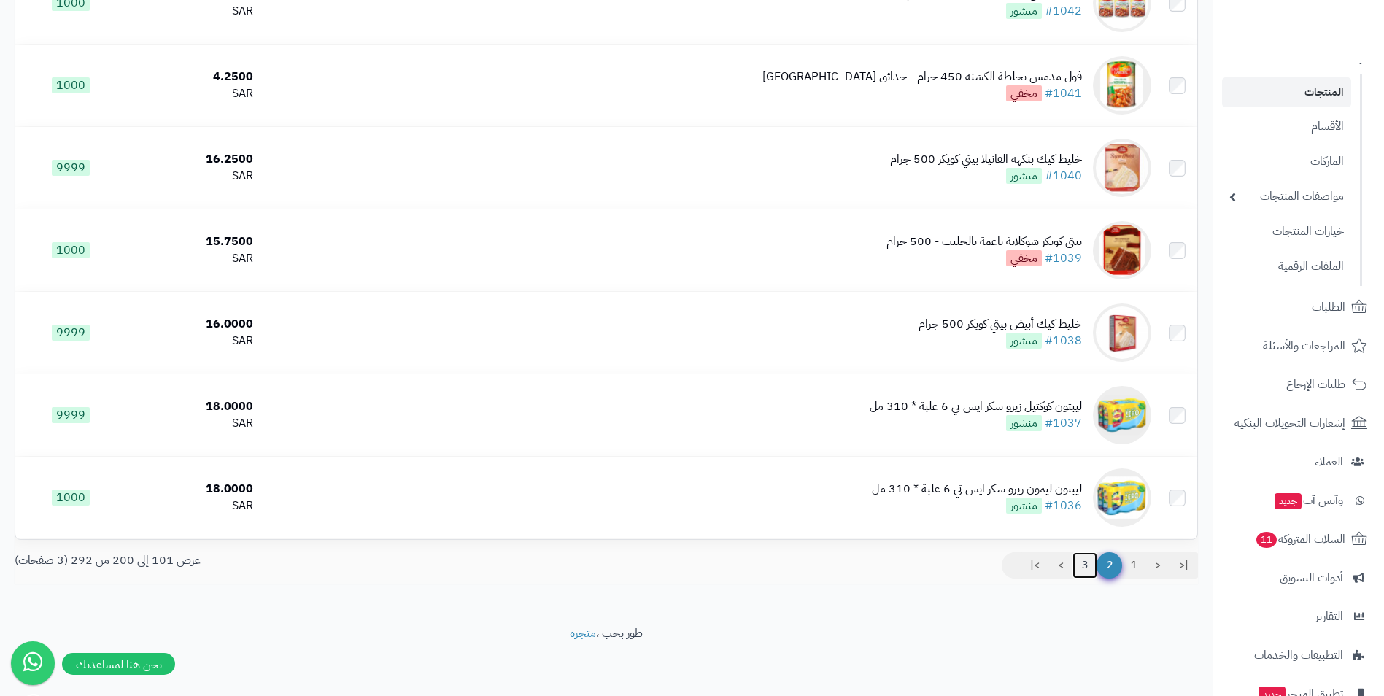
click at [1087, 562] on link "3" at bounding box center [1085, 565] width 25 height 26
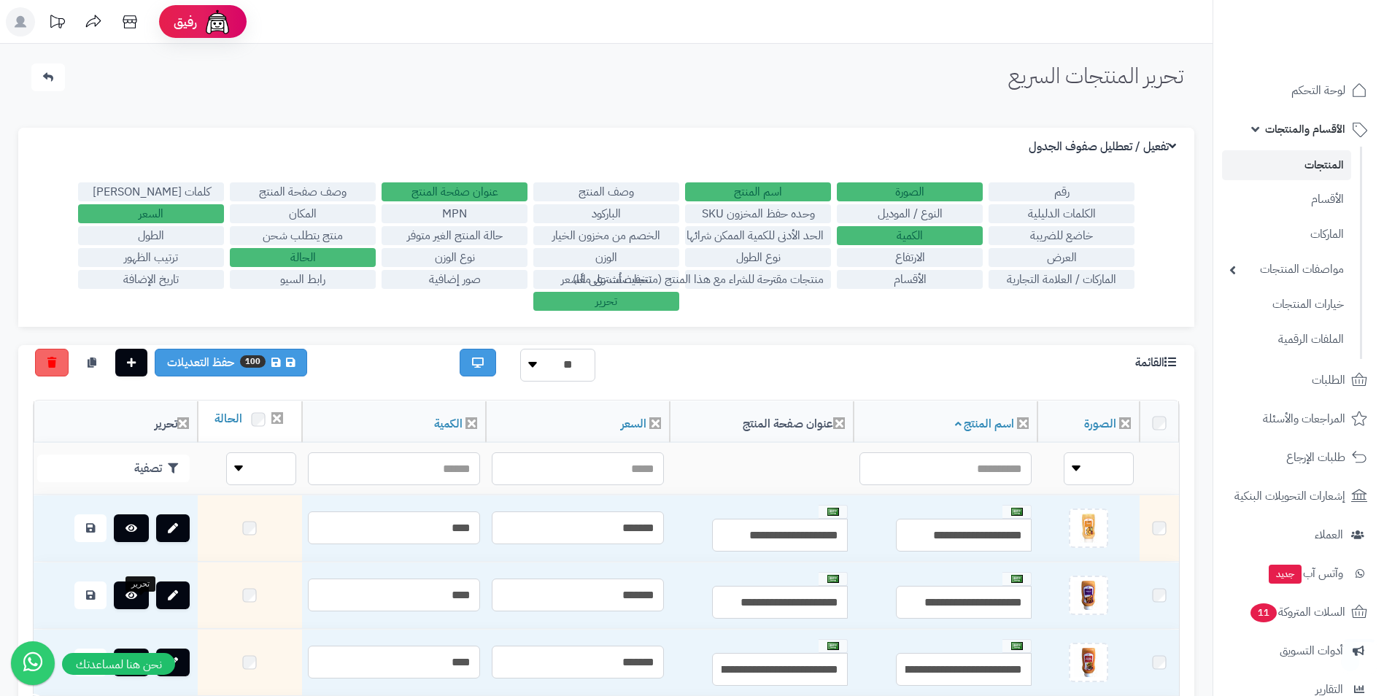
scroll to position [277, 0]
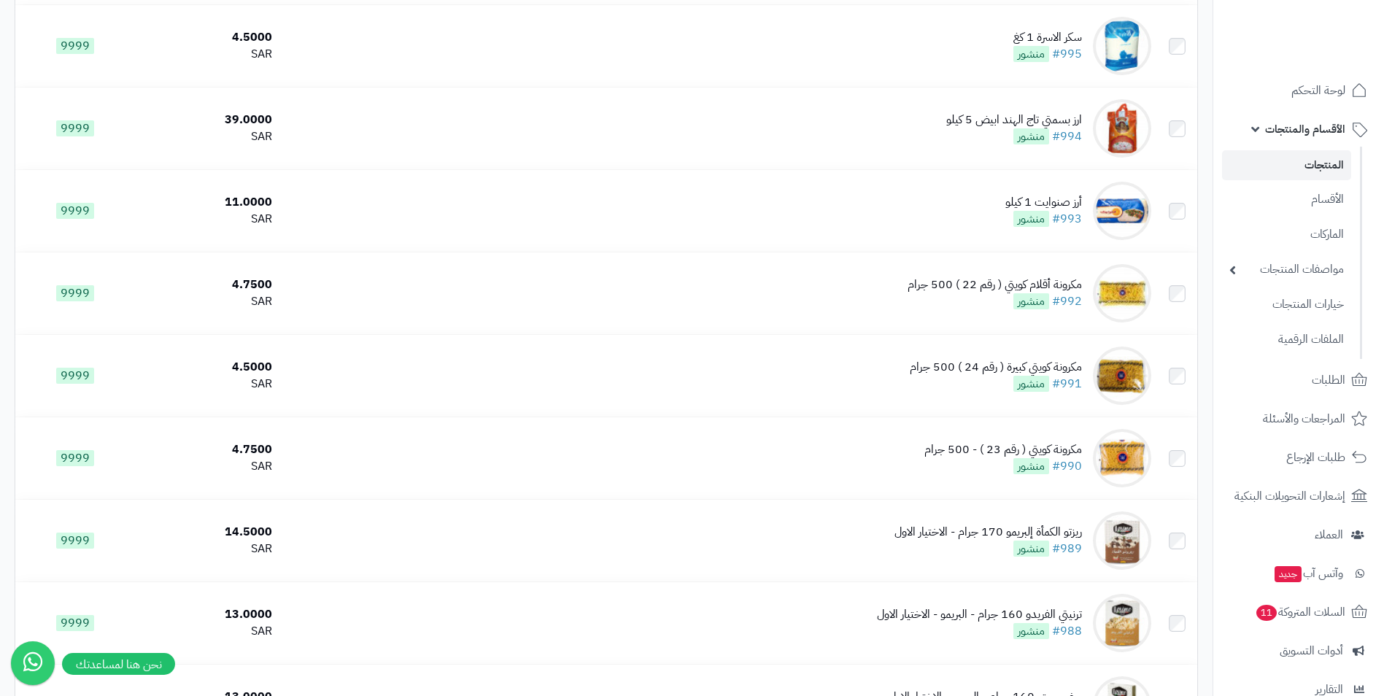
scroll to position [2992, 0]
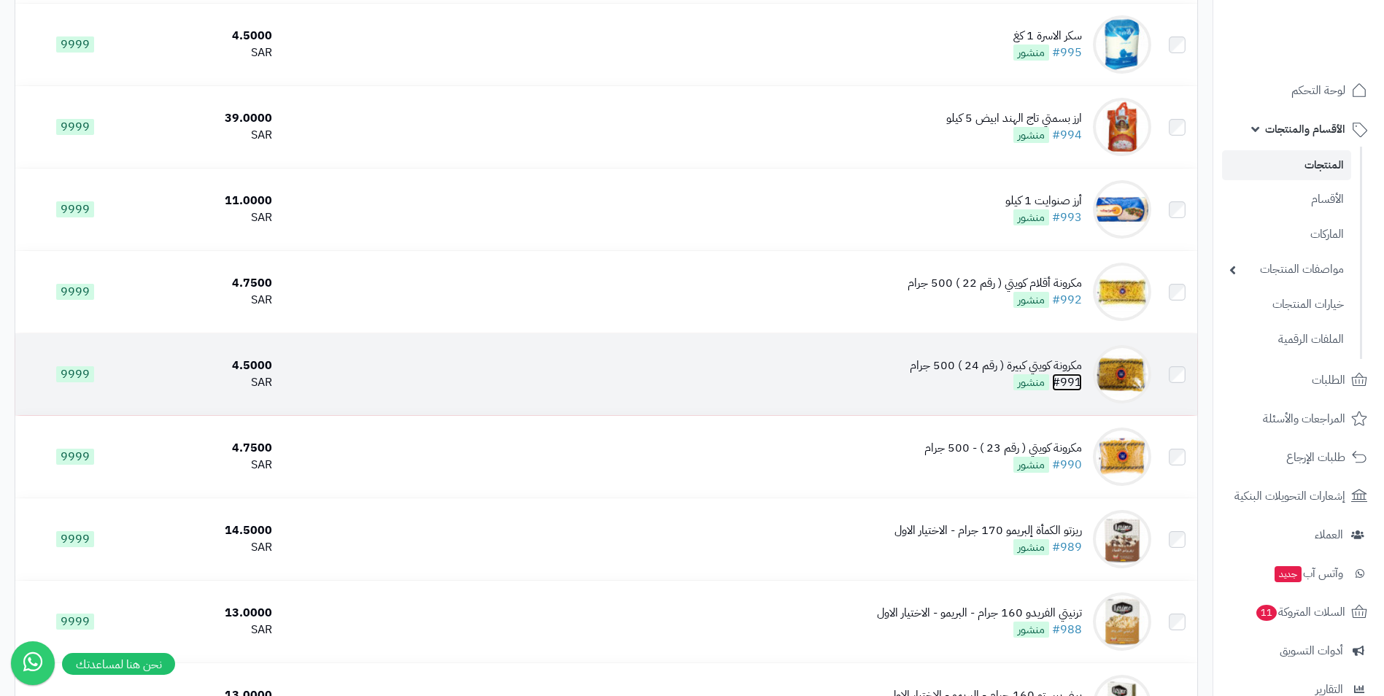
drag, startPoint x: 1060, startPoint y: 369, endPoint x: 1073, endPoint y: 377, distance: 14.4
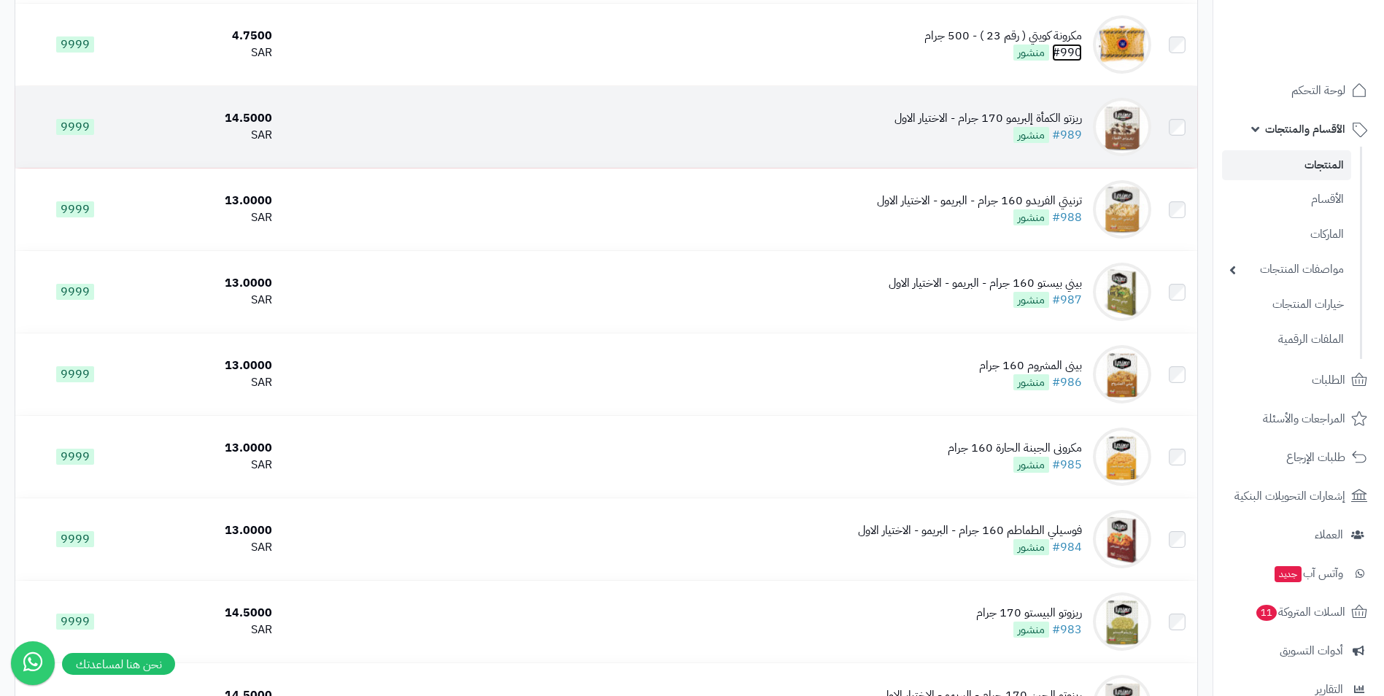
scroll to position [3430, 0]
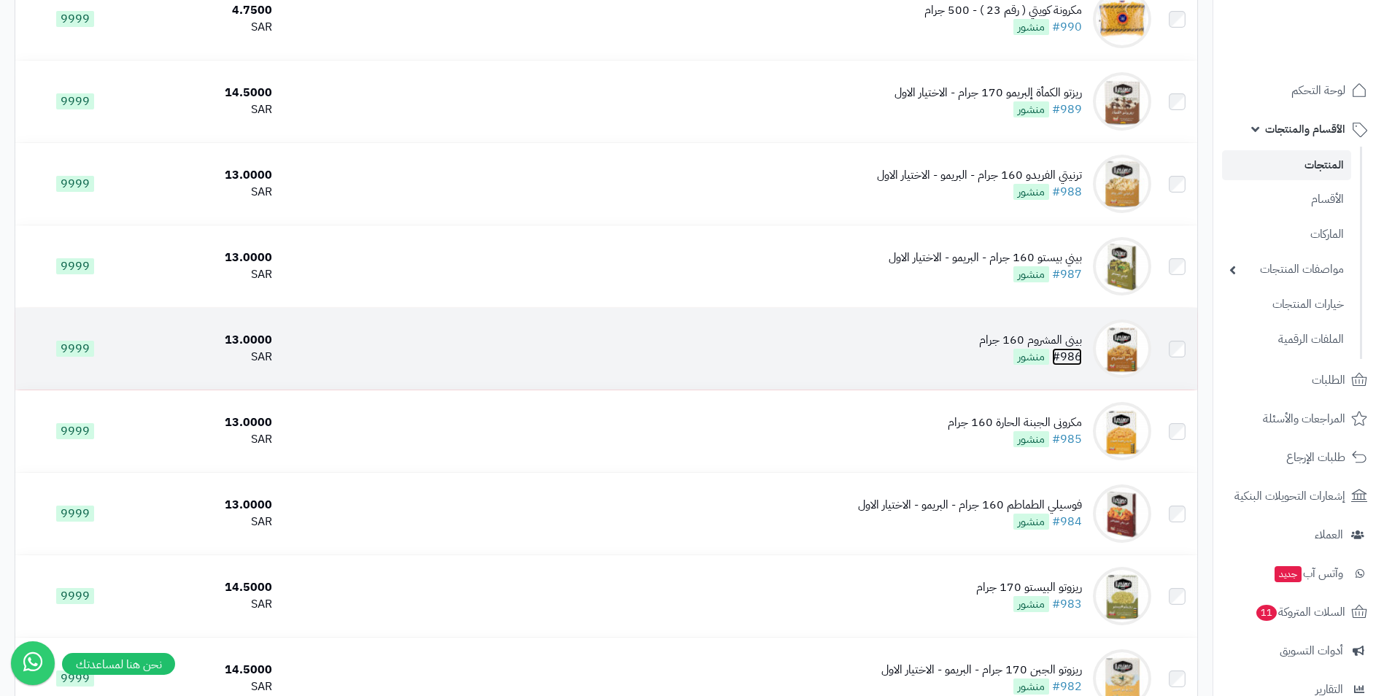
drag, startPoint x: 1067, startPoint y: 345, endPoint x: 1079, endPoint y: 358, distance: 18.1
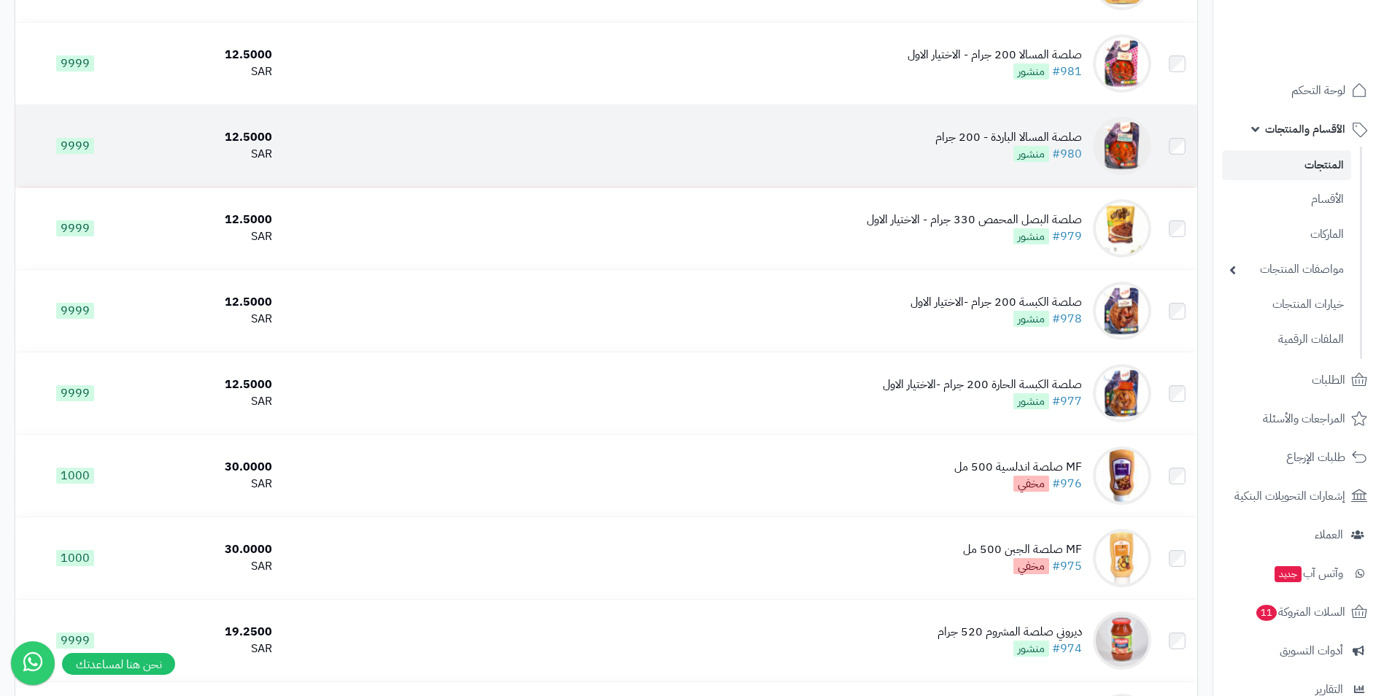
scroll to position [4159, 0]
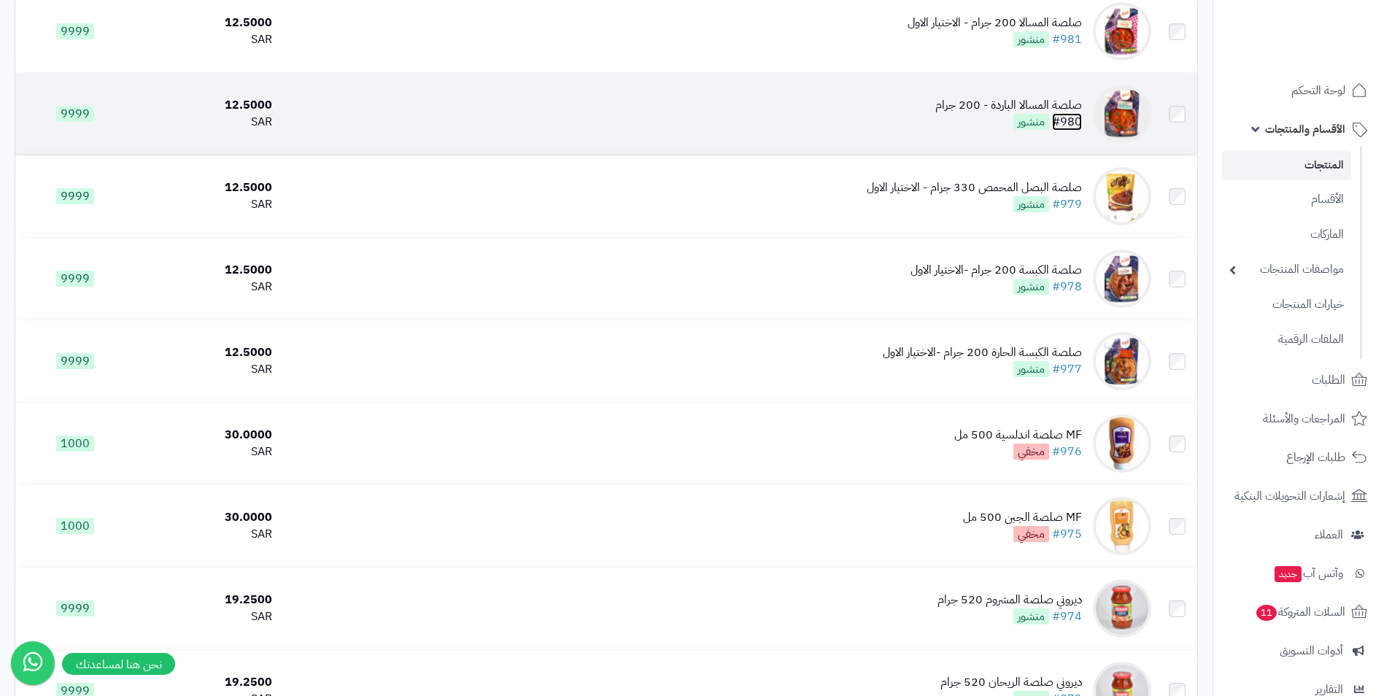
drag, startPoint x: 1074, startPoint y: 131, endPoint x: 1084, endPoint y: 120, distance: 15.0
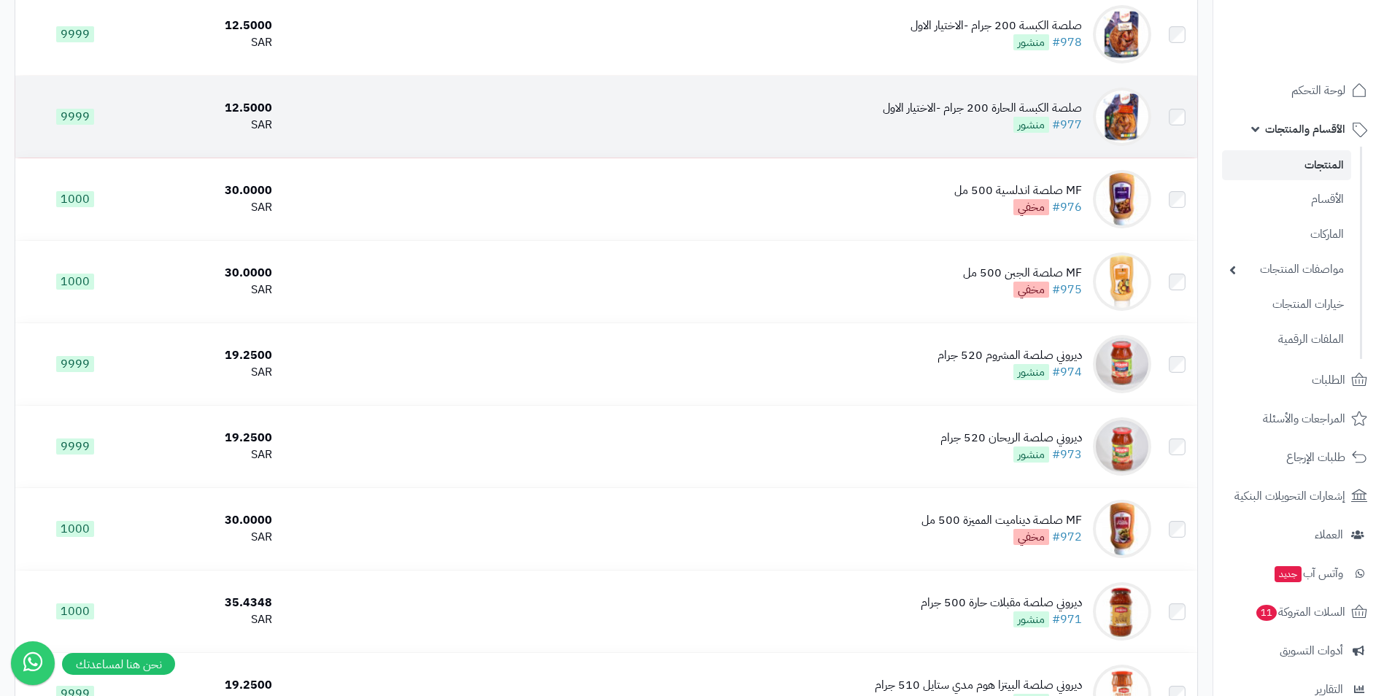
scroll to position [4378, 0]
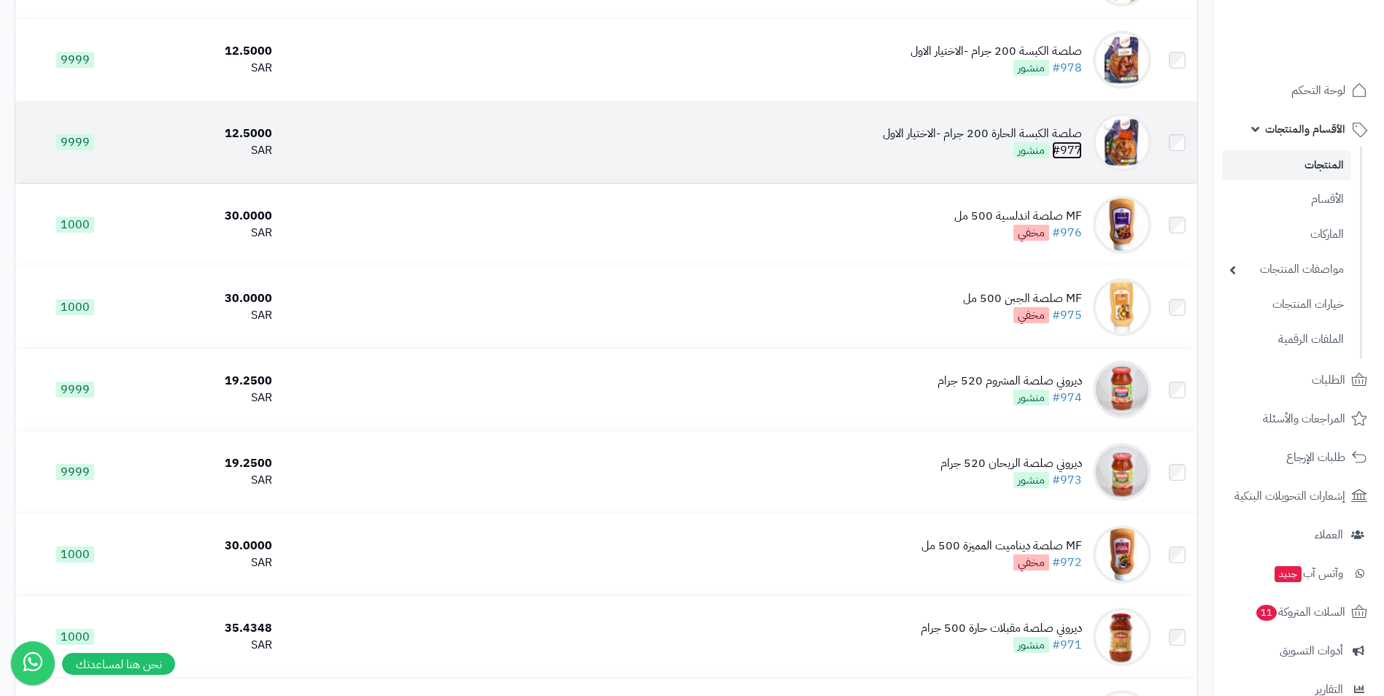
drag, startPoint x: 1092, startPoint y: 147, endPoint x: 1079, endPoint y: 140, distance: 15.7
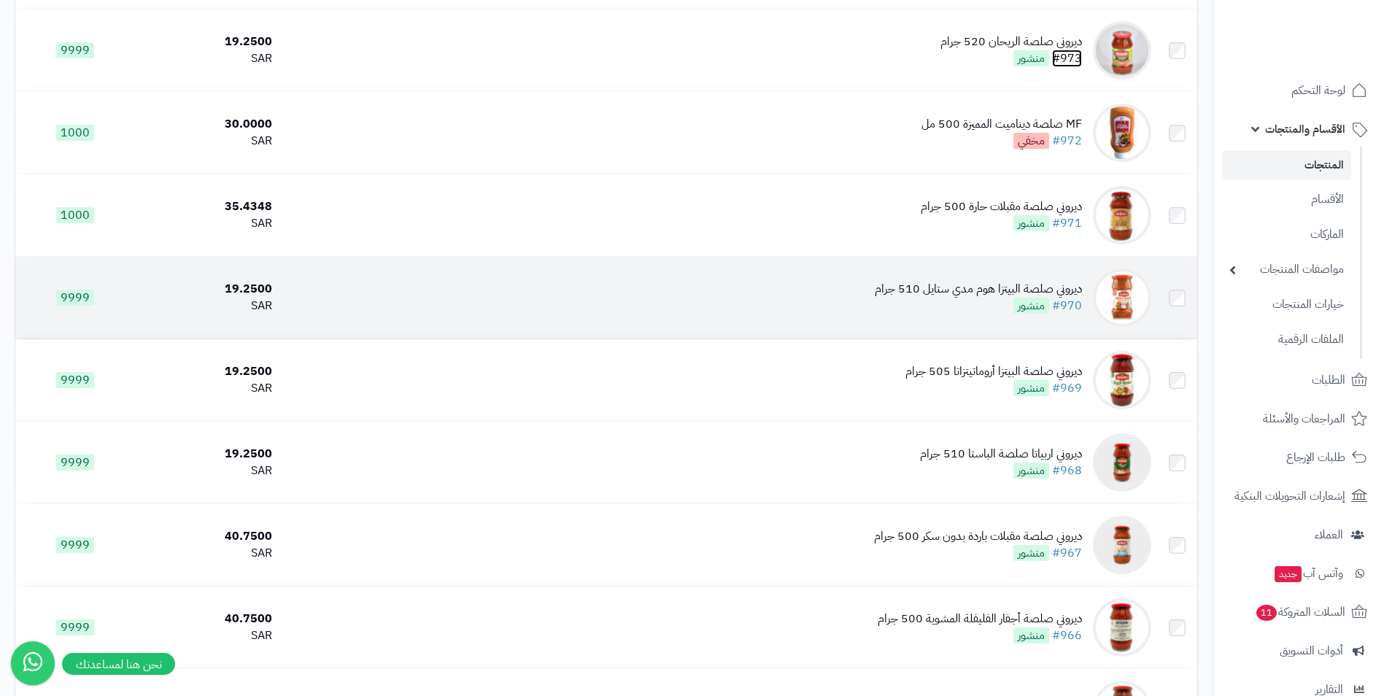
scroll to position [4816, 0]
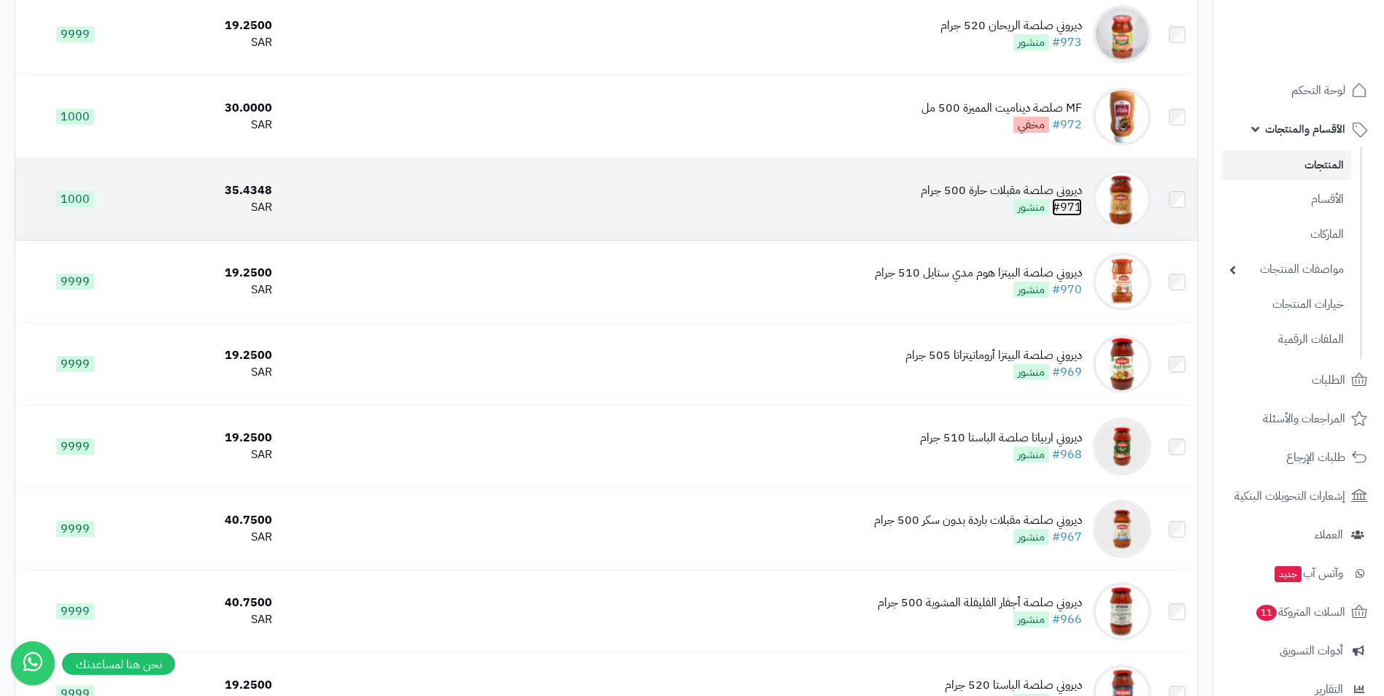
drag, startPoint x: 1073, startPoint y: 187, endPoint x: 1081, endPoint y: 207, distance: 21.6
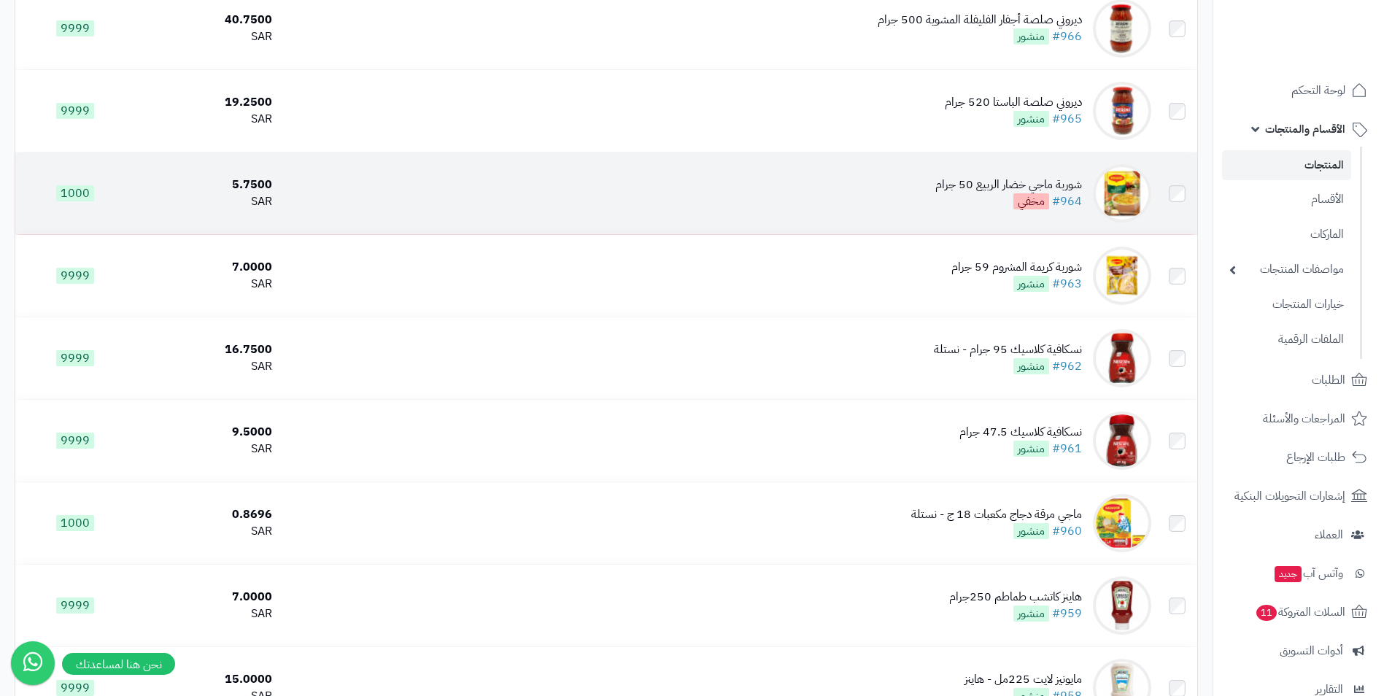
scroll to position [5400, 0]
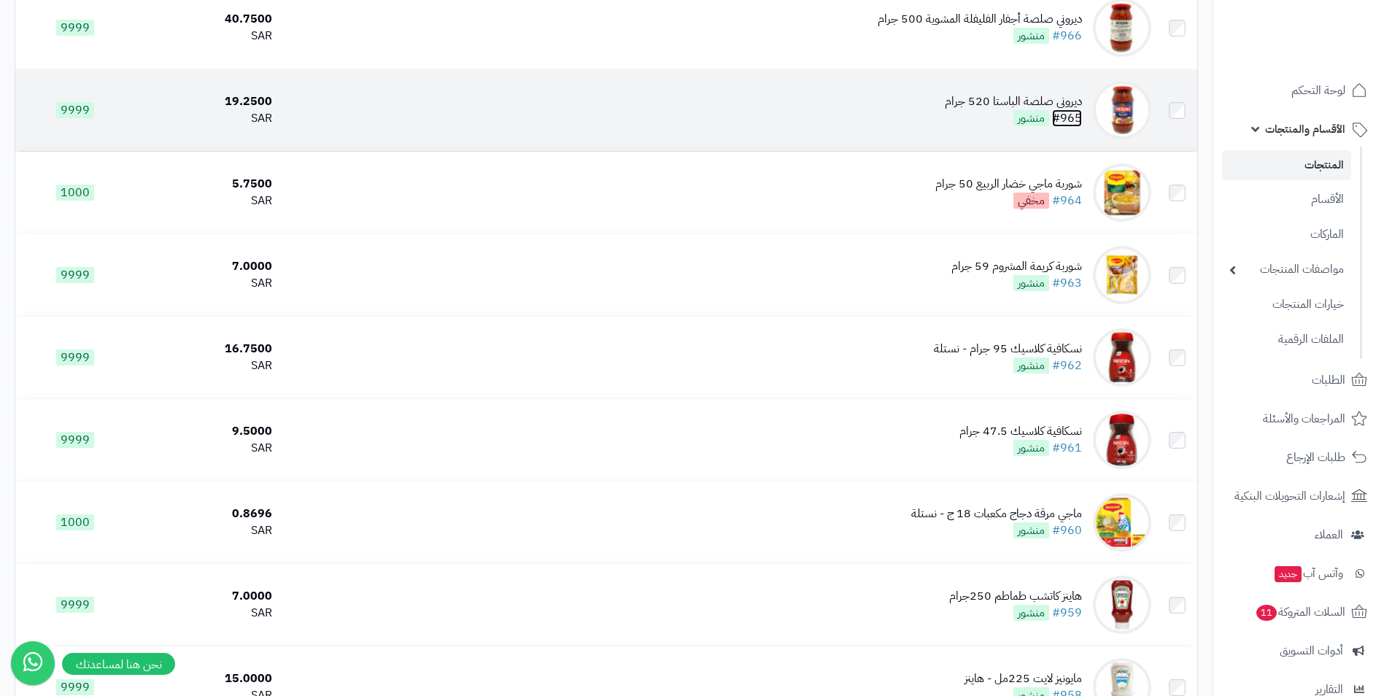
drag, startPoint x: 1065, startPoint y: 127, endPoint x: 1076, endPoint y: 117, distance: 13.9
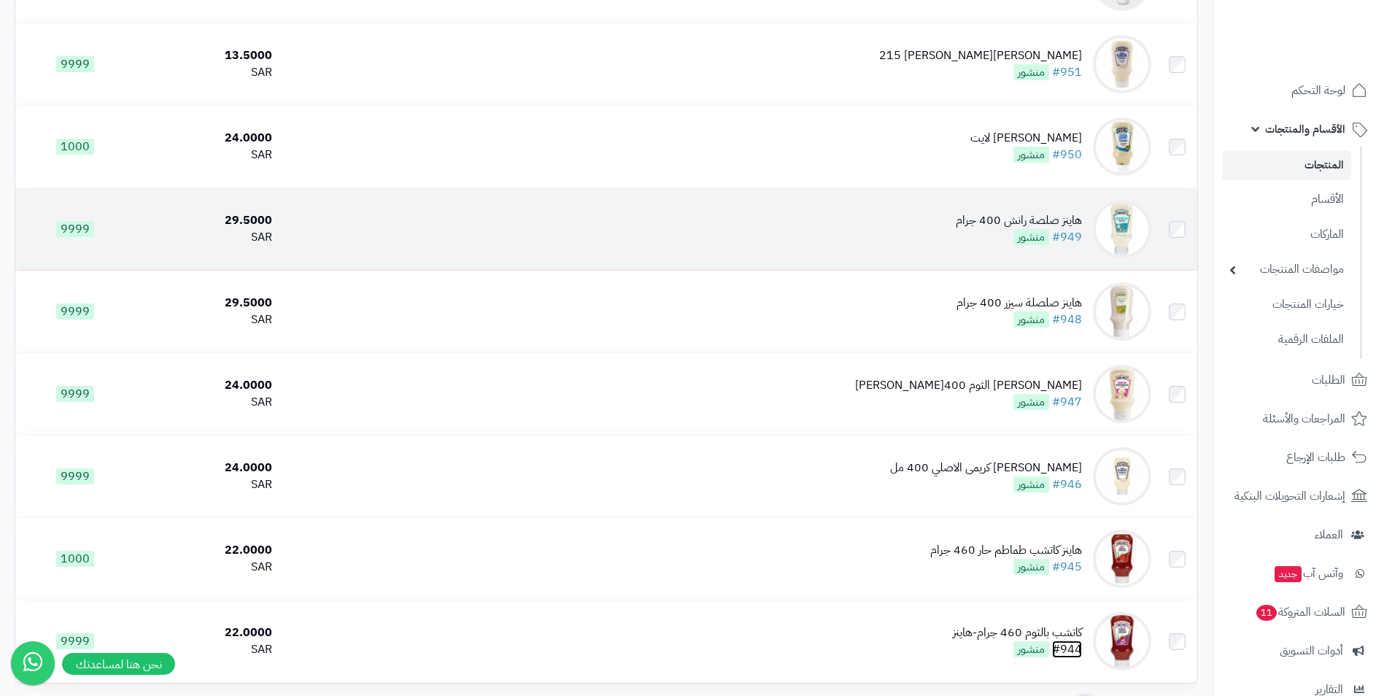
scroll to position [6598, 0]
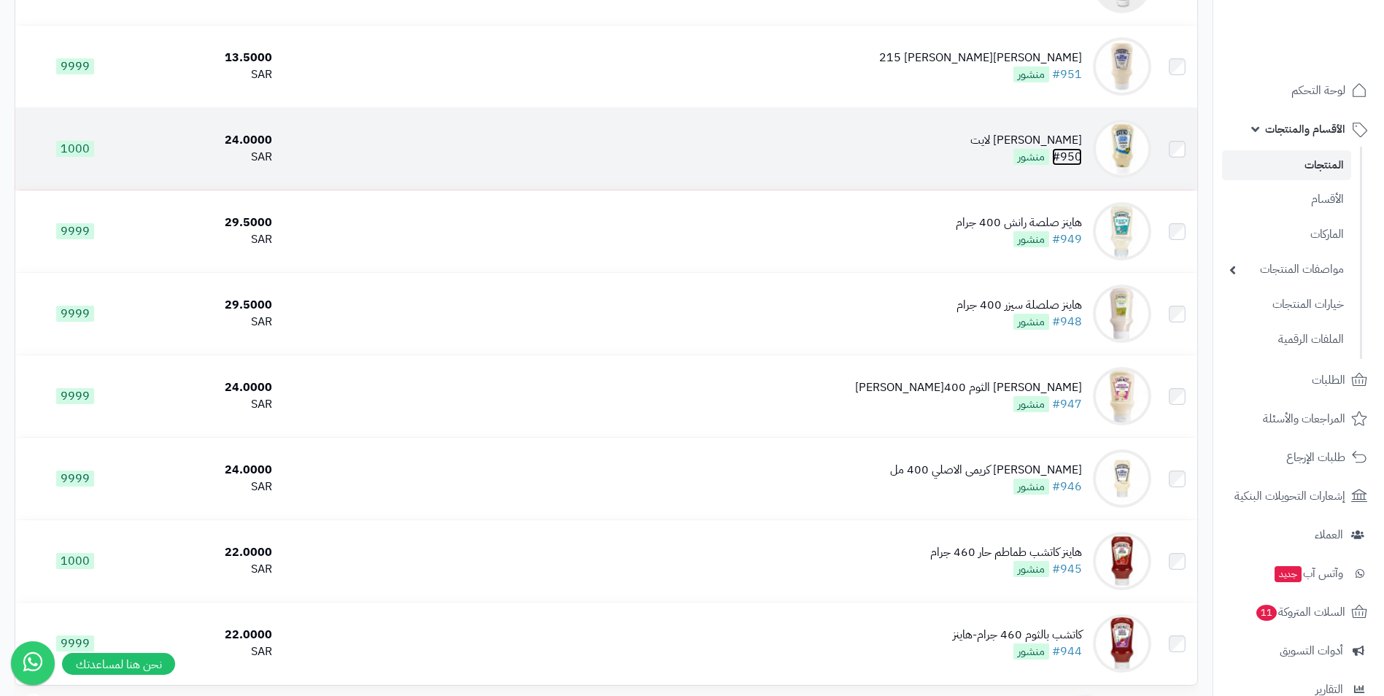
click at [1071, 152] on link "#950" at bounding box center [1067, 157] width 30 height 18
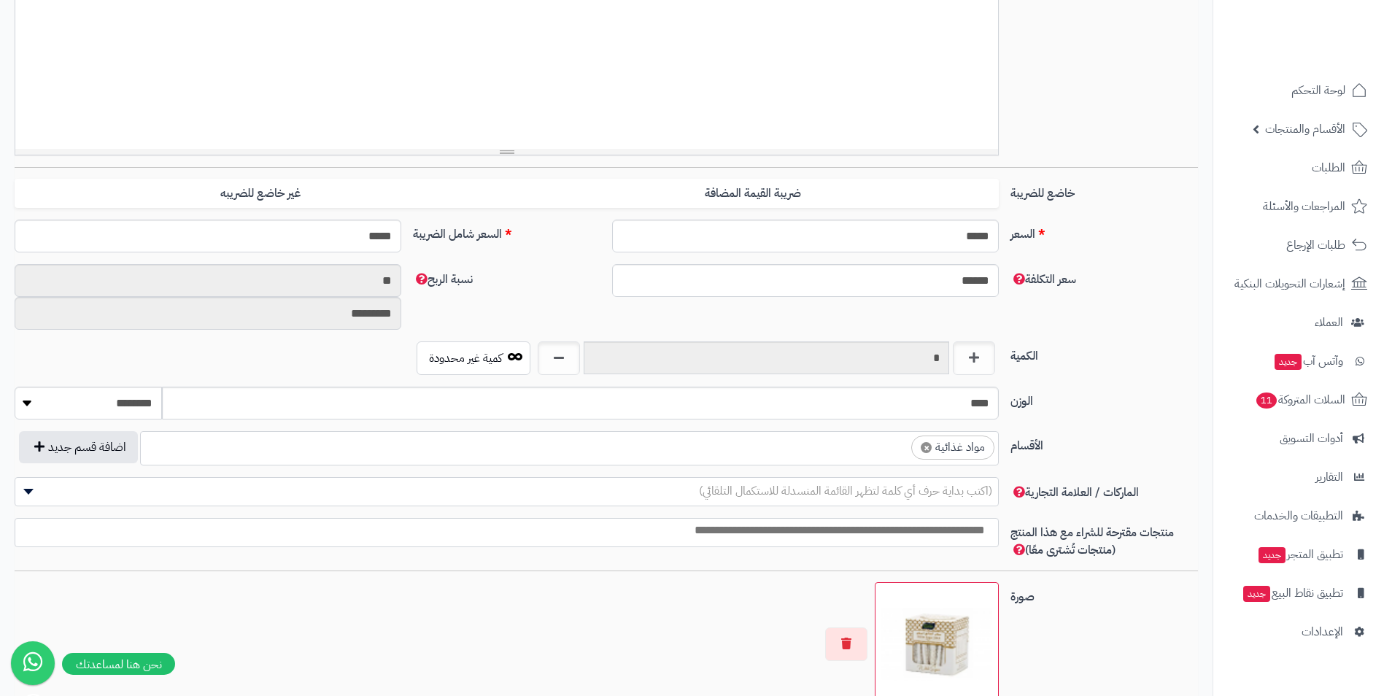
scroll to position [438, 0]
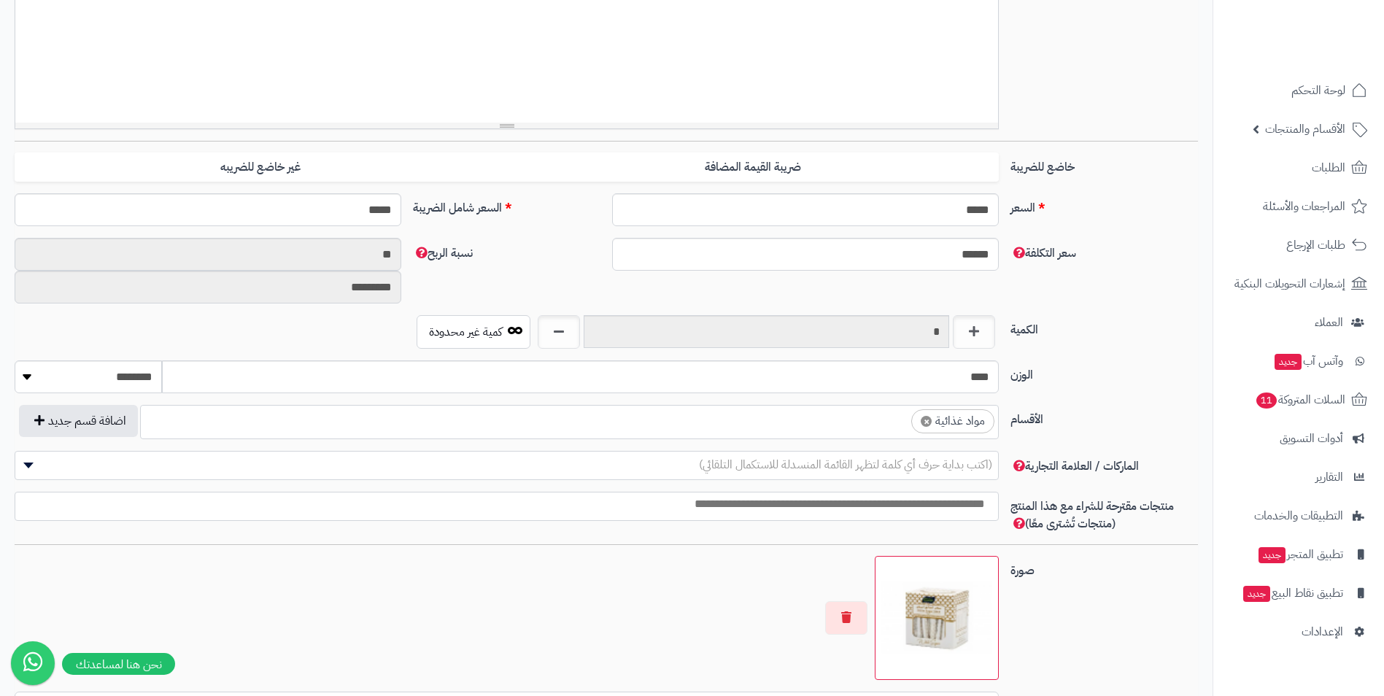
click at [831, 429] on ul "× مواد غذائية" at bounding box center [569, 420] width 857 height 28
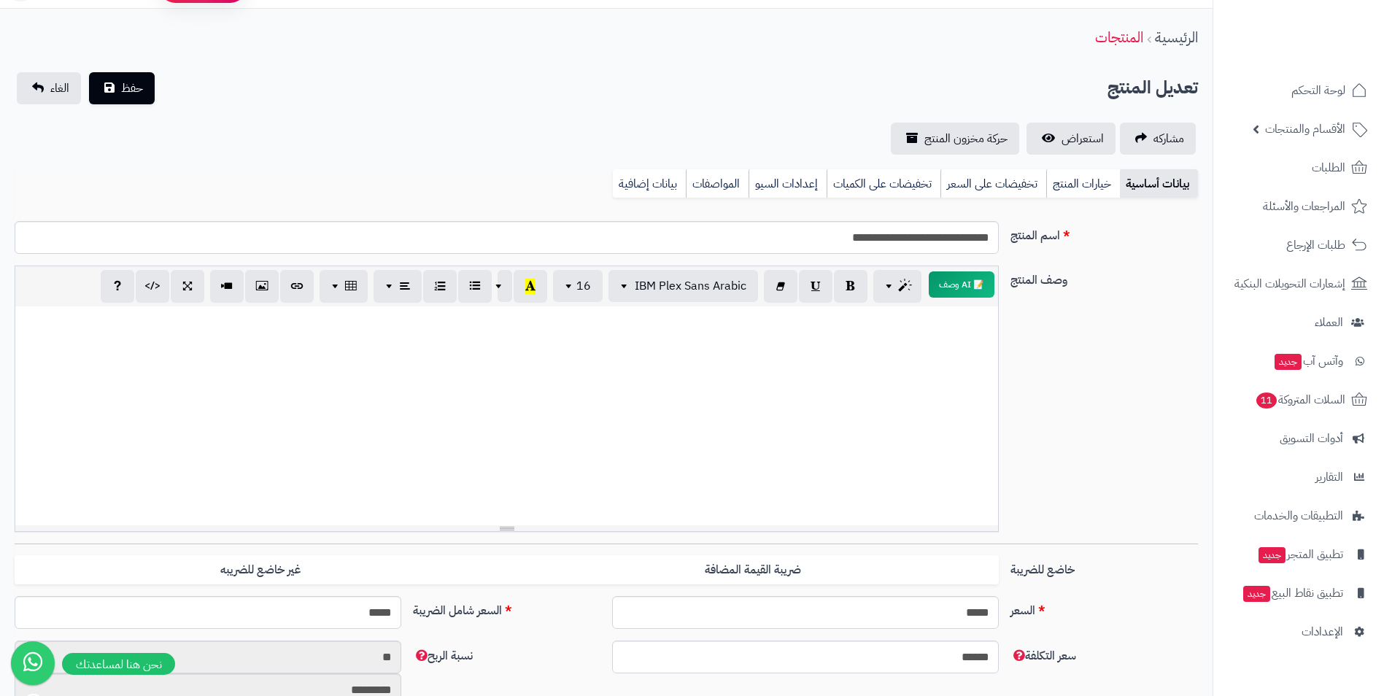
scroll to position [0, 0]
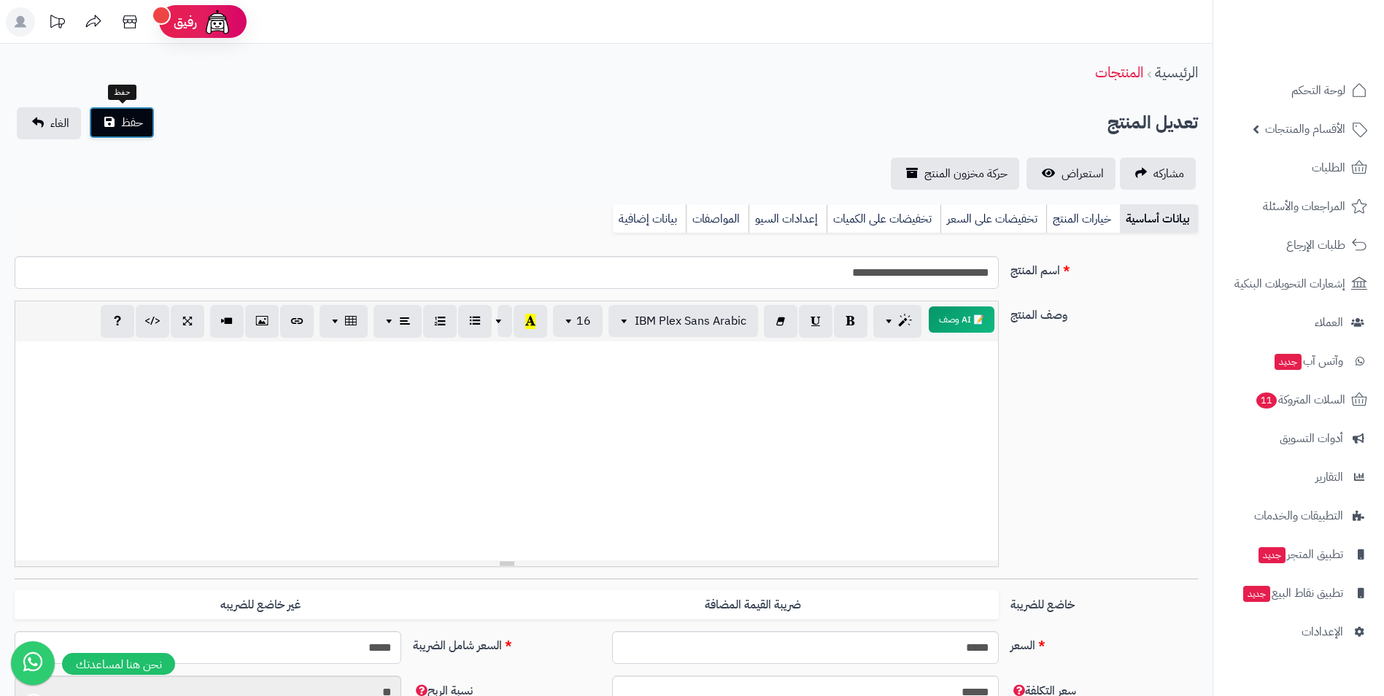
click at [120, 127] on button "حفظ" at bounding box center [122, 123] width 66 height 32
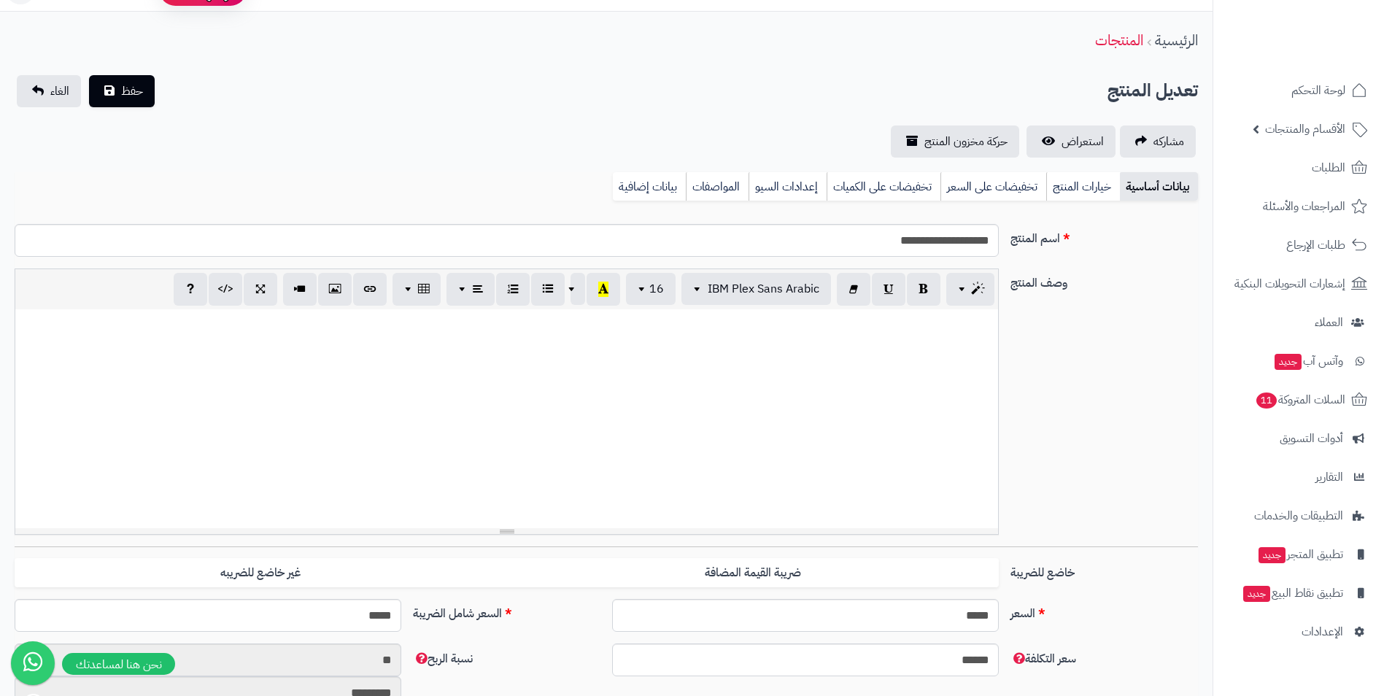
scroll to position [438, 0]
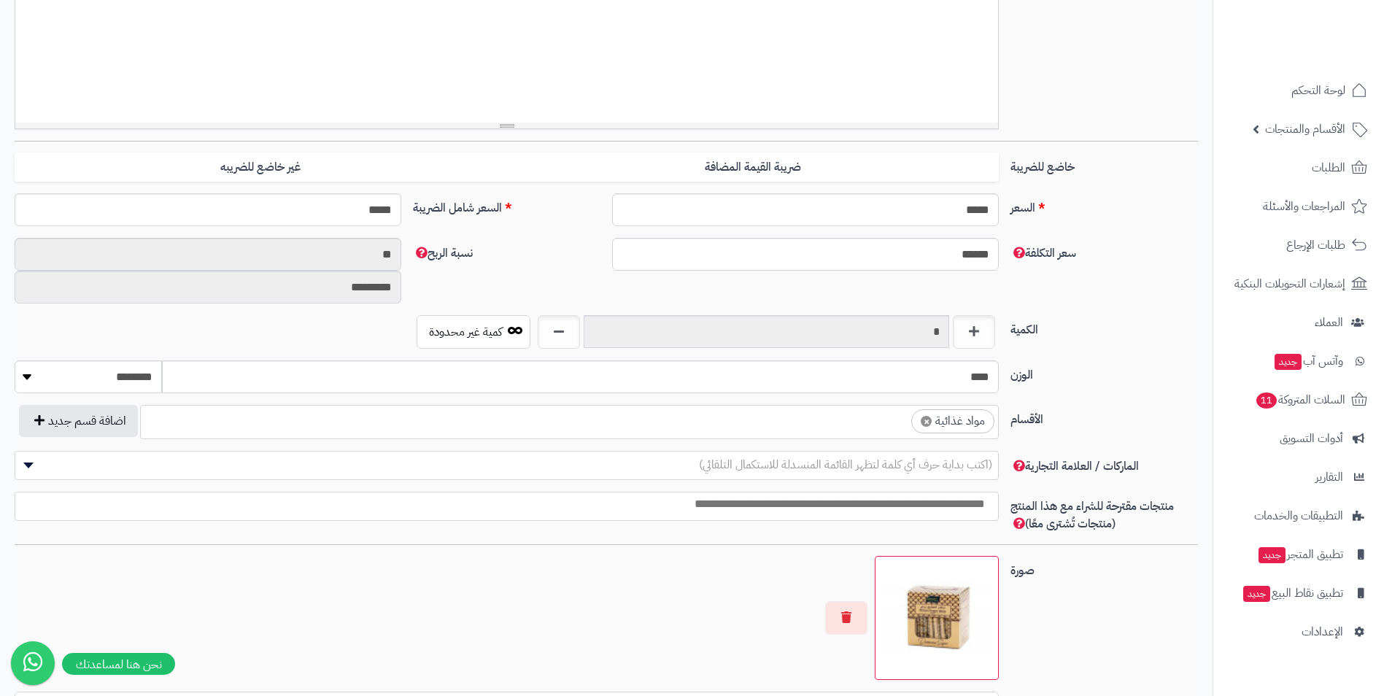
click at [837, 411] on ul "× مواد غذائية" at bounding box center [569, 420] width 857 height 28
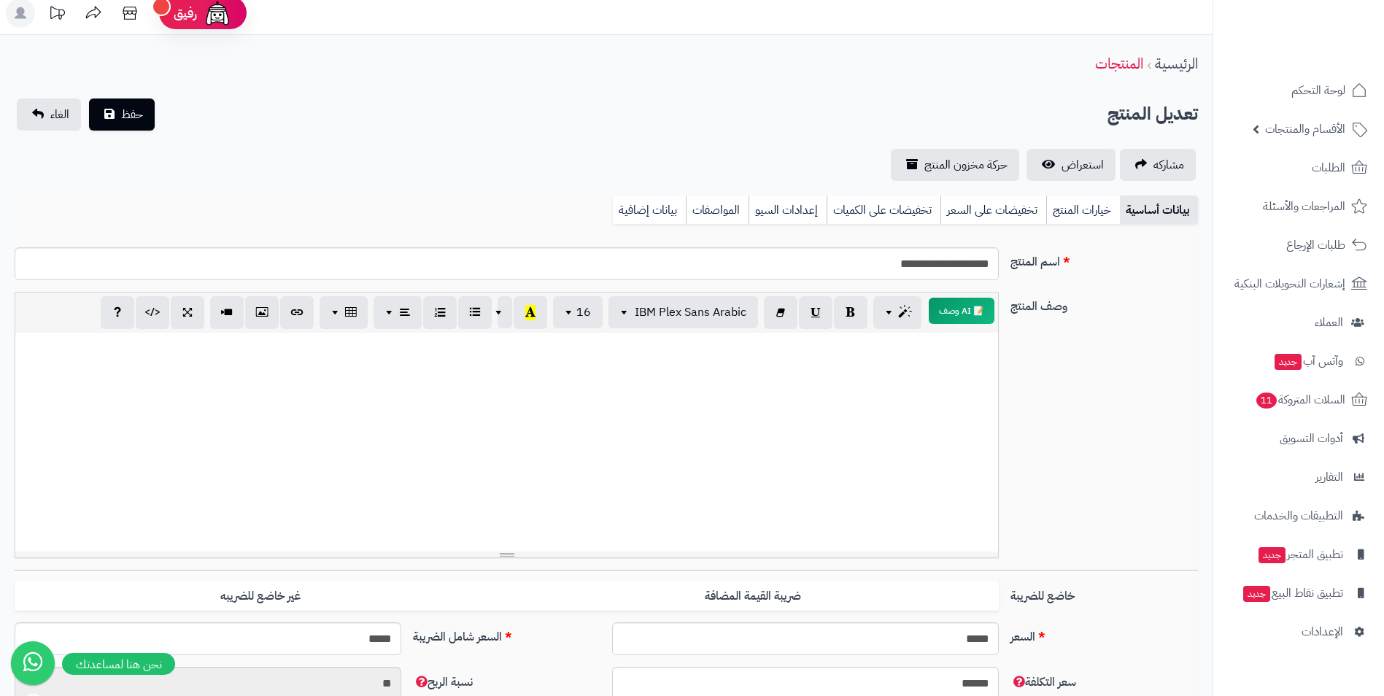
scroll to position [0, 0]
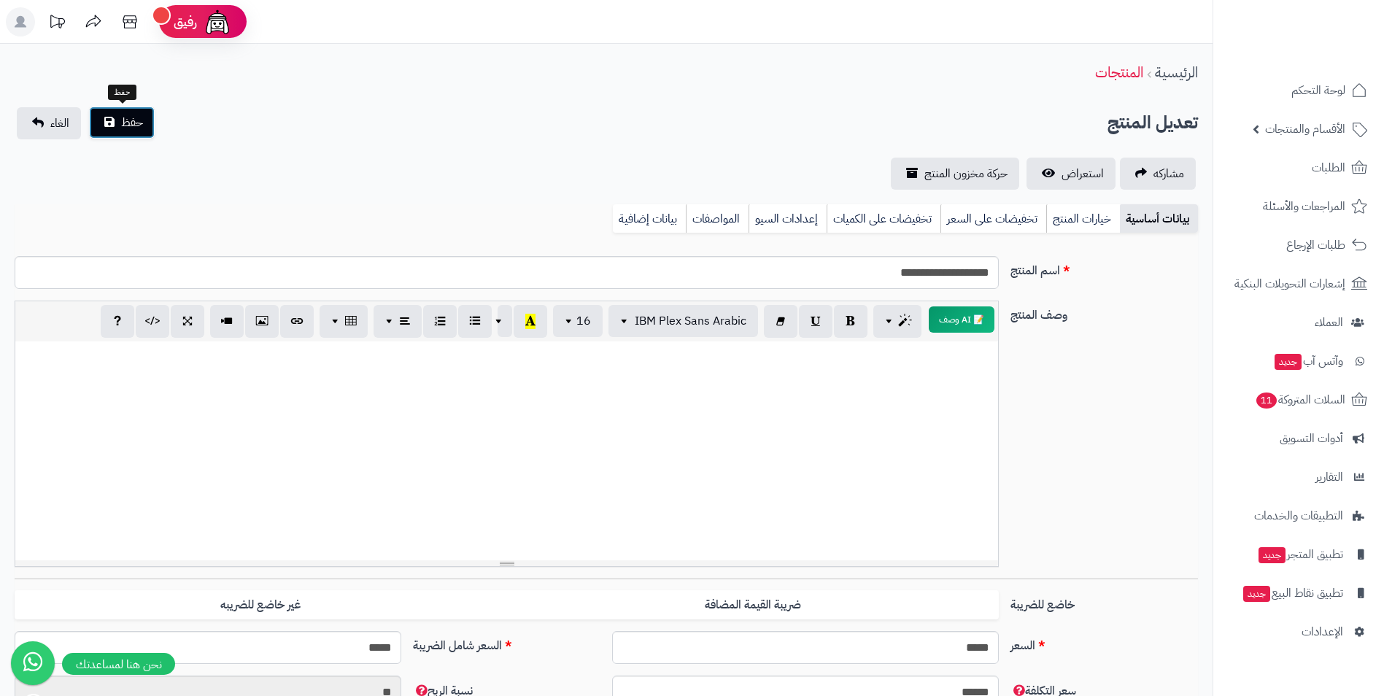
click at [143, 114] on button "حفظ" at bounding box center [122, 123] width 66 height 32
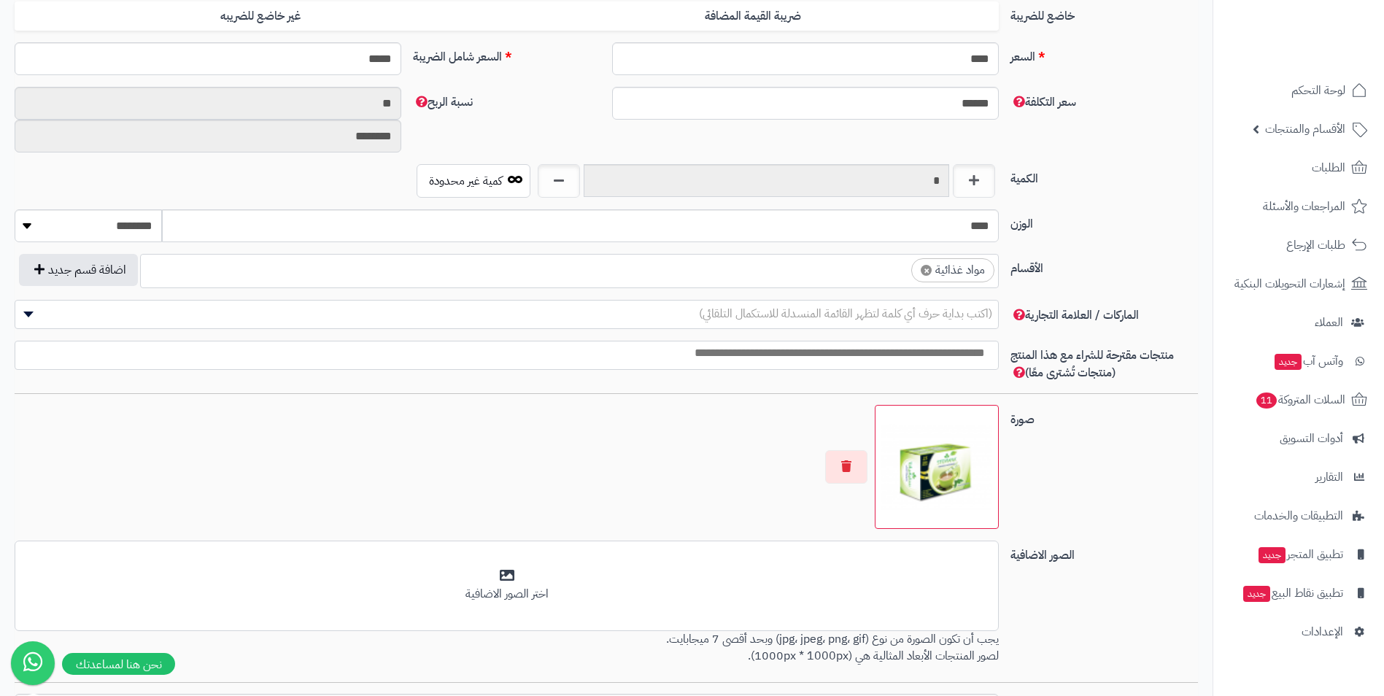
scroll to position [584, 0]
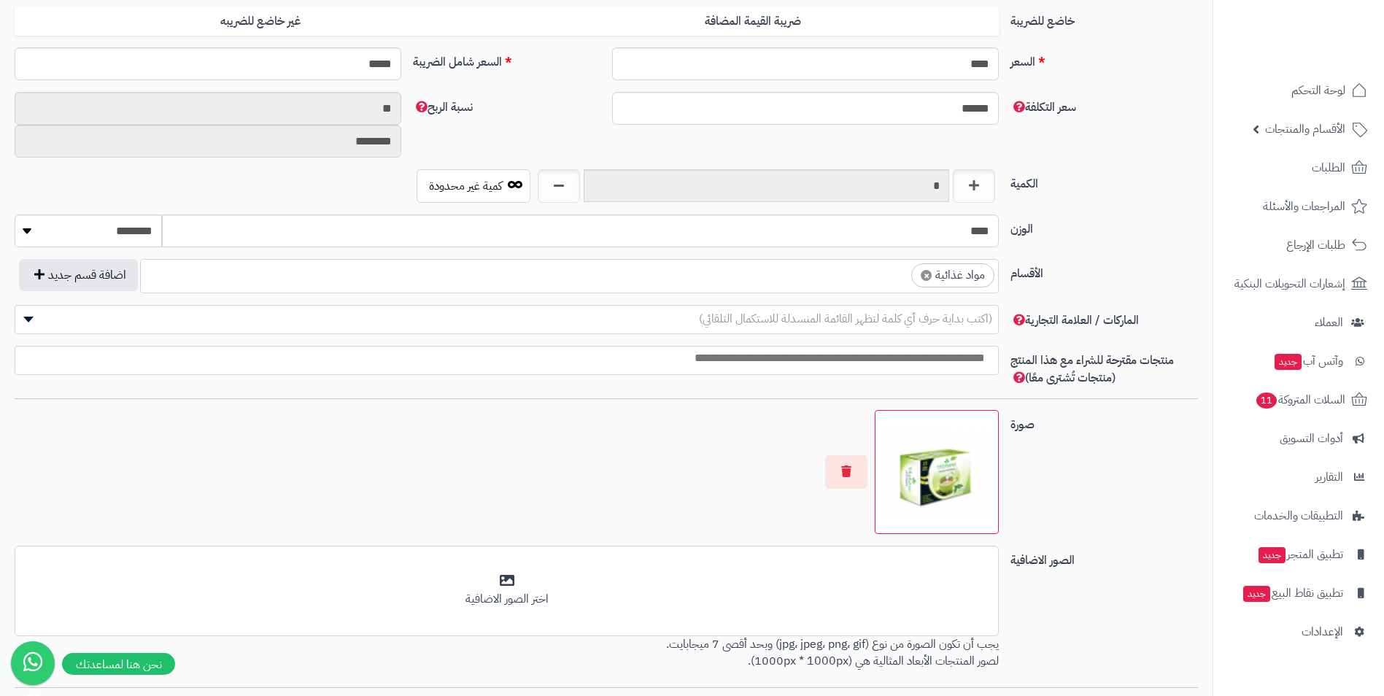
click at [822, 285] on ul "× مواد غذائية" at bounding box center [569, 274] width 857 height 28
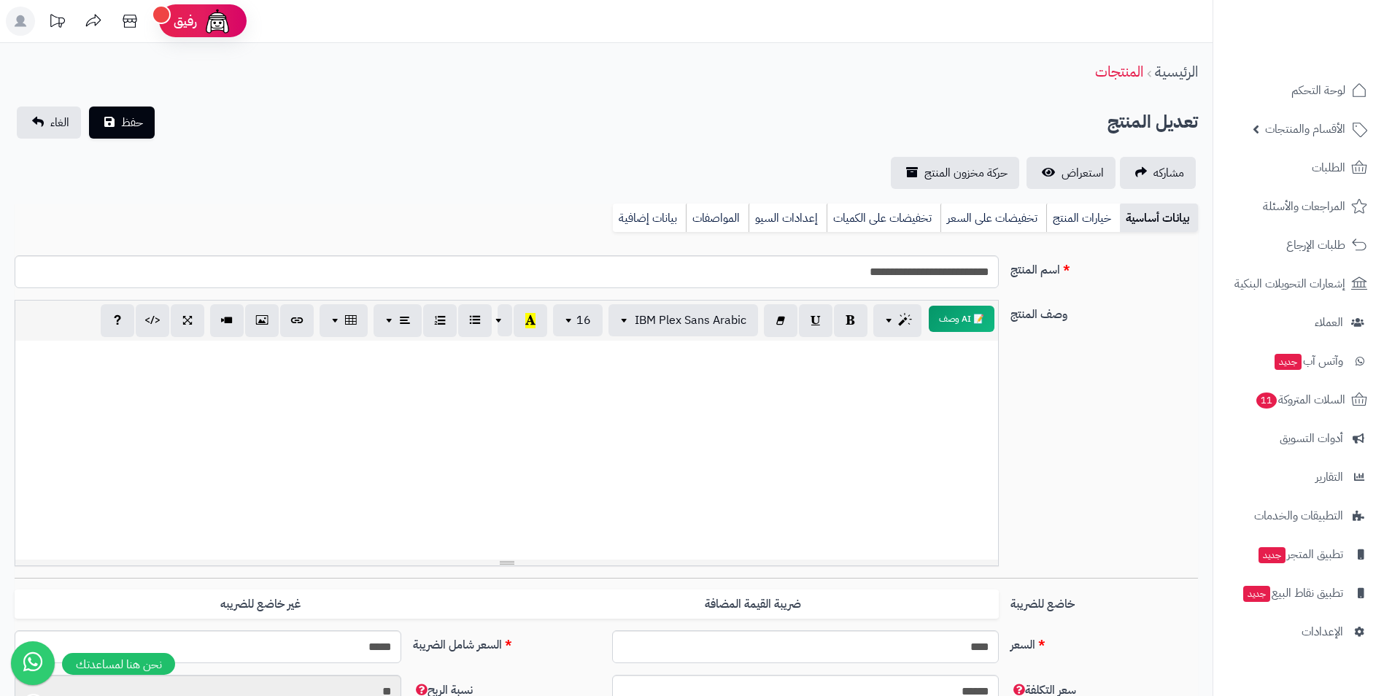
scroll to position [0, 0]
click at [120, 115] on button "حفظ" at bounding box center [122, 123] width 66 height 32
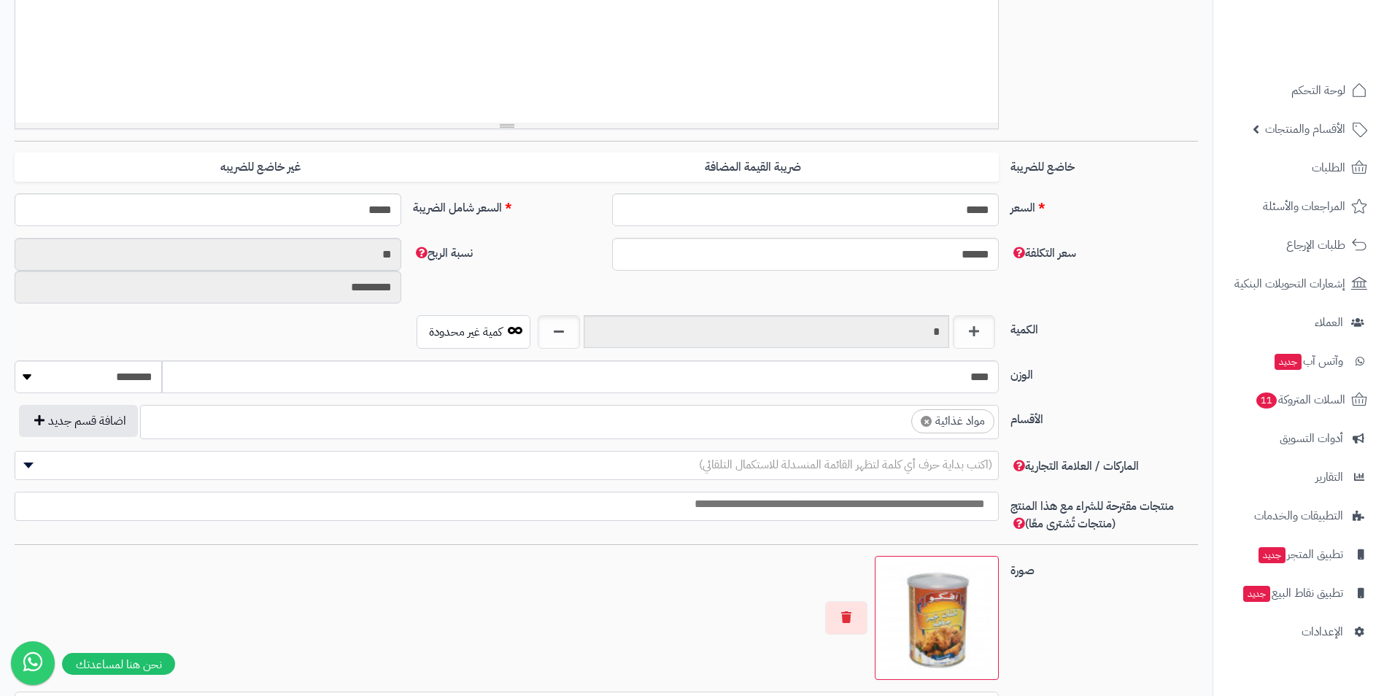
scroll to position [559, 0]
click at [838, 418] on ul "× مواد غذائية" at bounding box center [569, 420] width 857 height 28
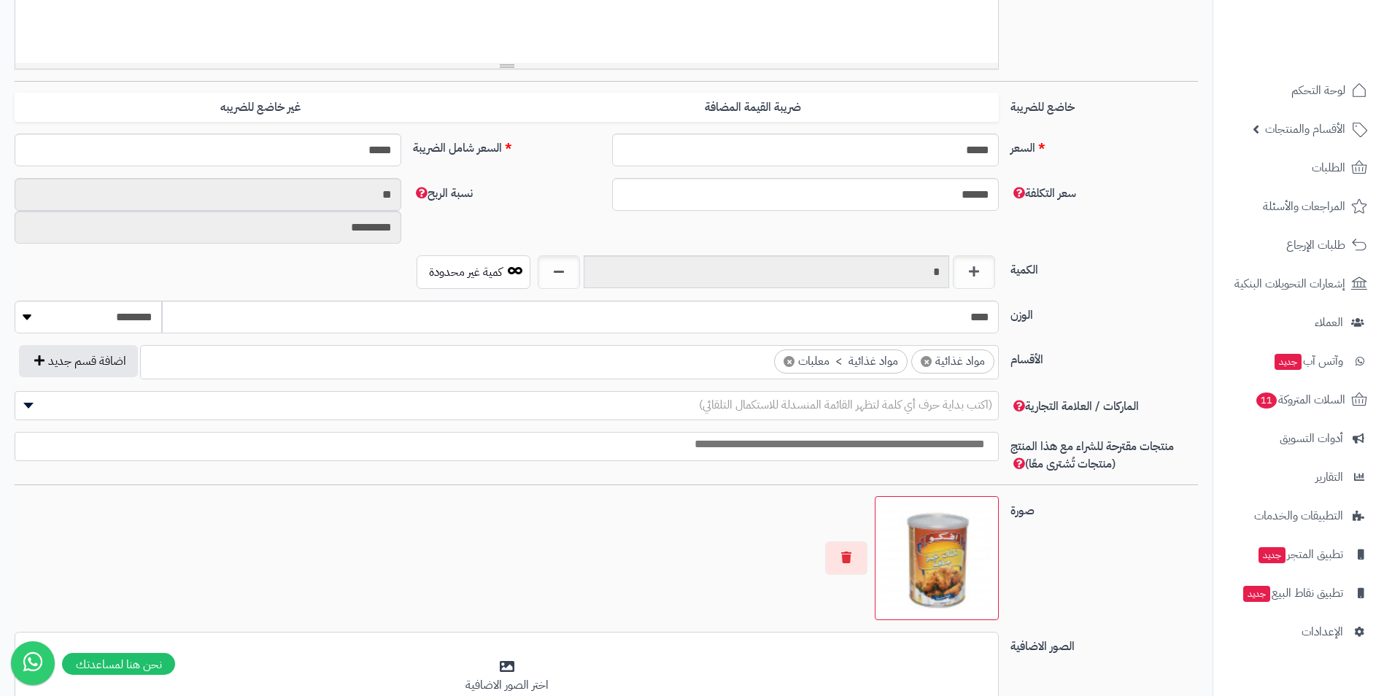
scroll to position [511, 0]
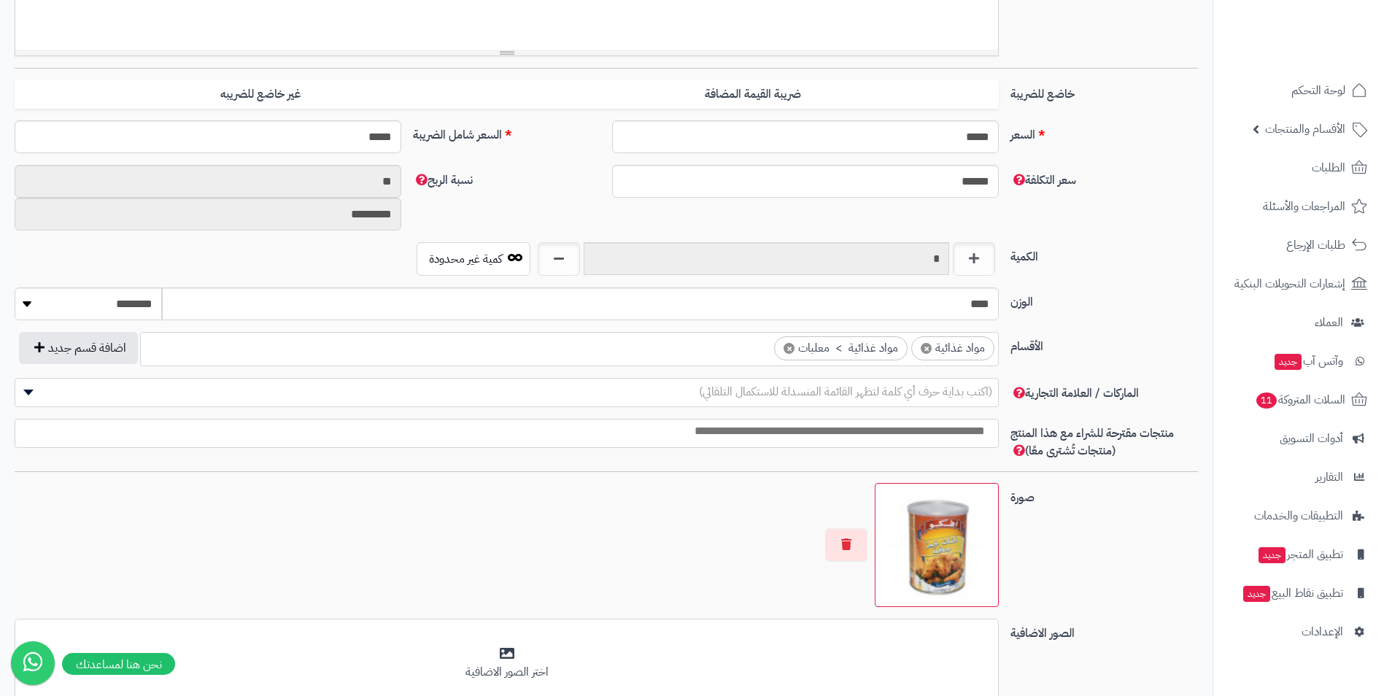
click at [792, 352] on span "×" at bounding box center [789, 348] width 11 height 11
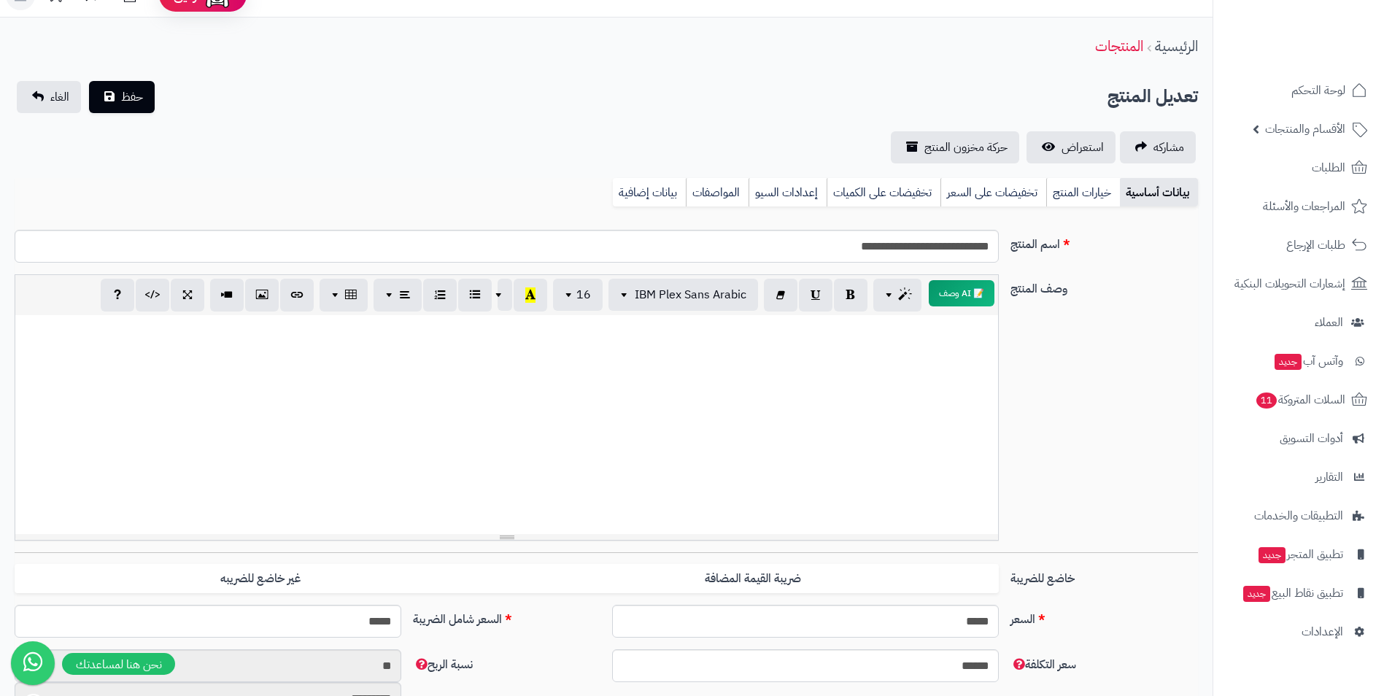
scroll to position [0, 0]
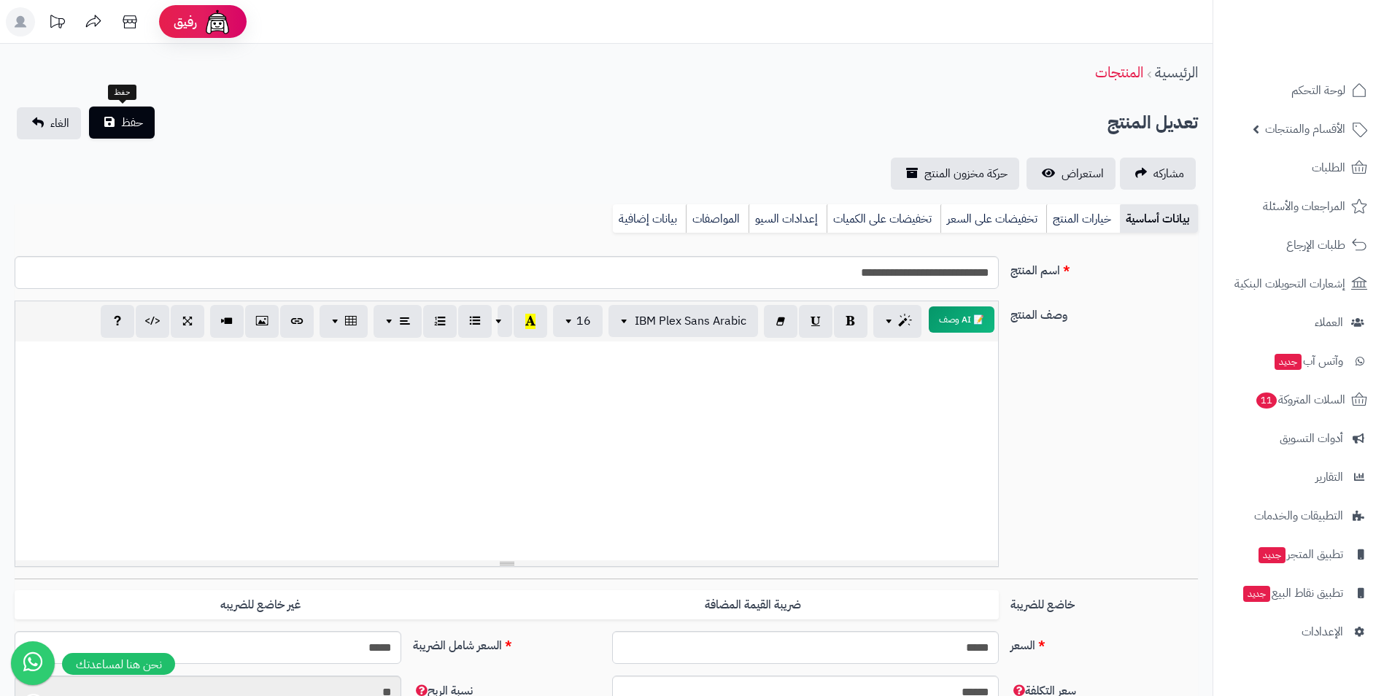
click at [120, 139] on div "حفظ الغاء" at bounding box center [86, 123] width 142 height 32
click at [129, 122] on span "حفظ" at bounding box center [132, 123] width 22 height 18
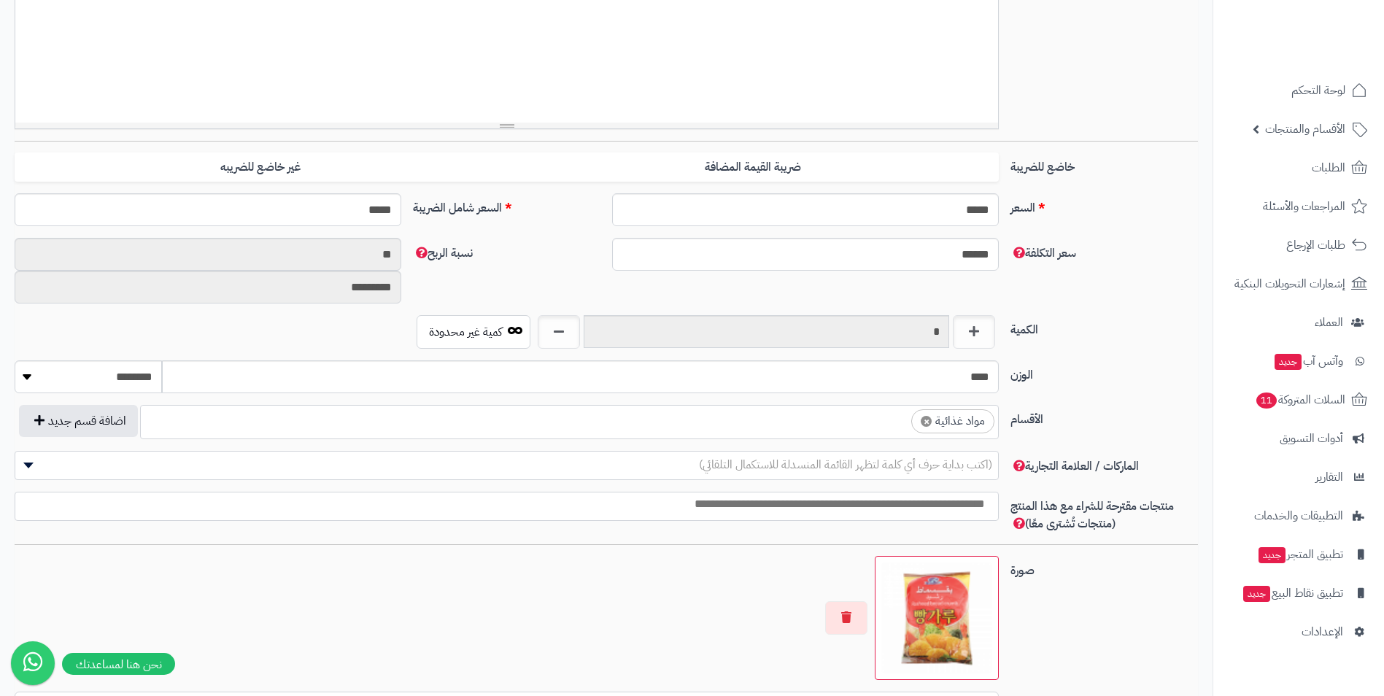
scroll to position [559, 0]
click at [865, 427] on ul "× مواد غذائية" at bounding box center [569, 420] width 857 height 28
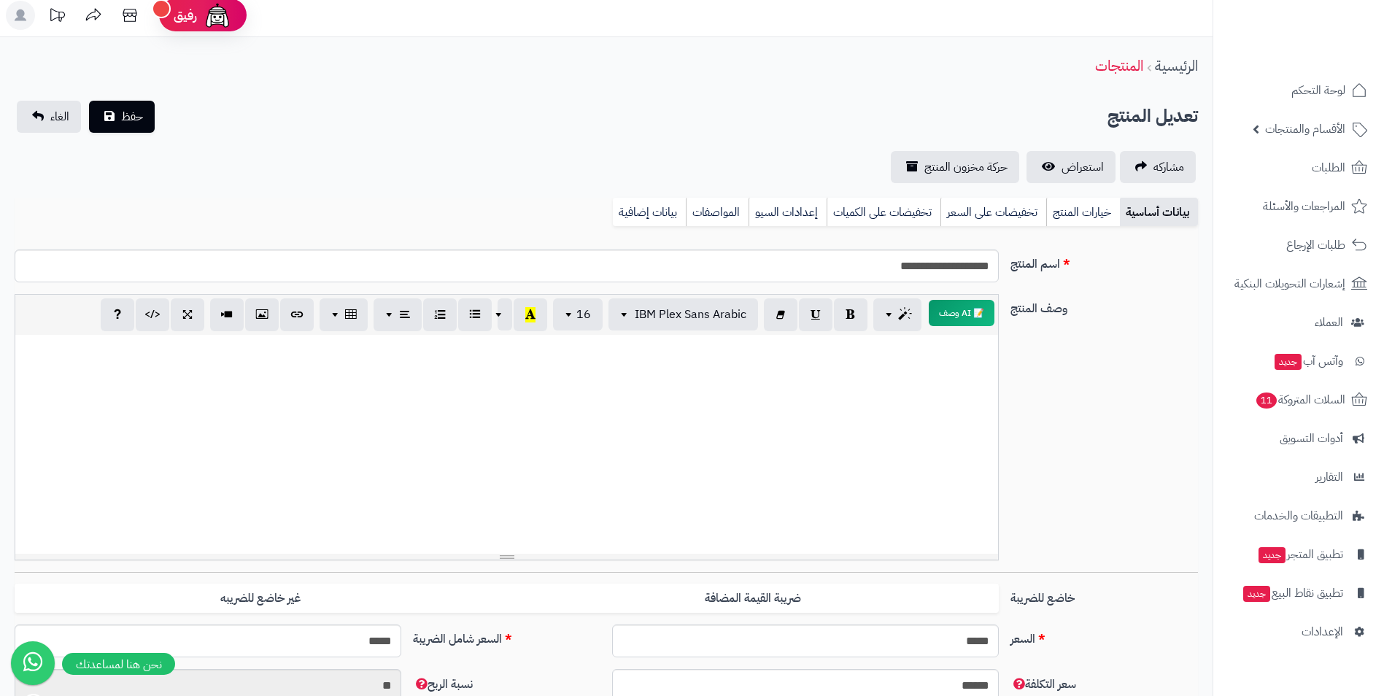
scroll to position [0, 0]
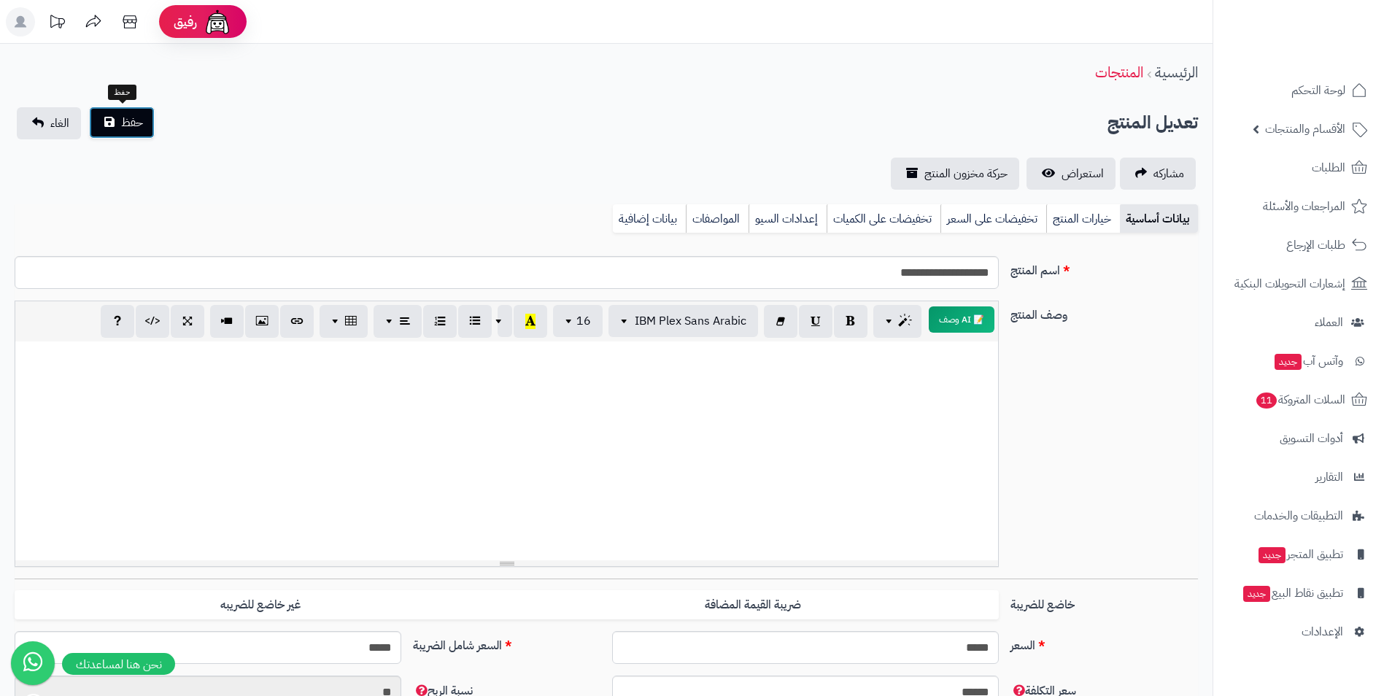
click at [121, 117] on span "حفظ" at bounding box center [132, 123] width 22 height 18
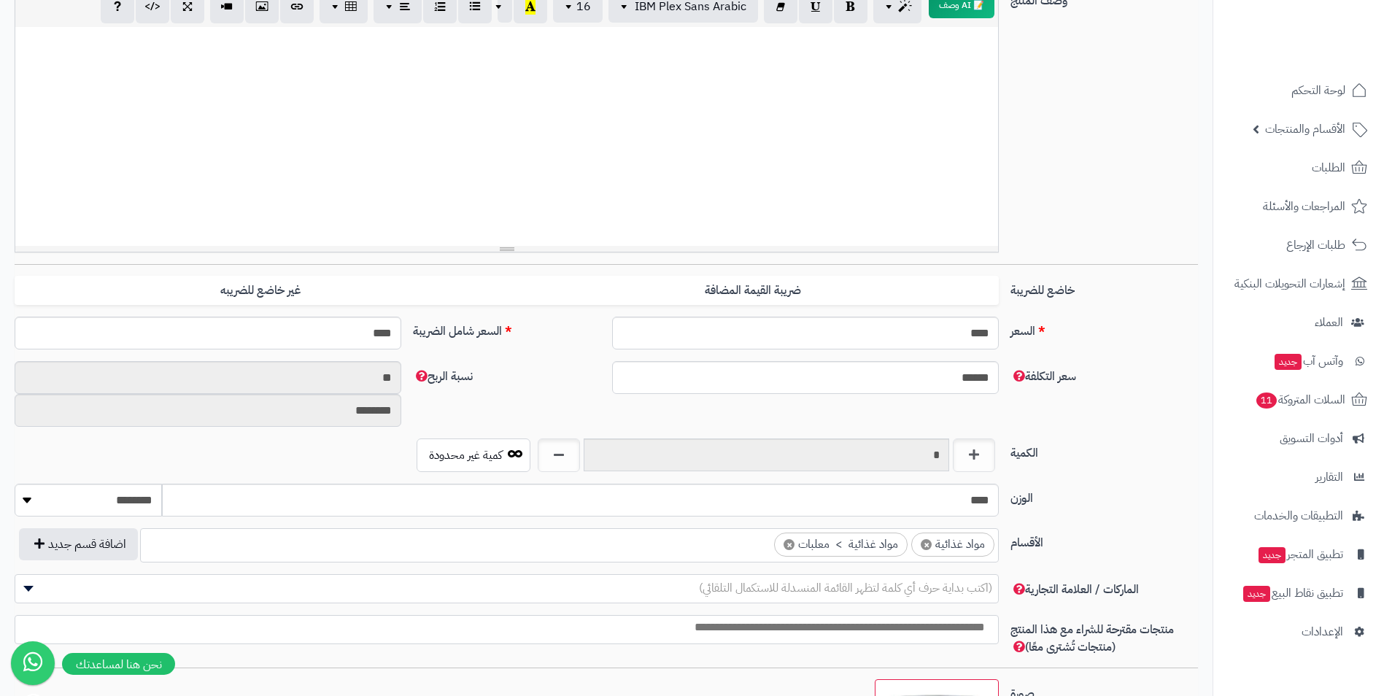
scroll to position [308, 0]
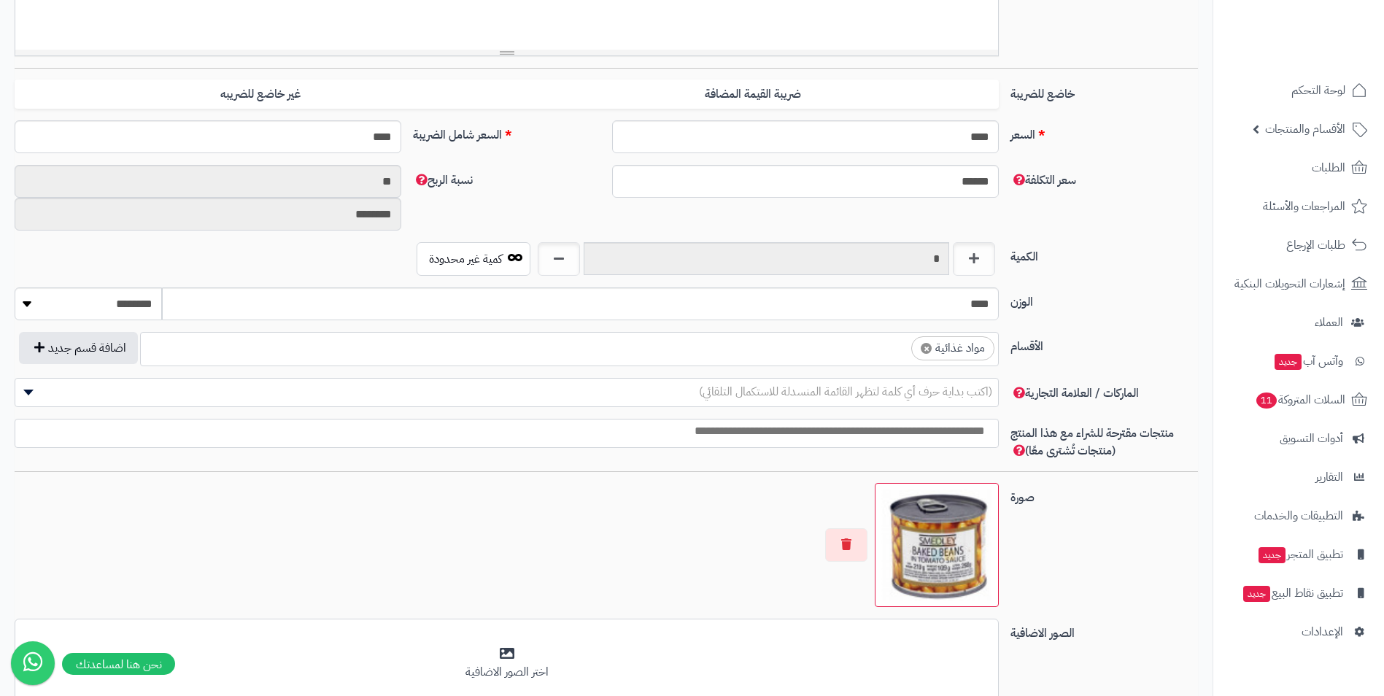
scroll to position [559, 0]
click at [884, 347] on ul "× مواد غذائية" at bounding box center [569, 347] width 857 height 28
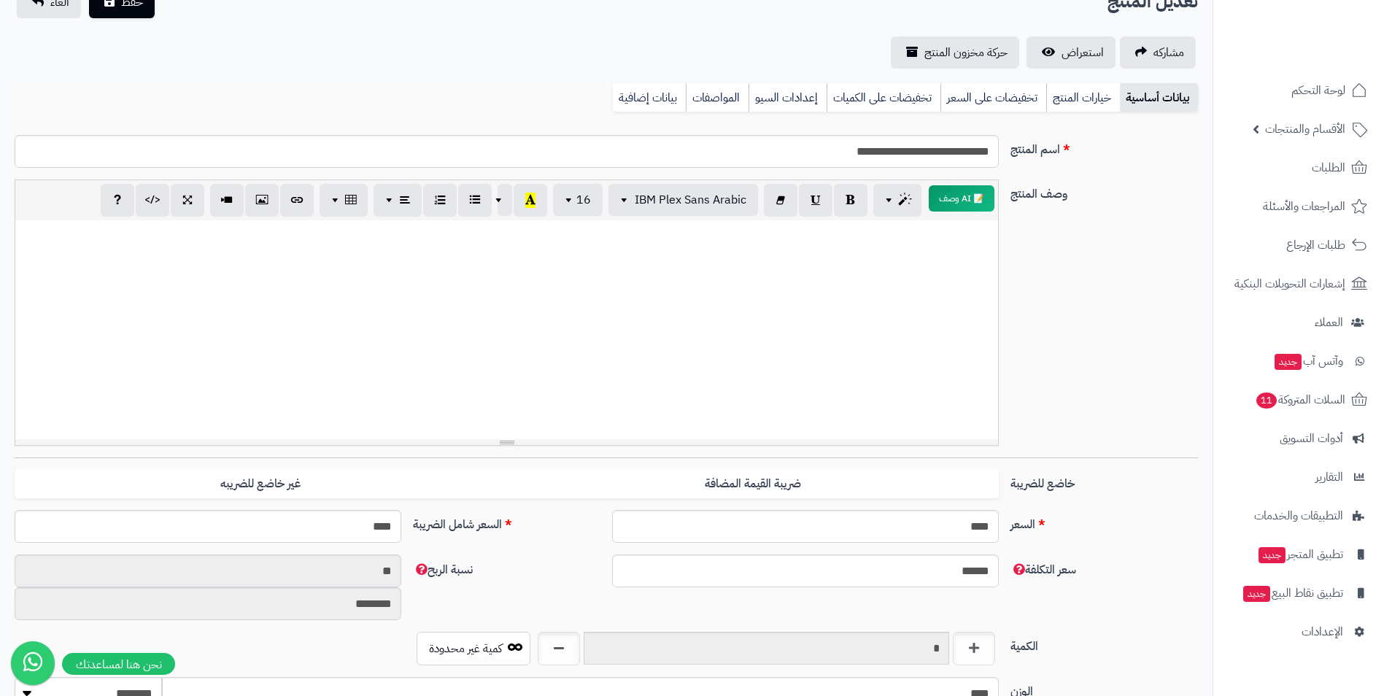
scroll to position [73, 0]
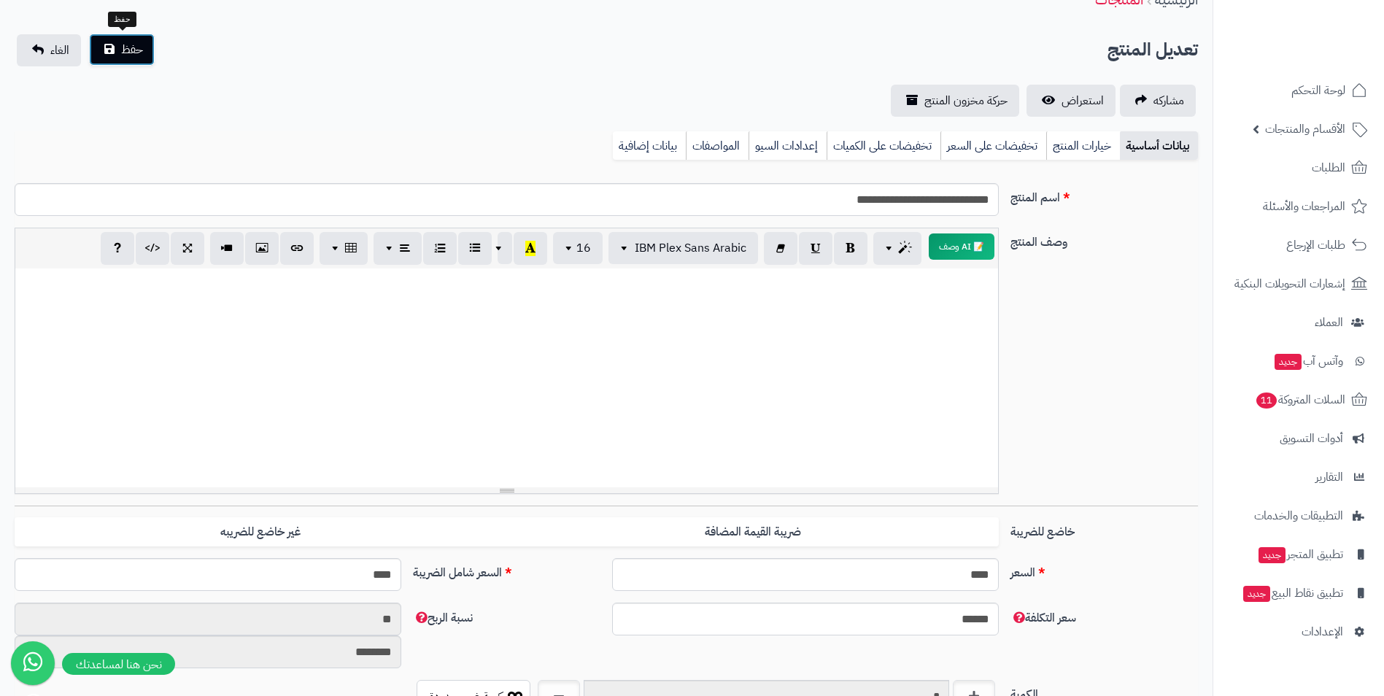
click at [145, 54] on button "حفظ" at bounding box center [122, 50] width 66 height 32
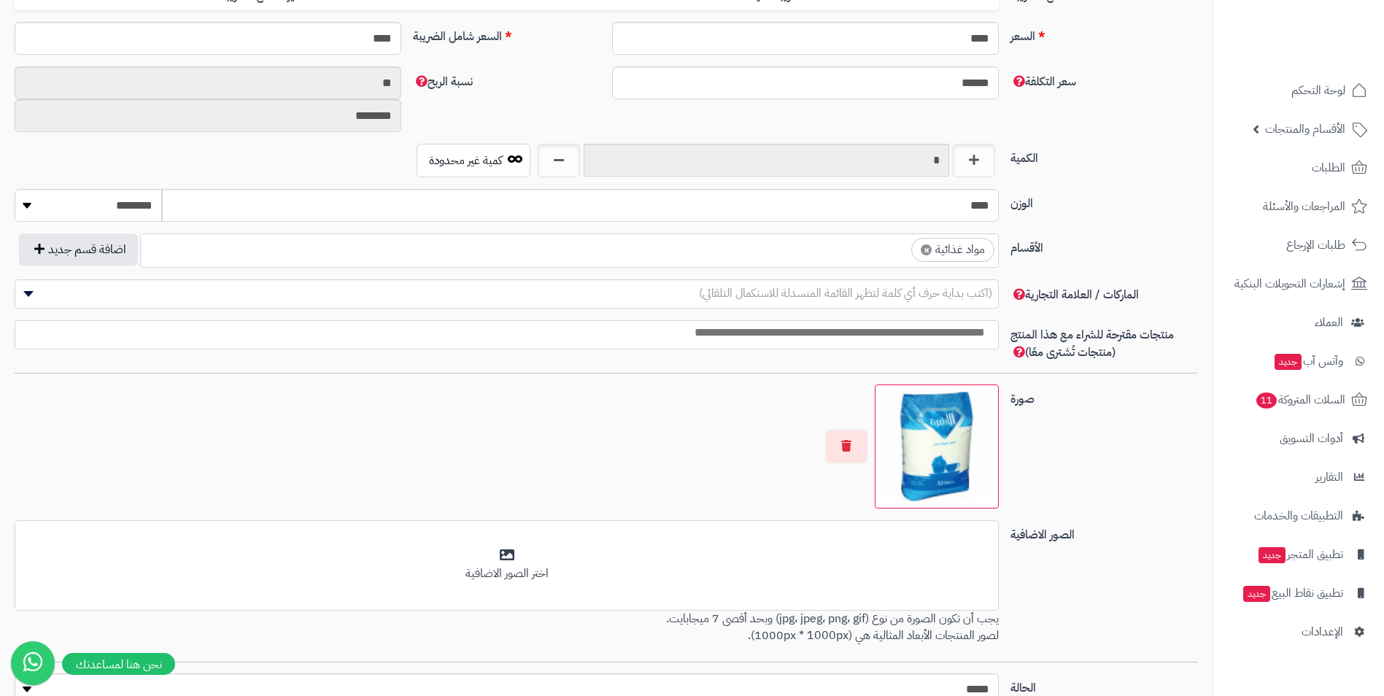
scroll to position [657, 0]
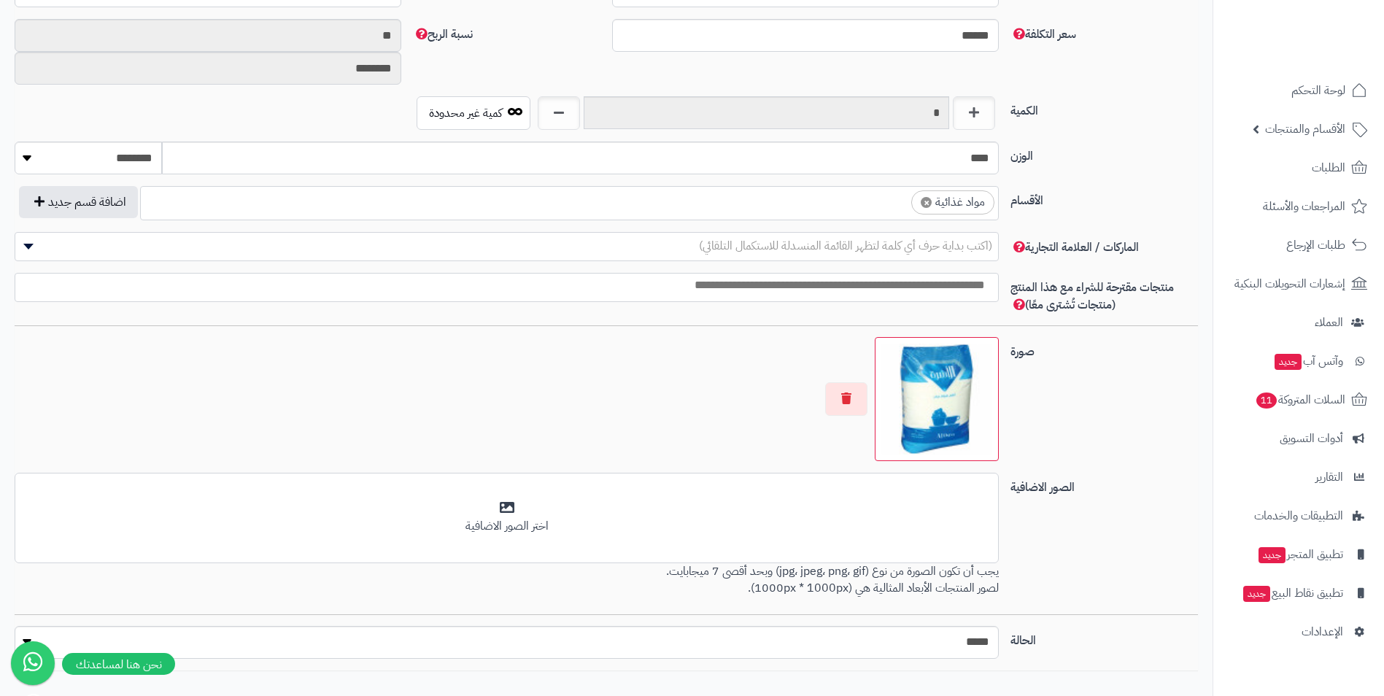
click at [856, 197] on ul "× مواد غذائية" at bounding box center [569, 201] width 857 height 28
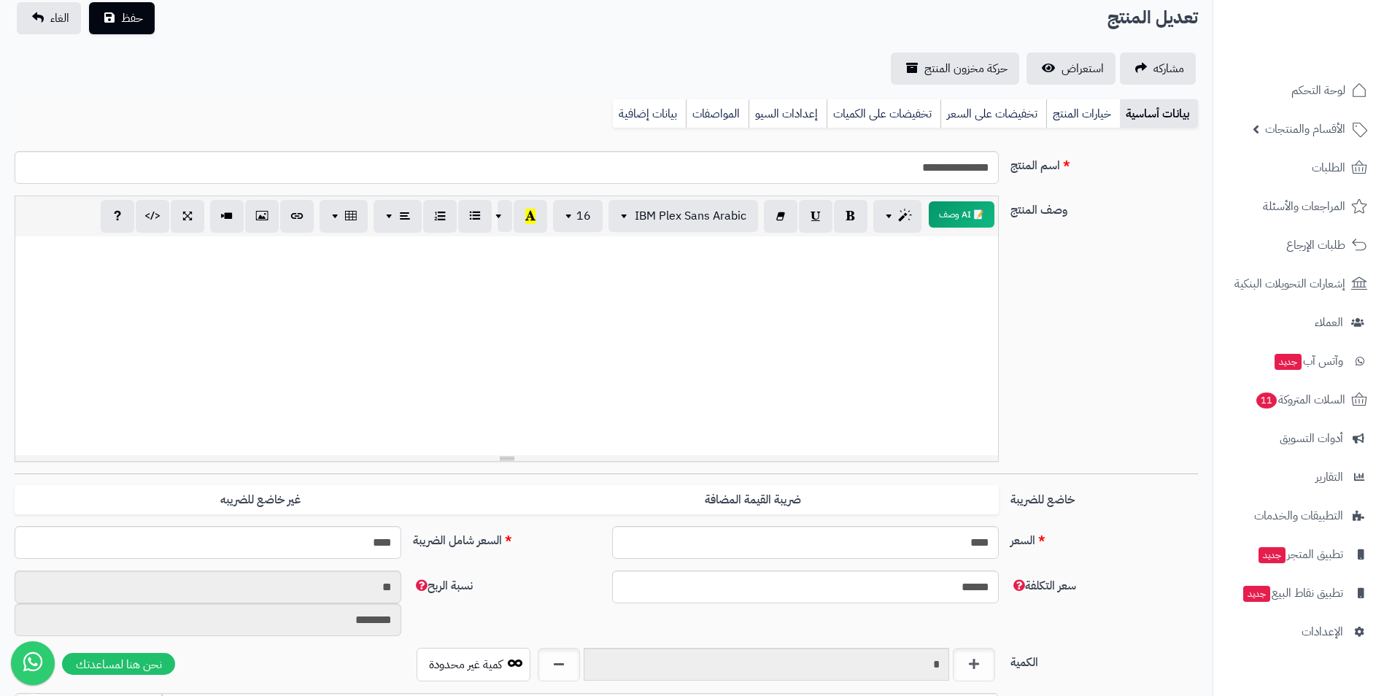
scroll to position [0, 0]
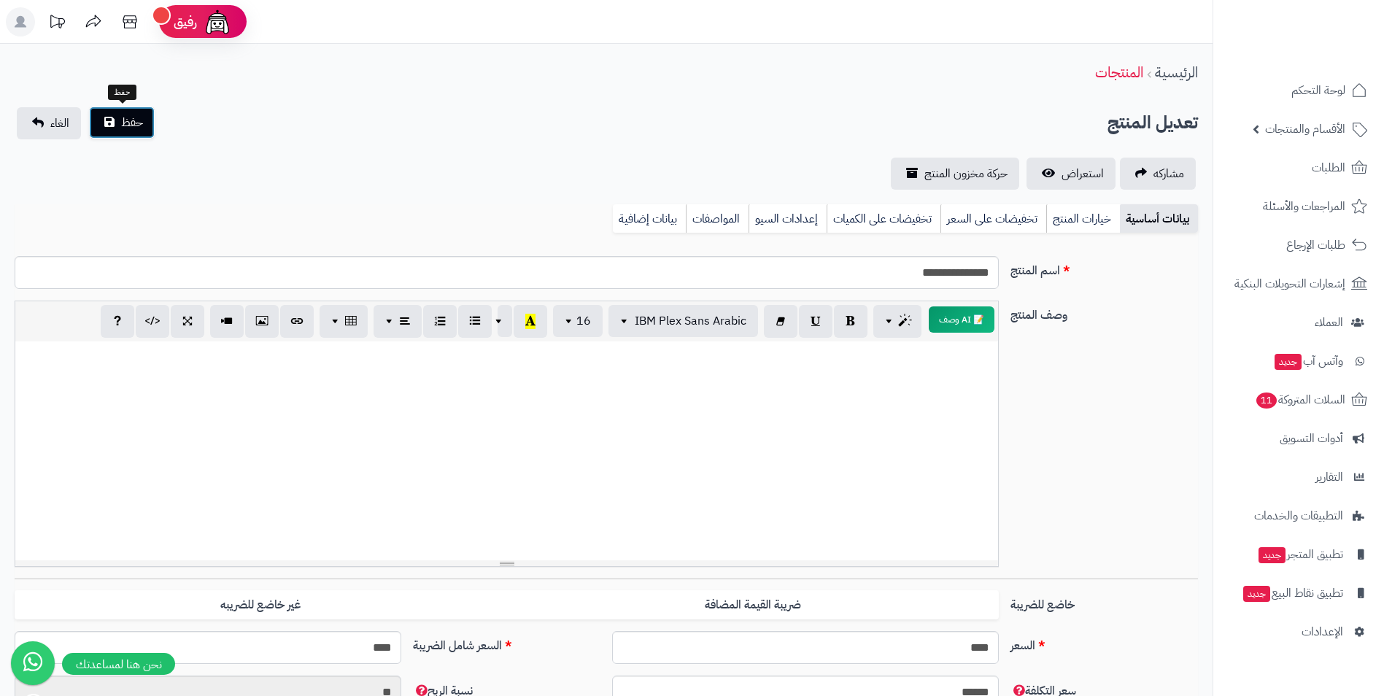
click at [122, 128] on span "حفظ" at bounding box center [132, 123] width 22 height 18
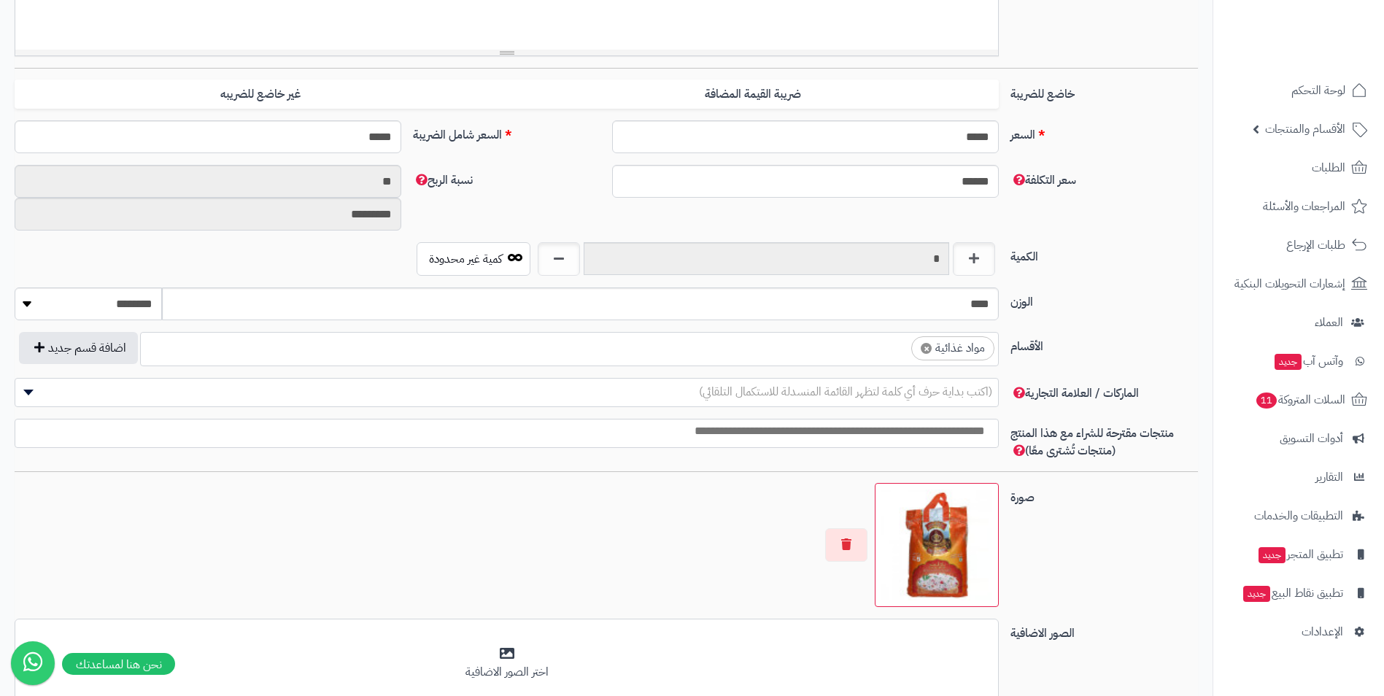
scroll to position [559, 0]
click at [887, 335] on ul "× مواد غذائية" at bounding box center [569, 347] width 857 height 28
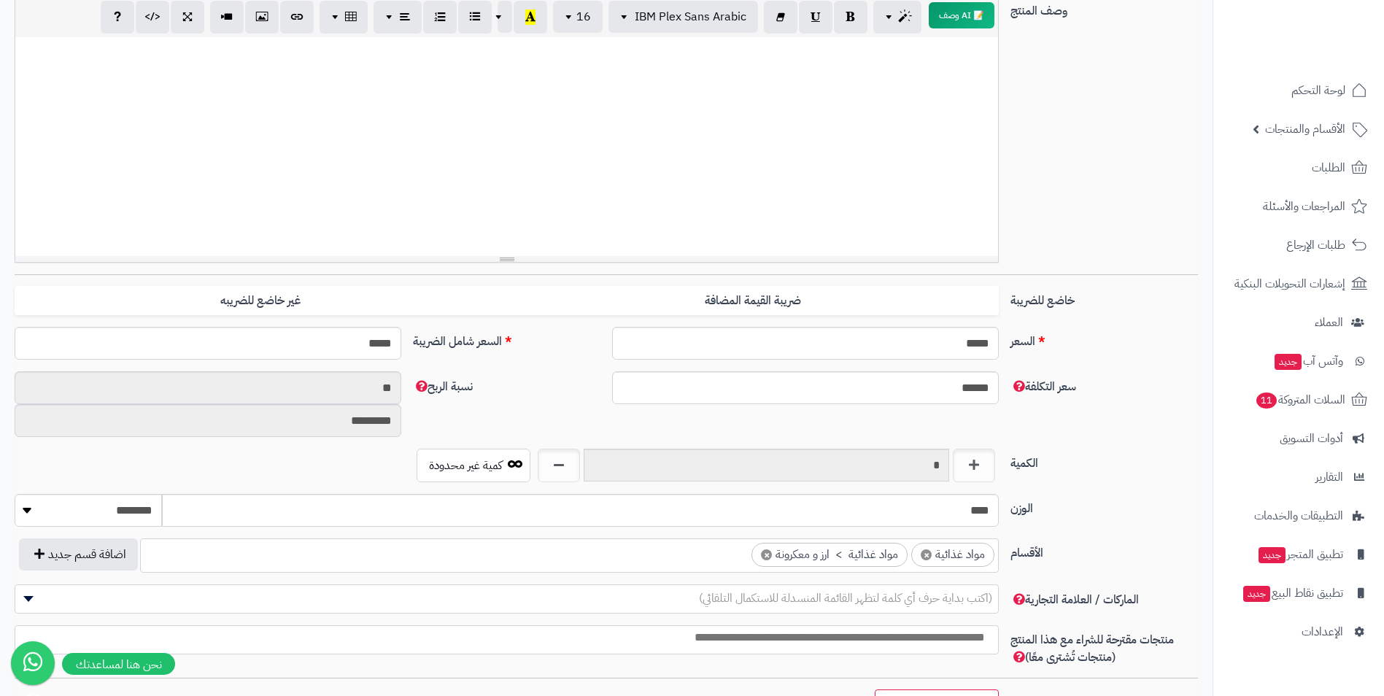
scroll to position [0, 0]
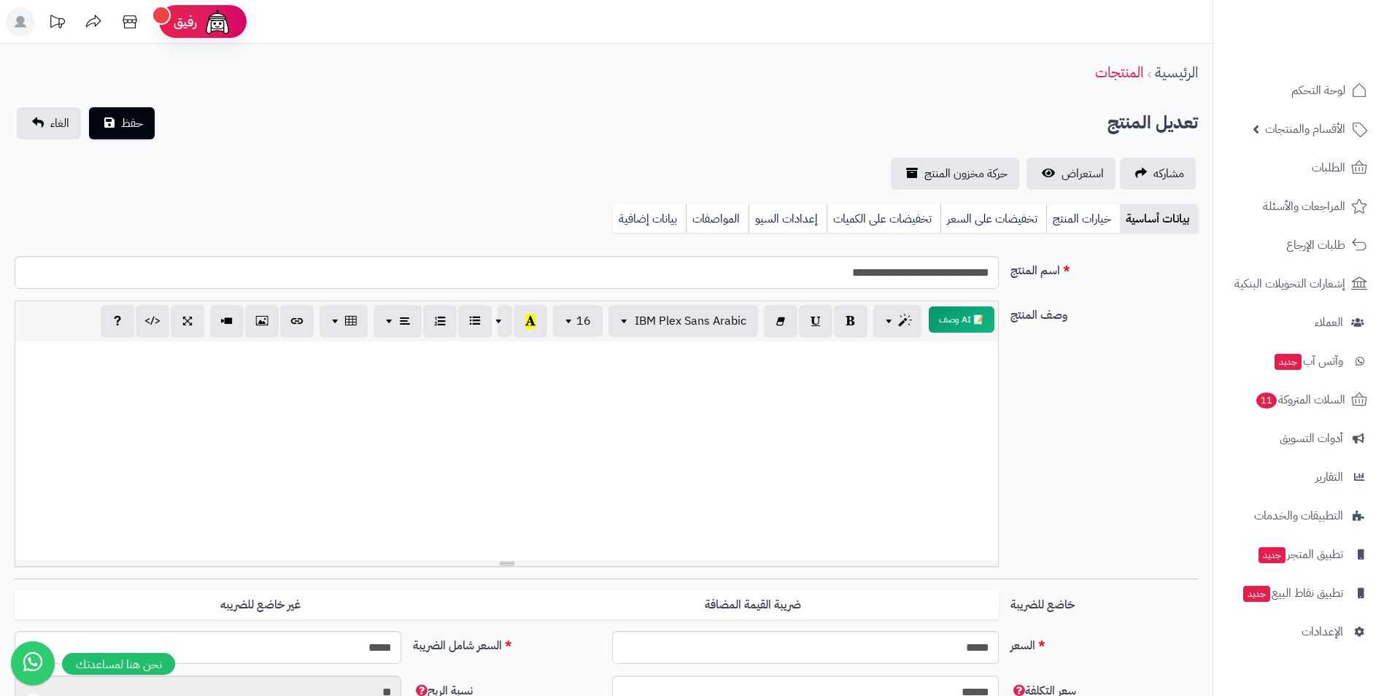
click at [120, 165] on div "مشاركه استعراض حركة مخزون المنتج" at bounding box center [607, 174] width 1184 height 32
click at [126, 117] on span "حفظ" at bounding box center [132, 123] width 22 height 18
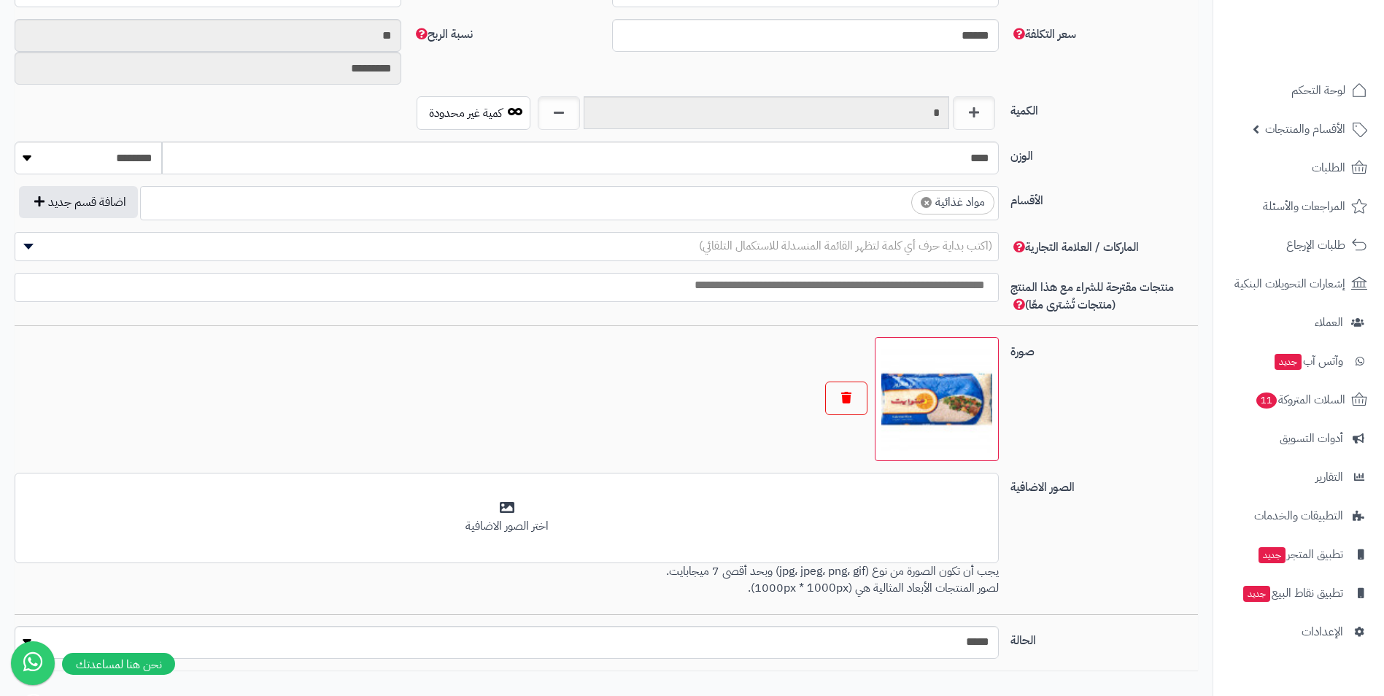
scroll to position [584, 0]
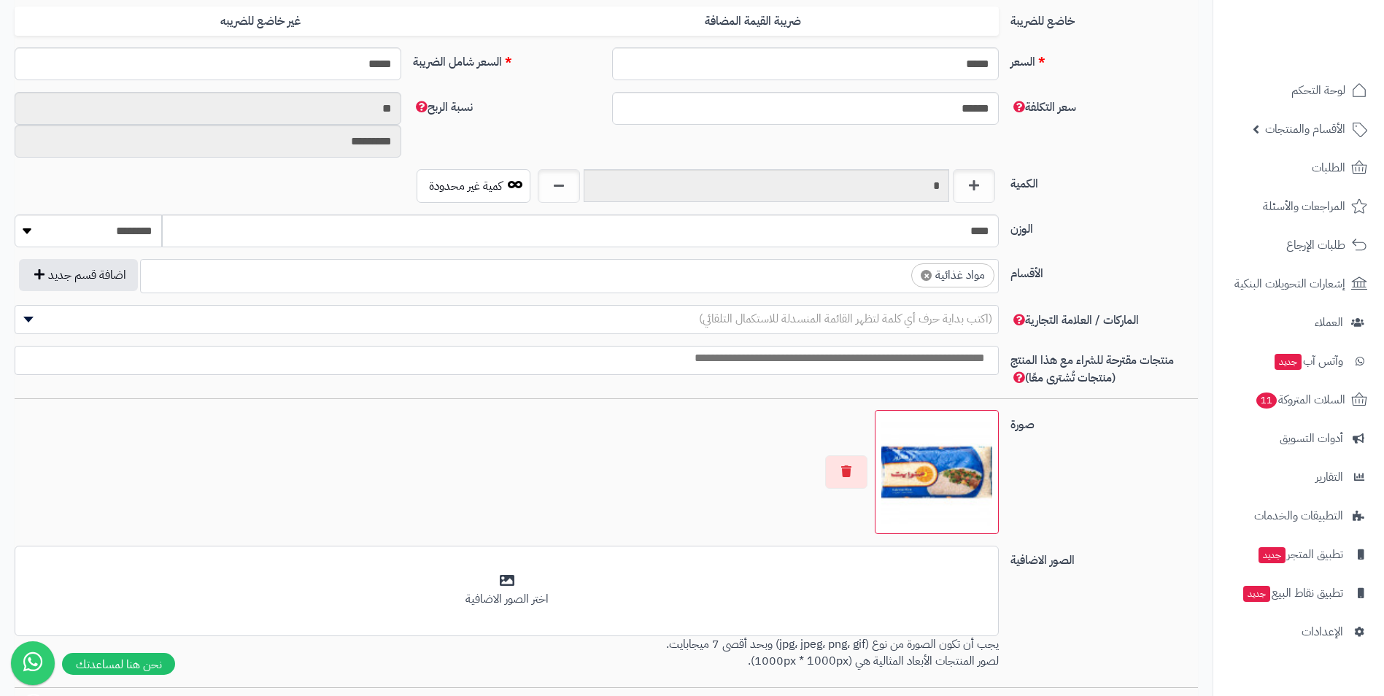
click at [841, 279] on ul "× مواد غذائية" at bounding box center [569, 274] width 857 height 28
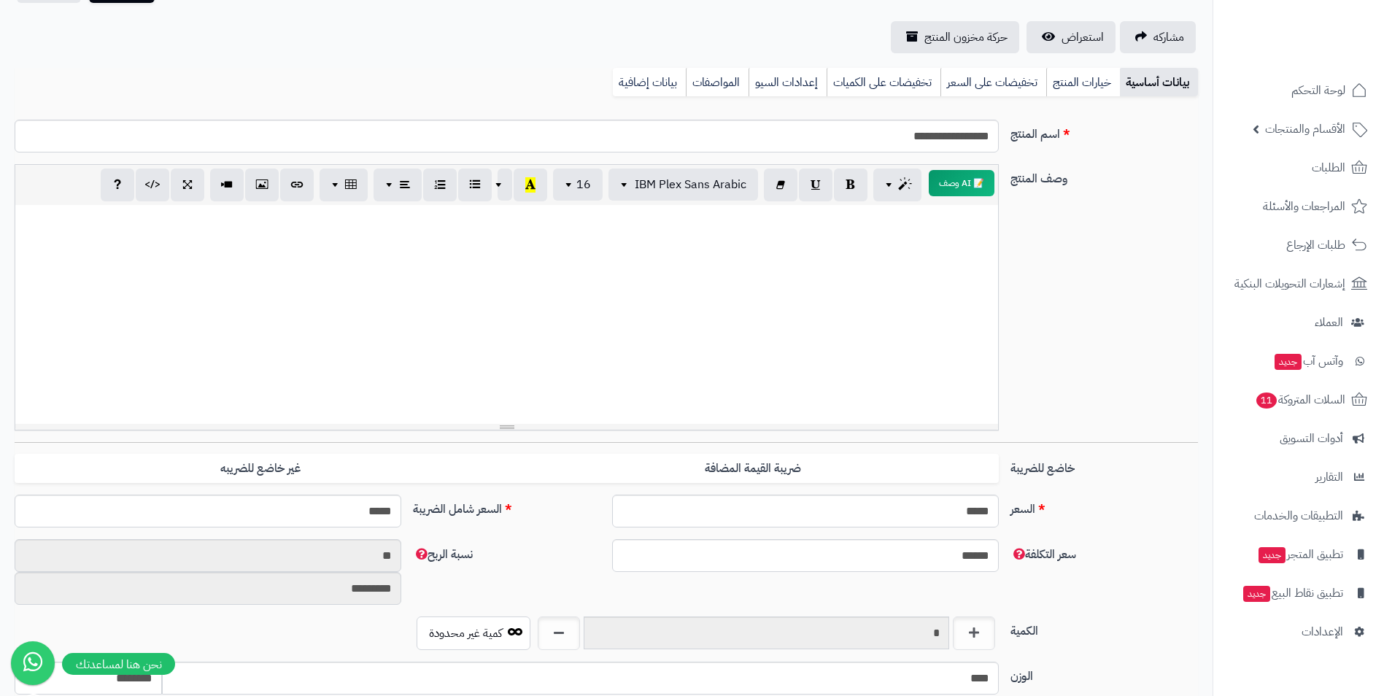
scroll to position [0, 0]
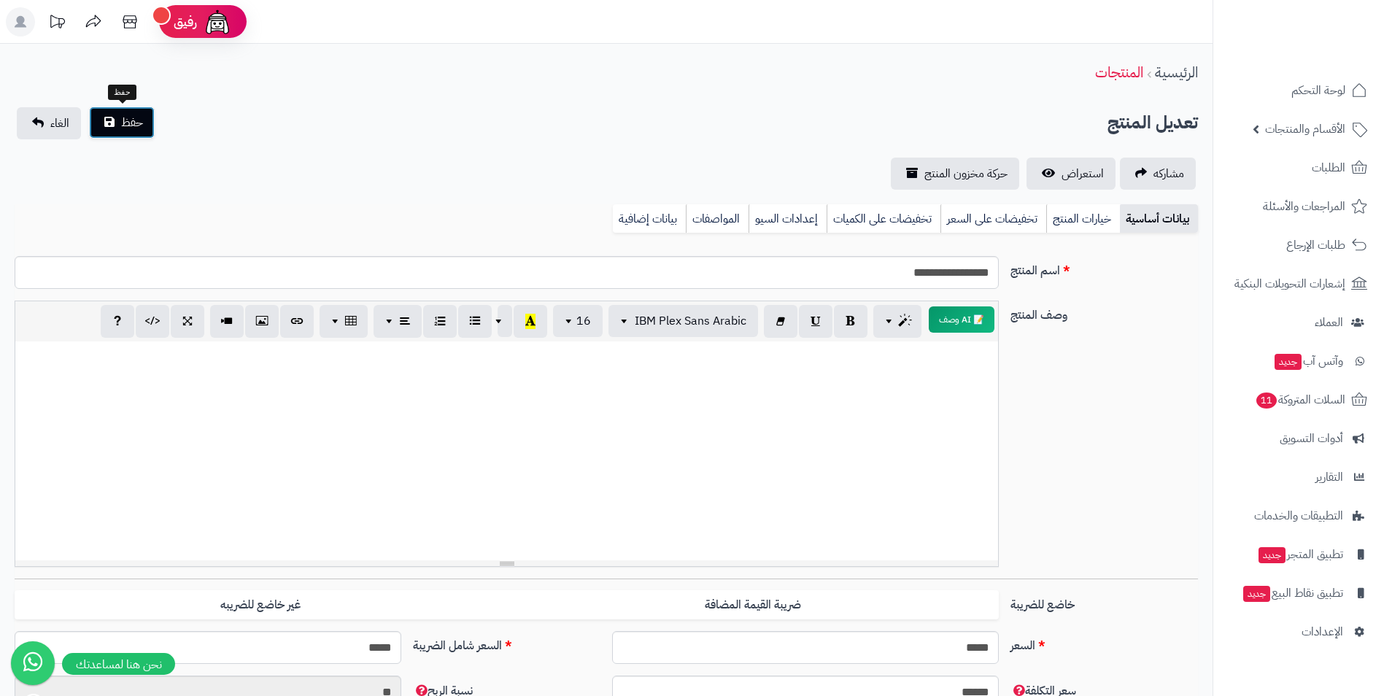
click at [117, 119] on button "حفظ" at bounding box center [122, 123] width 66 height 32
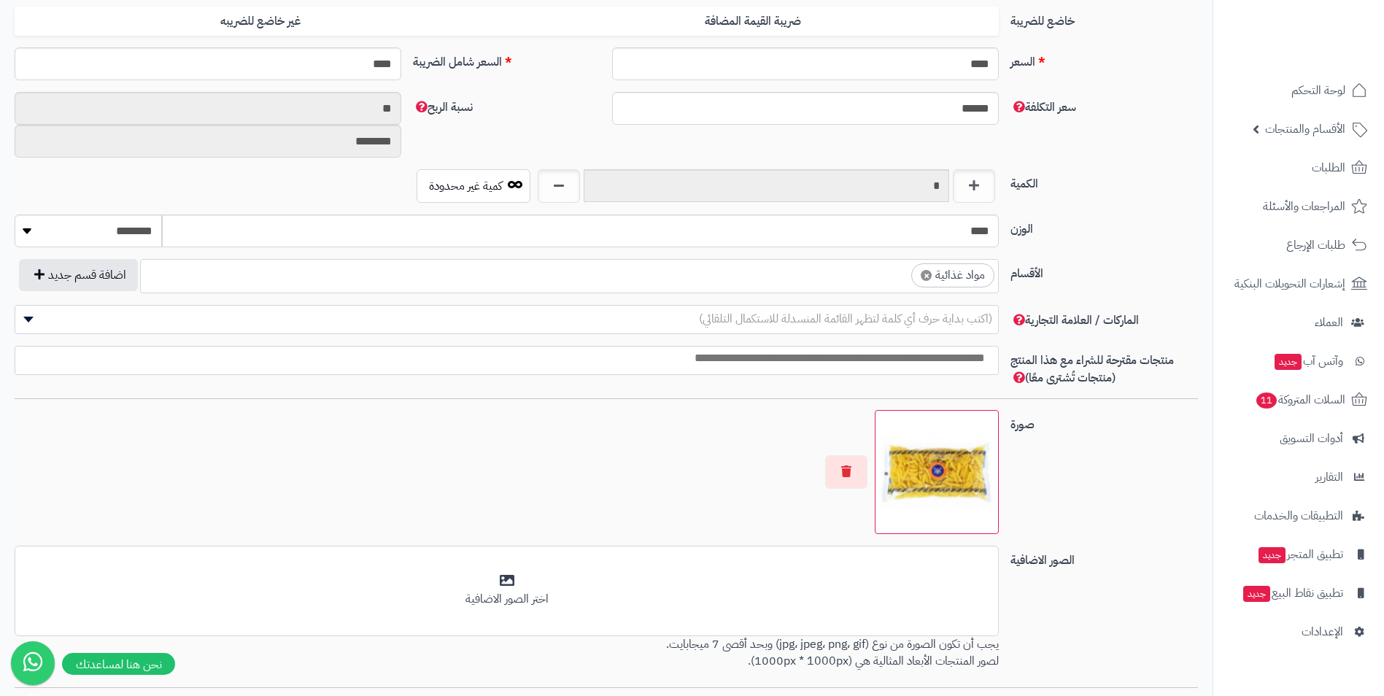
scroll to position [559, 0]
click at [826, 267] on ul "× مواد غذائية" at bounding box center [569, 274] width 857 height 28
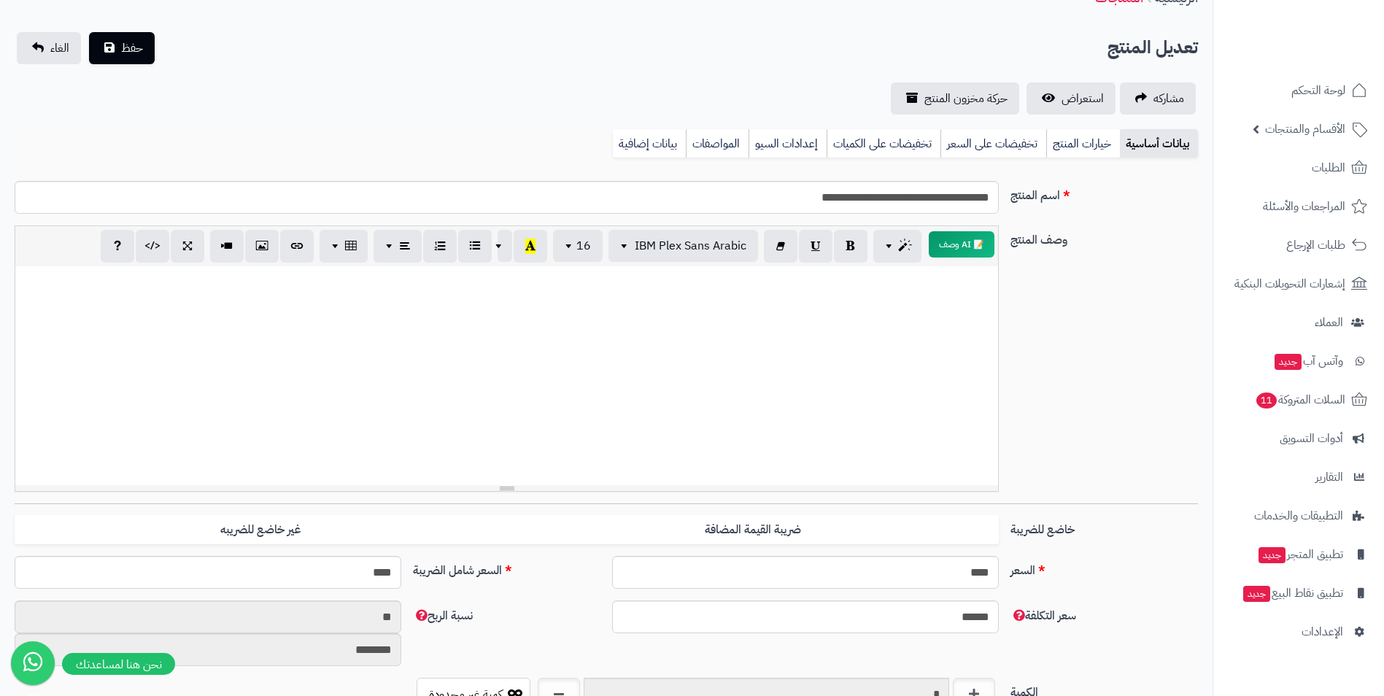
scroll to position [73, 0]
click at [103, 39] on button "حفظ" at bounding box center [122, 50] width 66 height 32
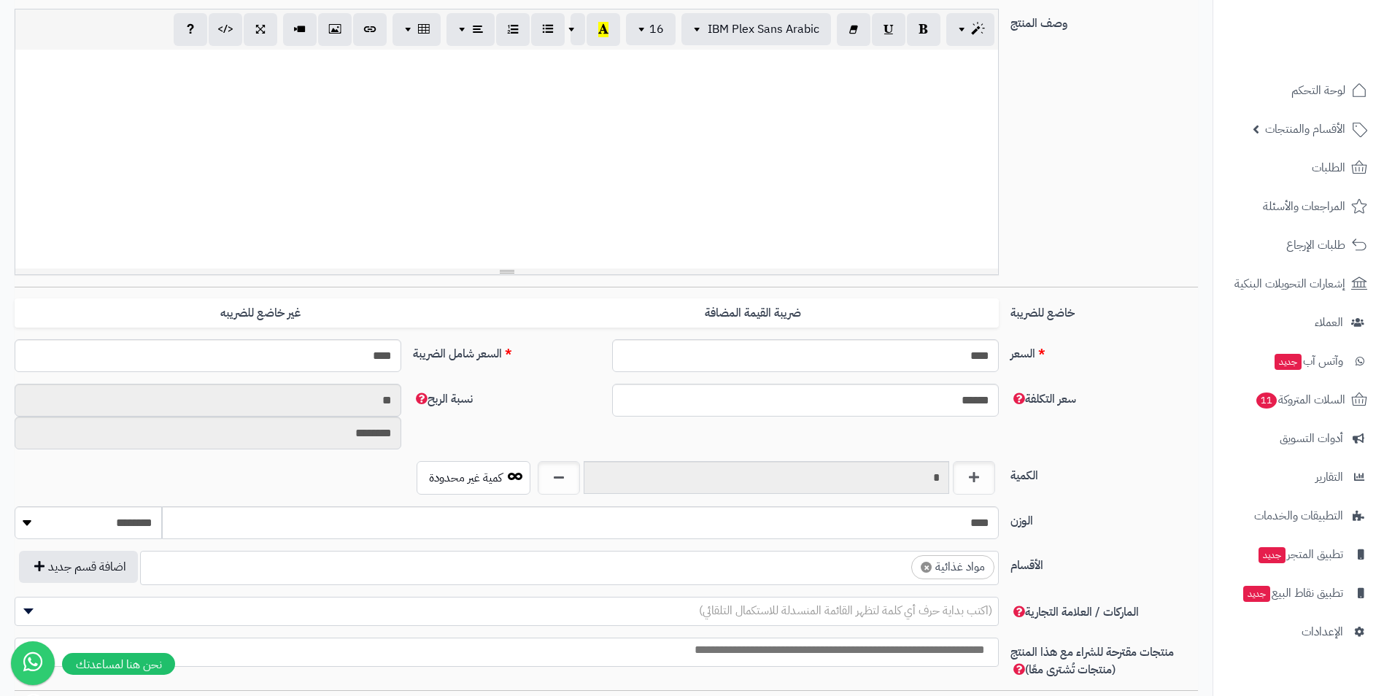
scroll to position [559, 0]
click at [818, 567] on ul "× مواد غذائية" at bounding box center [569, 566] width 857 height 28
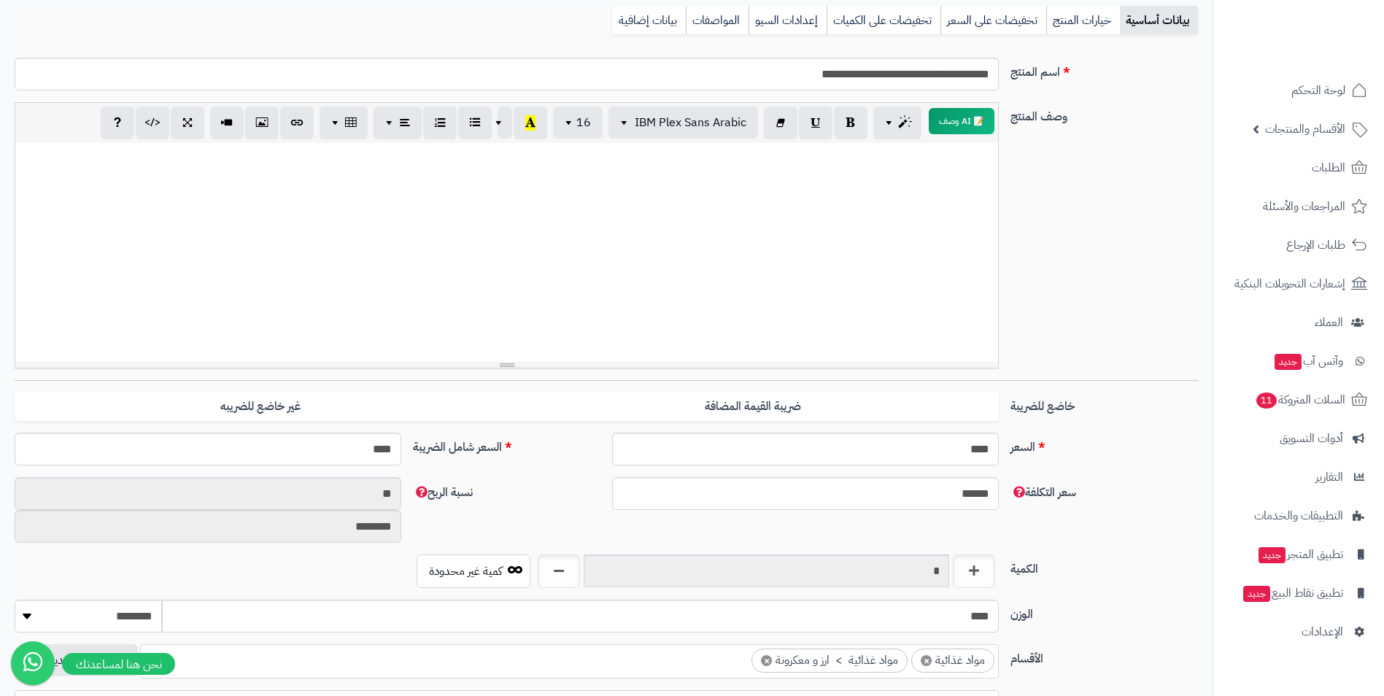
scroll to position [0, 0]
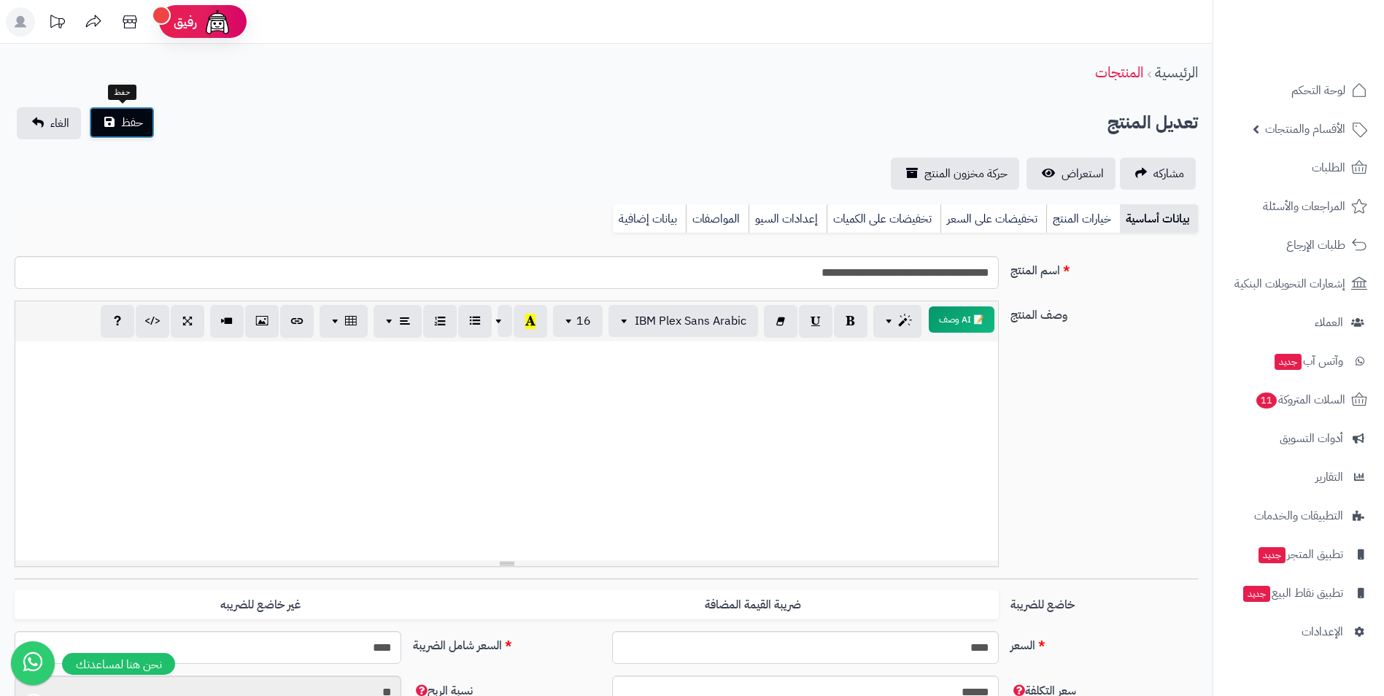
click at [128, 109] on button "حفظ" at bounding box center [122, 123] width 66 height 32
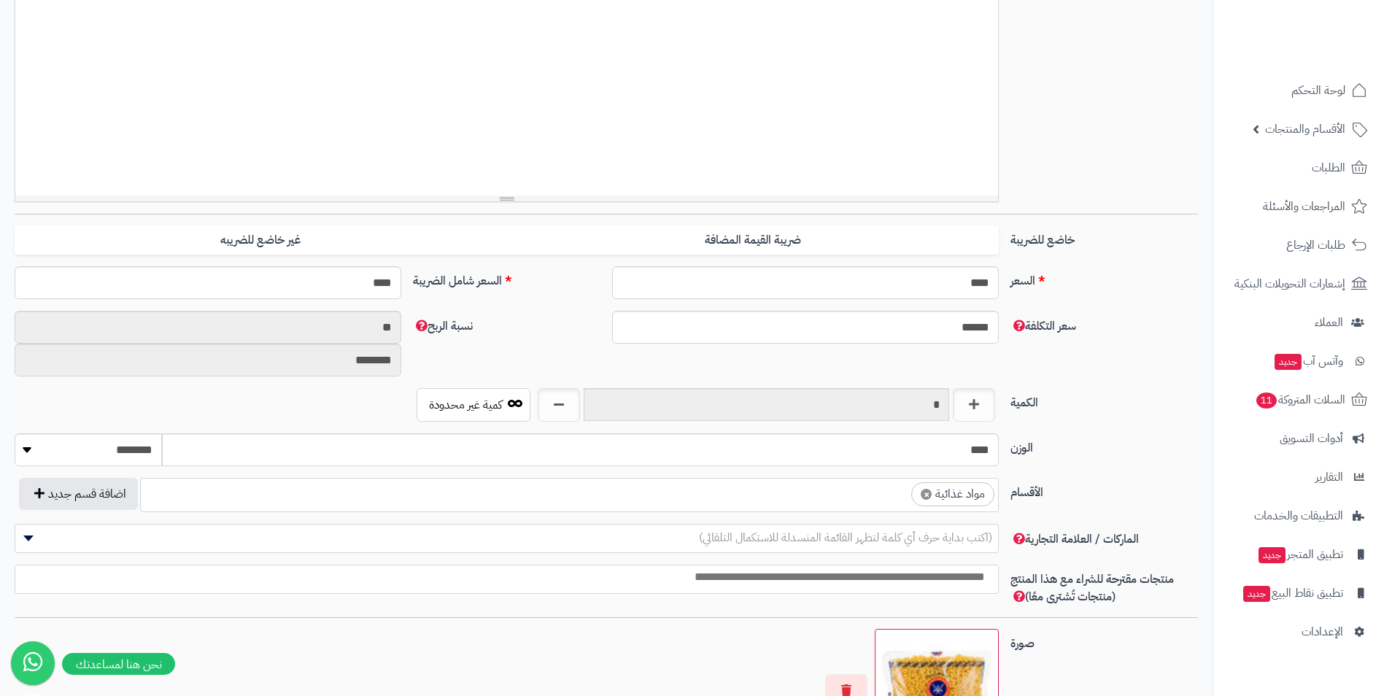
scroll to position [559, 0]
click at [836, 497] on ul "× مواد غذائية" at bounding box center [569, 493] width 857 height 28
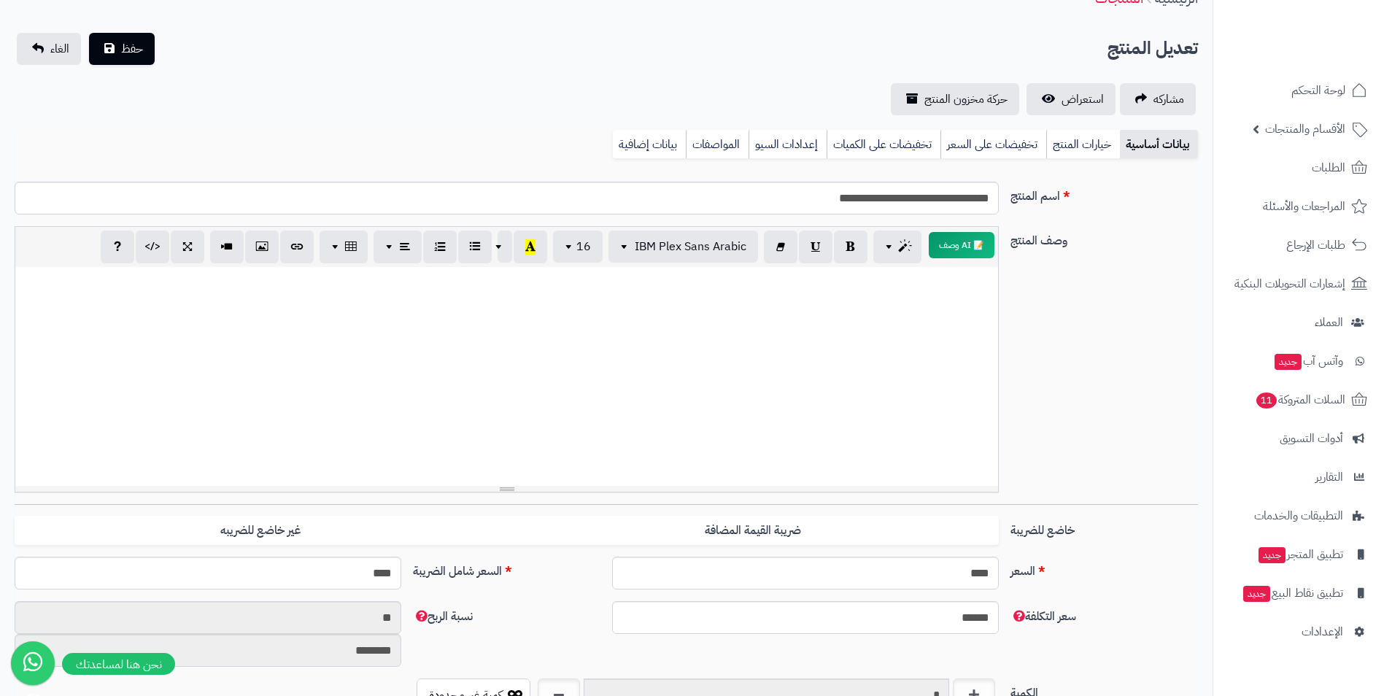
scroll to position [73, 0]
click at [144, 54] on button "حفظ" at bounding box center [122, 50] width 66 height 32
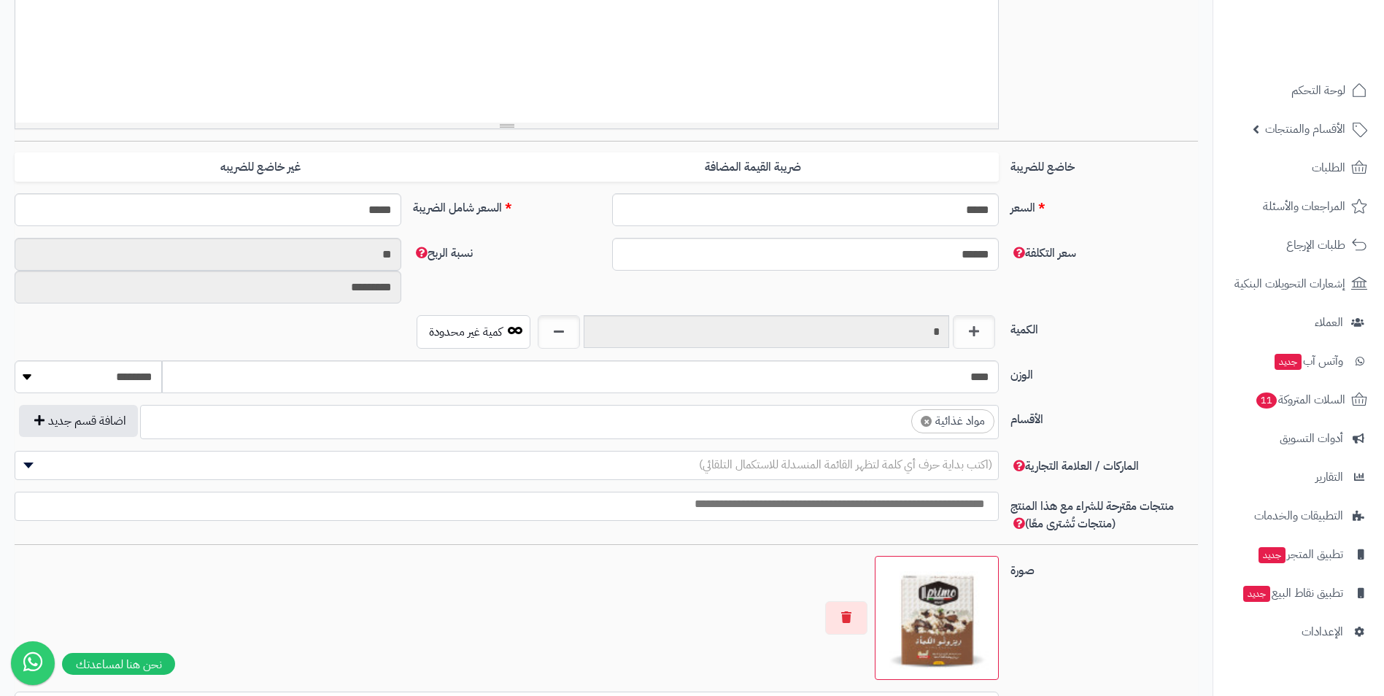
scroll to position [559, 0]
click at [775, 427] on ul "× مواد غذائية" at bounding box center [569, 420] width 857 height 28
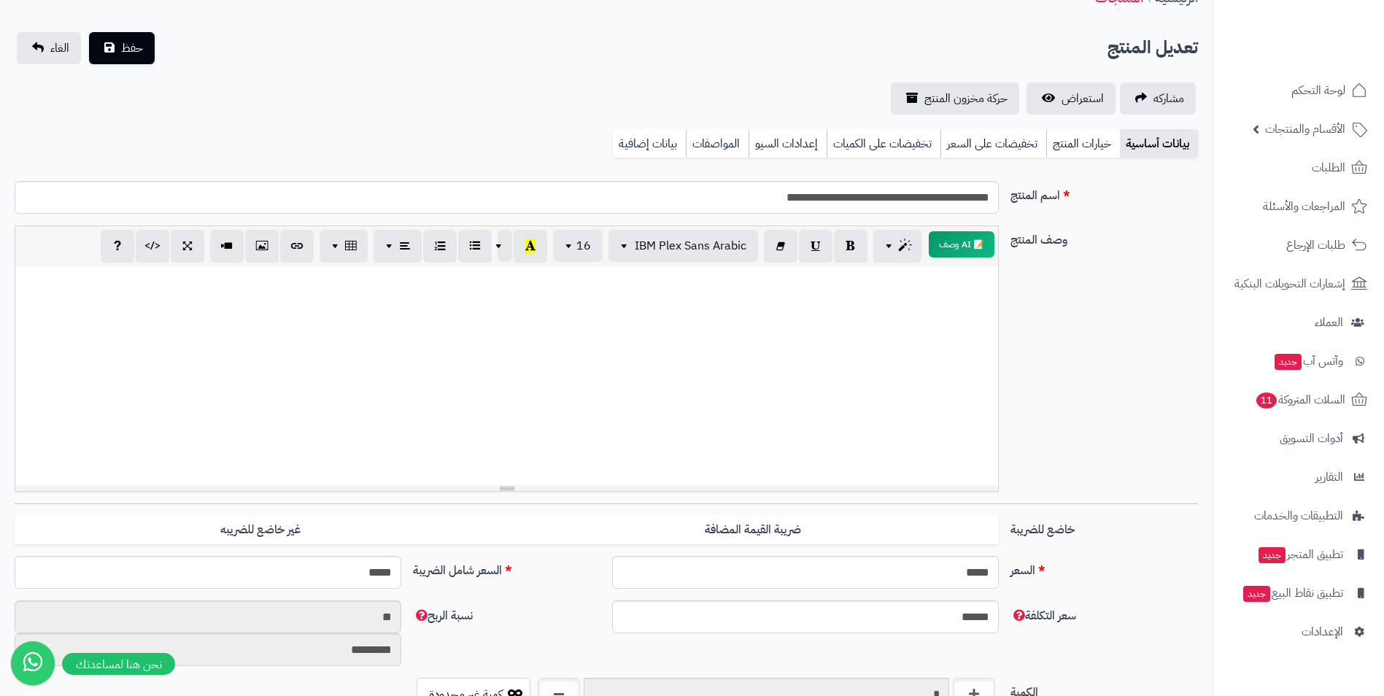
scroll to position [73, 0]
click at [139, 52] on span "حفظ" at bounding box center [132, 50] width 22 height 18
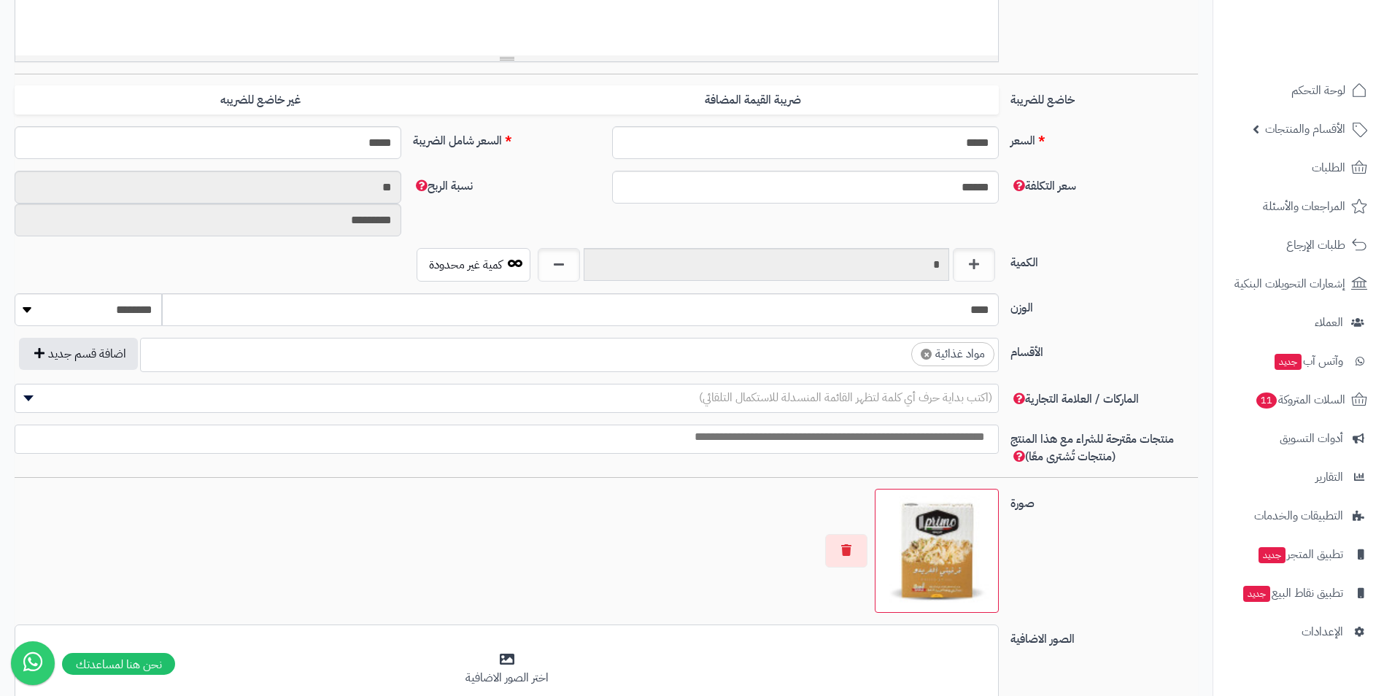
scroll to position [511, 0]
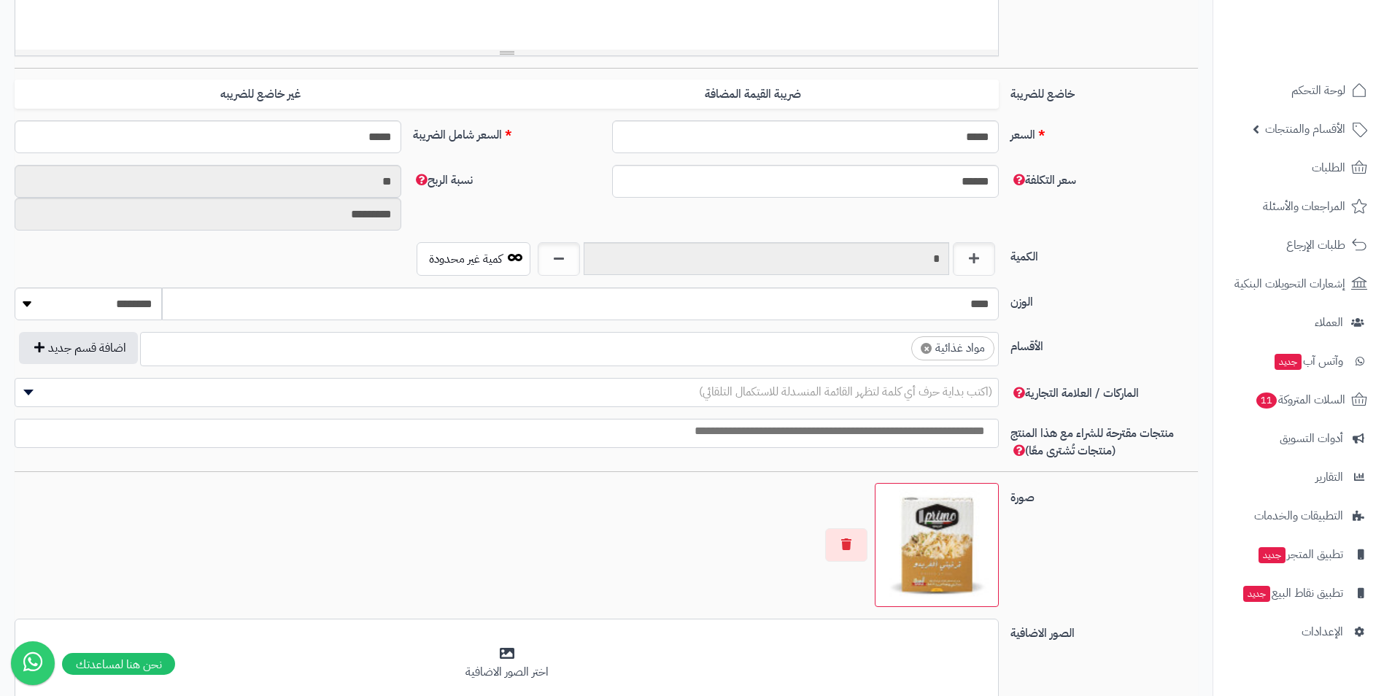
click at [869, 357] on ul "× مواد غذائية" at bounding box center [569, 347] width 857 height 28
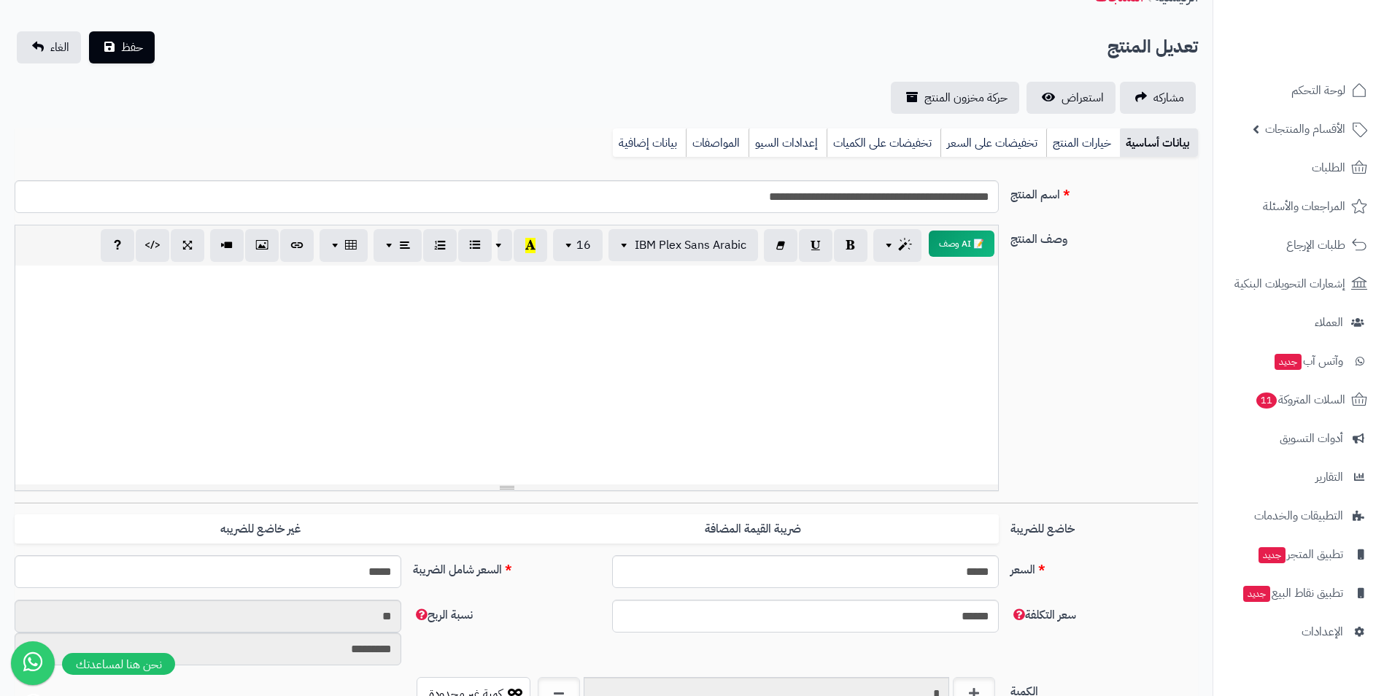
scroll to position [73, 0]
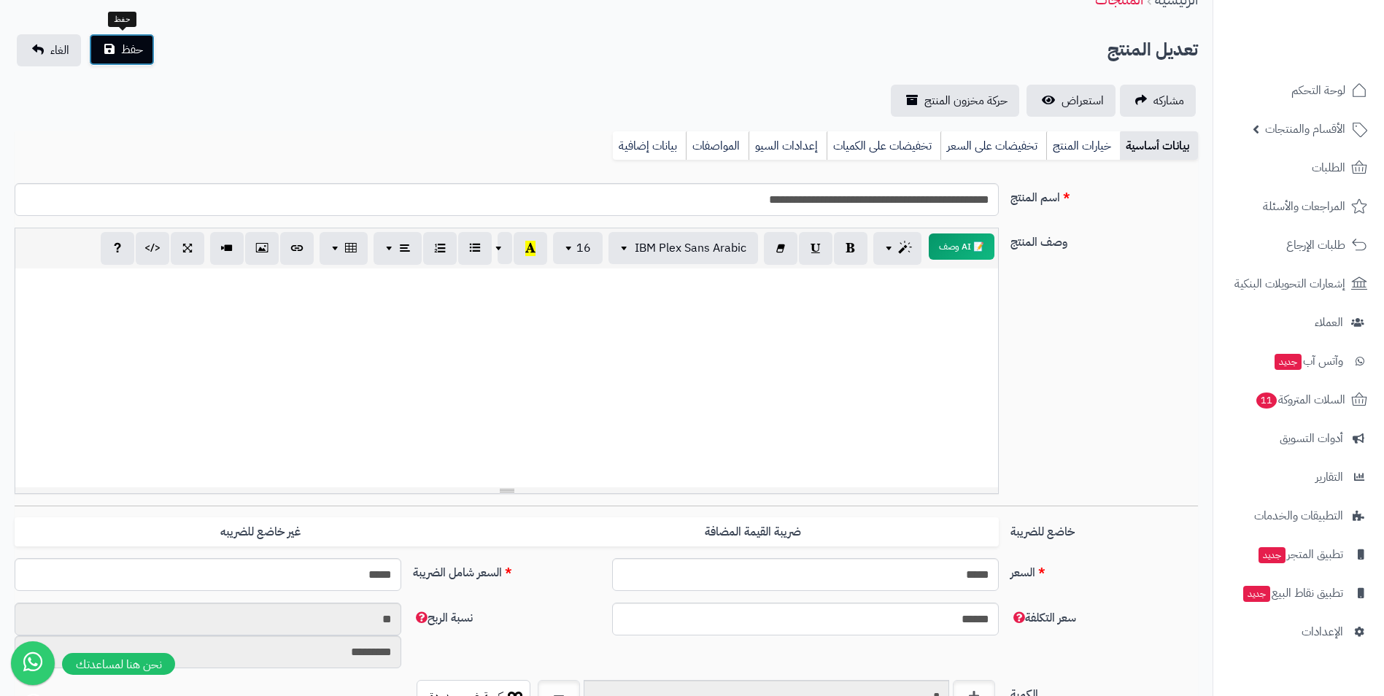
click at [140, 47] on span "حفظ" at bounding box center [132, 50] width 22 height 18
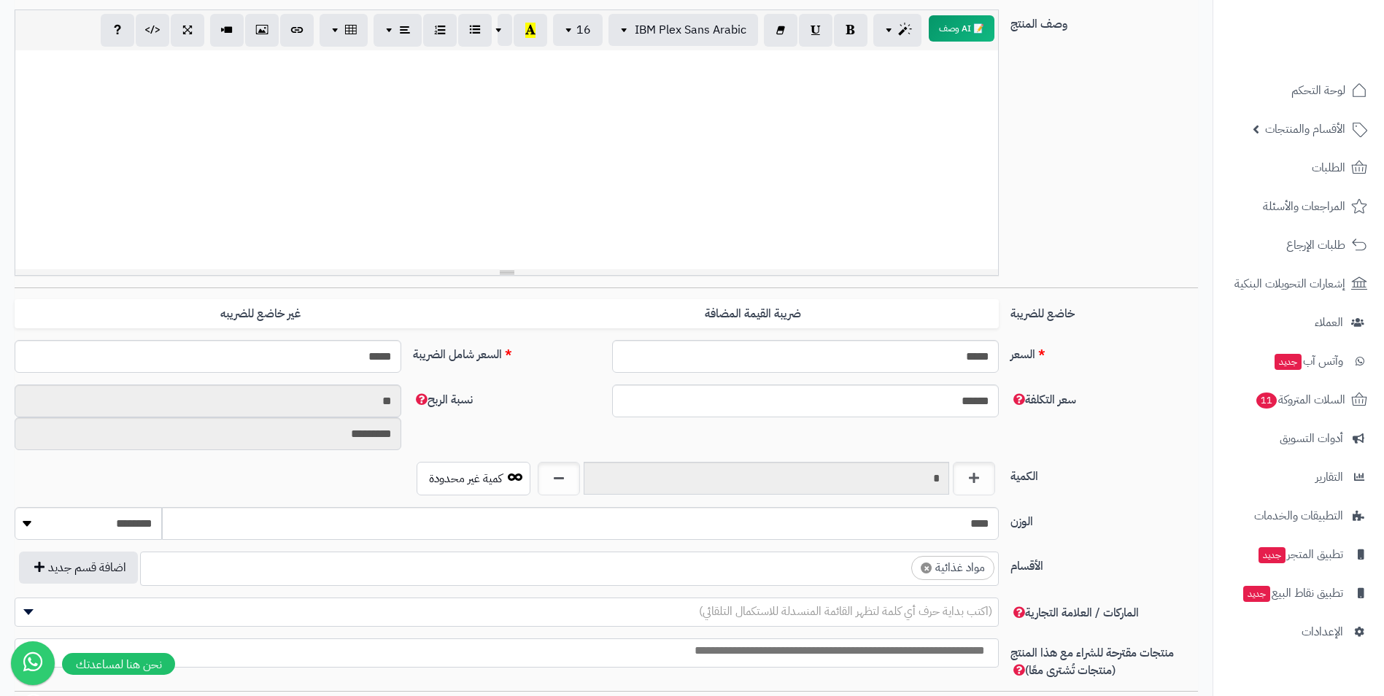
scroll to position [292, 0]
click at [789, 569] on ul "× مواد غذائية" at bounding box center [569, 566] width 857 height 28
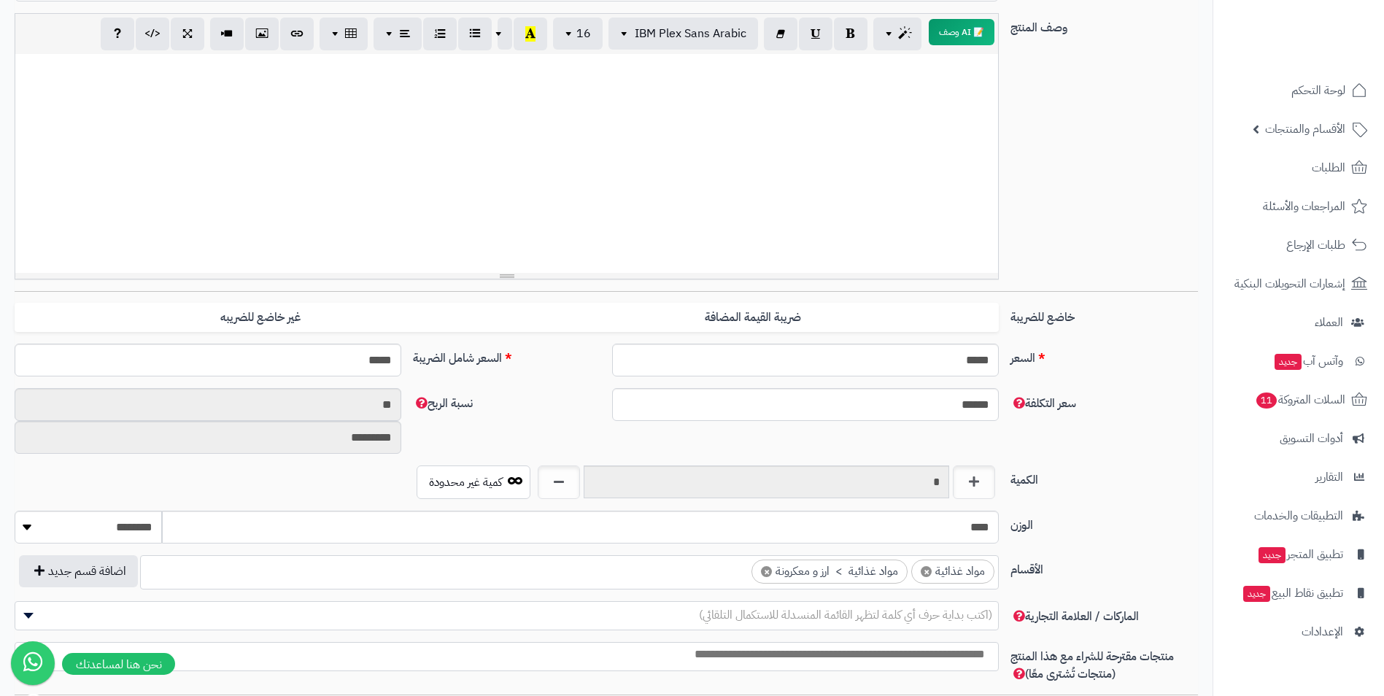
scroll to position [0, 0]
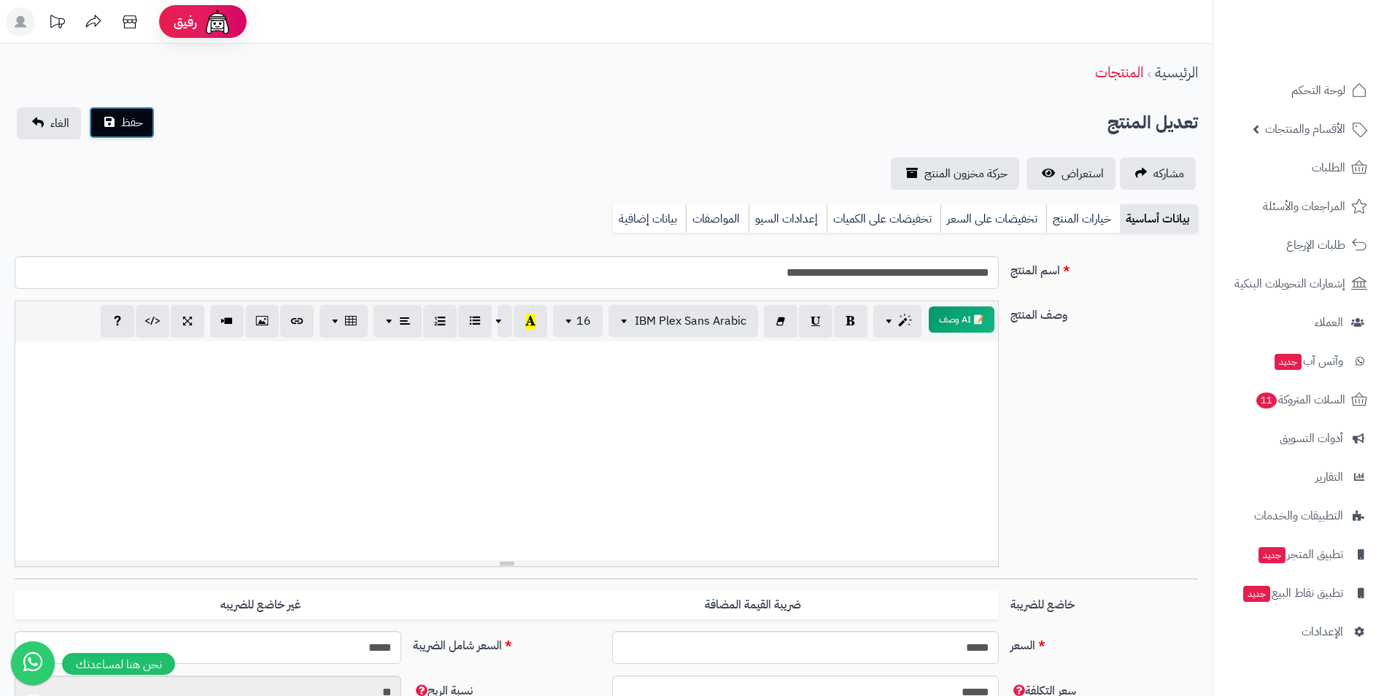
click at [140, 137] on button "حفظ" at bounding box center [122, 123] width 66 height 32
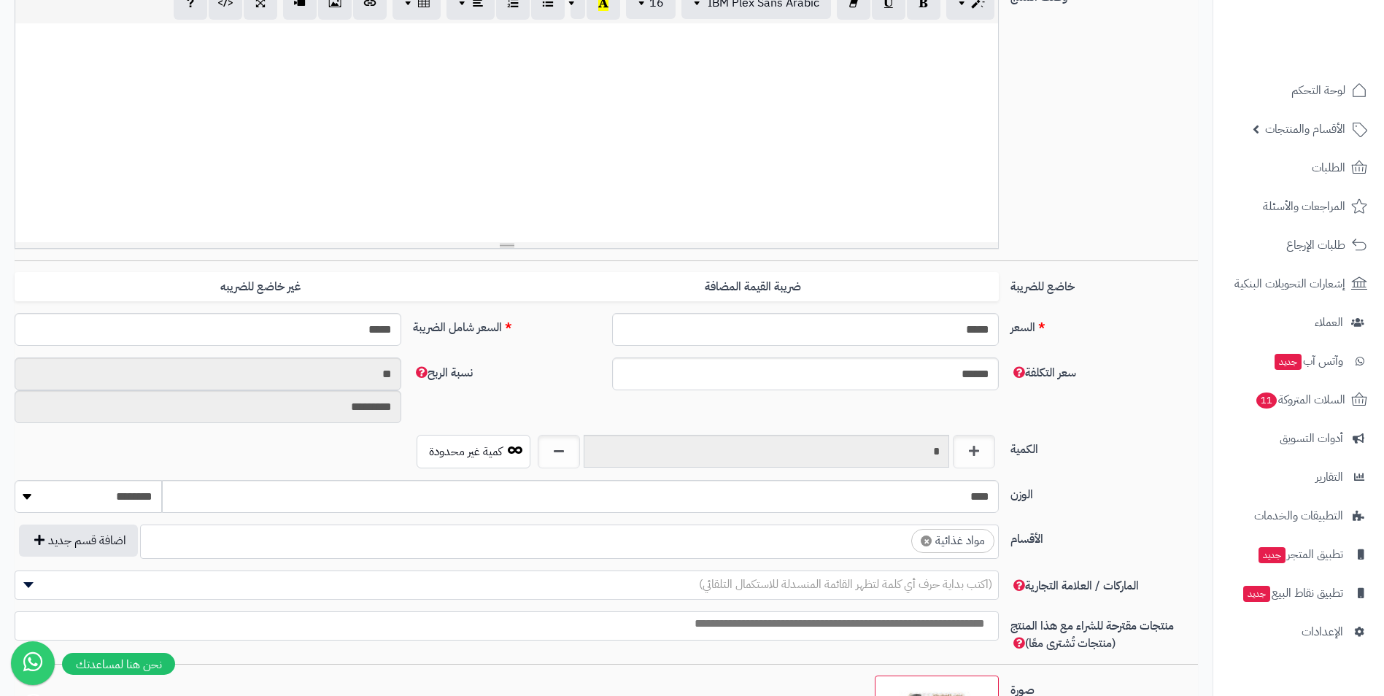
scroll to position [292, 0]
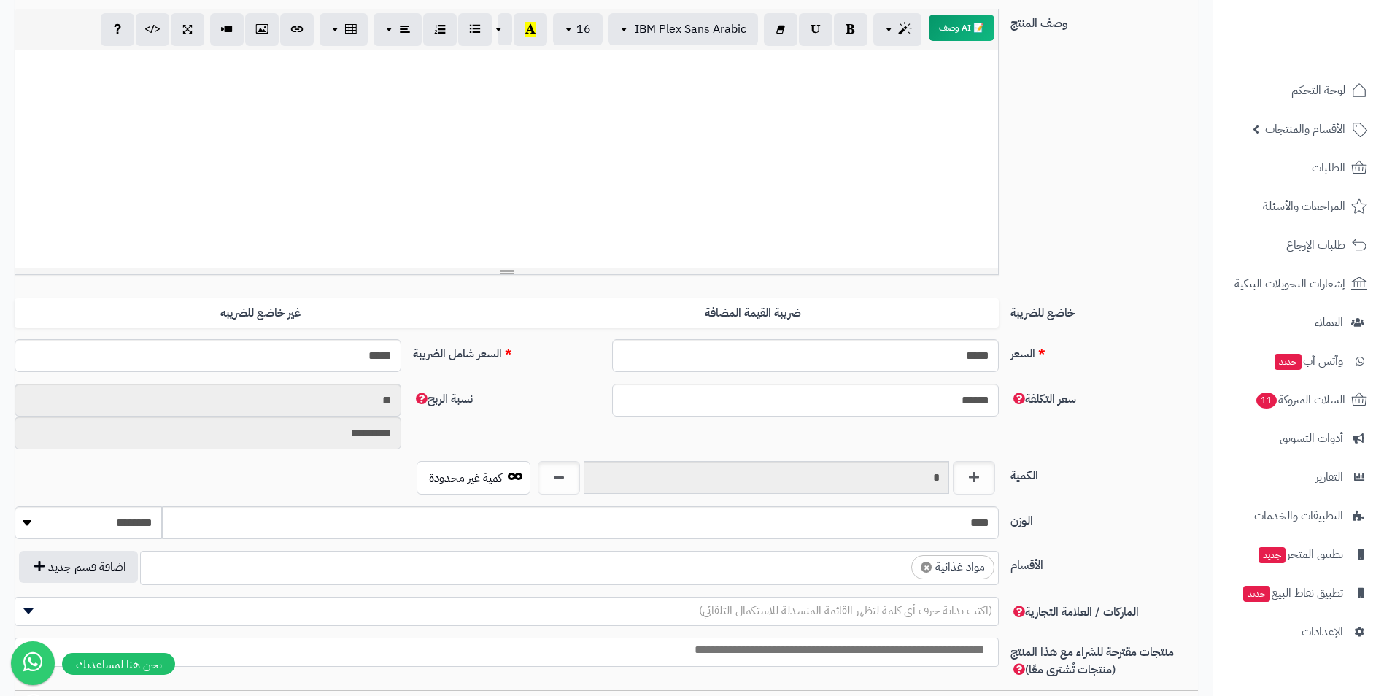
click at [793, 565] on ul "× مواد غذائية" at bounding box center [569, 566] width 857 height 28
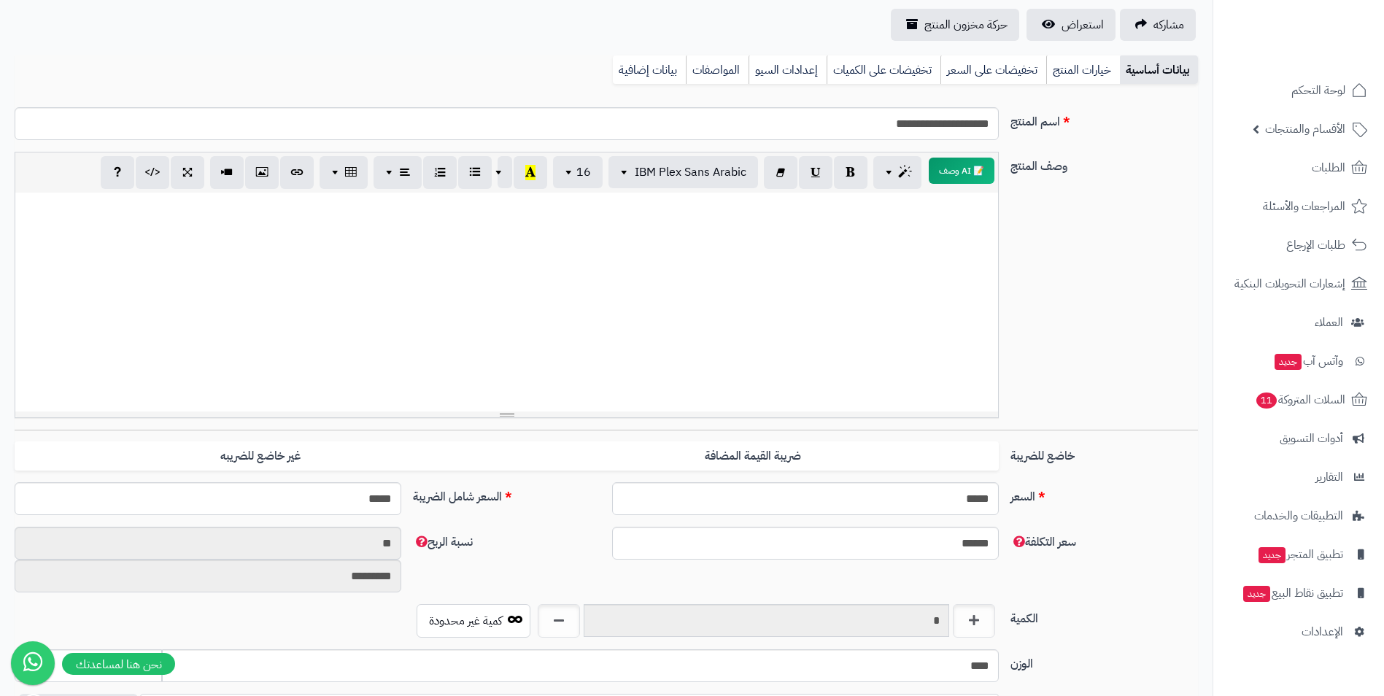
scroll to position [0, 0]
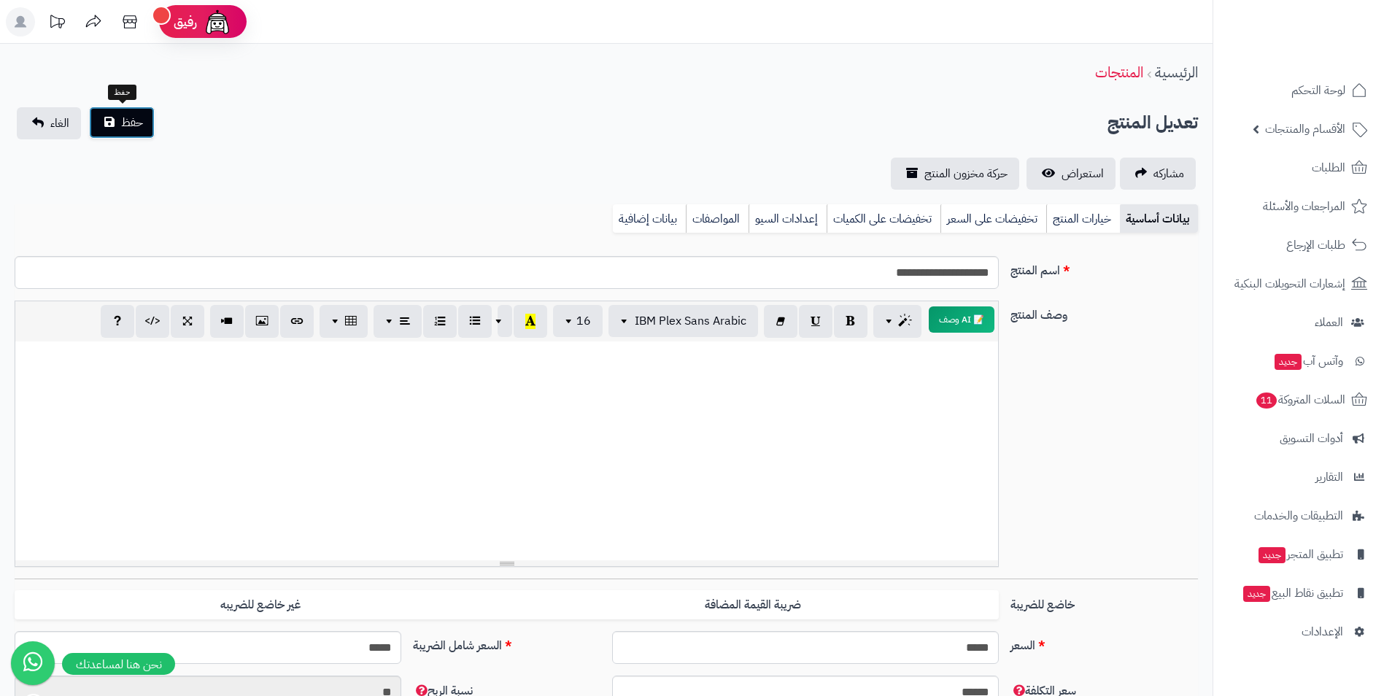
click at [115, 127] on button "حفظ" at bounding box center [122, 123] width 66 height 32
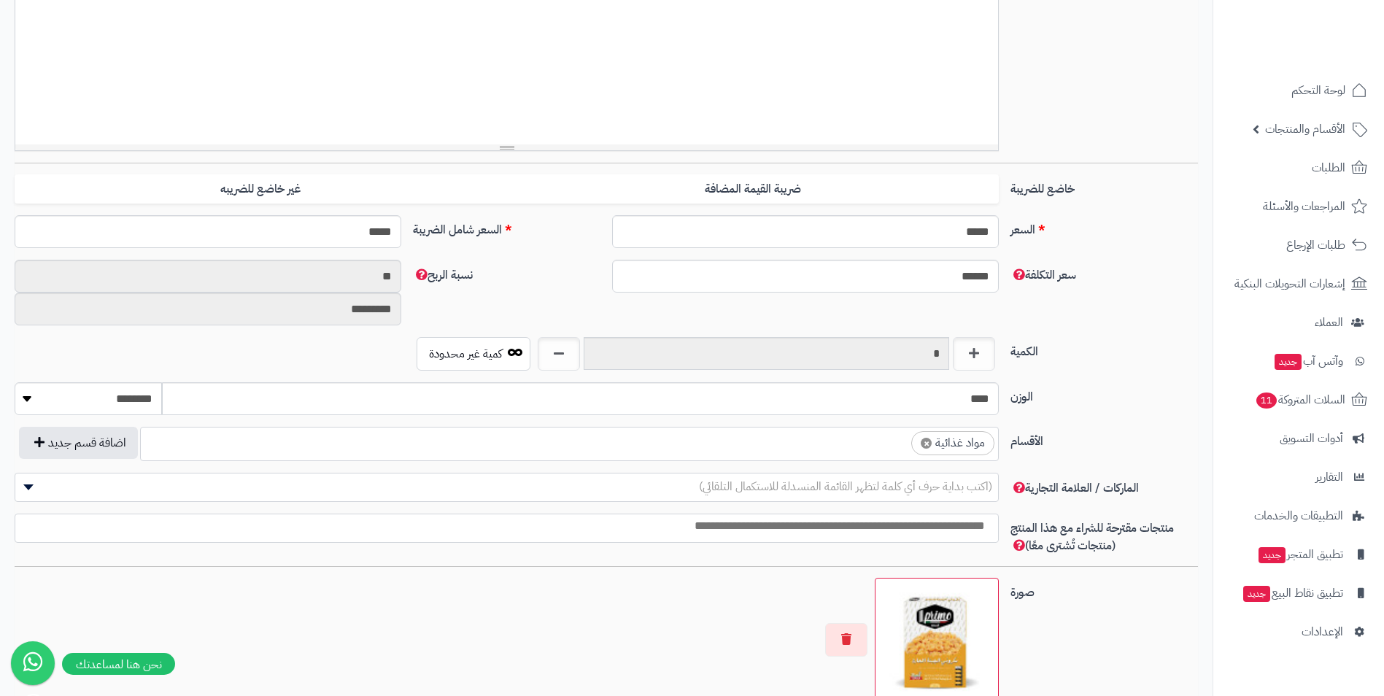
scroll to position [438, 0]
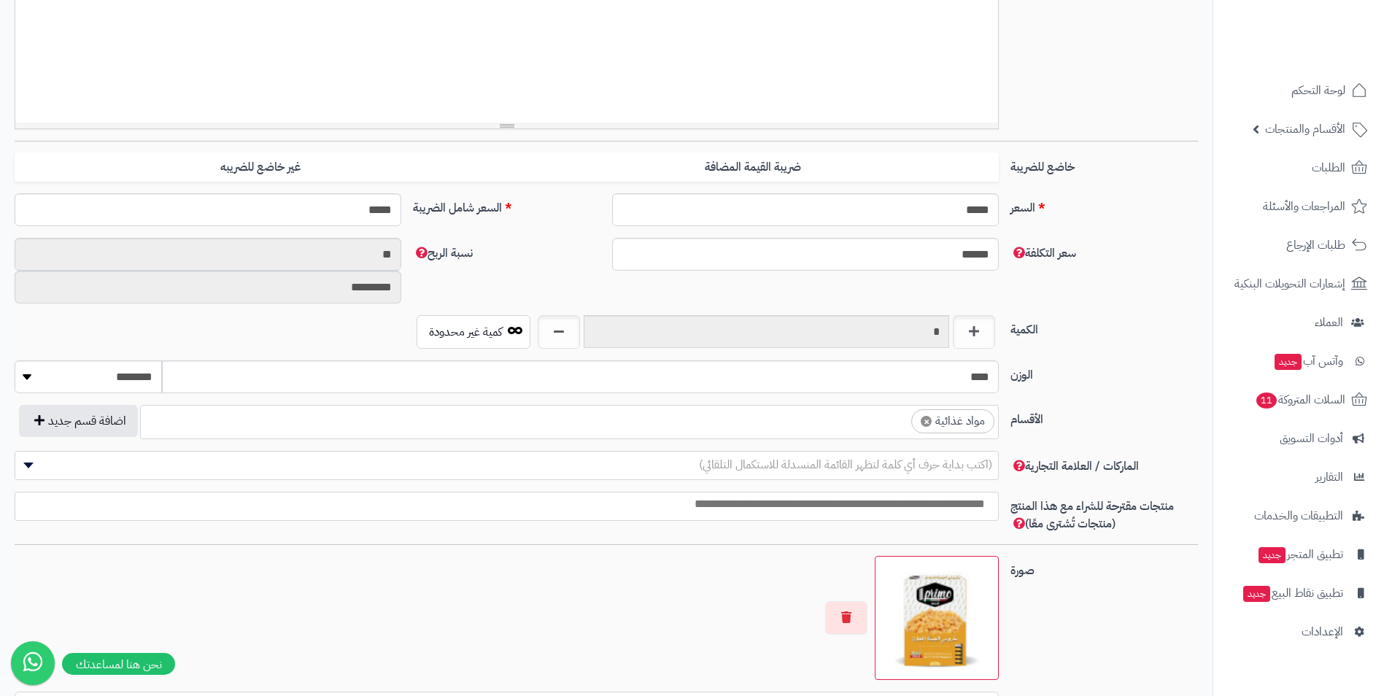
click at [795, 433] on ul "× مواد غذائية" at bounding box center [569, 420] width 857 height 28
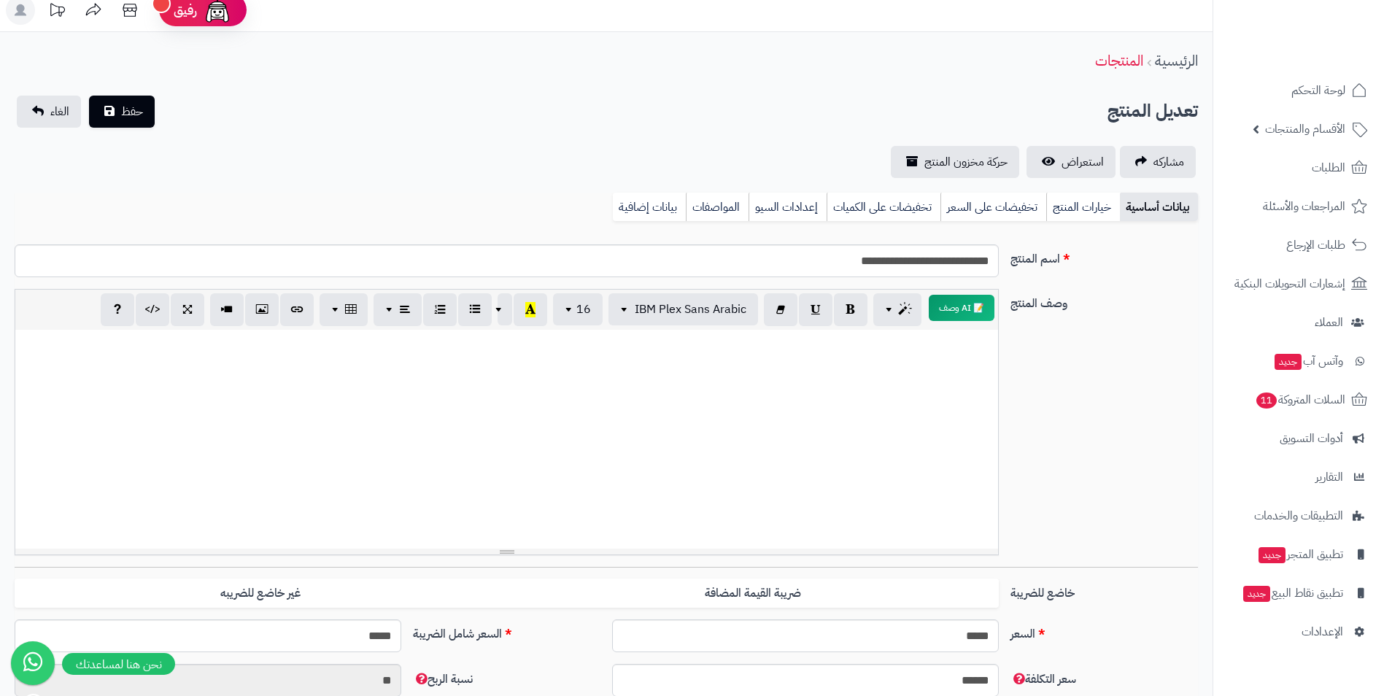
scroll to position [0, 0]
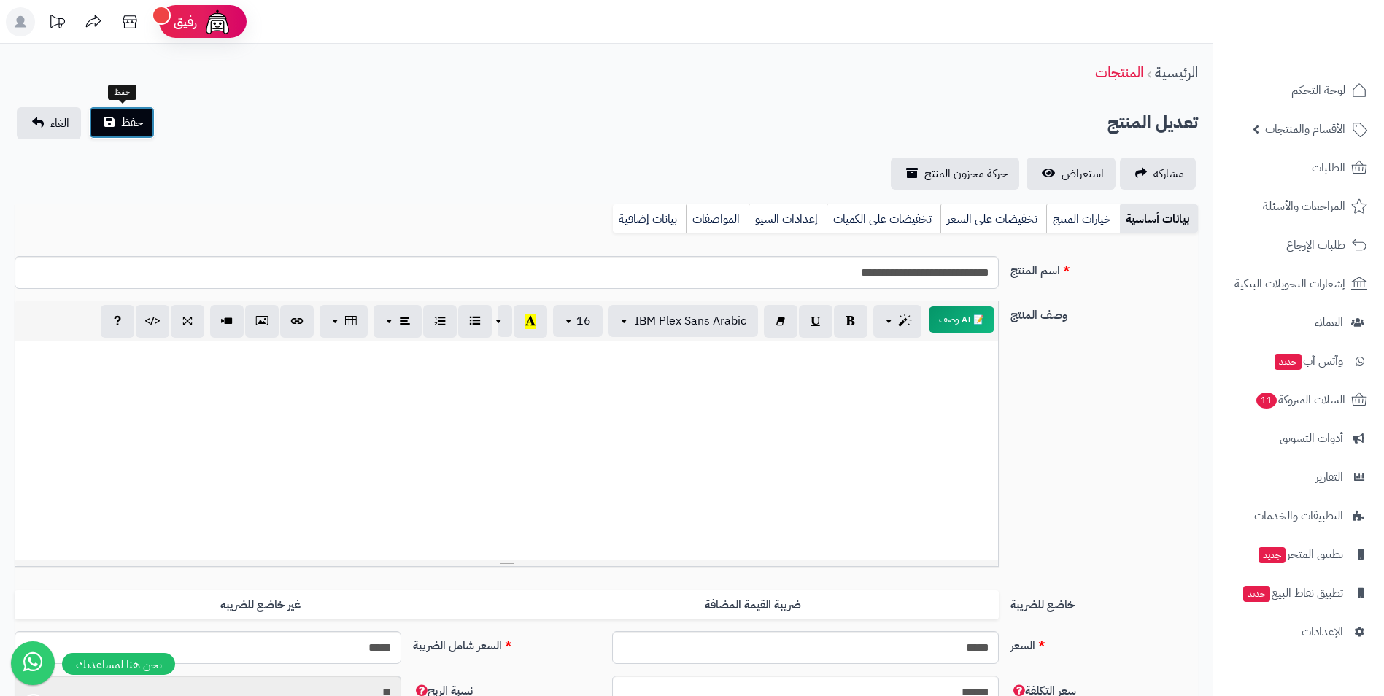
click at [131, 123] on span "حفظ" at bounding box center [132, 123] width 22 height 18
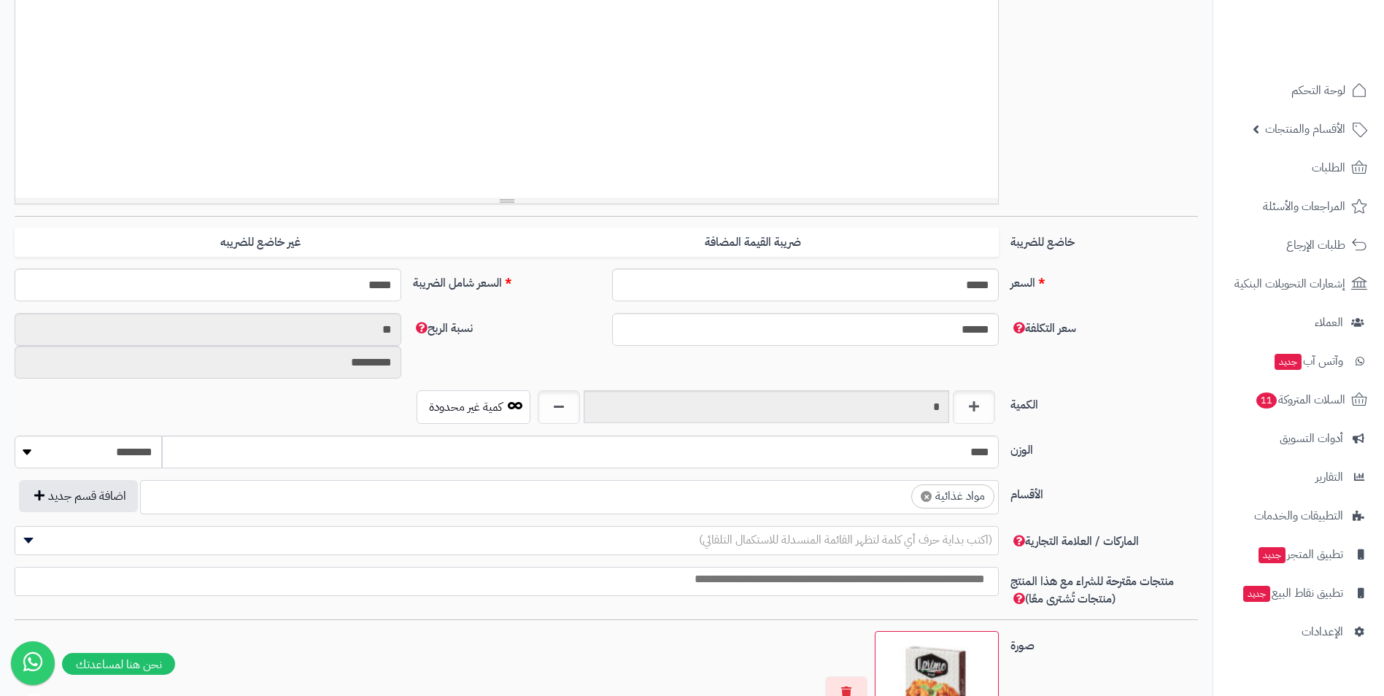
scroll to position [365, 0]
click at [750, 494] on ul "× مواد غذائية" at bounding box center [569, 493] width 857 height 28
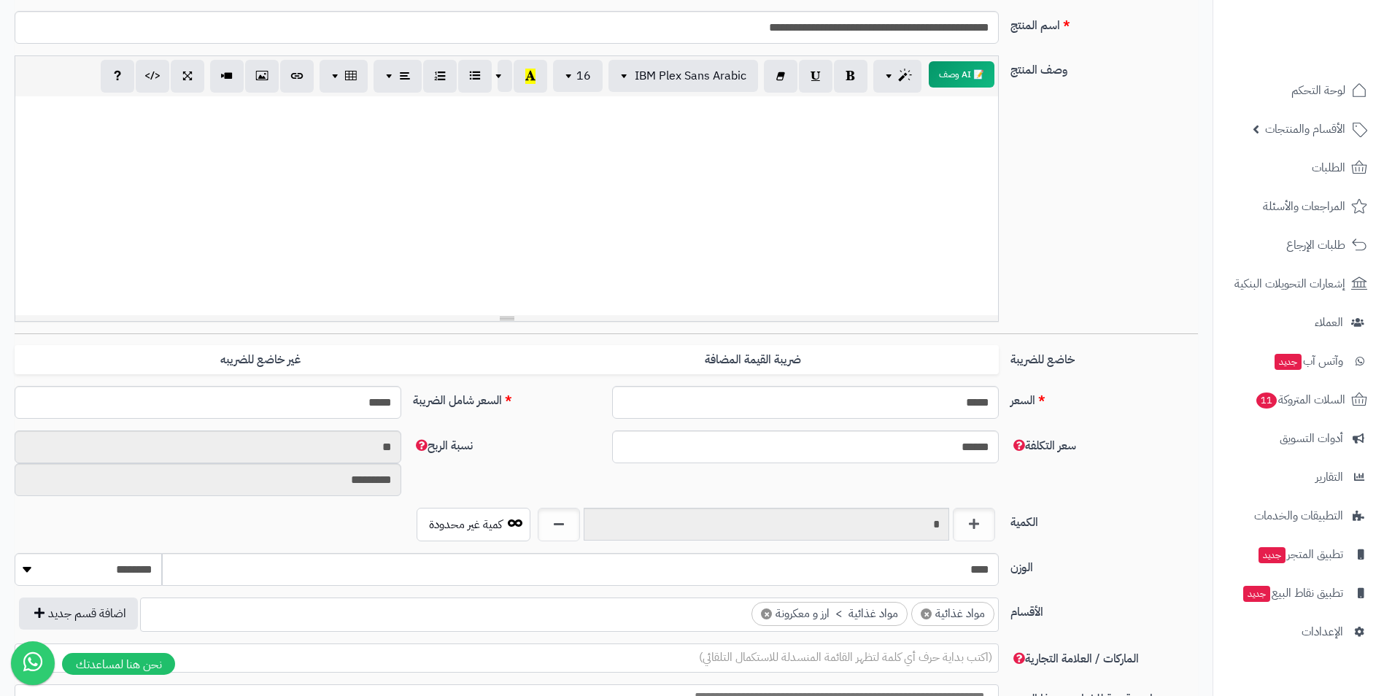
scroll to position [0, 0]
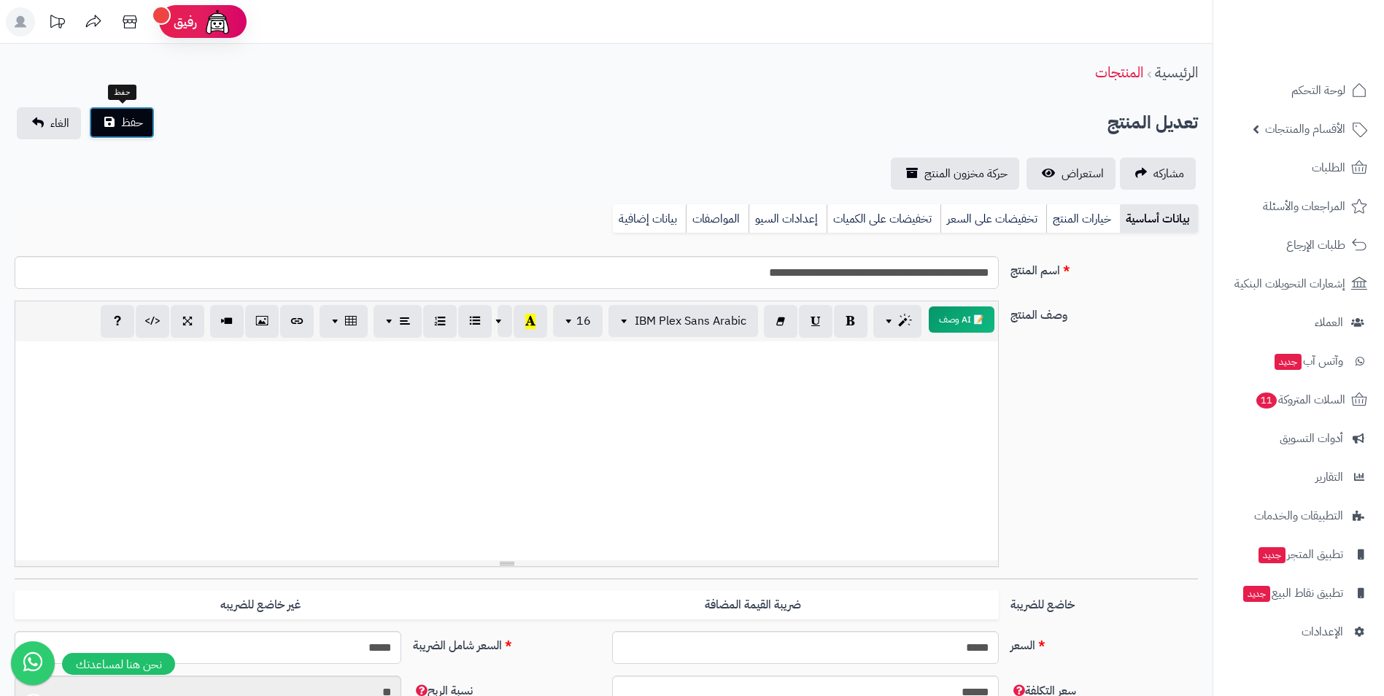
click at [140, 116] on span "حفظ" at bounding box center [132, 123] width 22 height 18
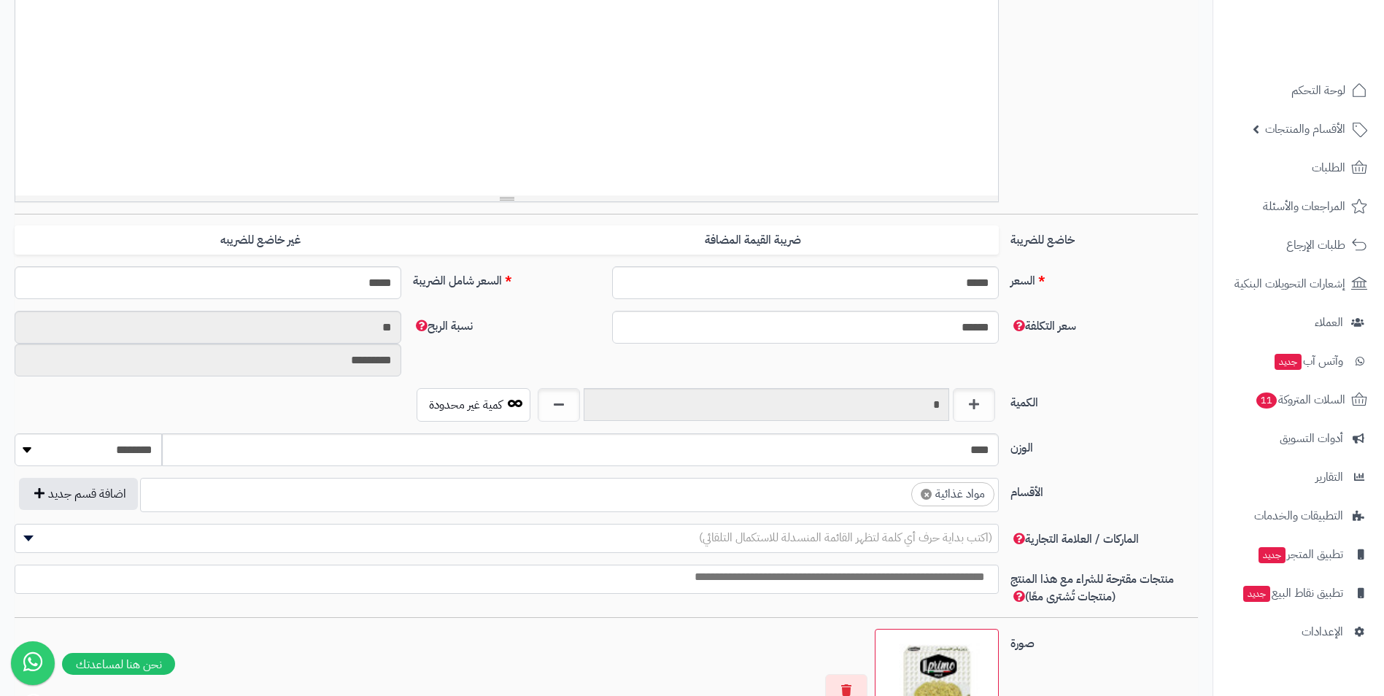
scroll to position [559, 0]
click at [801, 495] on ul "× مواد غذائية" at bounding box center [569, 493] width 857 height 28
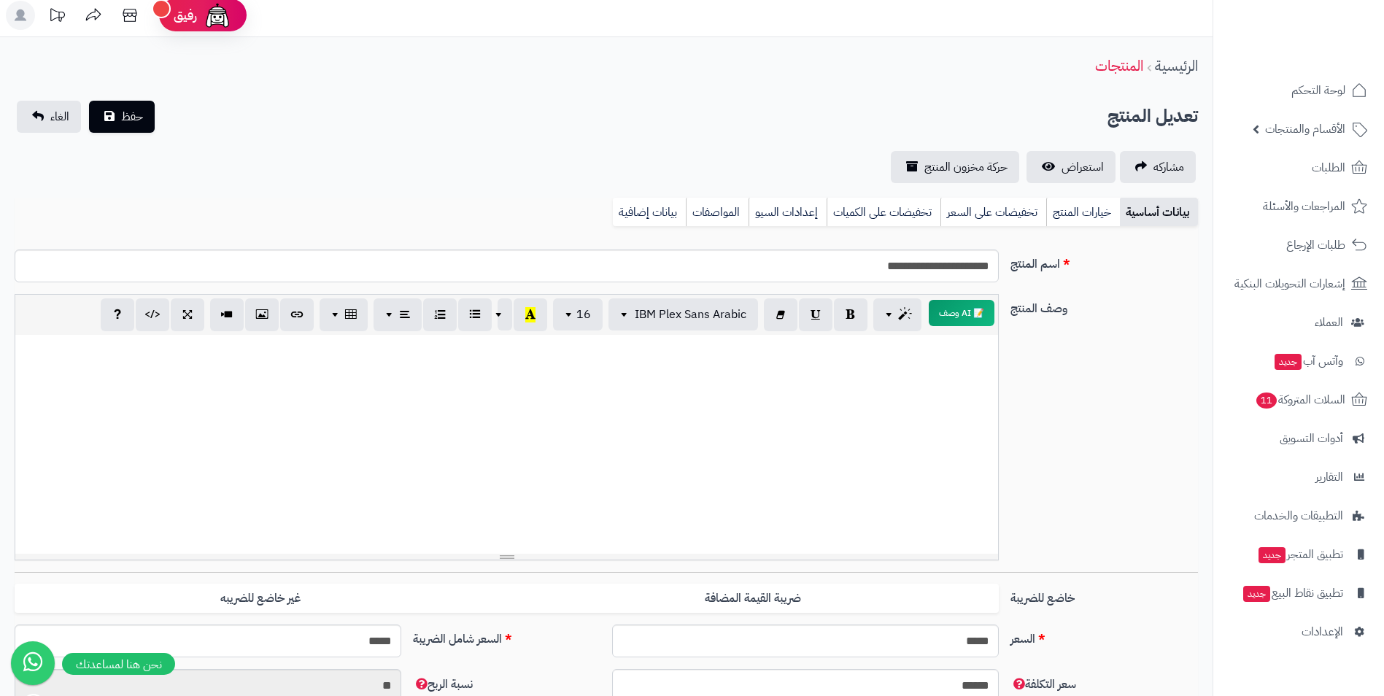
scroll to position [0, 0]
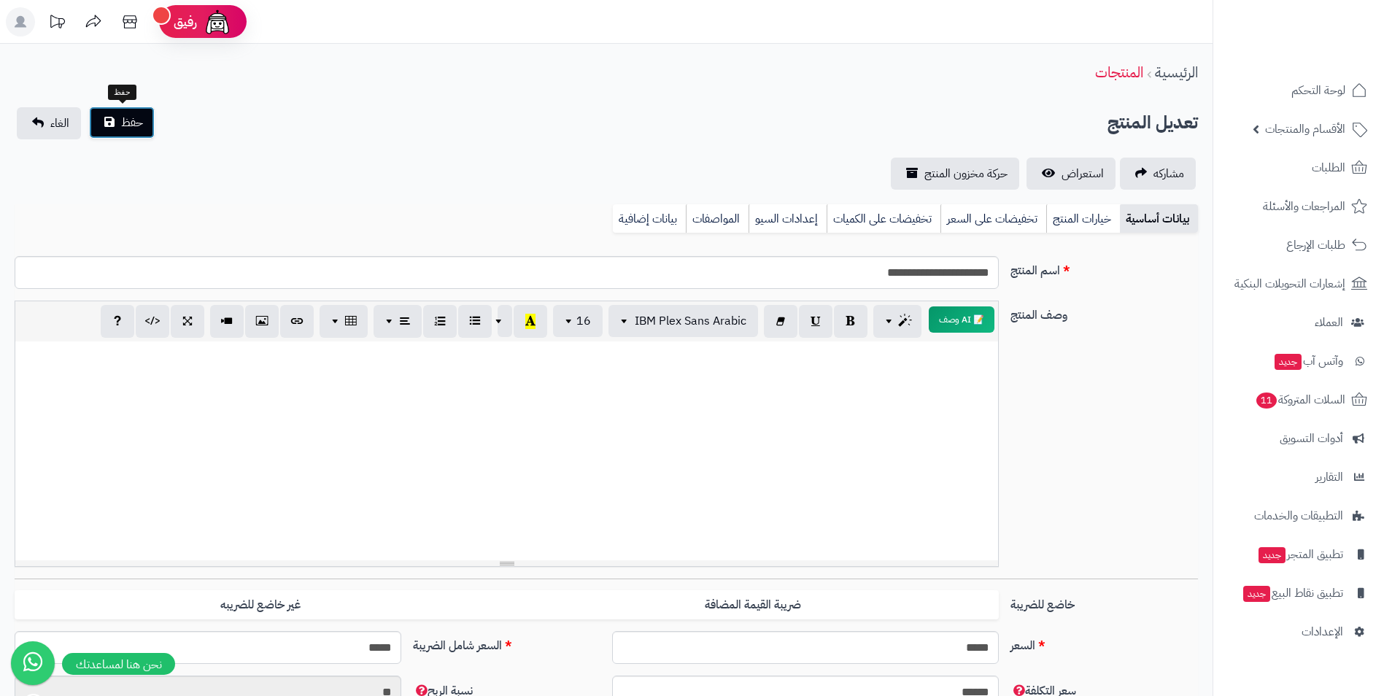
click at [141, 117] on span "حفظ" at bounding box center [132, 123] width 22 height 18
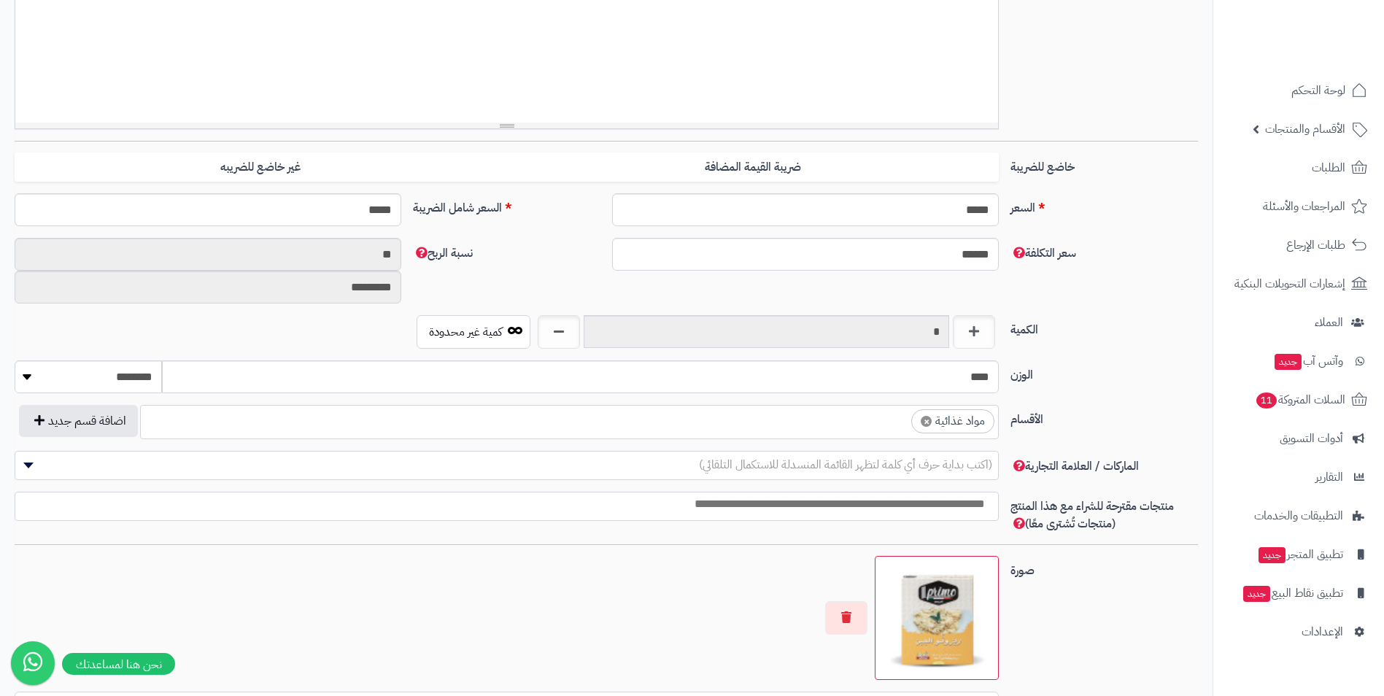
scroll to position [559, 0]
click at [852, 434] on span "× مواد غذائية" at bounding box center [569, 422] width 859 height 34
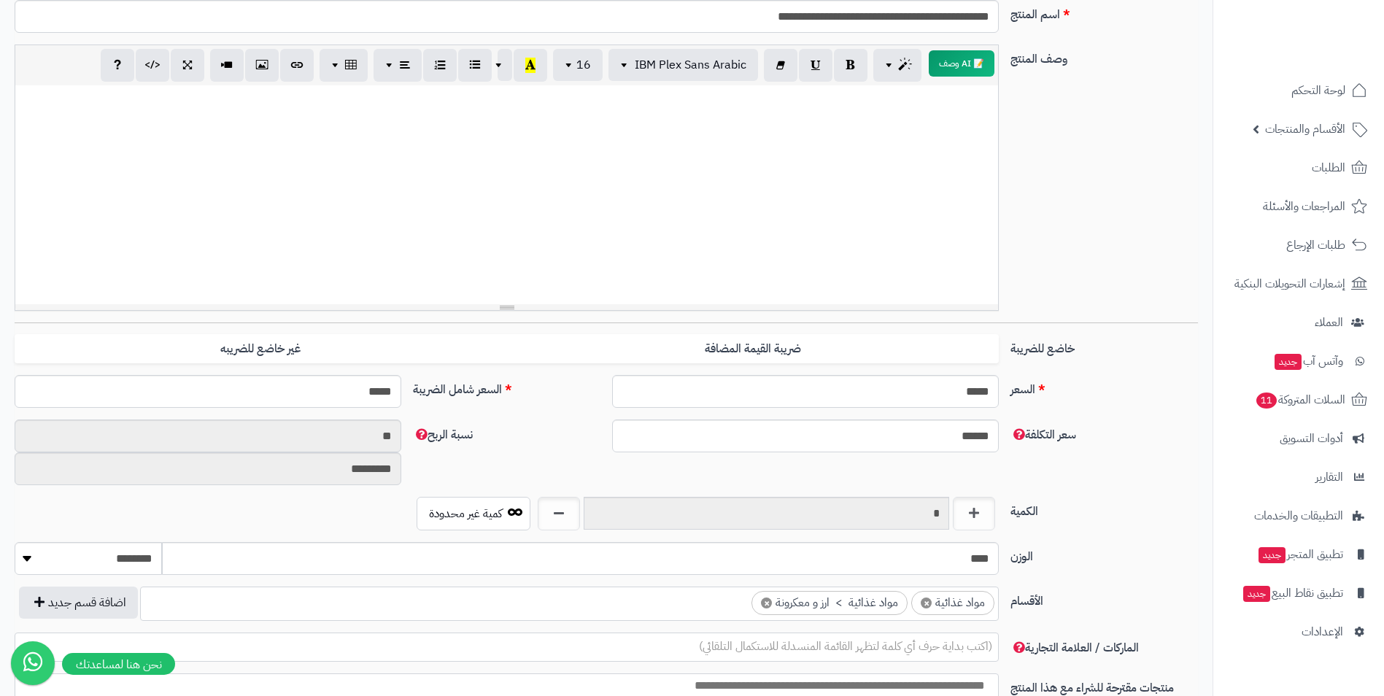
scroll to position [0, 0]
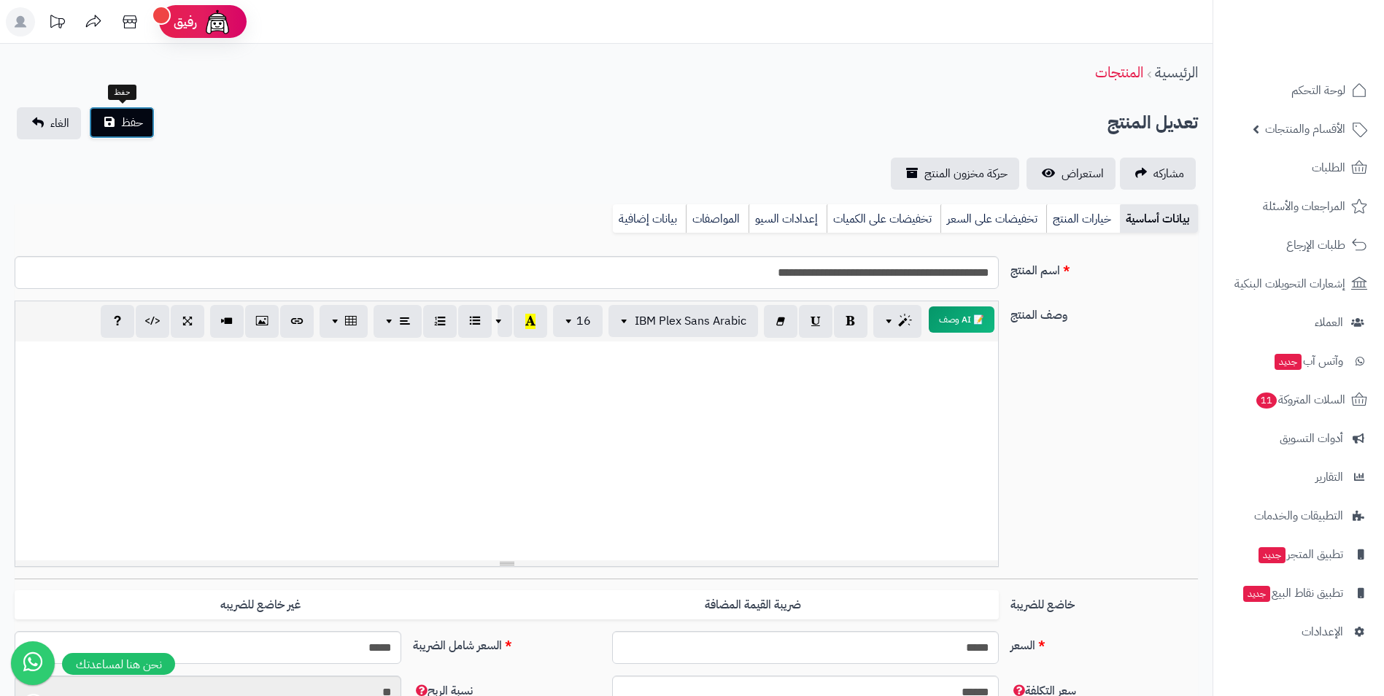
click at [149, 120] on button "حفظ" at bounding box center [122, 123] width 66 height 32
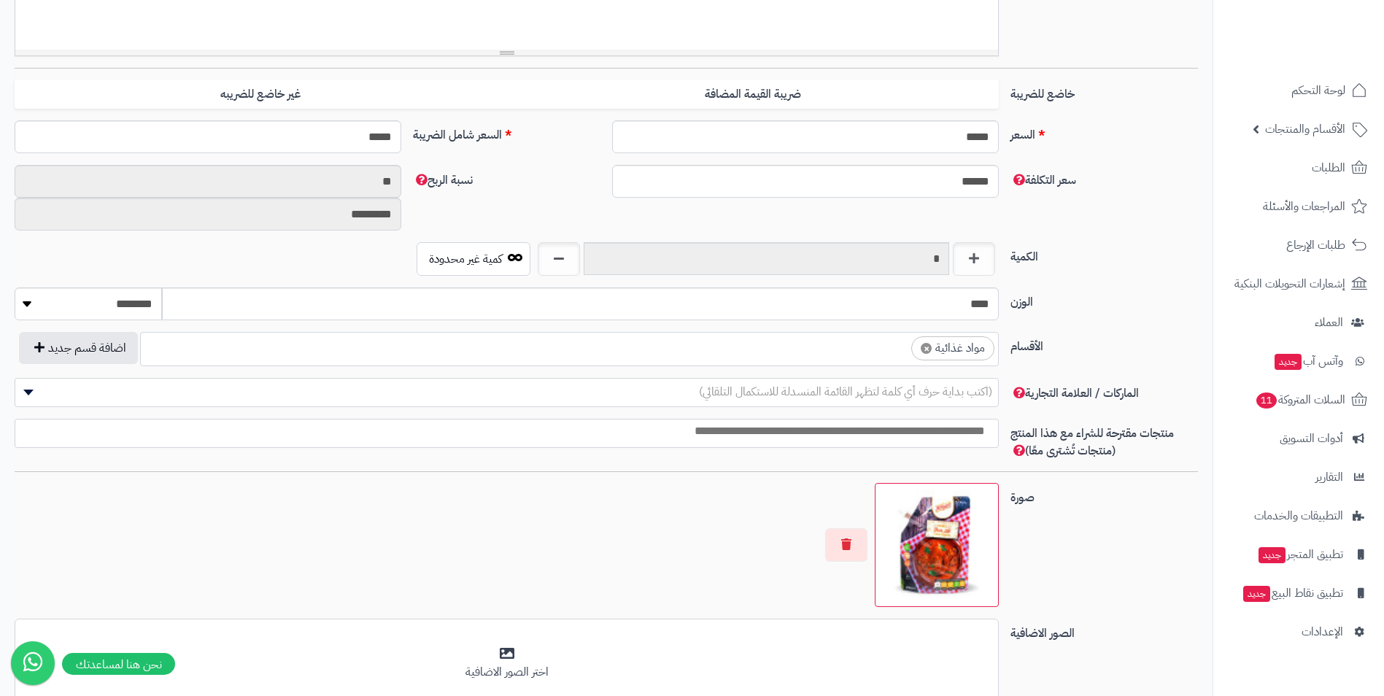
scroll to position [559, 0]
click at [737, 354] on ul "× مواد غذائية" at bounding box center [569, 347] width 857 height 28
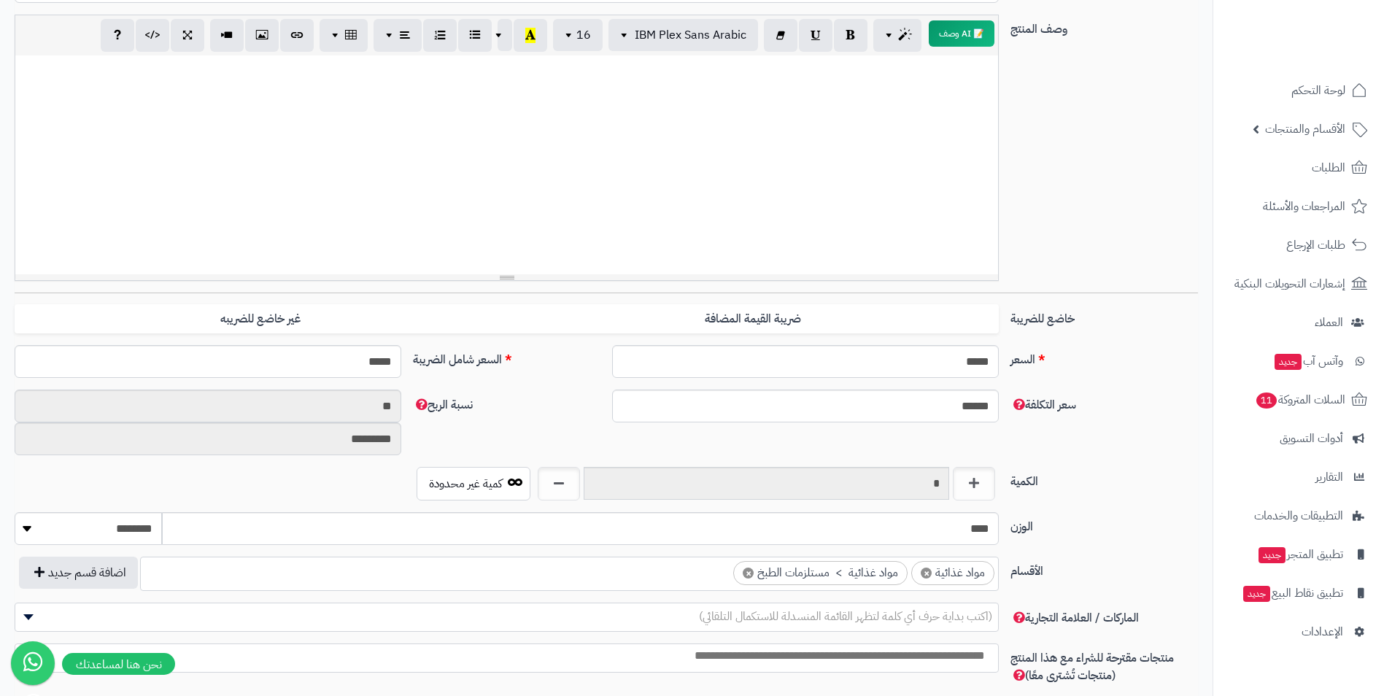
scroll to position [73, 0]
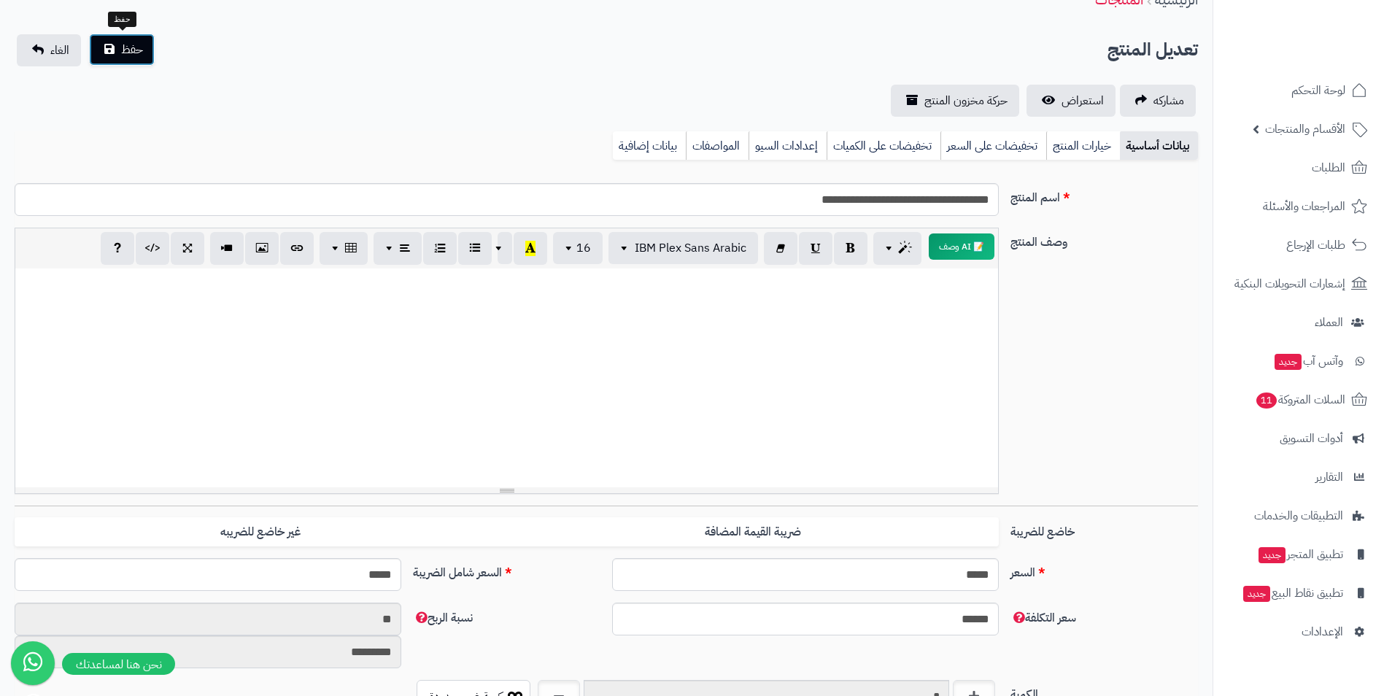
click at [132, 55] on span "حفظ" at bounding box center [132, 50] width 22 height 18
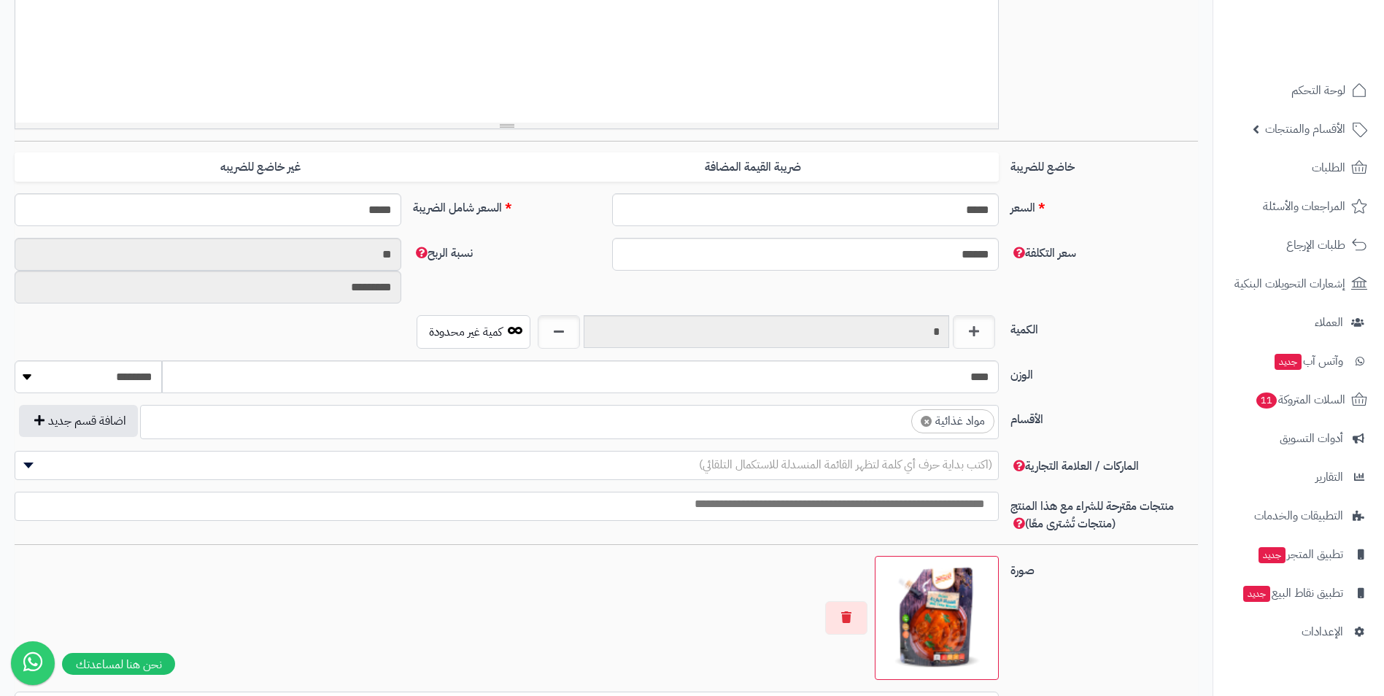
scroll to position [559, 0]
click at [736, 425] on ul "× مواد غذائية" at bounding box center [569, 420] width 857 height 28
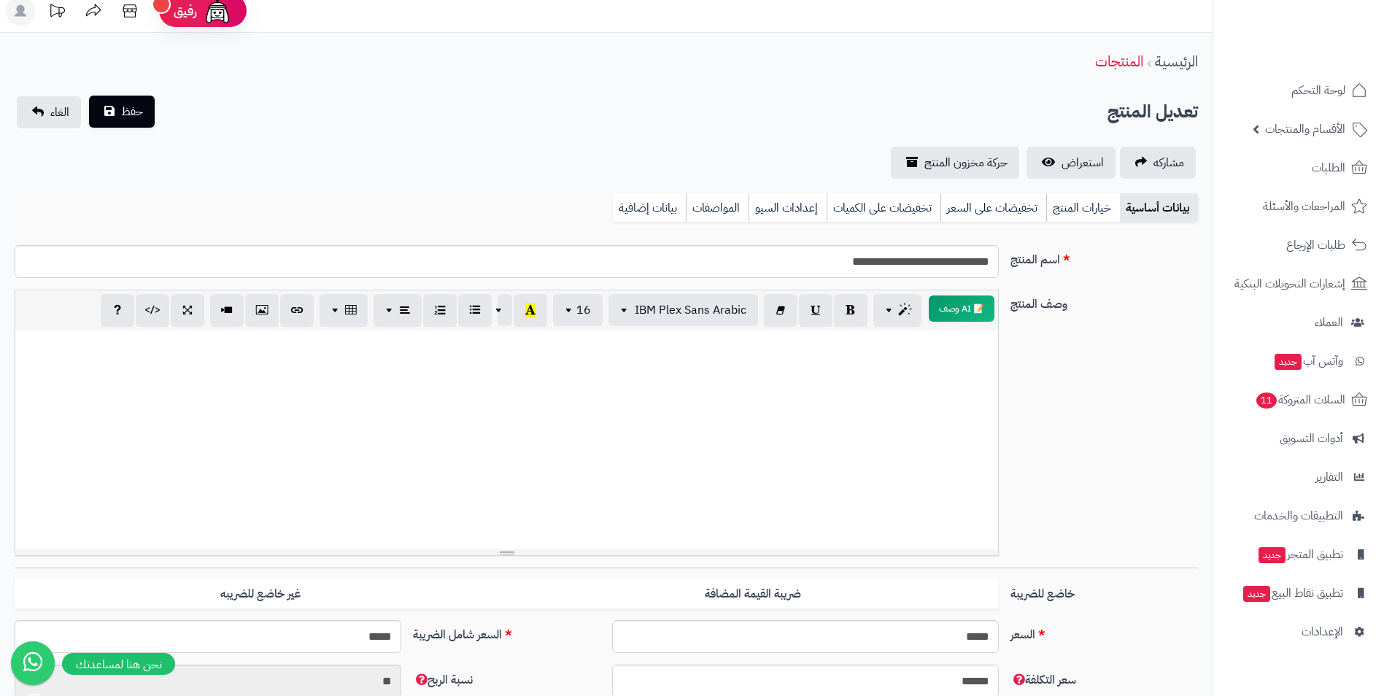
scroll to position [0, 0]
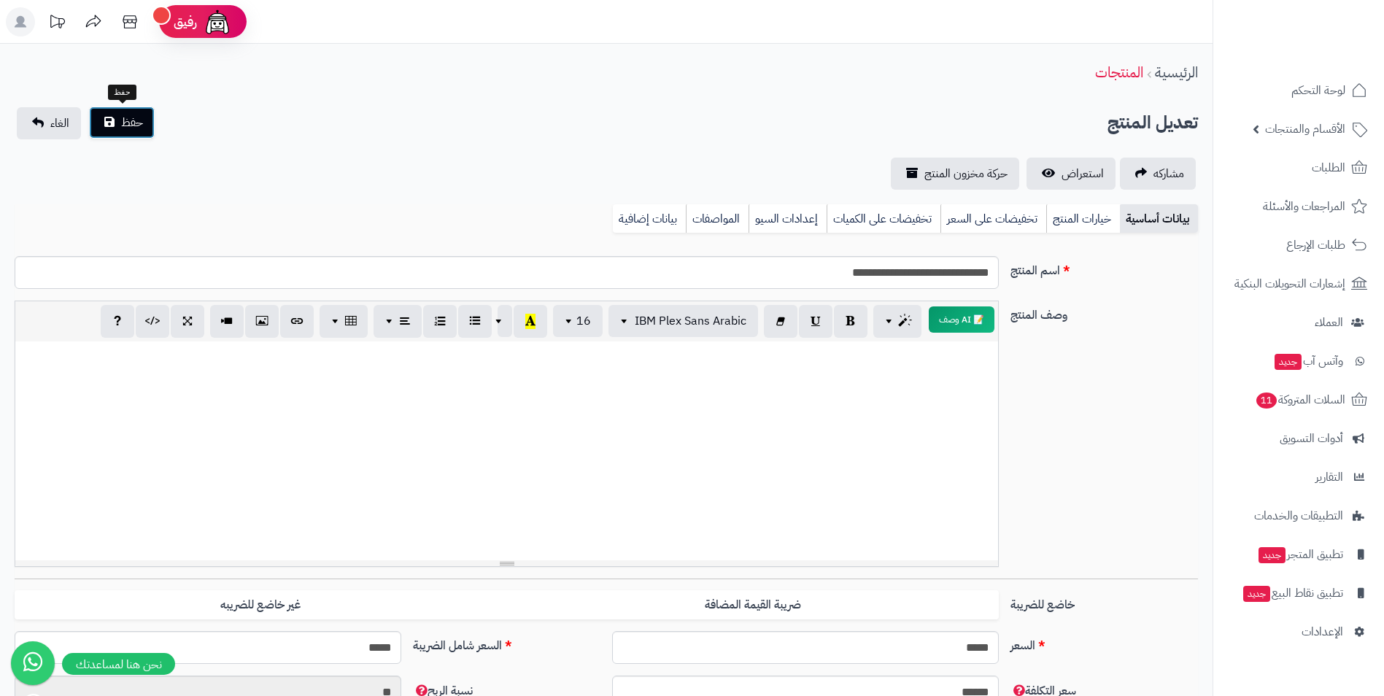
click at [134, 116] on span "حفظ" at bounding box center [132, 123] width 22 height 18
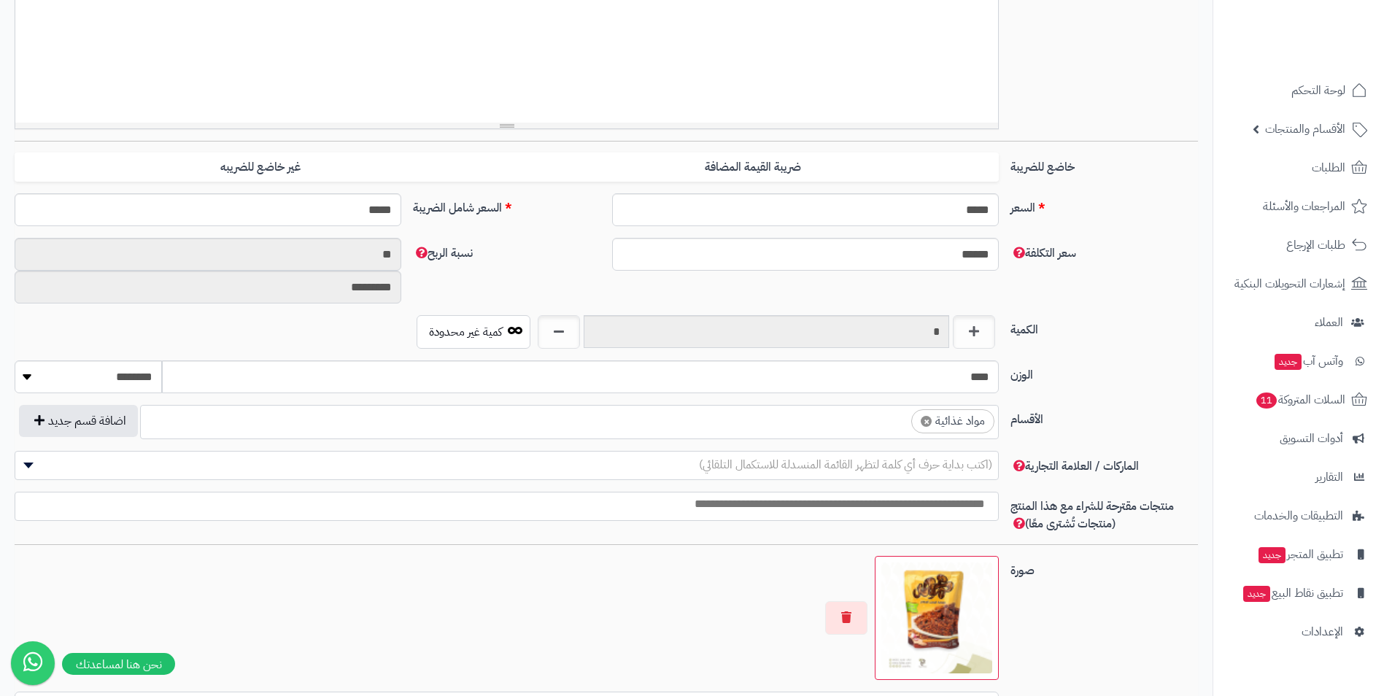
scroll to position [559, 0]
click at [737, 412] on ul "× مواد غذائية" at bounding box center [569, 420] width 857 height 28
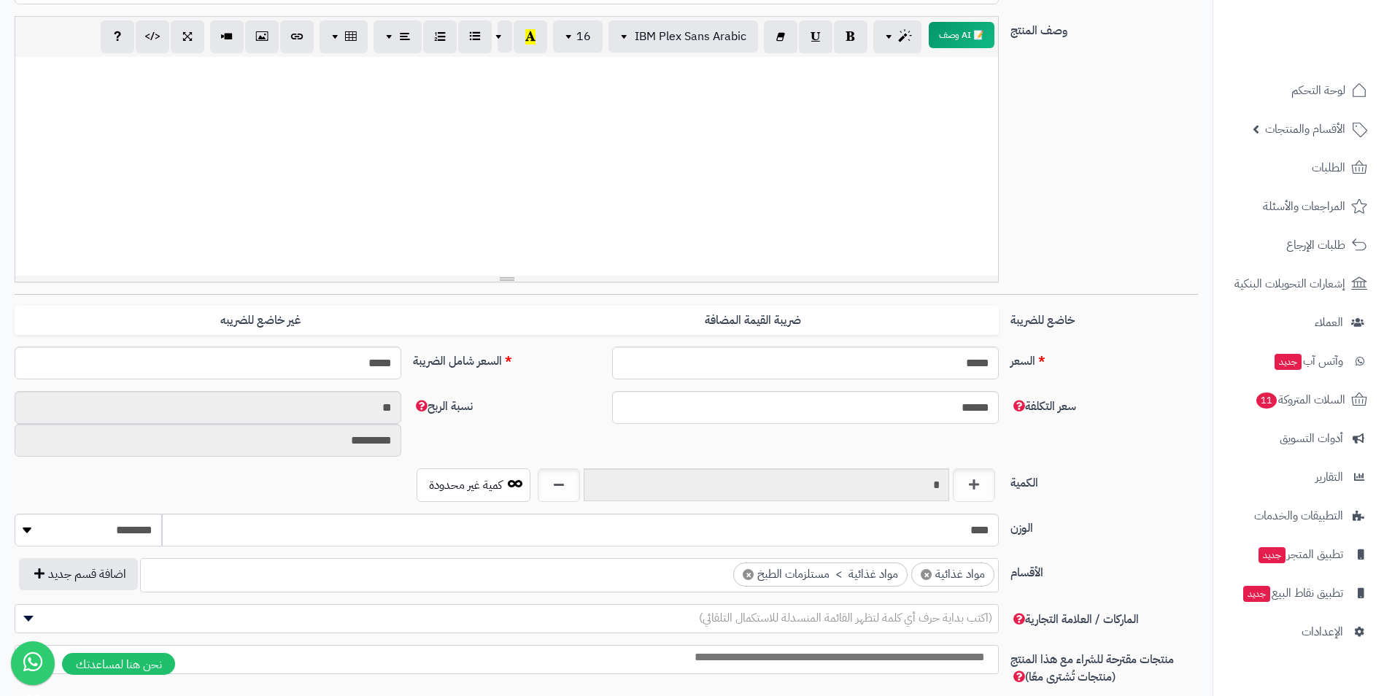
scroll to position [0, 0]
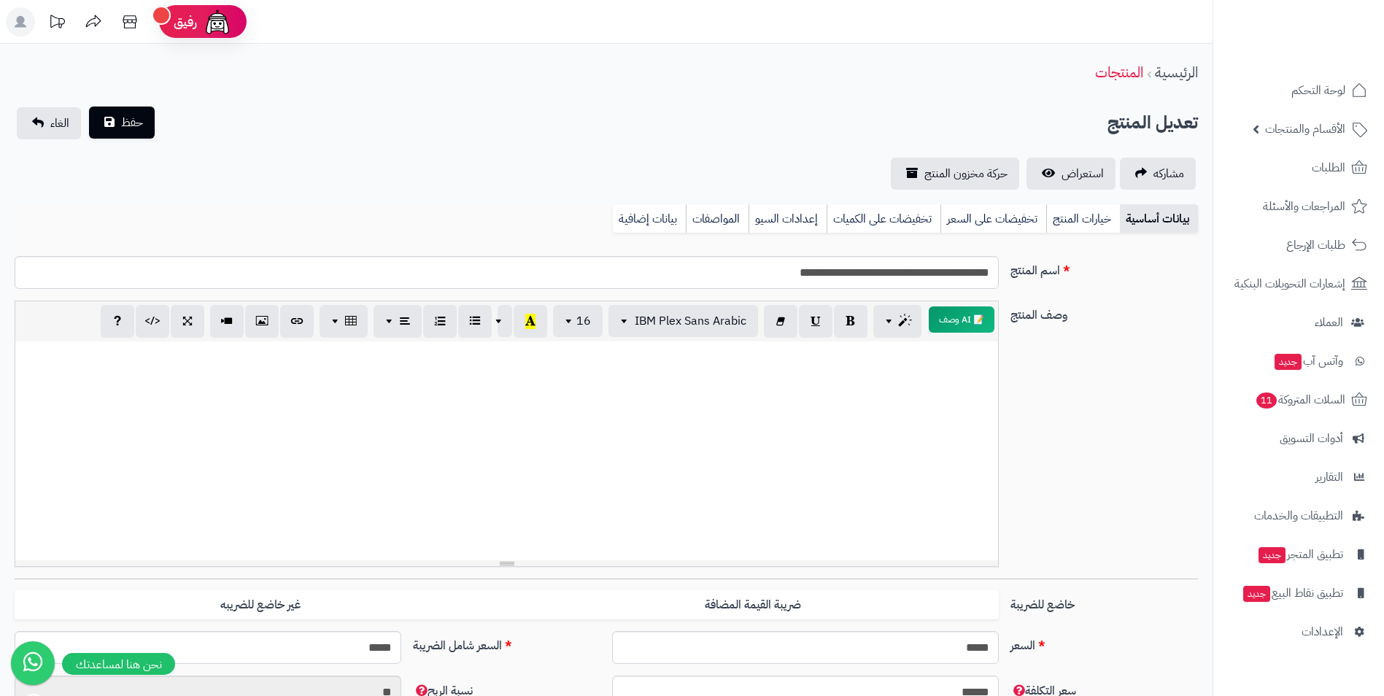
click at [88, 121] on div "حفظ الغاء" at bounding box center [86, 123] width 142 height 32
click at [100, 127] on button "حفظ" at bounding box center [122, 123] width 66 height 32
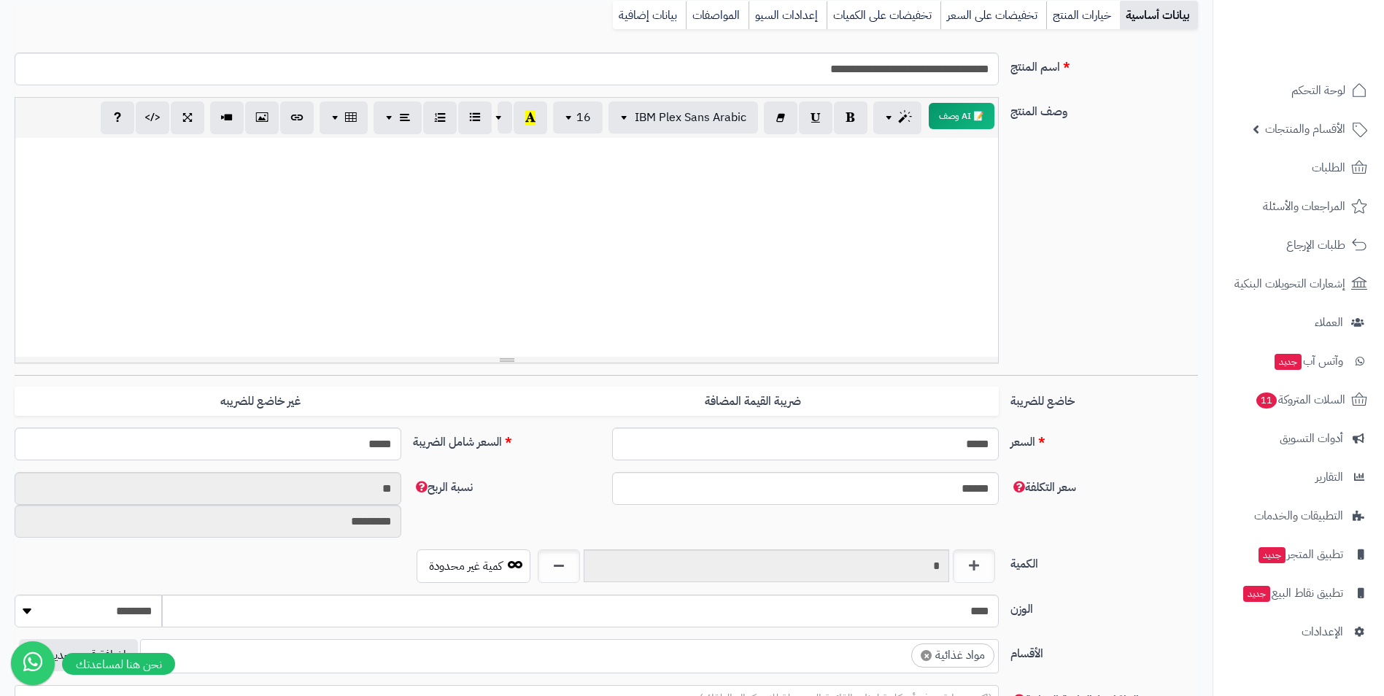
scroll to position [511, 0]
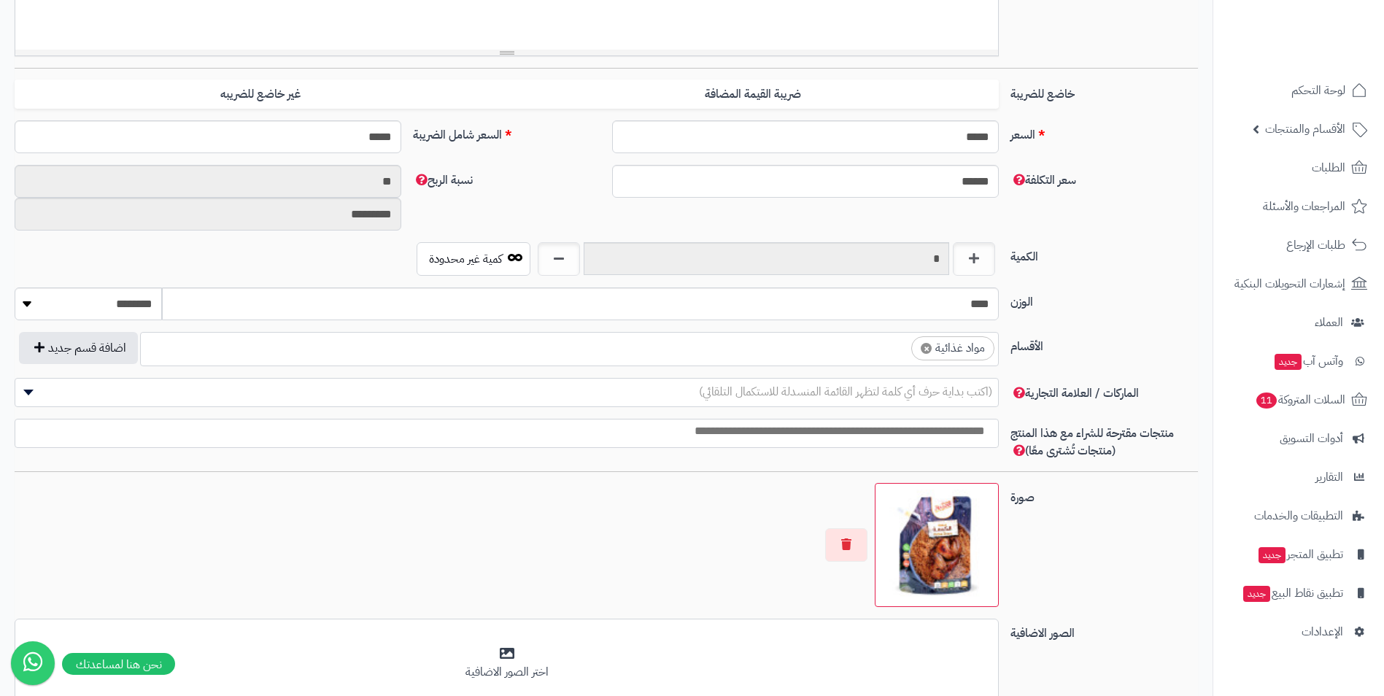
click at [876, 341] on ul "× مواد غذائية" at bounding box center [569, 347] width 857 height 28
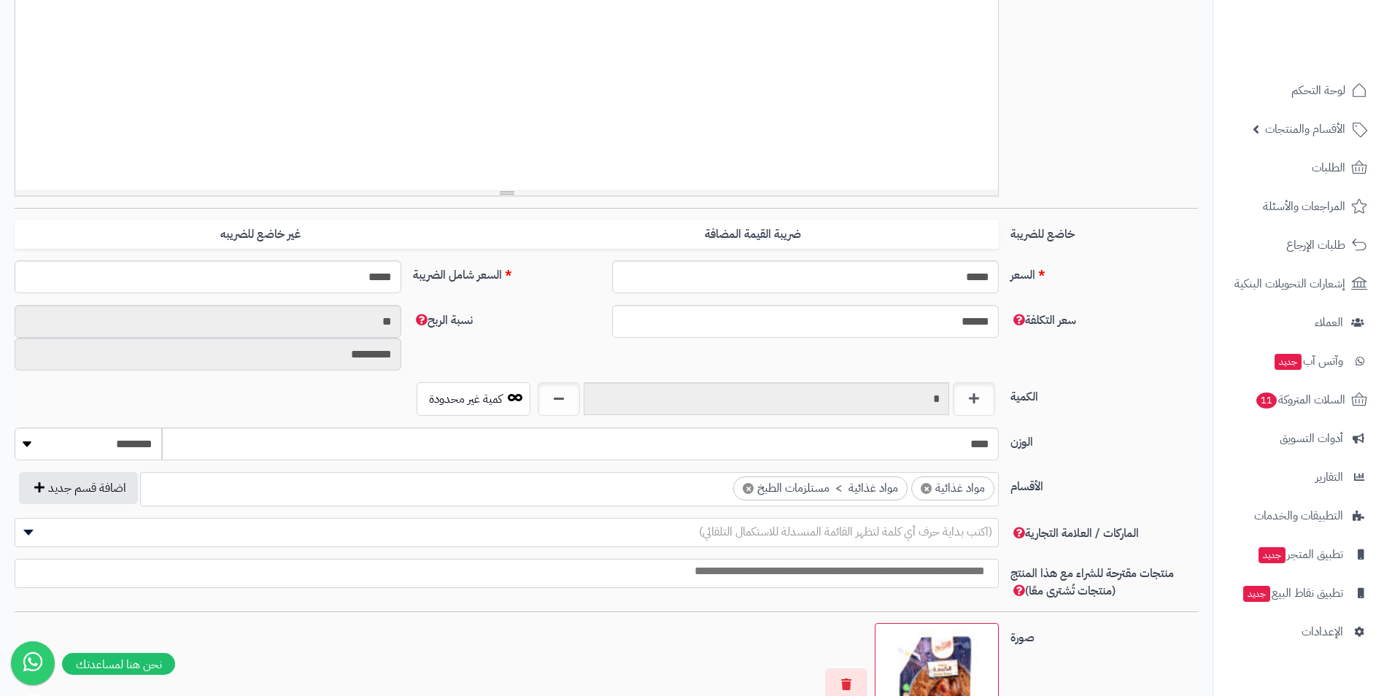
scroll to position [73, 0]
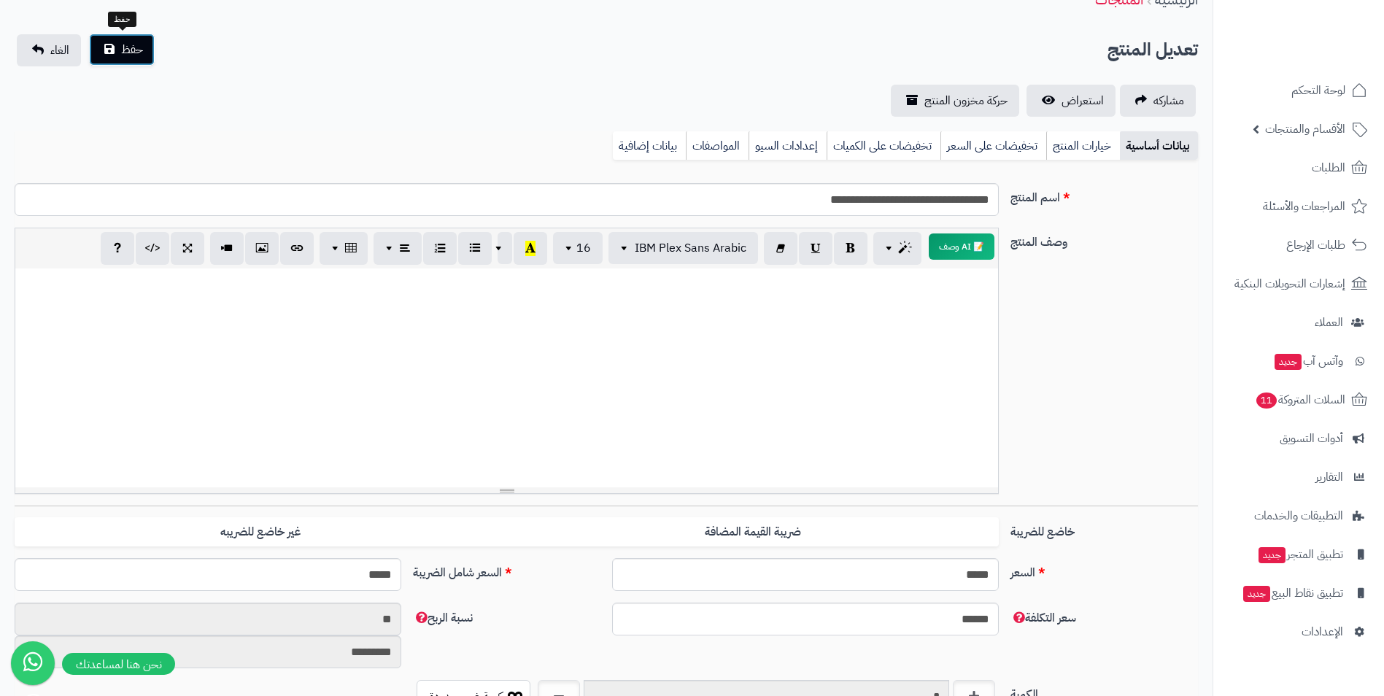
click at [119, 49] on button "حفظ" at bounding box center [122, 50] width 66 height 32
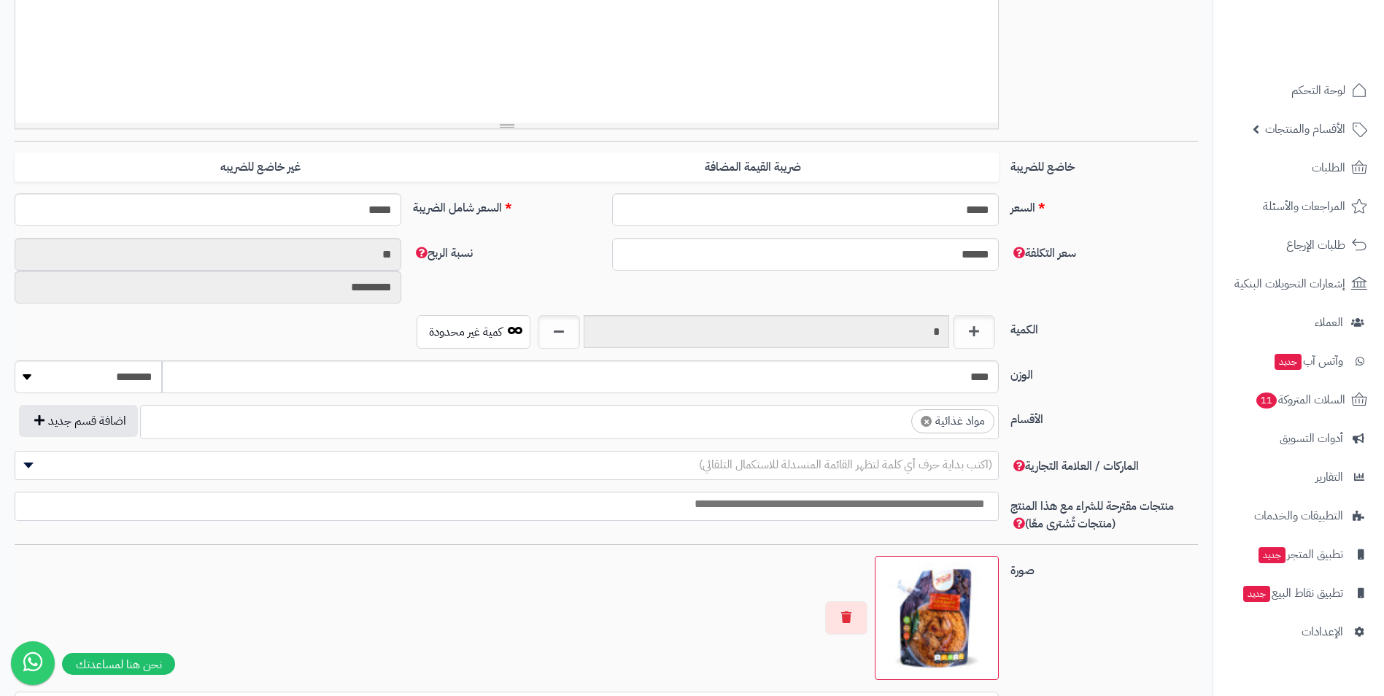
scroll to position [559, 0]
click at [852, 417] on ul "× مواد غذائية" at bounding box center [569, 420] width 857 height 28
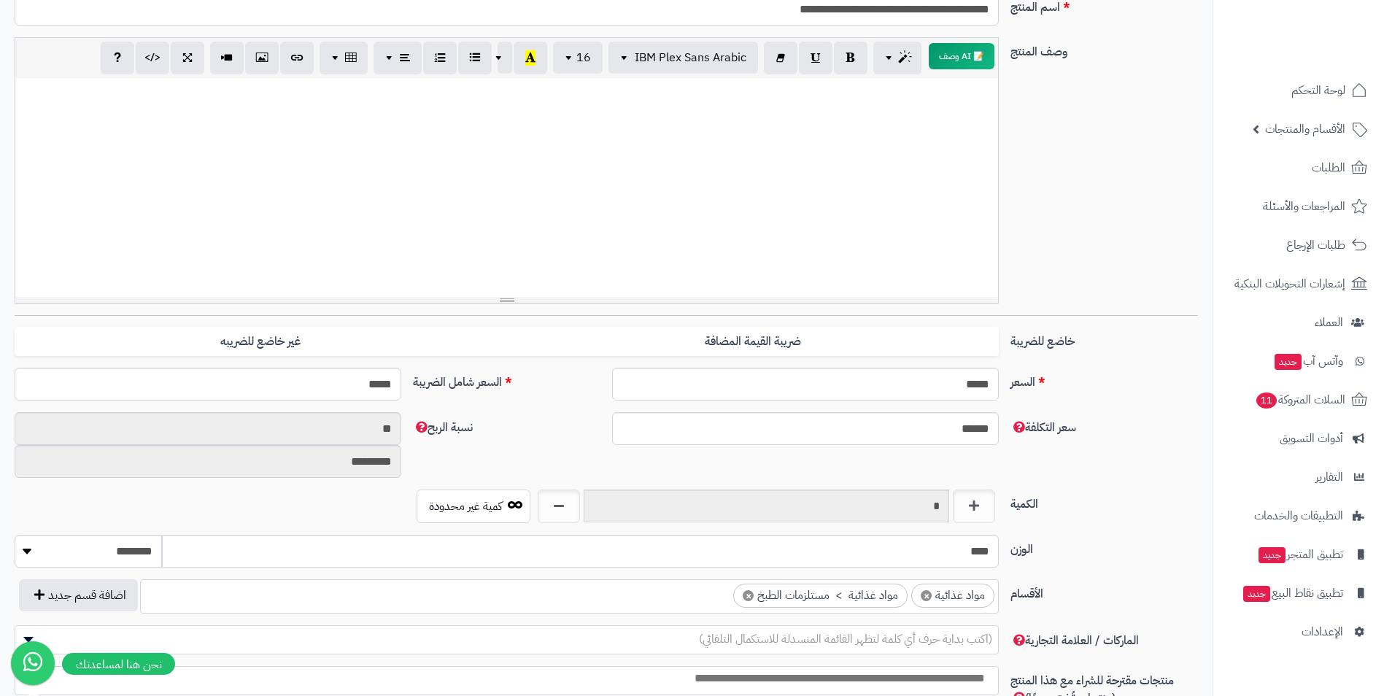
scroll to position [0, 0]
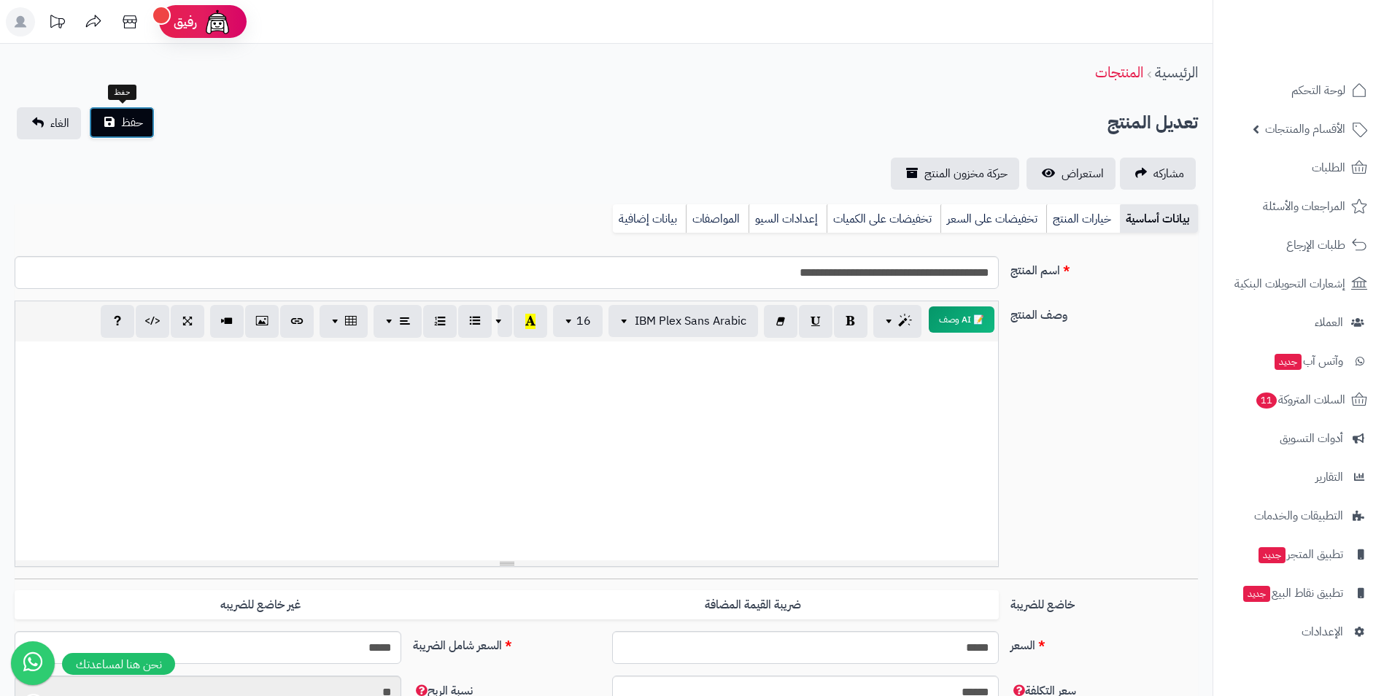
click at [128, 107] on button "حفظ" at bounding box center [122, 123] width 66 height 32
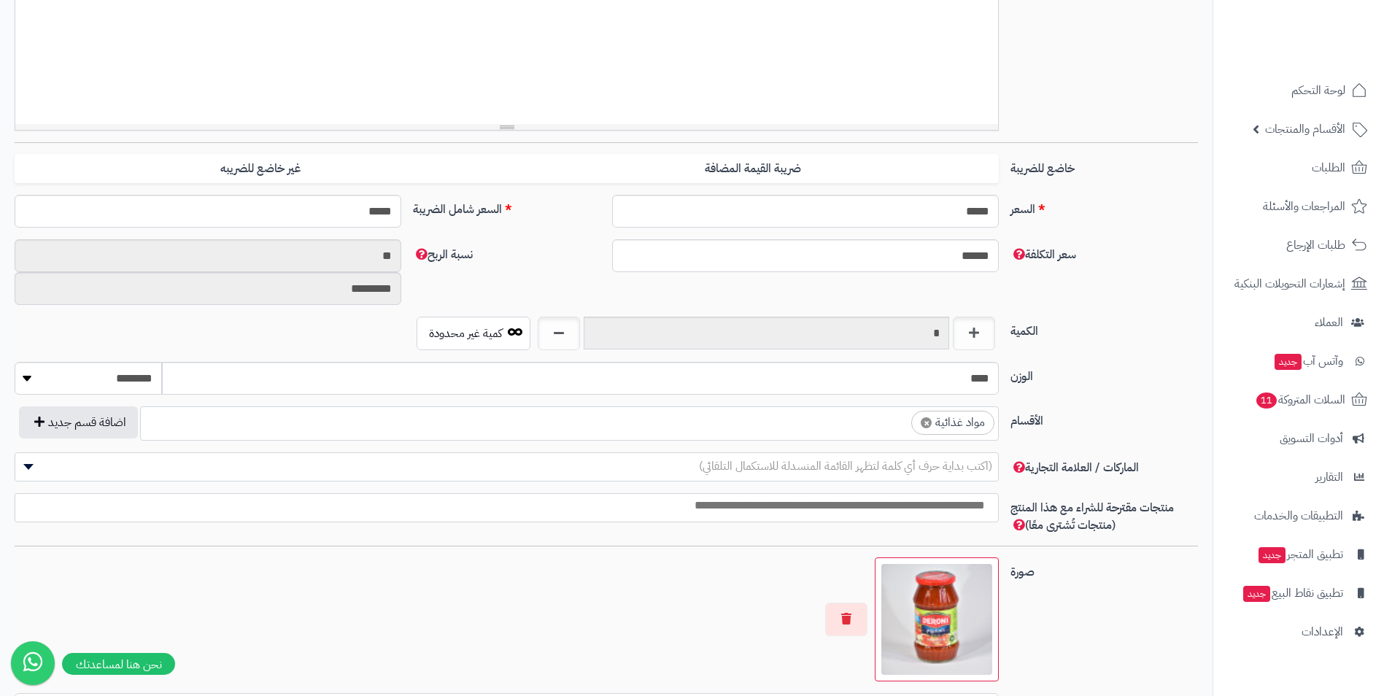
scroll to position [438, 0]
click at [844, 419] on ul "× مواد غذائية" at bounding box center [569, 420] width 857 height 28
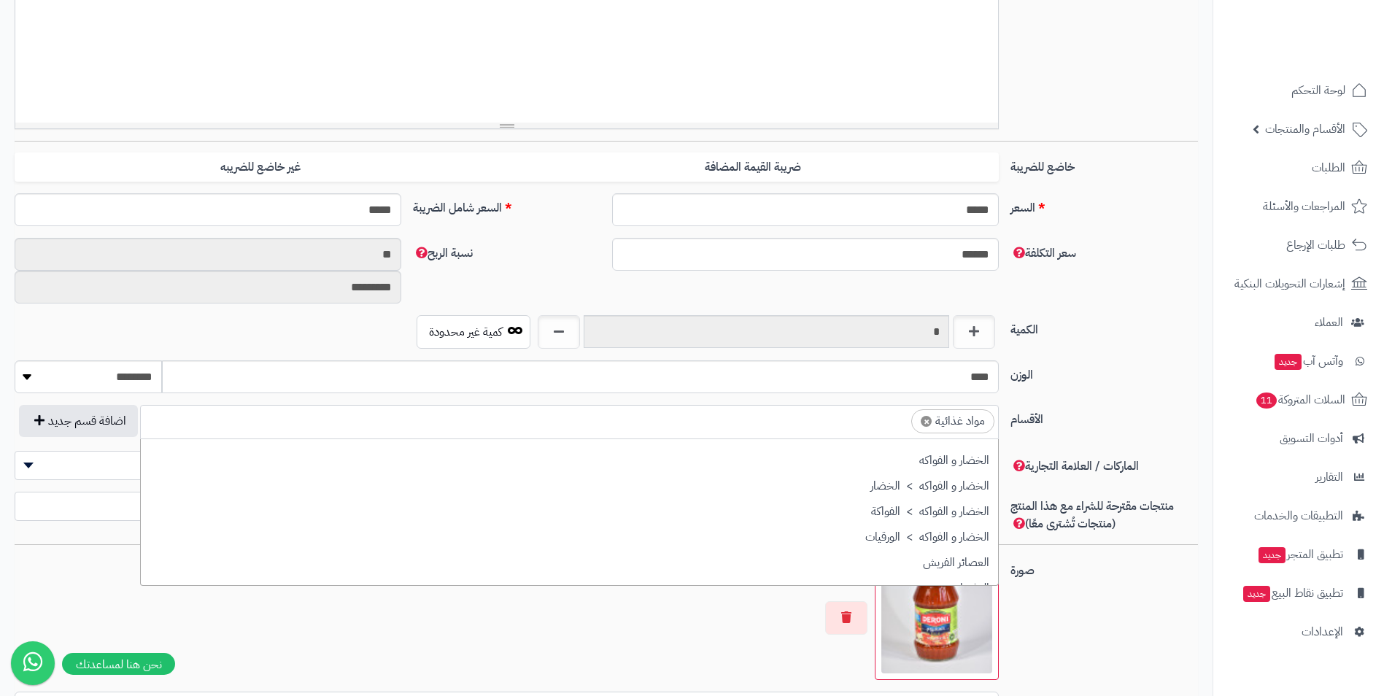
drag, startPoint x: 844, startPoint y: 419, endPoint x: 872, endPoint y: 426, distance: 29.4
click at [872, 426] on ul "× مواد غذائية" at bounding box center [569, 420] width 857 height 28
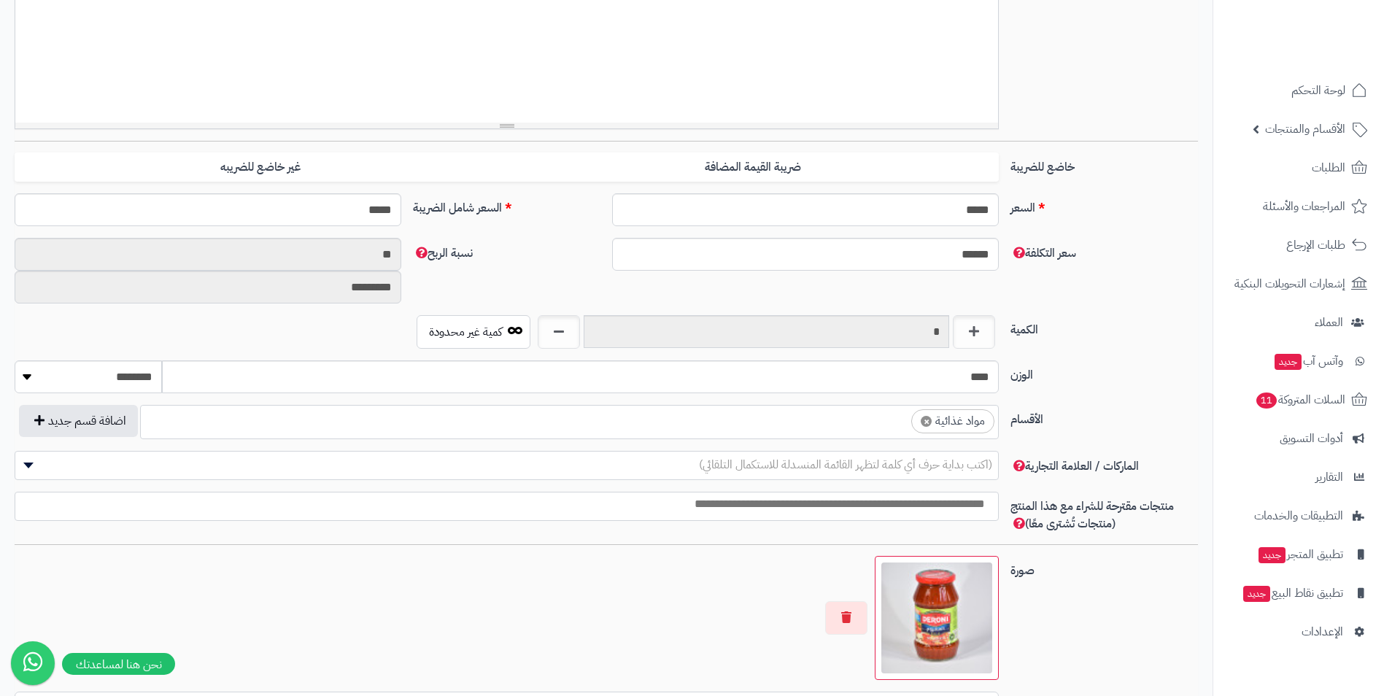
click at [879, 425] on ul "× مواد غذائية" at bounding box center [569, 420] width 857 height 28
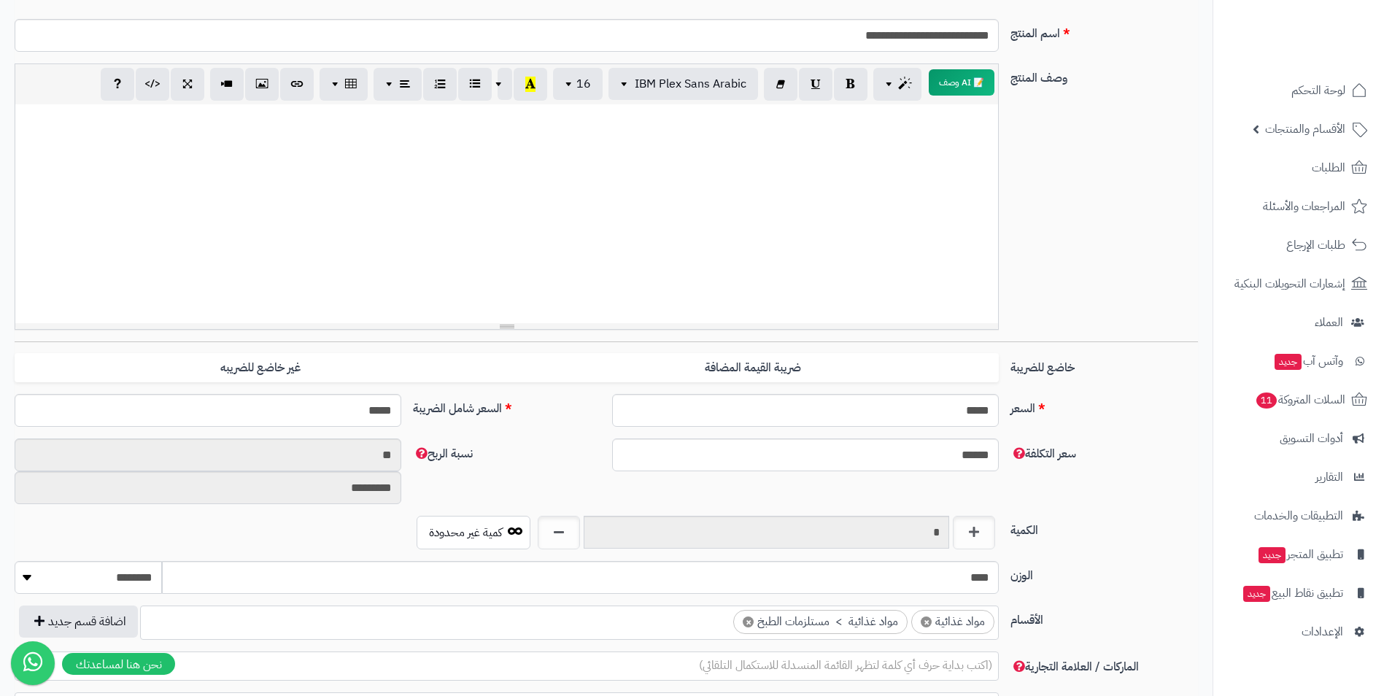
scroll to position [73, 0]
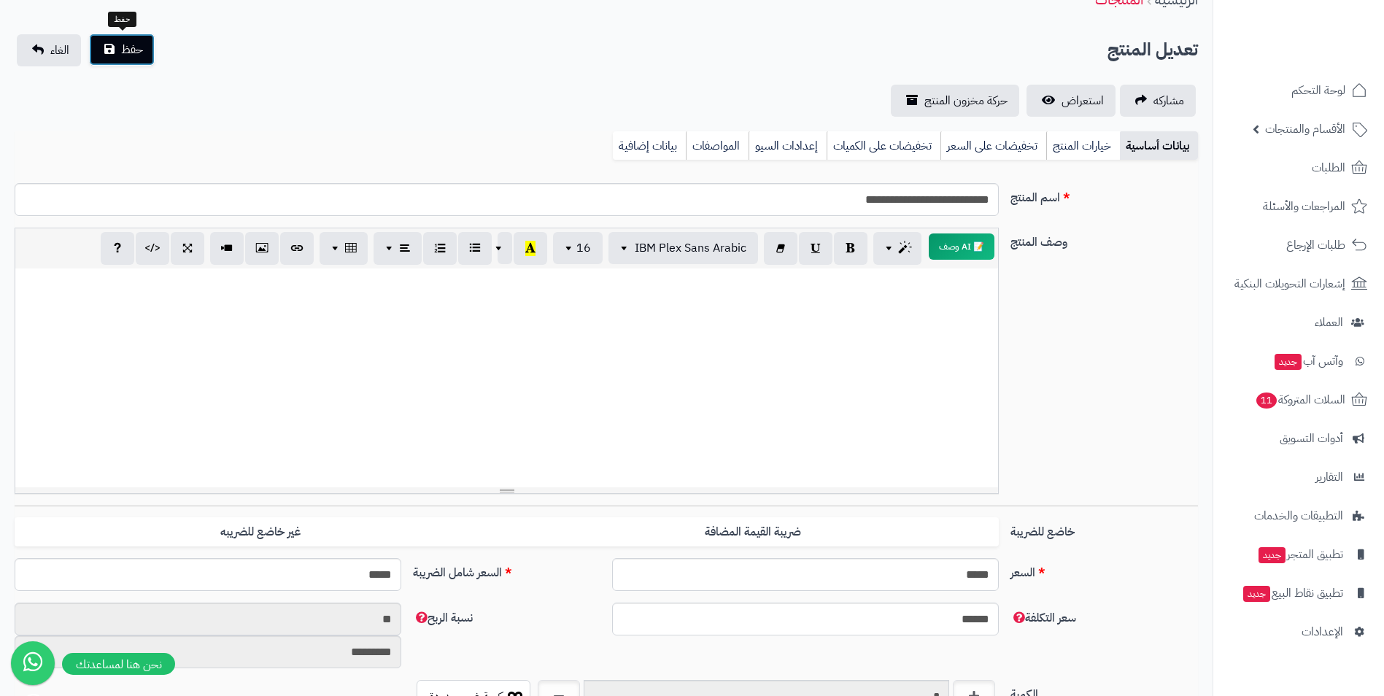
click at [143, 50] on button "حفظ" at bounding box center [122, 50] width 66 height 32
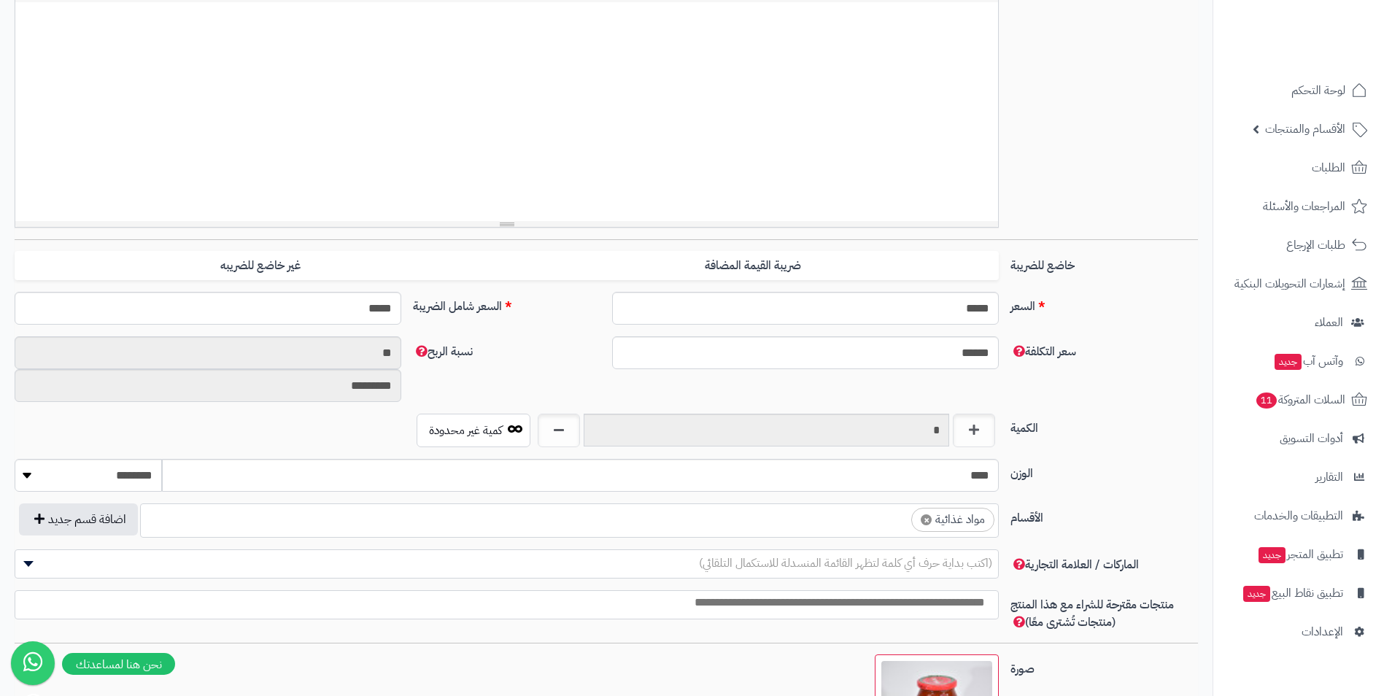
scroll to position [365, 0]
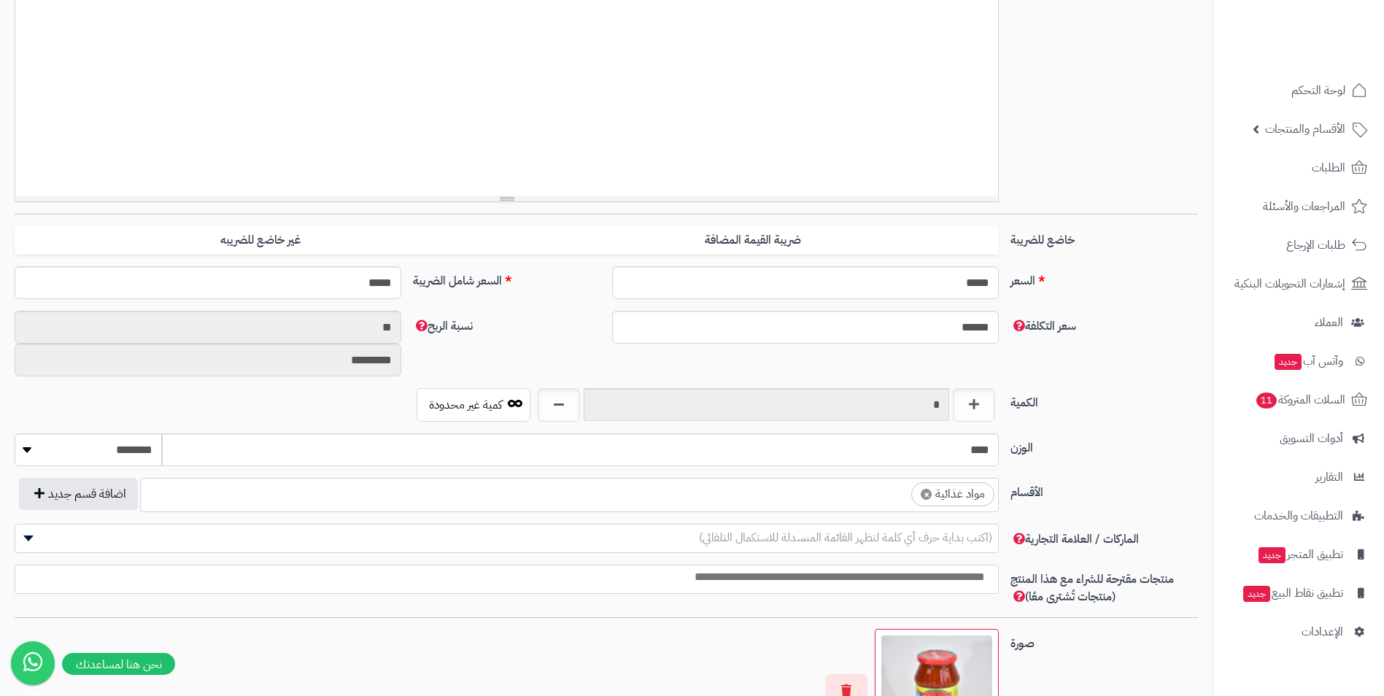
click at [838, 484] on ul "× مواد غذائية" at bounding box center [569, 493] width 857 height 28
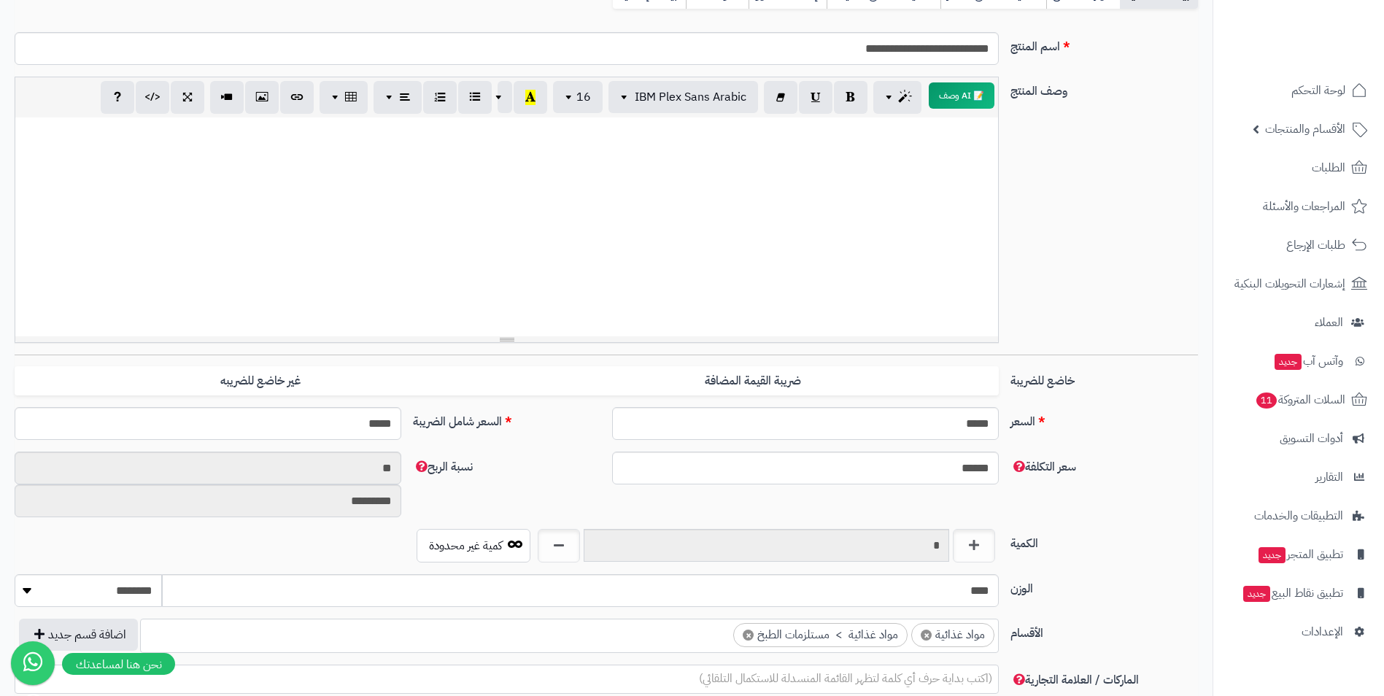
scroll to position [0, 0]
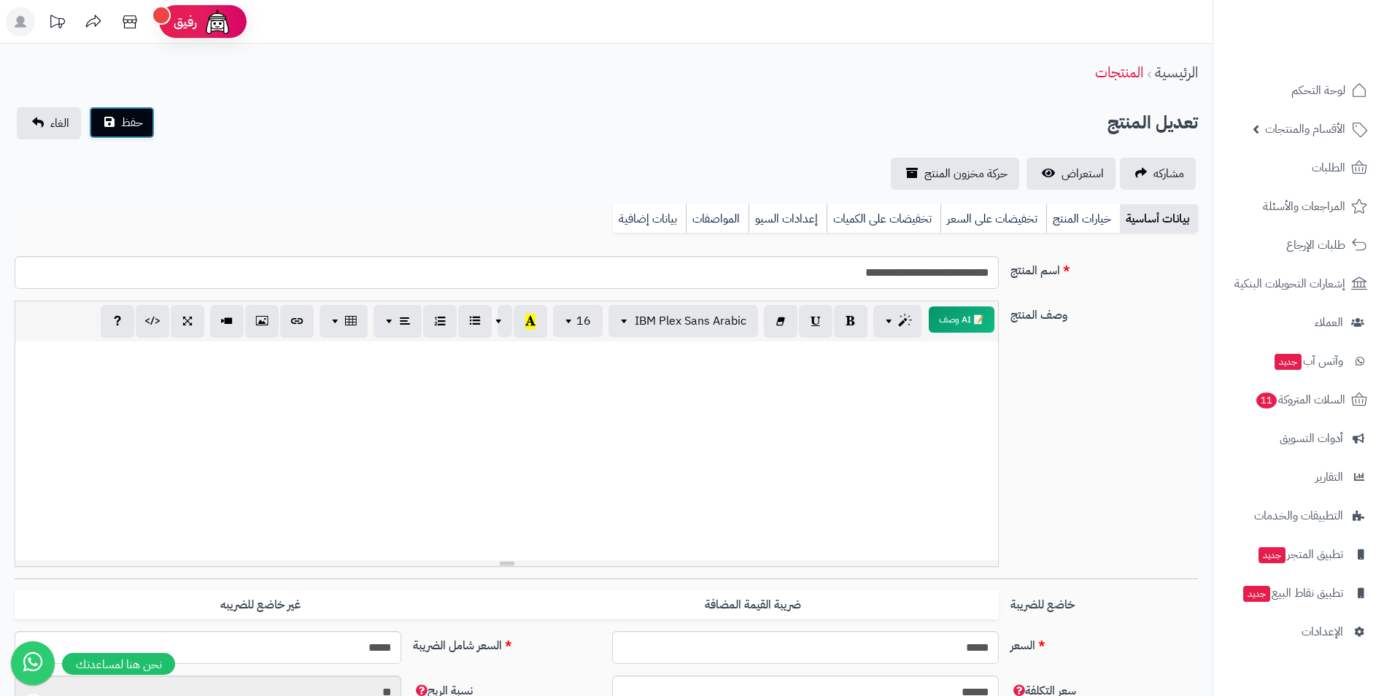
click at [111, 136] on button "حفظ" at bounding box center [122, 123] width 66 height 32
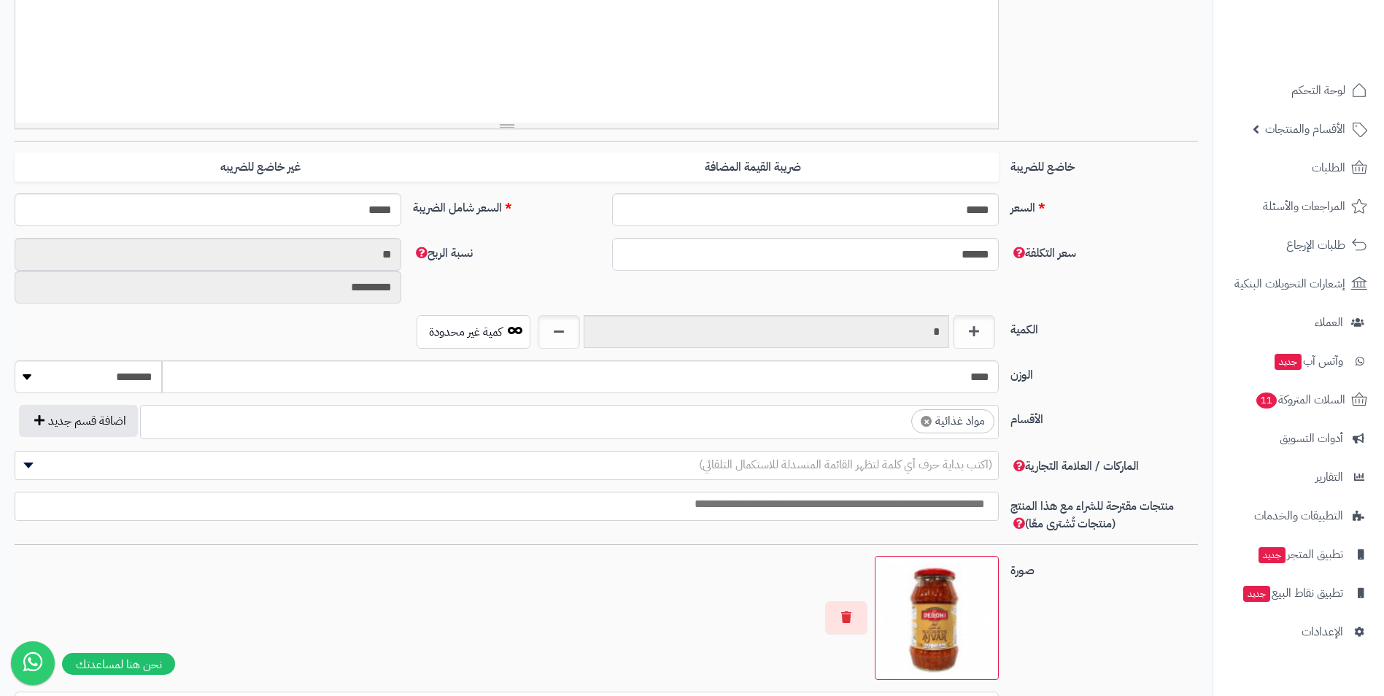
scroll to position [559, 0]
click at [876, 428] on ul "× مواد غذائية" at bounding box center [569, 420] width 857 height 28
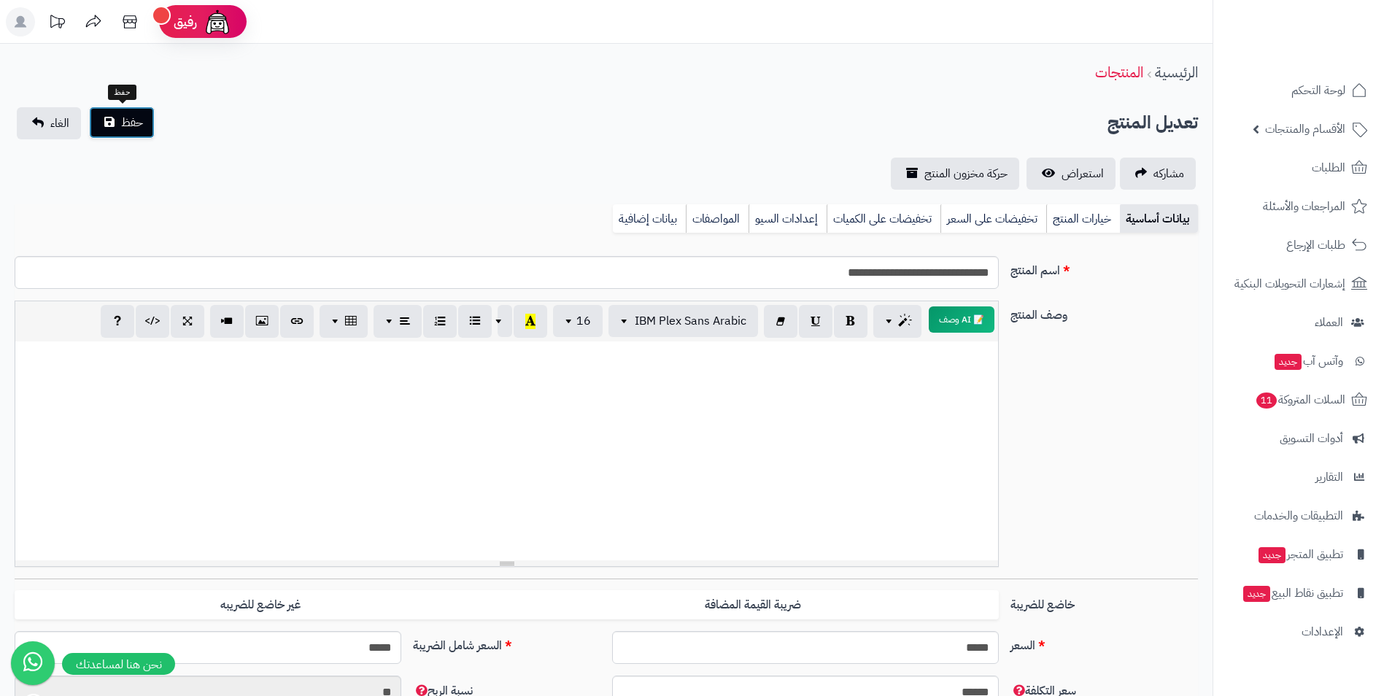
click at [124, 116] on span "حفظ" at bounding box center [132, 123] width 22 height 18
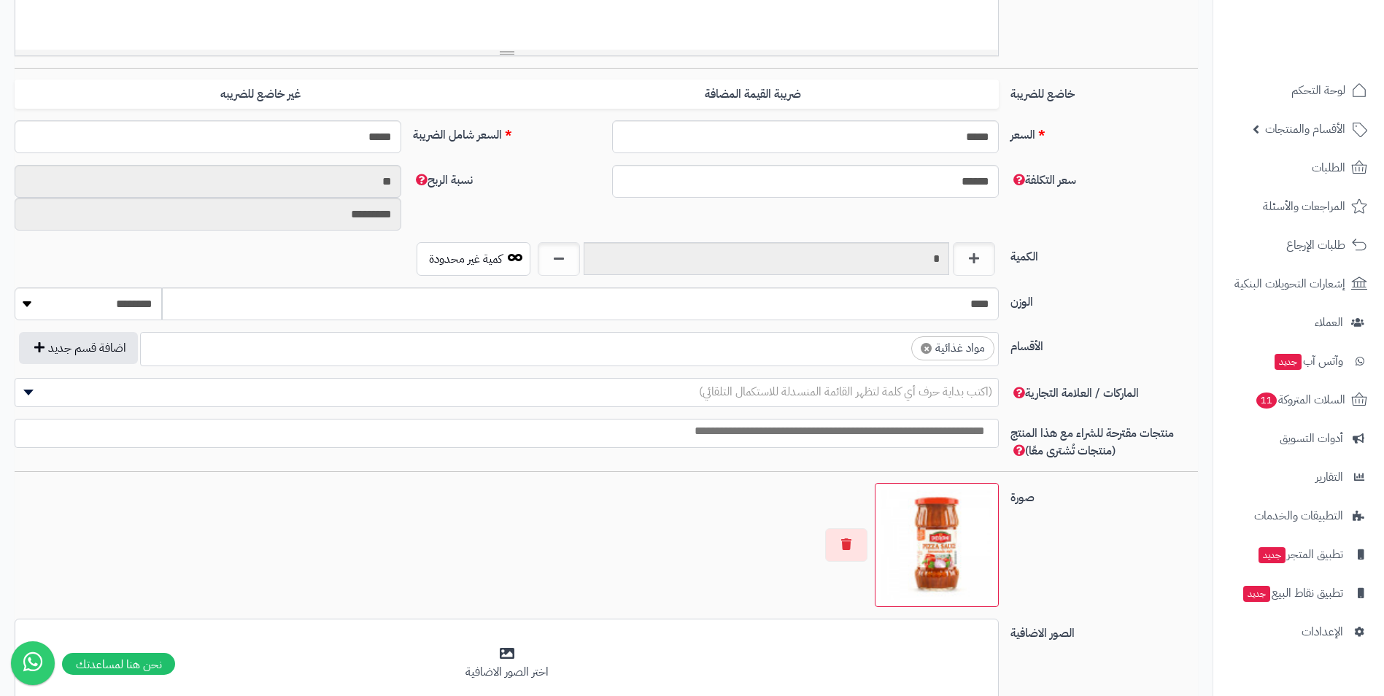
scroll to position [559, 0]
click at [841, 342] on ul "× مواد غذائية" at bounding box center [569, 347] width 857 height 28
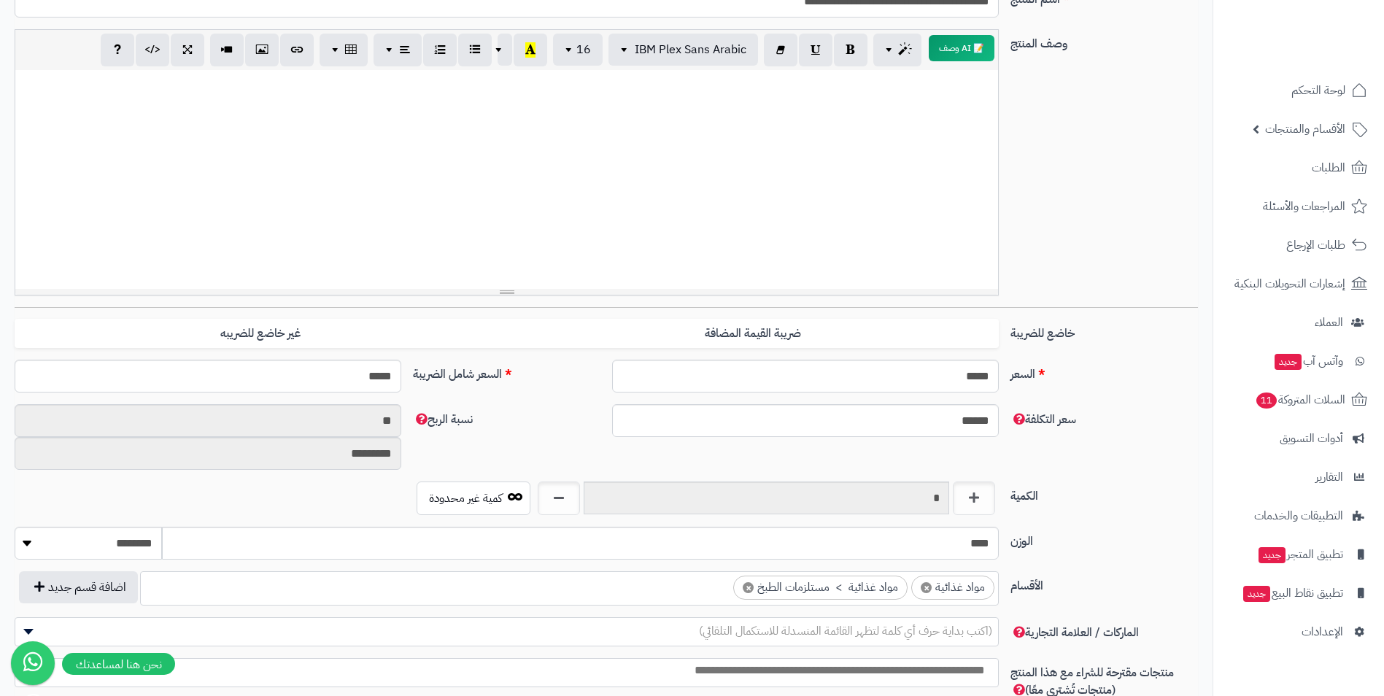
scroll to position [0, 0]
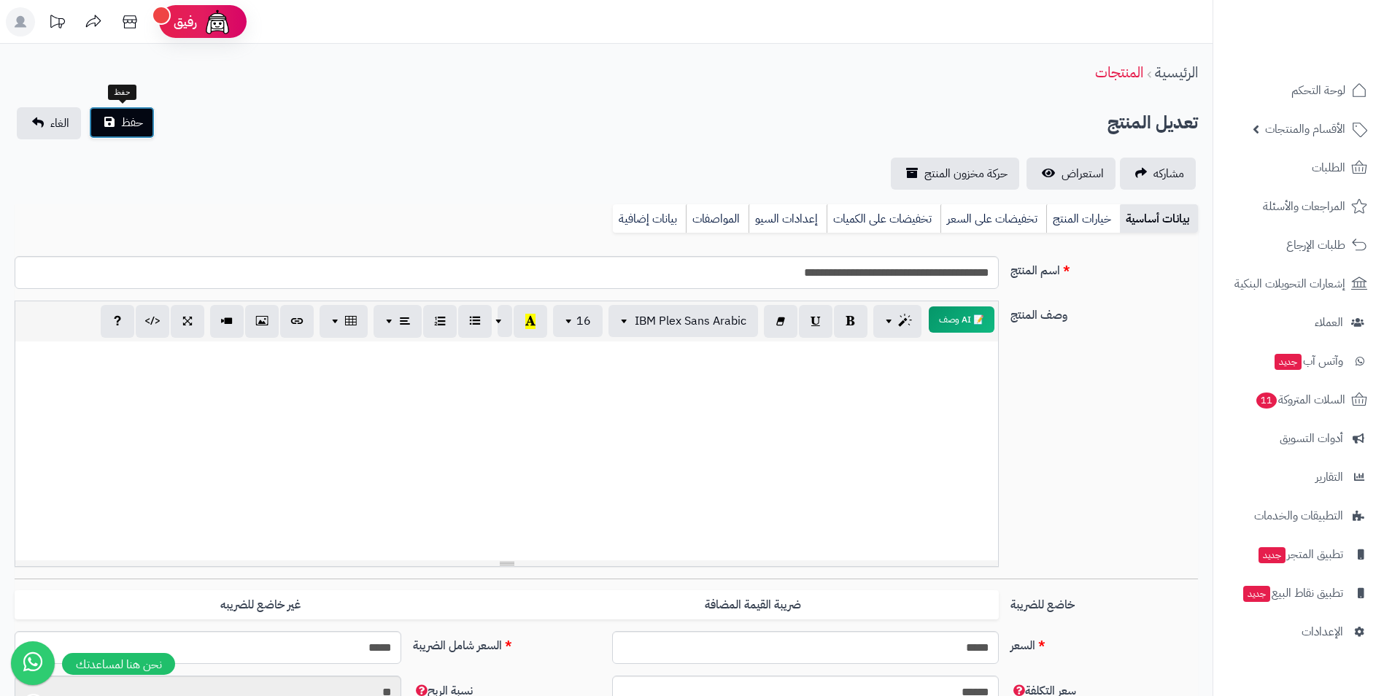
click at [153, 123] on button "حفظ" at bounding box center [122, 123] width 66 height 32
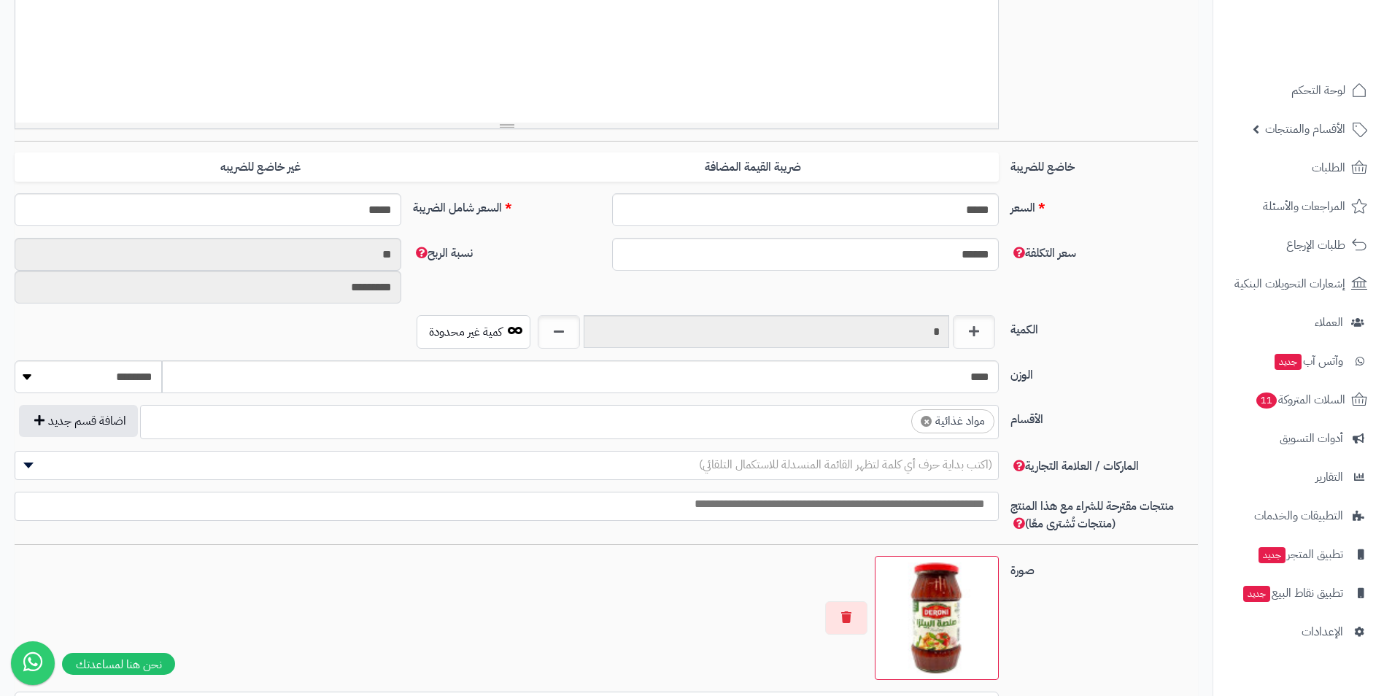
scroll to position [559, 0]
click at [803, 417] on ul "× مواد غذائية" at bounding box center [569, 420] width 857 height 28
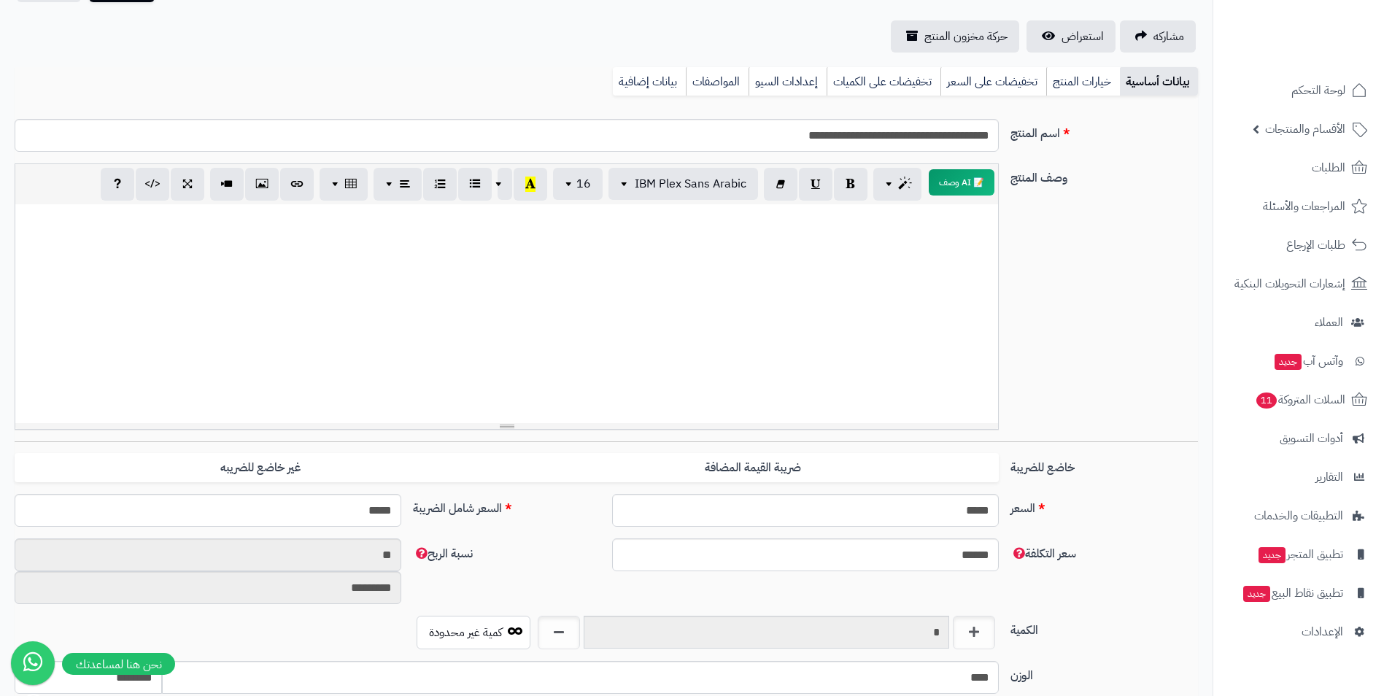
scroll to position [0, 0]
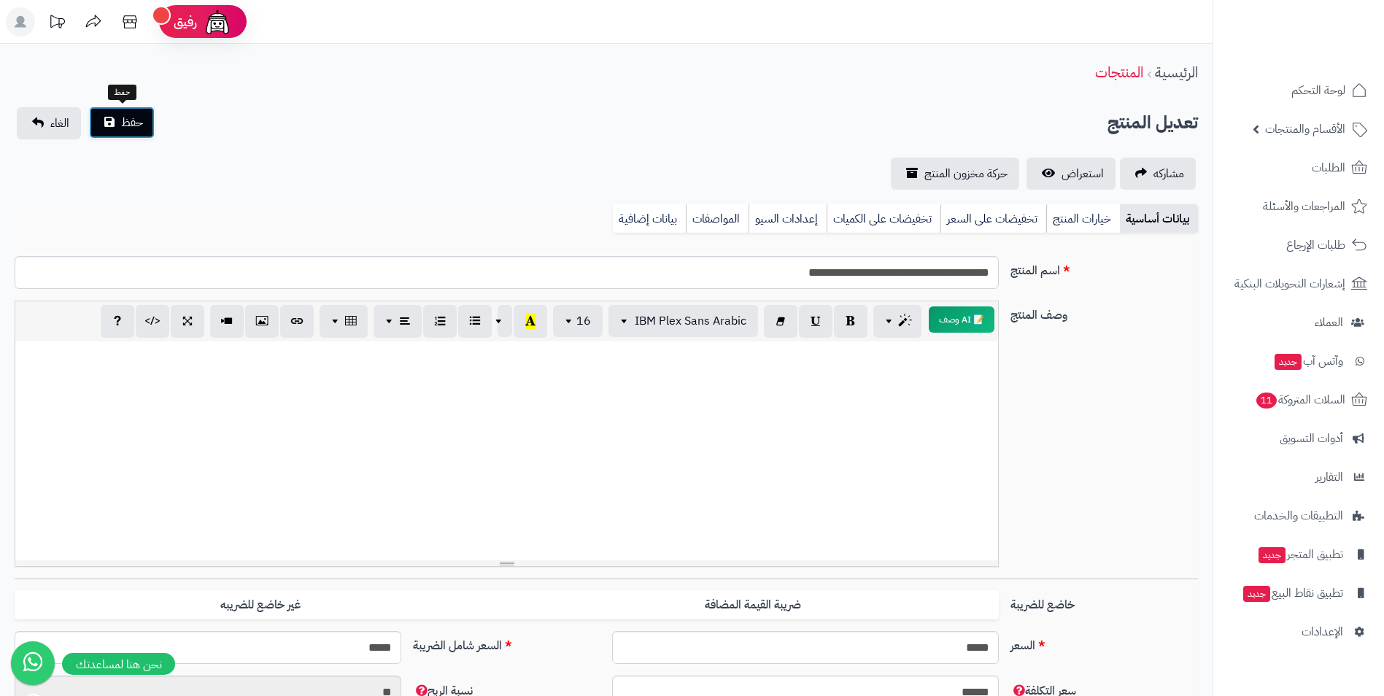
click at [118, 115] on button "حفظ" at bounding box center [122, 123] width 66 height 32
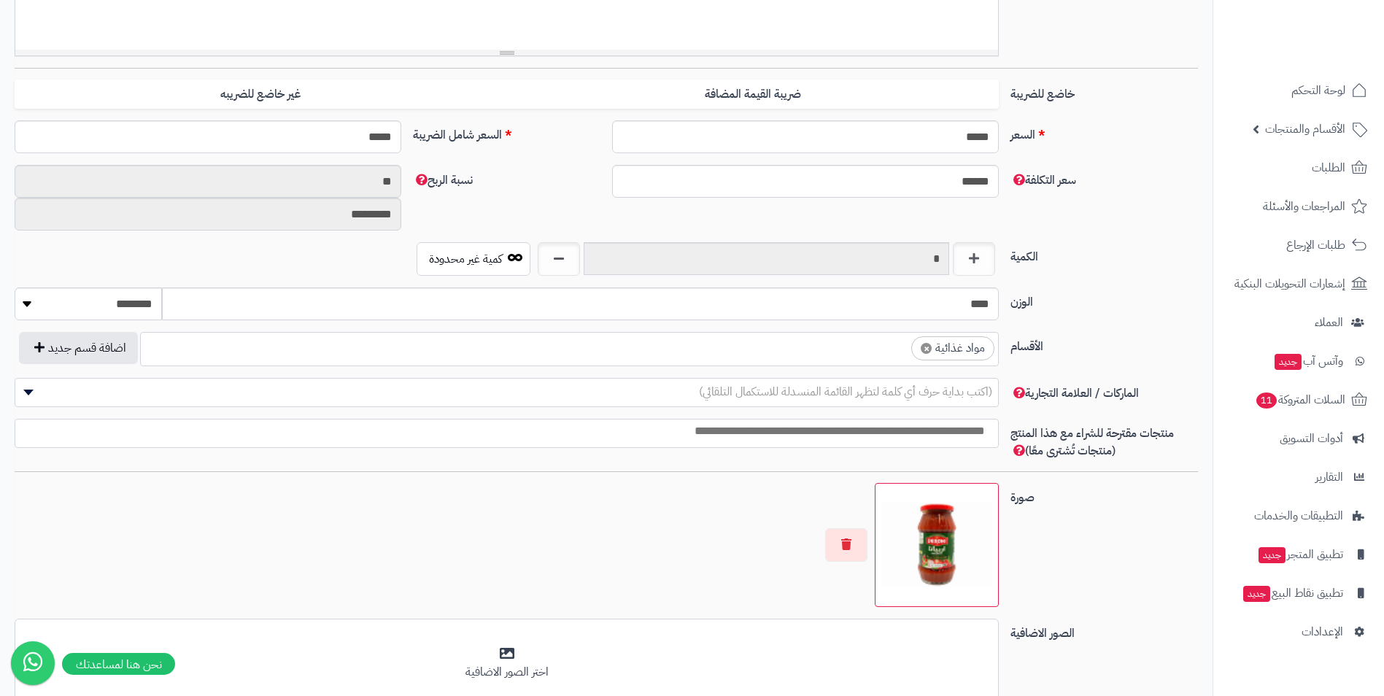
scroll to position [559, 0]
click at [794, 351] on ul "× مواد غذائية" at bounding box center [569, 347] width 857 height 28
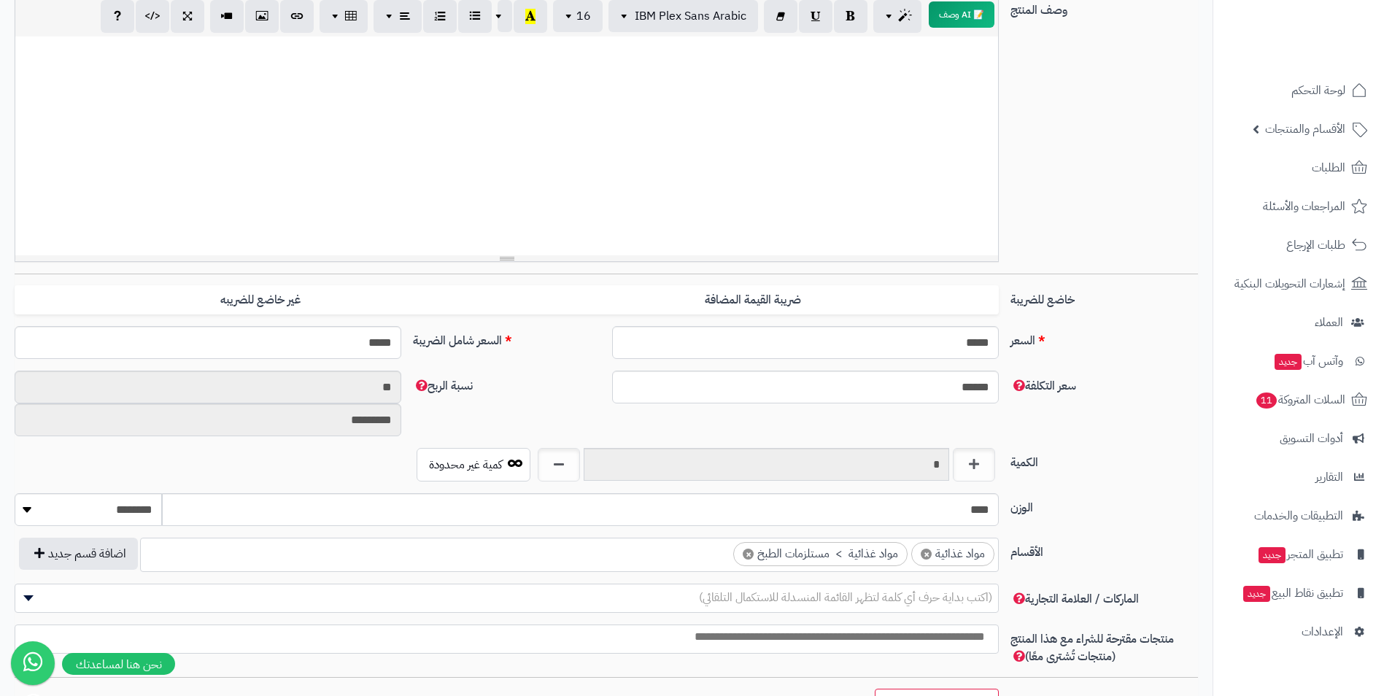
scroll to position [0, 0]
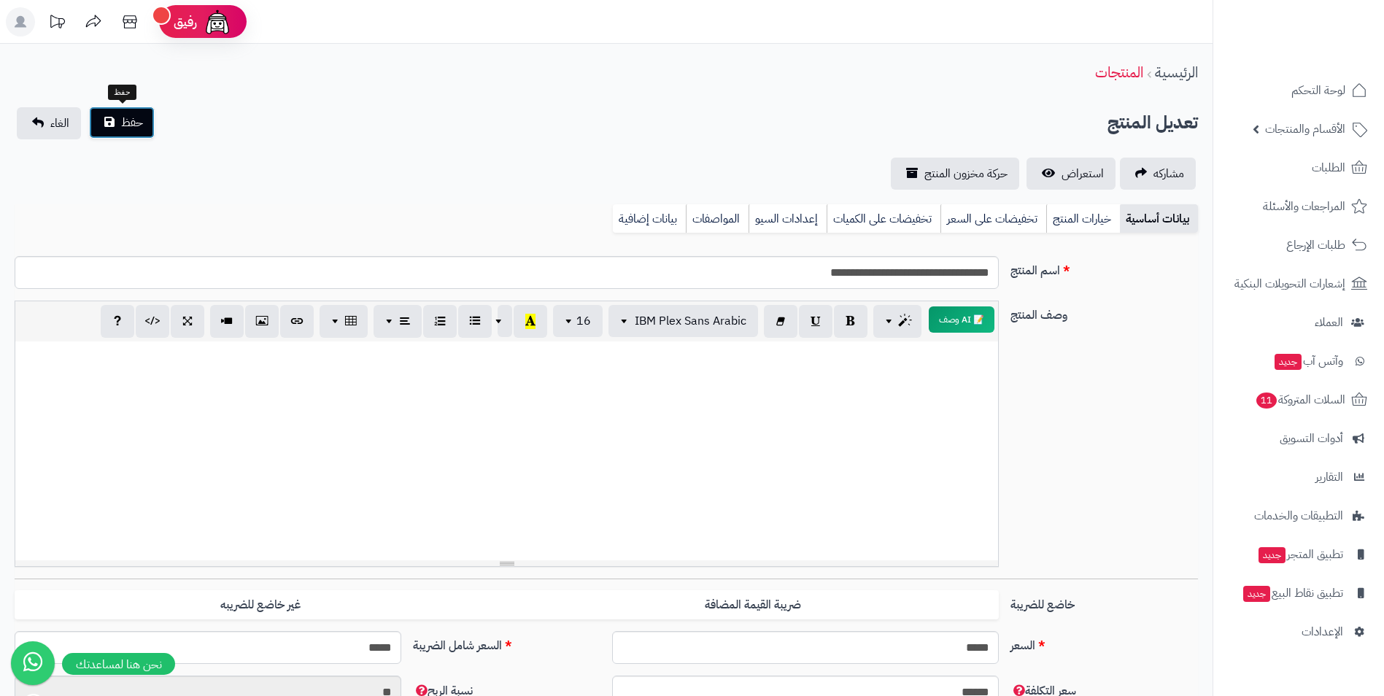
click at [142, 129] on span "حفظ" at bounding box center [132, 123] width 22 height 18
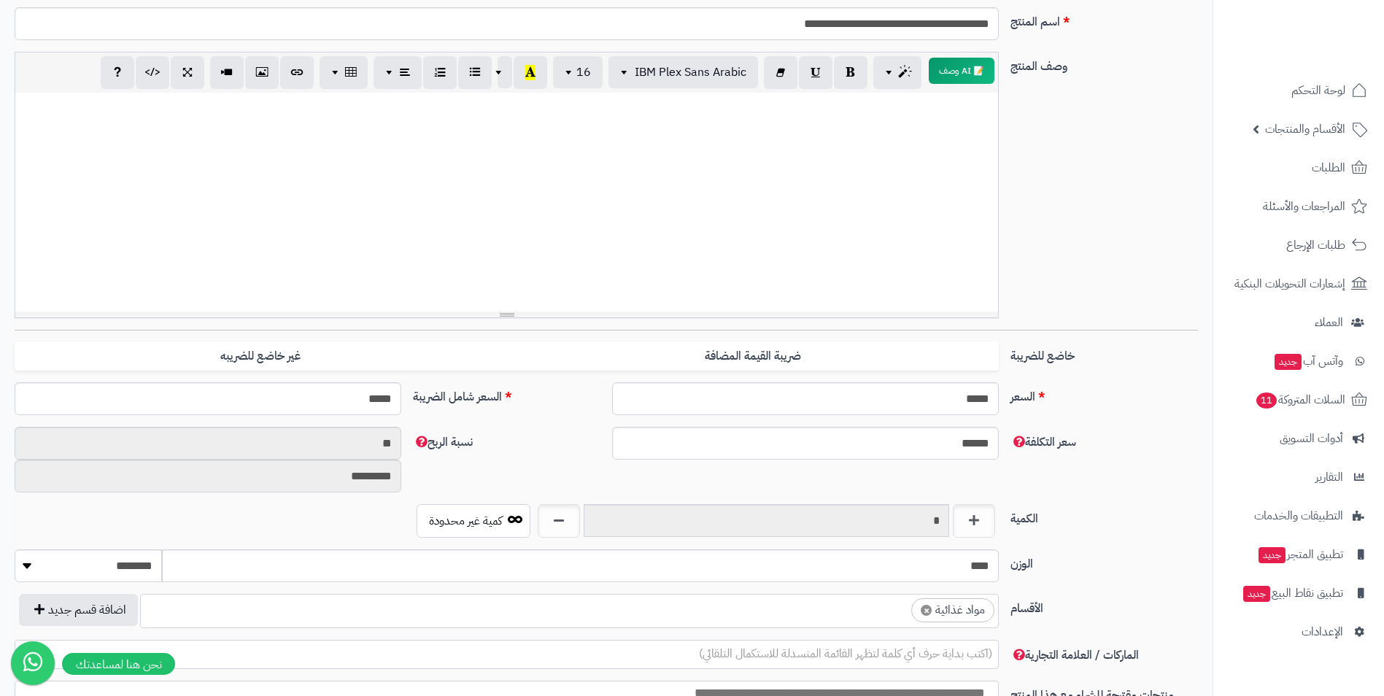
scroll to position [292, 0]
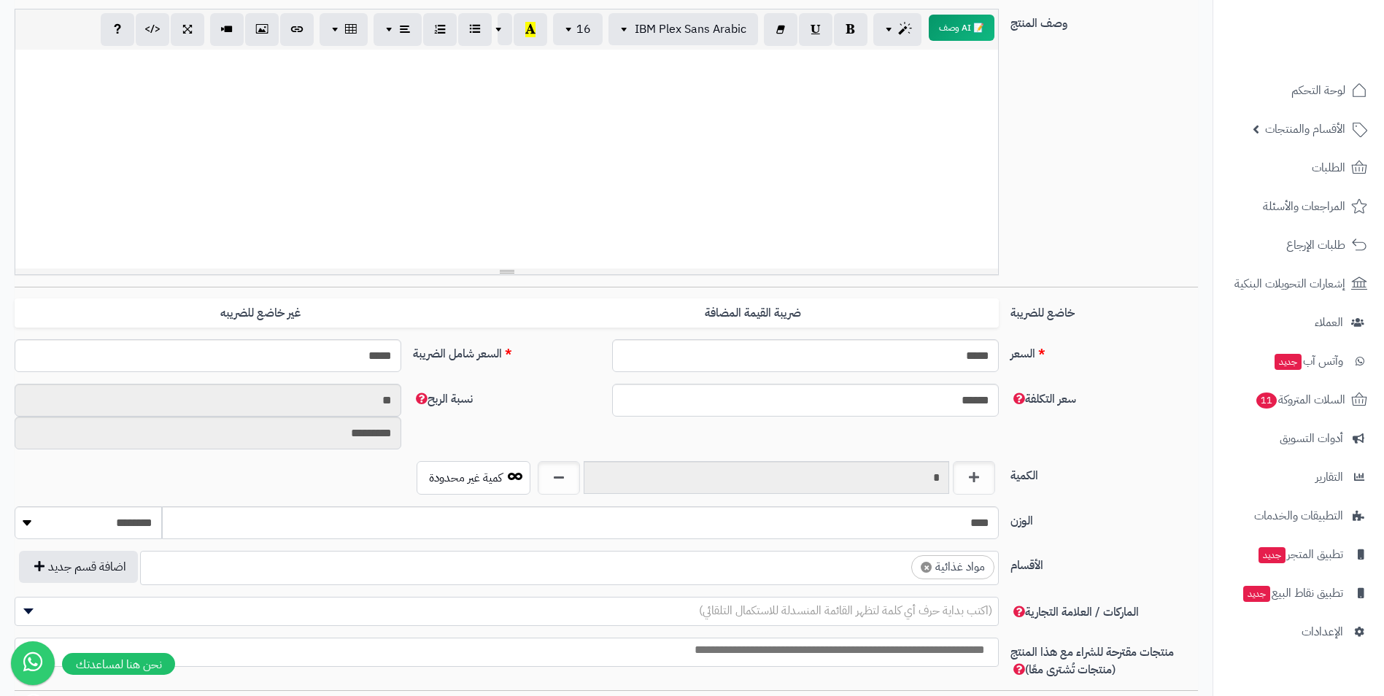
click at [811, 575] on ul "× مواد غذائية" at bounding box center [569, 566] width 857 height 28
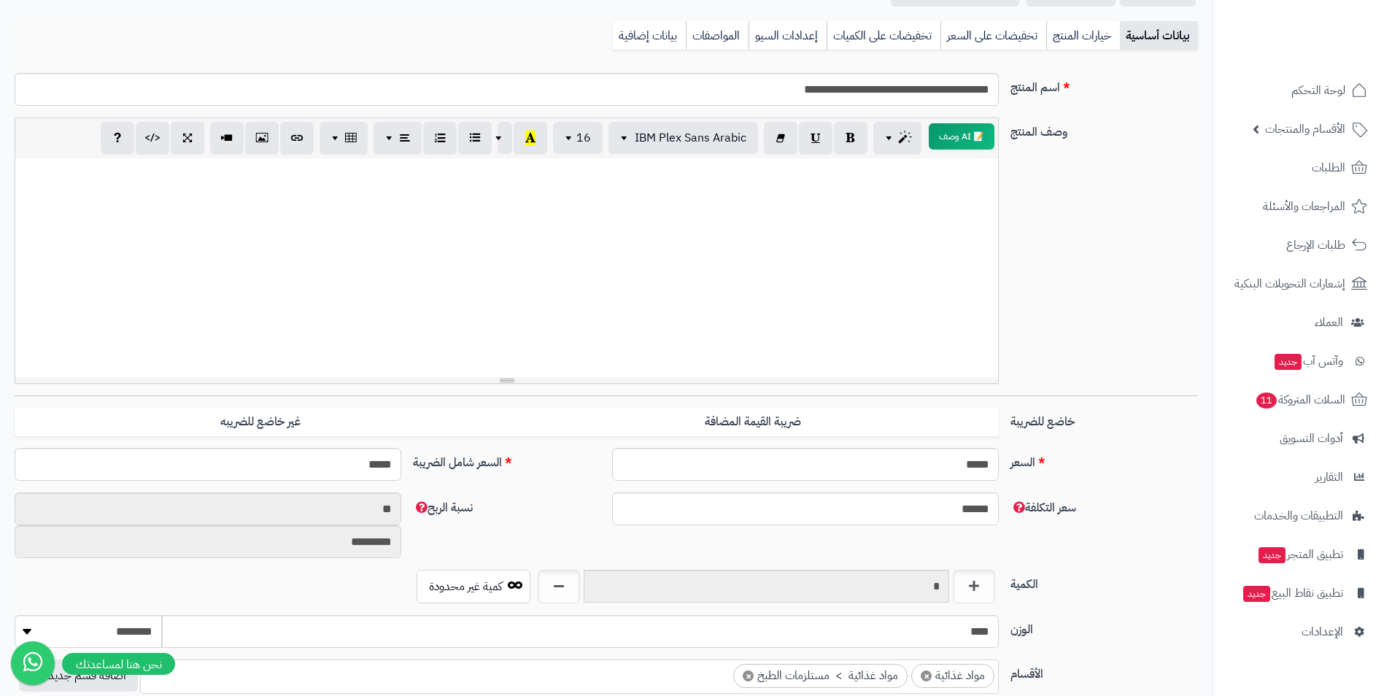
scroll to position [0, 0]
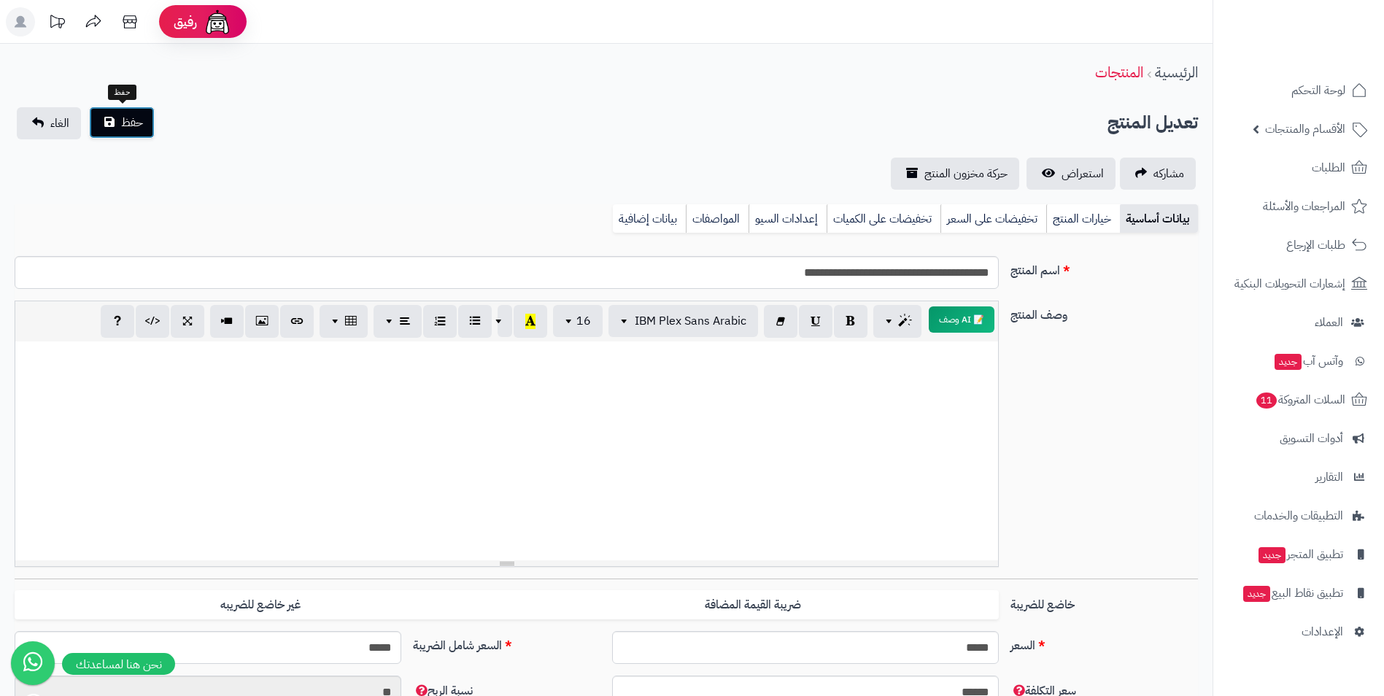
click at [129, 120] on span "حفظ" at bounding box center [132, 123] width 22 height 18
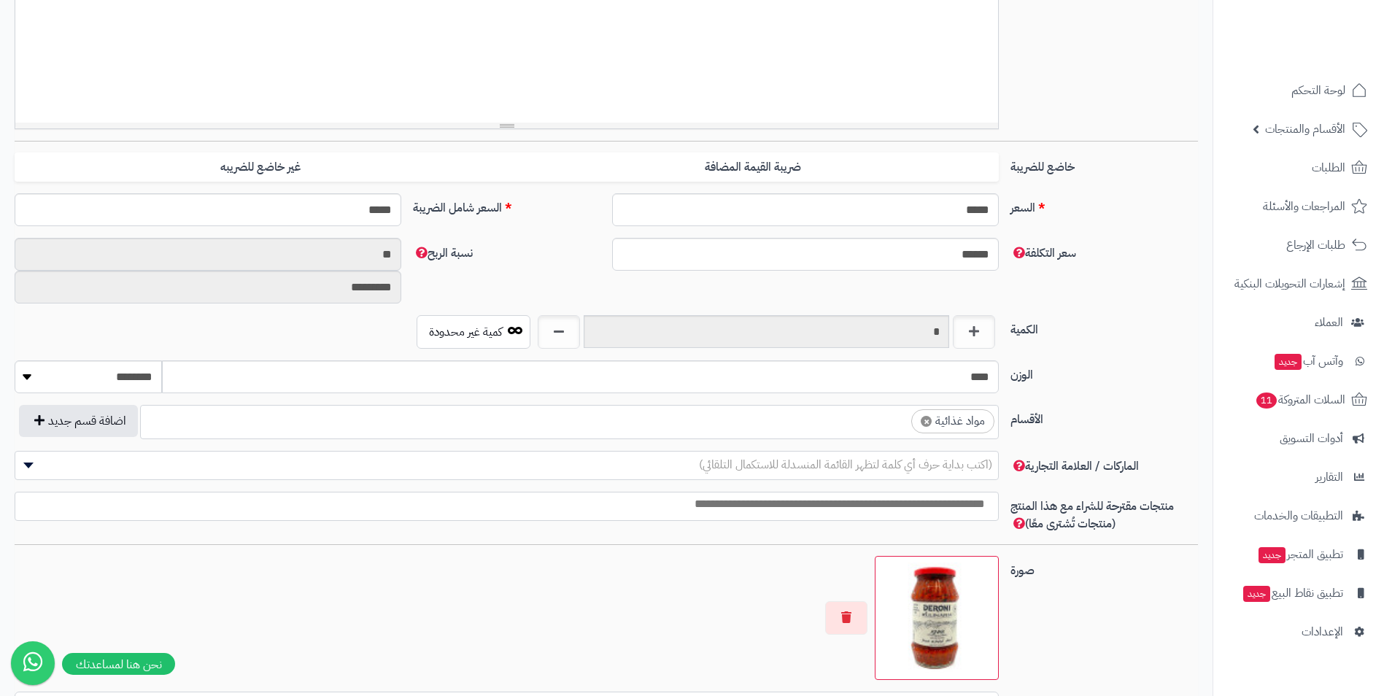
scroll to position [559, 0]
click at [833, 431] on ul "× مواد غذائية" at bounding box center [569, 420] width 857 height 28
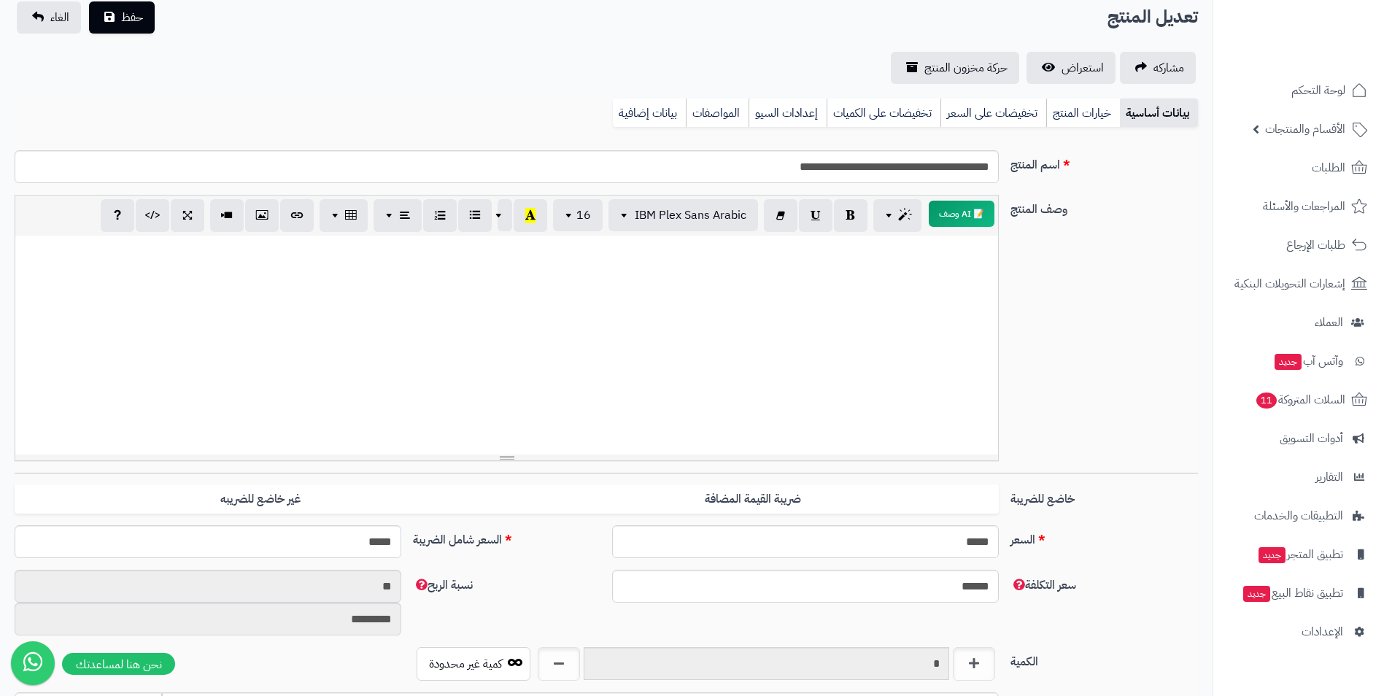
scroll to position [0, 0]
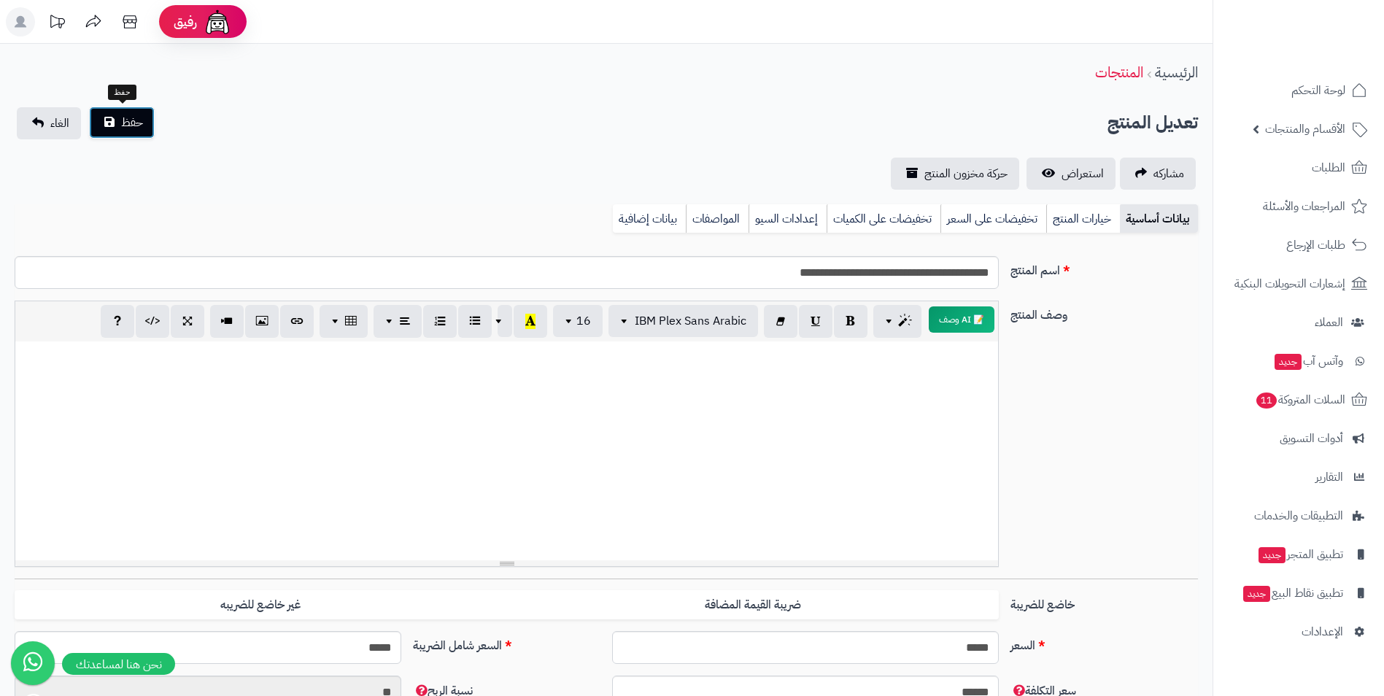
click at [122, 134] on button "حفظ" at bounding box center [122, 123] width 66 height 32
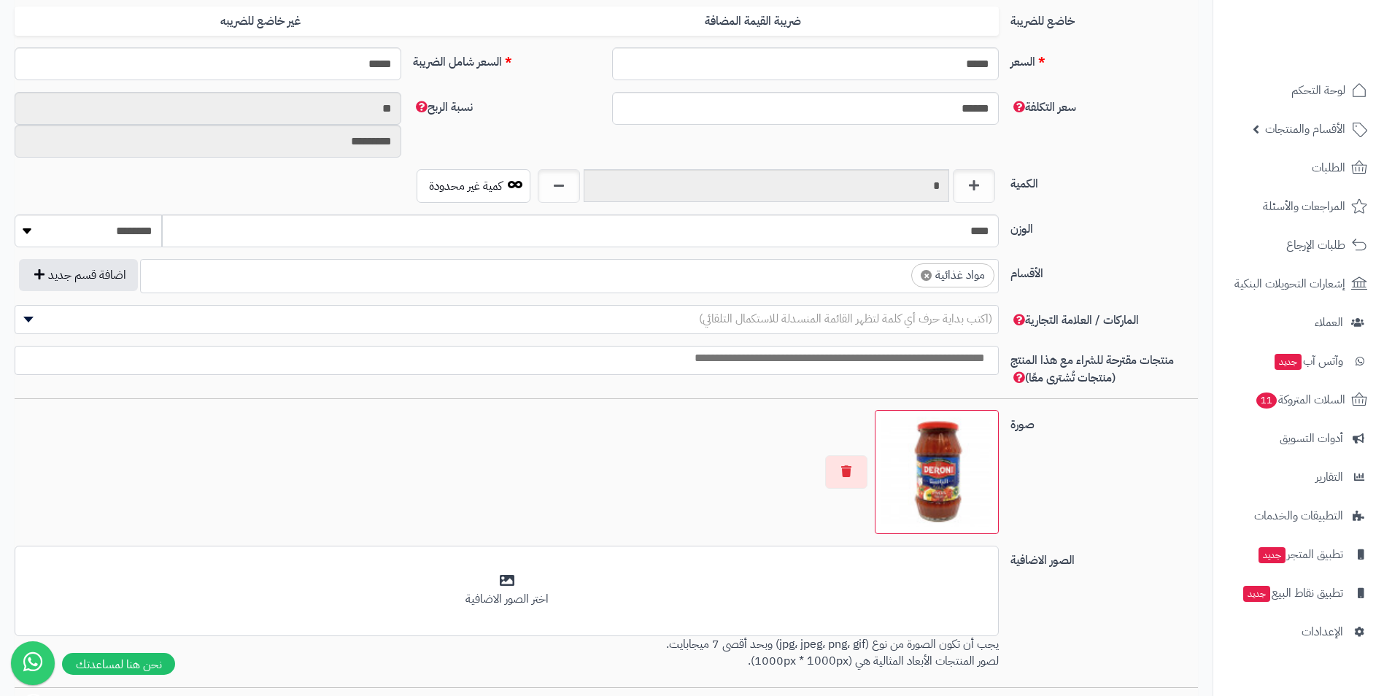
scroll to position [559, 0]
click at [774, 279] on ul "× مواد غذائية" at bounding box center [569, 274] width 857 height 28
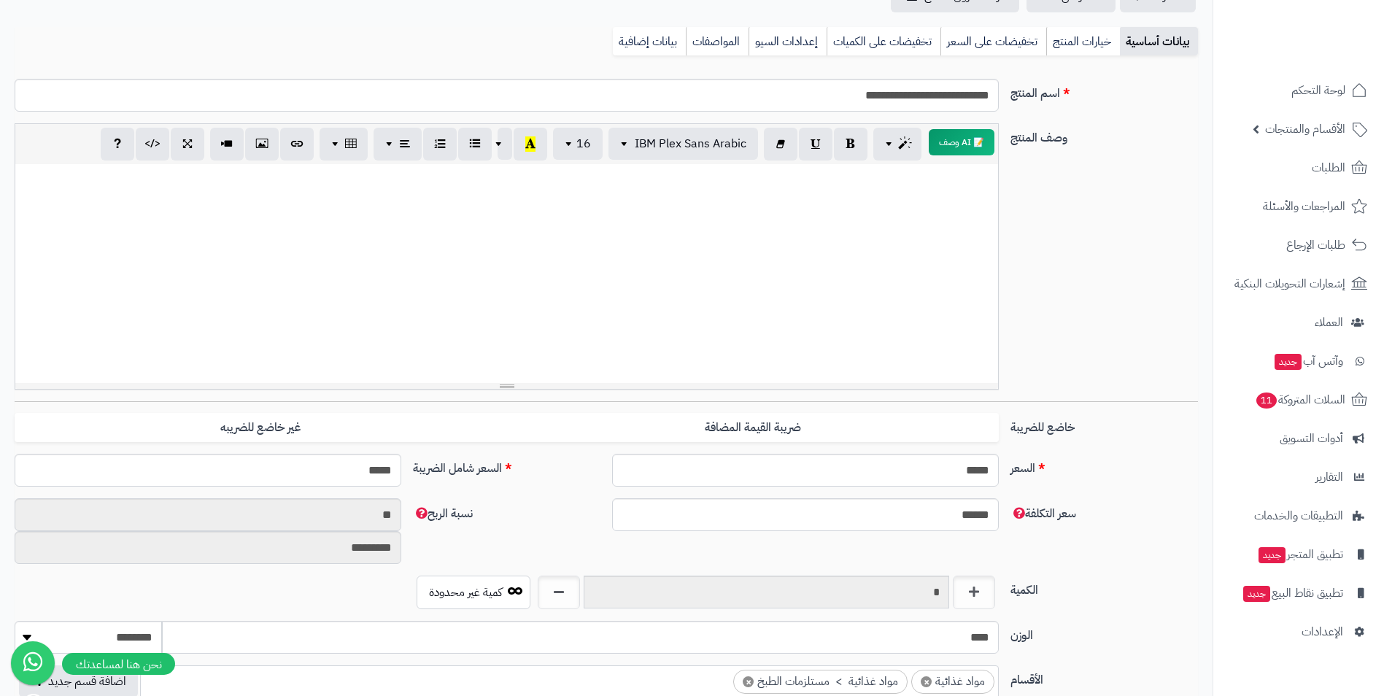
scroll to position [0, 0]
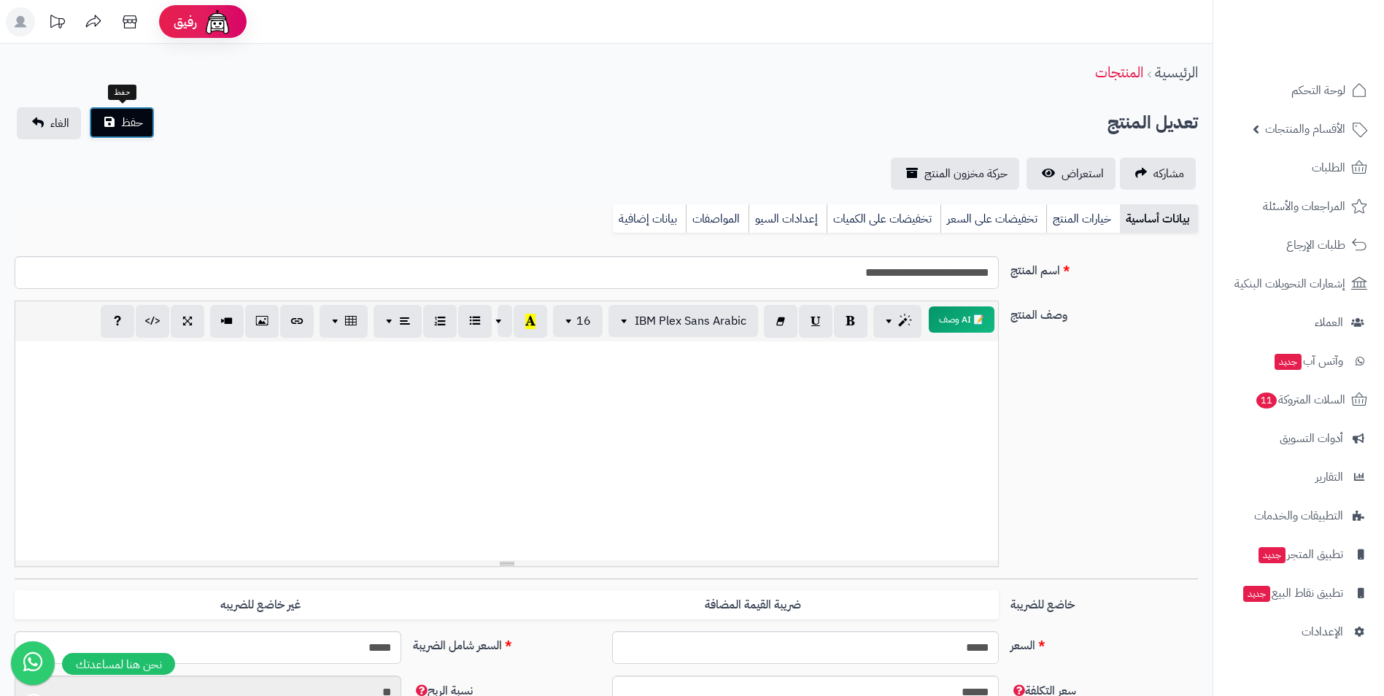
click at [144, 117] on button "حفظ" at bounding box center [122, 123] width 66 height 32
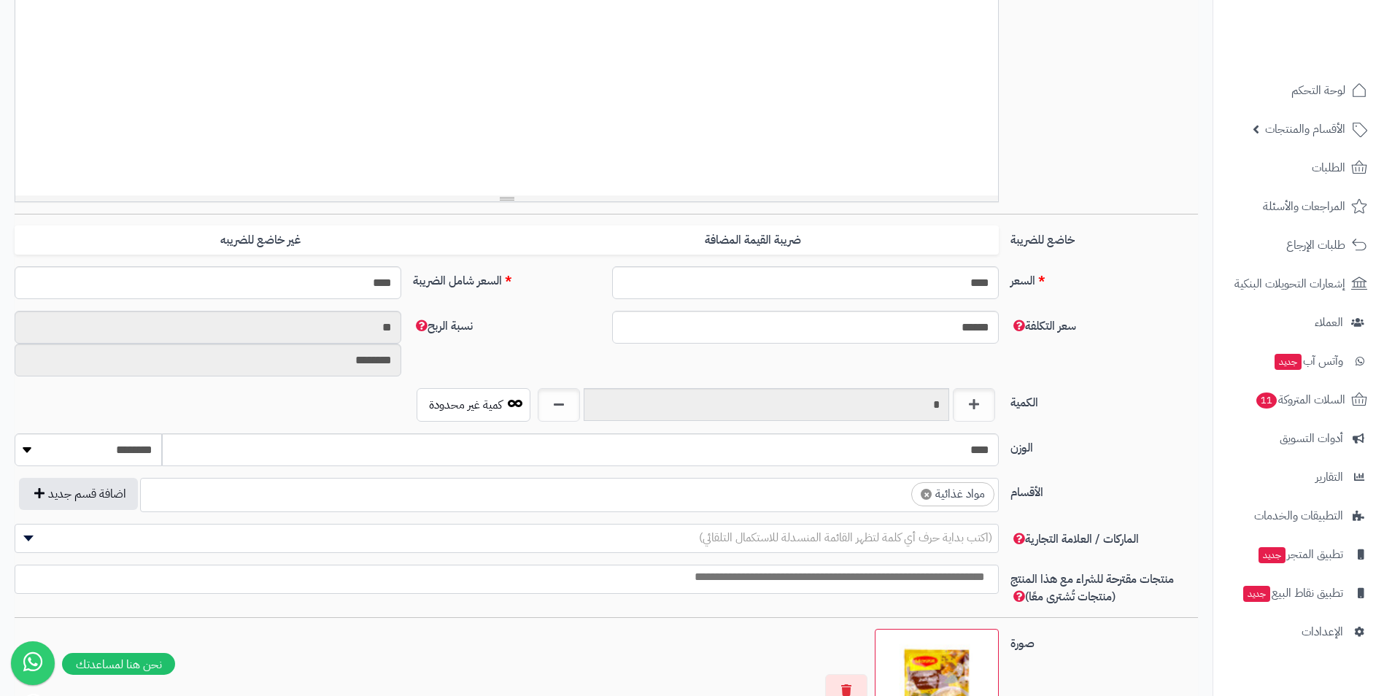
scroll to position [559, 0]
click at [829, 506] on ul "× مواد غذائية" at bounding box center [569, 493] width 857 height 28
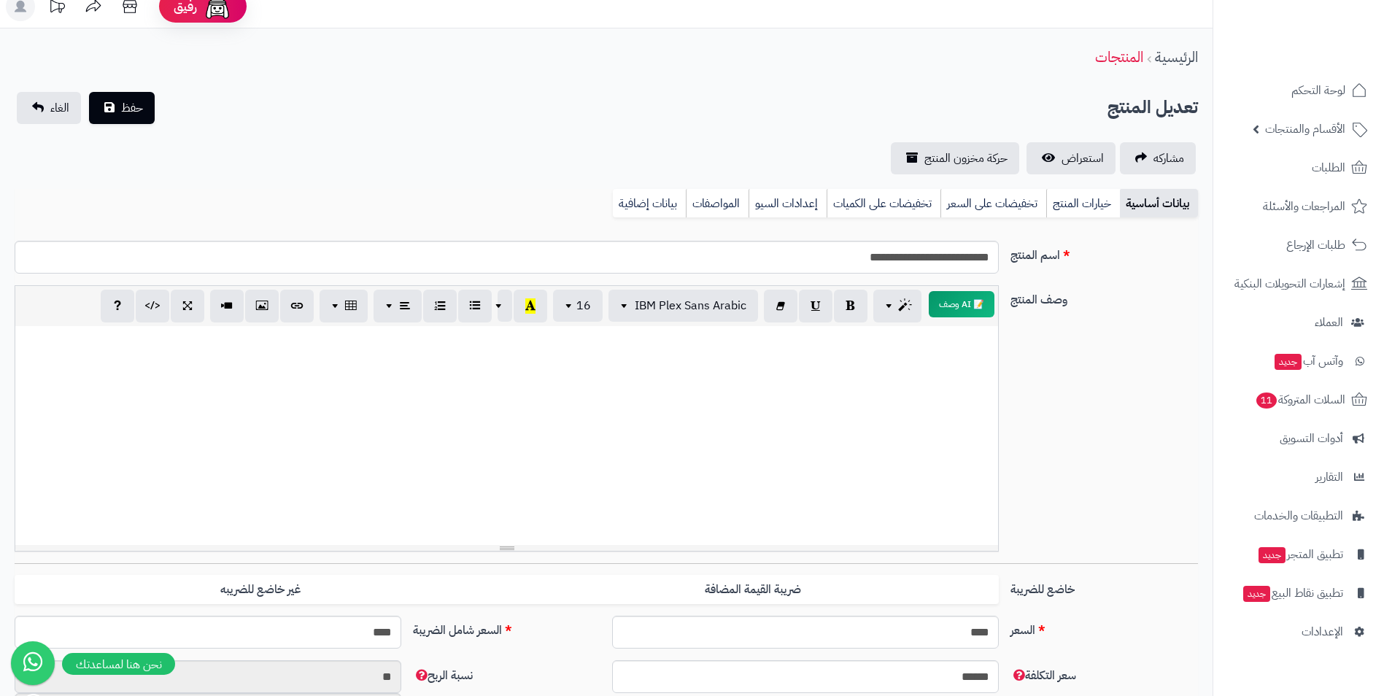
scroll to position [0, 0]
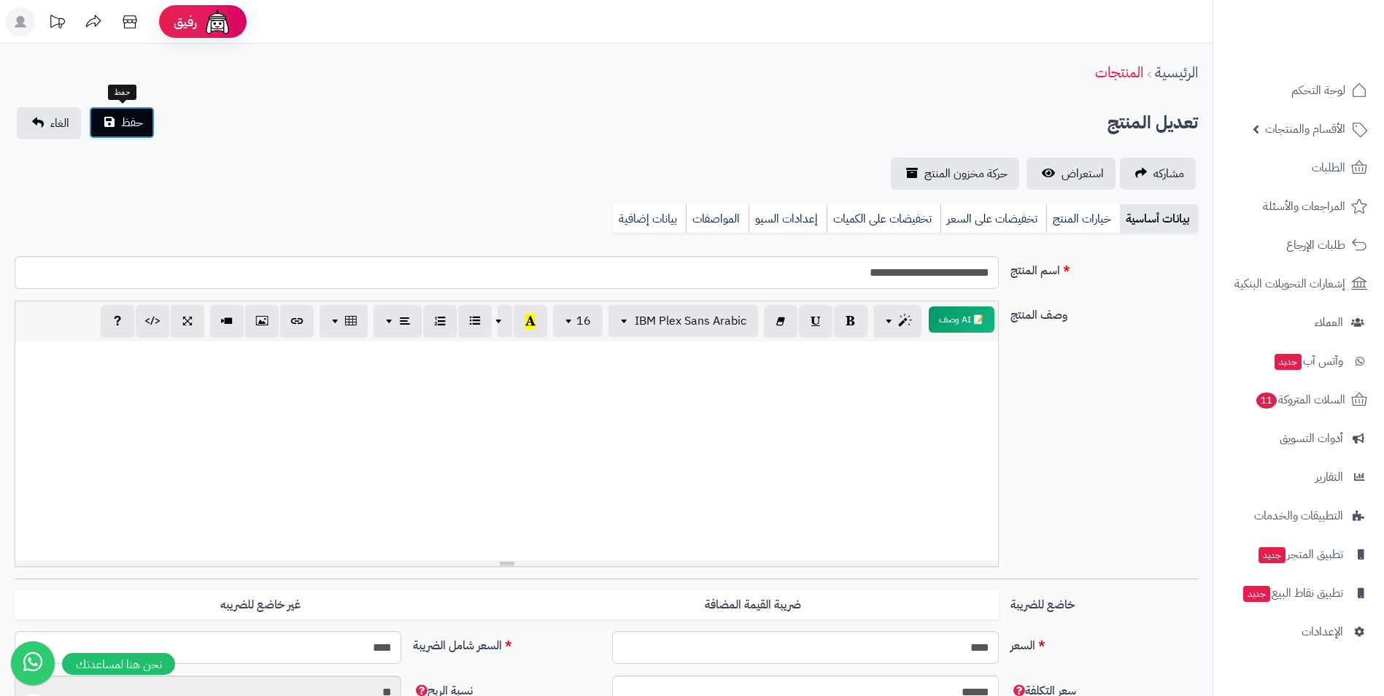
click at [139, 126] on span "حفظ" at bounding box center [132, 123] width 22 height 18
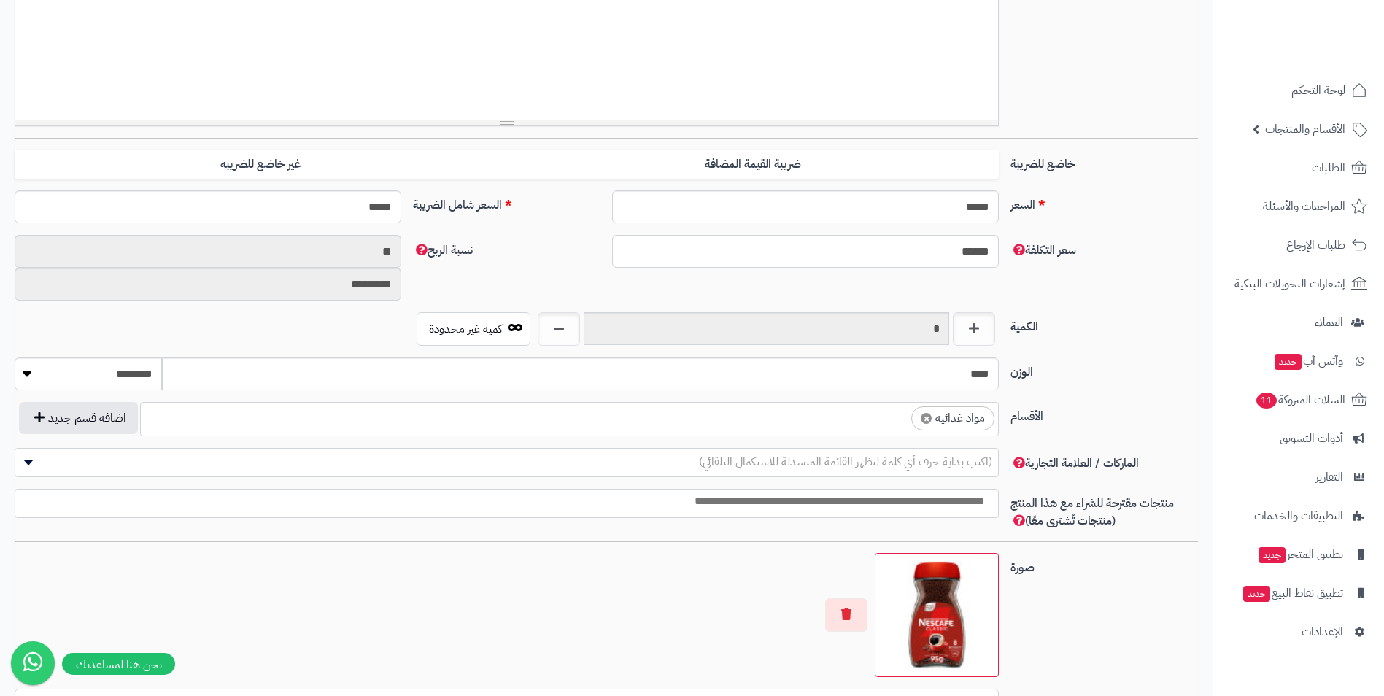
scroll to position [584, 0]
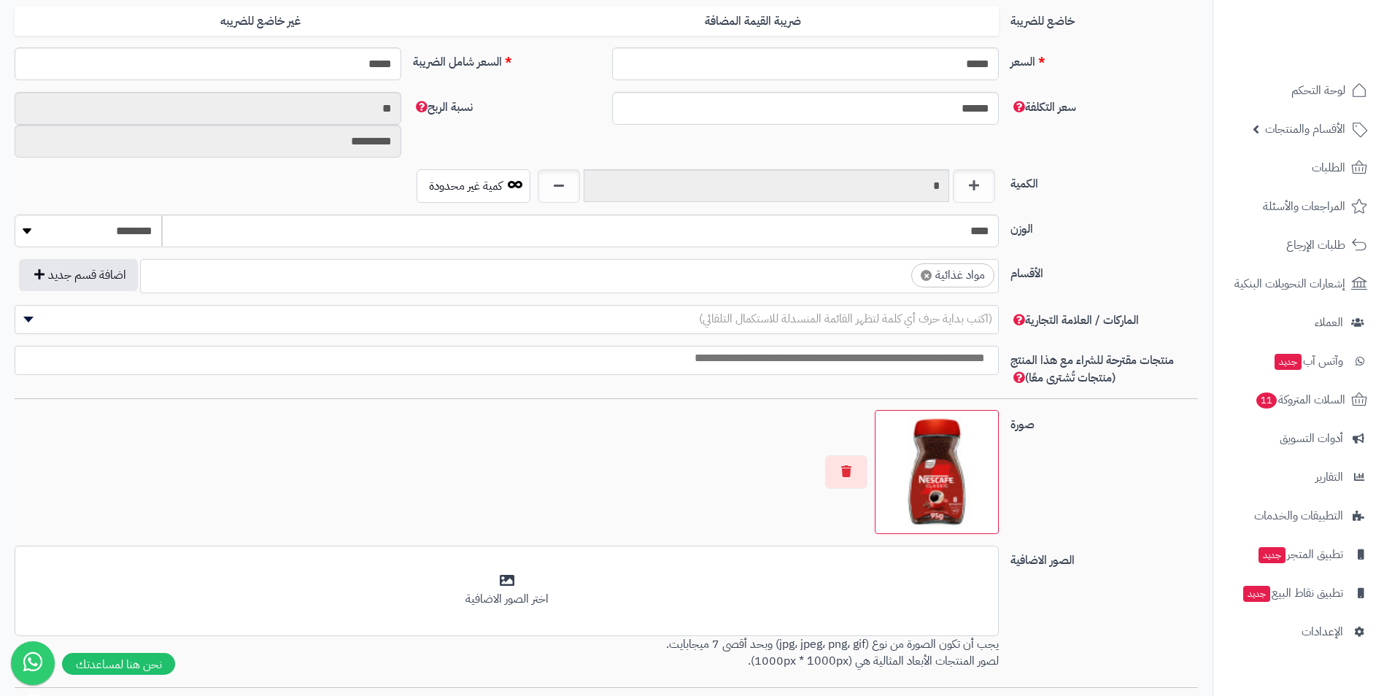
click at [879, 277] on ul "× مواد غذائية" at bounding box center [569, 274] width 857 height 28
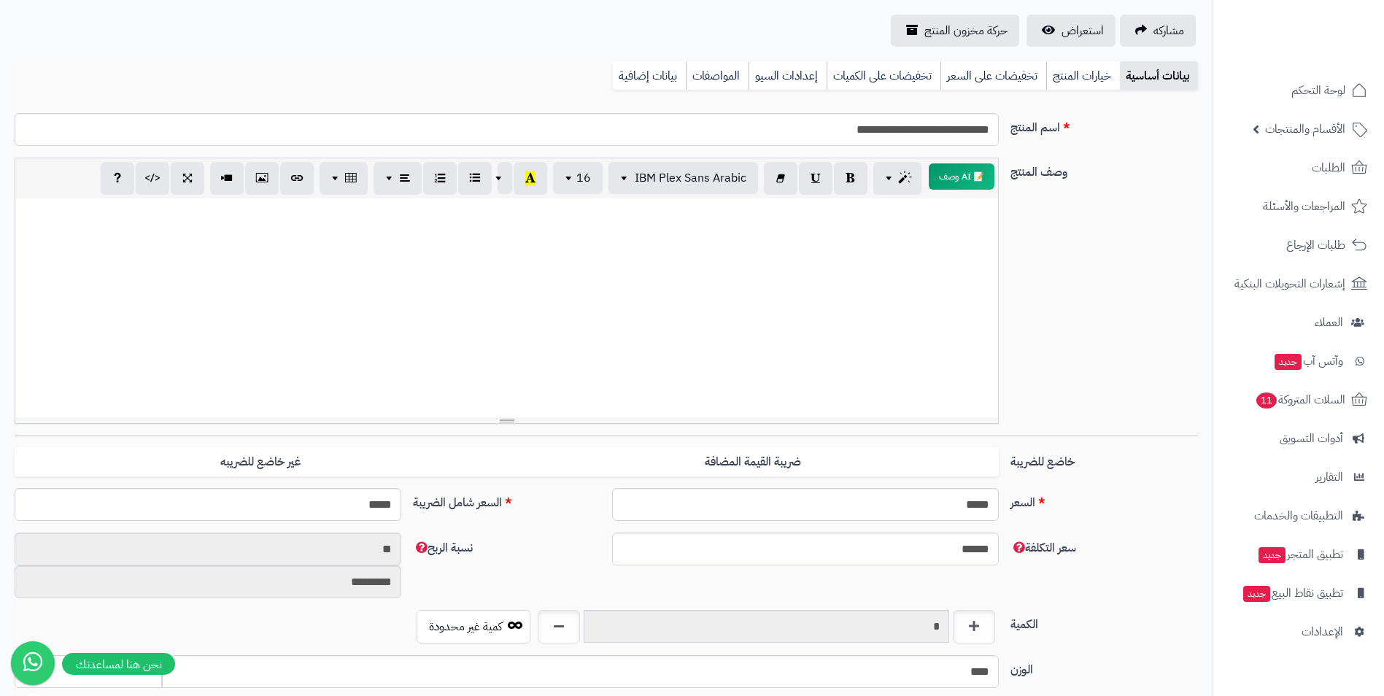
scroll to position [73, 0]
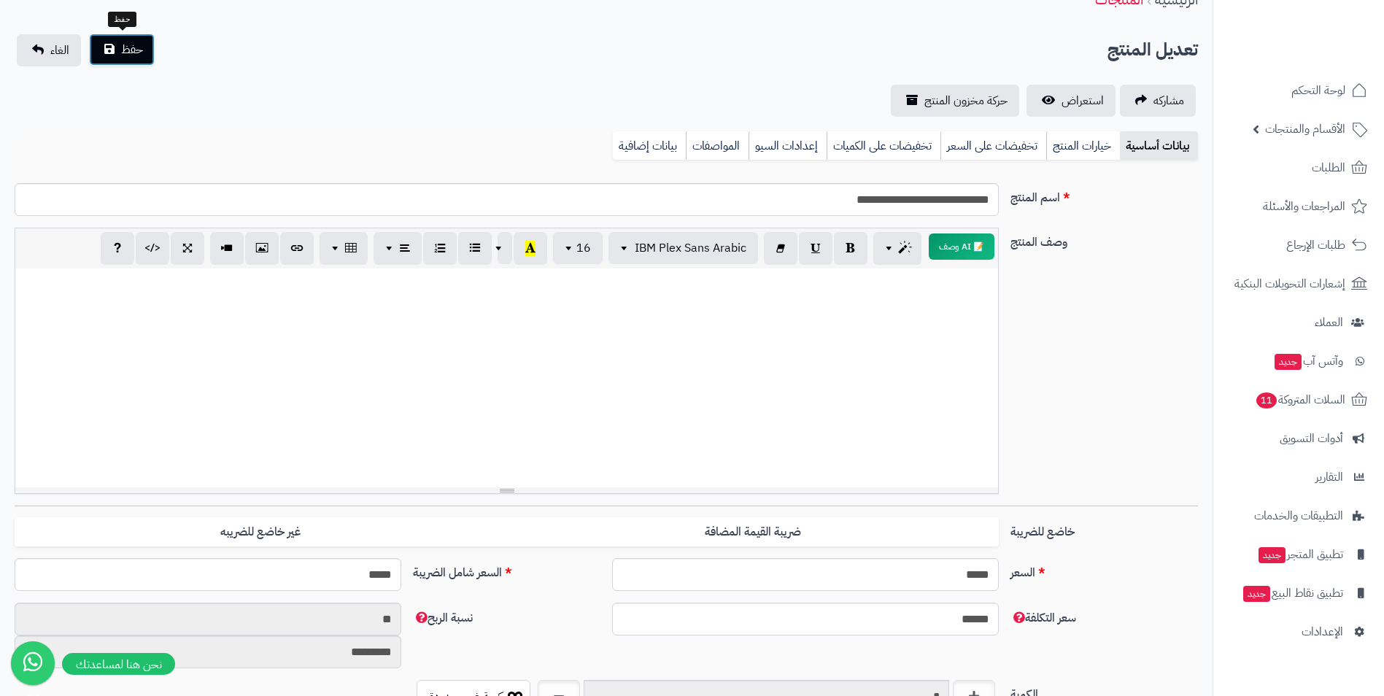
click at [128, 61] on button "حفظ" at bounding box center [122, 50] width 66 height 32
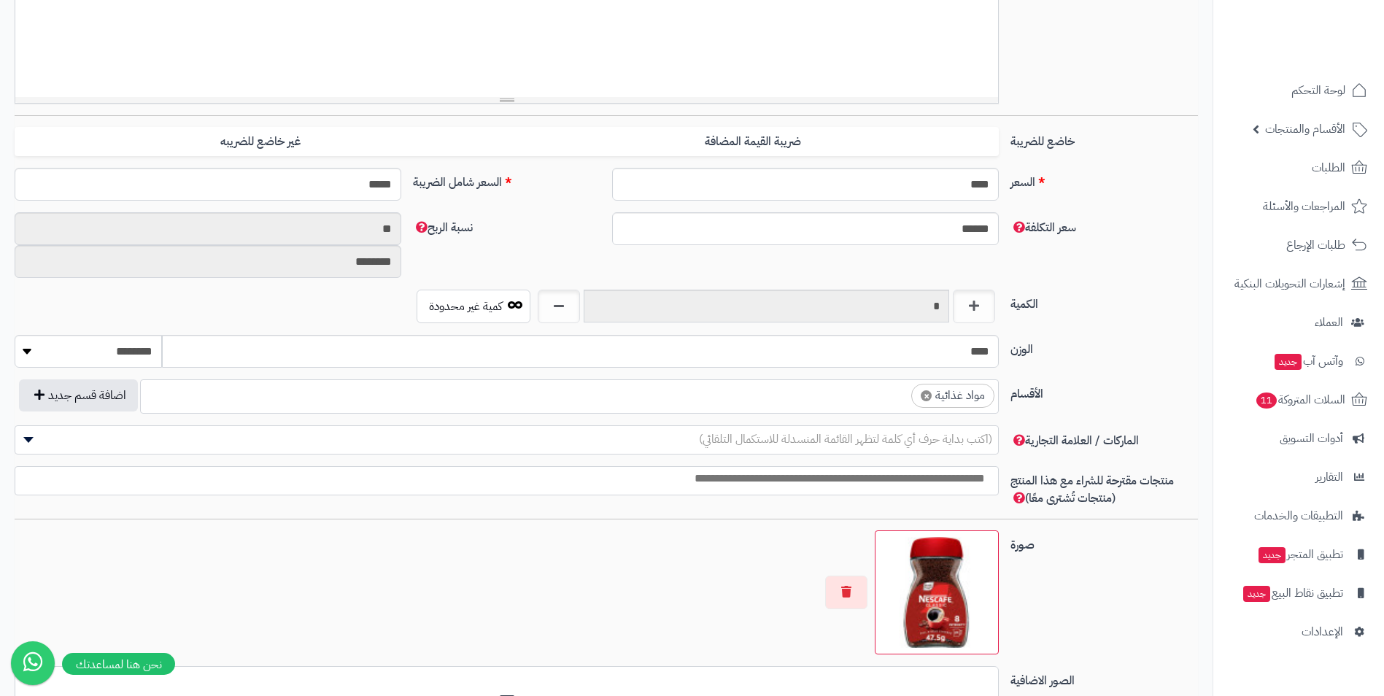
scroll to position [559, 0]
click at [884, 409] on span "× مواد غذائية" at bounding box center [569, 396] width 859 height 34
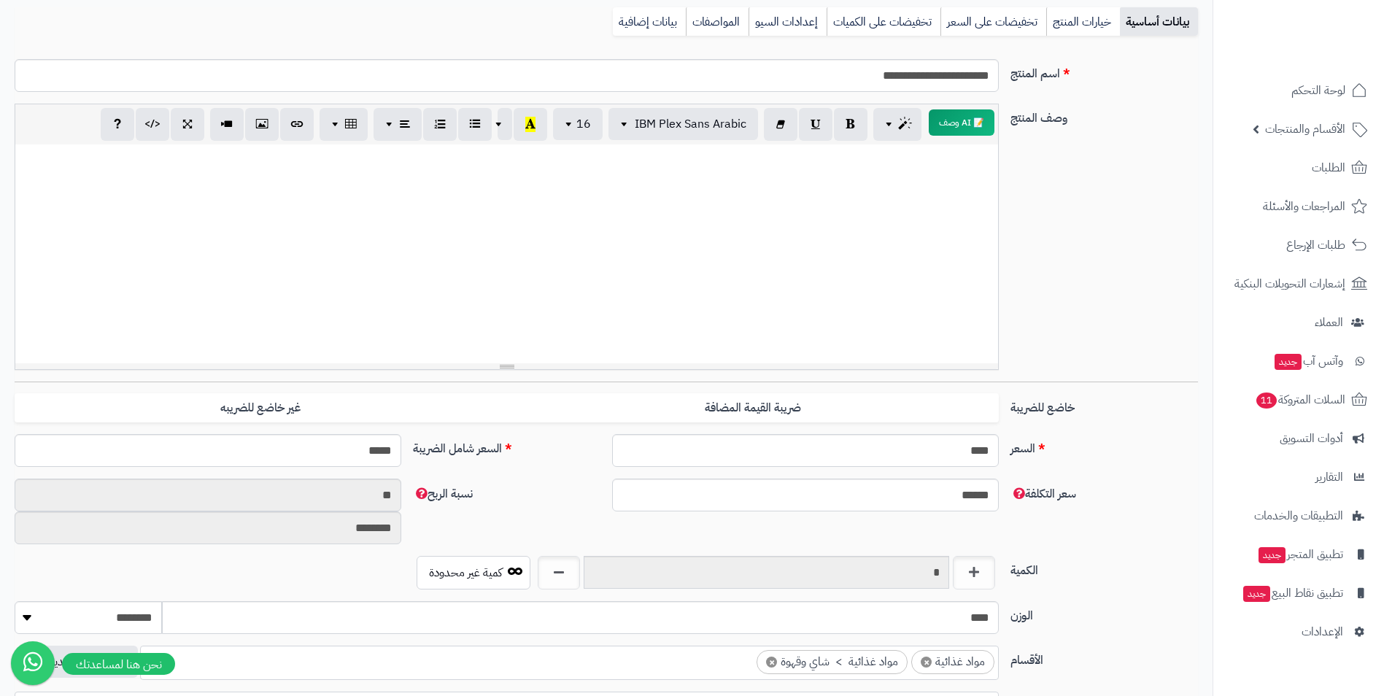
scroll to position [0, 0]
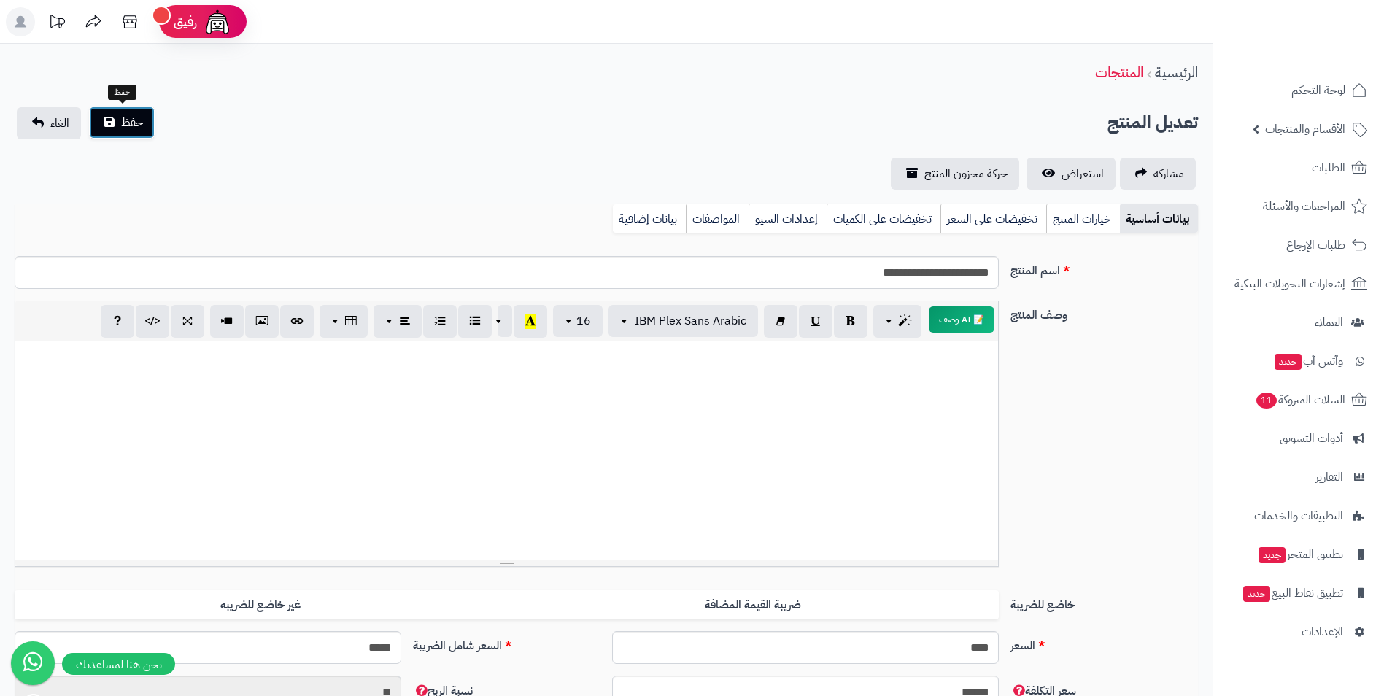
click at [123, 129] on span "حفظ" at bounding box center [132, 123] width 22 height 18
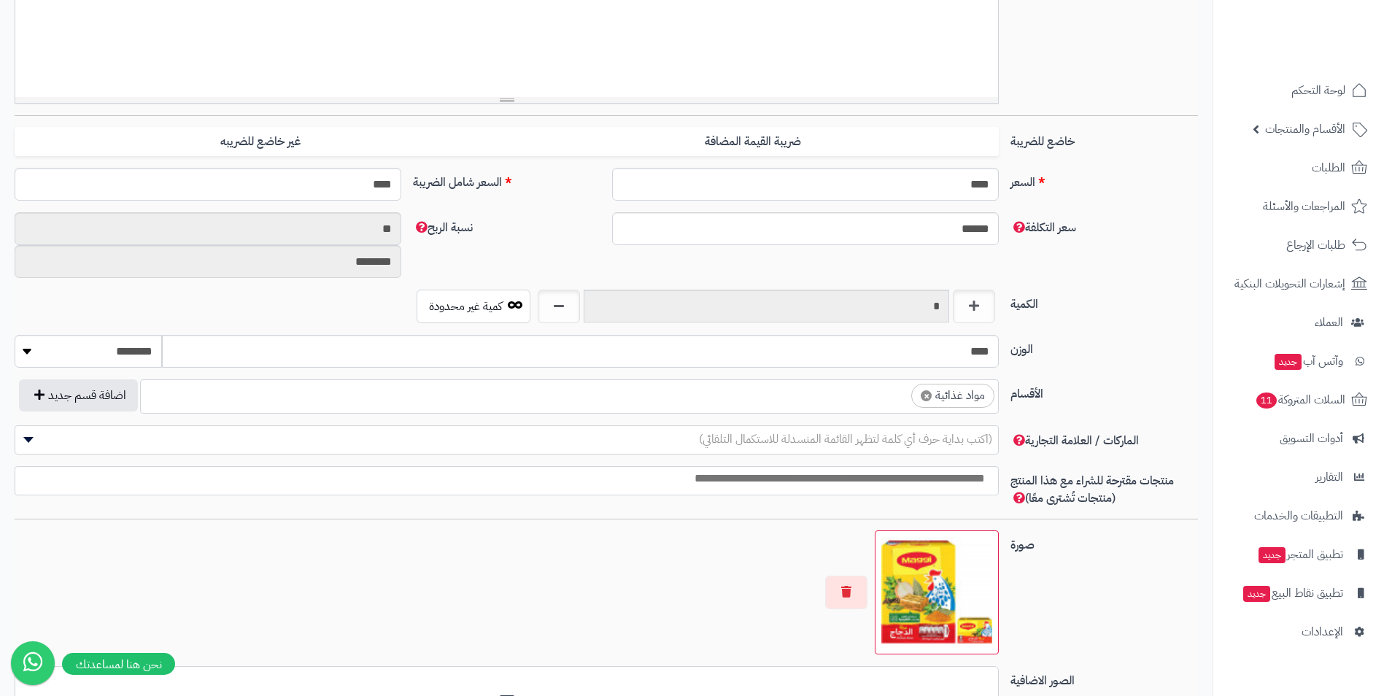
scroll to position [559, 0]
click at [825, 396] on ul "× مواد غذائية" at bounding box center [569, 394] width 857 height 28
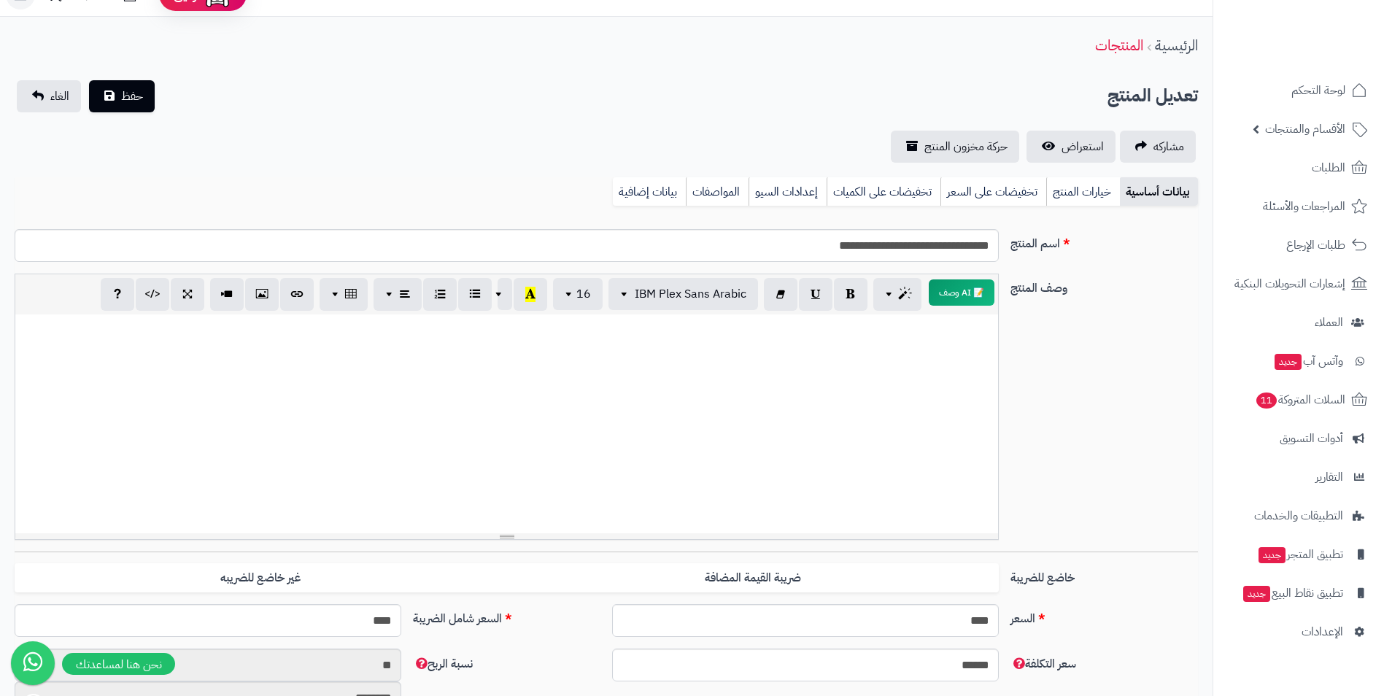
scroll to position [0, 0]
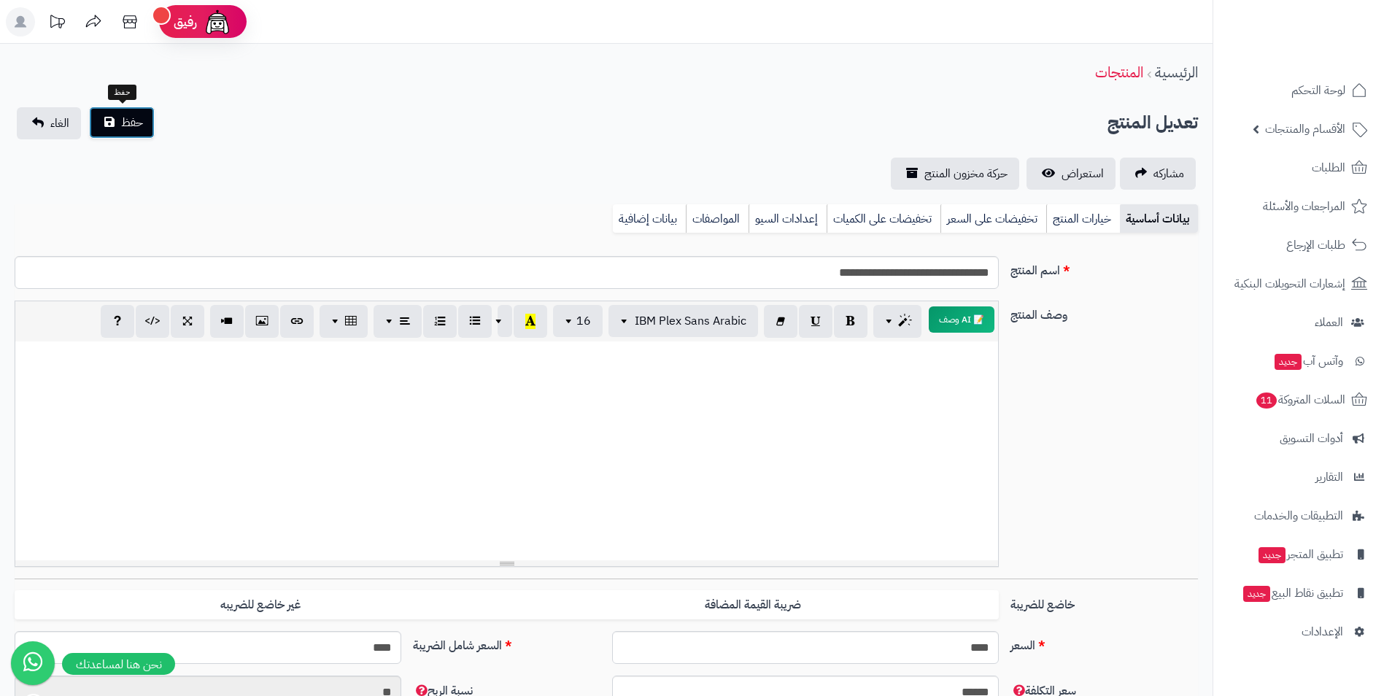
click at [123, 119] on span "حفظ" at bounding box center [132, 123] width 22 height 18
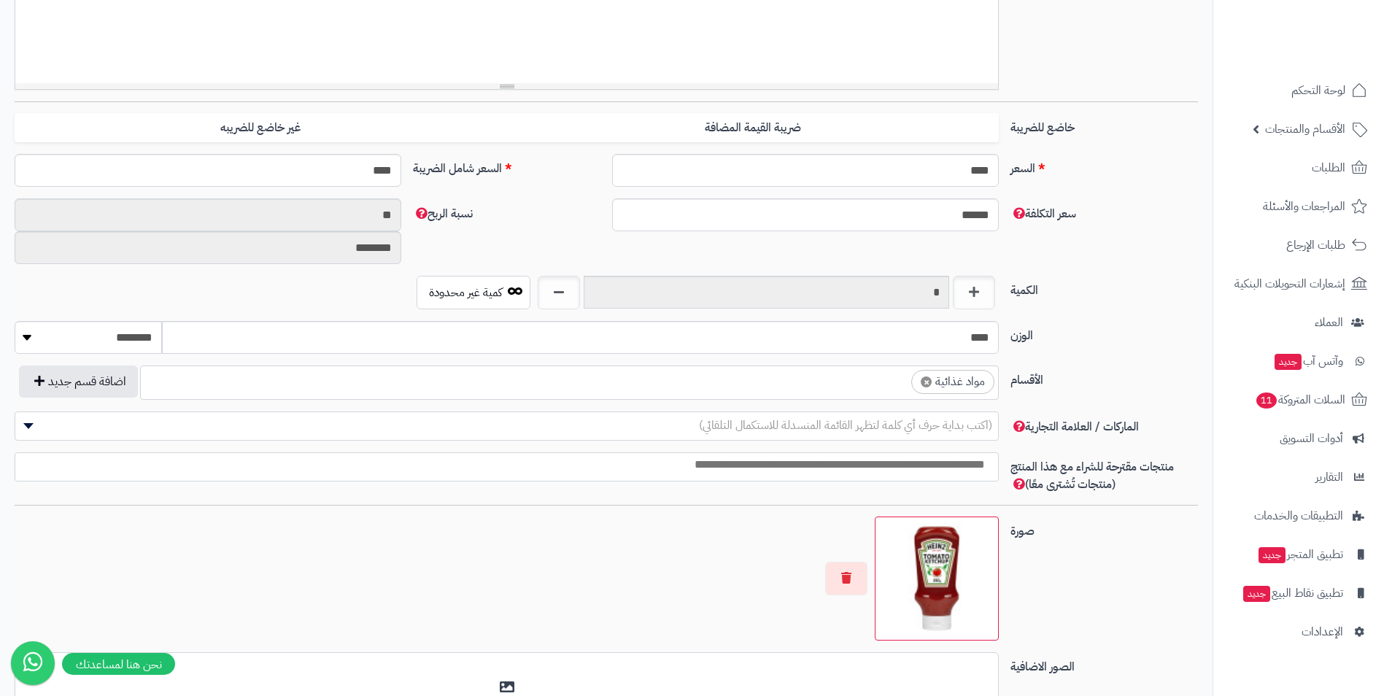
scroll to position [511, 0]
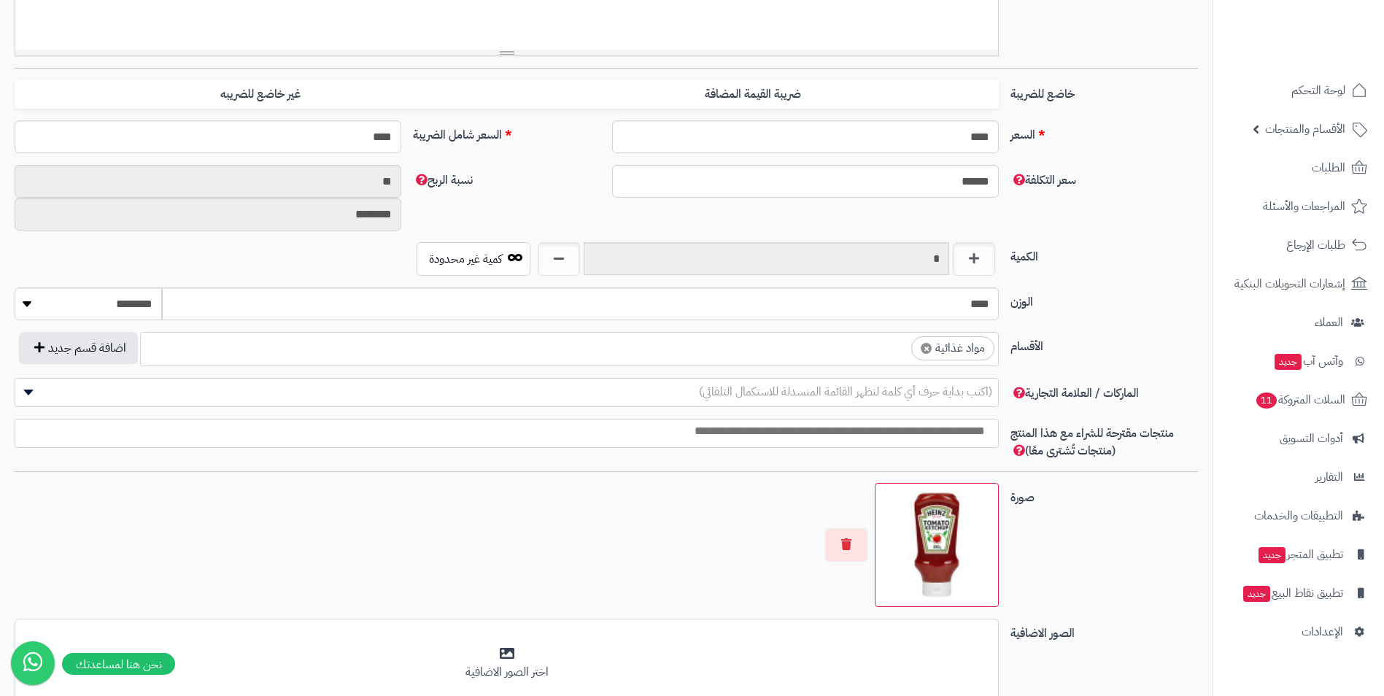
click at [825, 361] on span "× مواد غذائية" at bounding box center [569, 349] width 859 height 34
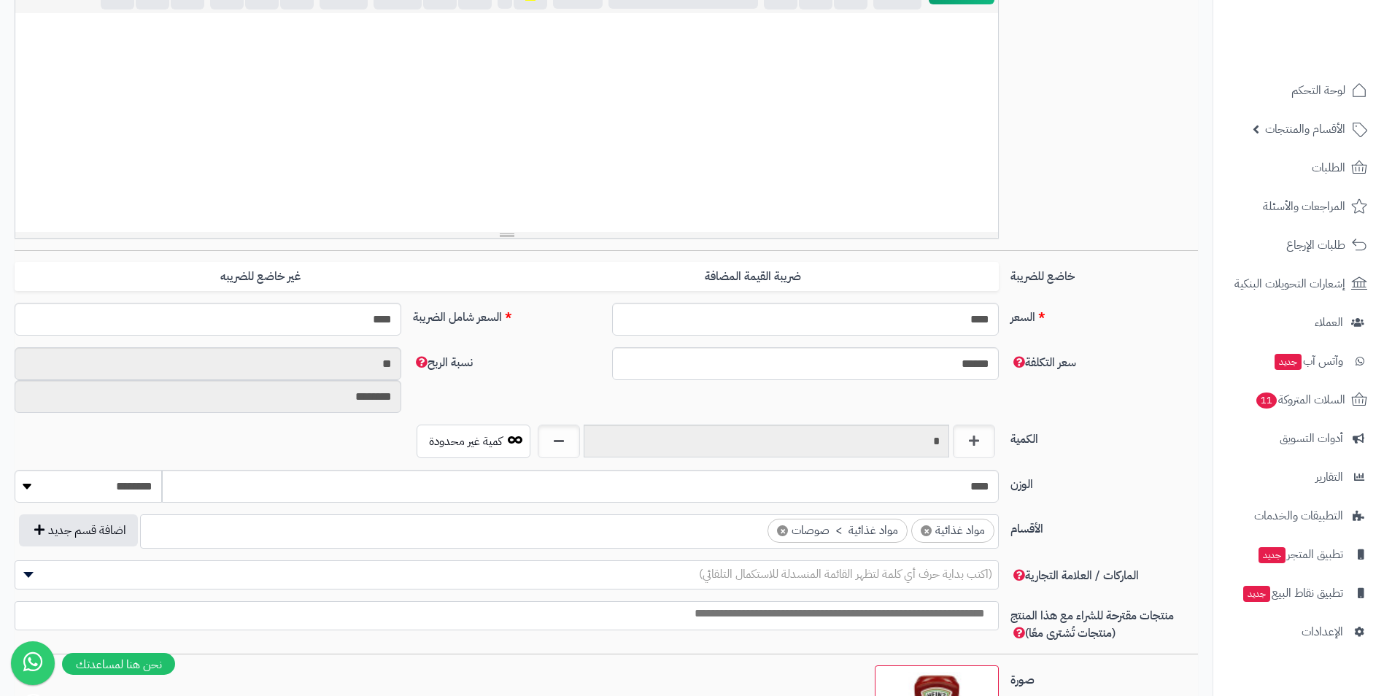
scroll to position [73, 0]
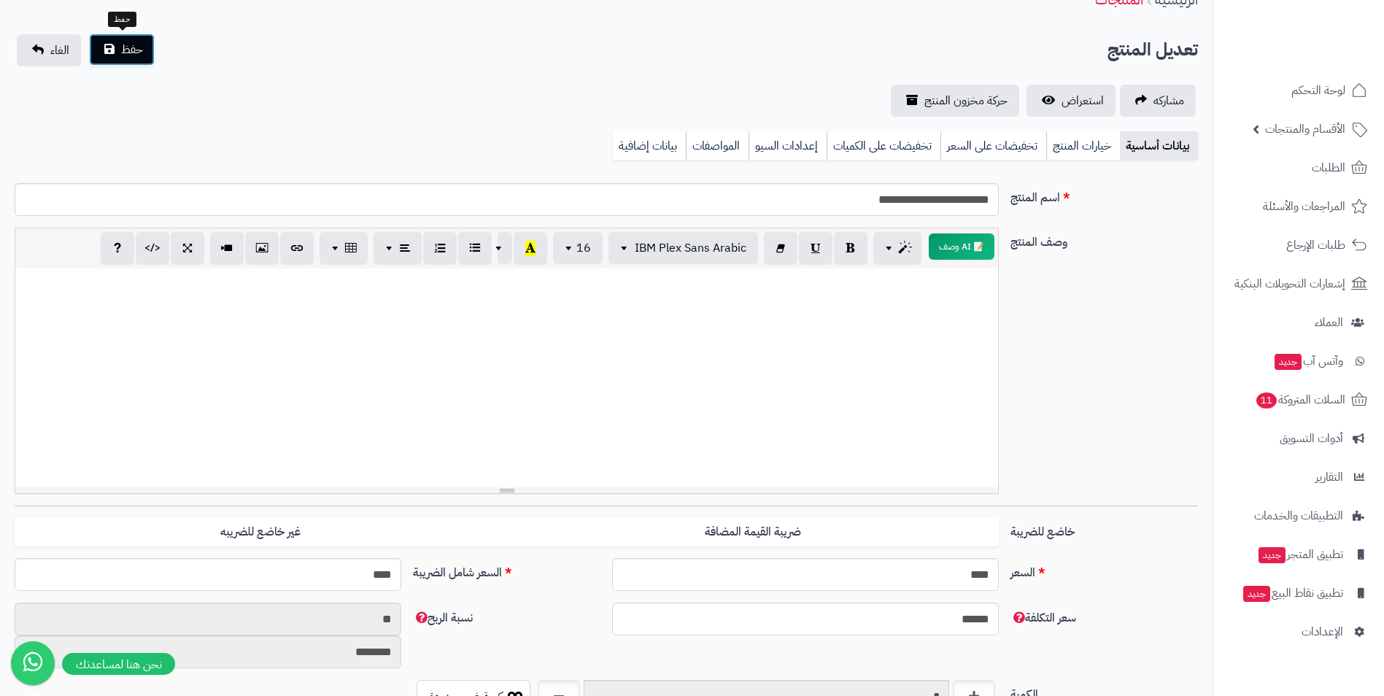
click at [134, 47] on span "حفظ" at bounding box center [132, 50] width 22 height 18
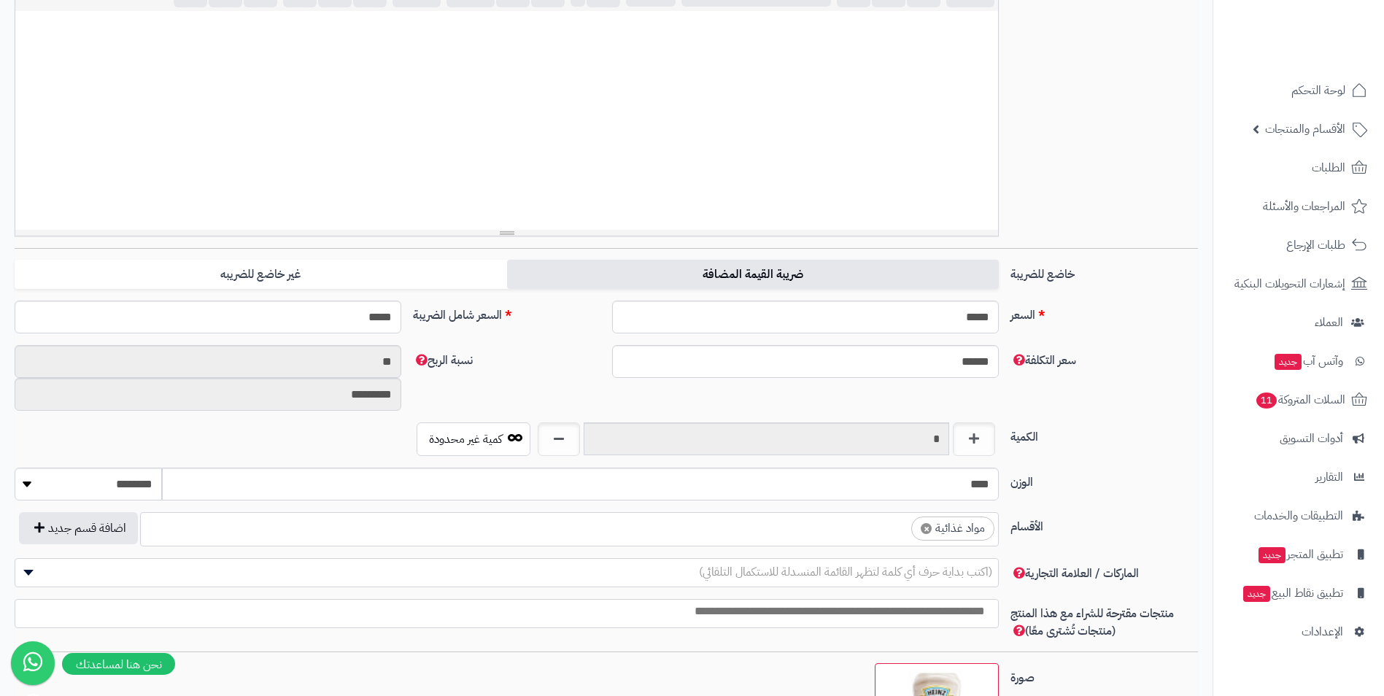
scroll to position [365, 0]
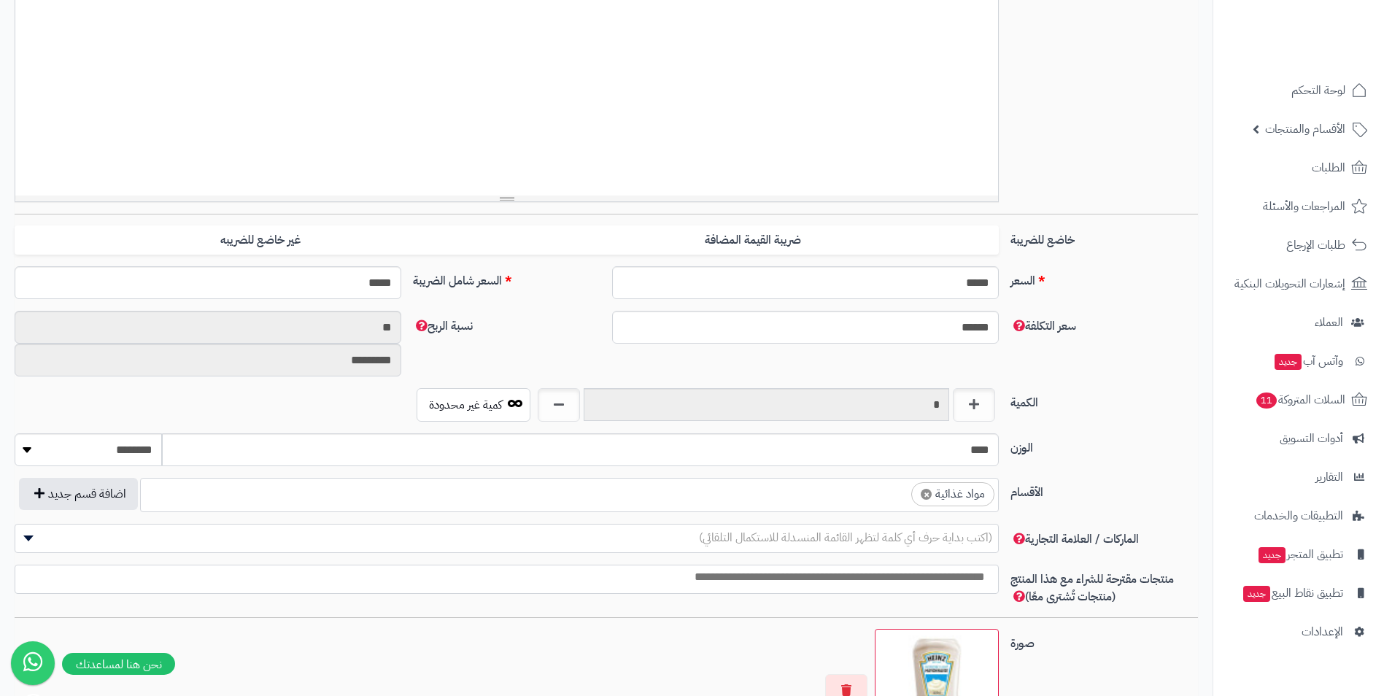
click at [830, 491] on ul "× مواد غذائية" at bounding box center [569, 493] width 857 height 28
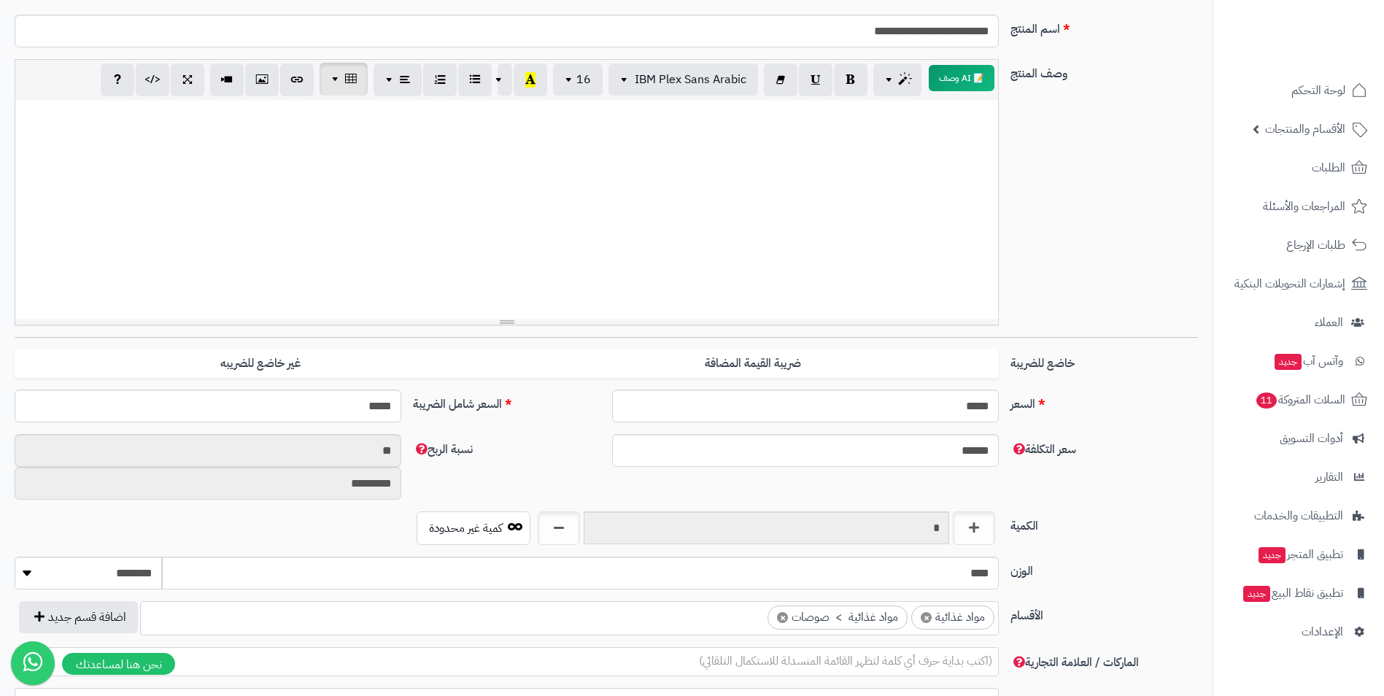
scroll to position [0, 0]
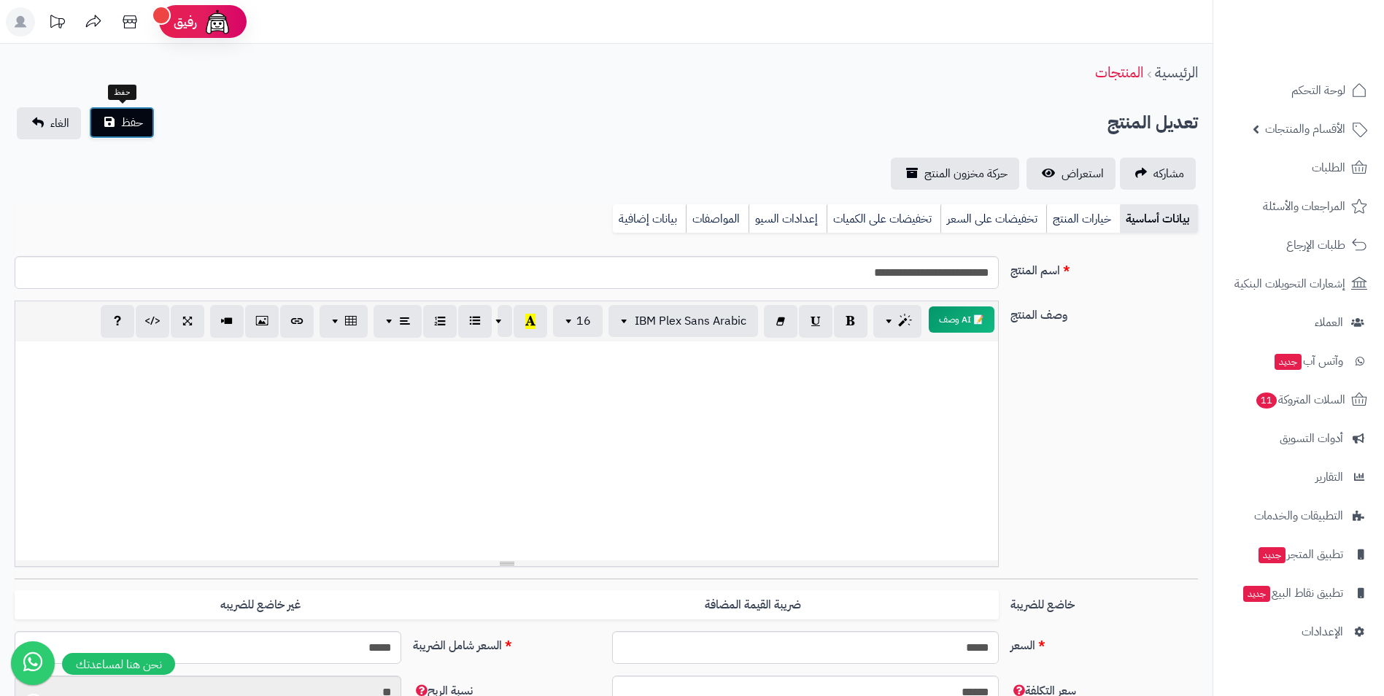
click at [128, 136] on button "حفظ" at bounding box center [122, 123] width 66 height 32
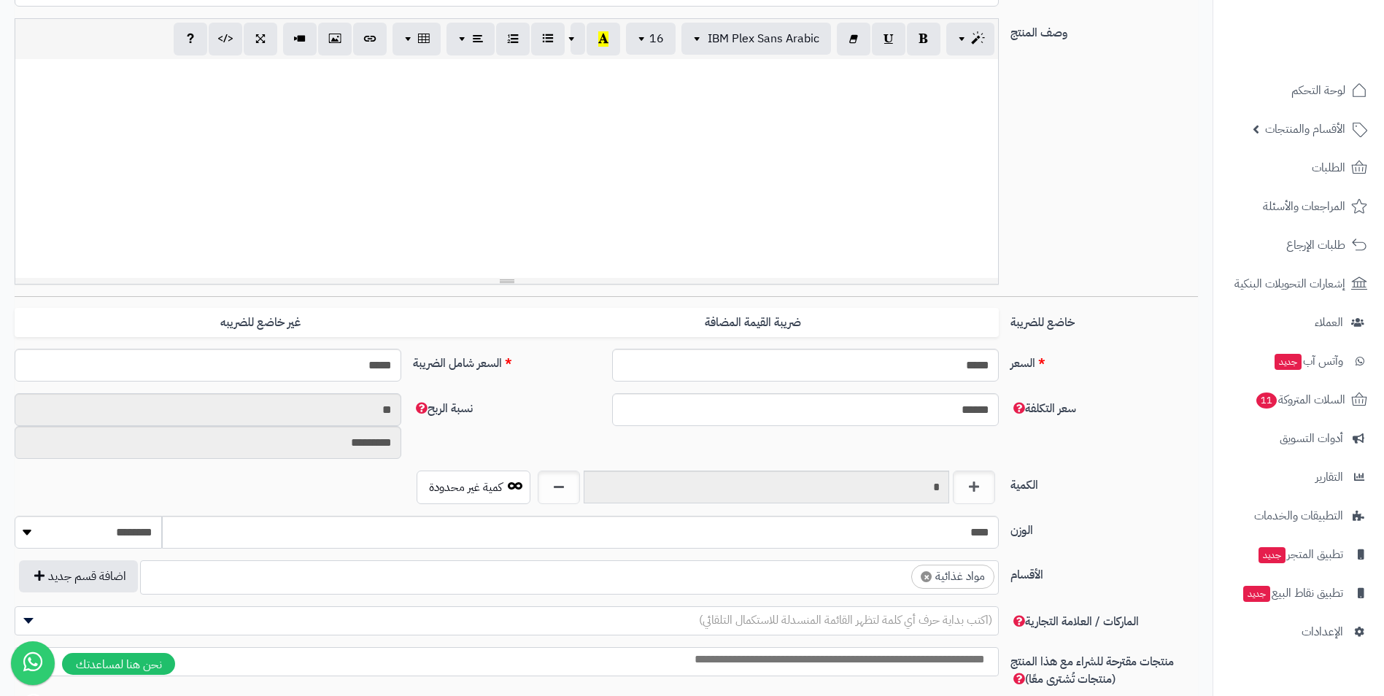
scroll to position [292, 0]
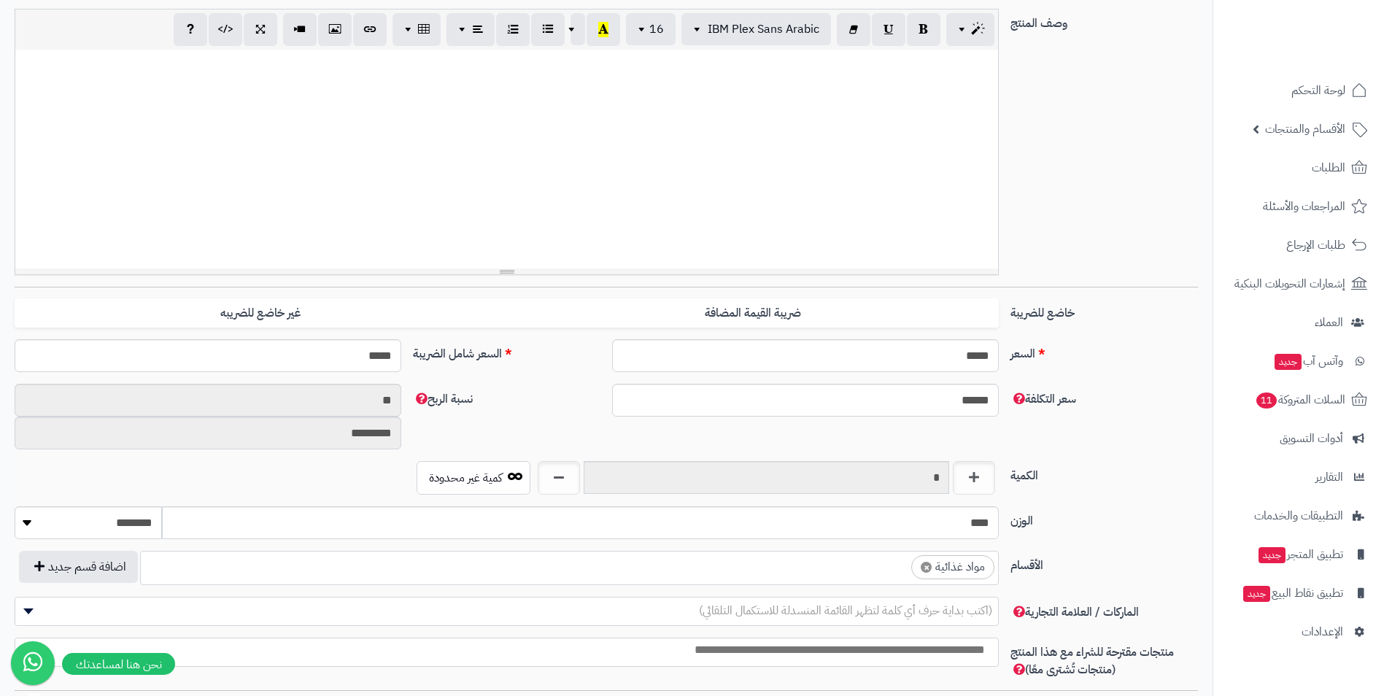
click at [784, 571] on ul "× مواد غذائية" at bounding box center [569, 566] width 857 height 28
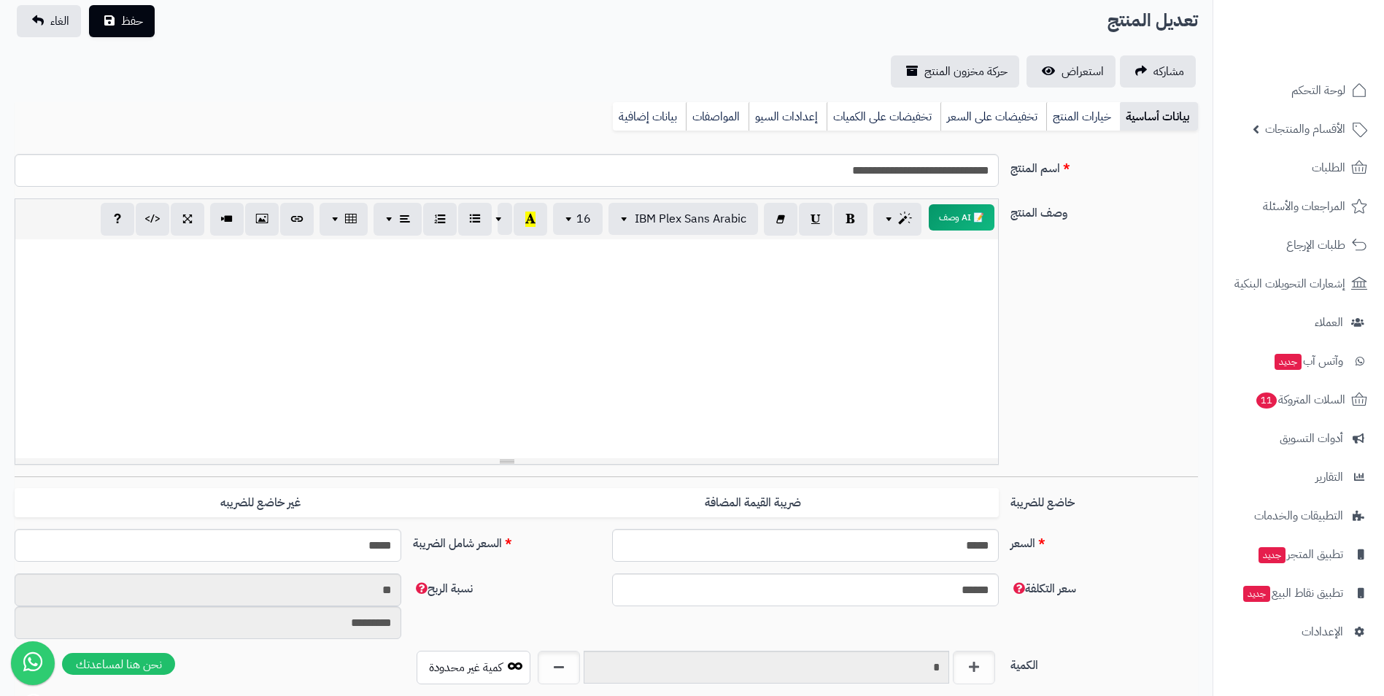
scroll to position [0, 0]
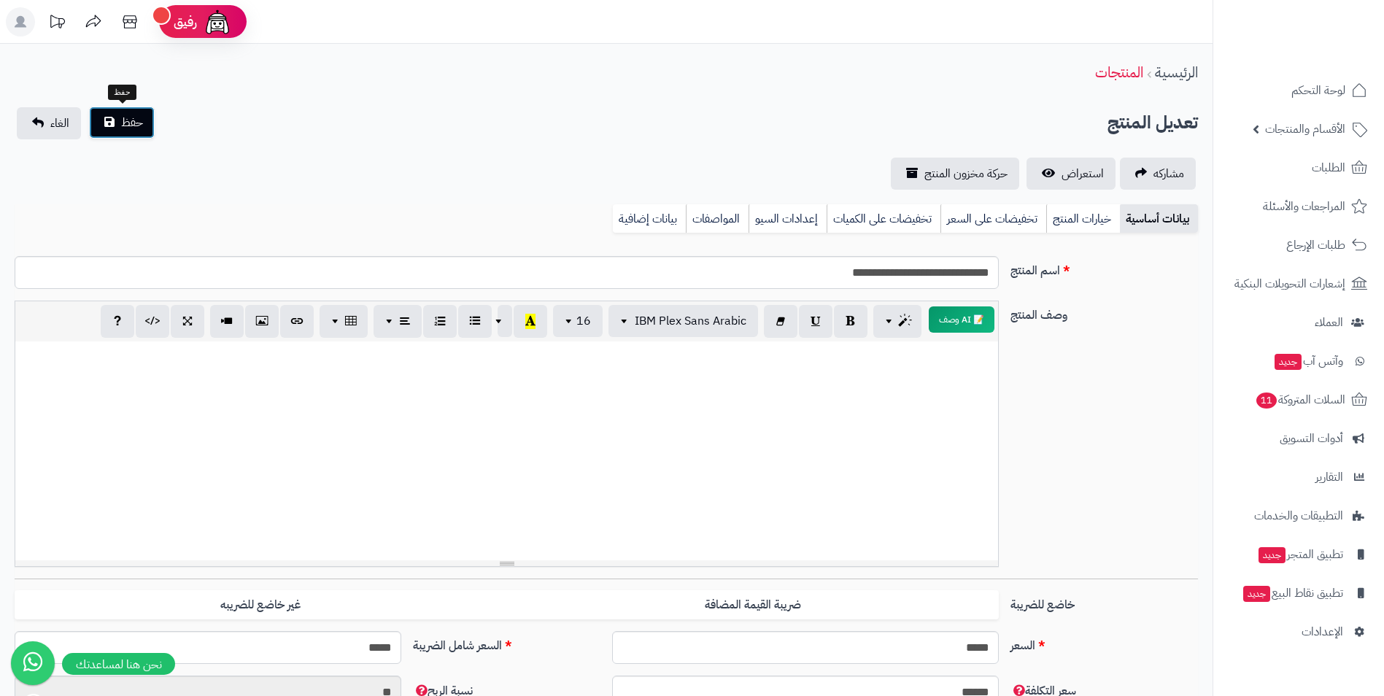
click at [142, 126] on span "حفظ" at bounding box center [132, 123] width 22 height 18
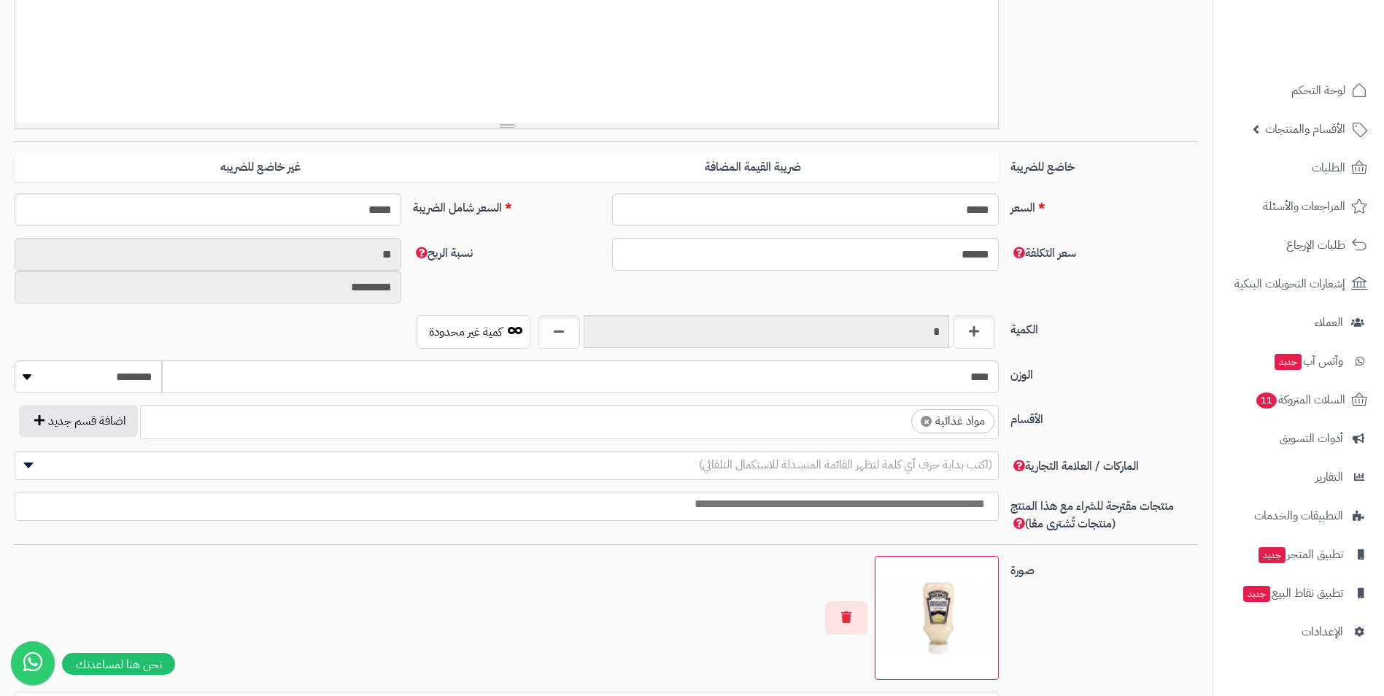
scroll to position [559, 0]
click at [785, 427] on ul "× مواد غذائية" at bounding box center [569, 420] width 857 height 28
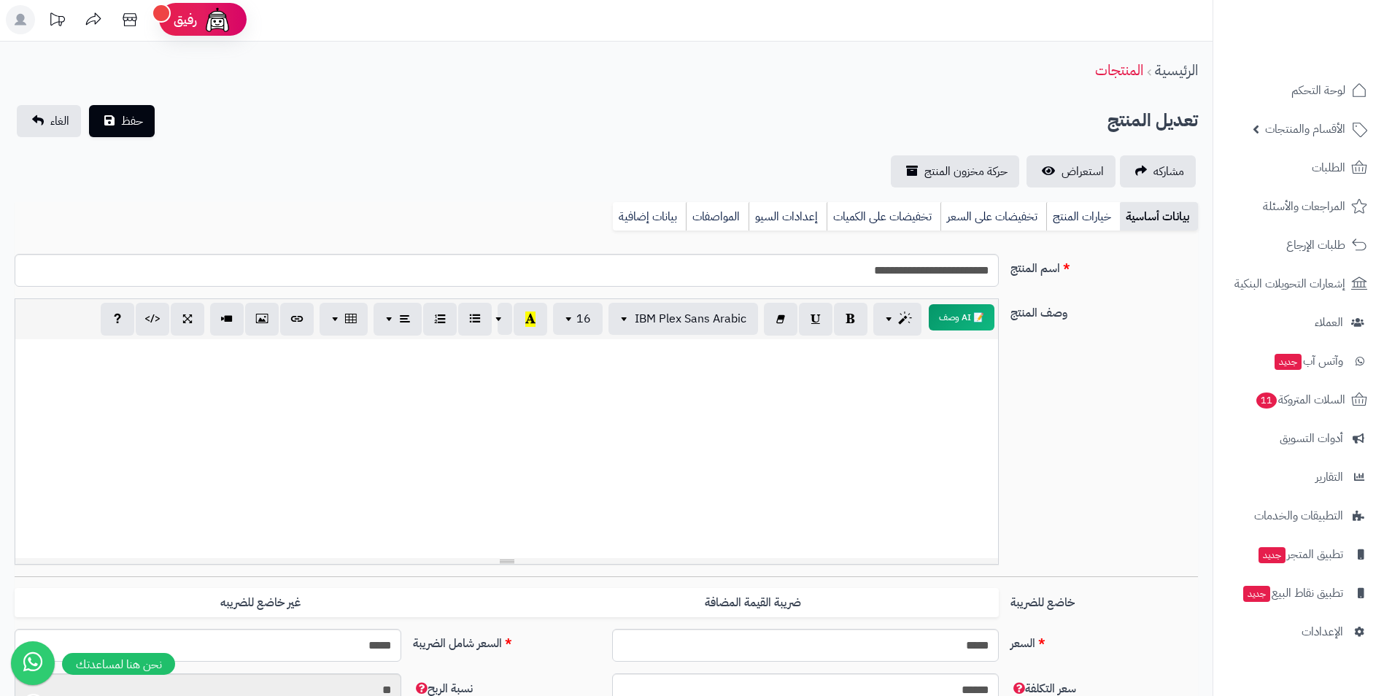
scroll to position [0, 0]
click at [150, 112] on button "حفظ" at bounding box center [122, 123] width 66 height 32
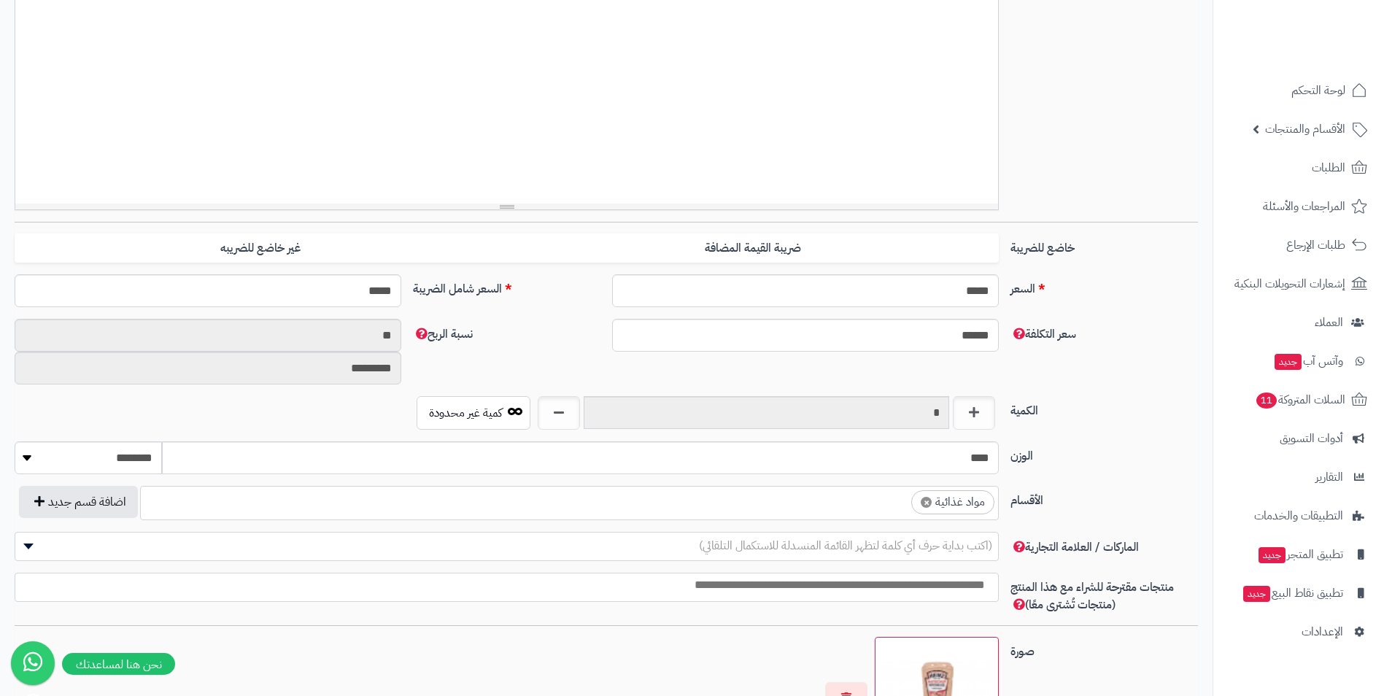
scroll to position [365, 0]
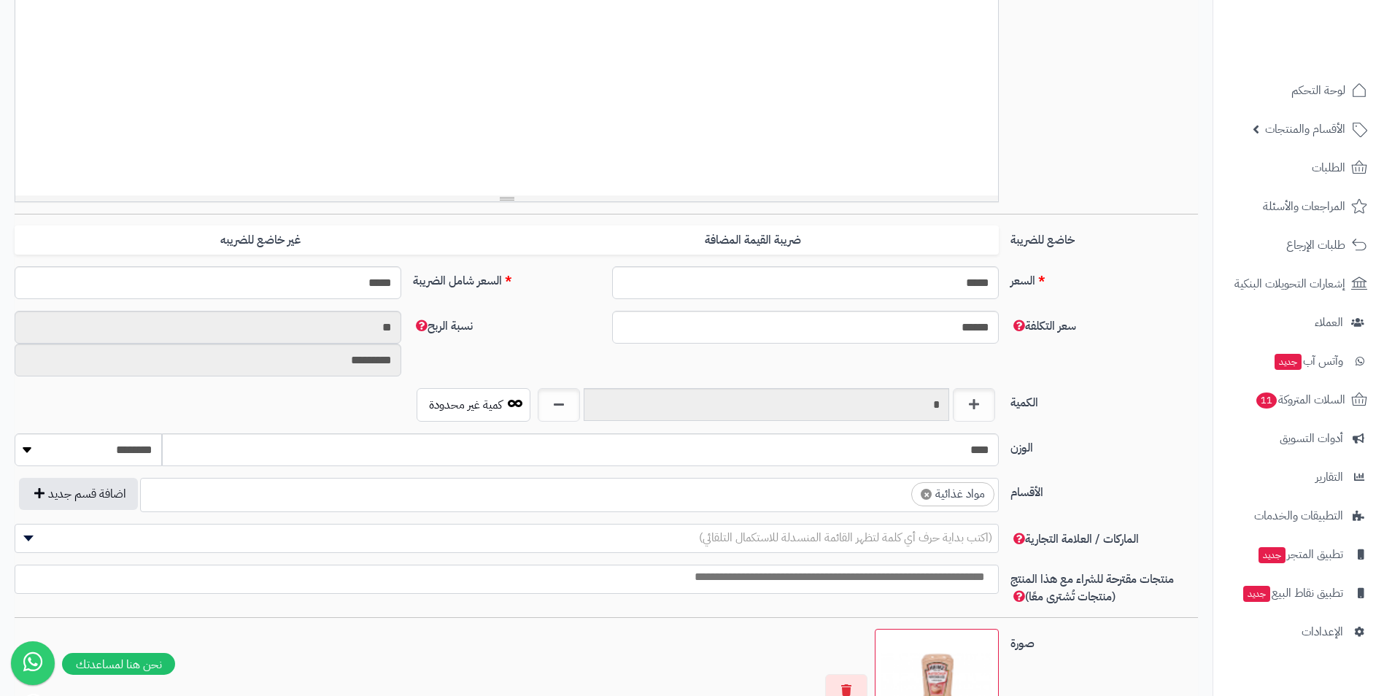
click at [836, 494] on ul "× مواد غذائية" at bounding box center [569, 493] width 857 height 28
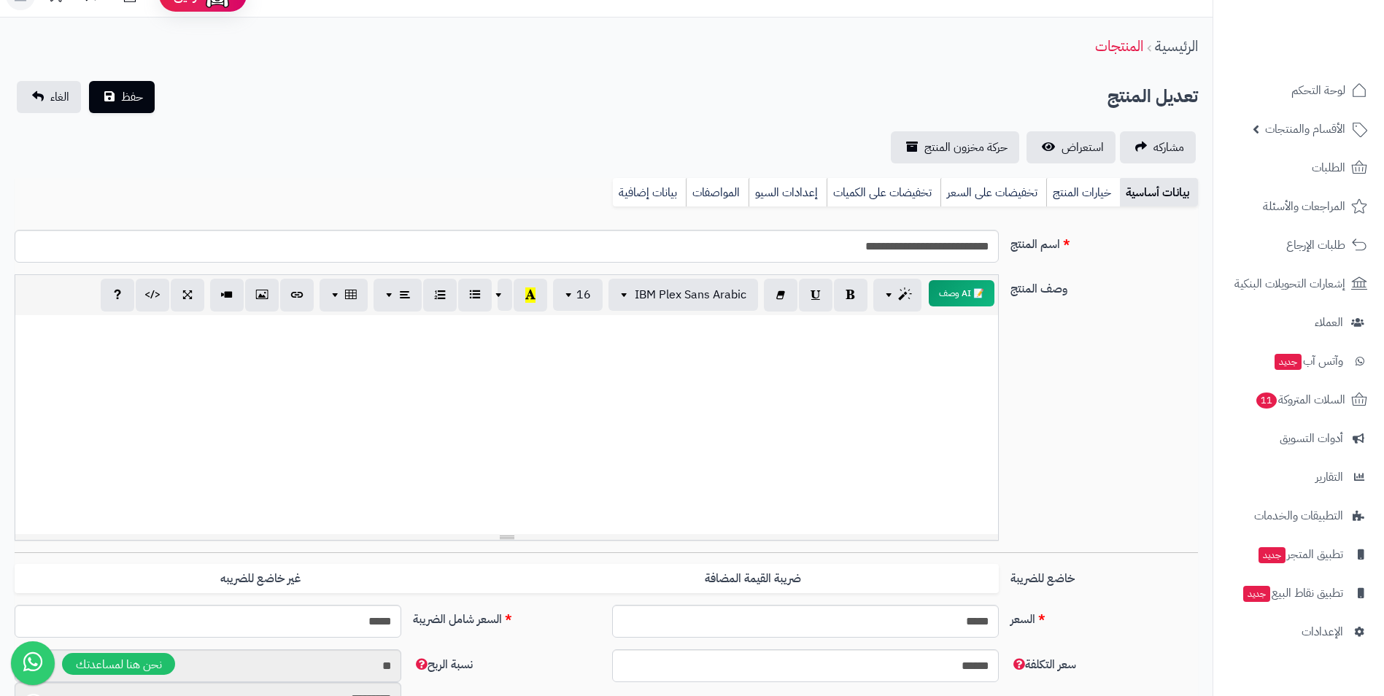
scroll to position [0, 0]
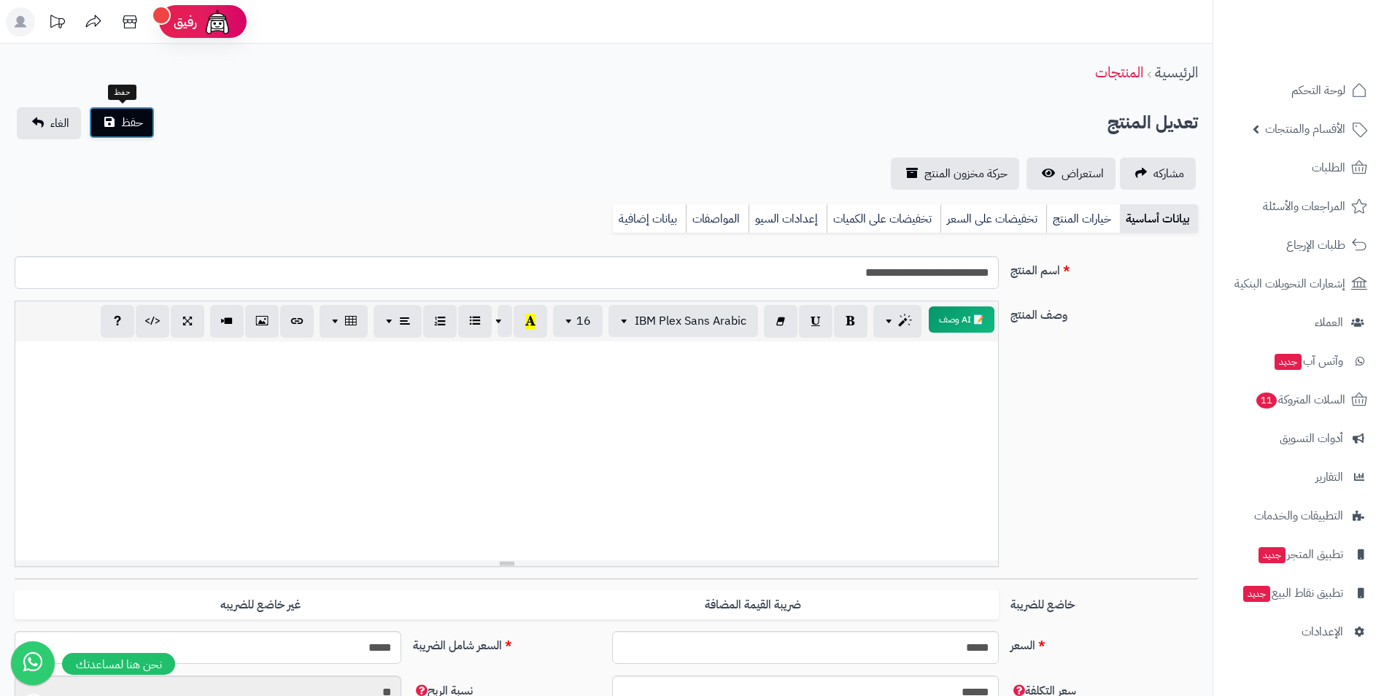
click at [141, 117] on span "حفظ" at bounding box center [132, 123] width 22 height 18
